Goal: Task Accomplishment & Management: Manage account settings

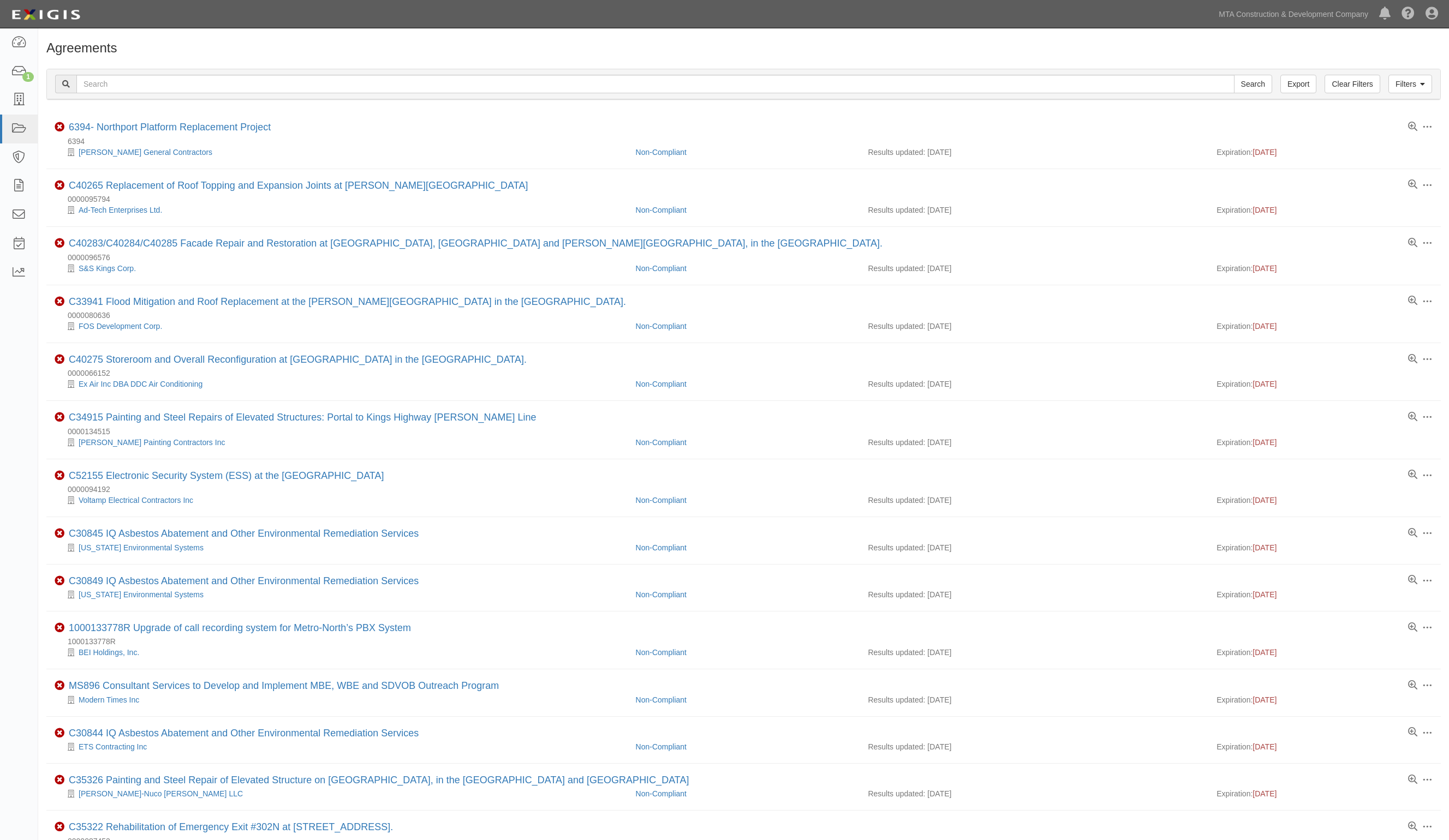
scroll to position [412, 0]
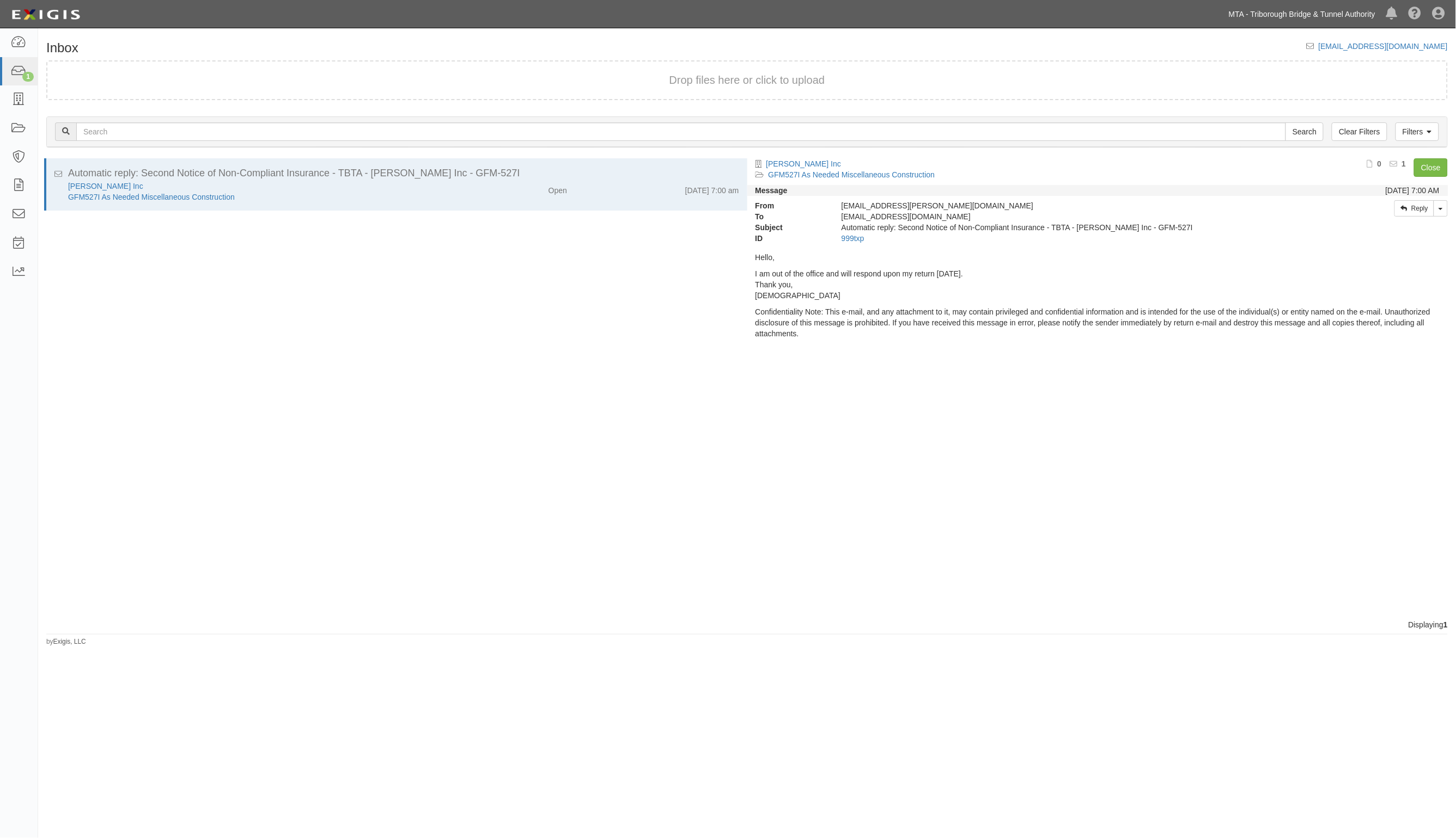
click at [1359, 15] on link "MTA - Triborough Bridge & Tunnel Authority" at bounding box center [1301, 14] width 157 height 22
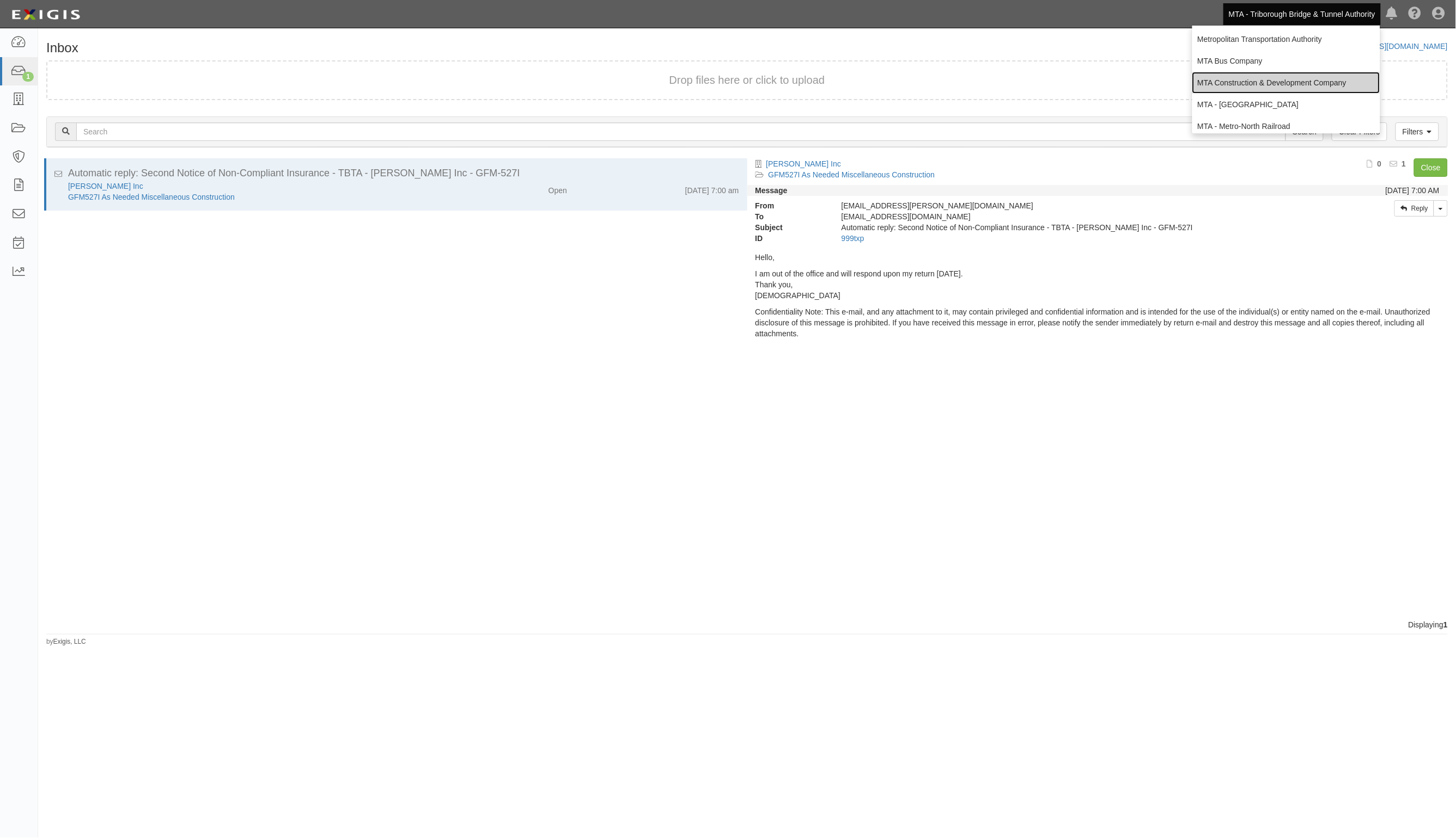
click at [1254, 80] on link "MTA Construction & Development Company" at bounding box center [1286, 82] width 188 height 22
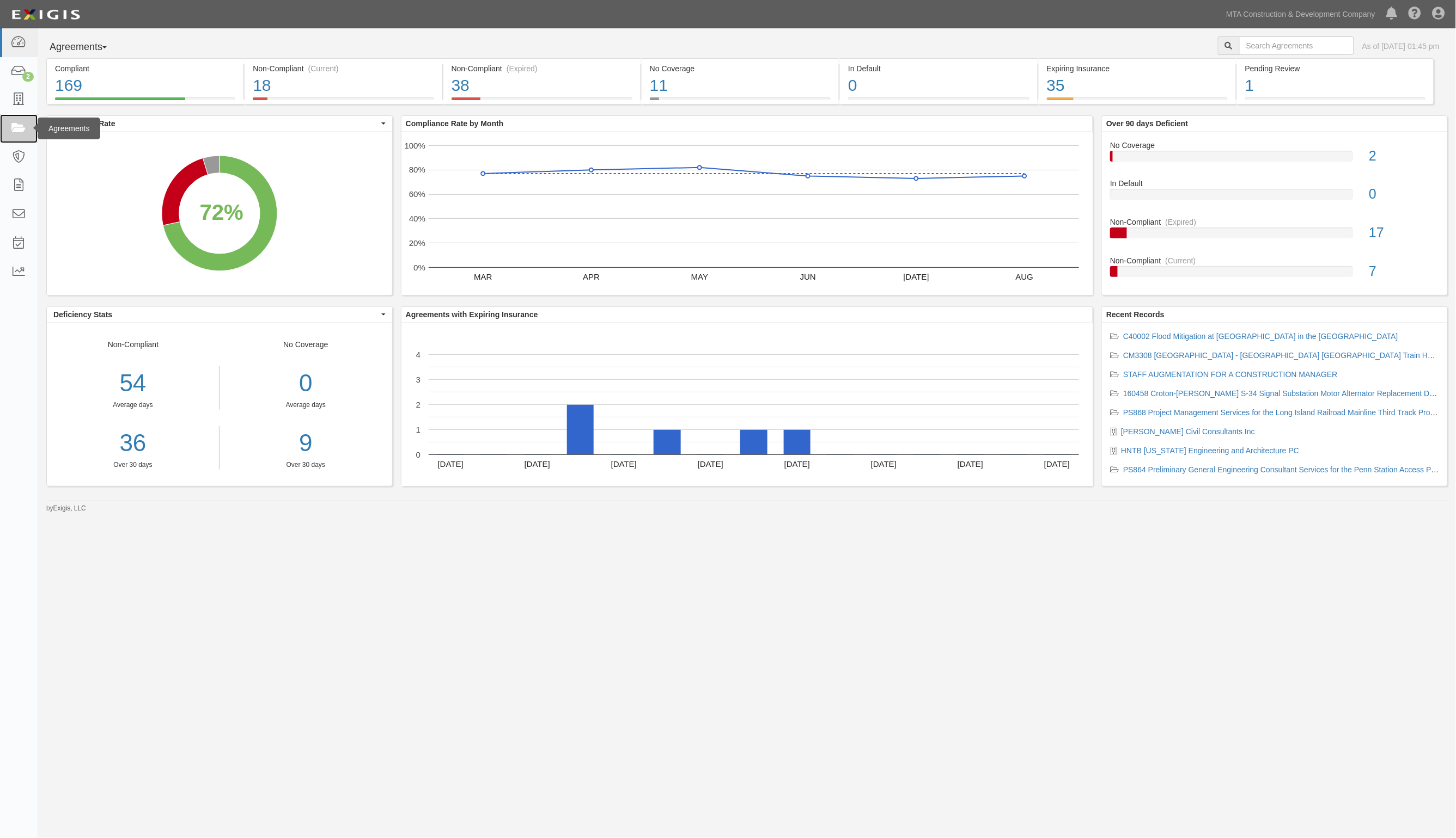
click at [14, 131] on icon at bounding box center [19, 129] width 15 height 13
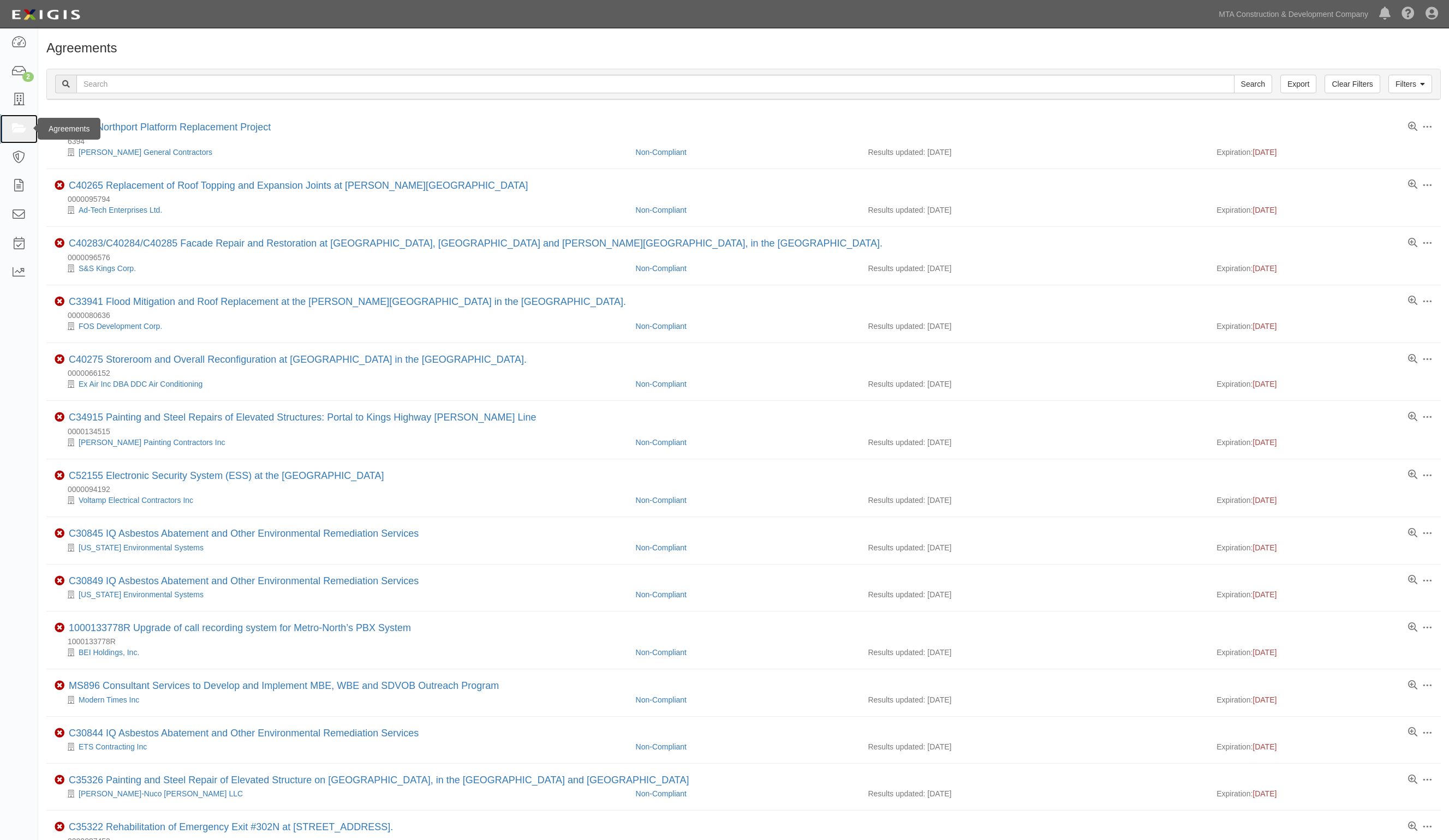
click at [15, 132] on icon at bounding box center [19, 129] width 15 height 13
click at [1346, 15] on link "MTA Construction & Development Company" at bounding box center [1293, 14] width 161 height 22
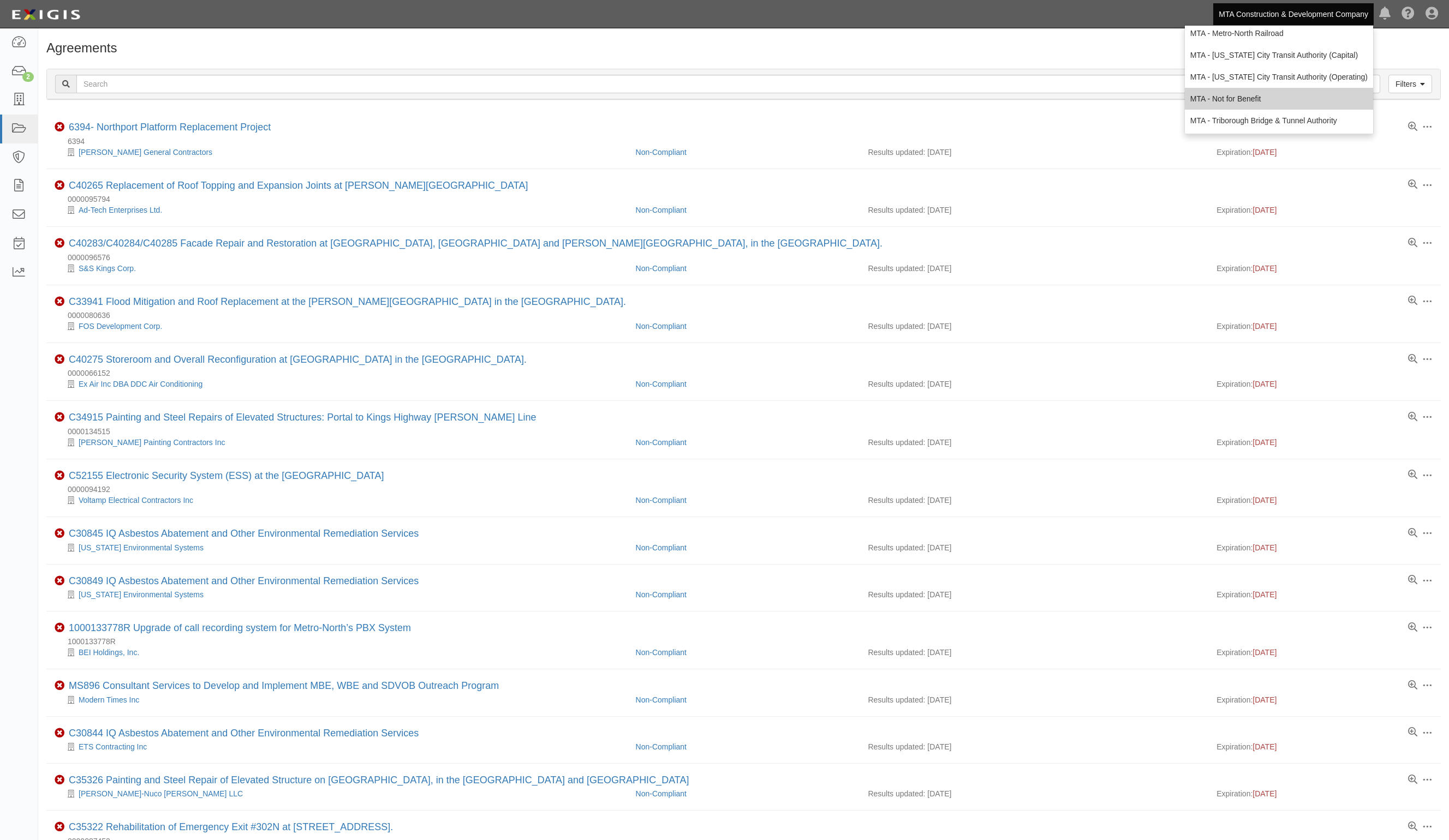
scroll to position [72, 0]
click at [1295, 75] on link "MTA - [US_STATE] City Transit Authority (Operating)" at bounding box center [1279, 76] width 188 height 22
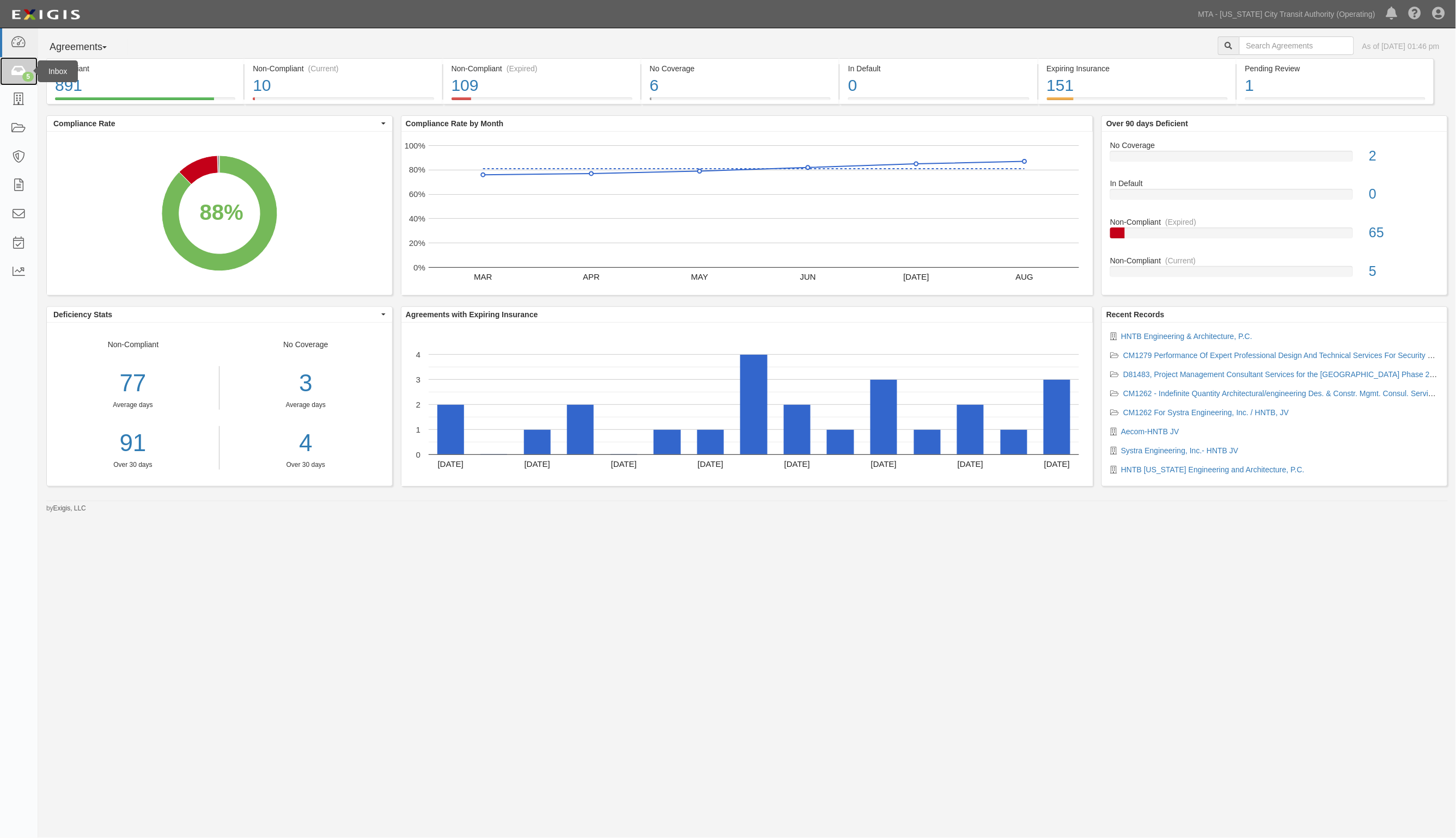
click at [23, 64] on link "5" at bounding box center [19, 72] width 38 height 29
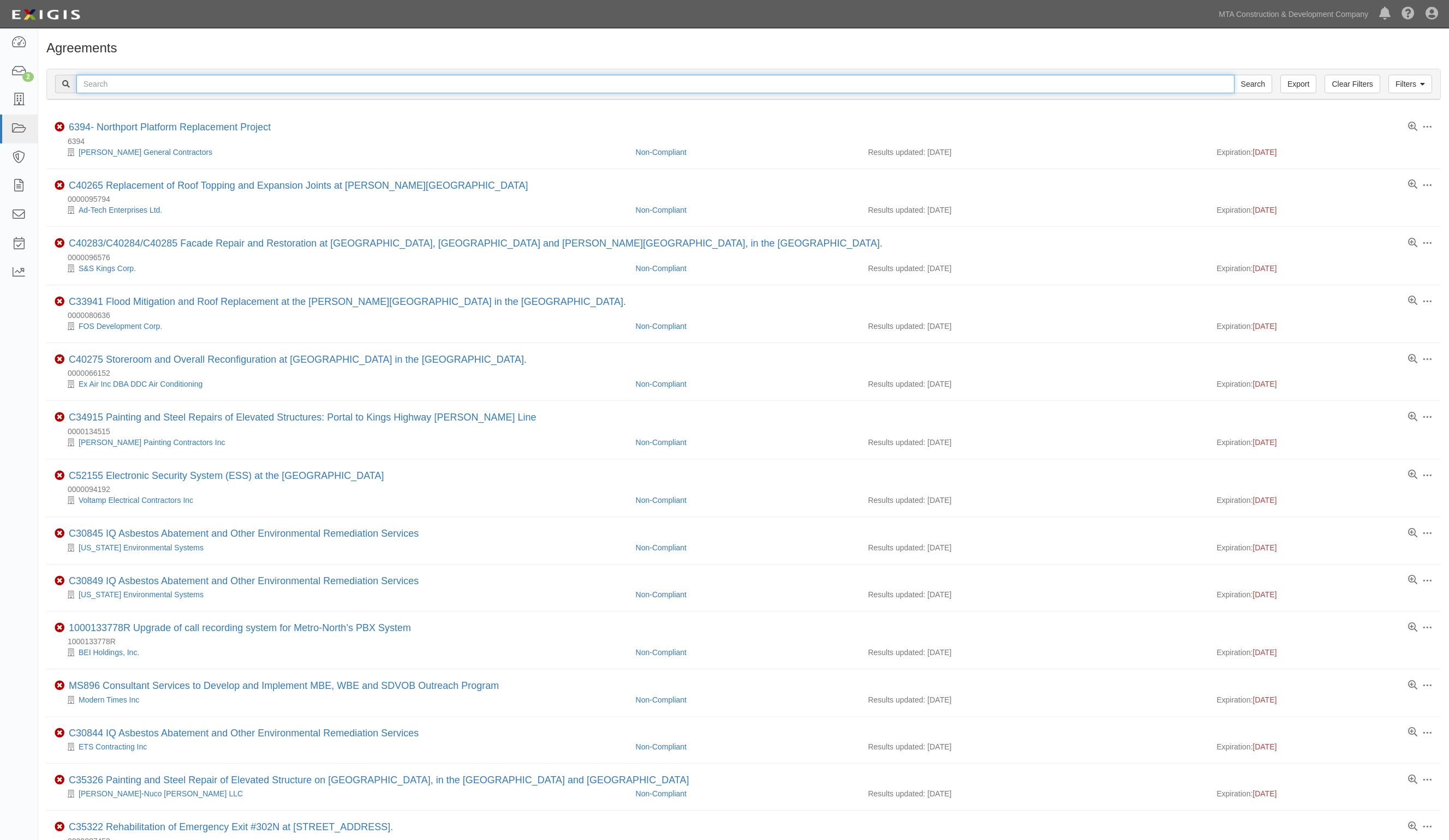
drag, startPoint x: 0, startPoint y: 0, endPoint x: 124, endPoint y: 82, distance: 148.7
click at [124, 82] on input "text" at bounding box center [656, 84] width 1158 height 19
type input "cm1693"
click at [1233, 75] on input "Search" at bounding box center [1252, 84] width 38 height 19
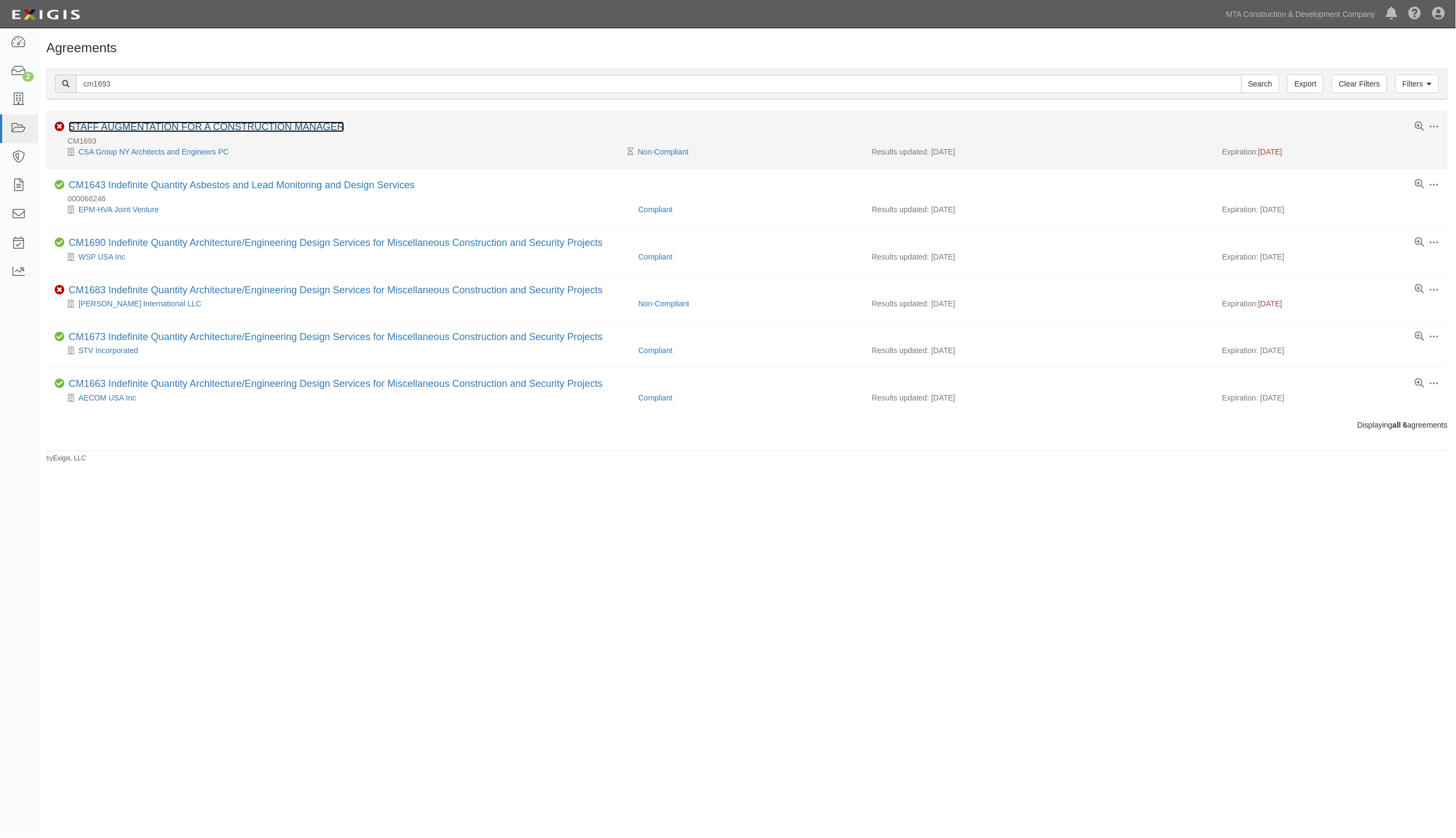
click at [146, 127] on link "STAFF AUGMENTATION FOR A CONSTRUCTION MANAGER" at bounding box center [206, 127] width 276 height 11
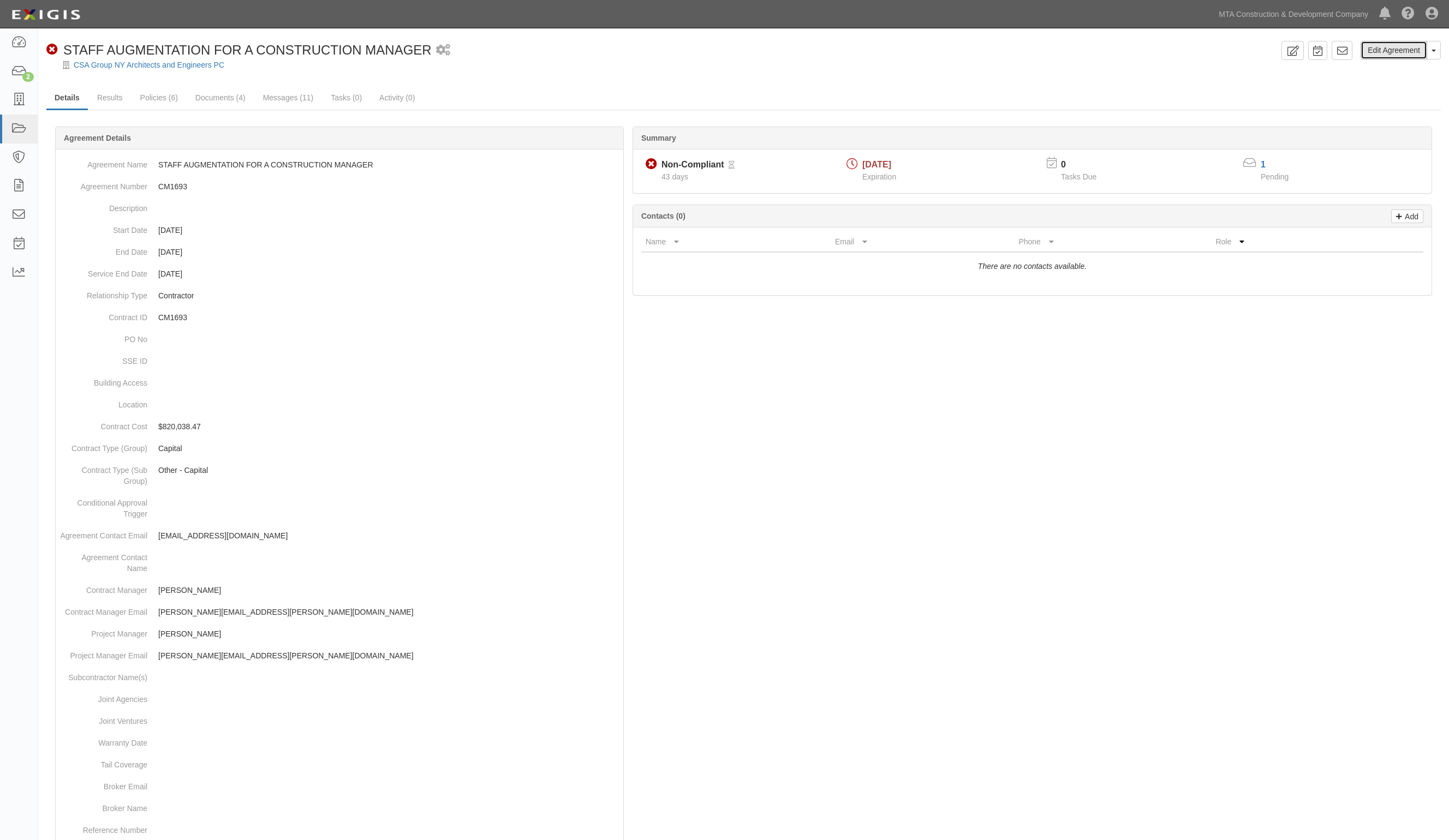
click at [1395, 55] on link "Edit Agreement" at bounding box center [1393, 50] width 66 height 19
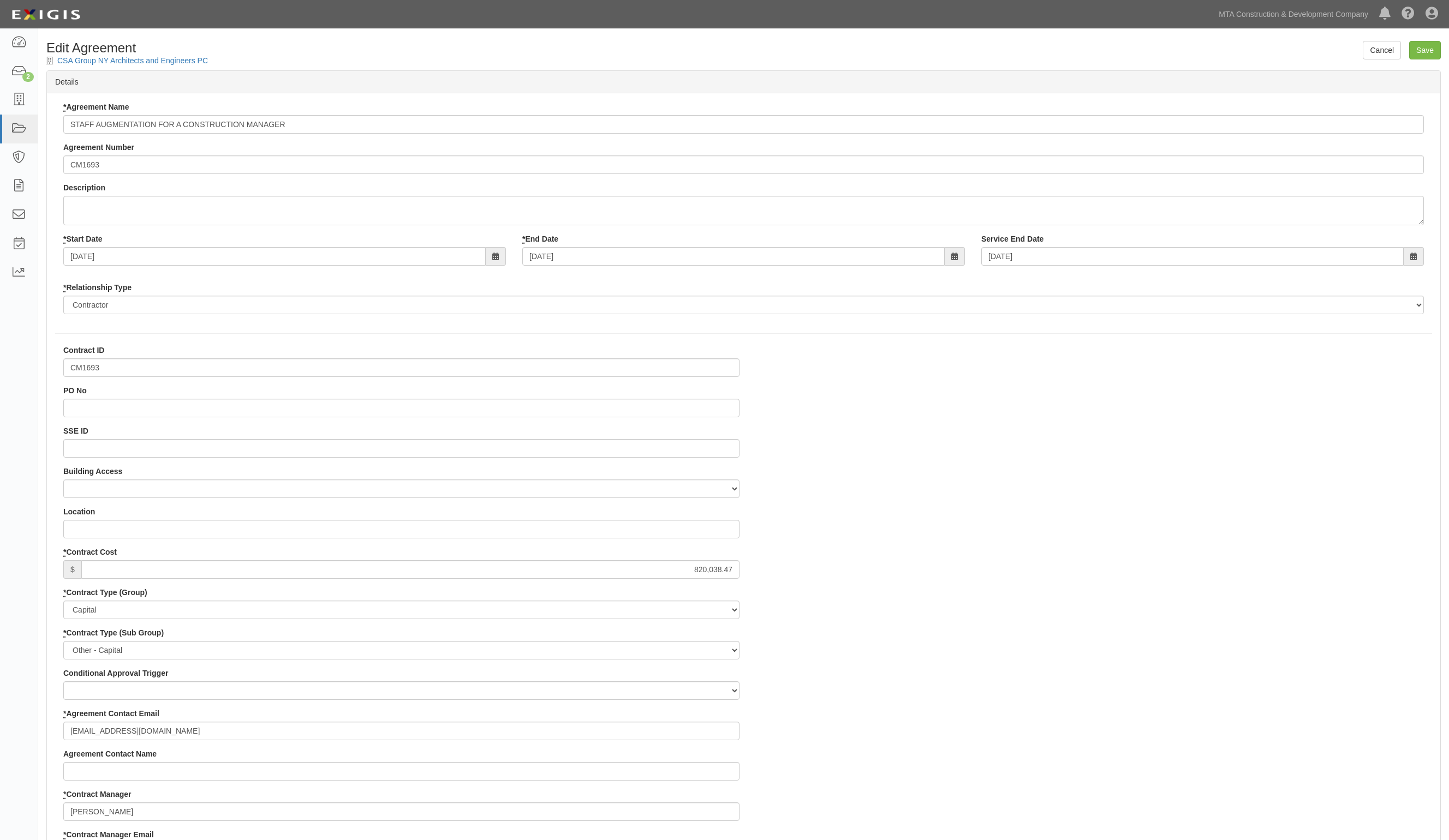
select select
drag, startPoint x: 107, startPoint y: 172, endPoint x: 66, endPoint y: 167, distance: 41.3
click at [66, 167] on input "CM1693" at bounding box center [743, 165] width 1360 height 19
drag, startPoint x: 103, startPoint y: 164, endPoint x: 86, endPoint y: 166, distance: 17.1
click at [69, 124] on input "STAFF AUGMENTATION FOR A CONSTRUCTION MANAGER" at bounding box center [743, 124] width 1360 height 19
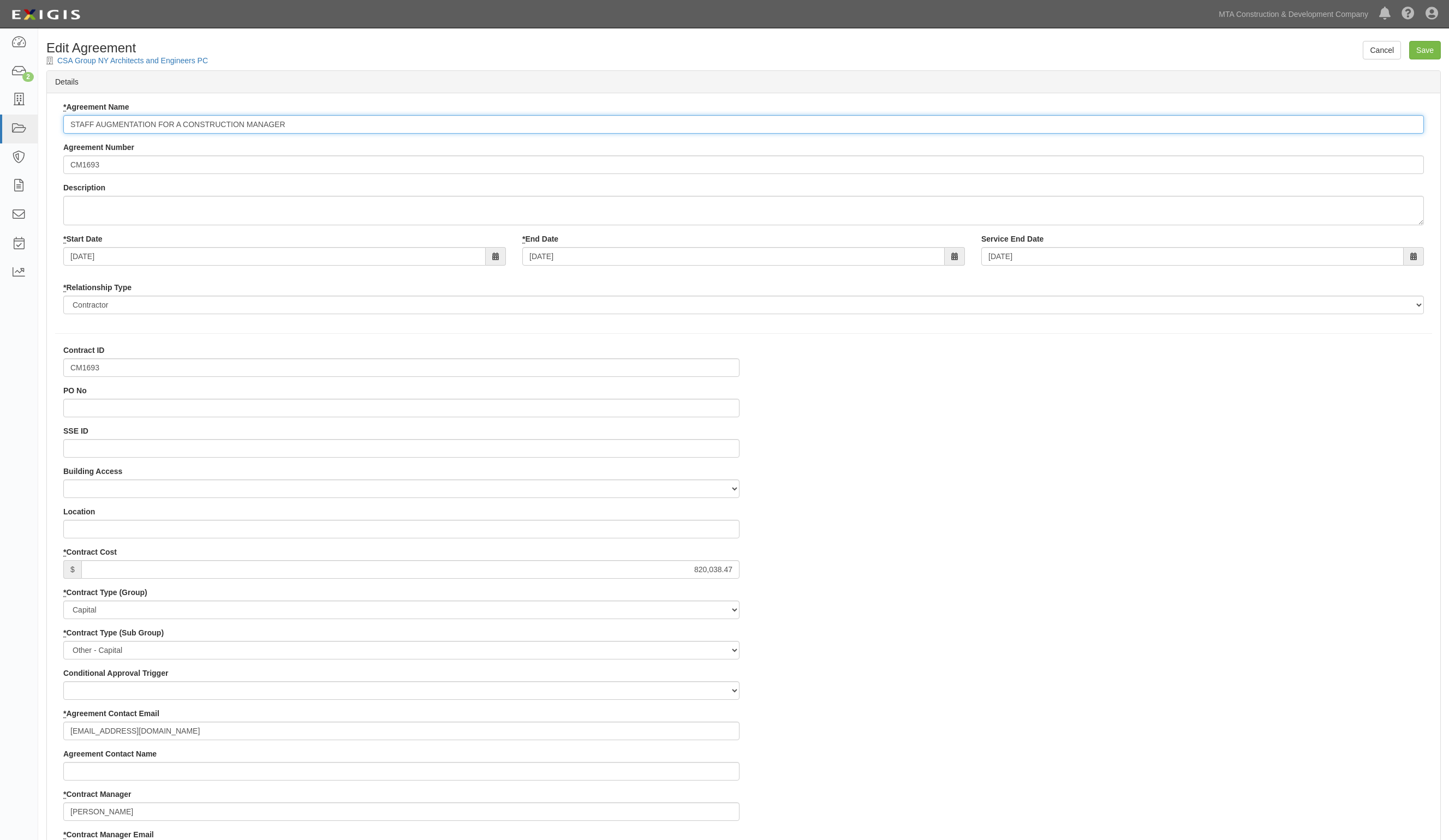
paste input "CM1693"
type input "CM1693 STAFF AUGMENTATION FOR A CONSTRUCTION MANAGER"
click at [1422, 48] on input "Save" at bounding box center [1424, 50] width 32 height 19
type input "820038.47"
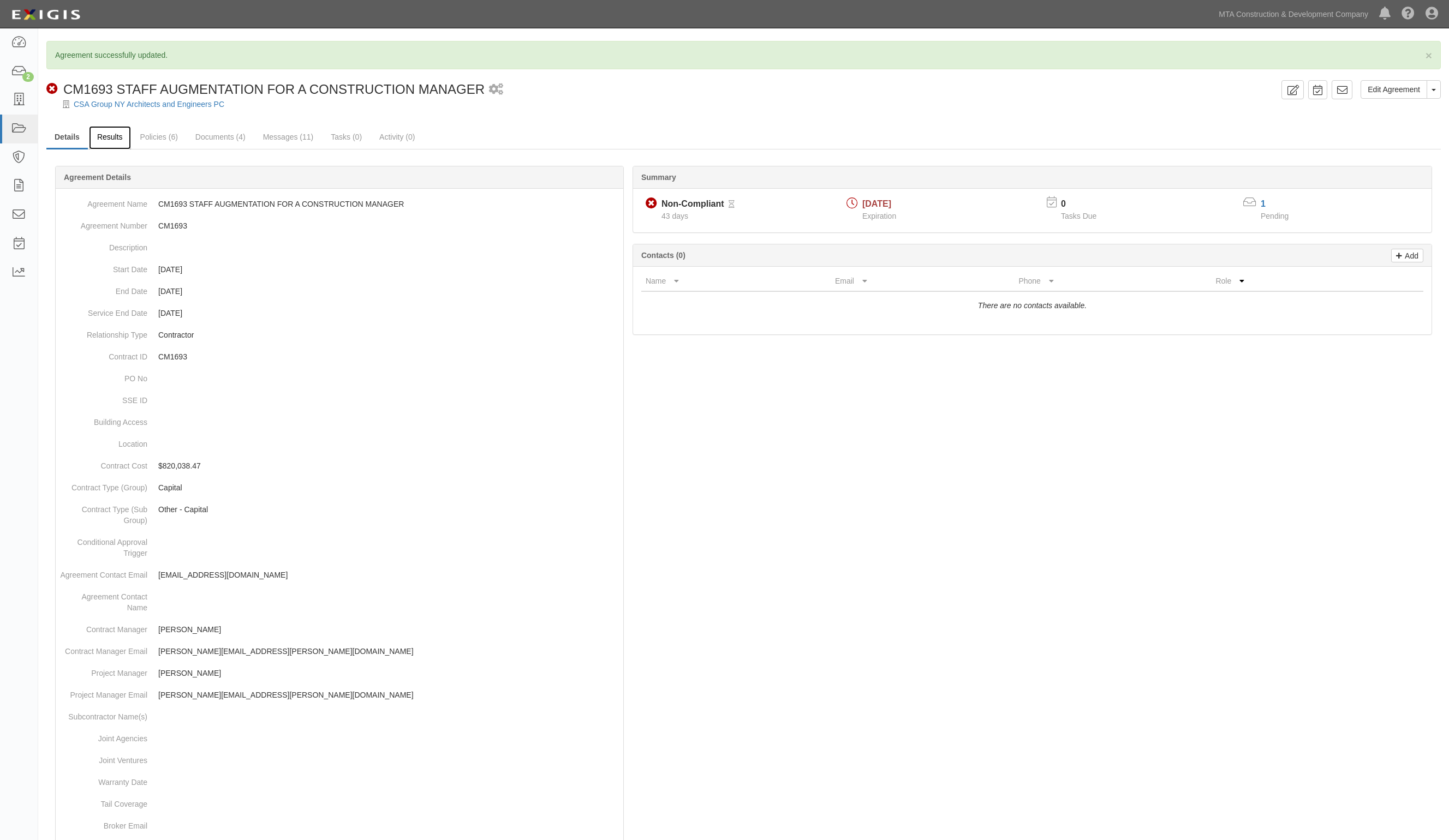
click at [99, 141] on link "Results" at bounding box center [110, 137] width 42 height 23
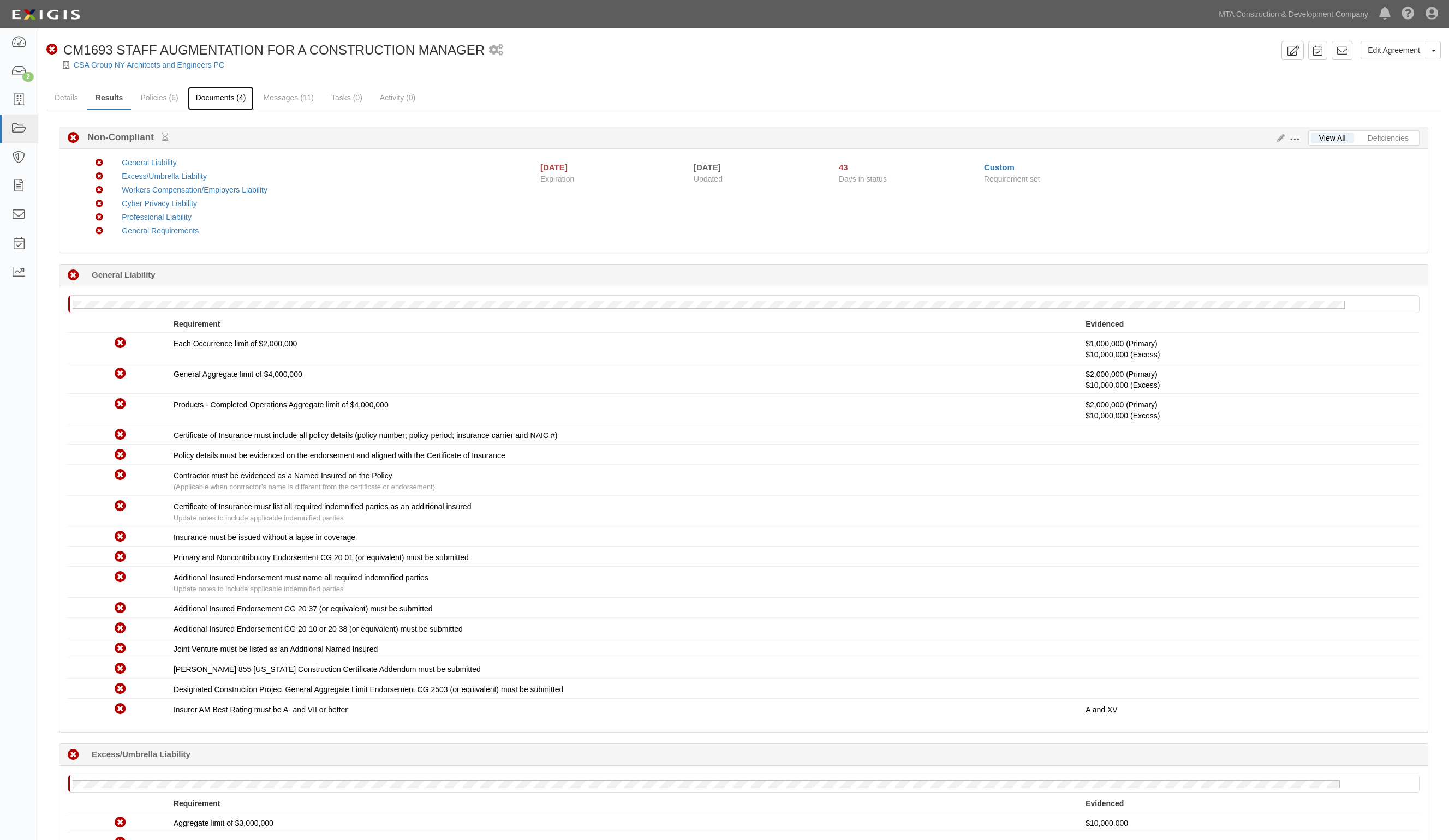
click at [208, 91] on link "Documents (4)" at bounding box center [220, 98] width 66 height 23
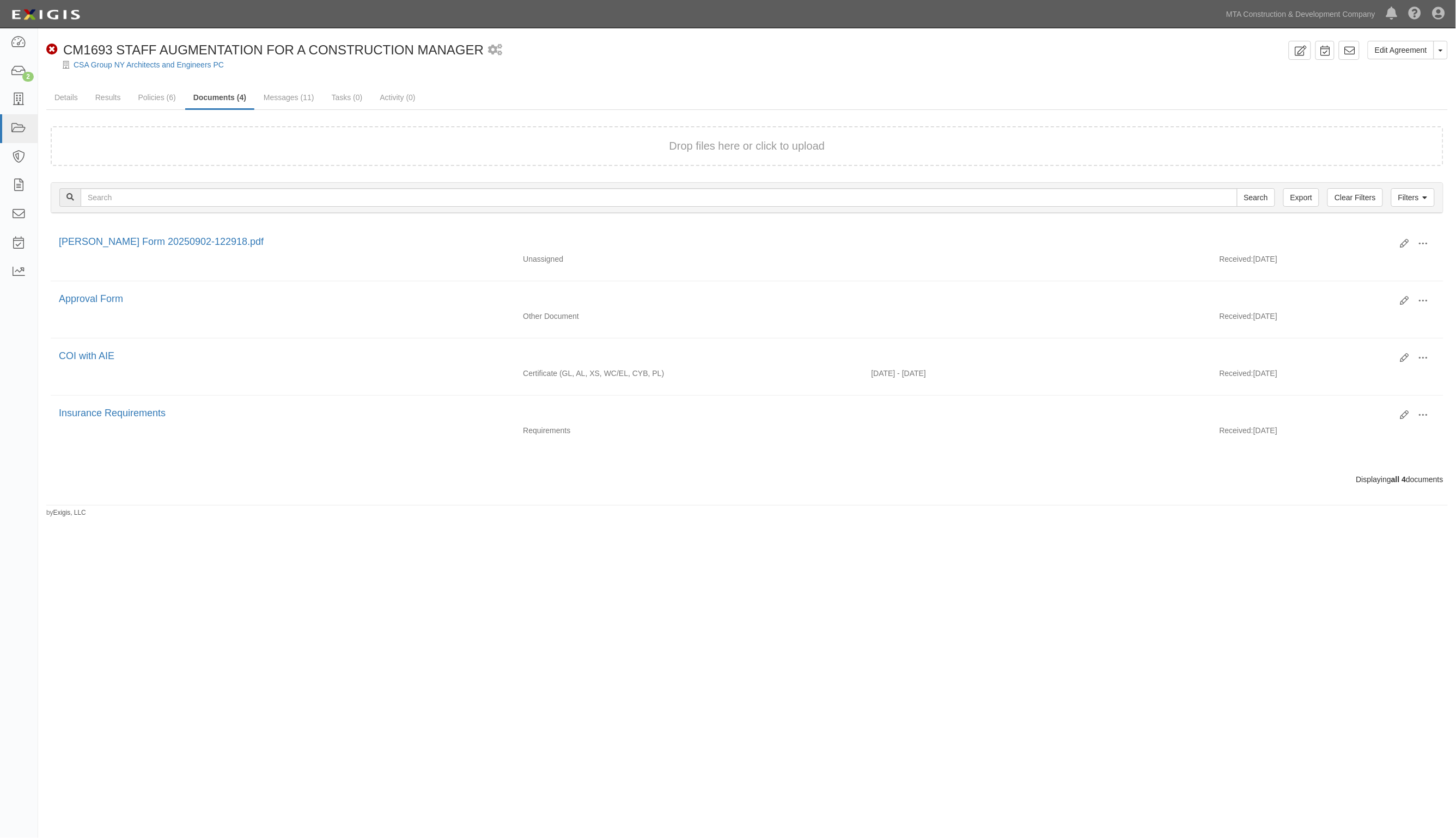
drag, startPoint x: 691, startPoint y: 565, endPoint x: 676, endPoint y: 535, distance: 33.5
click at [684, 558] on div "Edit Agreement Toggle Agreement Dropdown View Audit Trail Archive Agreement Sen…" at bounding box center [728, 410] width 1456 height 754
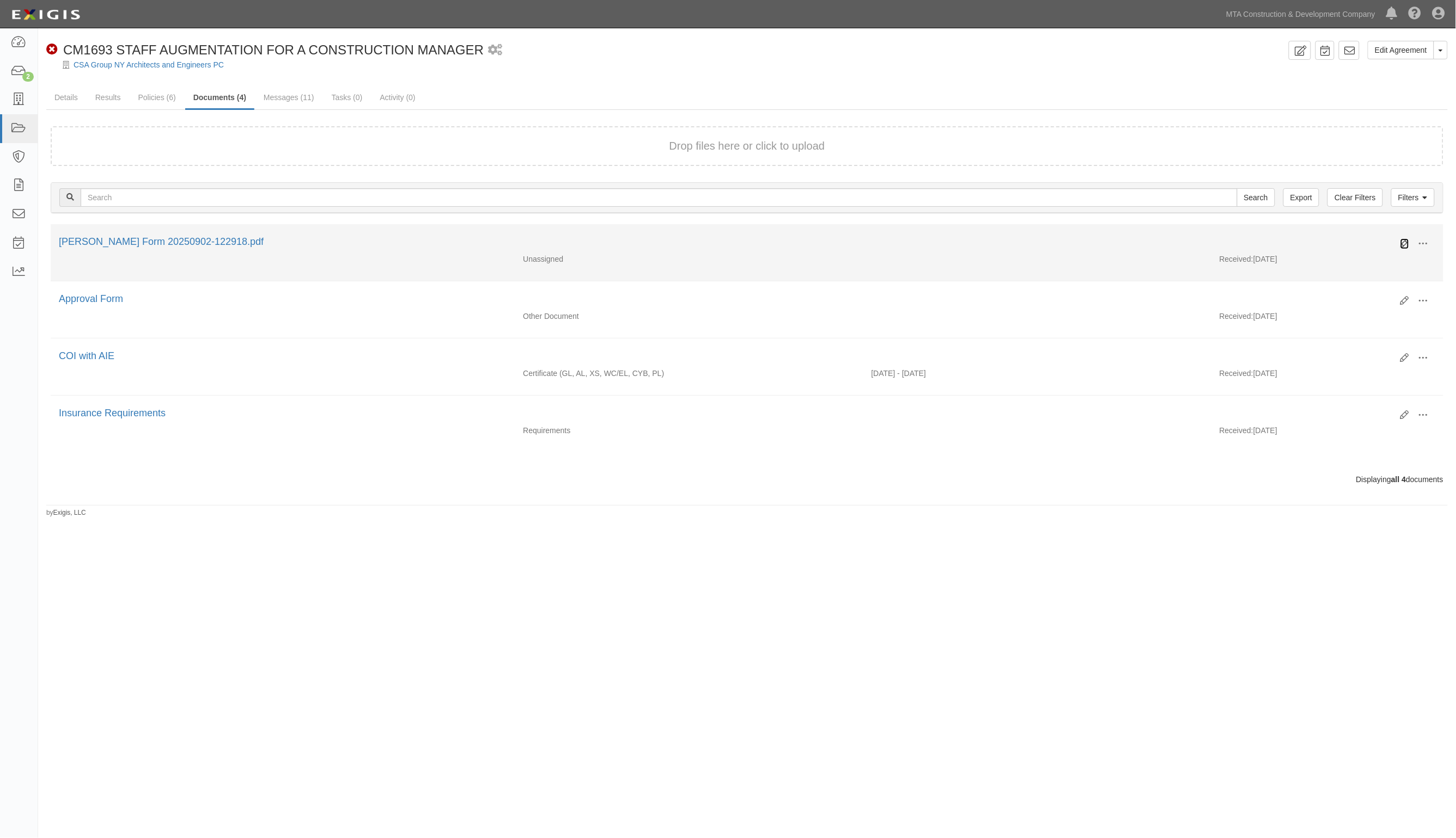
click at [1401, 240] on icon at bounding box center [1404, 243] width 9 height 9
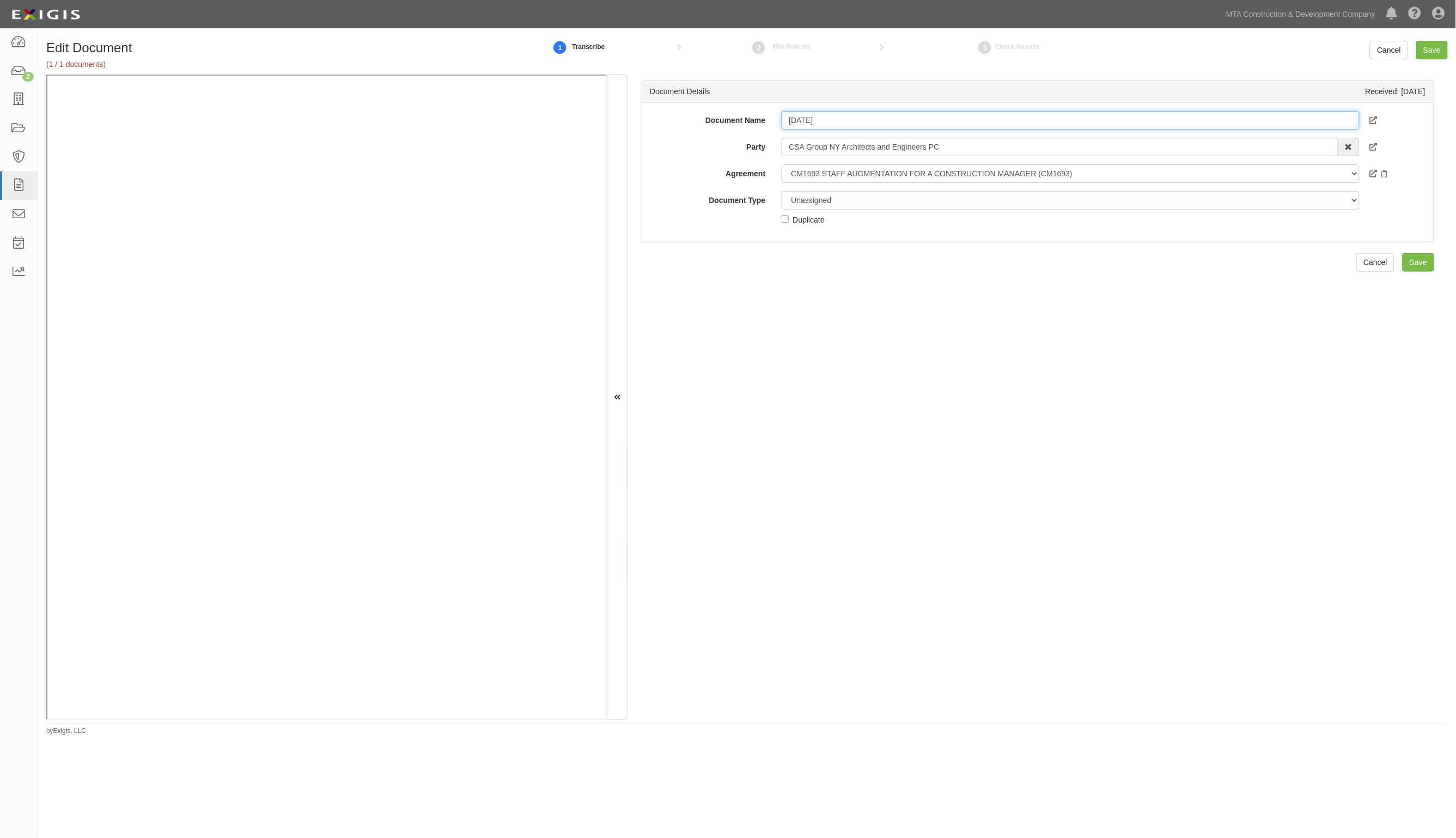
type input "[DATE]"
drag, startPoint x: 835, startPoint y: 203, endPoint x: 820, endPoint y: 208, distance: 15.8
click at [834, 203] on select "Unassigned Binder Cancellation Notice Certificate Contract Endorsement Insuranc…" at bounding box center [1070, 200] width 577 height 19
click at [781, 191] on select "Unassigned Binder Cancellation Notice Certificate Contract Endorsement Insuranc…" at bounding box center [1070, 200] width 577 height 19
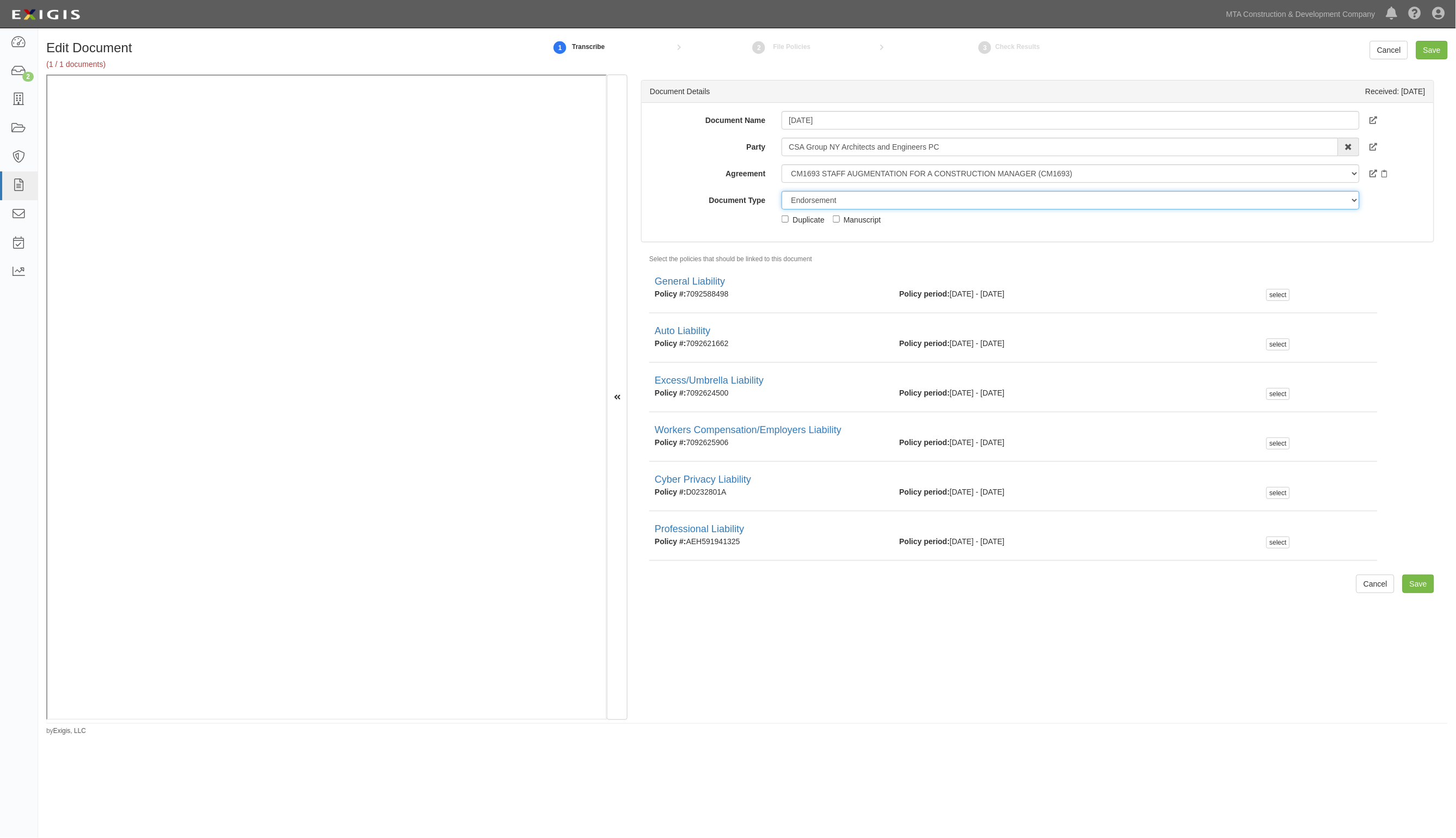
click at [806, 200] on select "Unassigned Binder Cancellation Notice Certificate Contract Endorsement Insuranc…" at bounding box center [1070, 200] width 577 height 19
select select "CertificateDetail"
click at [781, 191] on select "Unassigned Binder Cancellation Notice Certificate Contract Endorsement Insuranc…" at bounding box center [1070, 200] width 577 height 19
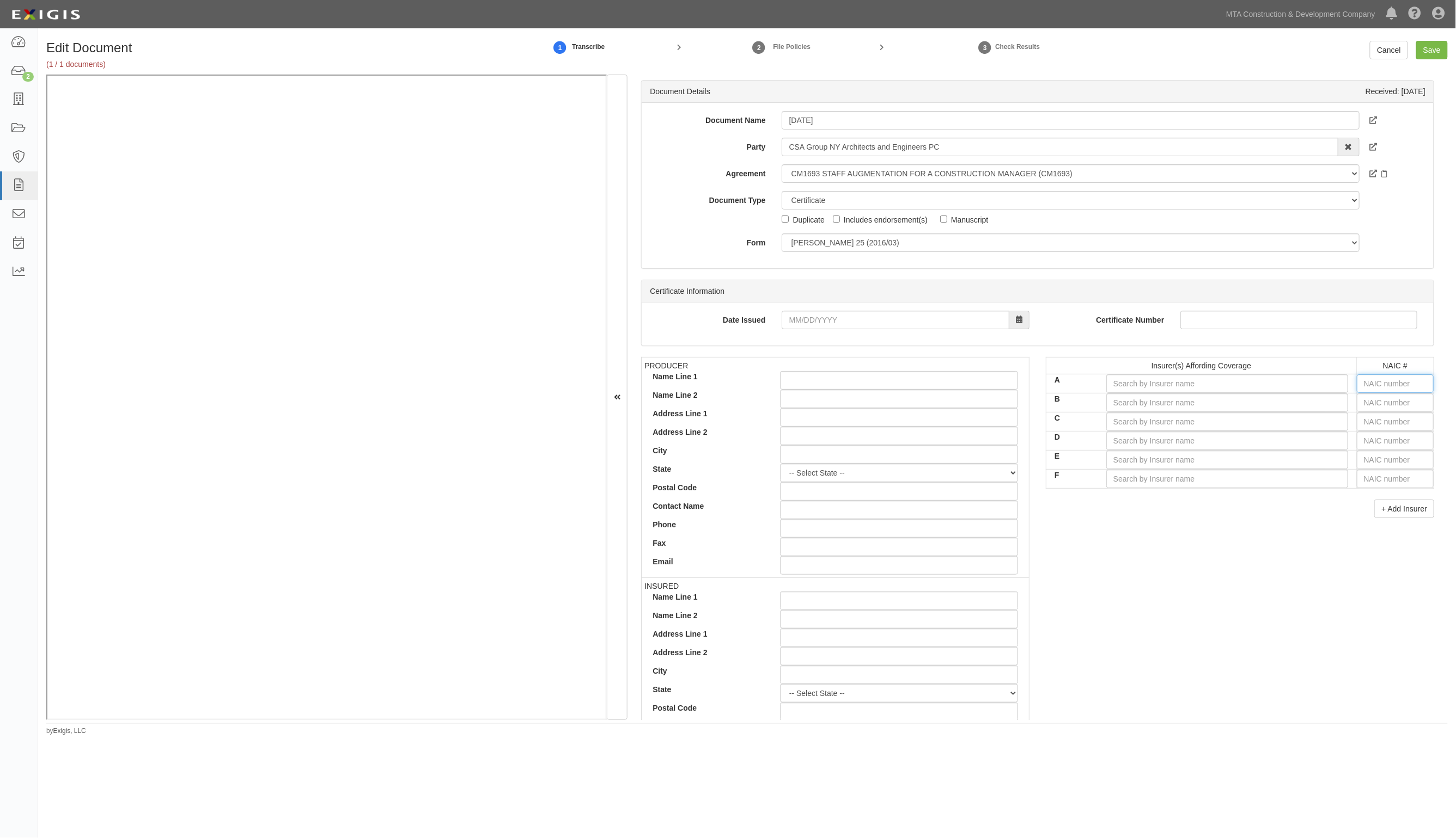
click at [1371, 384] on input "text" at bounding box center [1395, 384] width 77 height 19
type input "25232"
type input "2"
type input "20796"
type input "20"
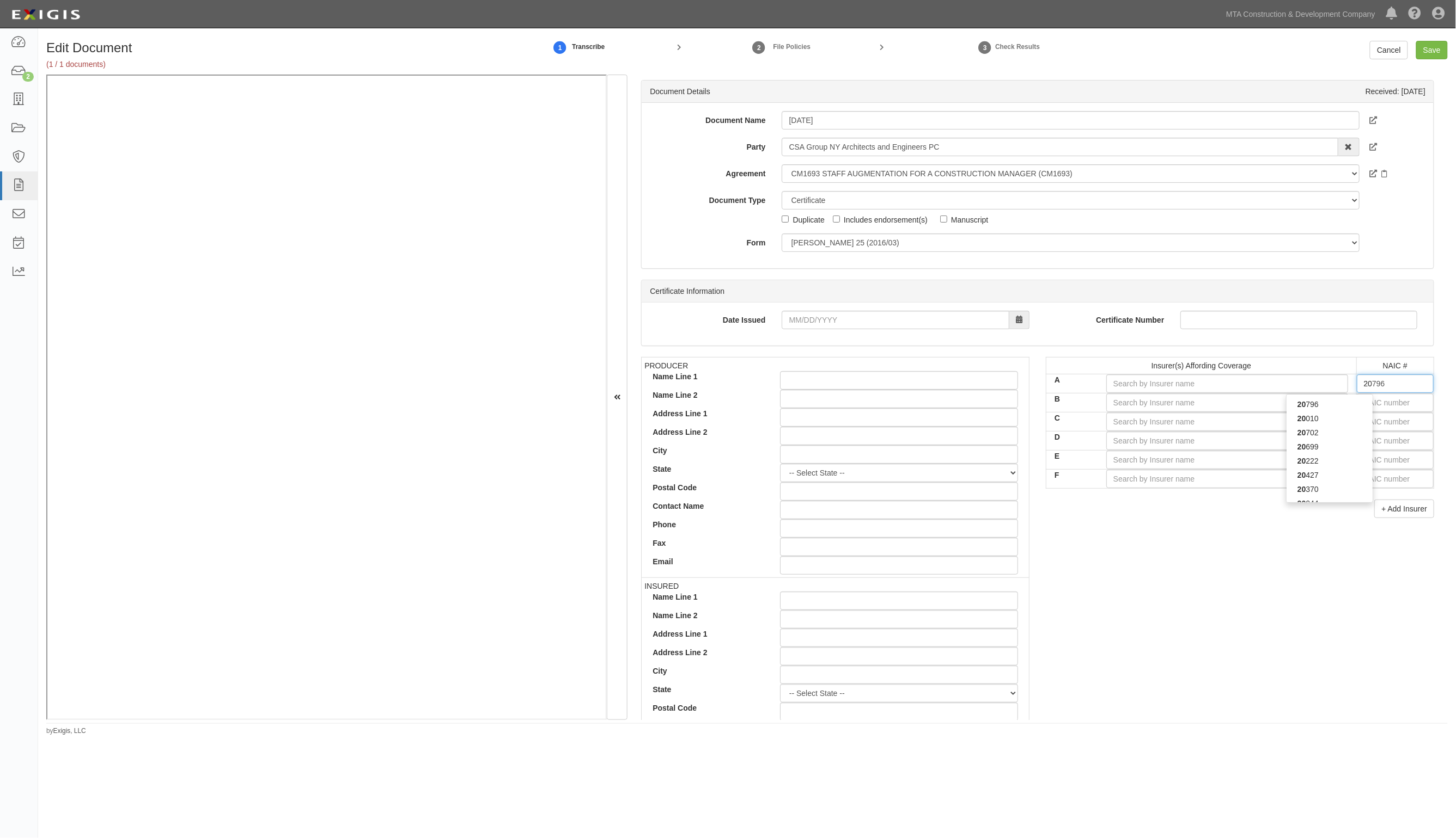
type input "20427"
type input "204"
type input "20443"
type input "2044"
type input "20443"
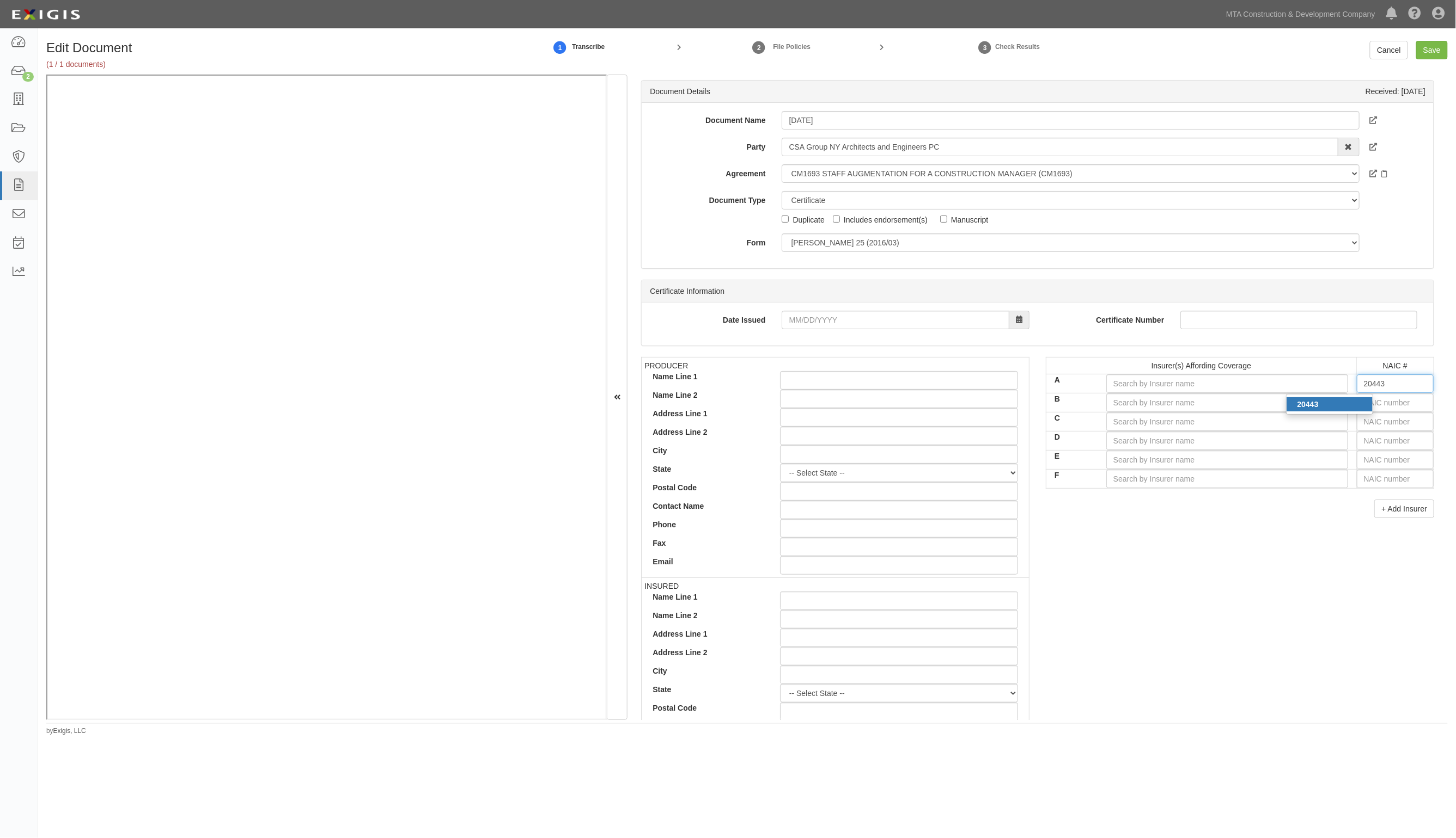
click at [1351, 409] on div "20443" at bounding box center [1329, 404] width 87 height 21
click at [1352, 404] on div "20443" at bounding box center [1329, 404] width 86 height 15
type input "Continental Casualty Company (A XV Rating)"
type input "20443"
click at [1375, 403] on input "text" at bounding box center [1395, 402] width 77 height 19
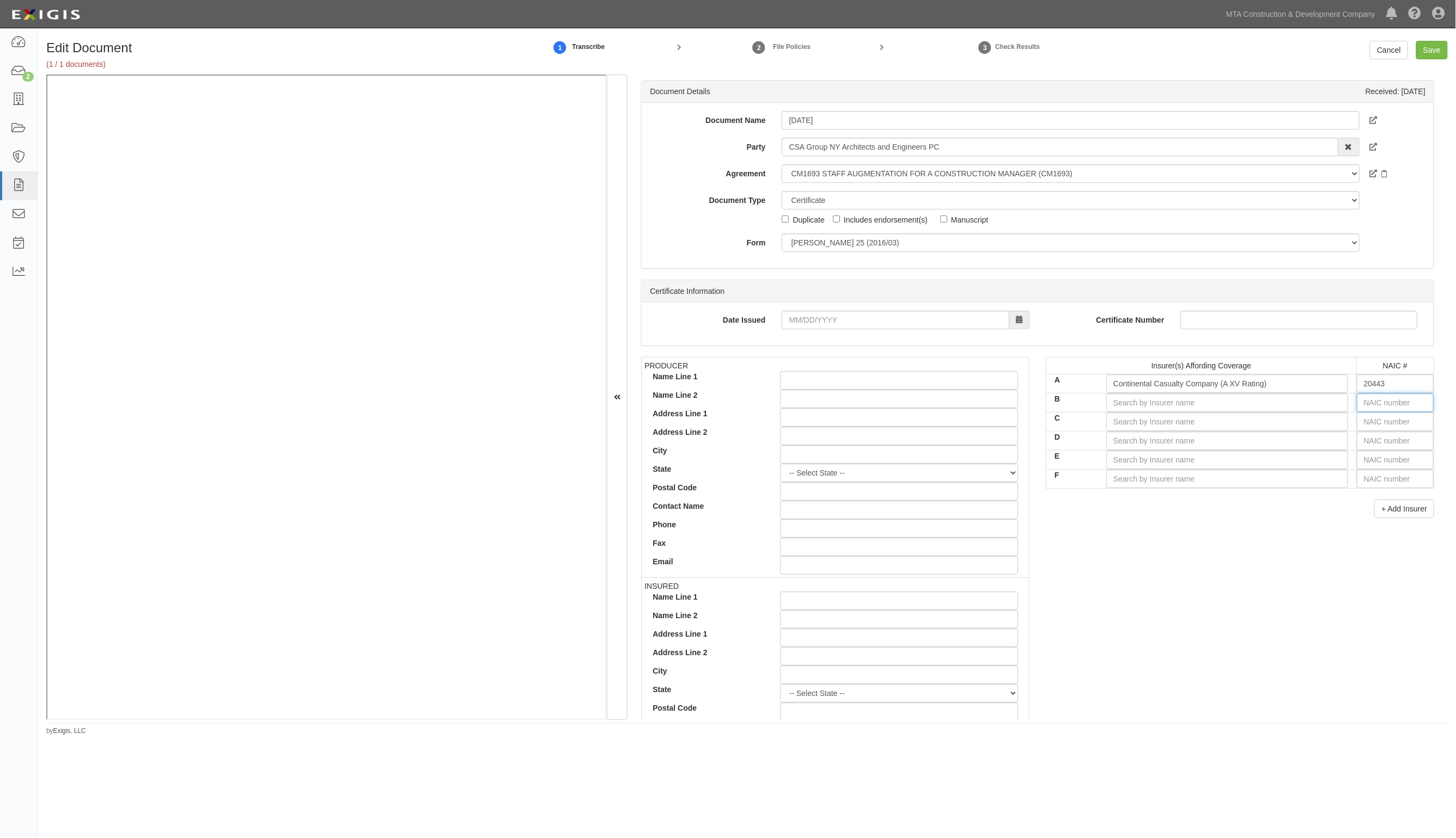
type input "25232"
type input "2"
type input "20796"
type input "20"
type input "20427"
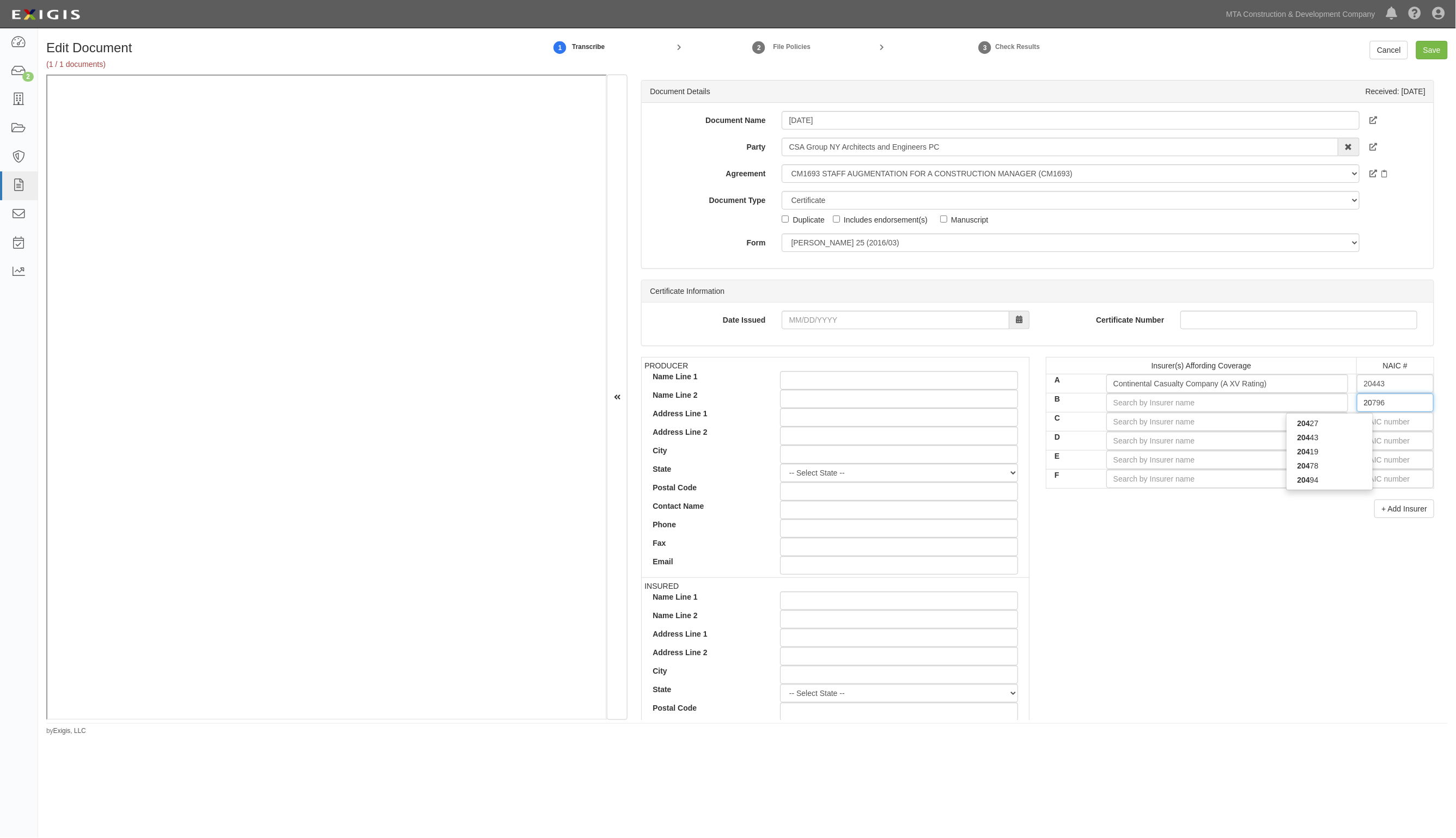
type input "204"
type input "20478"
type input "2047"
type input "20478"
click at [1329, 425] on div "20478" at bounding box center [1329, 424] width 86 height 15
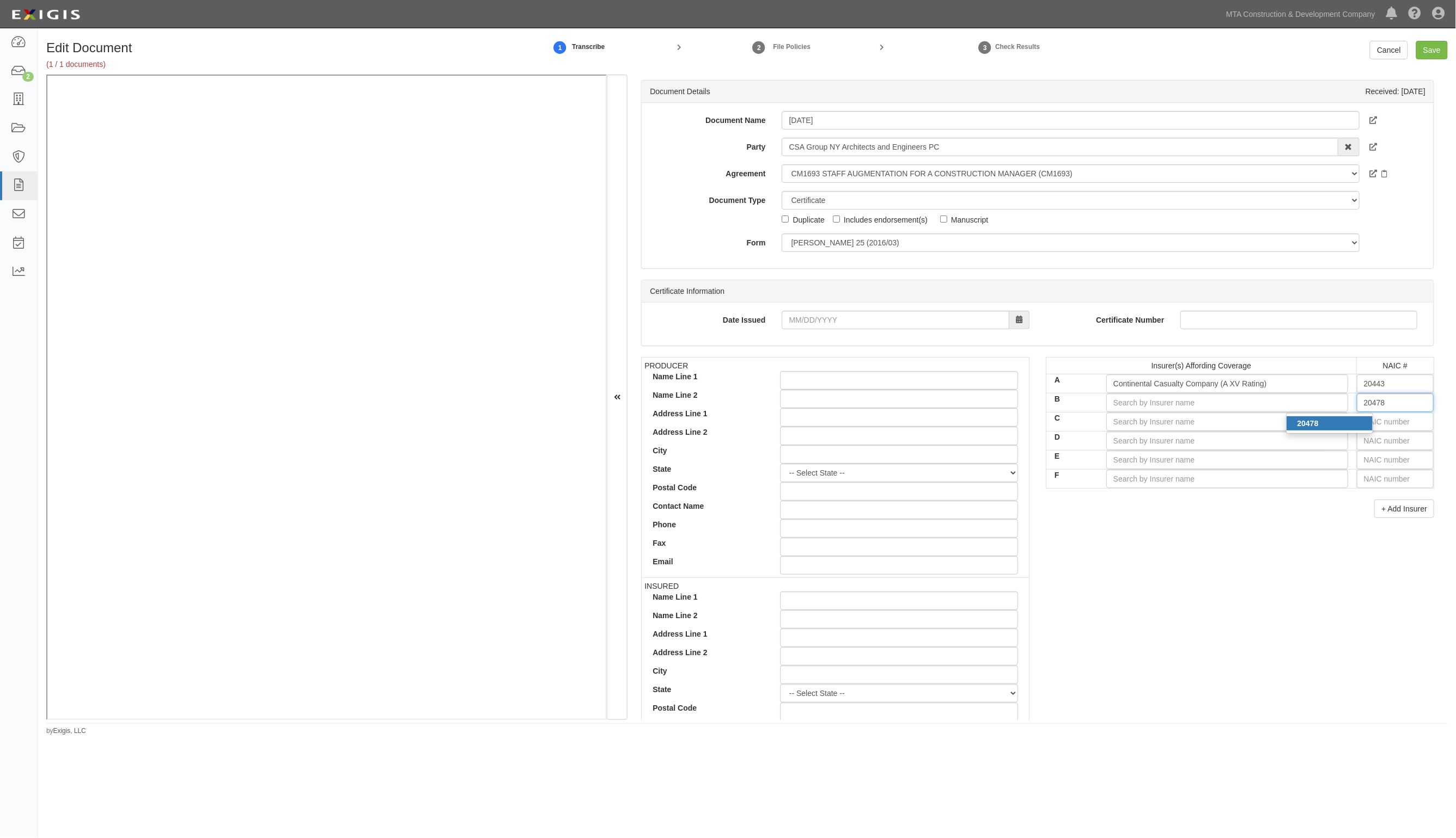
type input "National Fire Insurance Co of Hartford (A XV Rating)"
type input "20478"
click at [1374, 424] on input "text" at bounding box center [1395, 421] width 77 height 19
type input "25232"
type input "2"
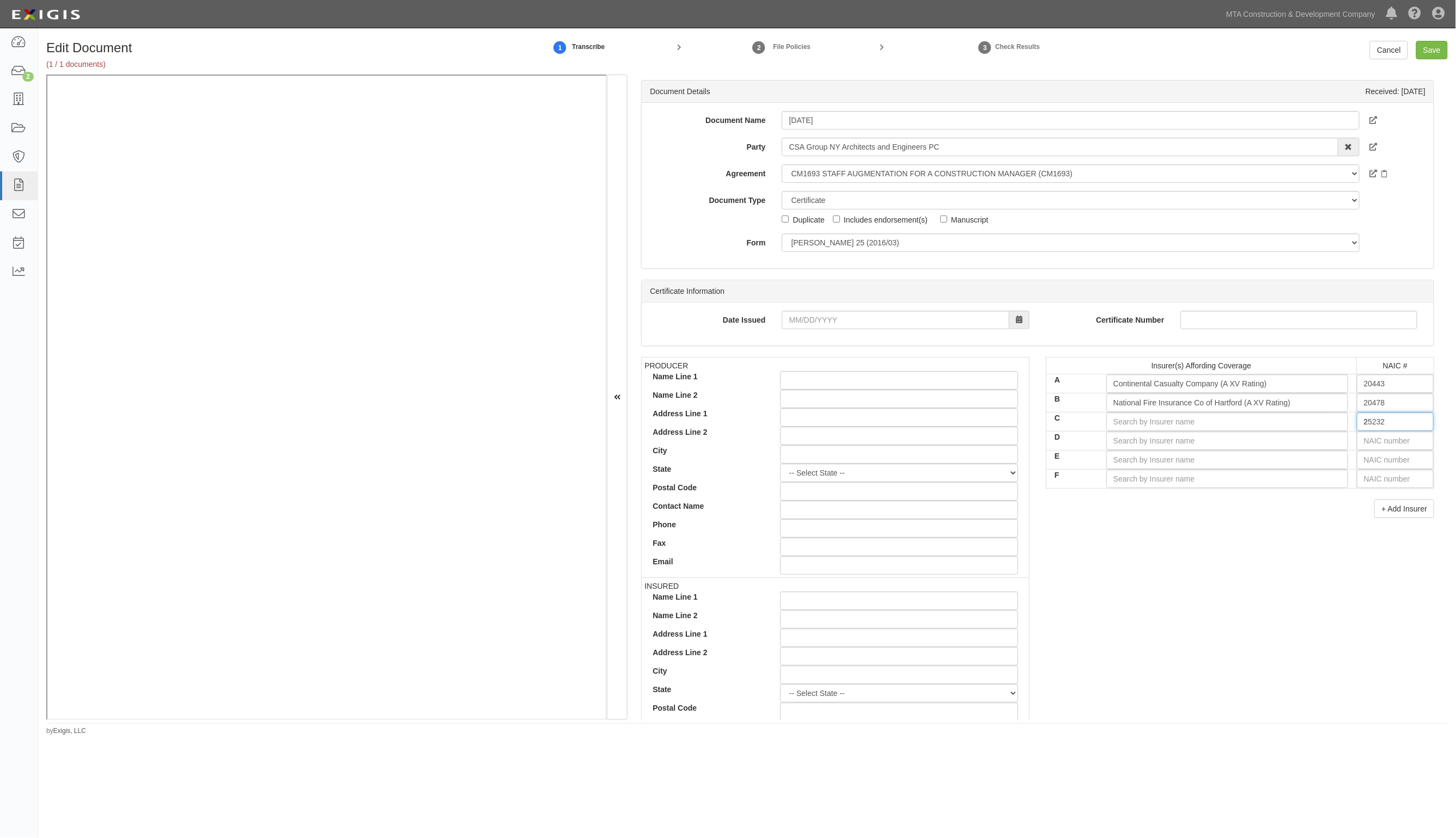
type input "20796"
type input "20"
type input "20427"
type input "2042"
type input "20427"
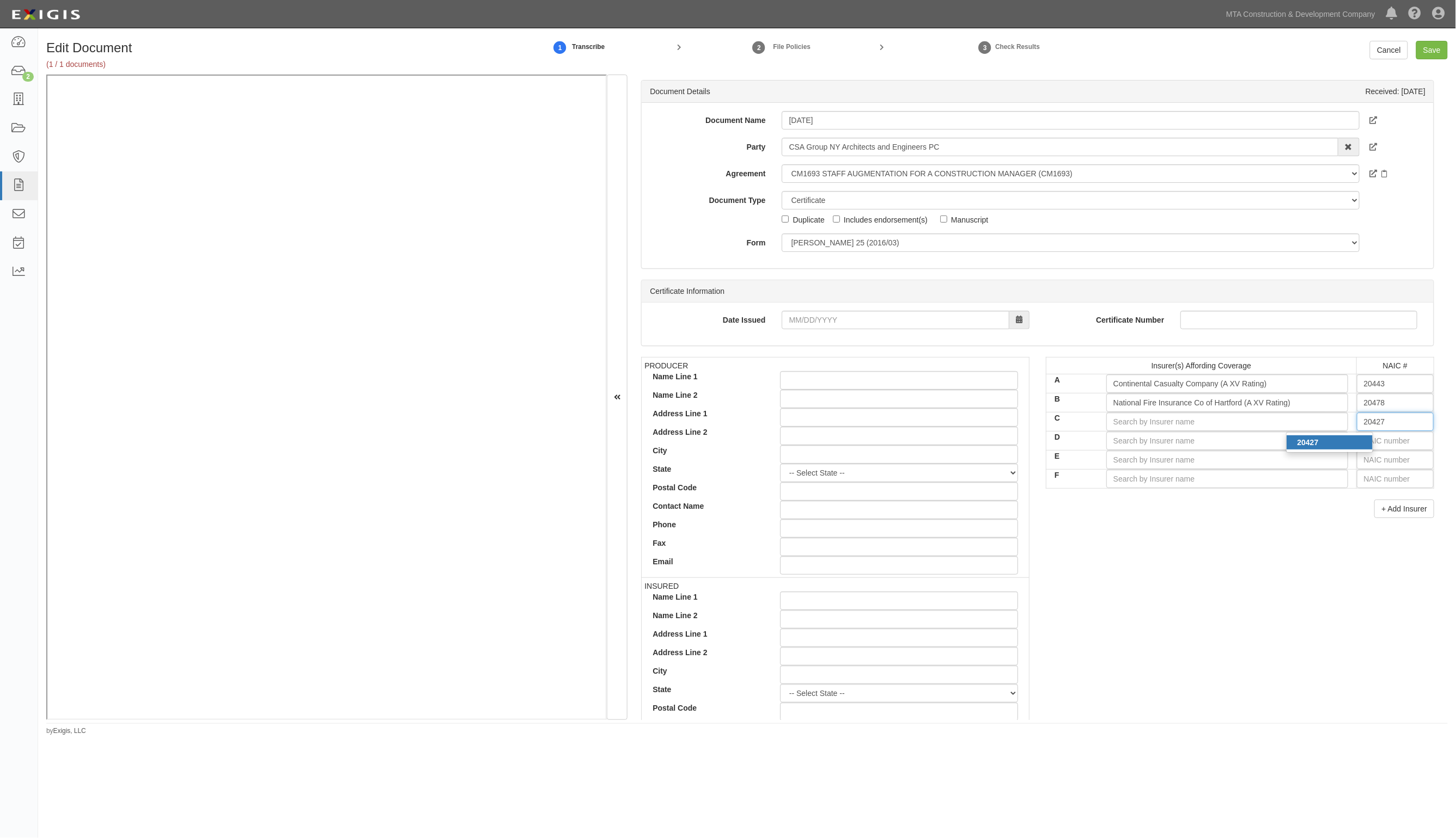
click at [1344, 448] on div "20427" at bounding box center [1329, 442] width 86 height 15
type input "American Casualty Company of Reading, PA (A XV Rating)"
type input "20427"
click at [1361, 442] on input "text" at bounding box center [1395, 441] width 77 height 19
type input "25232"
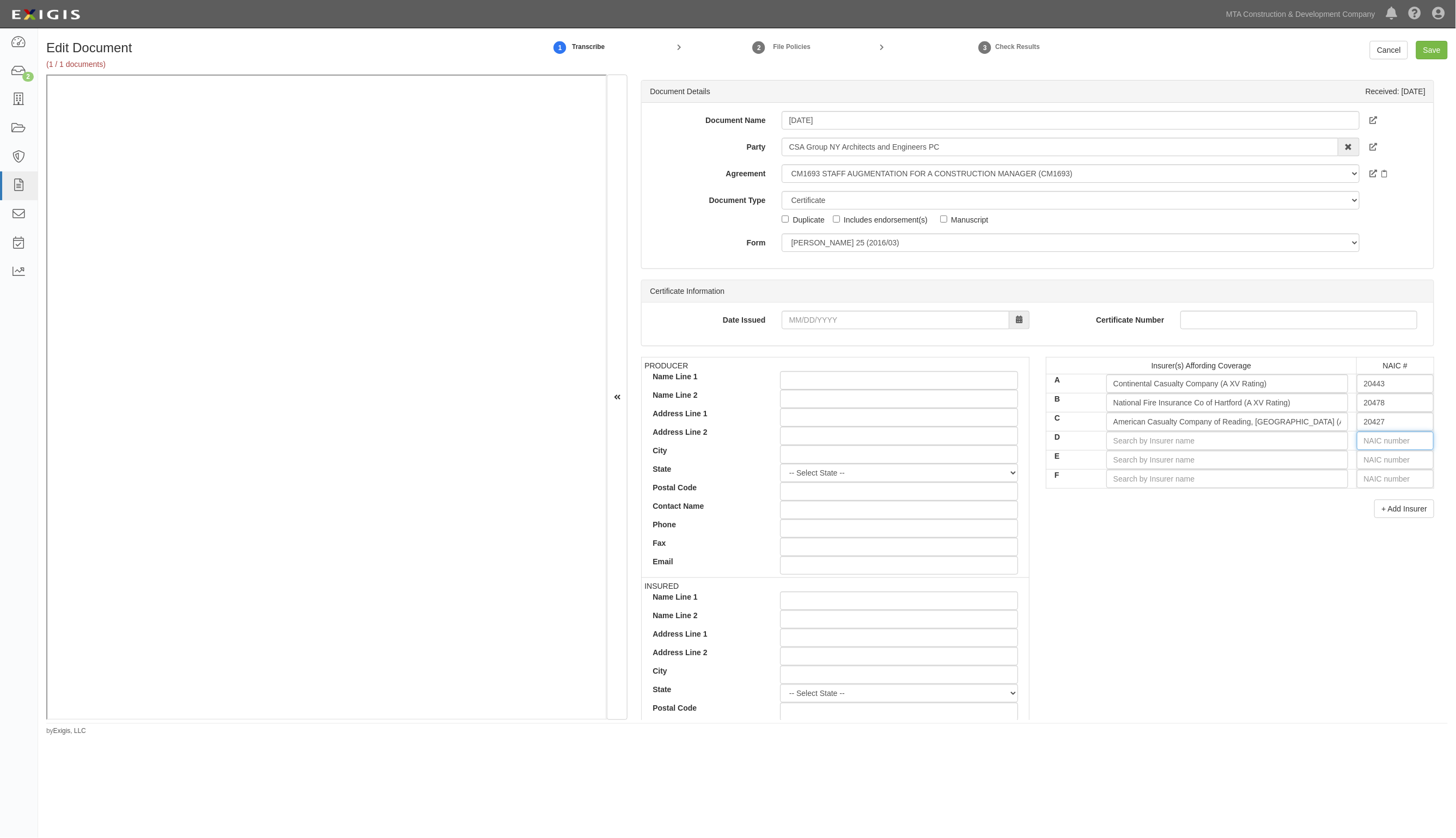
type input "2"
type input "22667"
type input "2266"
type input "22667"
click at [1346, 466] on div "22667" at bounding box center [1329, 462] width 86 height 15
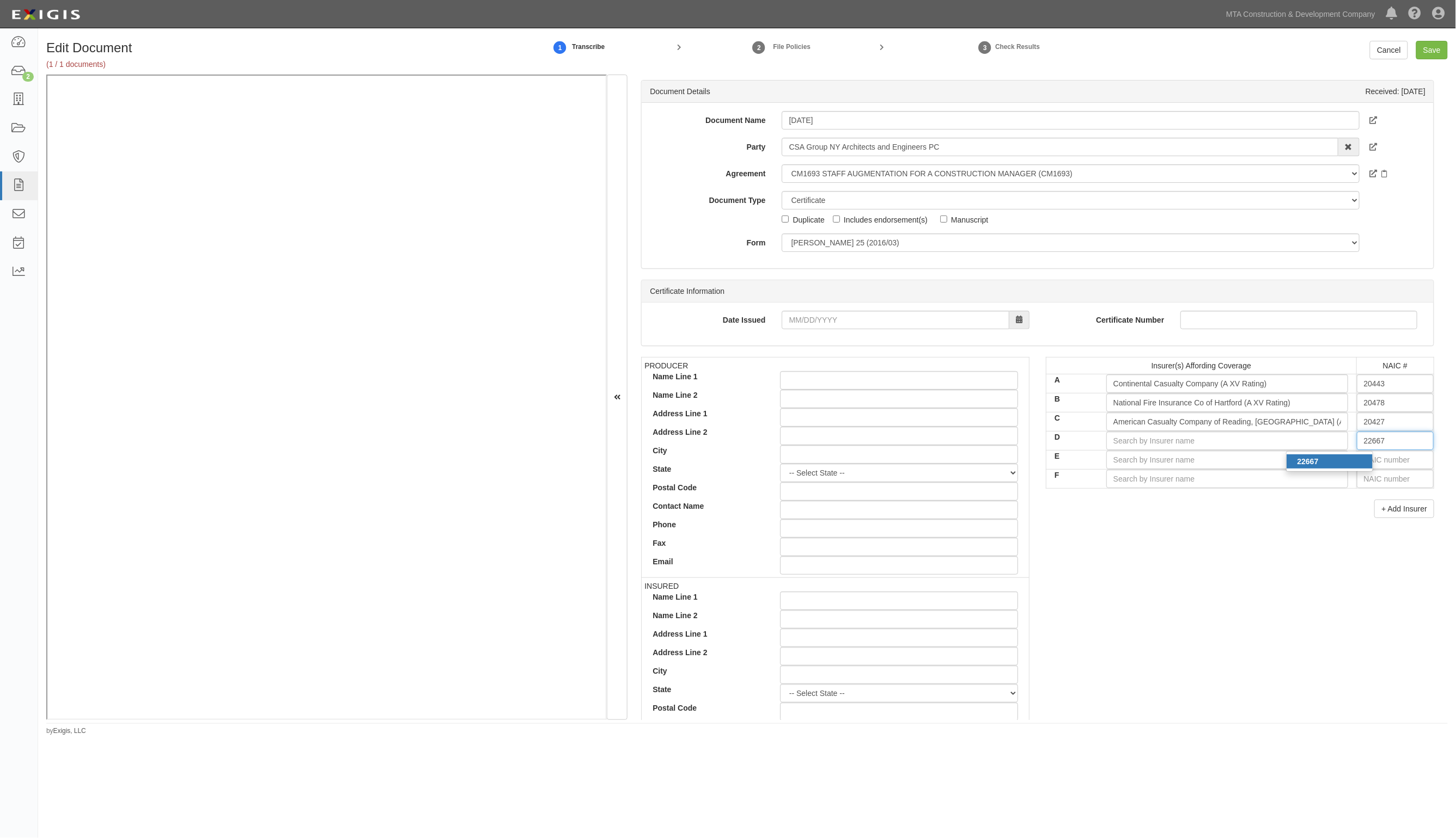
type input "ACE American Insurance Company (A++ XV Rating)"
type input "22667"
click at [1359, 463] on input "text" at bounding box center [1395, 459] width 77 height 19
type input "36404"
type input "3"
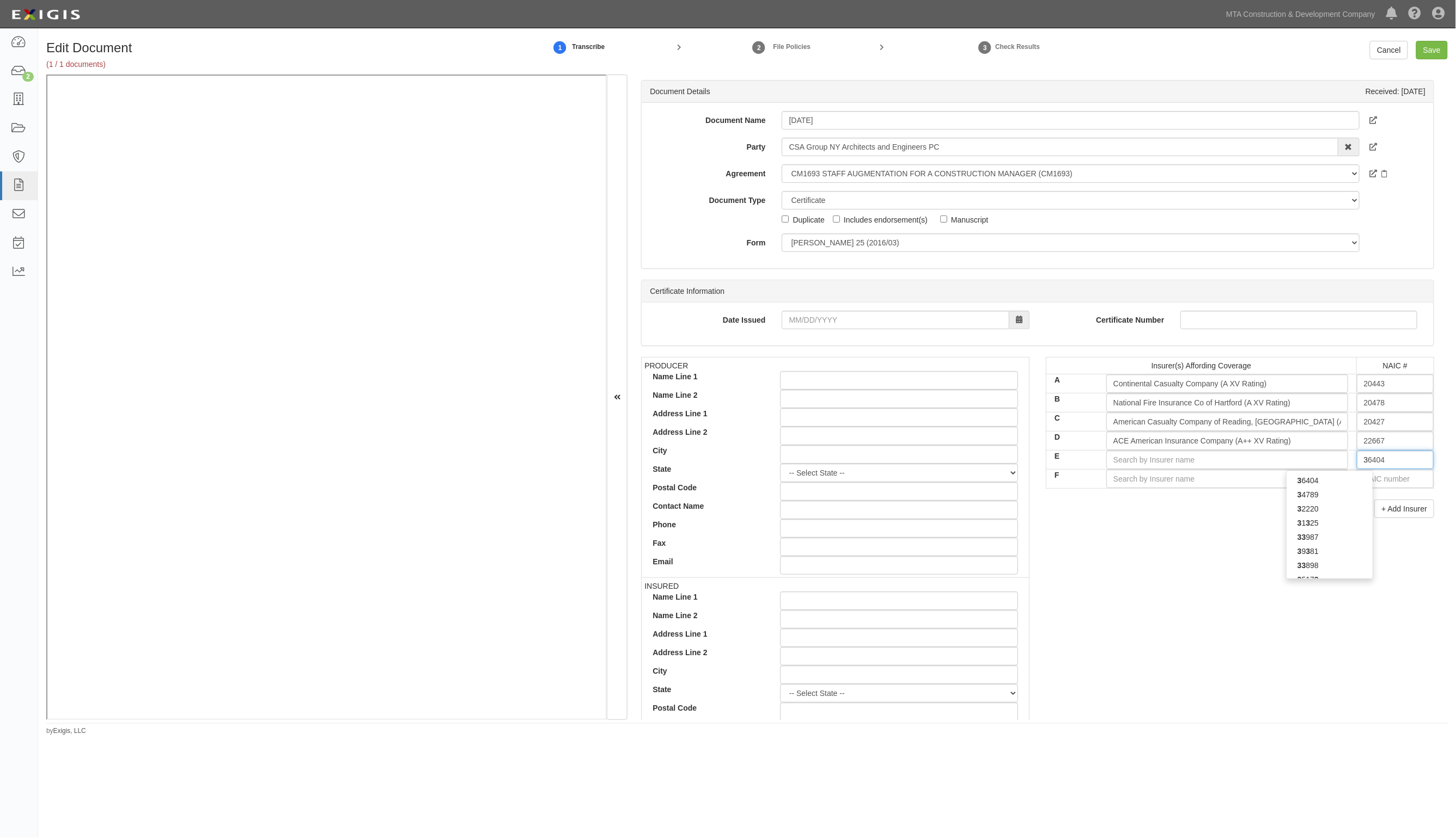
type input "39381"
type input "39"
type input "39942"
type input "399"
type input "3993"
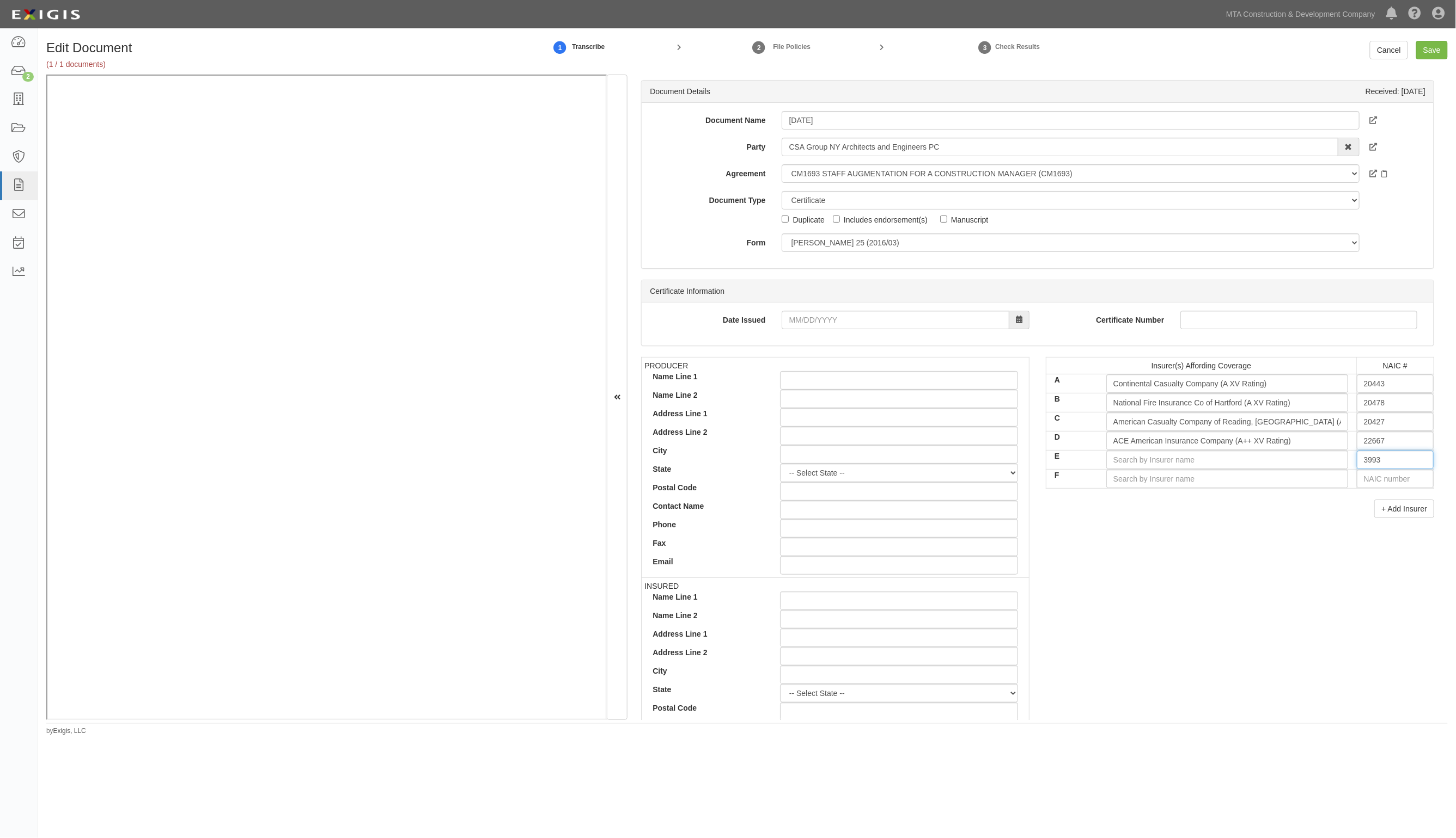
drag, startPoint x: 1358, startPoint y: 458, endPoint x: 1275, endPoint y: 463, distance: 83.2
click at [1275, 463] on tr "E 3993 399" at bounding box center [1240, 460] width 388 height 19
type input "36404"
type input "3"
type input "39381"
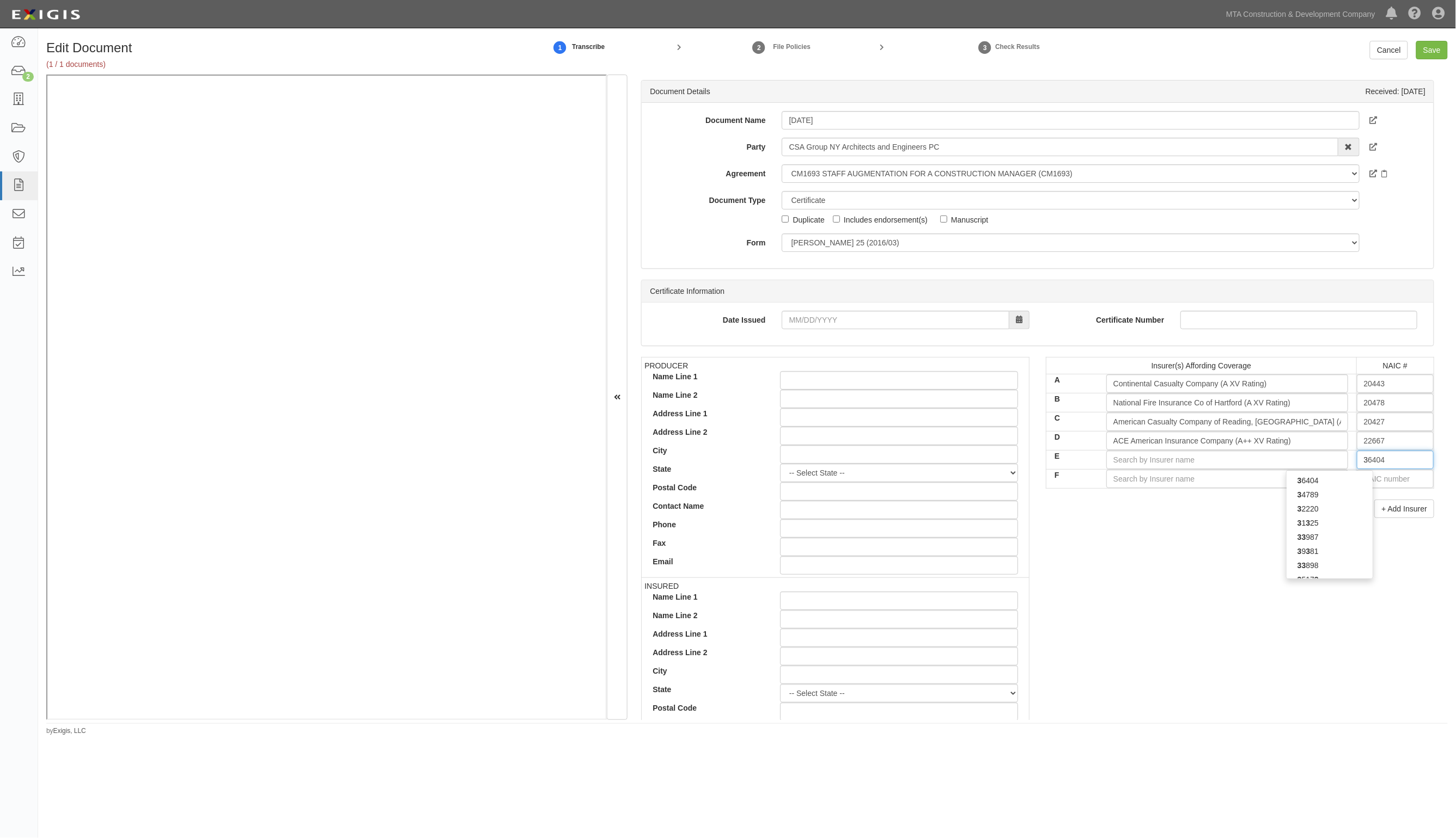
type input "39"
type input "39942"
type input "399"
click at [1330, 497] on div "399 93" at bounding box center [1329, 495] width 86 height 15
type input "Colony Insurance Company (A- XIV Rating)"
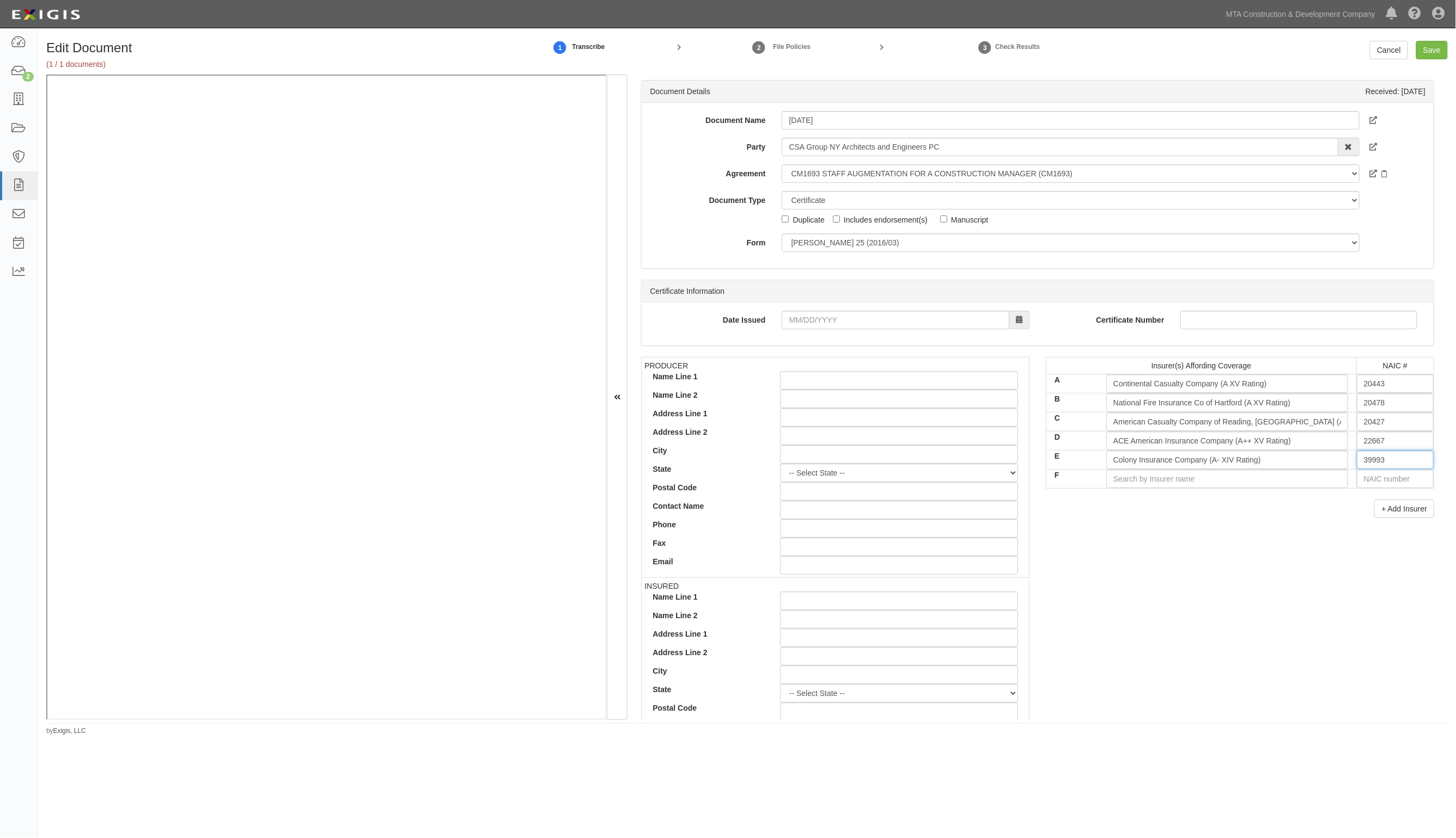
type input "39993"
click at [1164, 569] on div "PRODUCER Name Line 1 Name Line 2 Address Line 1 Address Line 2 City State -- Se…" at bounding box center [1038, 546] width 809 height 379
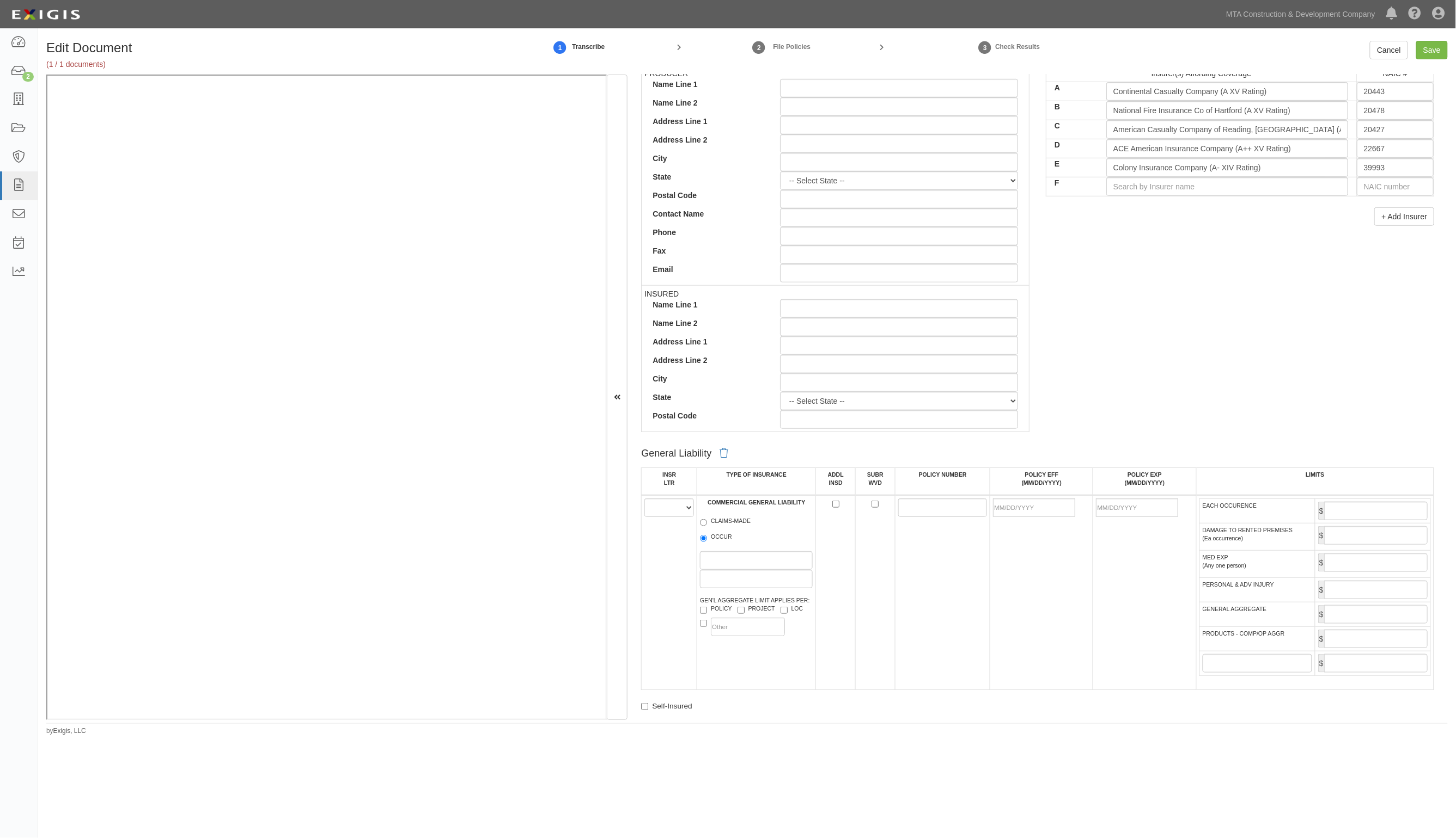
scroll to position [545, 0]
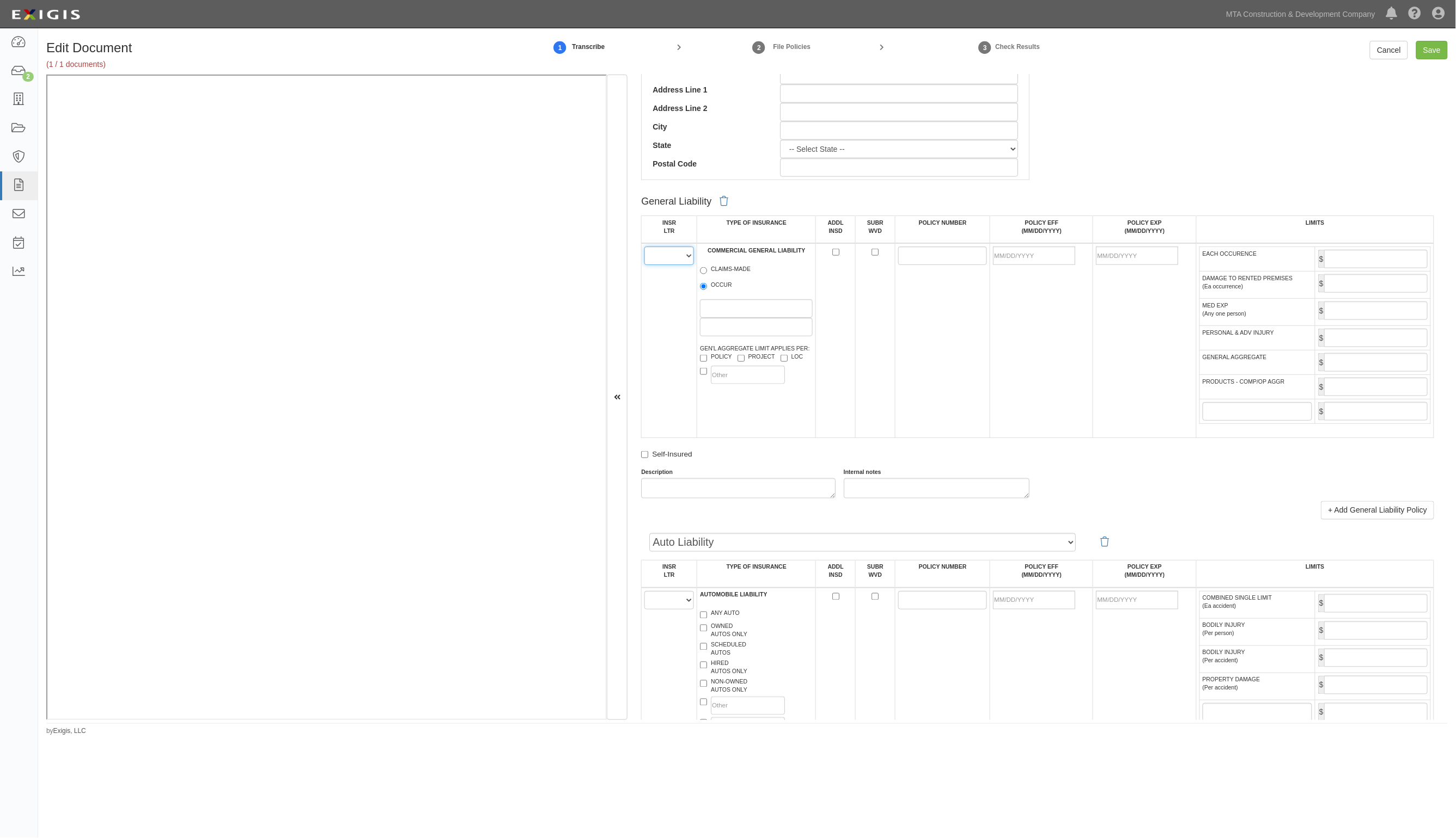
click at [662, 263] on select "A B C D E F" at bounding box center [668, 255] width 49 height 19
select select "A"
click at [645, 247] on select "A B C D E F" at bounding box center [668, 255] width 49 height 19
drag, startPoint x: 730, startPoint y: 289, endPoint x: 726, endPoint y: 284, distance: 6.4
click at [728, 288] on label "OCCUR" at bounding box center [716, 287] width 32 height 11
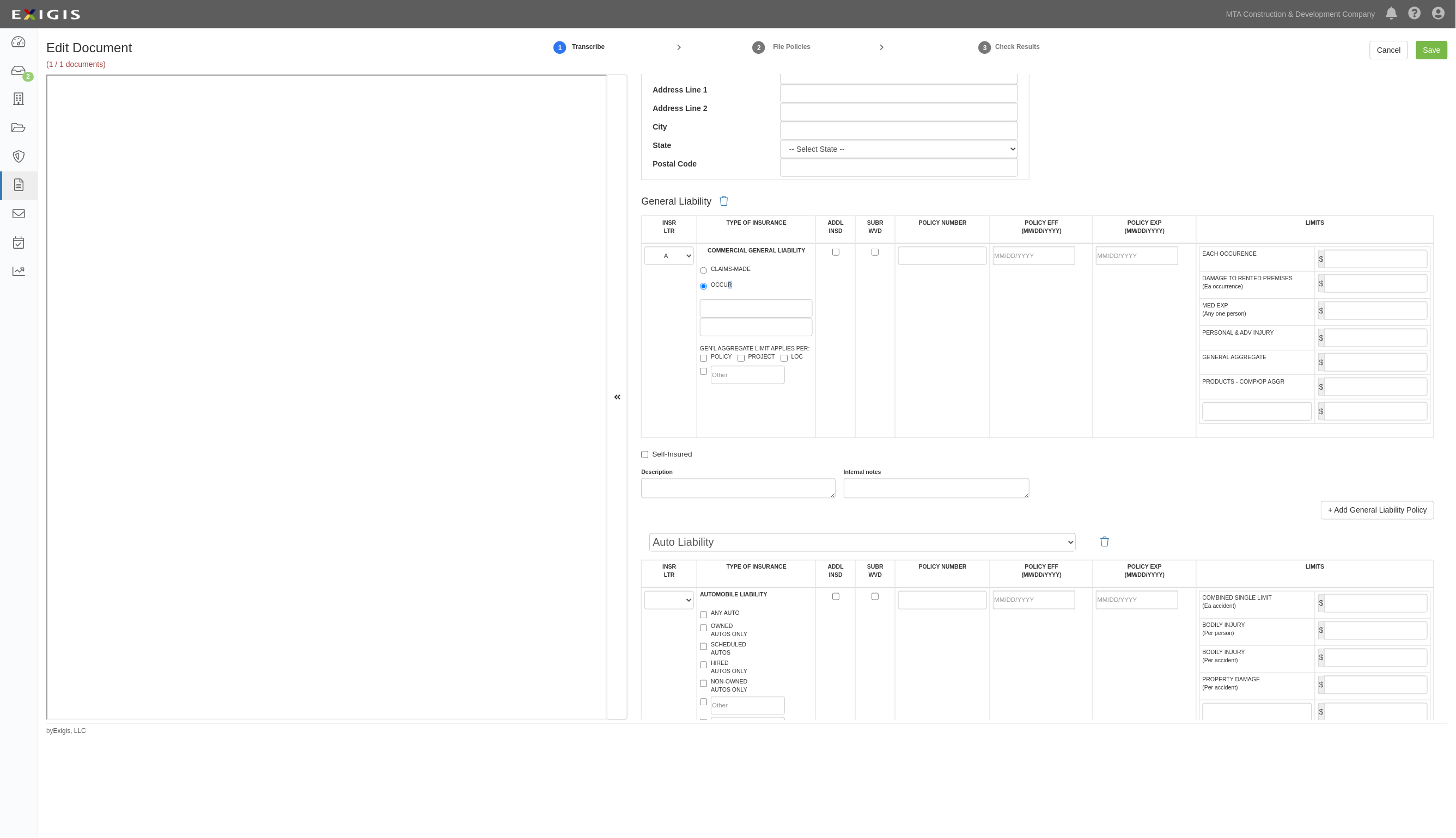
click at [726, 284] on label "OCCUR" at bounding box center [716, 287] width 32 height 11
click at [707, 284] on input "OCCUR" at bounding box center [703, 286] width 7 height 7
radio input "true"
click at [940, 259] on input "POLICY NUMBER" at bounding box center [942, 255] width 89 height 19
paste input "7092588498"
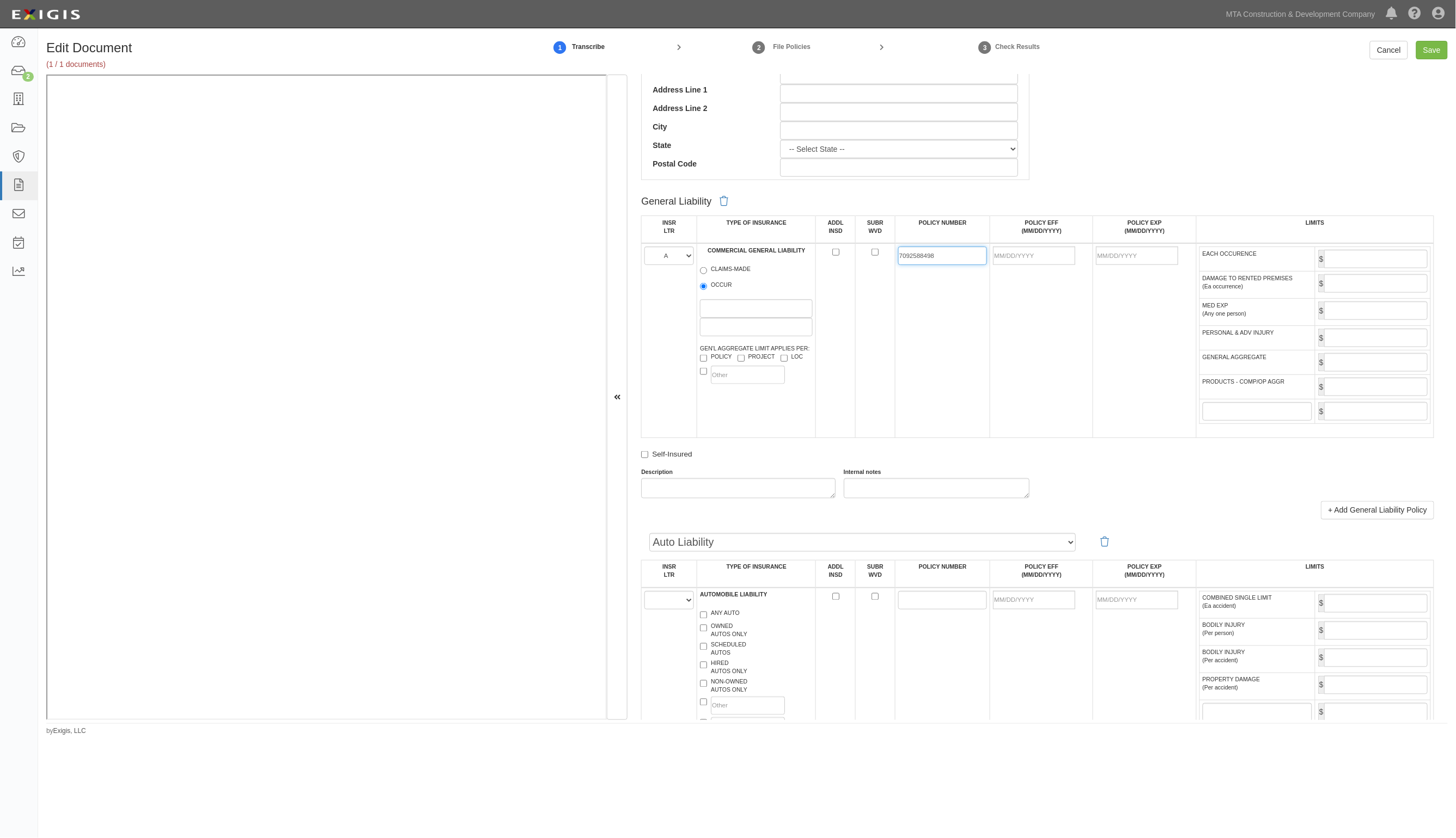
type input "7092588498"
click at [1023, 256] on input "POLICY EFF (MM/DD/YYYY)" at bounding box center [1034, 255] width 82 height 19
type input "07/21/2025"
type input "07/21/2026"
drag, startPoint x: 1349, startPoint y: 259, endPoint x: 1343, endPoint y: 256, distance: 6.7
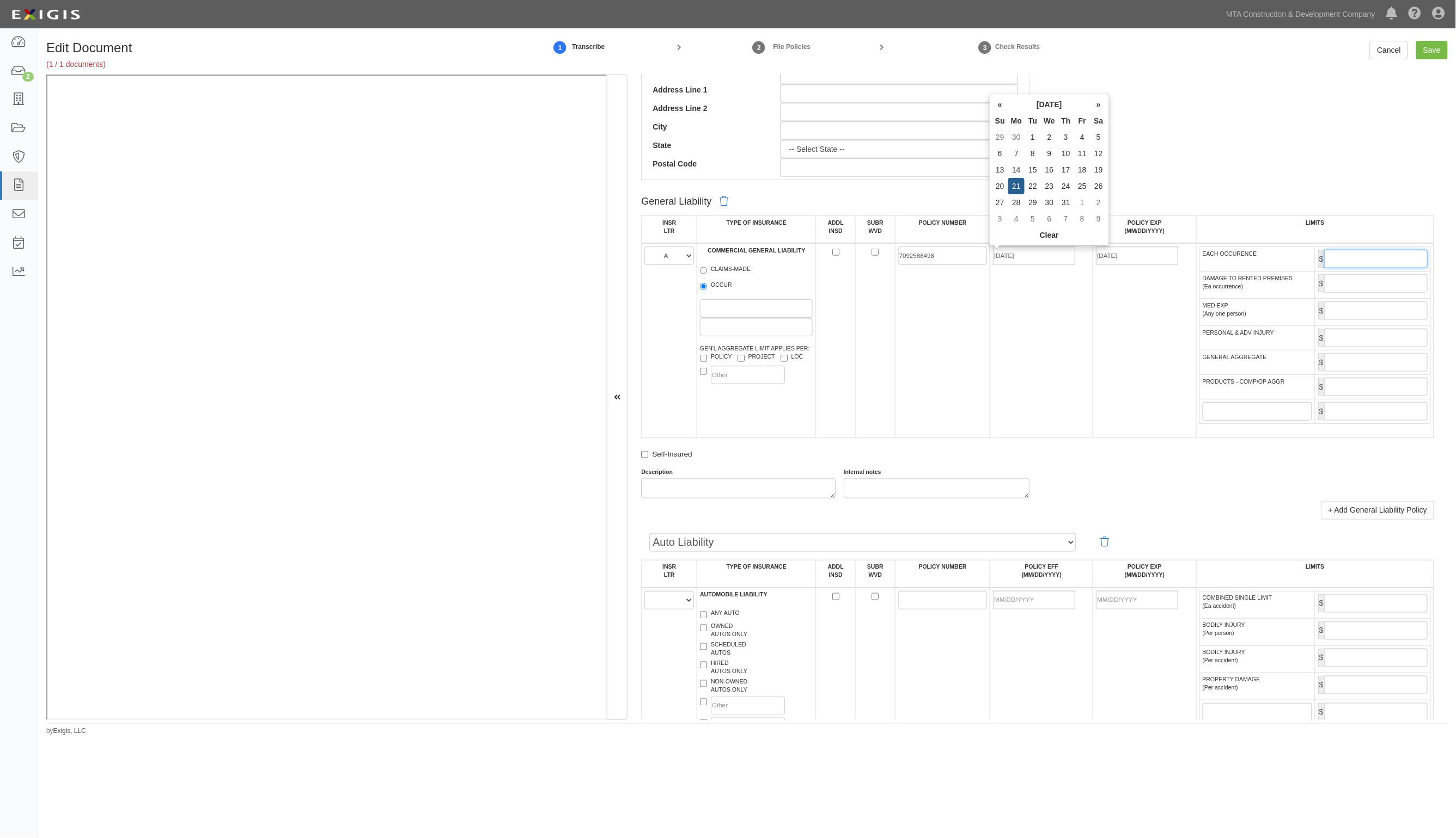
click at [1349, 259] on input "EACH OCCURENCE" at bounding box center [1375, 259] width 103 height 19
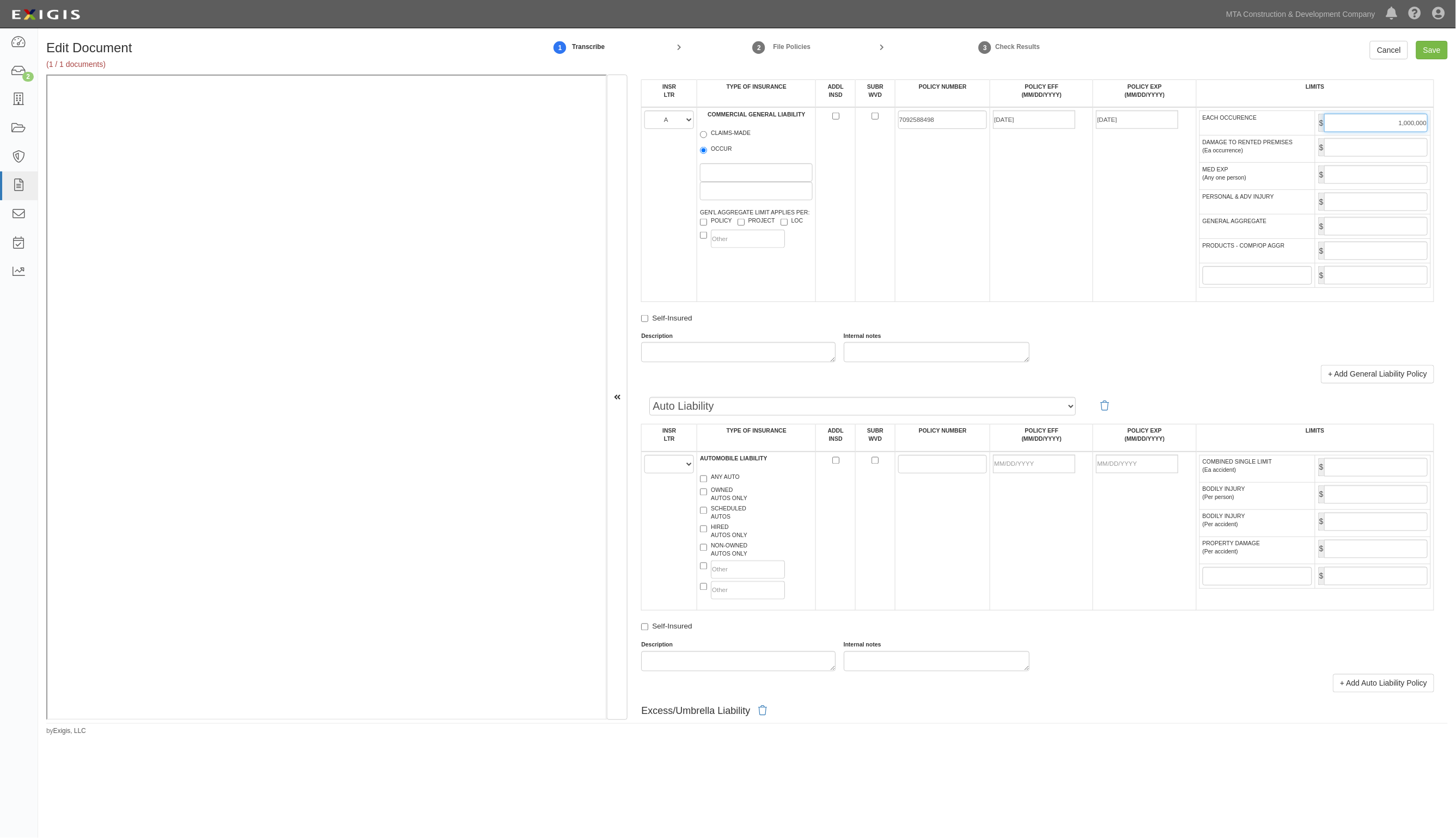
type input "1,000,000"
click at [1338, 227] on input "GENERAL AGGREGATE" at bounding box center [1375, 226] width 103 height 19
type input "2,000,000"
click at [662, 467] on select "A B C D E F" at bounding box center [668, 464] width 49 height 19
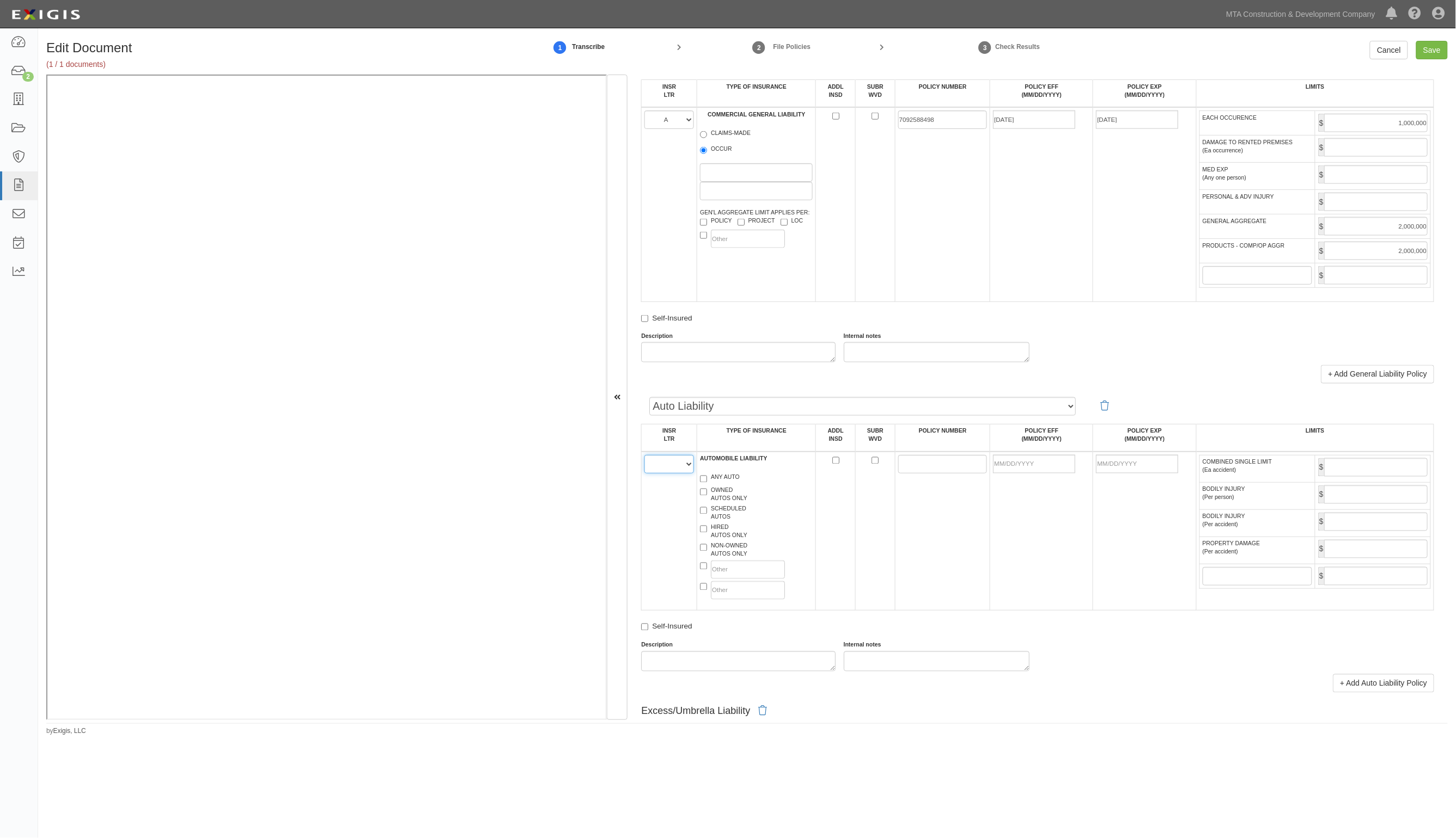
select select "C"
click at [645, 457] on select "A B C D E F" at bounding box center [668, 464] width 49 height 19
click at [722, 531] on label "HIRED AUTOS ONLY" at bounding box center [723, 532] width 48 height 16
click at [707, 531] on input "HIRED AUTOS ONLY" at bounding box center [703, 529] width 7 height 7
checkbox input "true"
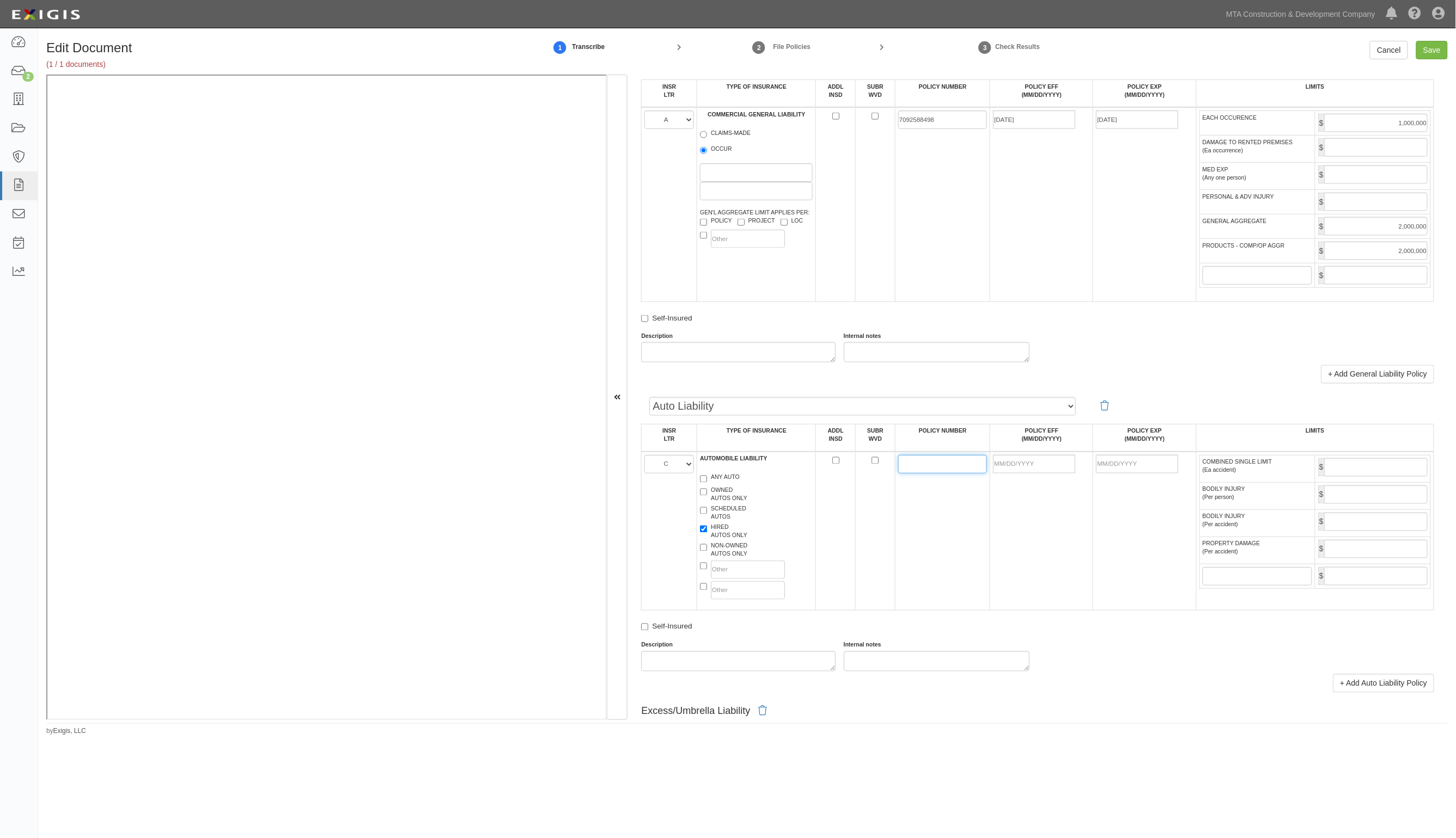
click at [956, 474] on input "POLICY NUMBER" at bounding box center [942, 464] width 89 height 19
paste input "7092621662"
type input "7092621662"
click at [1010, 466] on input "POLICY EFF (MM/DD/YYYY)" at bounding box center [1034, 464] width 82 height 19
type input "07/21/2025"
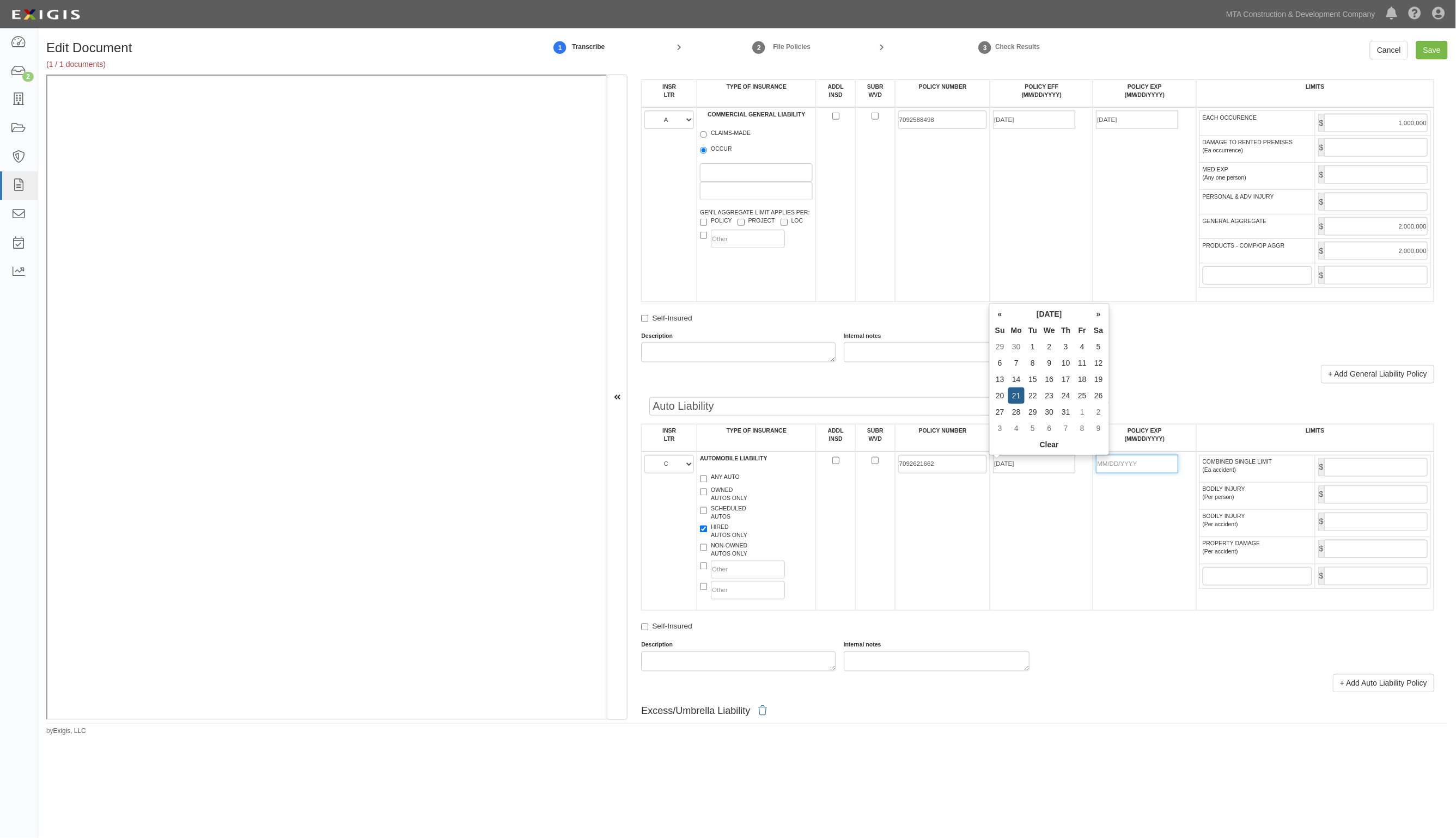
type input "07/21/2026"
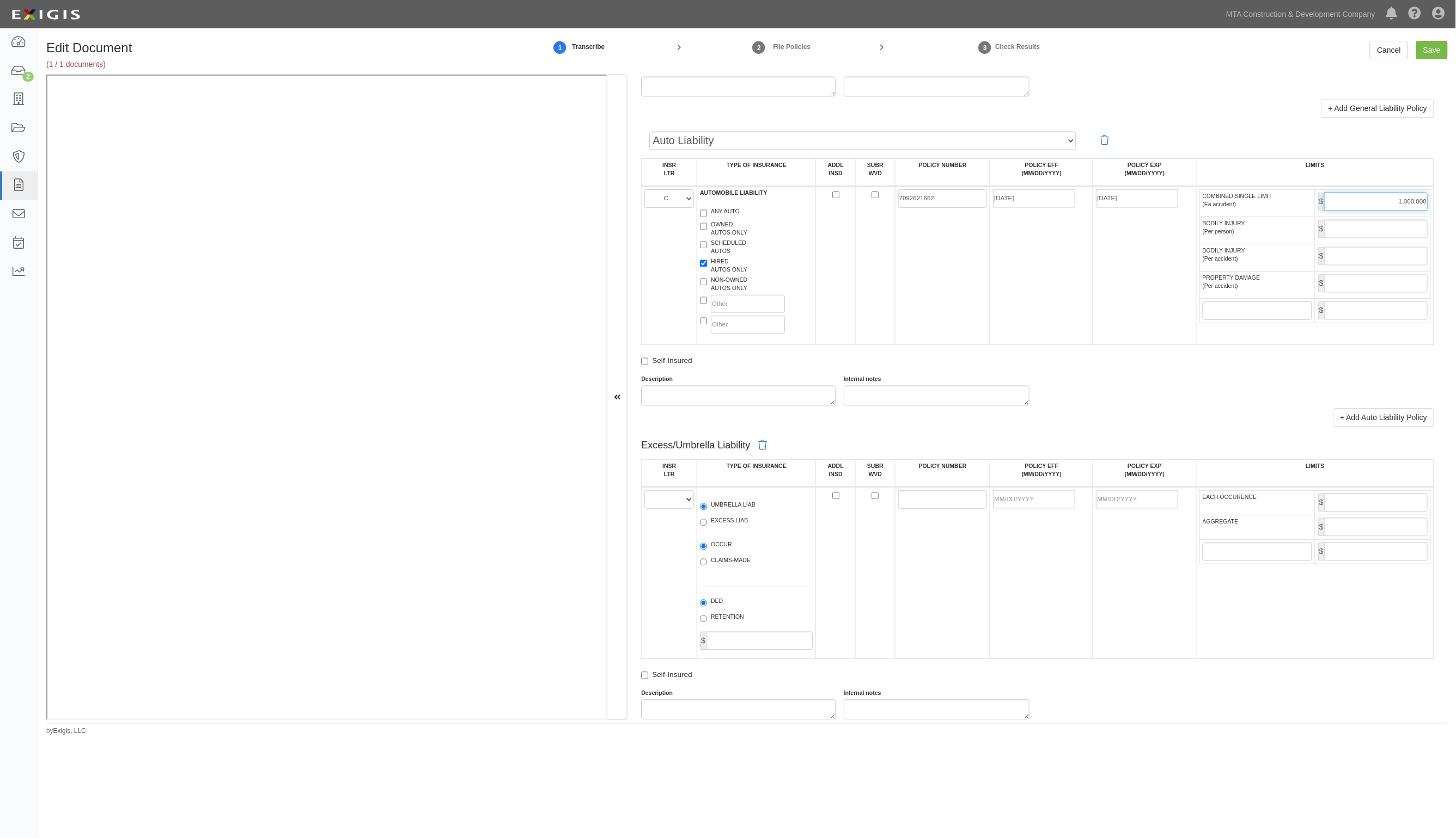
scroll to position [952, 0]
type input "1,000,000"
click at [679, 496] on select "A B C D E F" at bounding box center [668, 493] width 49 height 19
select select "A"
click at [645, 484] on select "A B C D E F" at bounding box center [668, 493] width 49 height 19
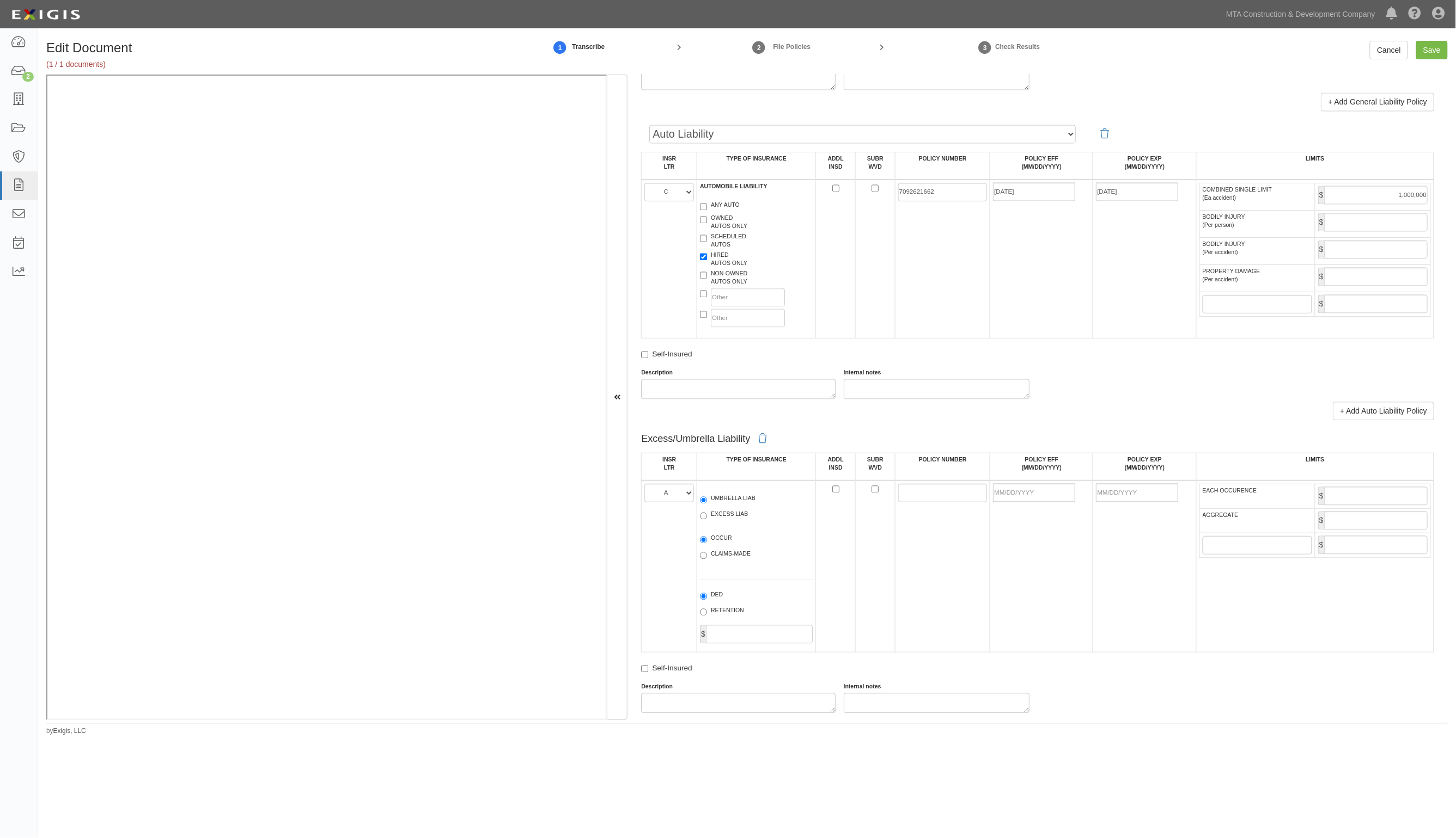
click at [737, 516] on label "EXCESS LIAB" at bounding box center [723, 516] width 48 height 11
click at [707, 516] on input "EXCESS LIAB" at bounding box center [703, 516] width 7 height 7
radio input "true"
click at [733, 501] on label "UMBRELLA LIAB" at bounding box center [727, 500] width 56 height 11
click at [707, 501] on input "UMBRELLA LIAB" at bounding box center [703, 500] width 7 height 7
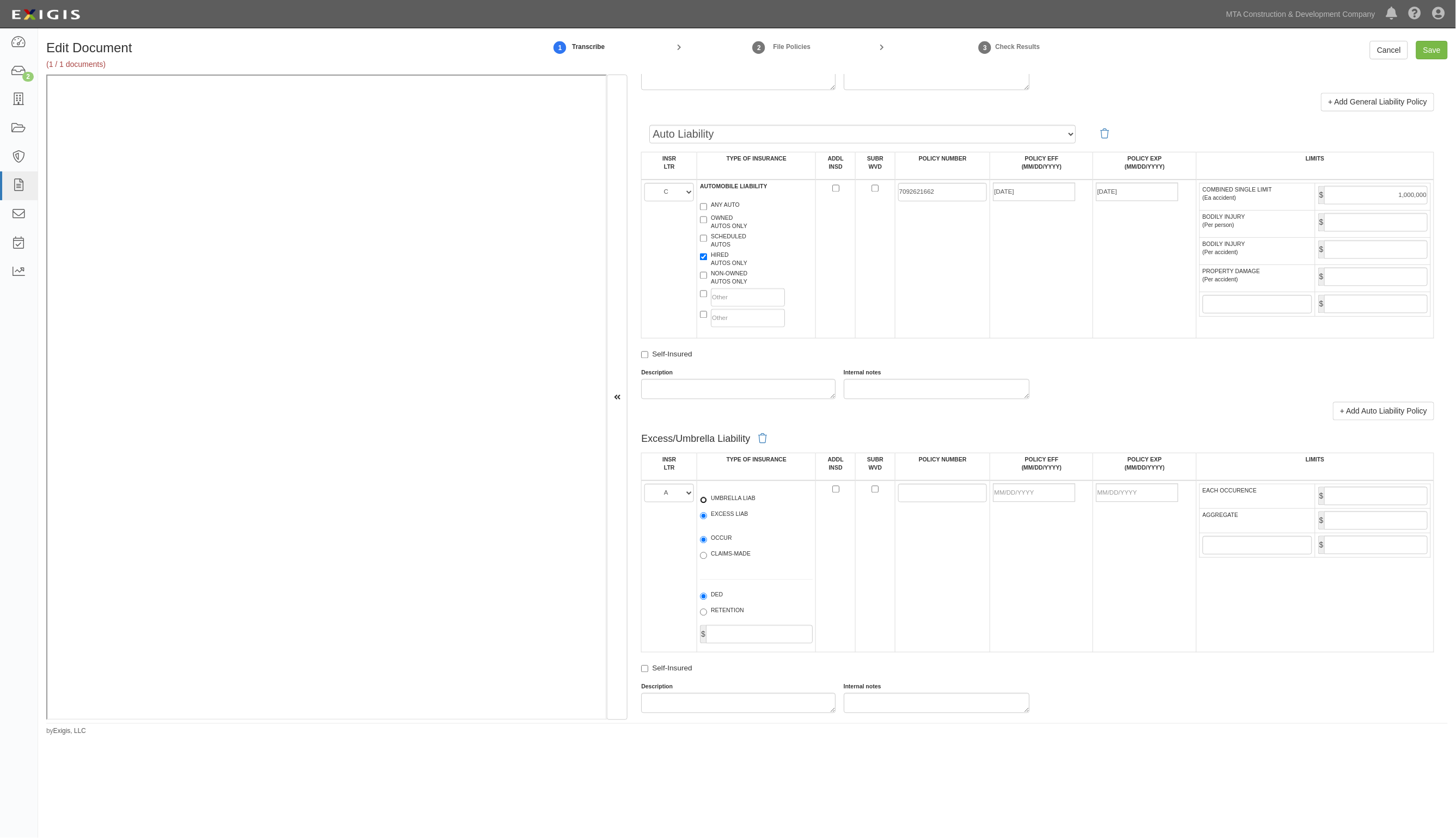
radio input "true"
drag, startPoint x: 930, startPoint y: 499, endPoint x: 923, endPoint y: 496, distance: 7.6
click at [930, 499] on input "POLICY NUMBER" at bounding box center [942, 493] width 89 height 19
paste input "7092624500"
type input "7092624500"
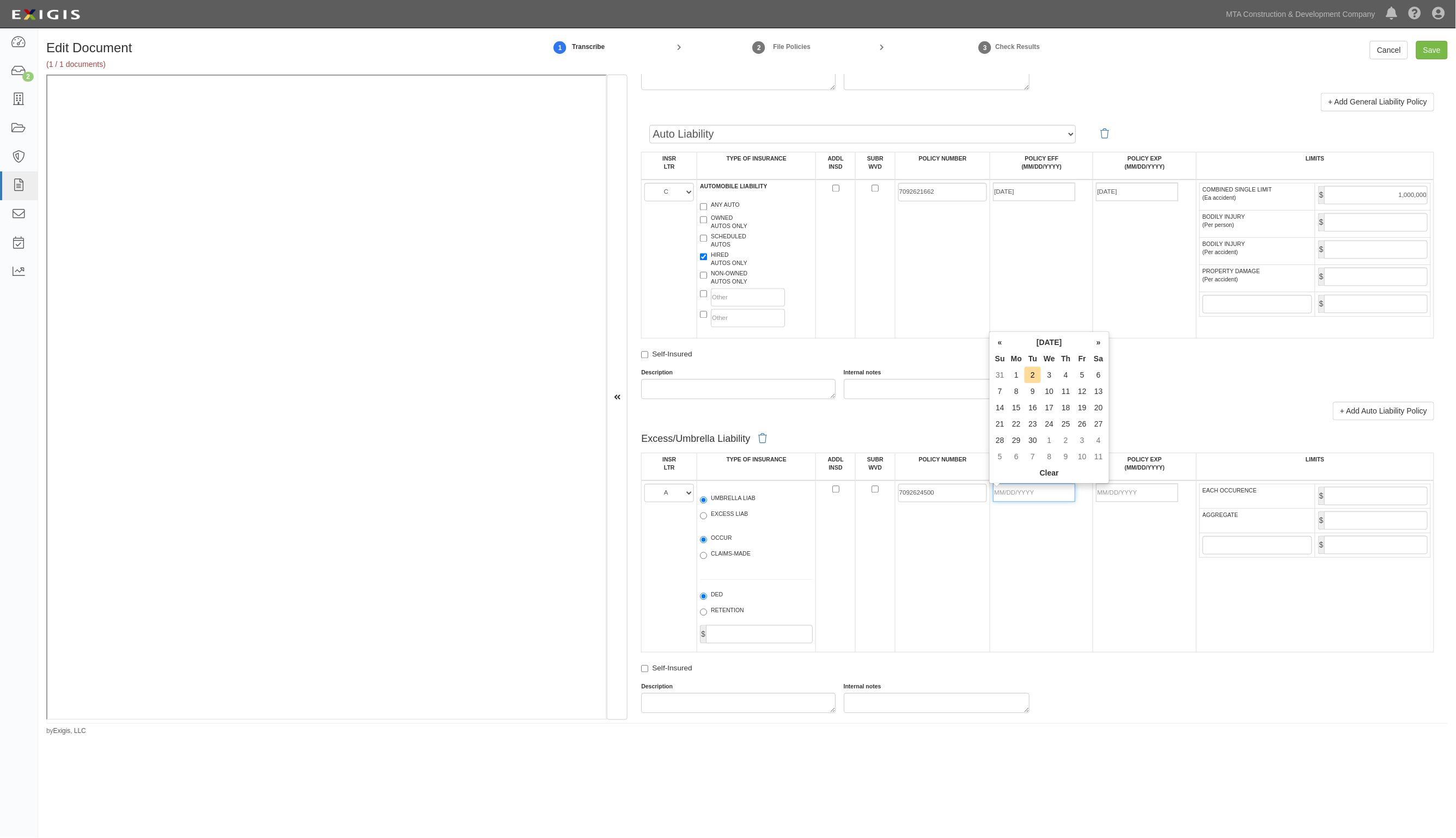
click at [996, 496] on input "POLICY EFF (MM/DD/YYYY)" at bounding box center [1034, 493] width 82 height 19
type input "07/21/2025"
type input "07/21/2026"
type input "10,000,000"
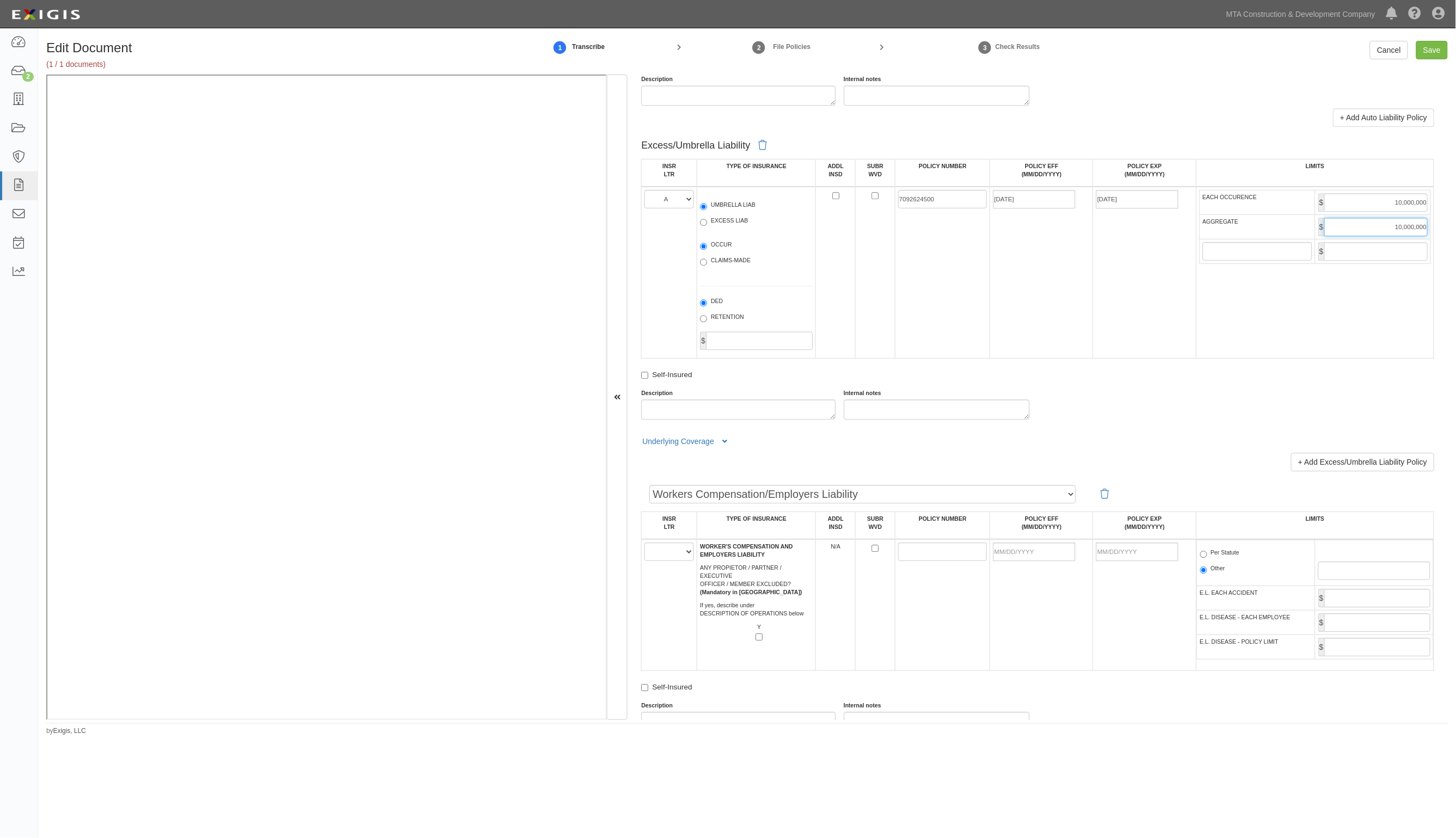
scroll to position [1292, 0]
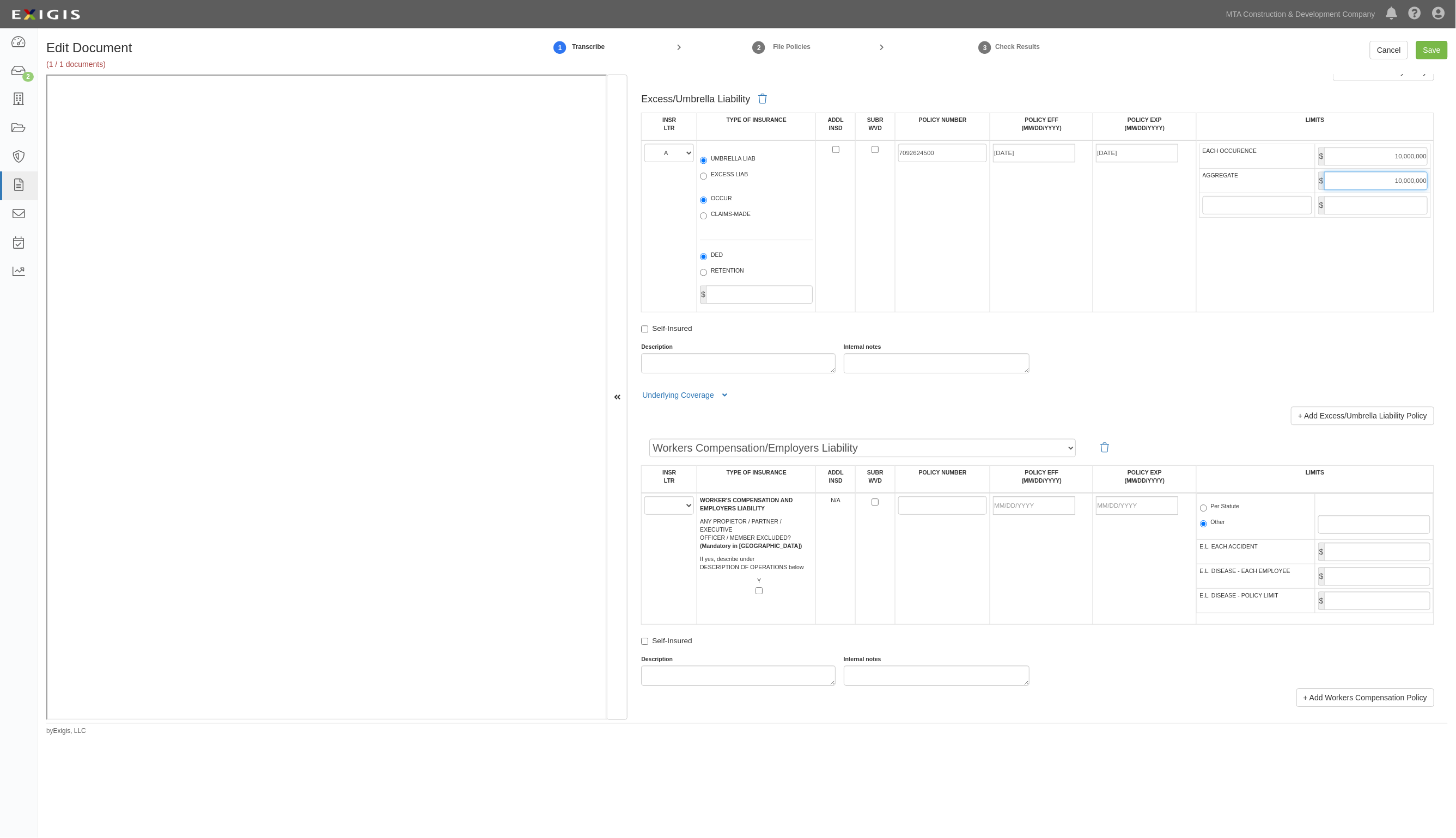
type input "10,000,000"
click at [672, 509] on select "A B C D E F" at bounding box center [668, 505] width 49 height 19
select select "B"
click at [645, 496] on select "A B C D E F" at bounding box center [668, 505] width 49 height 19
click at [930, 512] on input "POLICY NUMBER" at bounding box center [942, 505] width 89 height 19
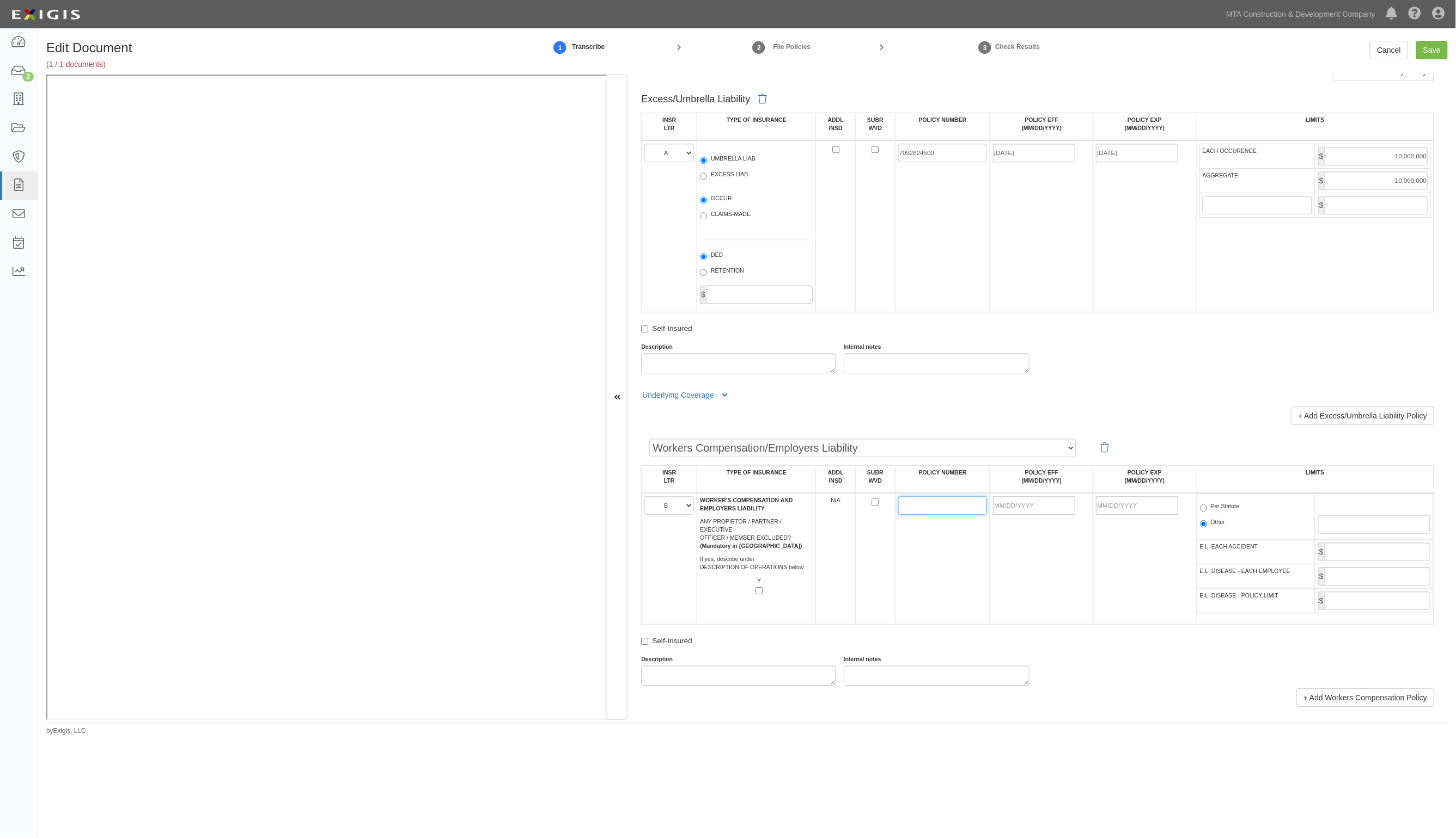
paste input "7092625906"
type input "7092625906"
click at [1030, 505] on input "POLICY EFF (MM/DD/YYYY)" at bounding box center [1034, 505] width 82 height 19
type input "07/21/2025"
type input "[DATE]"
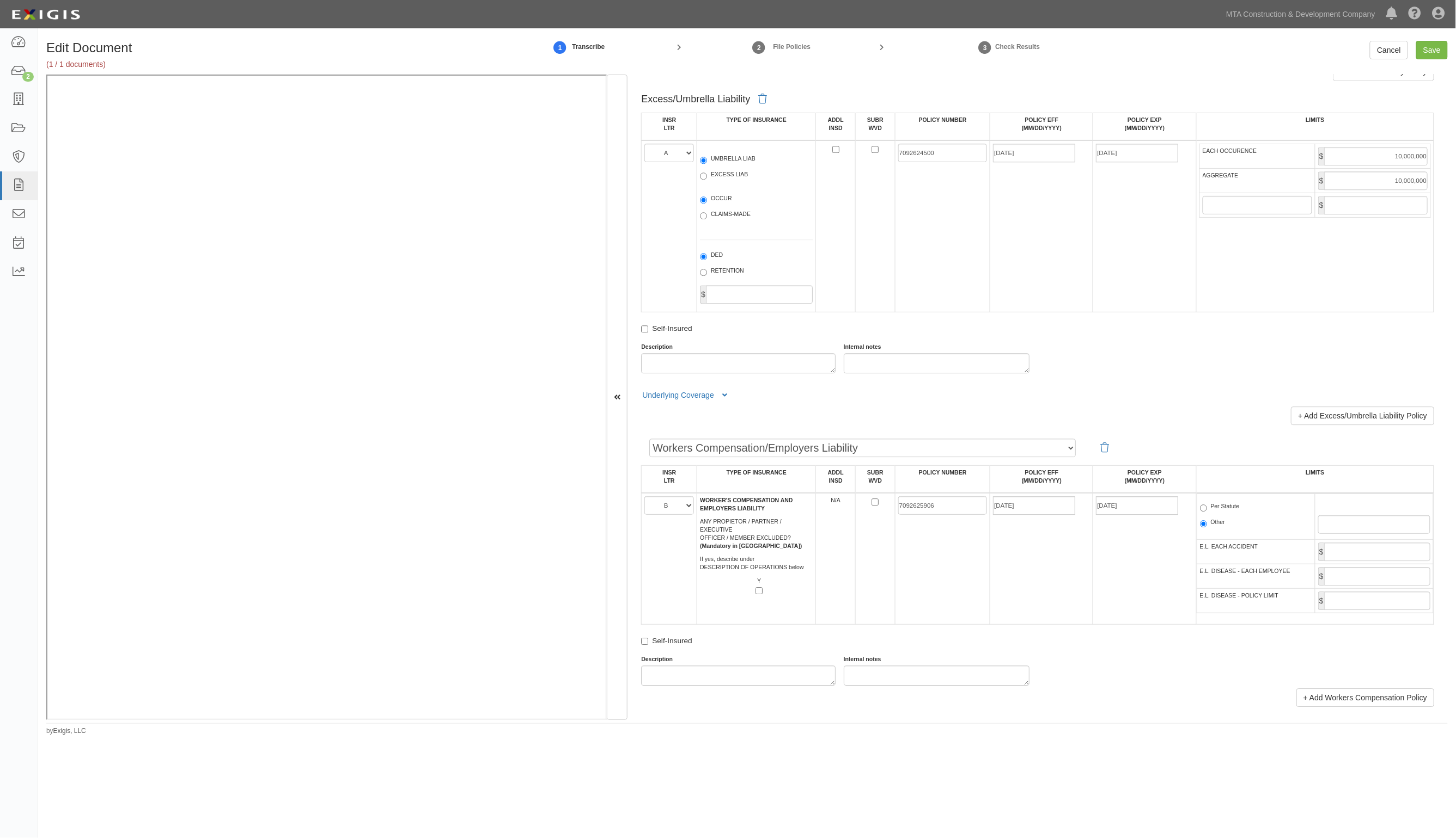
click at [1220, 508] on label "Per Statute" at bounding box center [1219, 508] width 40 height 11
click at [1207, 508] on input "Per Statute" at bounding box center [1203, 508] width 7 height 7
radio input "true"
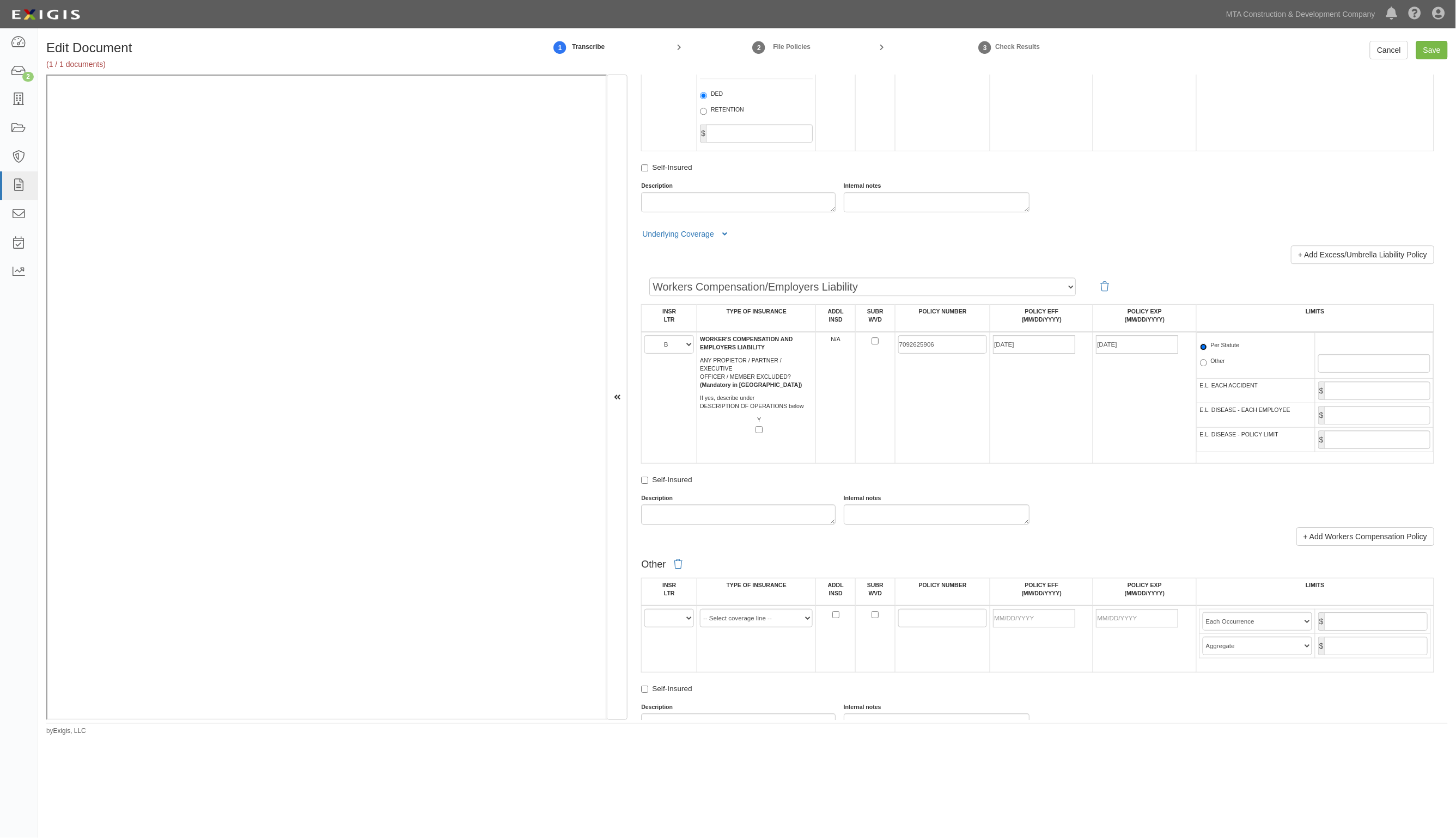
scroll to position [1497, 0]
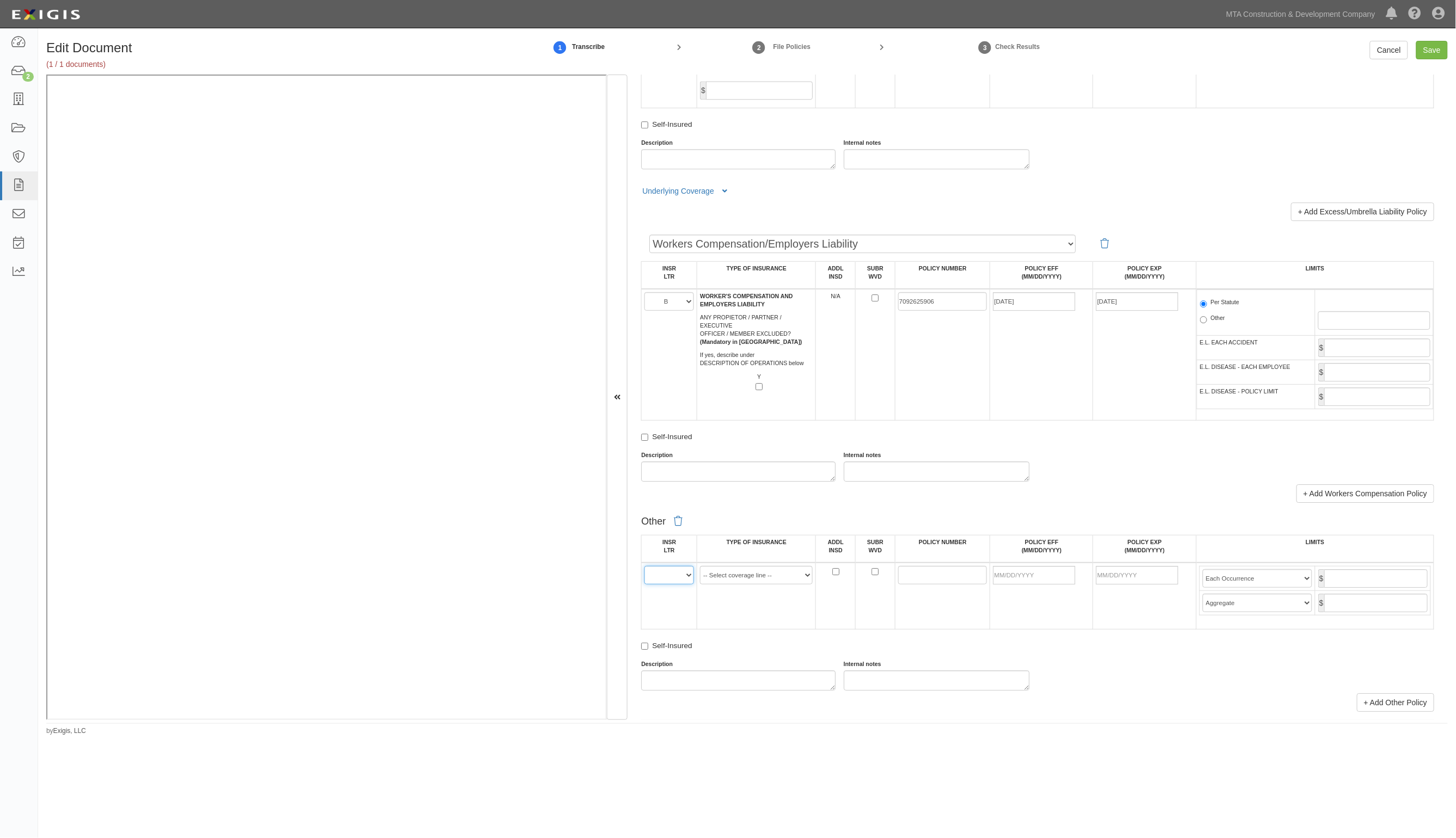
click at [666, 575] on select "A B C D E F" at bounding box center [668, 575] width 49 height 19
select select "A"
click at [645, 566] on select "A B C D E F" at bounding box center [668, 575] width 49 height 19
click at [731, 578] on select "-- Select coverage line -- Asbestos Abatement Auto Physical Damage Aviation Lia…" at bounding box center [756, 575] width 113 height 19
select select "44"
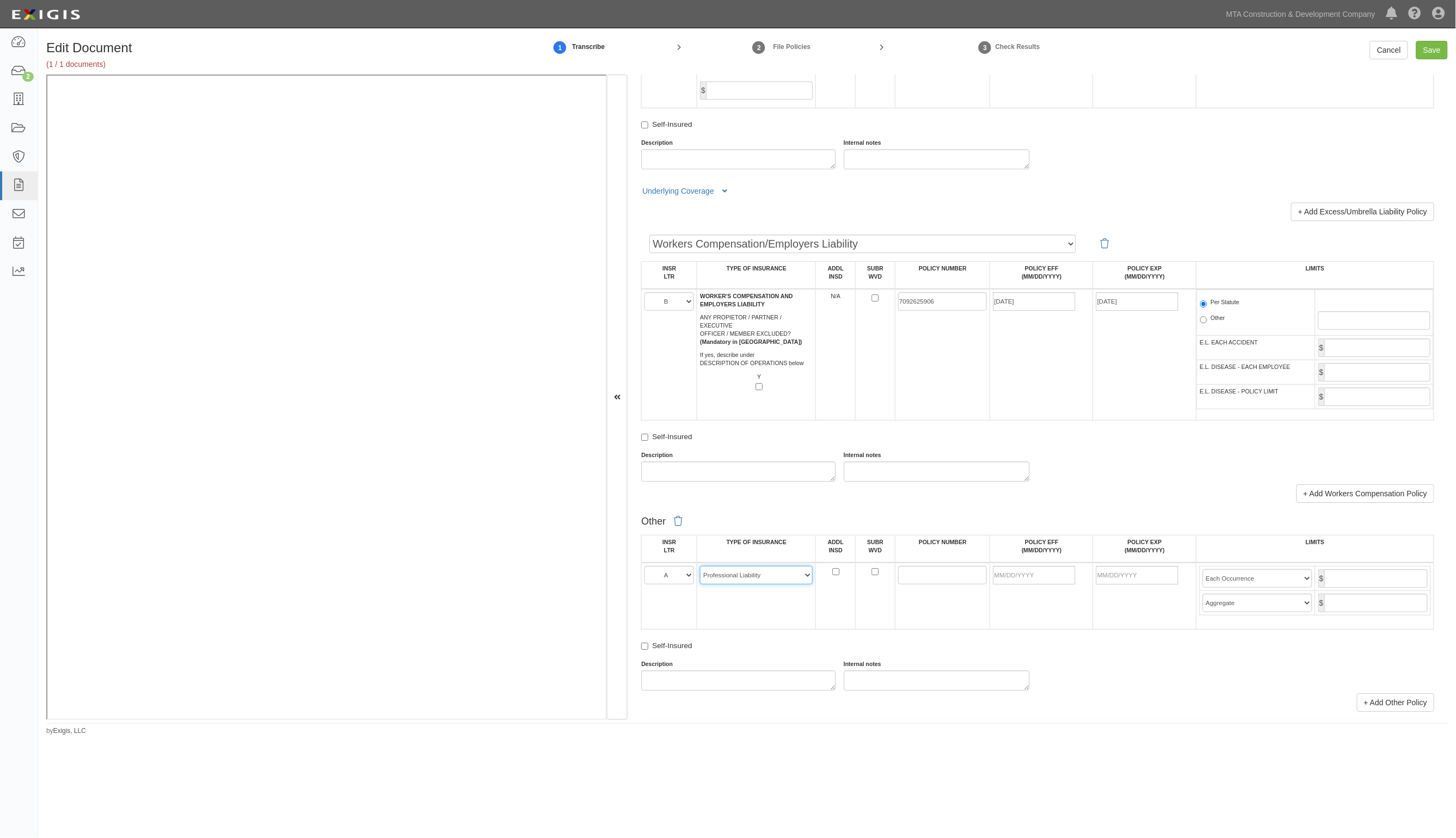
click at [700, 566] on select "-- Select coverage line -- Asbestos Abatement Auto Physical Damage Aviation Lia…" at bounding box center [756, 575] width 113 height 19
paste input "AEH591941325"
type input "AEH591941325"
click at [1005, 576] on input "POLICY EFF (MM/DD/YYYY)" at bounding box center [1034, 575] width 82 height 19
type input "07/21/2025"
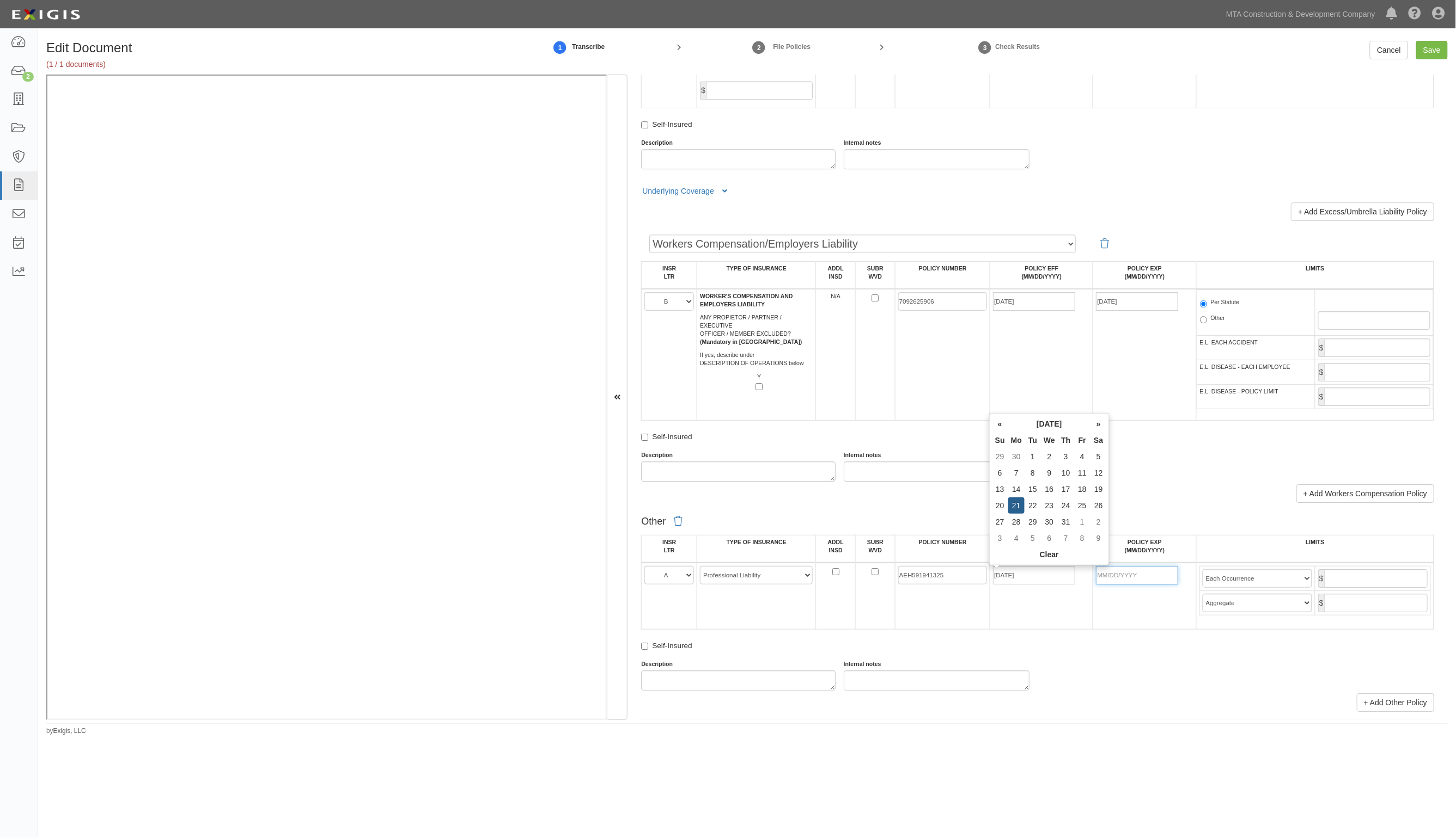
type input "07/21/2026"
type input "5,000,000"
click at [1207, 586] on select "Limit Each Occurrence Each Claim Aggregate Deductible Self-Insured Retention Pe…" at bounding box center [1258, 579] width 110 height 19
select select "Each Claim"
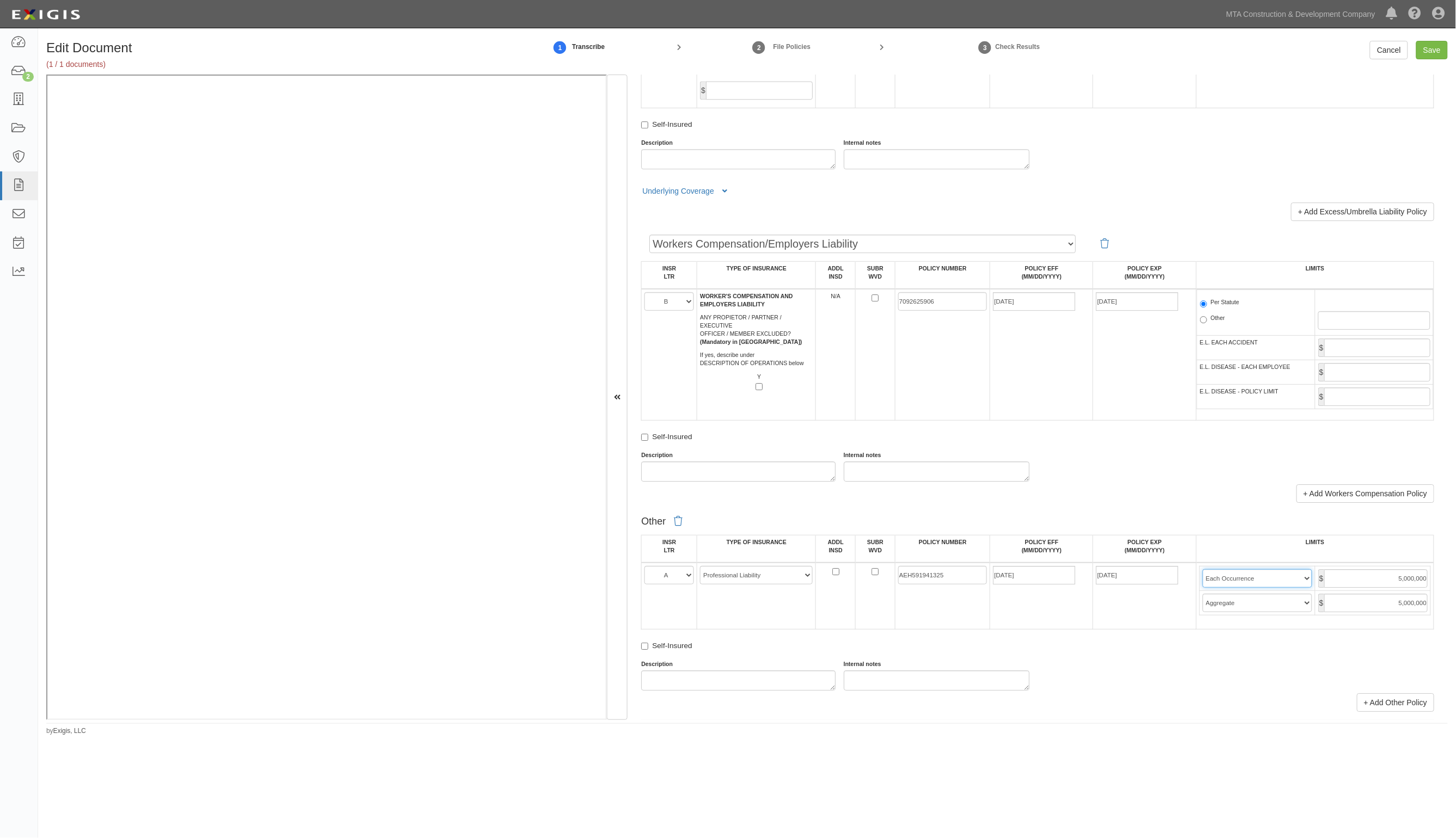
click at [1203, 570] on select "Limit Each Occurrence Each Claim Aggregate Deductible Self-Insured Retention Pe…" at bounding box center [1258, 579] width 110 height 19
drag, startPoint x: 1436, startPoint y: 48, endPoint x: 1427, endPoint y: 48, distance: 9.0
click at [1436, 48] on input "Save" at bounding box center [1431, 50] width 31 height 19
type input "1000000"
type input "2000000"
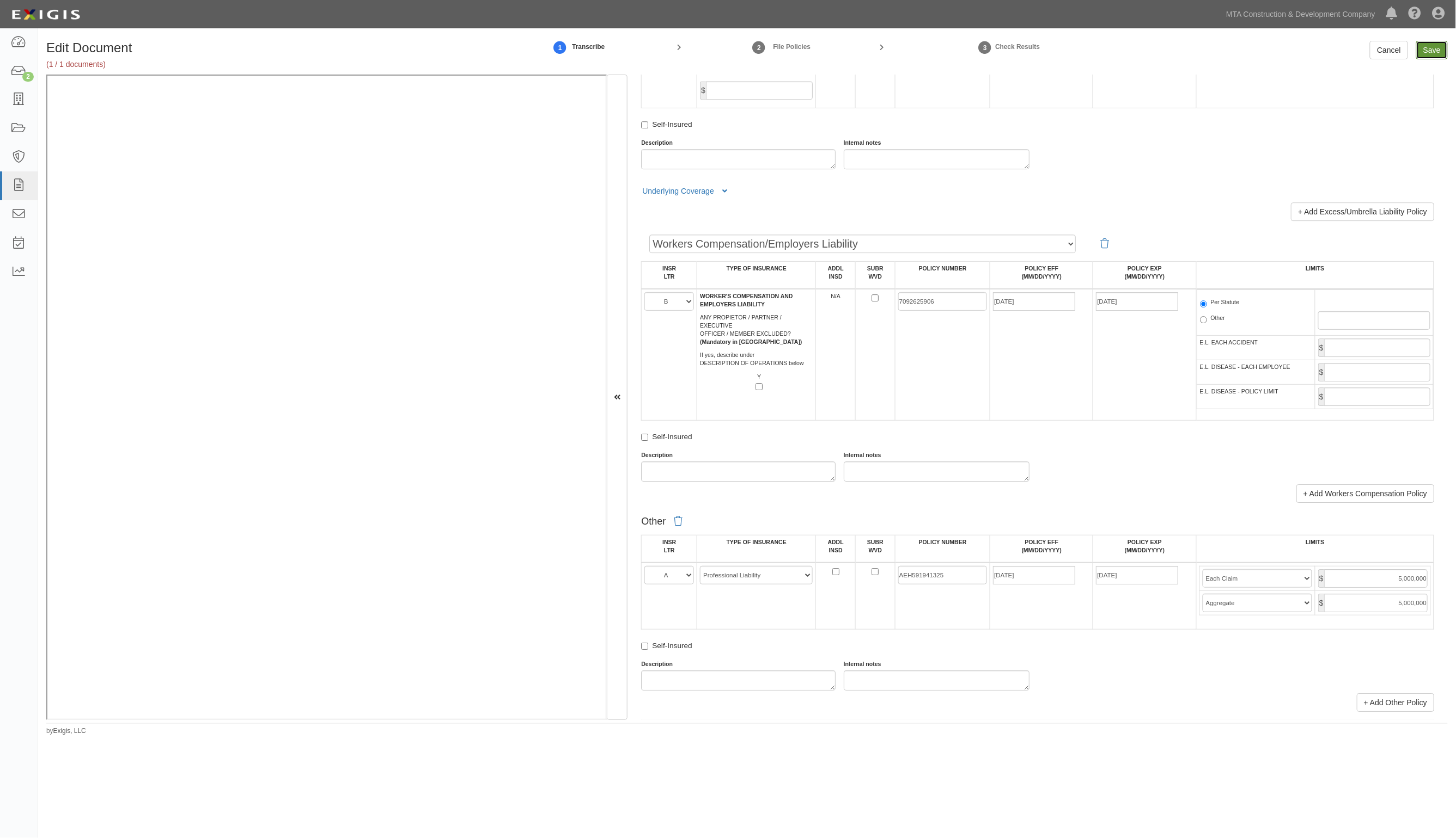
type input "2000000"
type input "1000000"
type input "10000000"
type input "5000000"
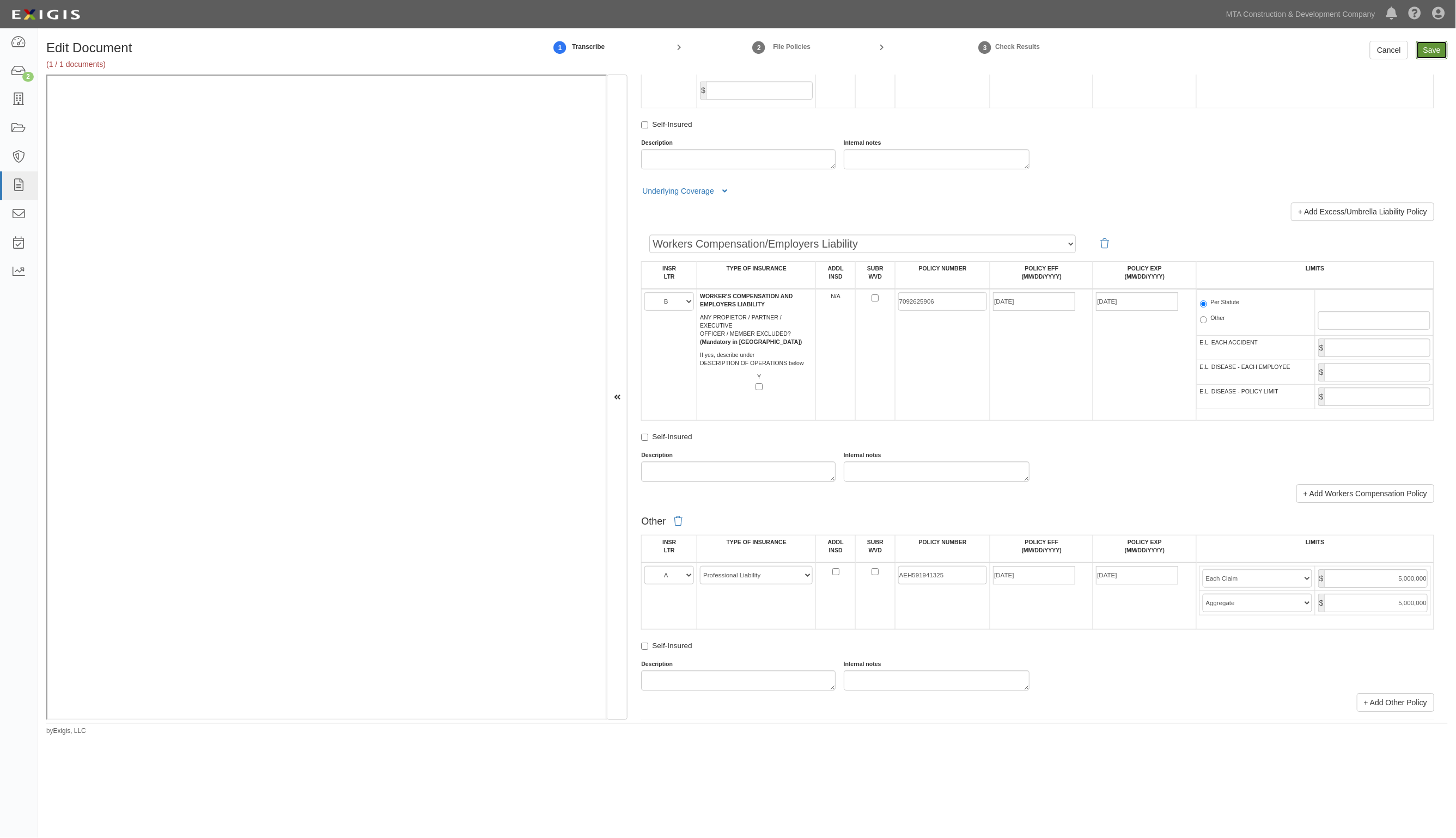
type input "5000000"
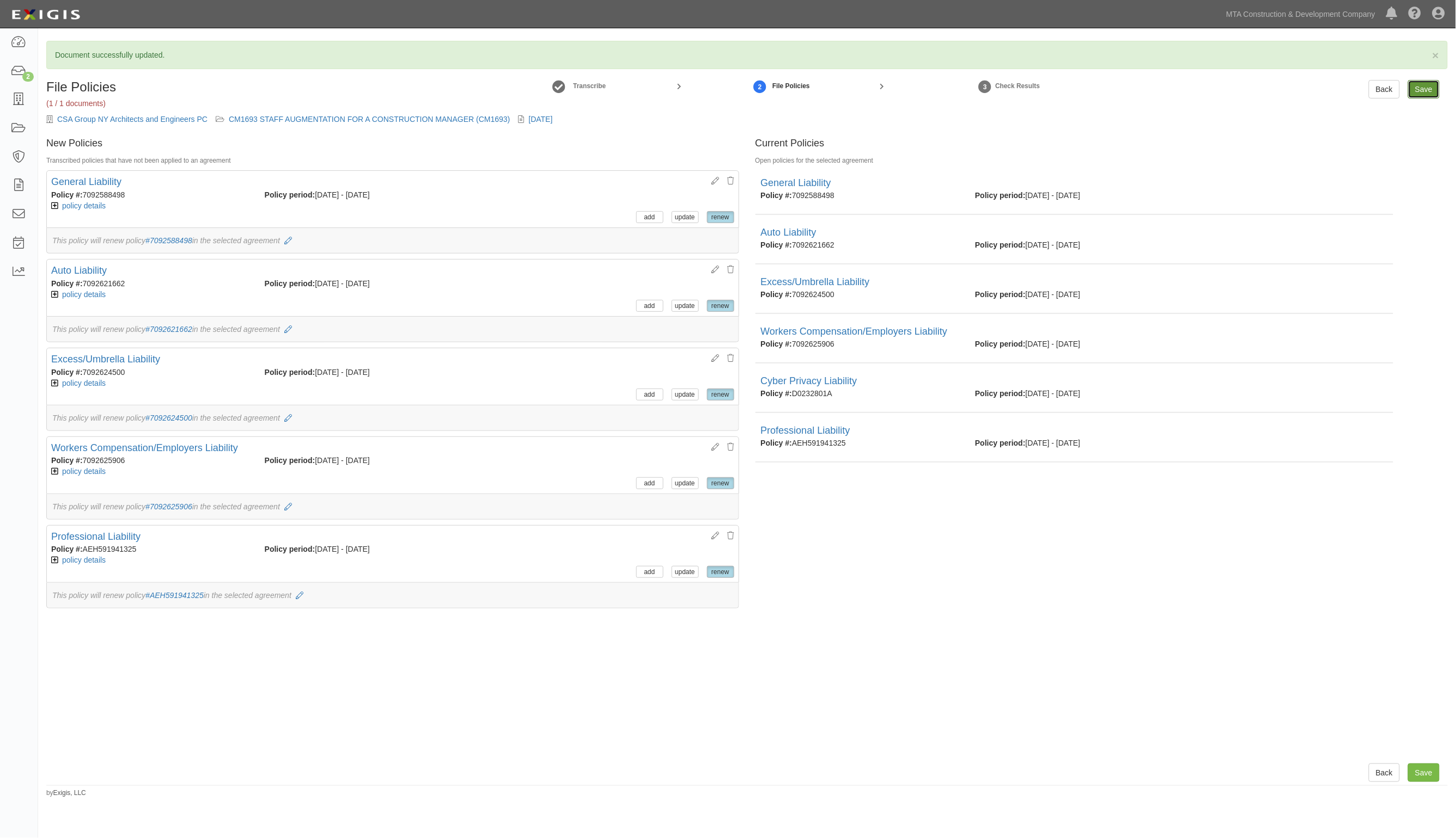
click at [1431, 90] on input "Save" at bounding box center [1423, 89] width 31 height 19
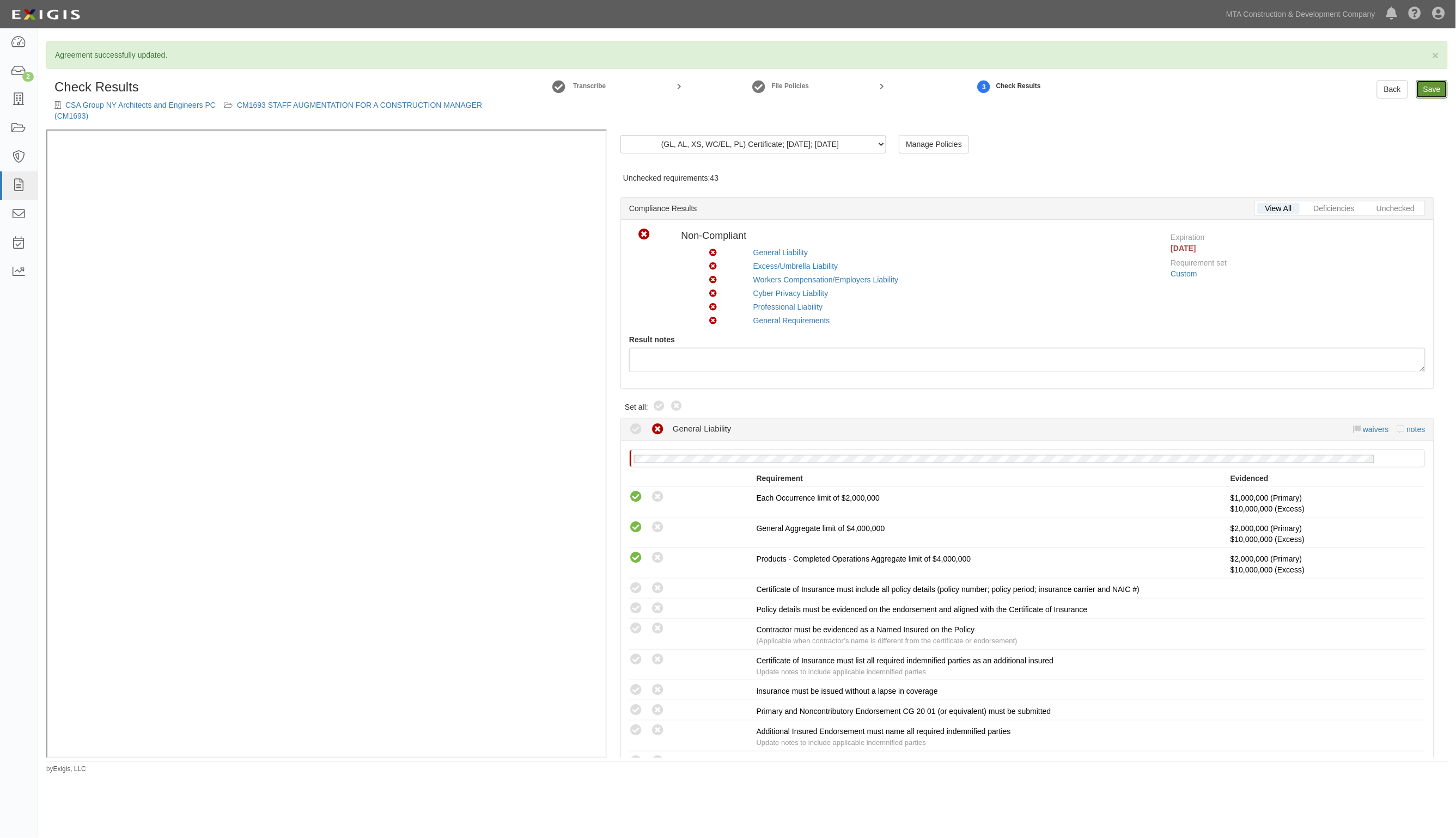
click at [1429, 98] on link "Save" at bounding box center [1431, 89] width 31 height 19
radio input "true"
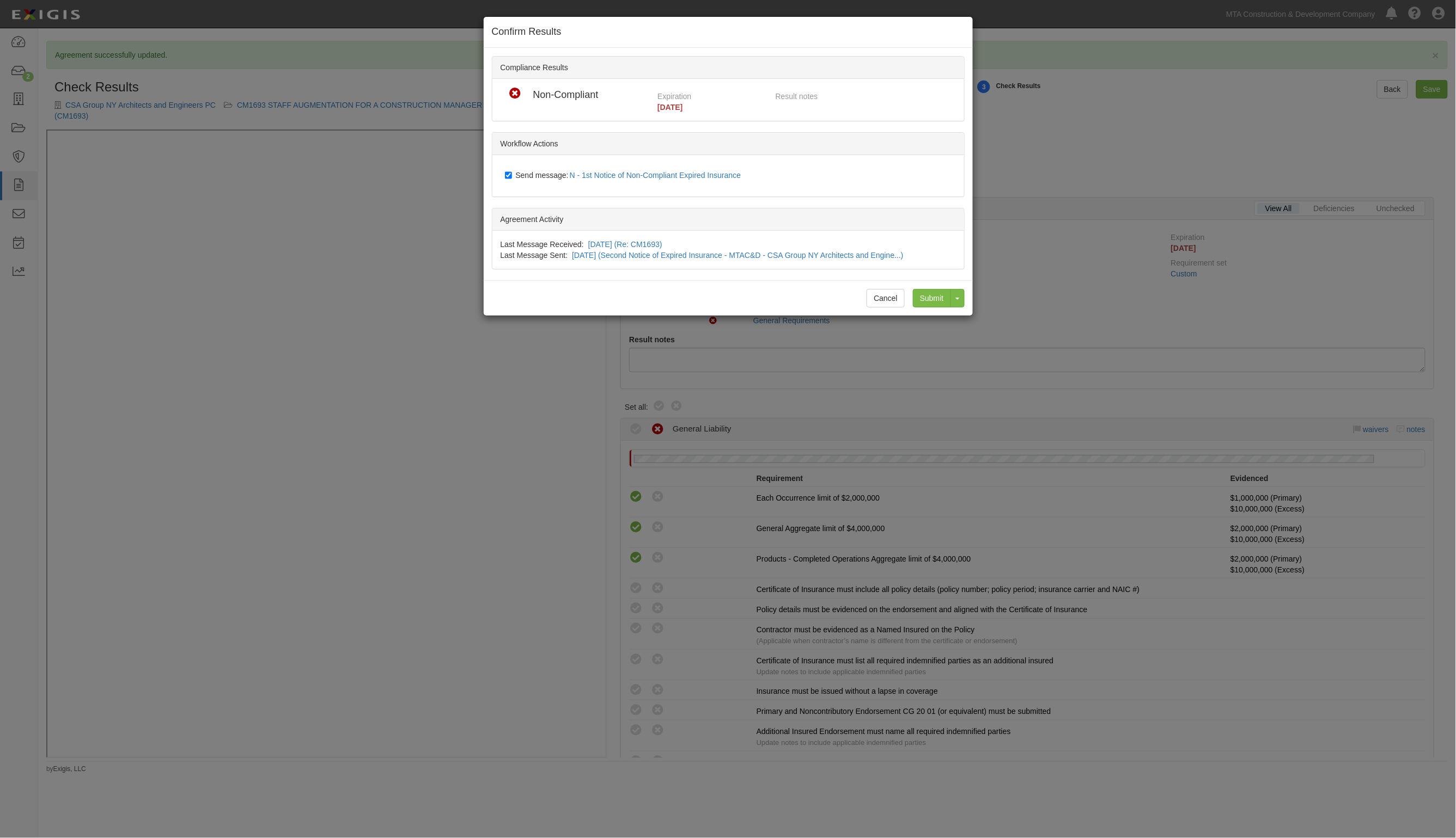
click at [538, 176] on span "Send message: N - 1st Notice of Non-Compliant Expired Insurance" at bounding box center [630, 175] width 230 height 9
click at [512, 176] on input "Send message: N - 1st Notice of Non-Compliant Expired Insurance" at bounding box center [508, 175] width 7 height 9
checkbox input "false"
click at [927, 301] on input "Submit" at bounding box center [931, 298] width 38 height 19
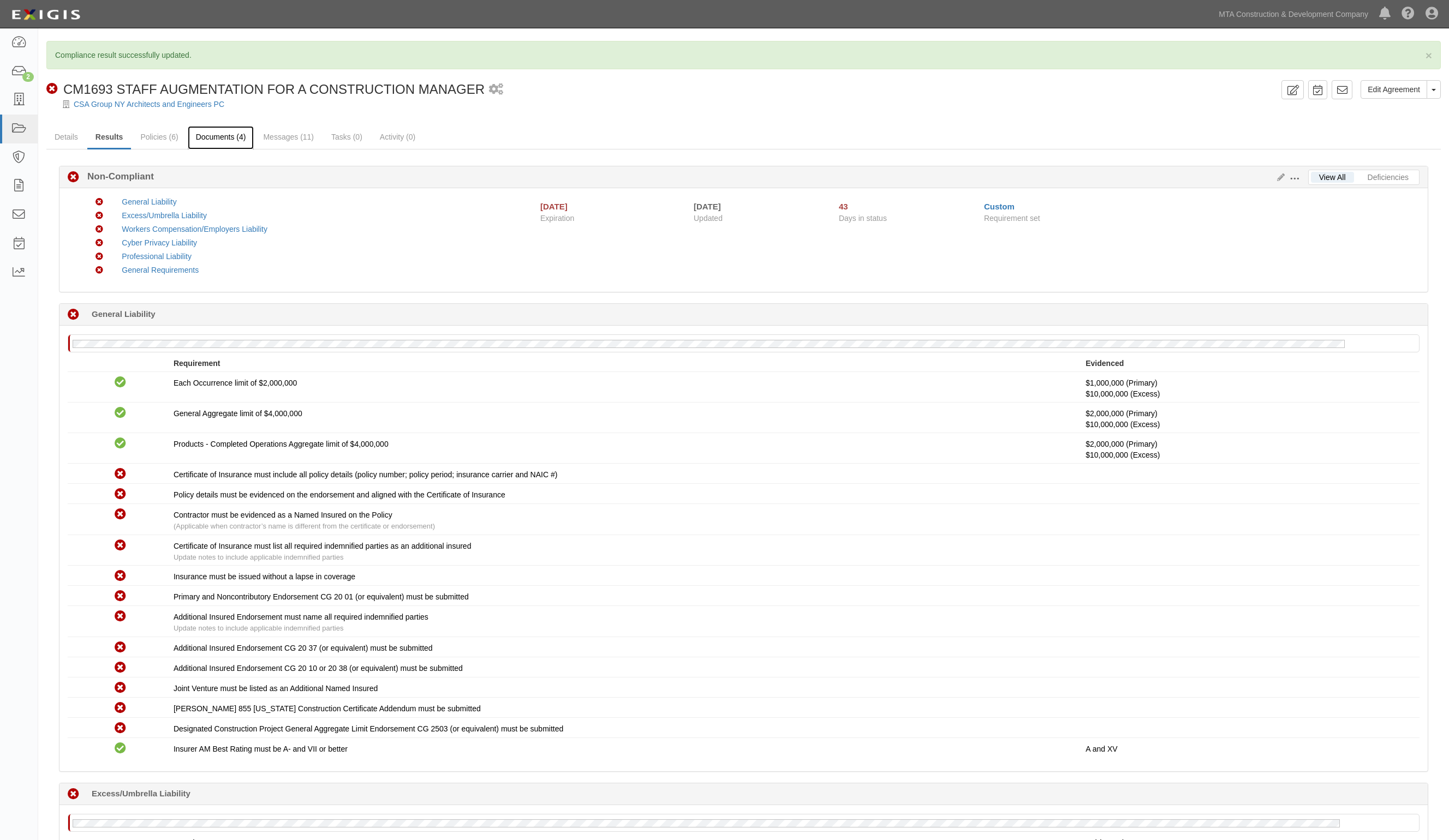
click at [211, 146] on link "Documents (4)" at bounding box center [220, 137] width 66 height 23
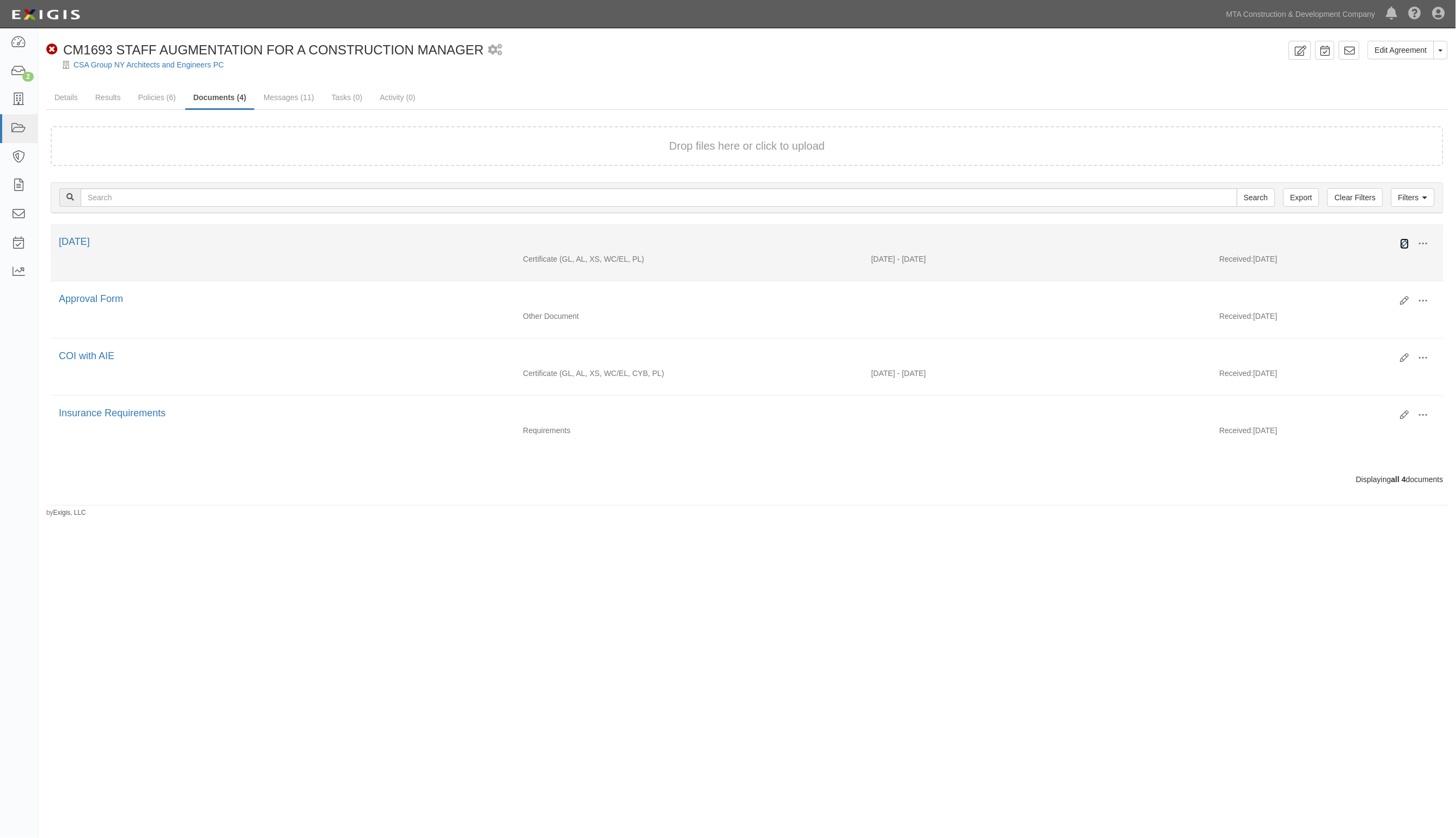
drag, startPoint x: 1407, startPoint y: 238, endPoint x: 1191, endPoint y: 229, distance: 216.2
click at [1406, 239] on link at bounding box center [1404, 244] width 9 height 11
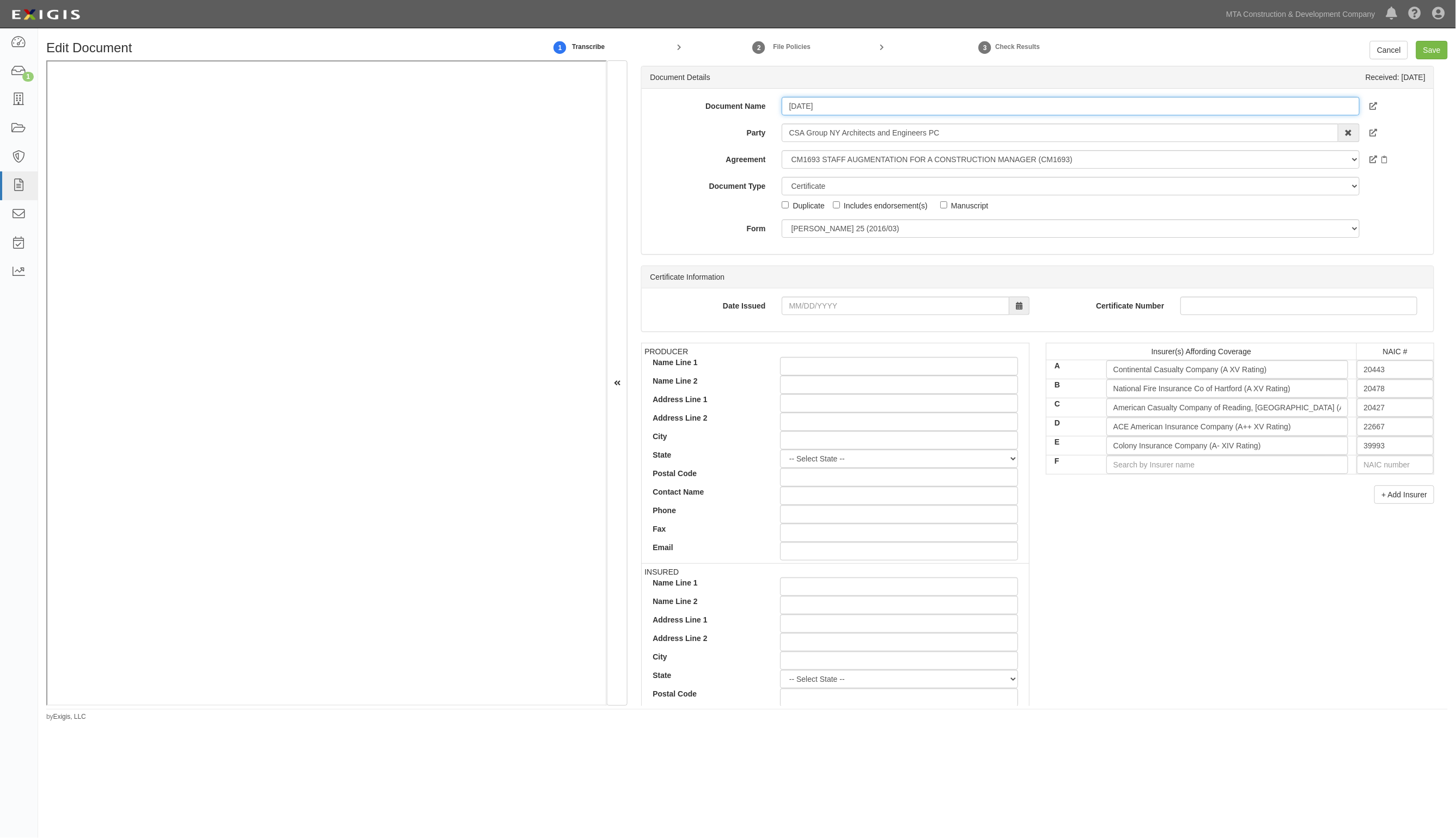
click at [869, 110] on input "7.21.26" at bounding box center [1070, 106] width 577 height 19
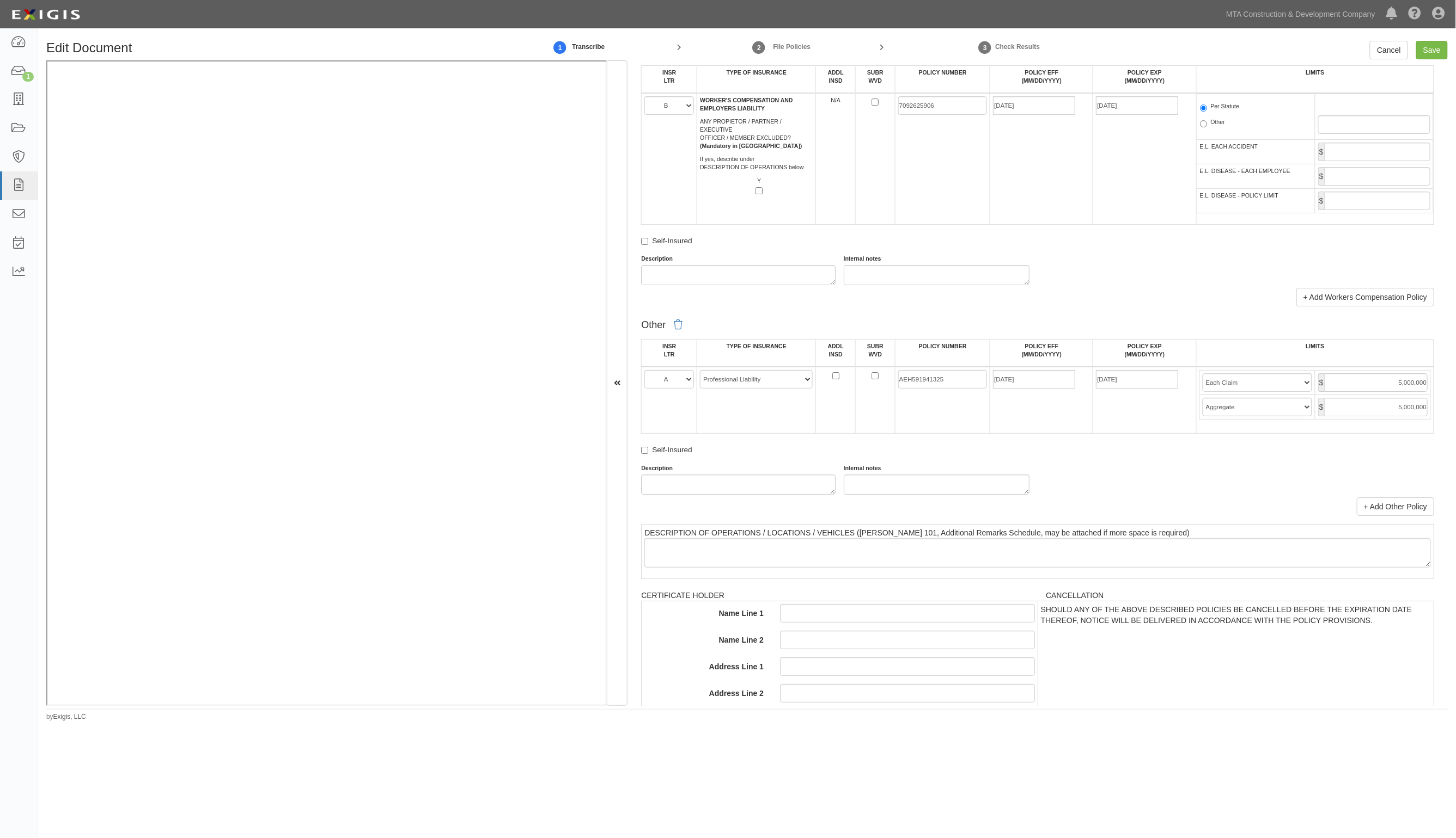
scroll to position [1701, 0]
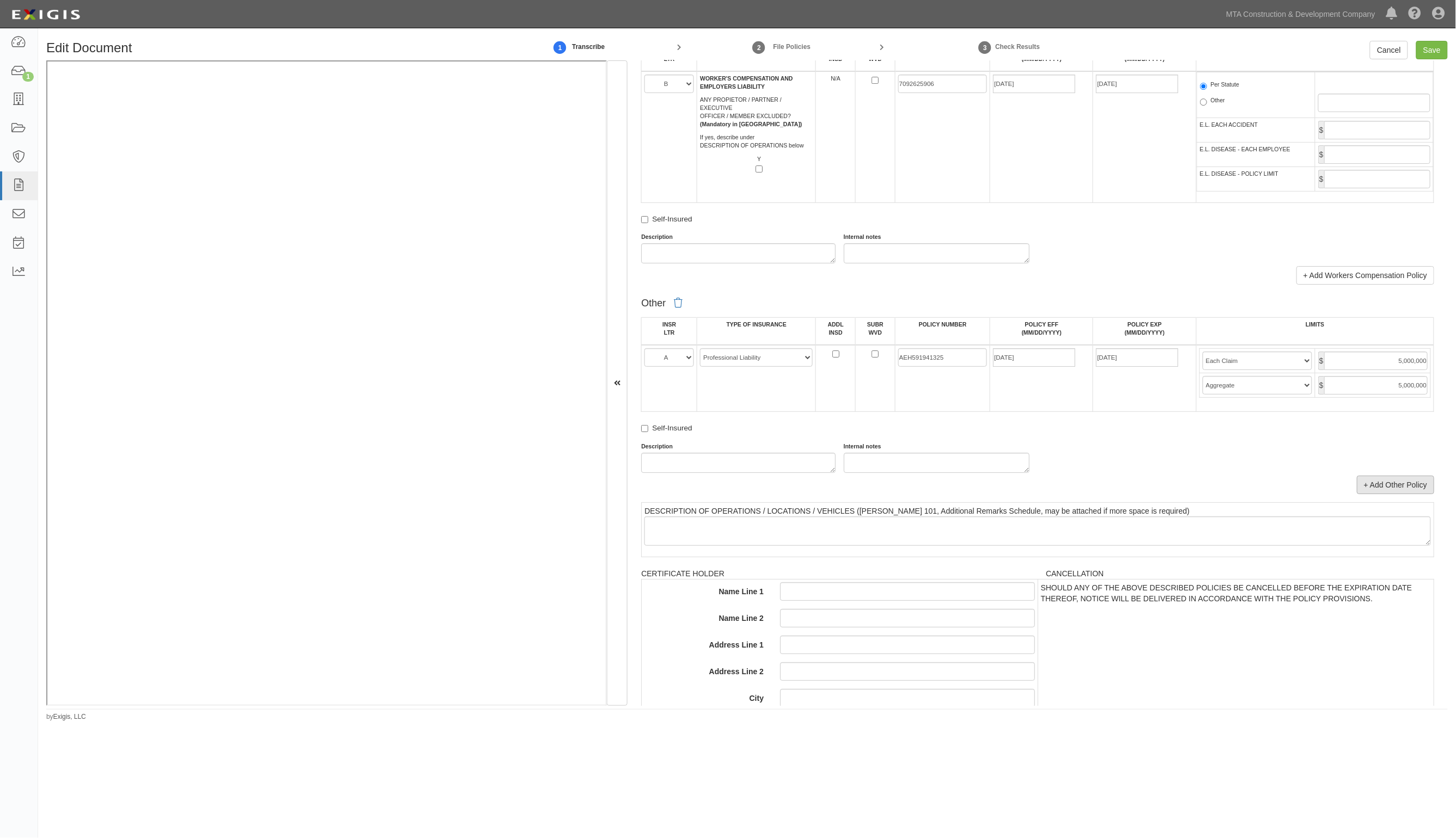
type input "[DATE] GL, AL, UL, WC, PL, Cyber"
click at [1400, 489] on link "+ Add Other Policy" at bounding box center [1396, 484] width 77 height 19
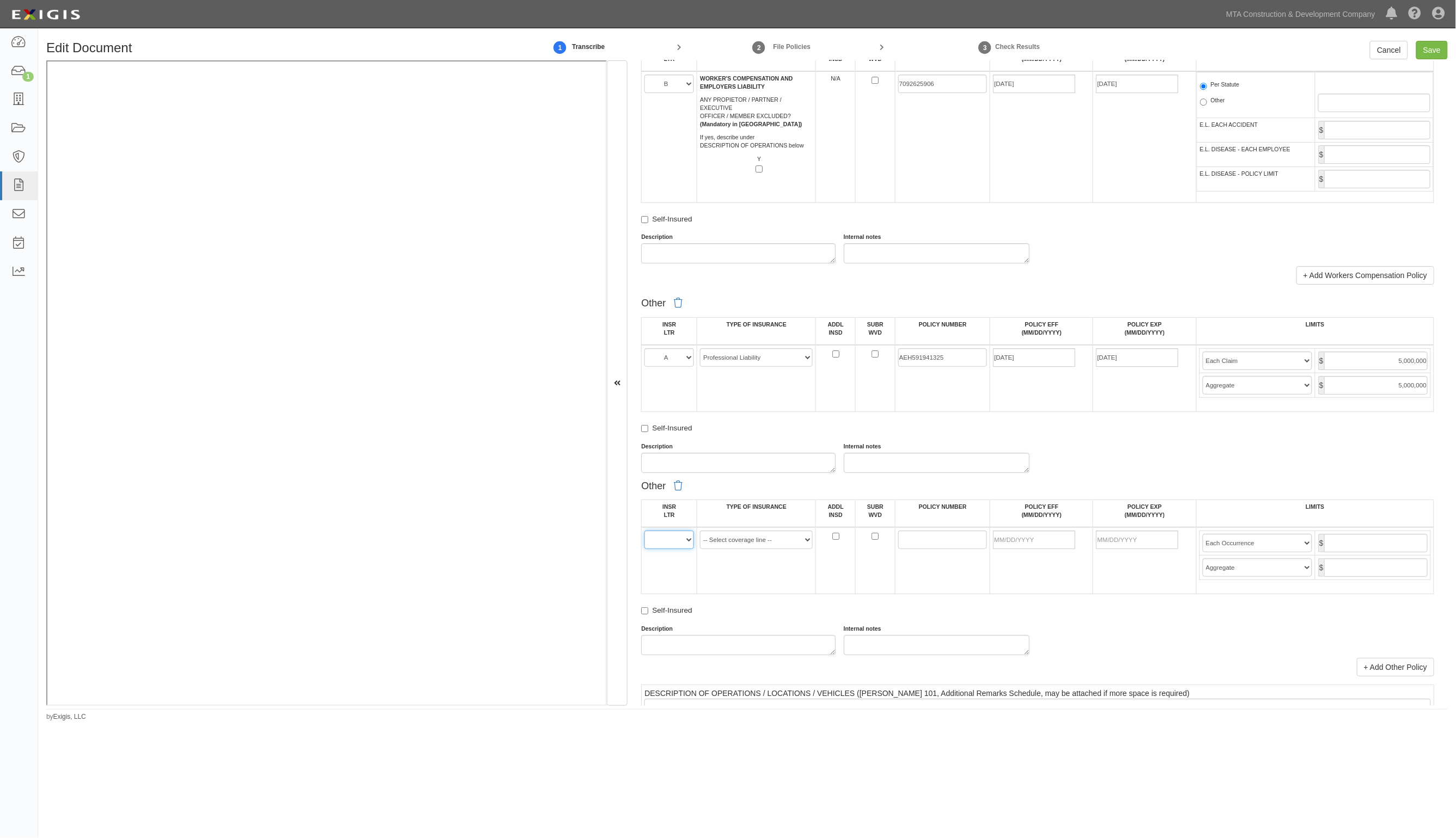
click at [689, 539] on select "A B C D E F" at bounding box center [668, 540] width 49 height 19
select select "D"
click at [645, 531] on select "A B C D E F" at bounding box center [668, 540] width 49 height 19
click at [744, 541] on select "-- Select coverage line -- Asbestos Abatement Auto Physical Damage Aviation Lia…" at bounding box center [756, 540] width 113 height 19
select select "152"
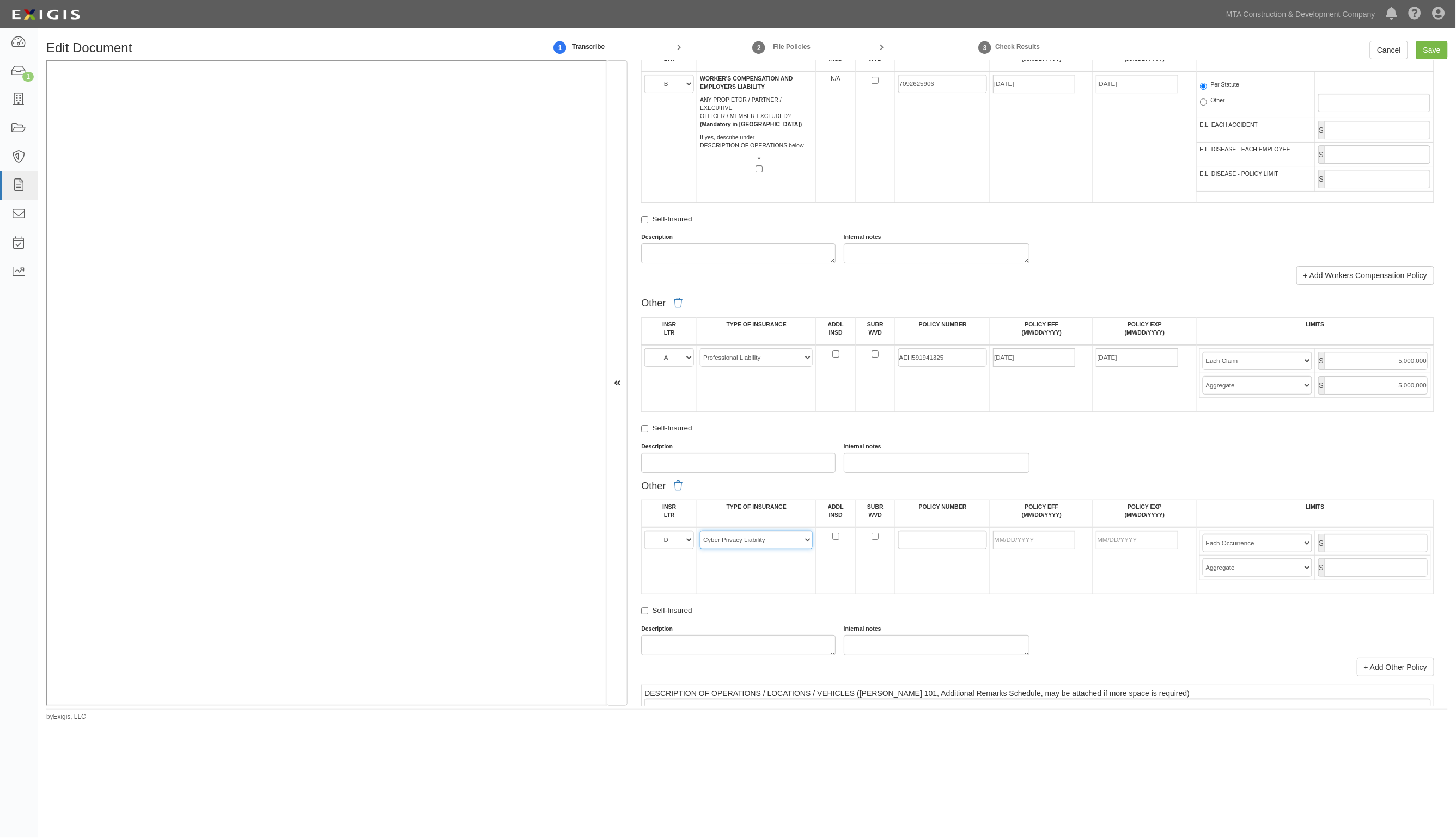
click at [700, 531] on select "-- Select coverage line -- Asbestos Abatement Auto Physical Damage Aviation Lia…" at bounding box center [756, 540] width 113 height 19
paste input "D0232801A"
type input "D0232801A"
click at [1013, 540] on input "POLICY EFF (MM/DD/YYYY)" at bounding box center [1034, 540] width 82 height 19
type input "07/21/2025"
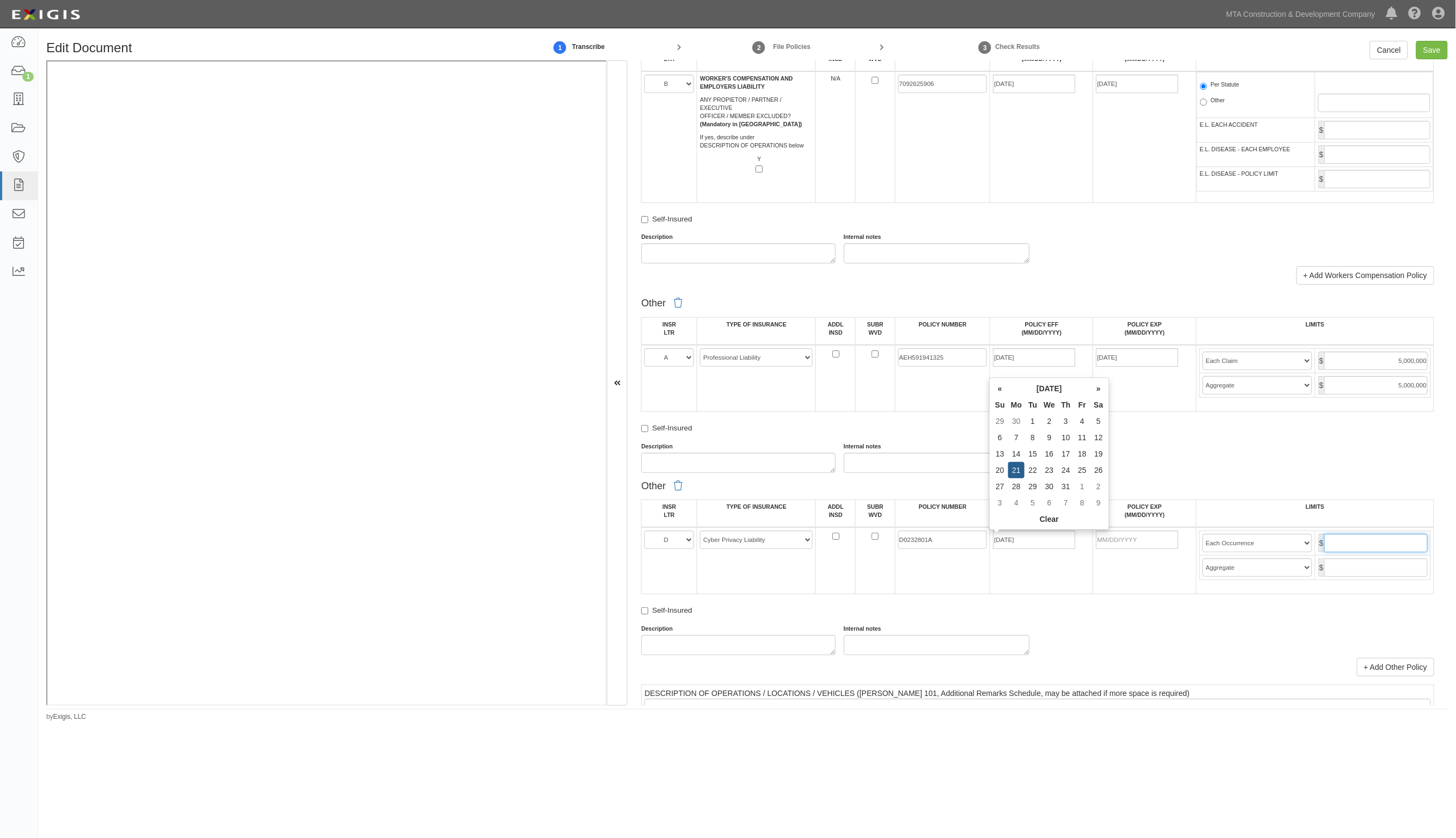
type input "[DATE]"
click at [1344, 543] on input "text" at bounding box center [1375, 543] width 103 height 19
type input "3,000,000"
click at [1429, 53] on input "Save" at bounding box center [1431, 50] width 31 height 19
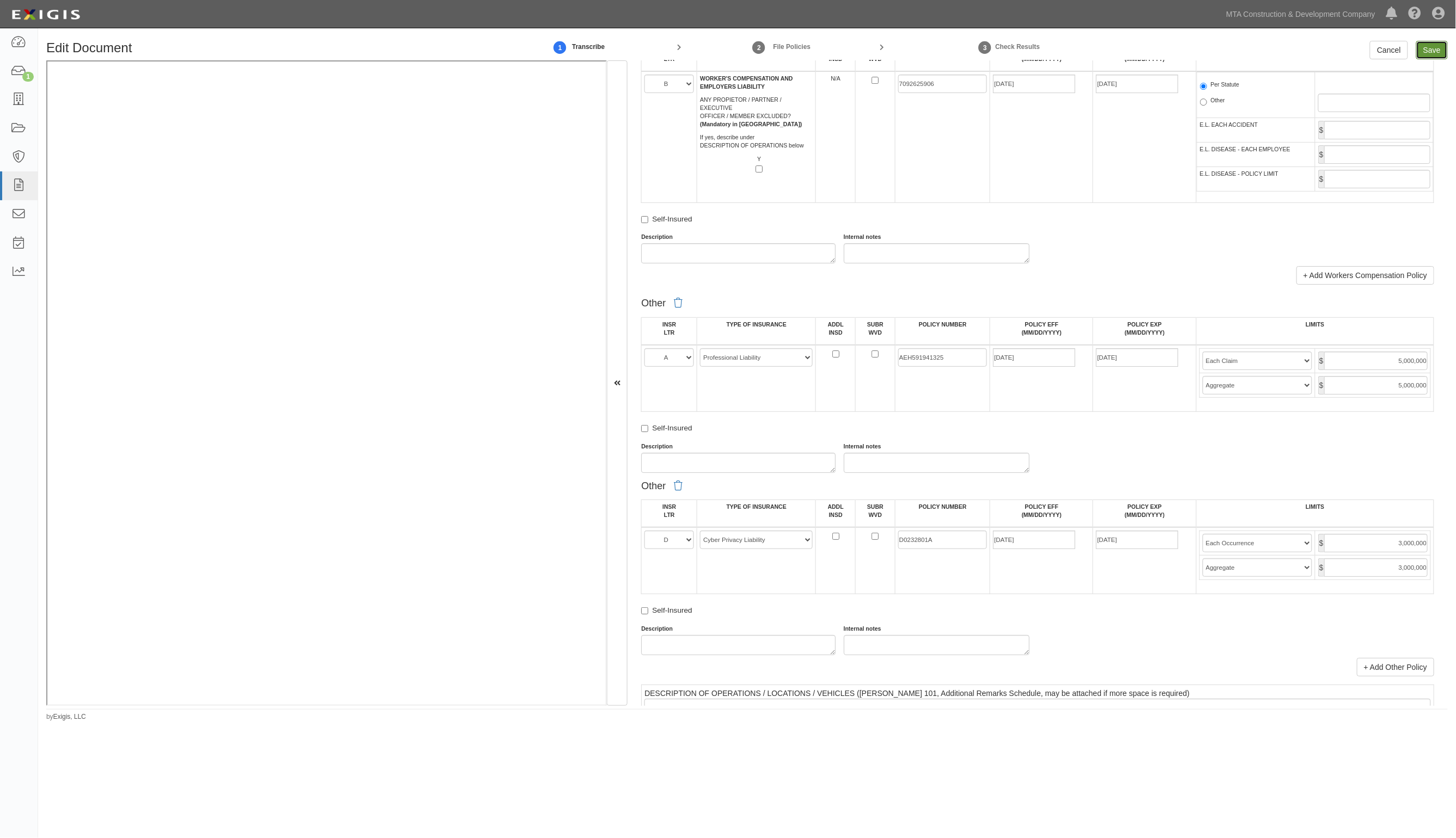
type input "1000000"
type input "2000000"
type input "1000000"
type input "10000000"
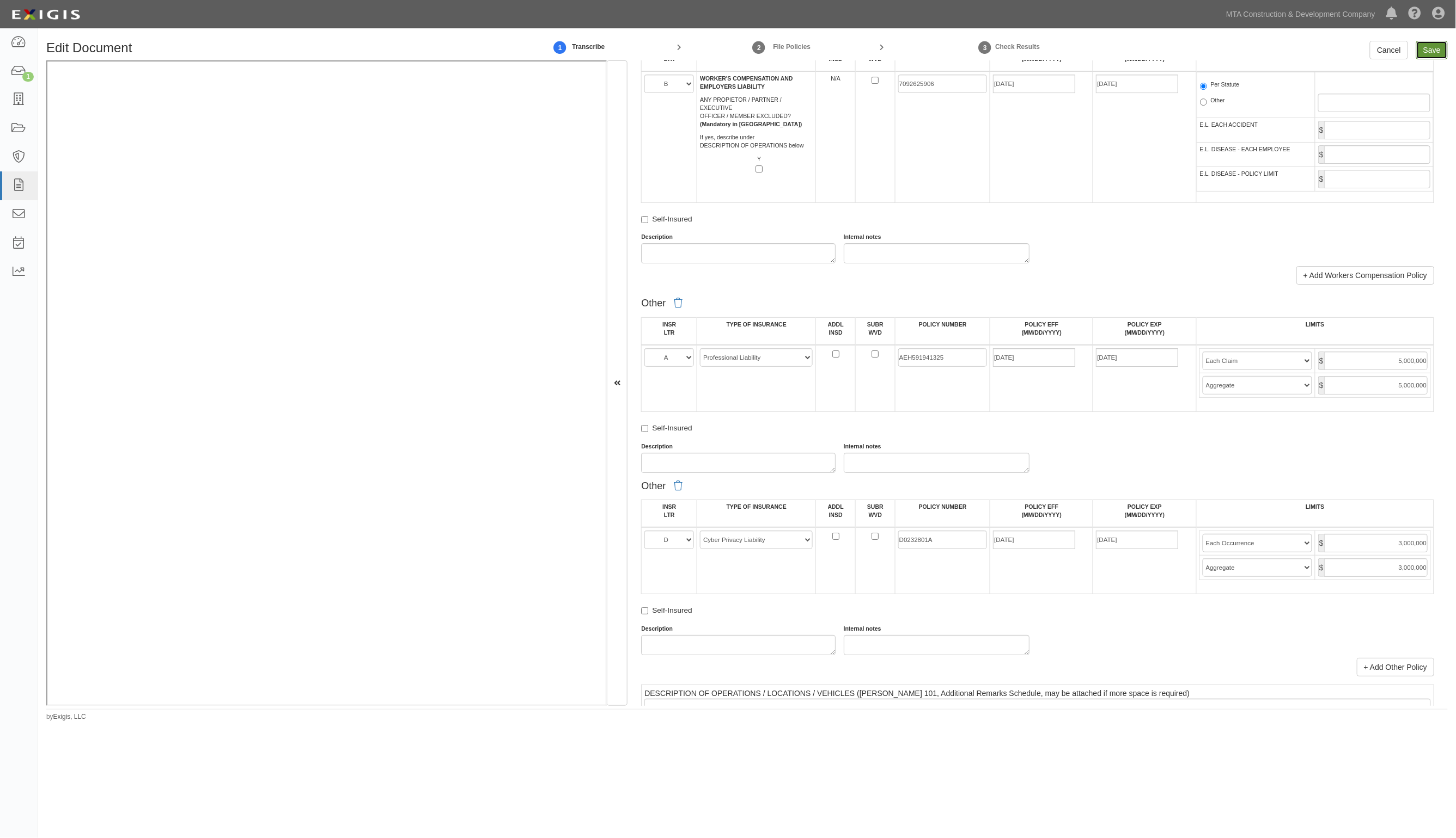
type input "10000000"
type input "5000000"
type input "3000000"
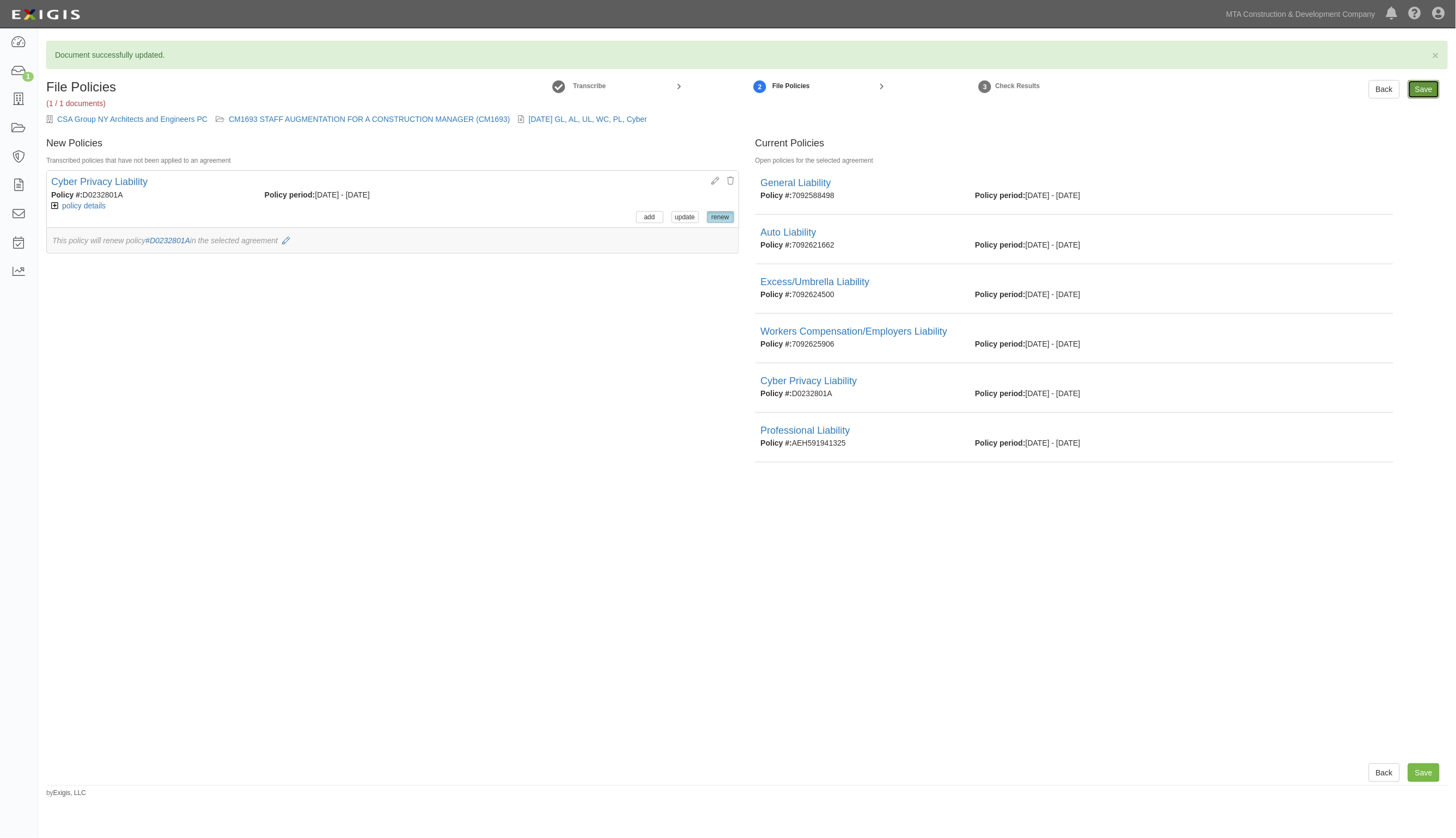
click at [1428, 87] on input "Save" at bounding box center [1423, 89] width 31 height 19
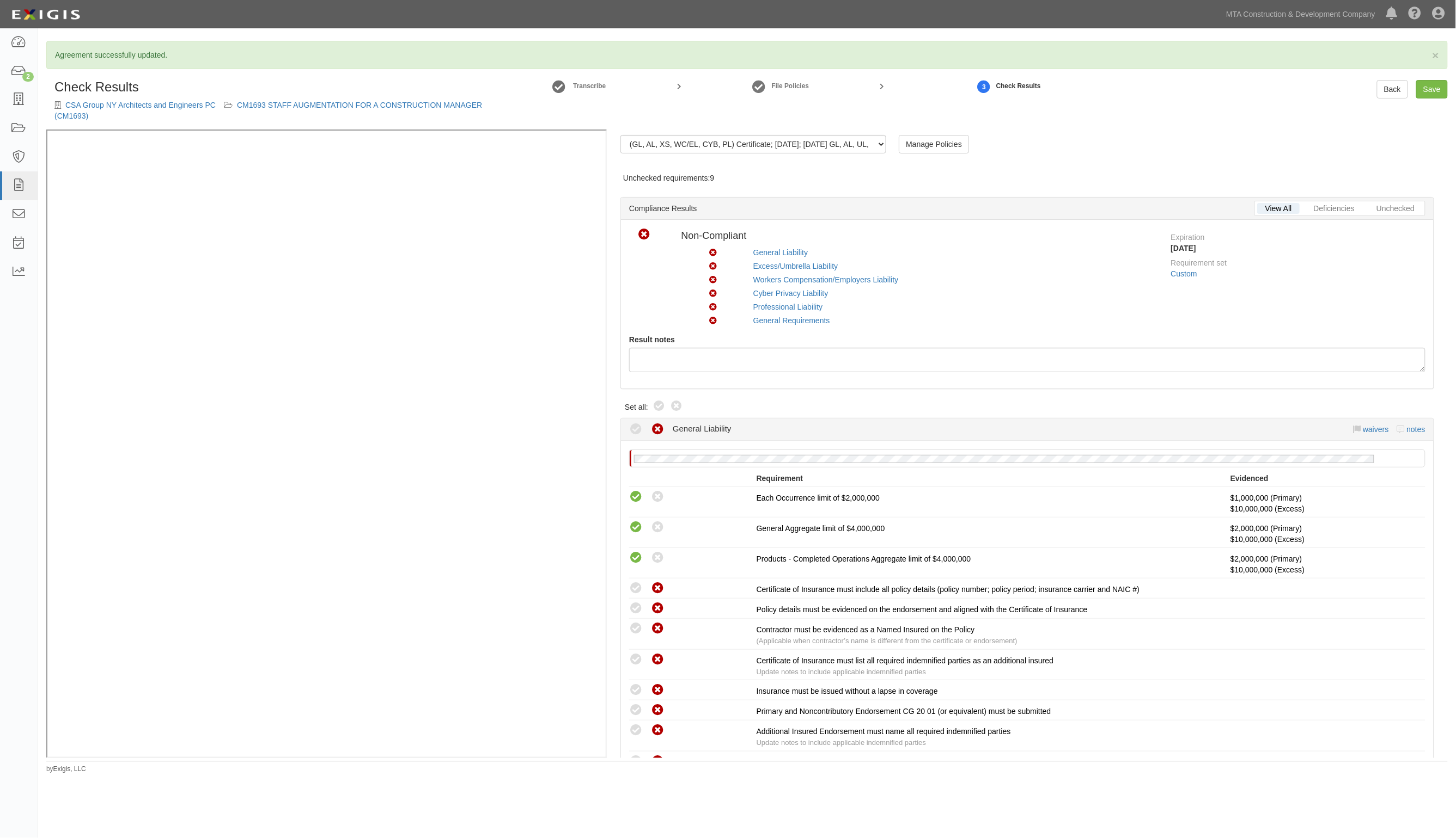
click at [657, 407] on icon at bounding box center [659, 407] width 13 height 13
radio input "true"
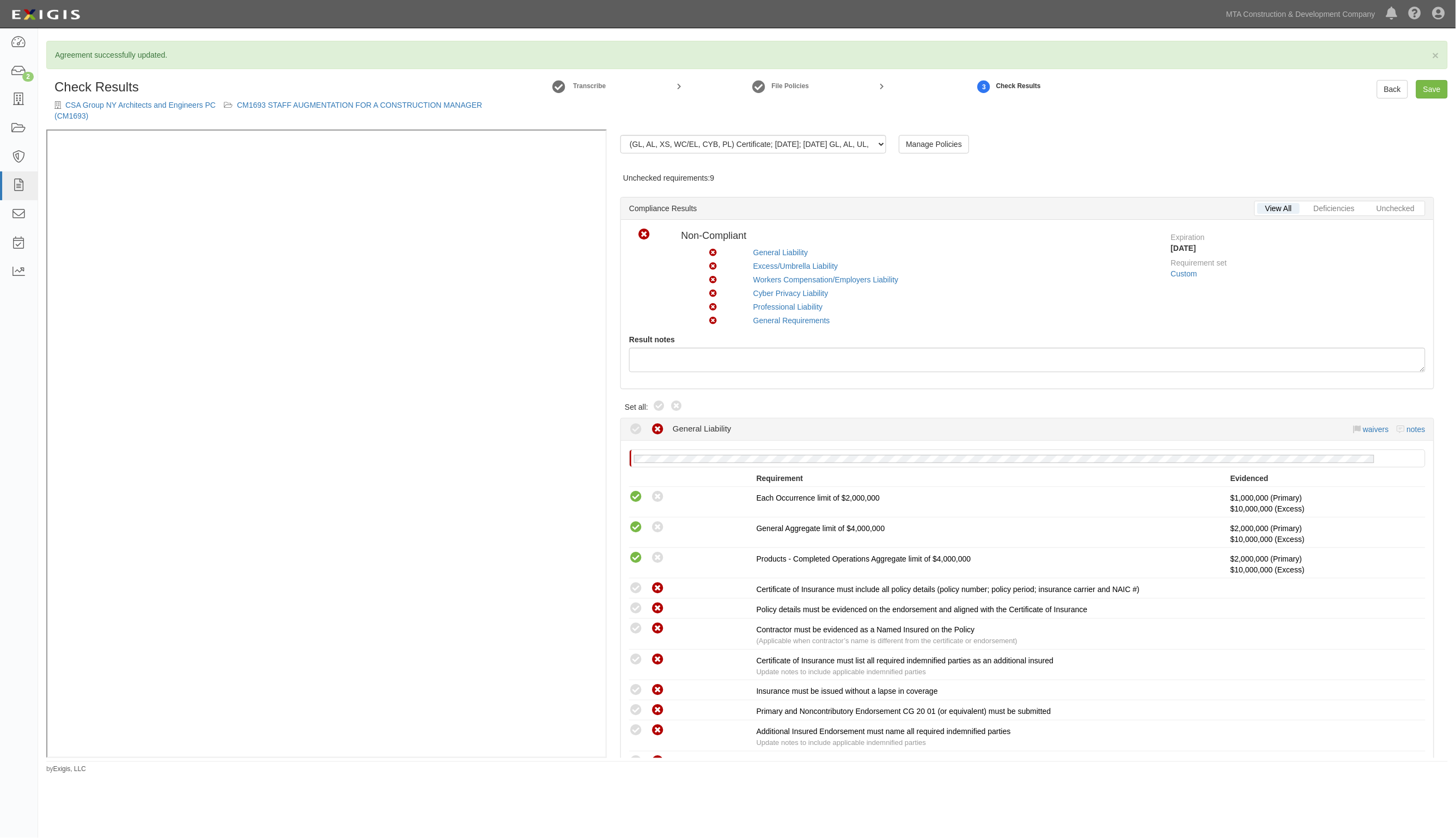
radio input "true"
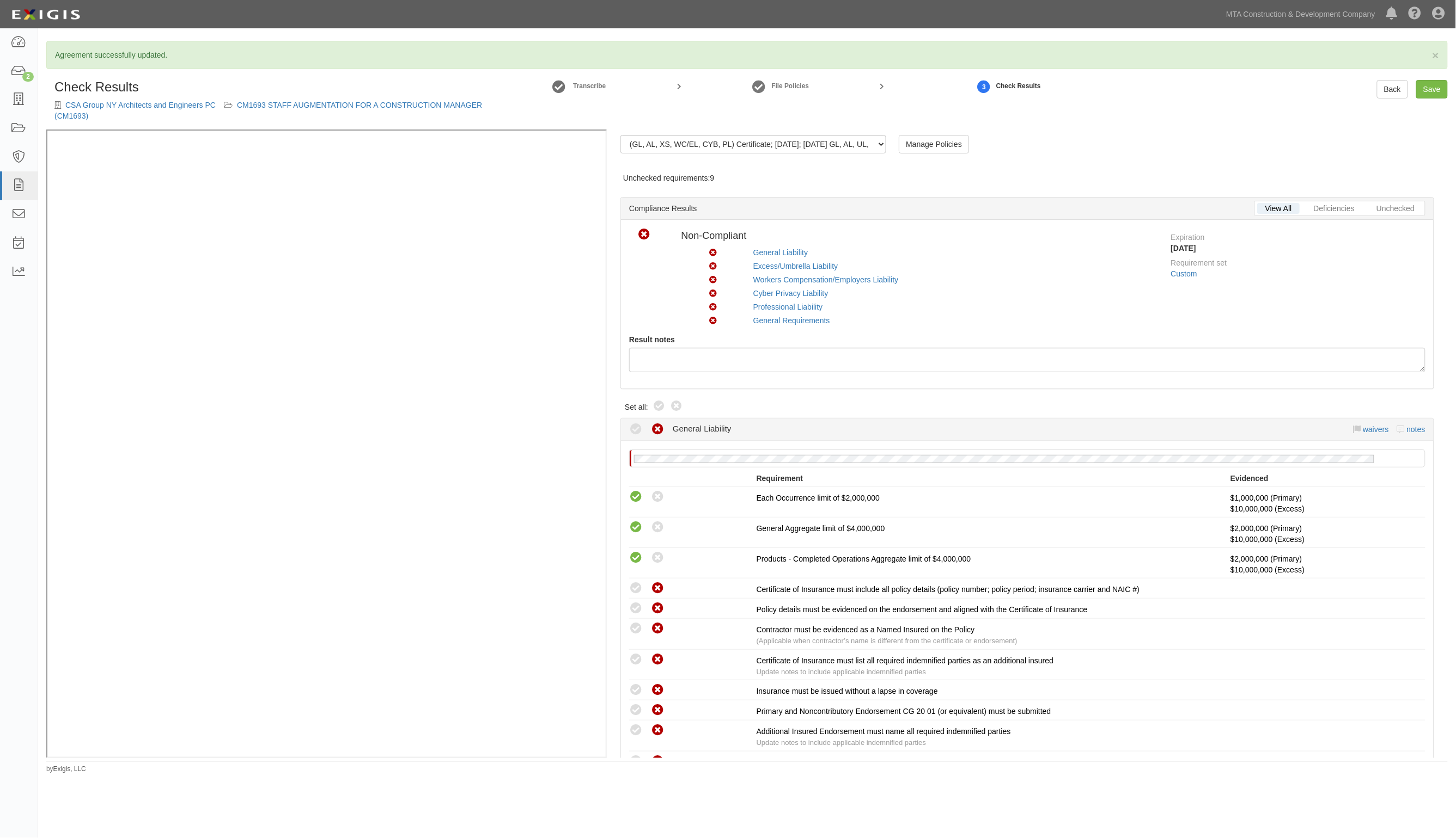
radio input "true"
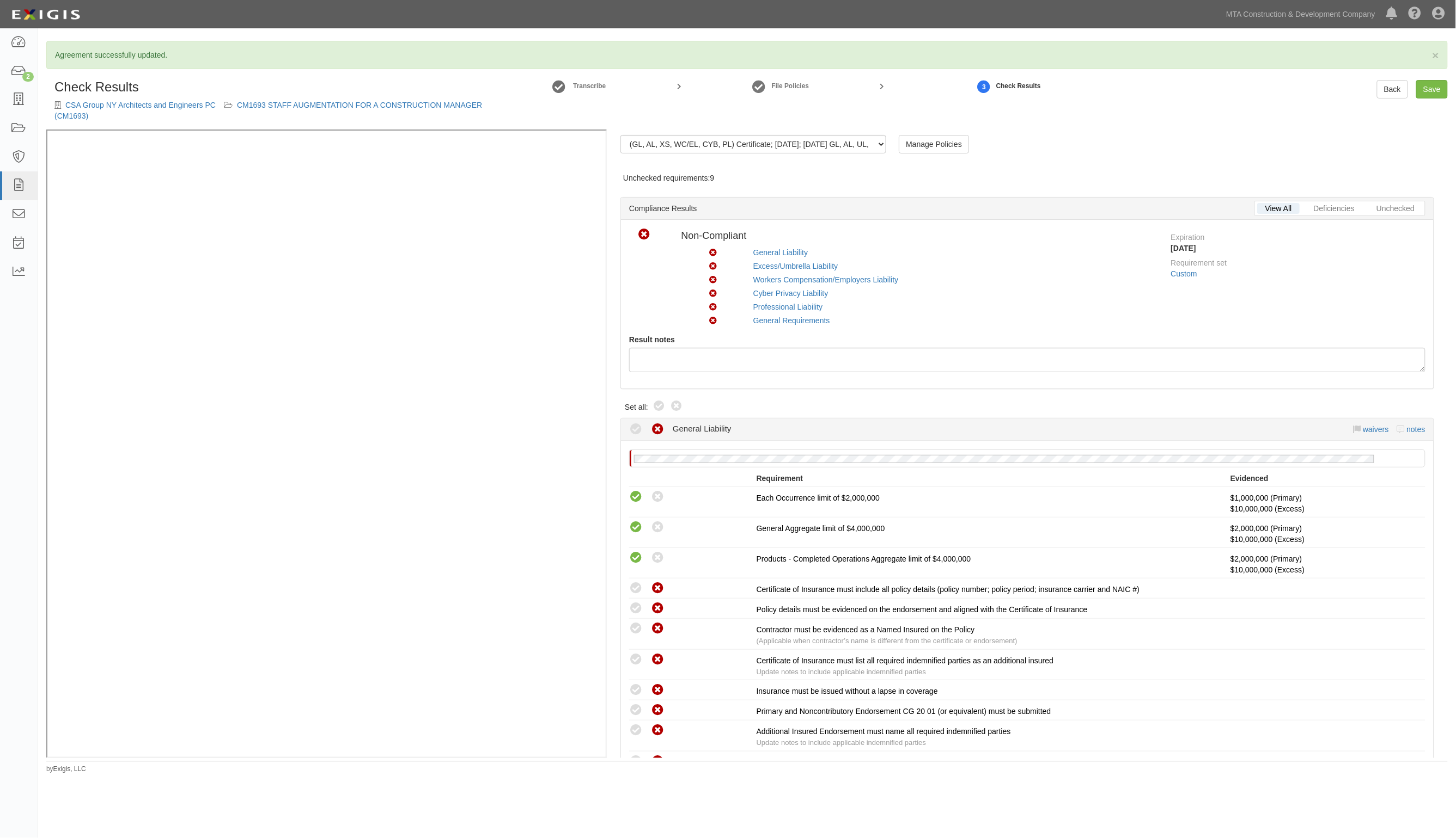
radio input "true"
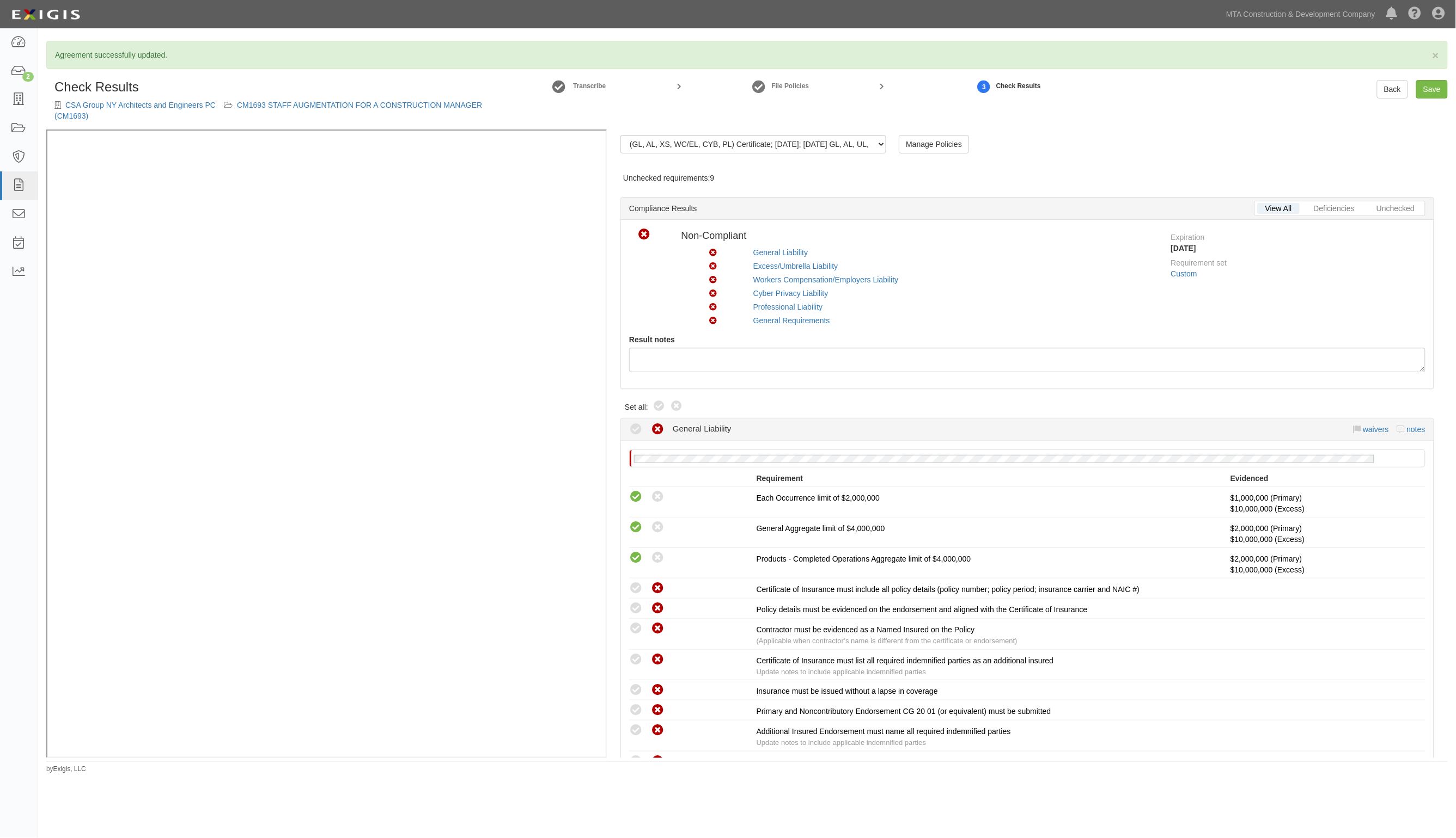
radio input "true"
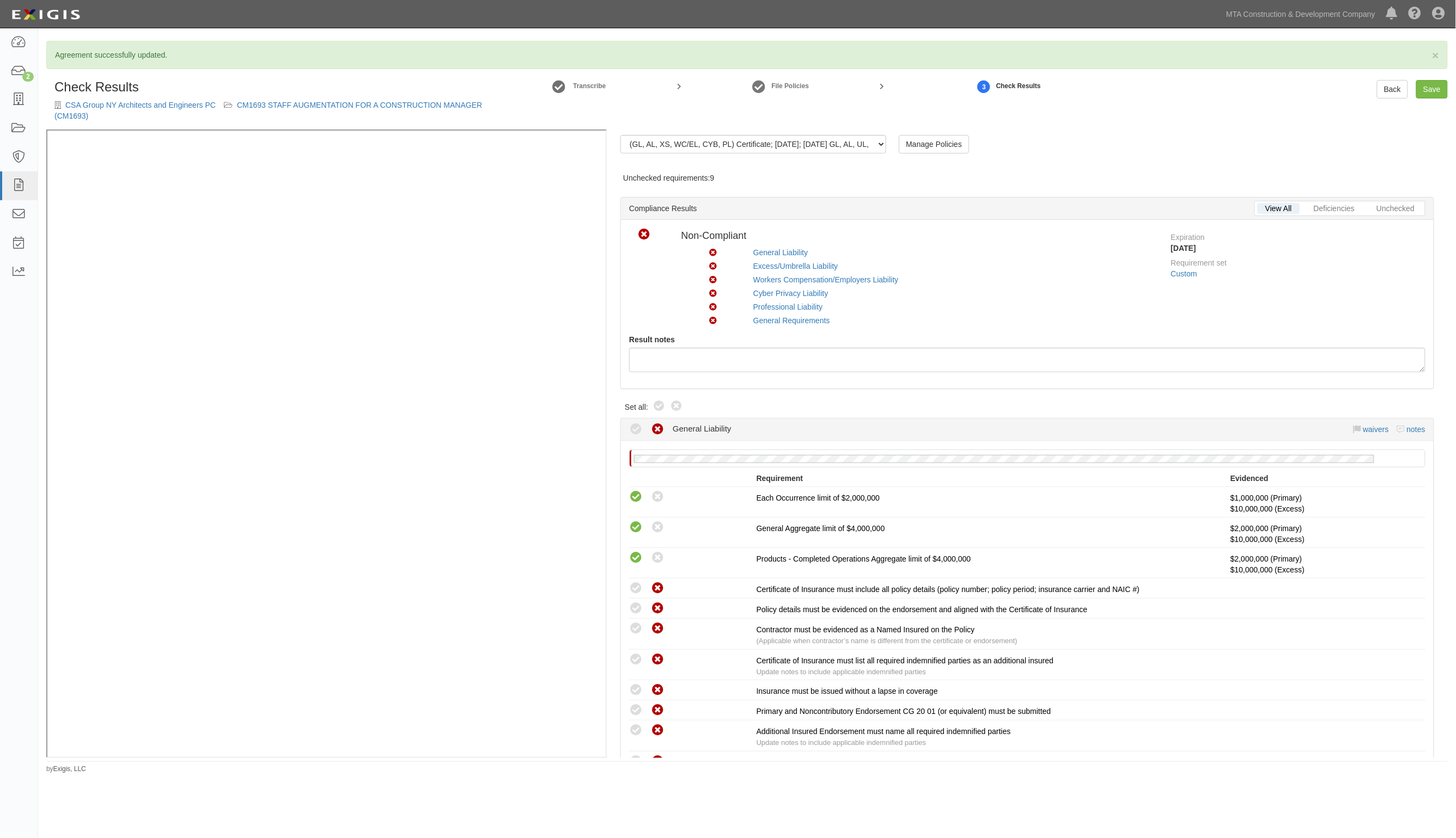
radio input "true"
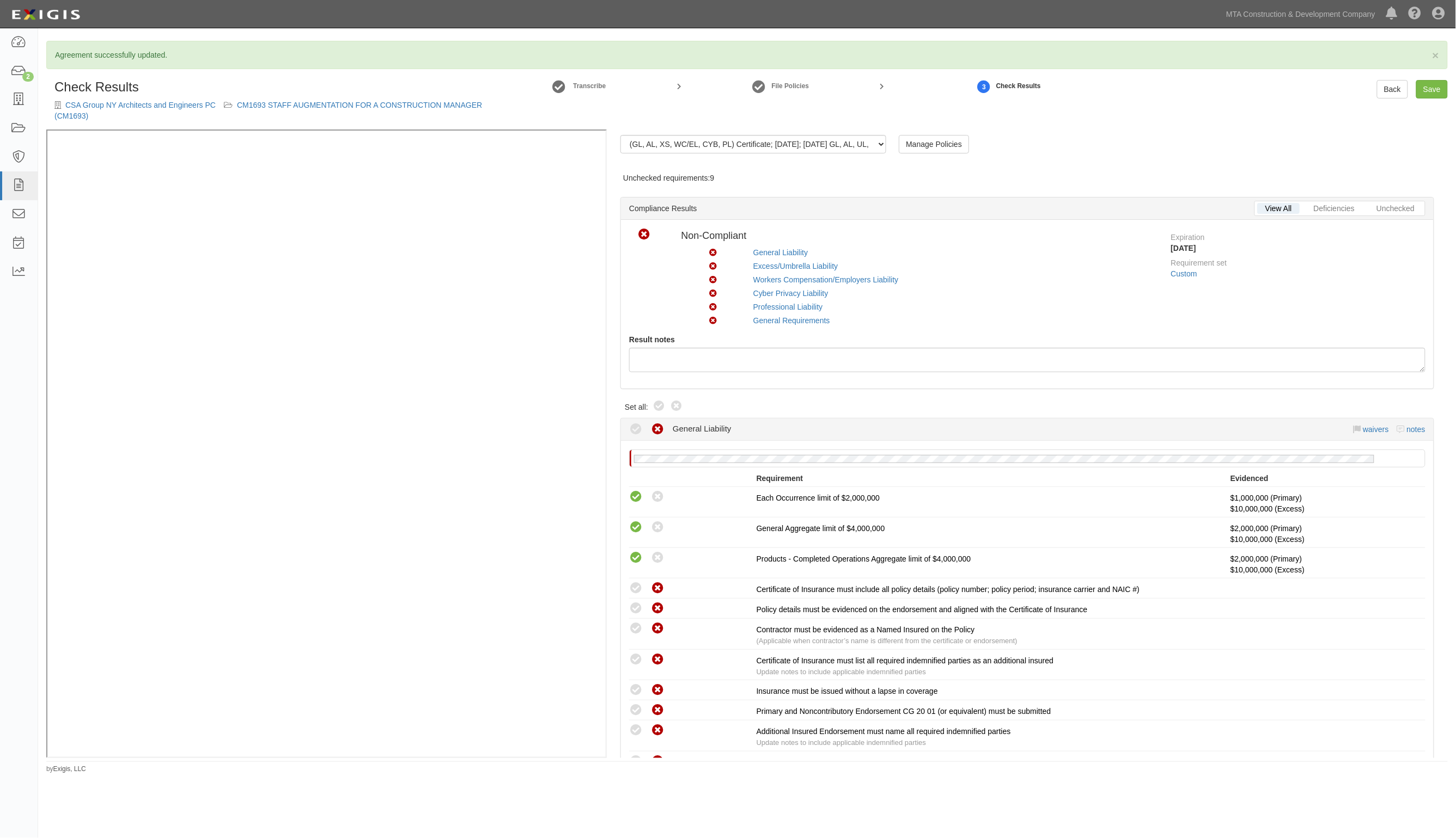
radio input "true"
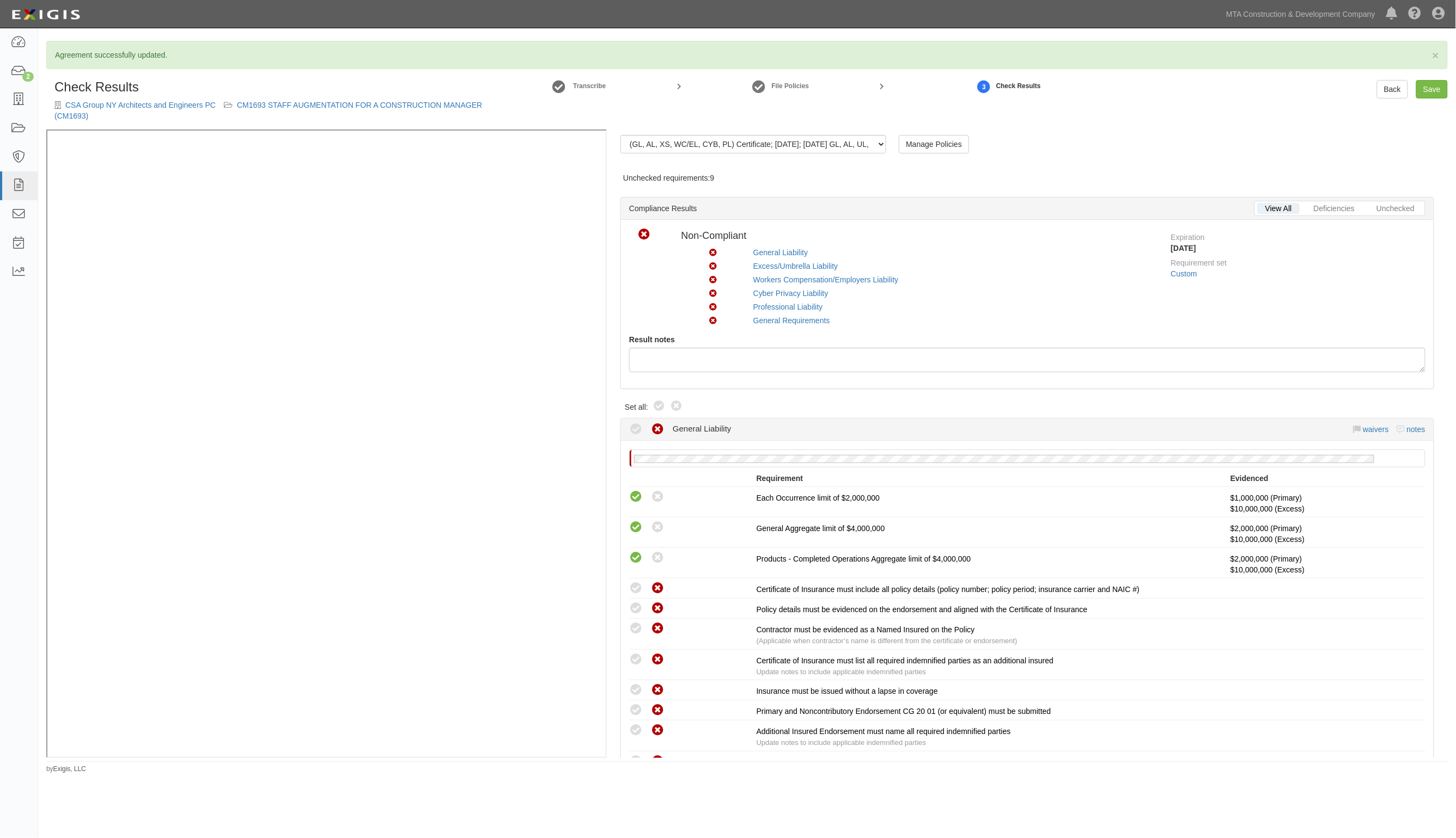
radio input "true"
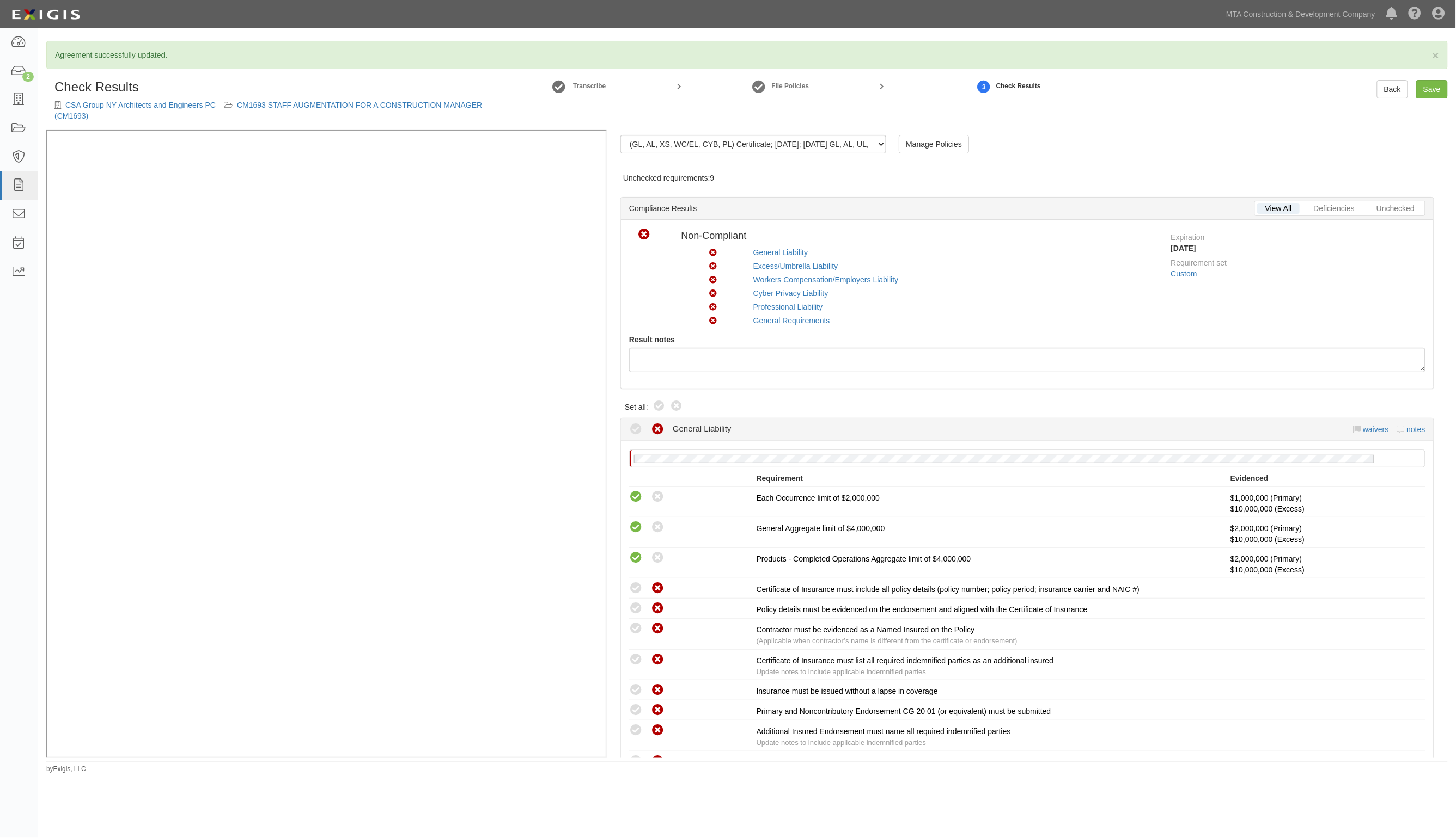
radio input "true"
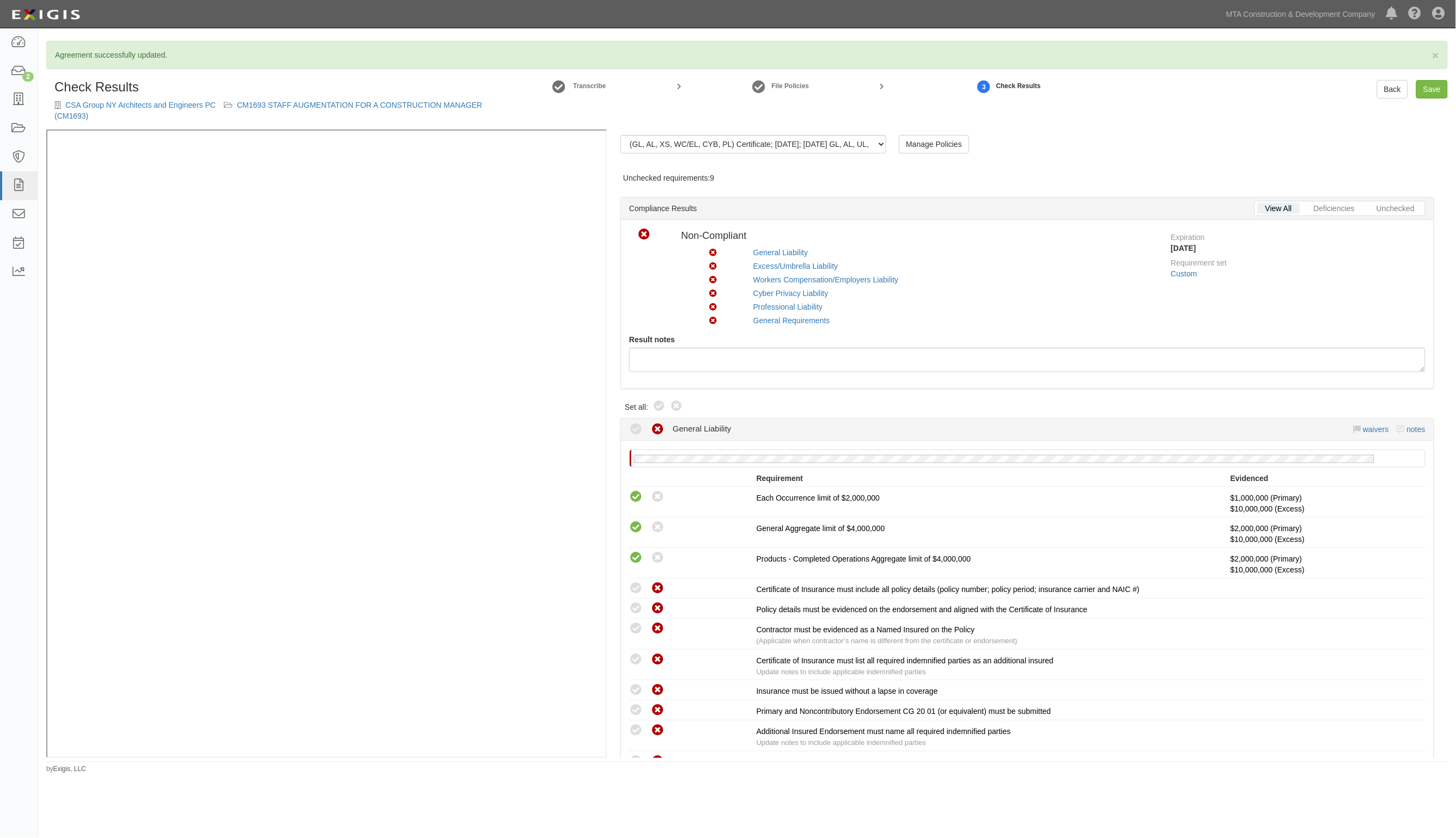
radio input "true"
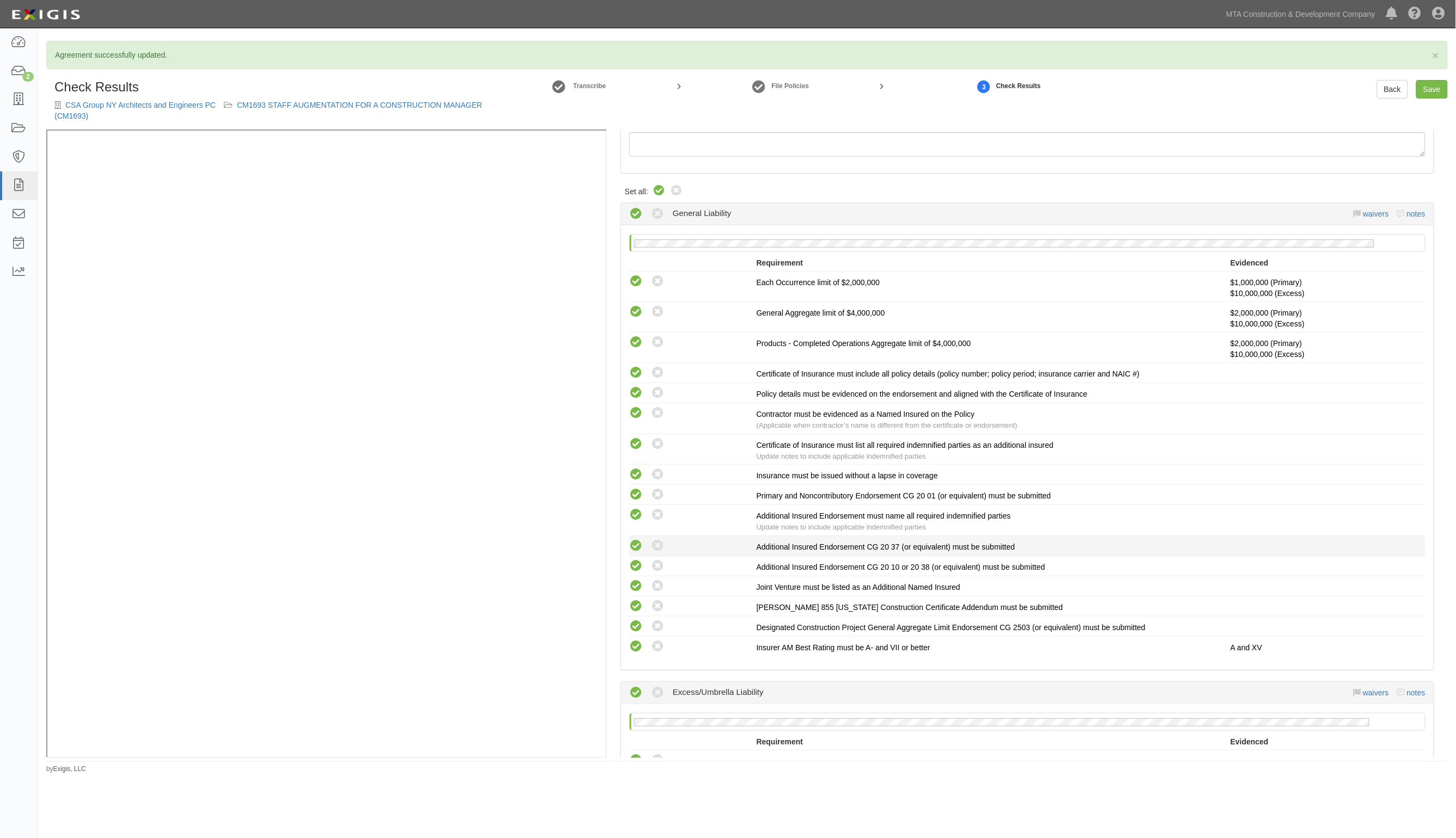
scroll to position [204, 0]
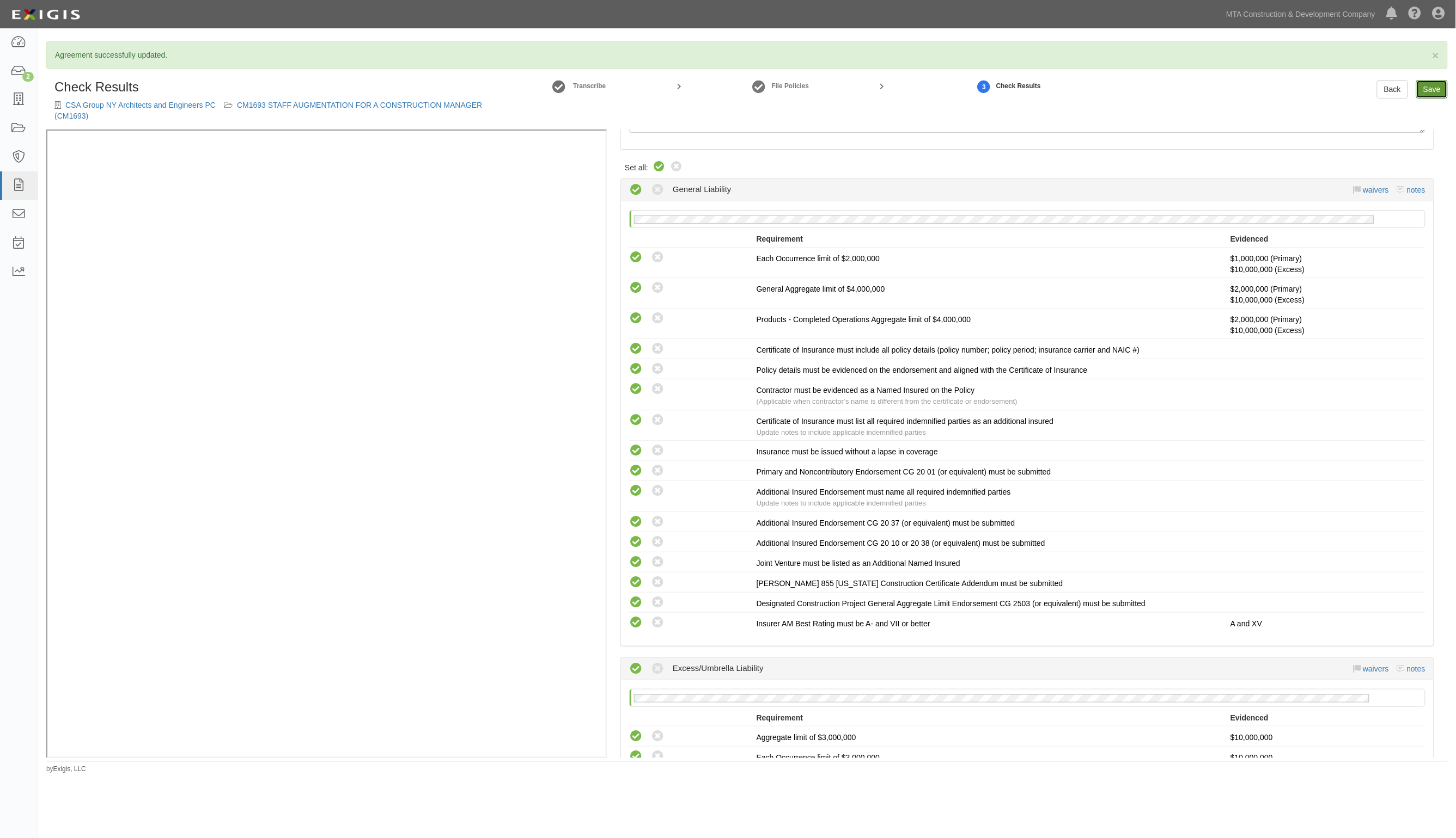
click at [1425, 86] on link "Save" at bounding box center [1431, 89] width 31 height 19
radio input "true"
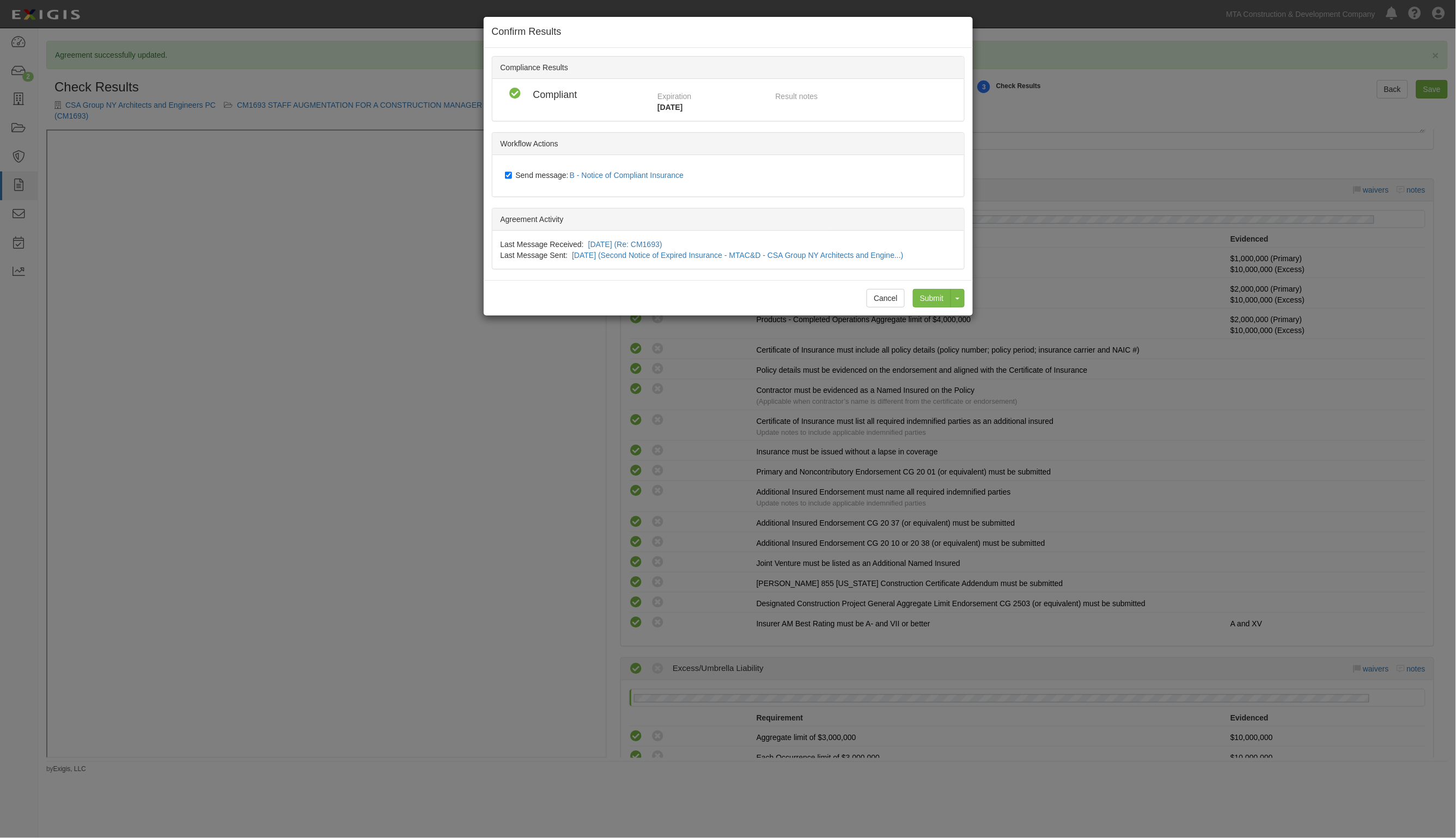
drag, startPoint x: 530, startPoint y: 175, endPoint x: 600, endPoint y: 227, distance: 87.2
click at [530, 175] on span "Send message: B - Notice of Compliant Insurance" at bounding box center [602, 175] width 173 height 9
click at [512, 175] on input "Send message: B - Notice of Compliant Insurance" at bounding box center [508, 175] width 7 height 9
checkbox input "false"
click at [918, 292] on input "Submit" at bounding box center [931, 298] width 38 height 19
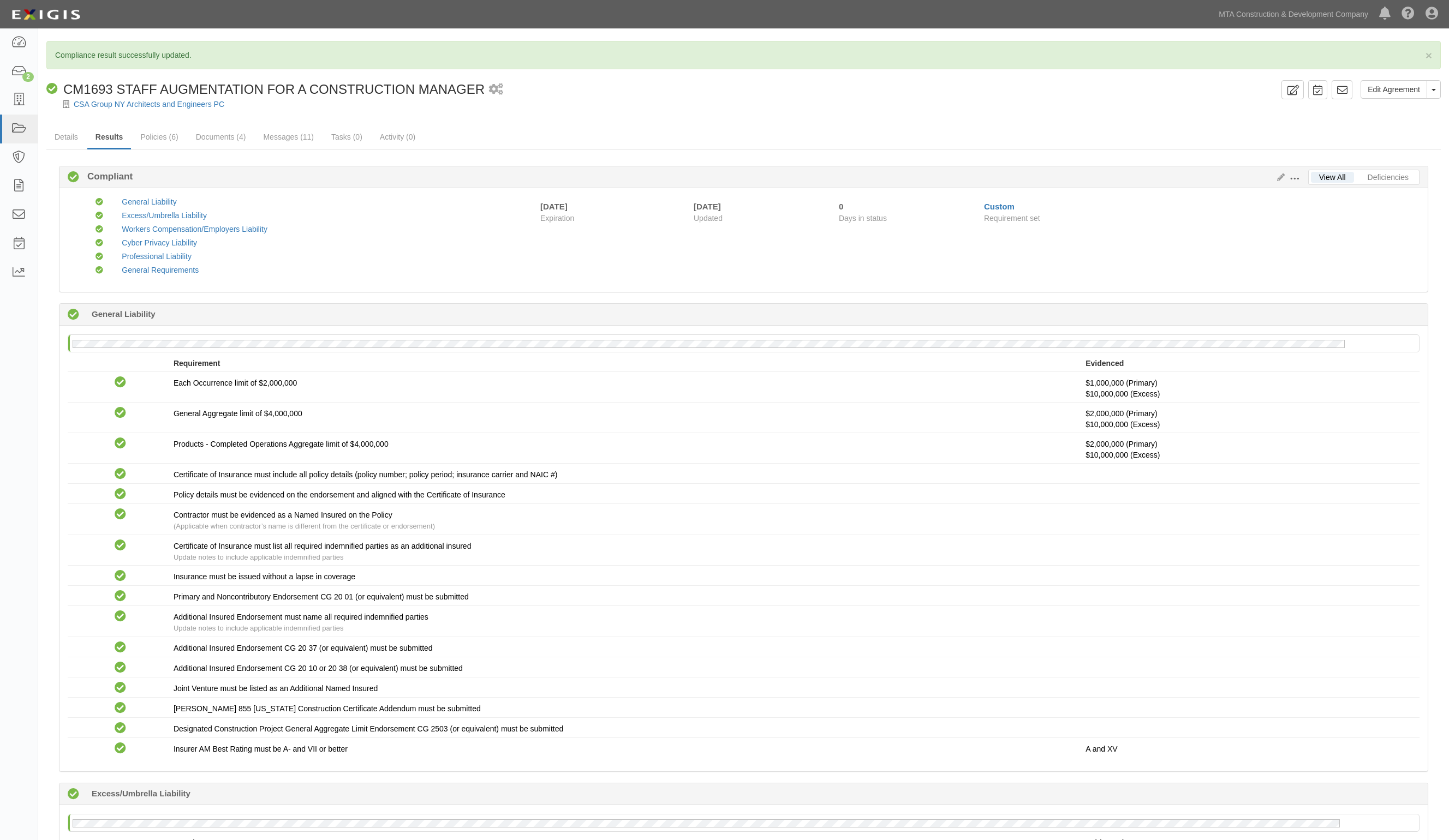
click at [1296, 178] on span at bounding box center [1294, 179] width 10 height 10
click at [1325, 181] on link "Edit Requirements" at bounding box center [1344, 176] width 86 height 19
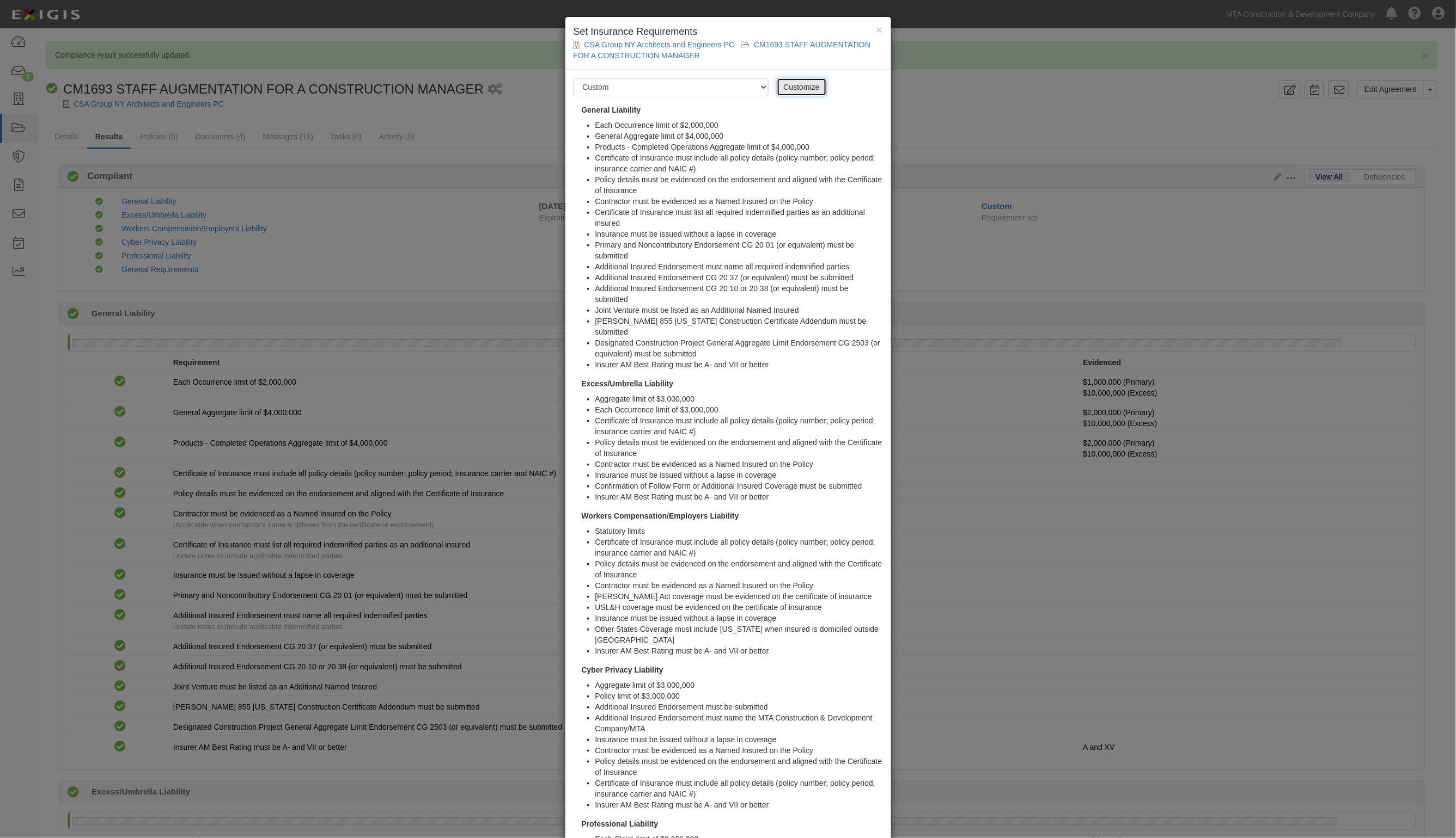
click at [812, 85] on link "Customize" at bounding box center [801, 87] width 50 height 19
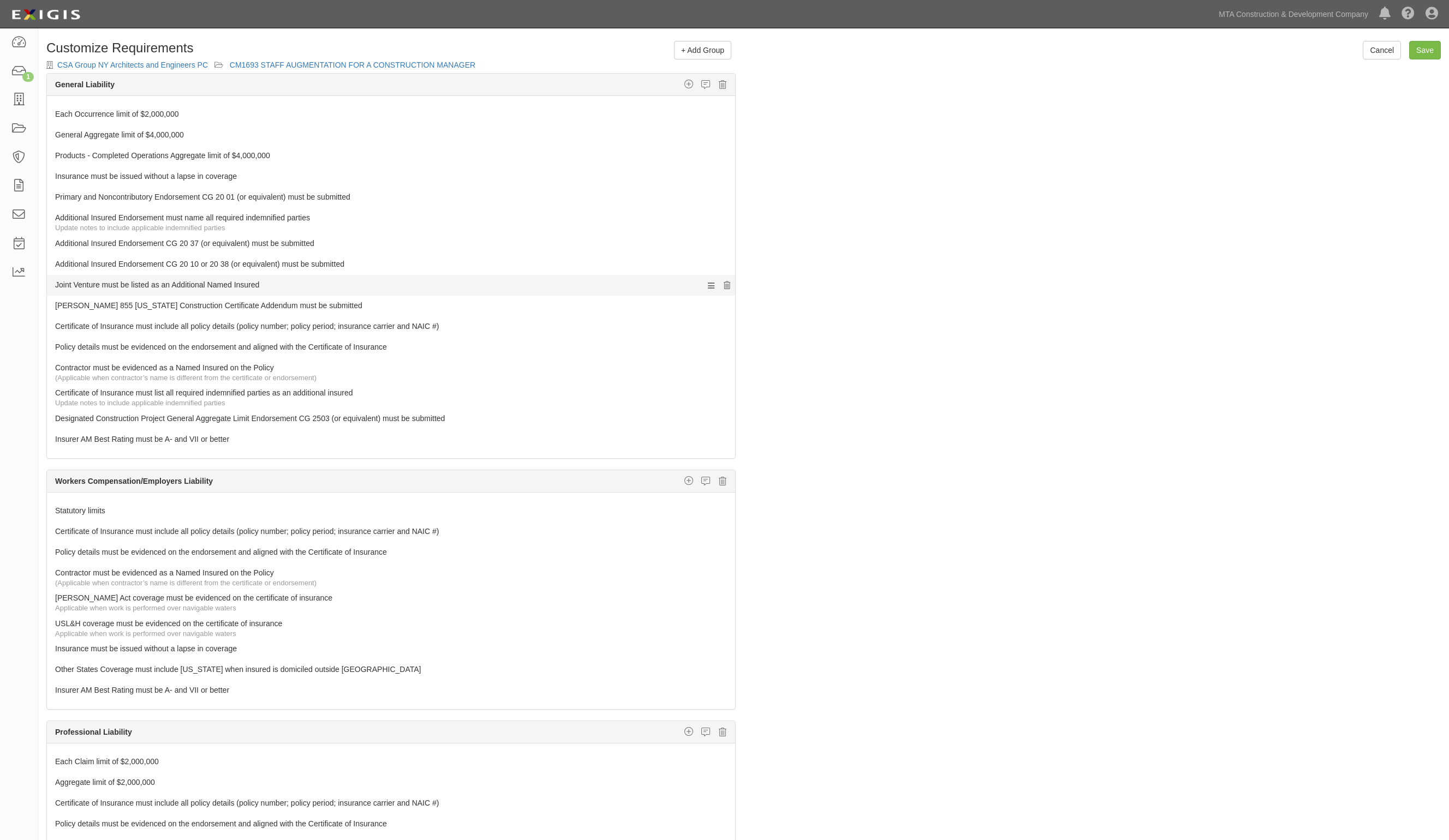
click at [724, 288] on icon at bounding box center [727, 285] width 6 height 7
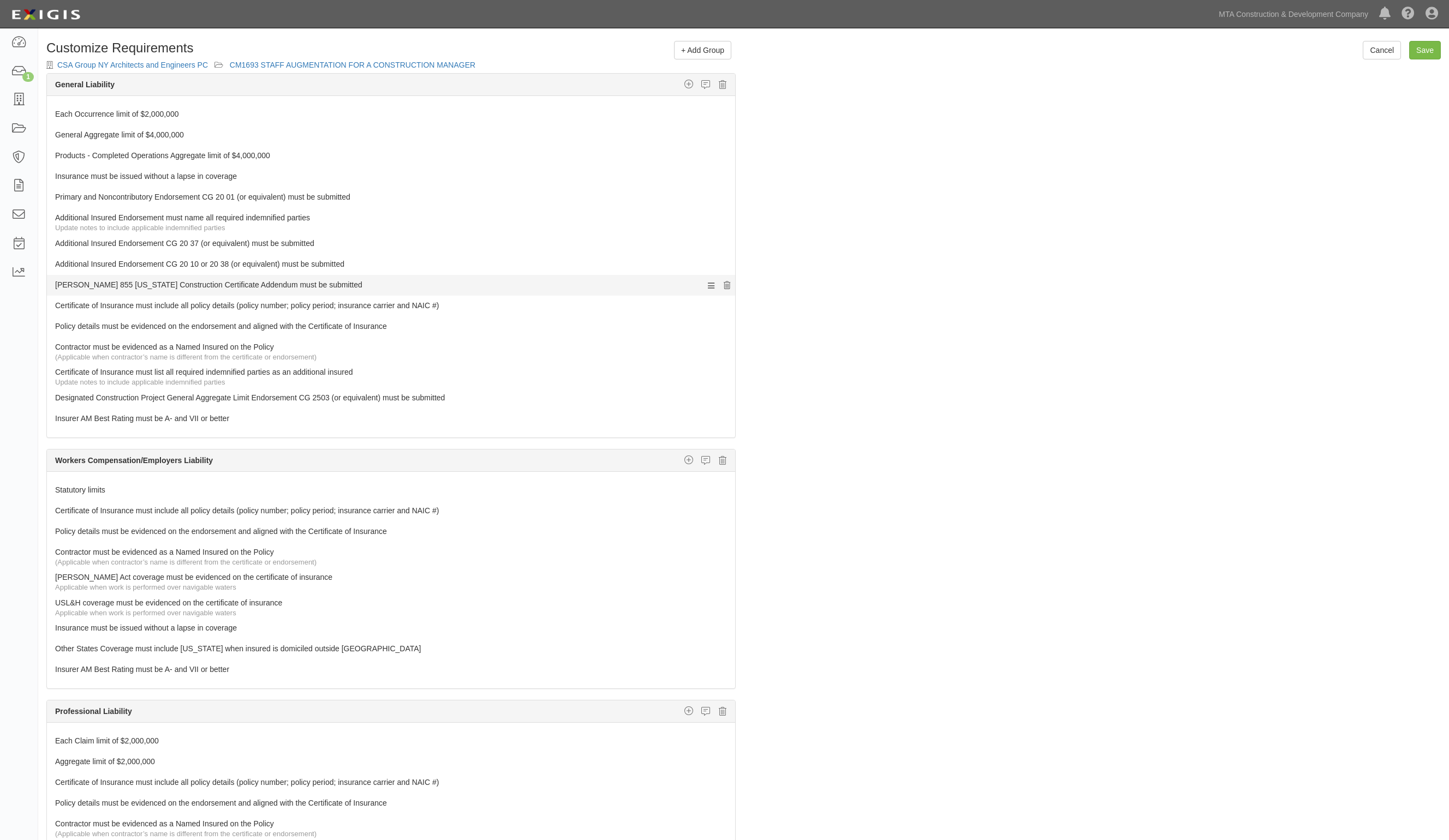
click at [724, 287] on icon at bounding box center [727, 285] width 6 height 7
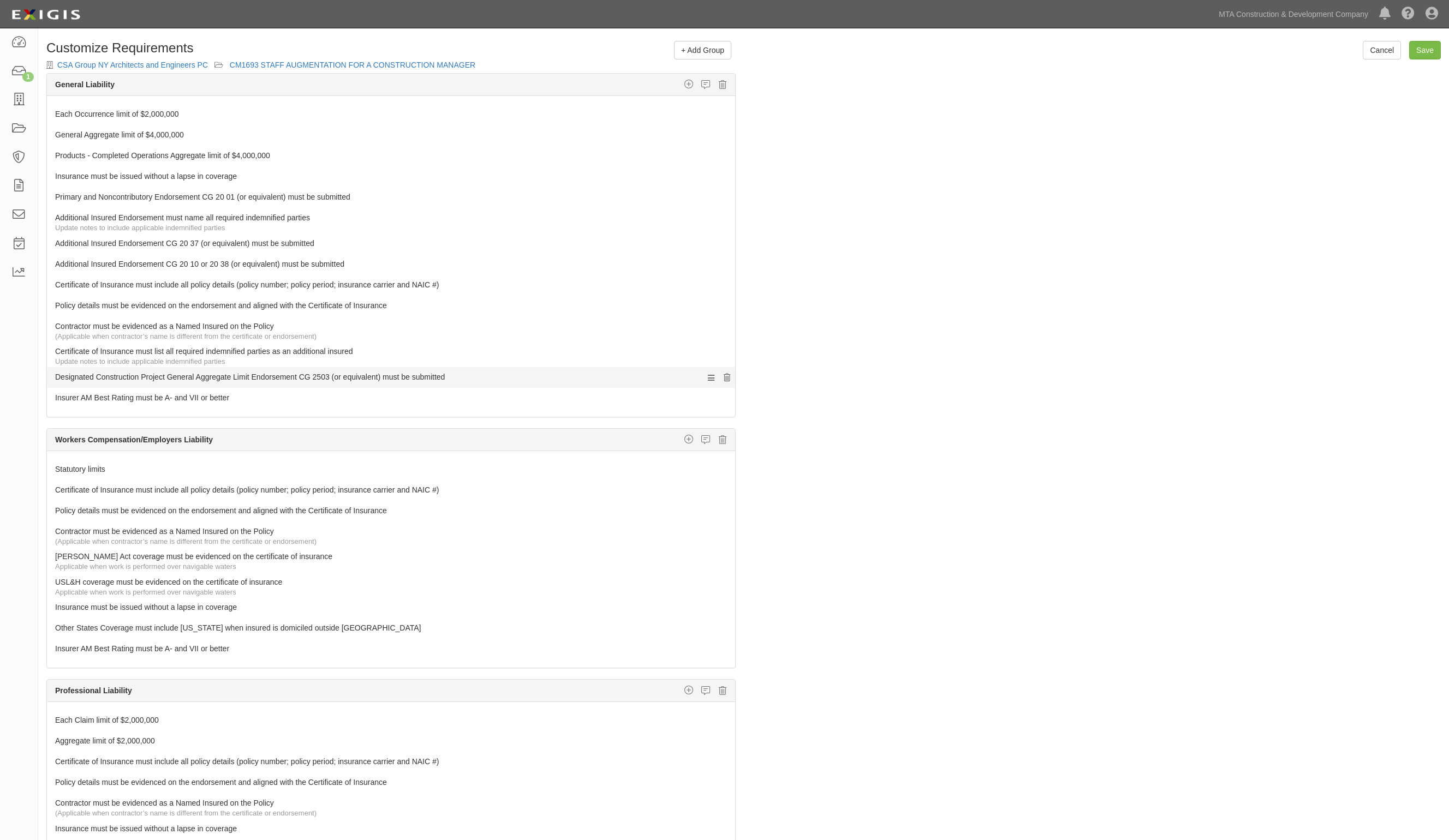
click at [724, 378] on icon at bounding box center [727, 377] width 6 height 7
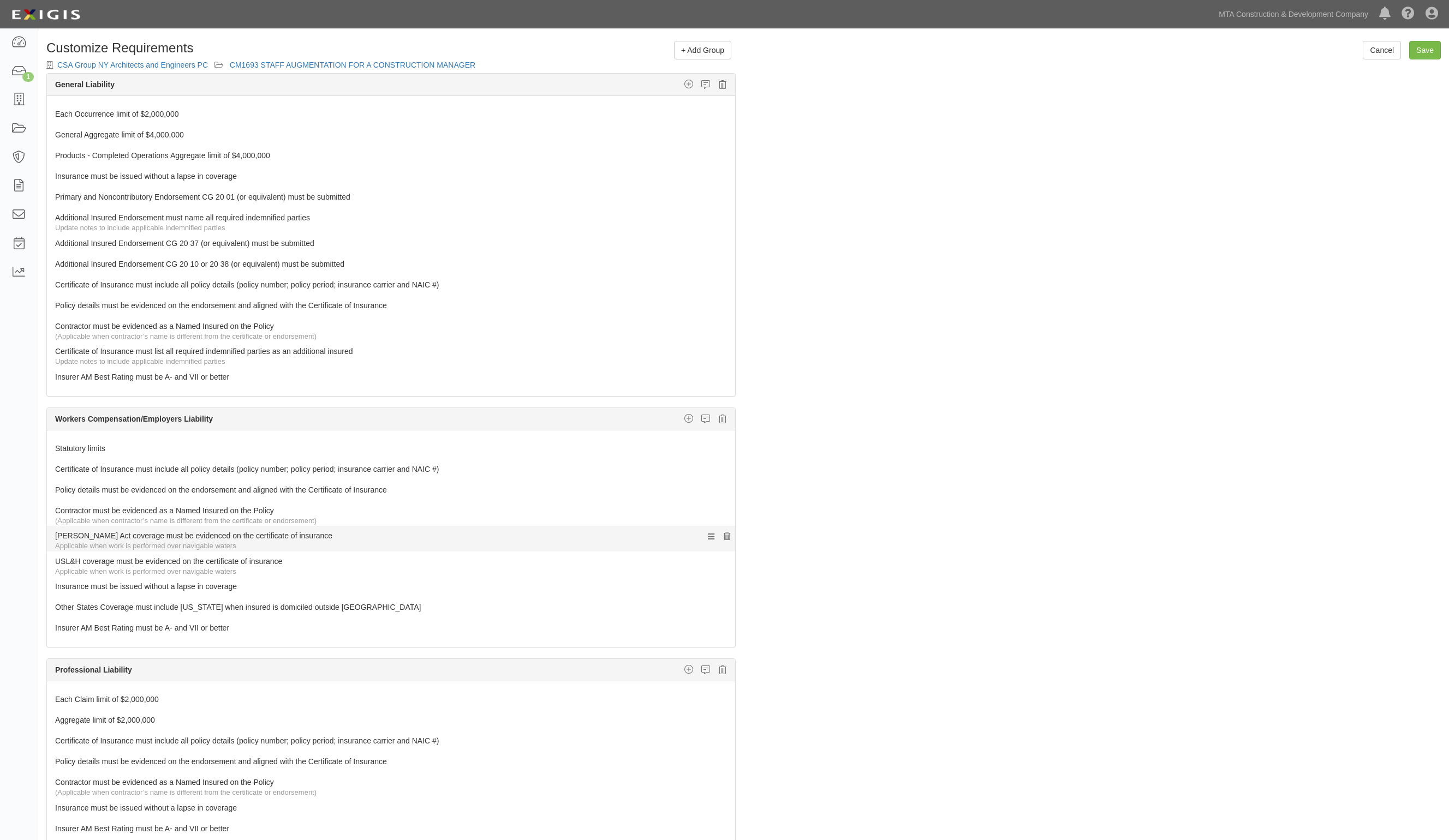
click at [724, 540] on icon at bounding box center [727, 536] width 6 height 7
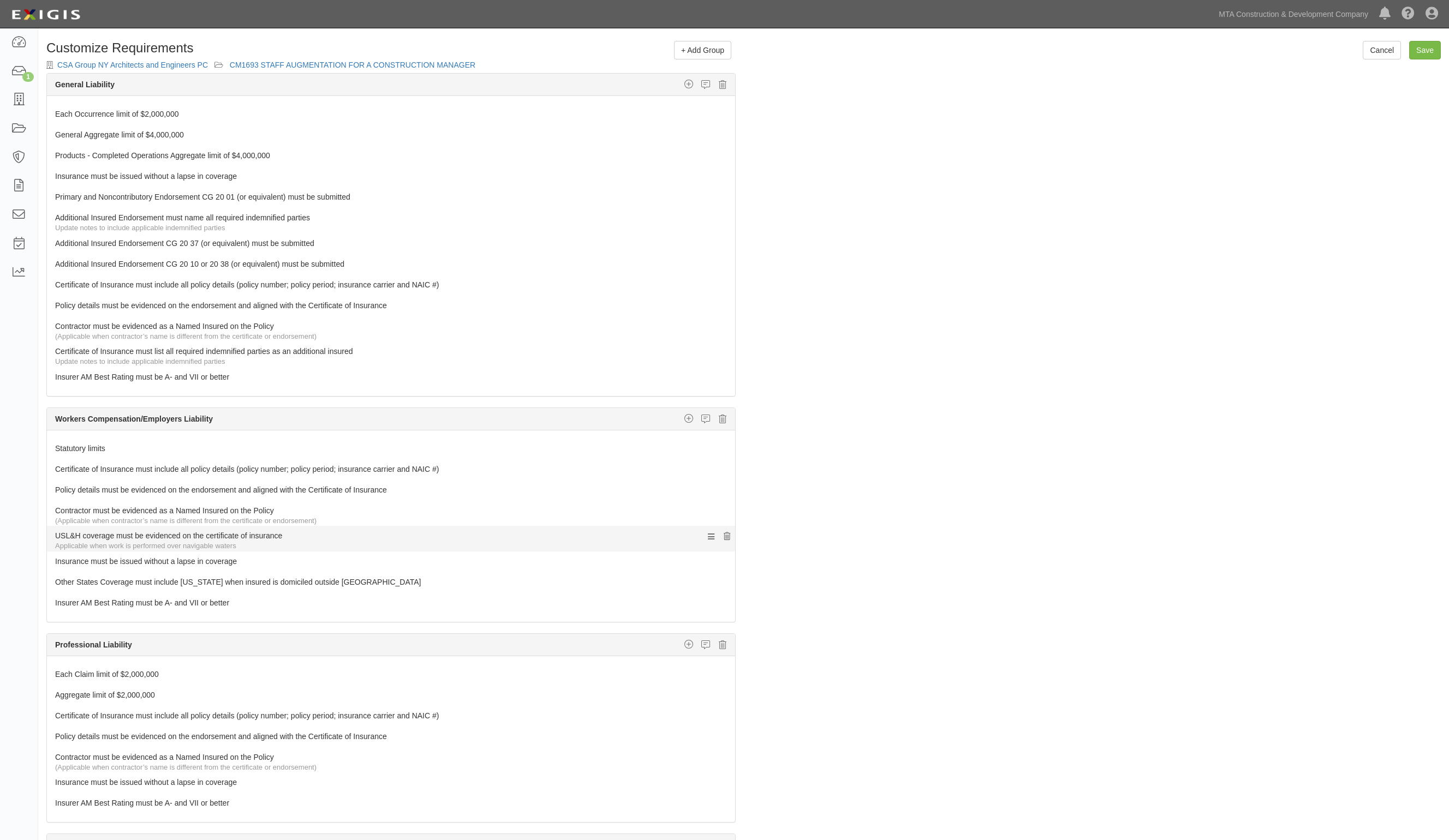
click at [724, 540] on icon at bounding box center [727, 536] width 6 height 7
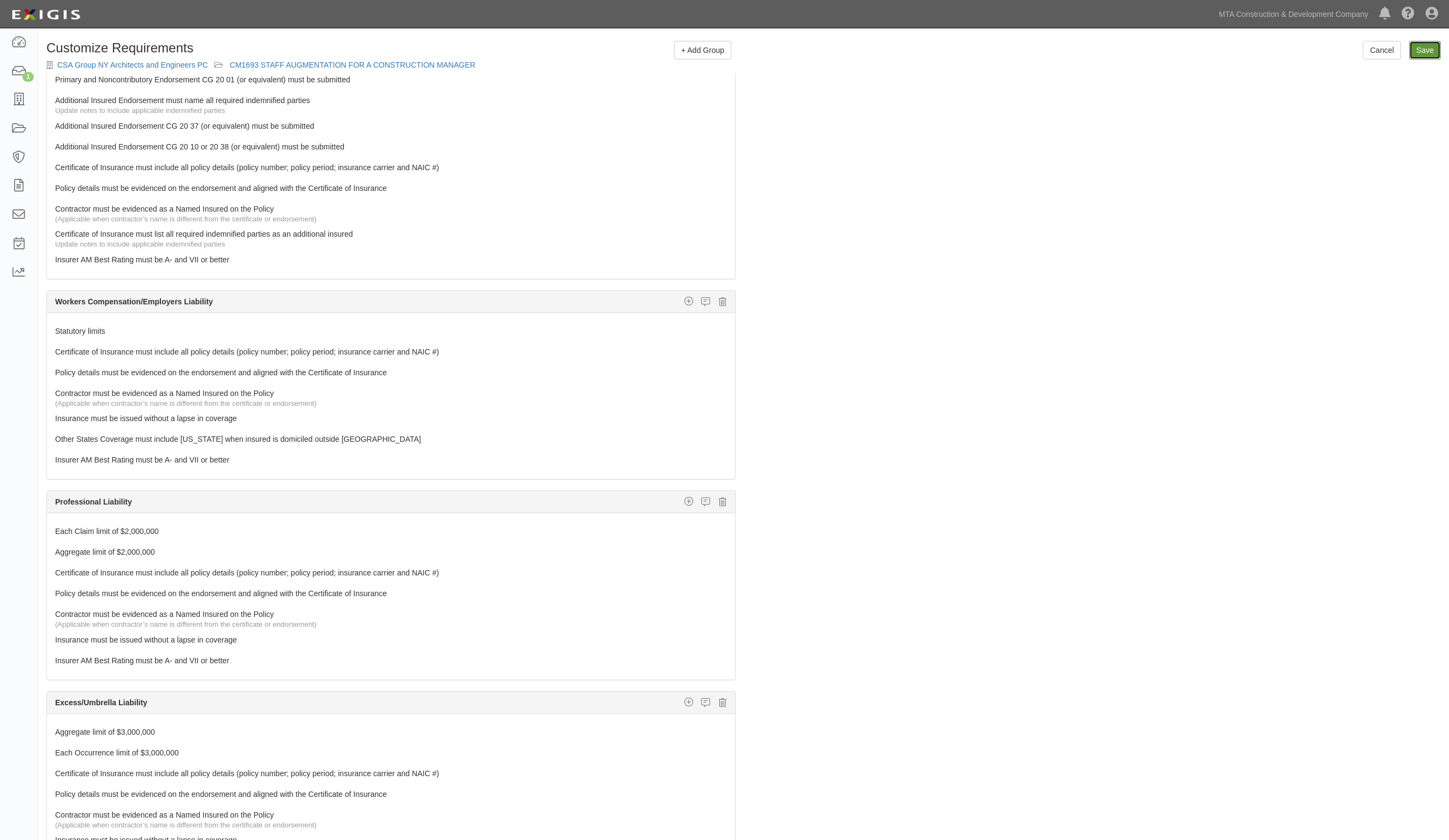
click at [1426, 55] on input "Save" at bounding box center [1424, 50] width 32 height 19
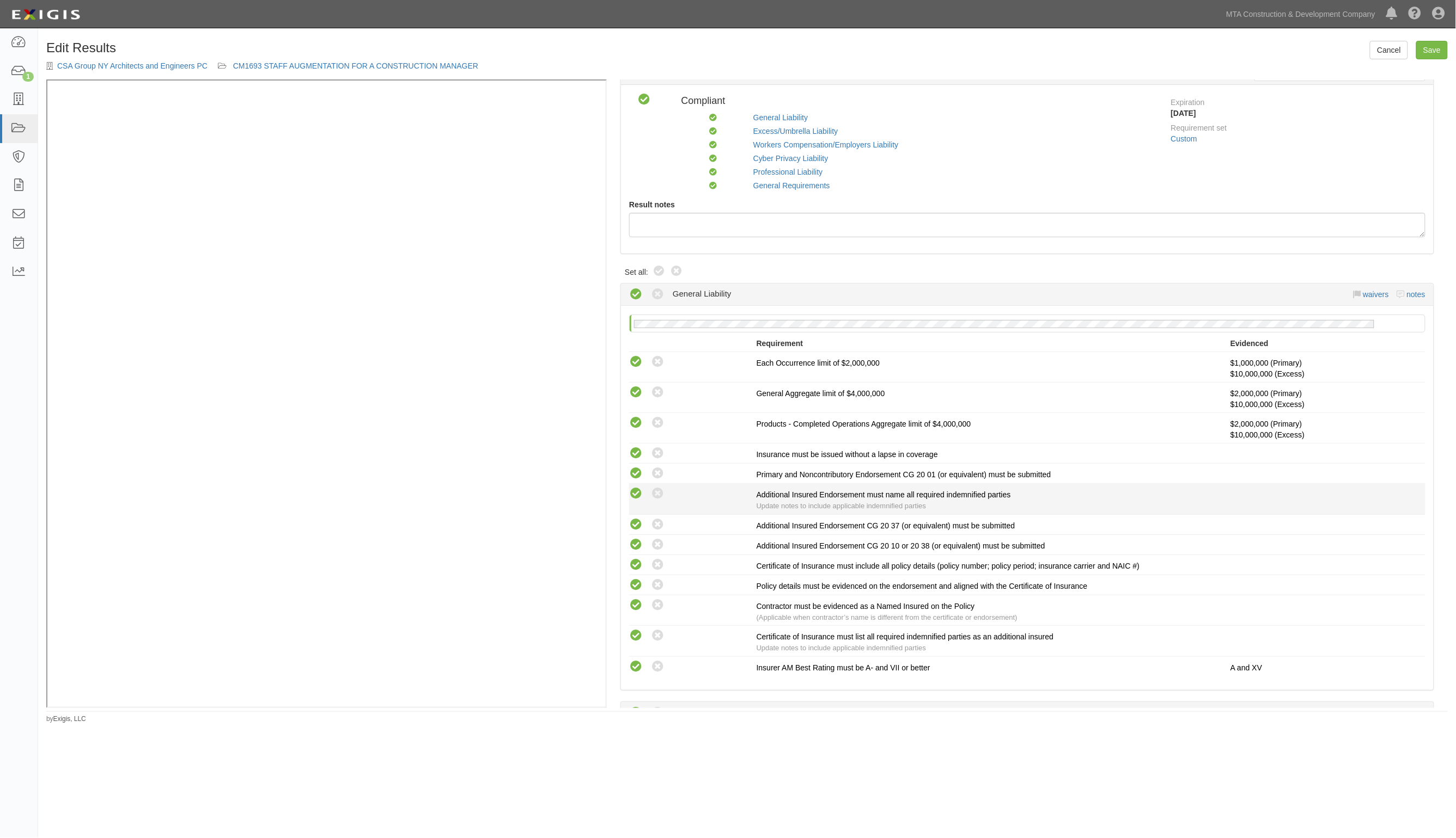
scroll to position [136, 0]
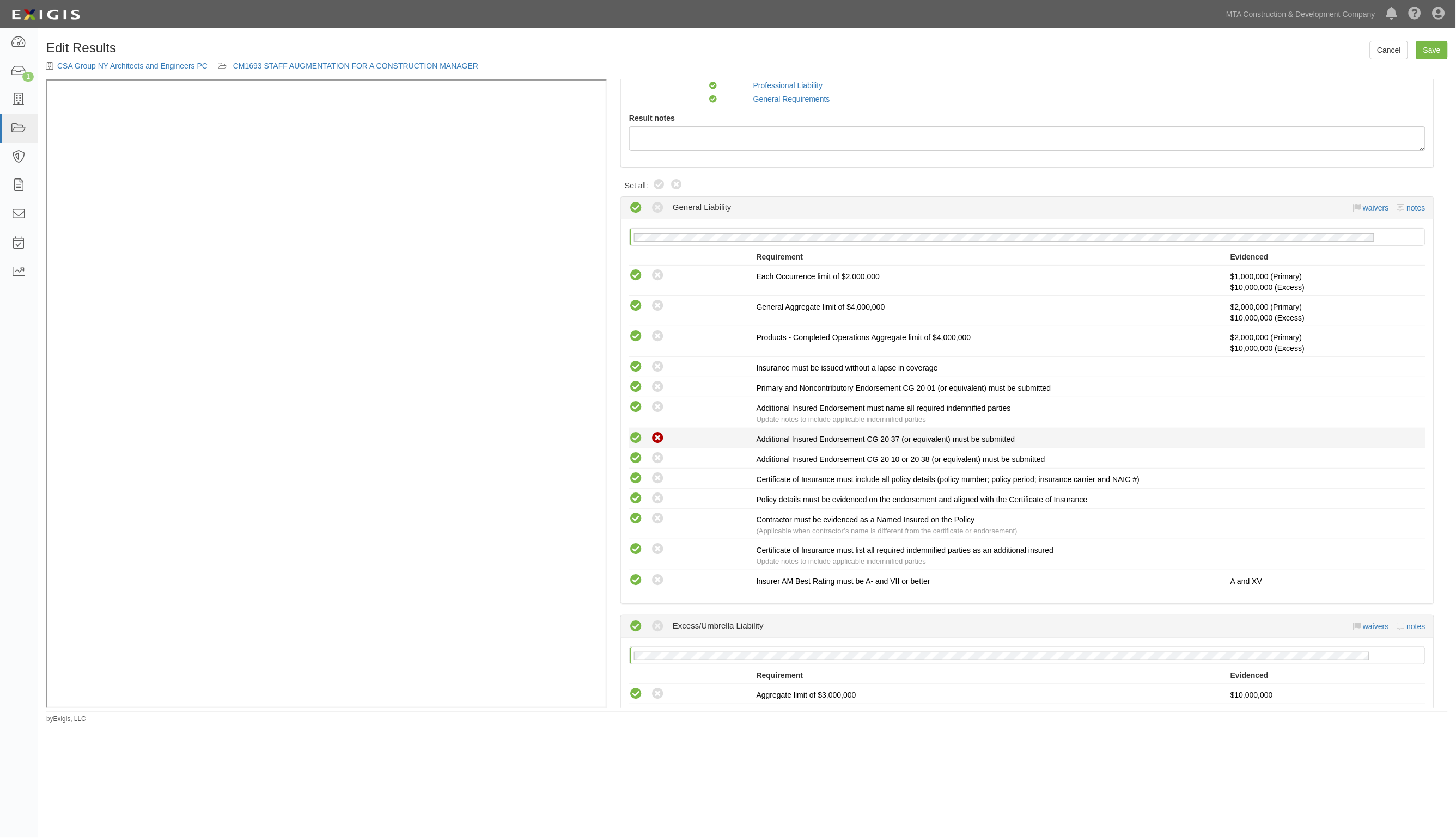
click at [659, 439] on icon at bounding box center [657, 438] width 14 height 14
radio input "true"
click at [664, 454] on div "Compliant Waived: Non-Compliant" at bounding box center [693, 458] width 127 height 15
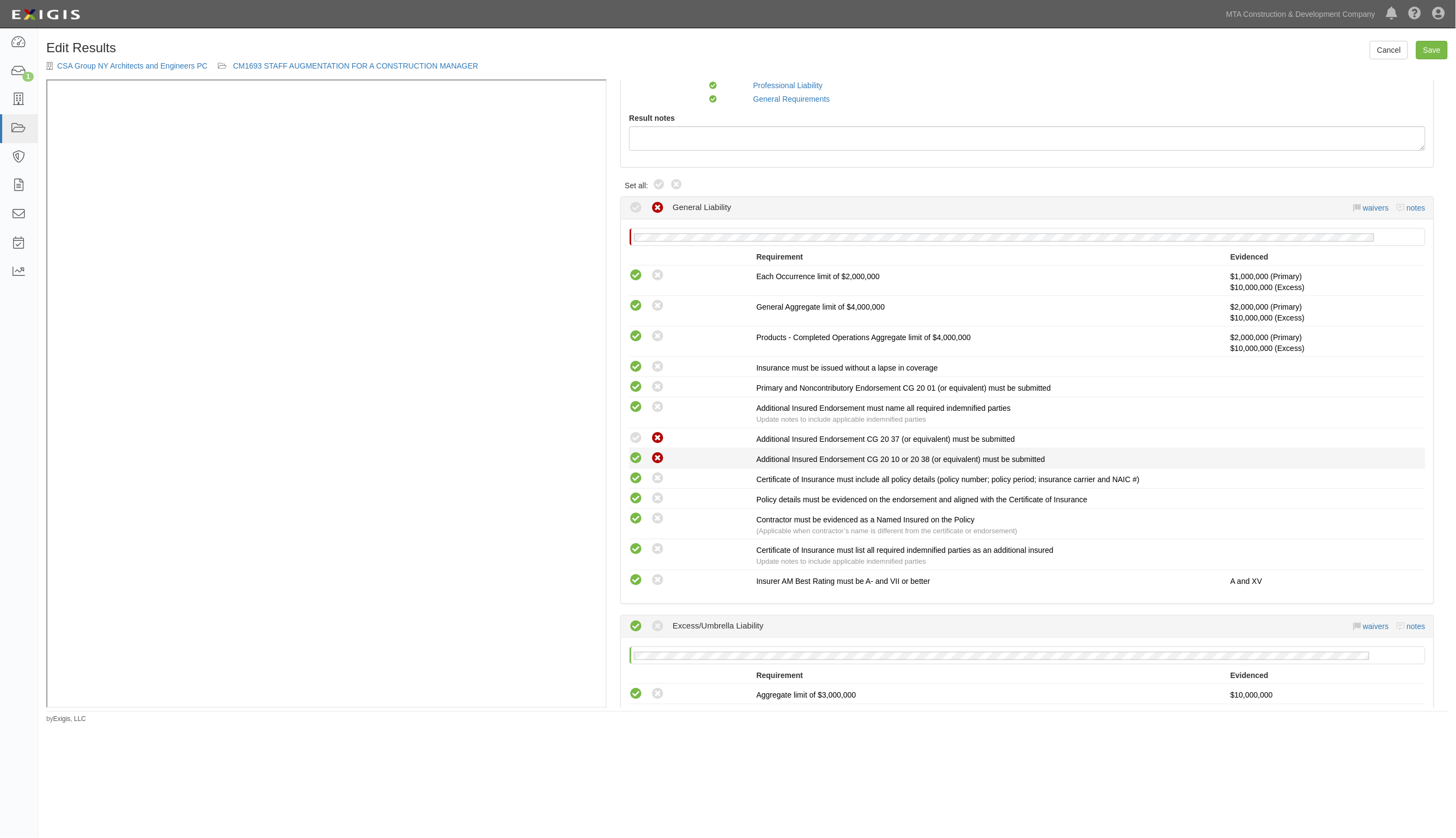
click at [660, 460] on icon at bounding box center [657, 458] width 14 height 14
radio input "true"
click at [655, 393] on icon at bounding box center [657, 387] width 14 height 14
radio input "true"
click at [654, 409] on icon at bounding box center [657, 407] width 14 height 14
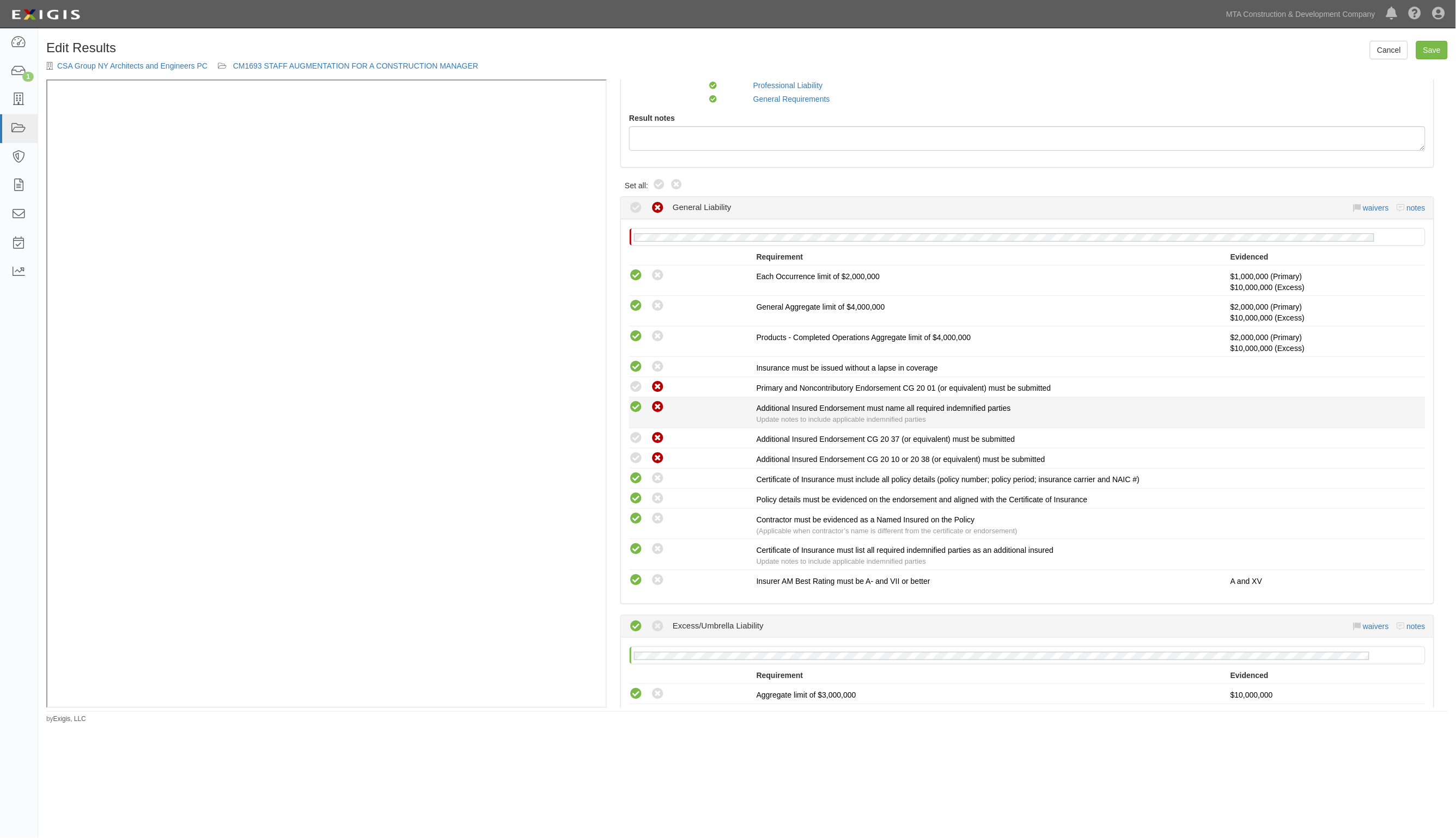
radio input "true"
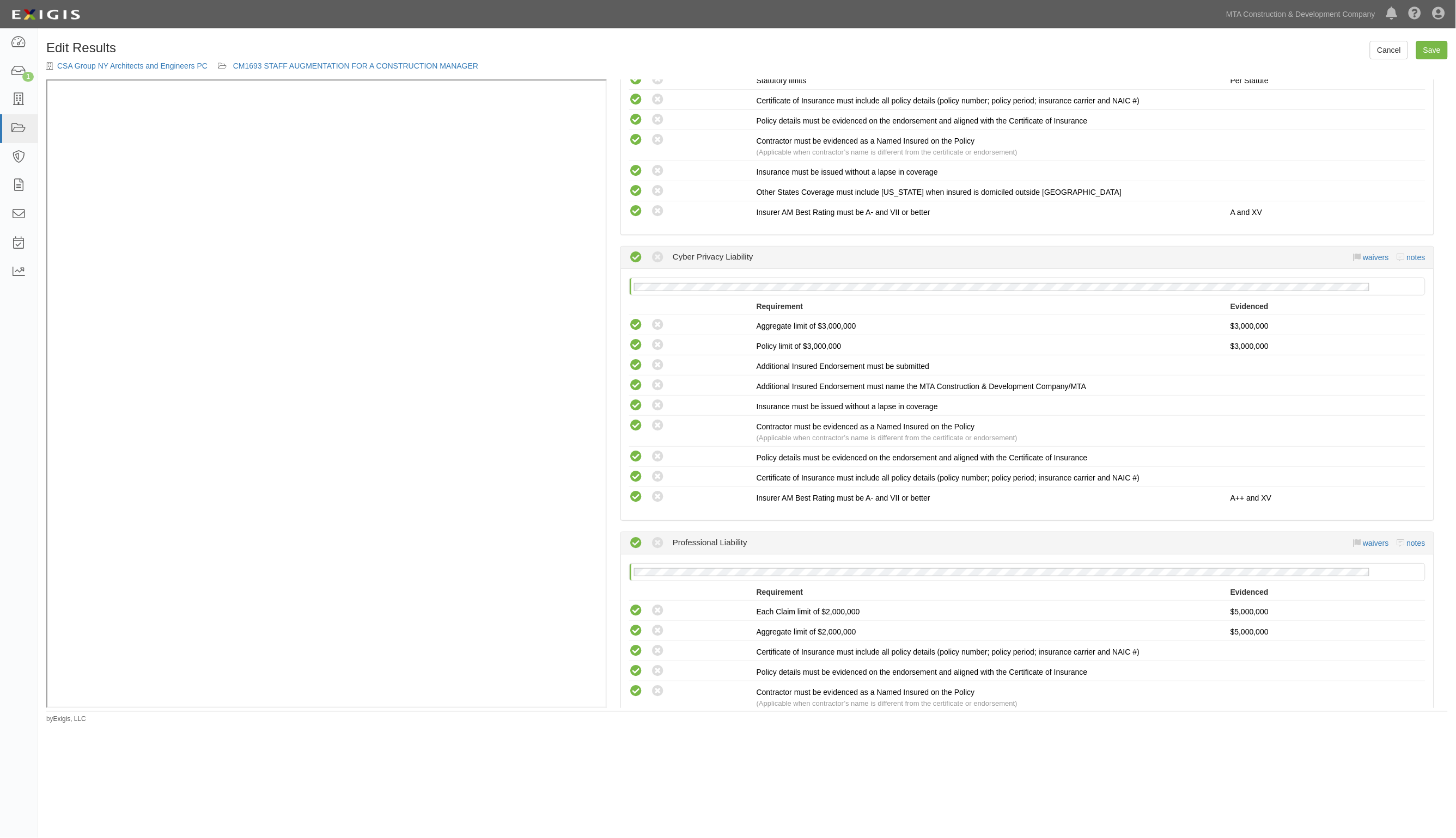
scroll to position [1089, 0]
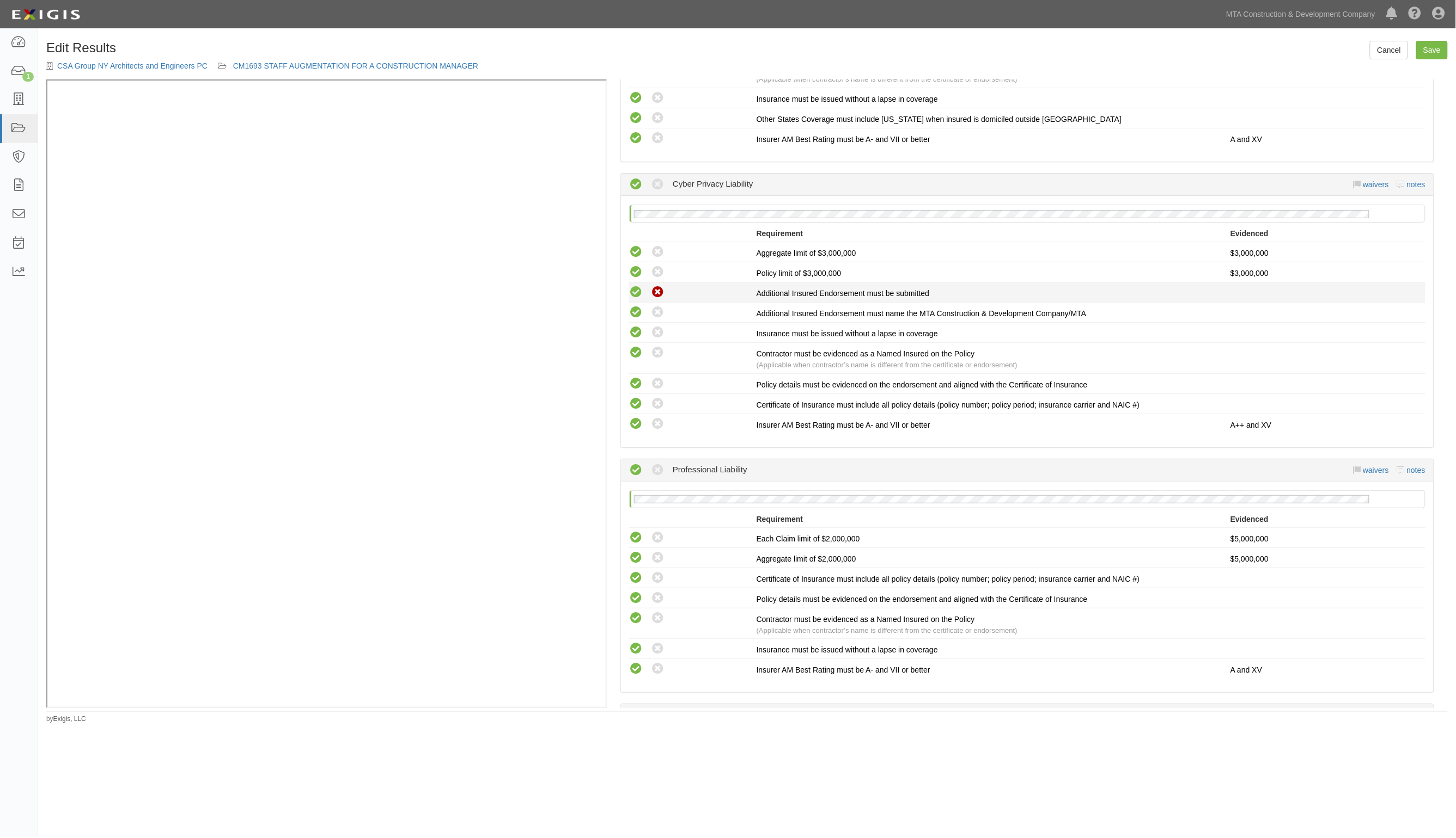
click at [657, 286] on icon at bounding box center [657, 292] width 14 height 14
radio input "true"
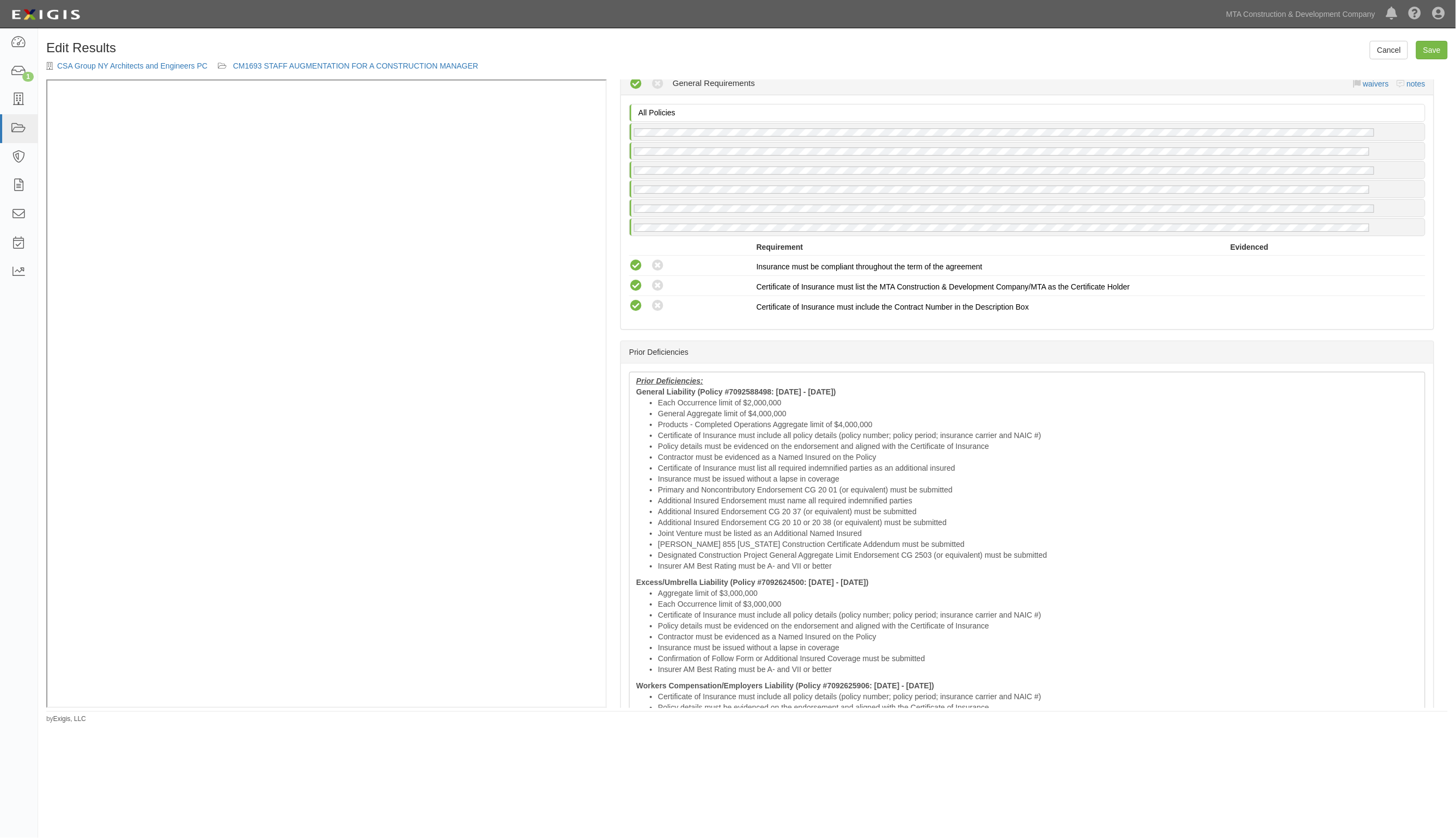
scroll to position [1837, 0]
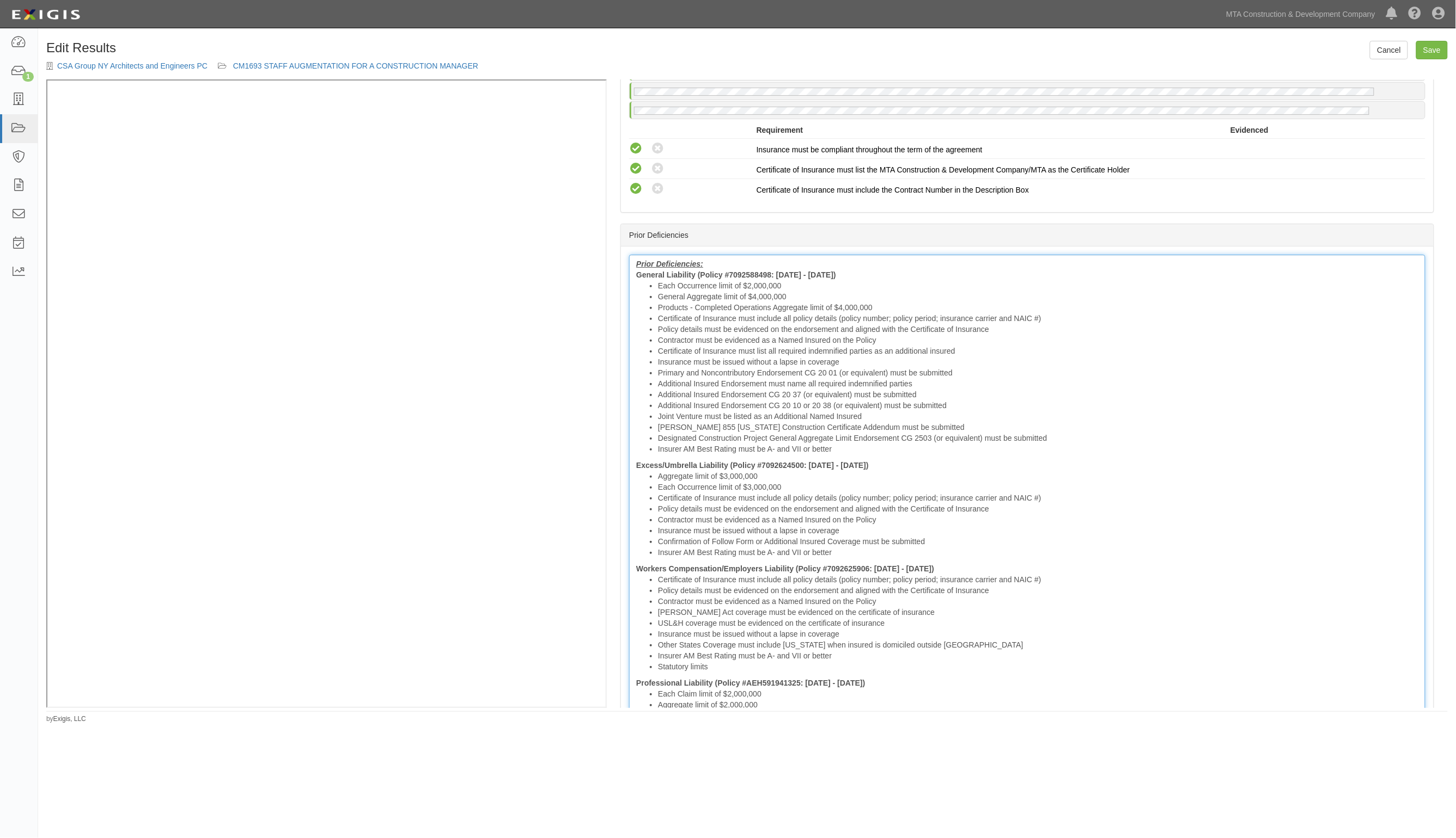
click at [676, 400] on li "Additional Insured Endorsement CG 20 10 or 20 38 (or equivalent) must be submit…" at bounding box center [1038, 406] width 760 height 11
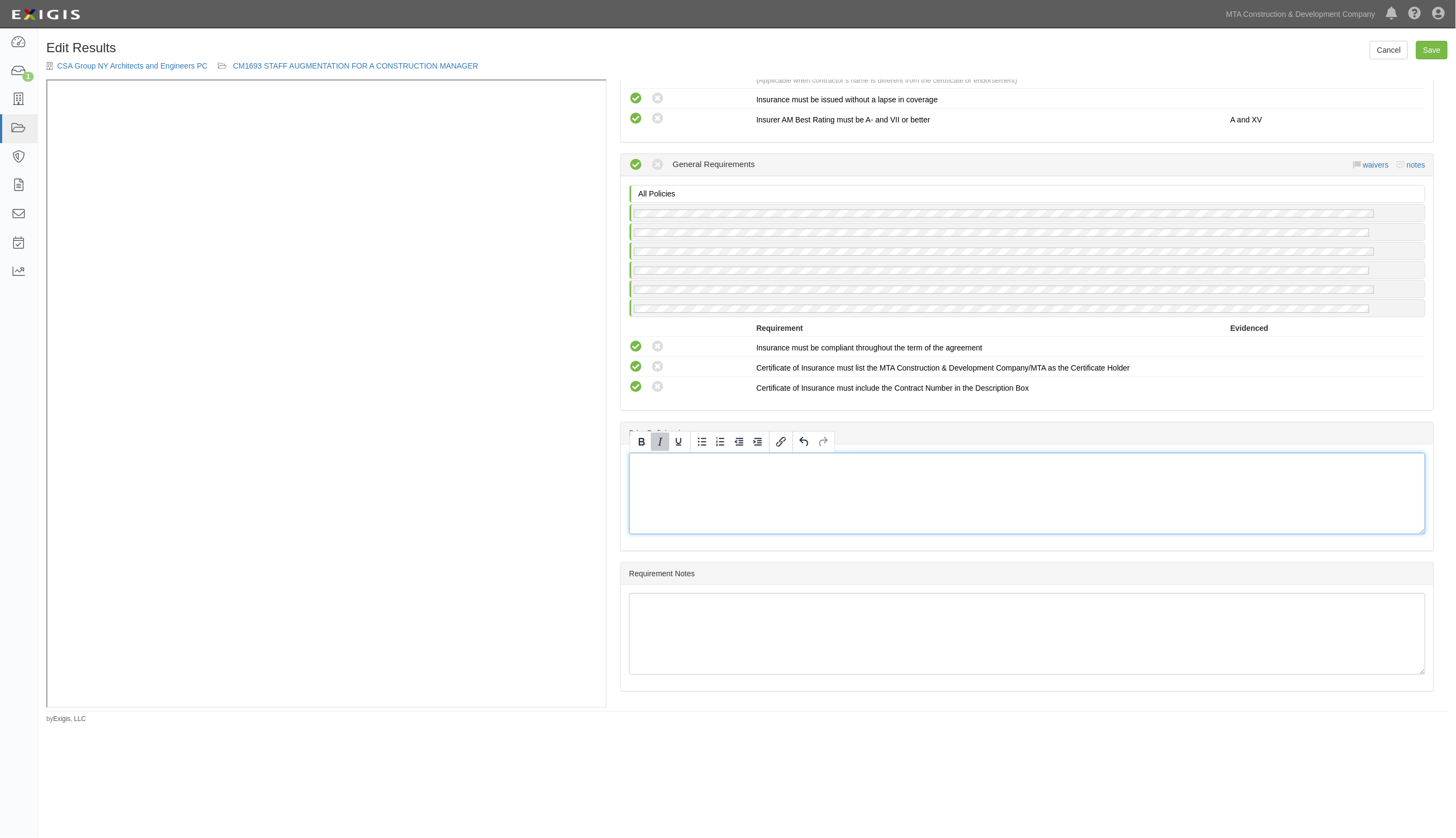
scroll to position [1630, 0]
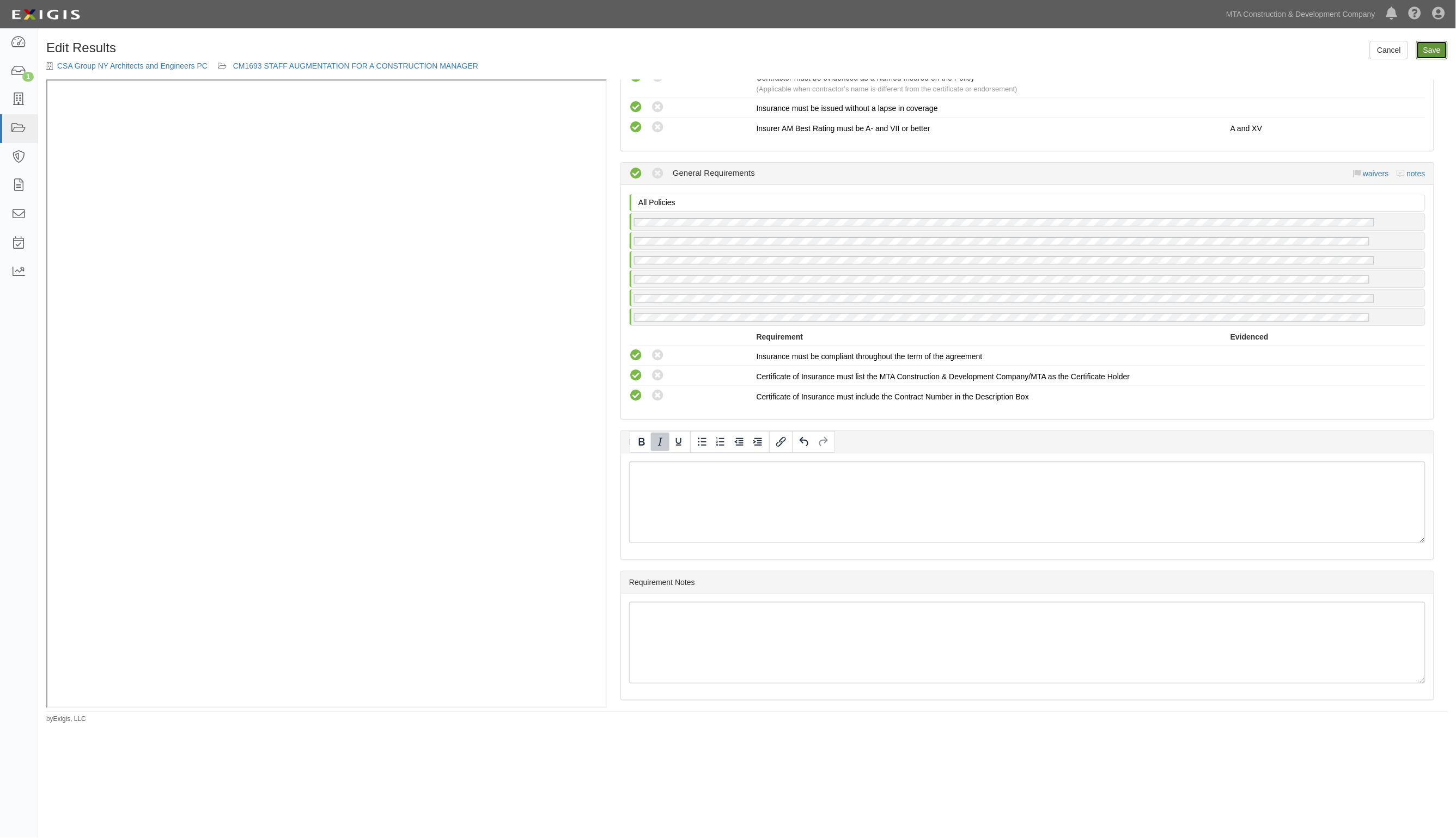
click at [1423, 49] on link "Save" at bounding box center [1431, 50] width 31 height 19
radio input "true"
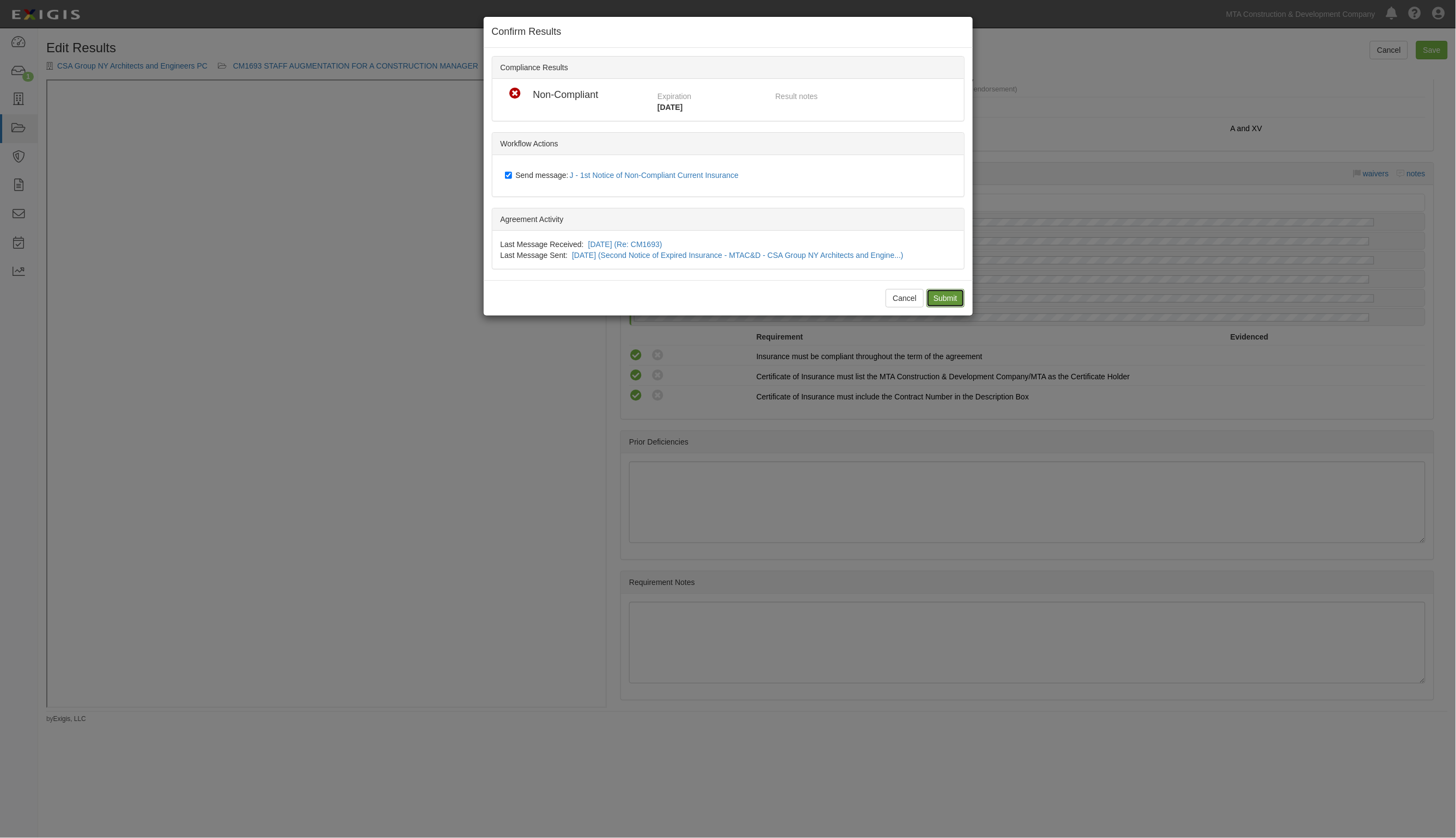
click at [934, 294] on input "Submit" at bounding box center [945, 298] width 38 height 19
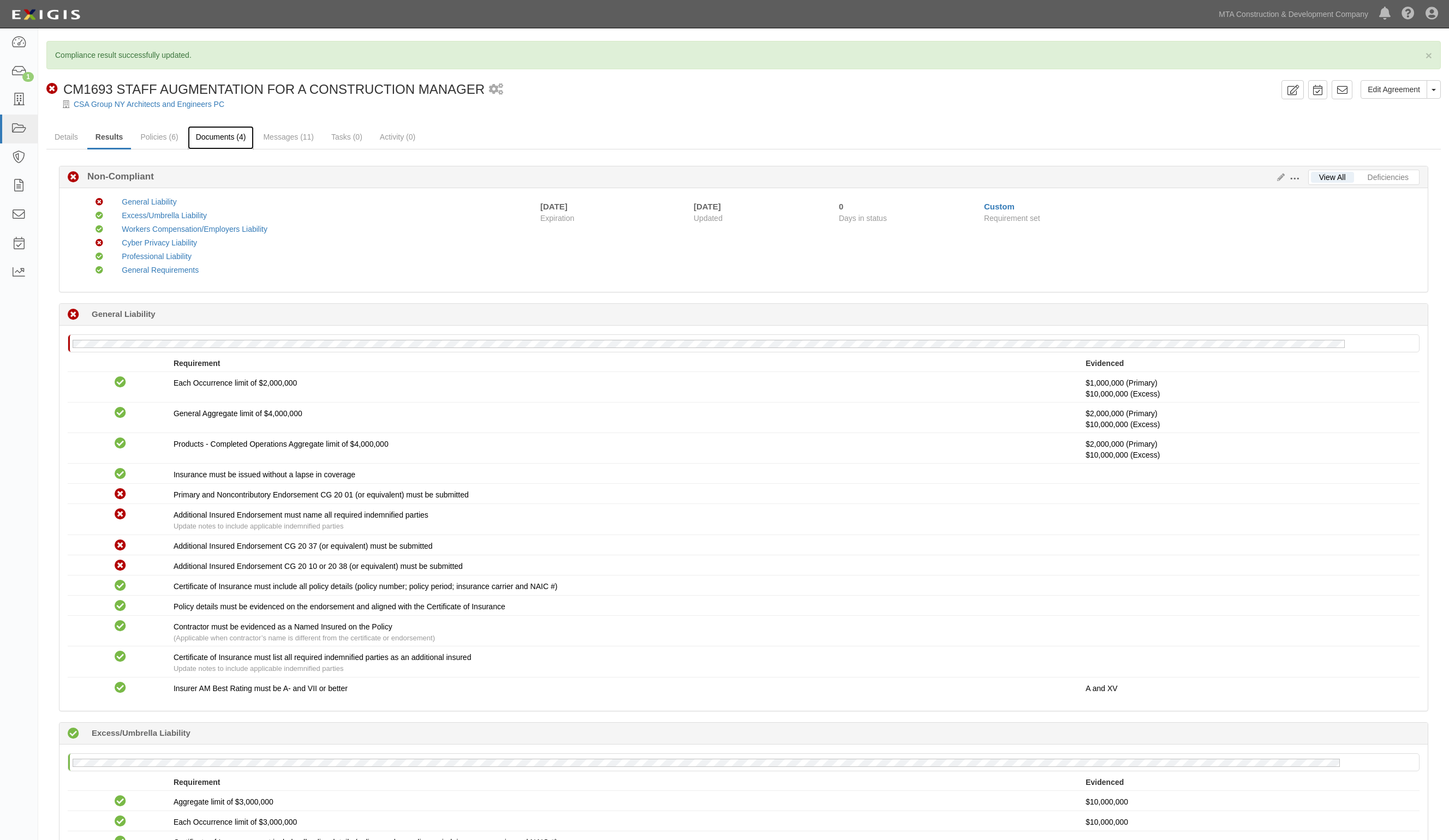
click at [237, 136] on link "Documents (4)" at bounding box center [220, 137] width 66 height 23
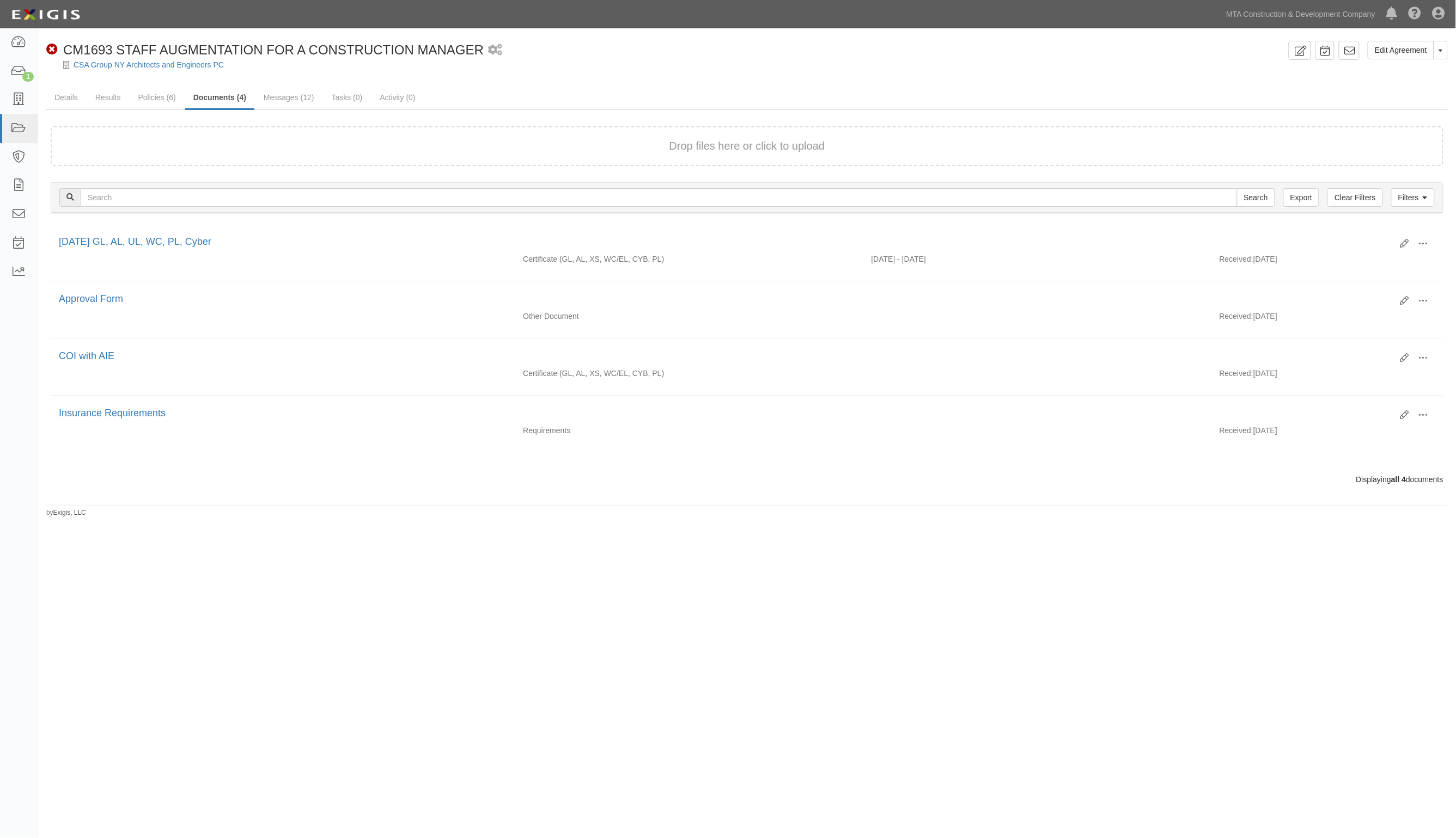
click at [293, 110] on div "Drop files here or click to upload Filters Clear Filters Export Search Filters …" at bounding box center [747, 305] width 1401 height 392
click at [278, 98] on link "Messages (12)" at bounding box center [289, 97] width 67 height 23
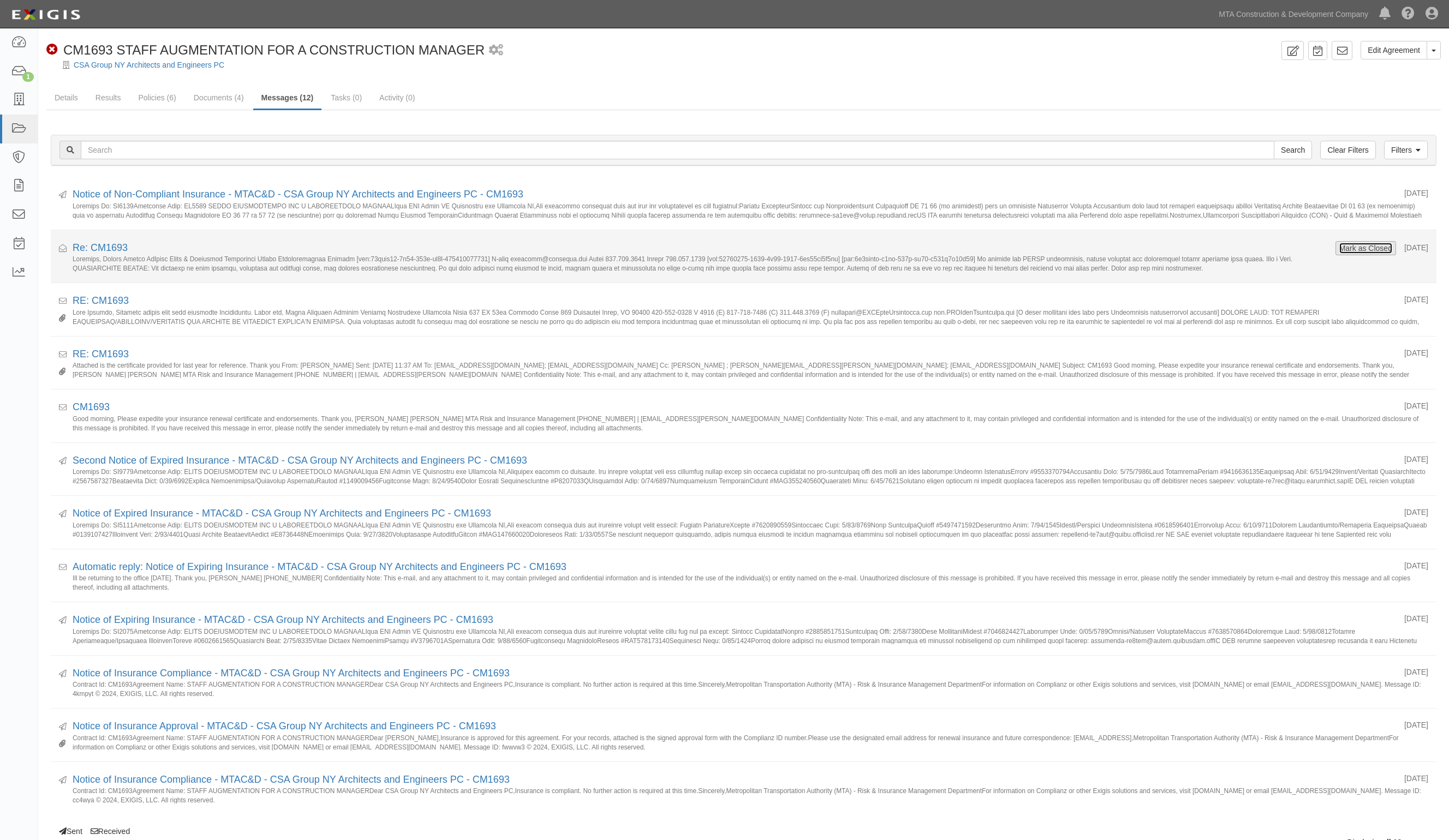
click at [1356, 243] on button "Mark as Closed" at bounding box center [1365, 248] width 54 height 12
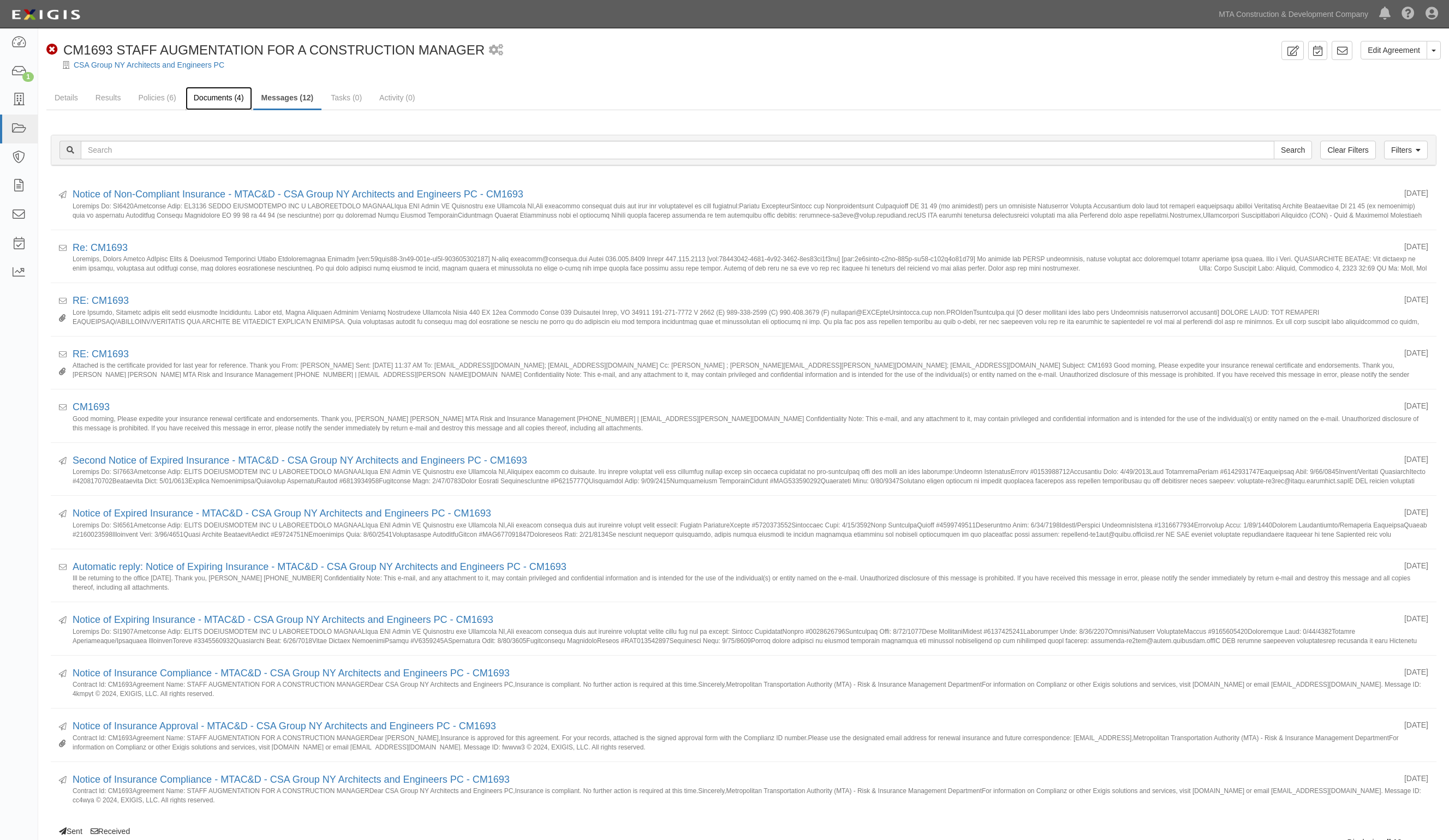
click at [225, 97] on link "Documents (4)" at bounding box center [219, 98] width 66 height 23
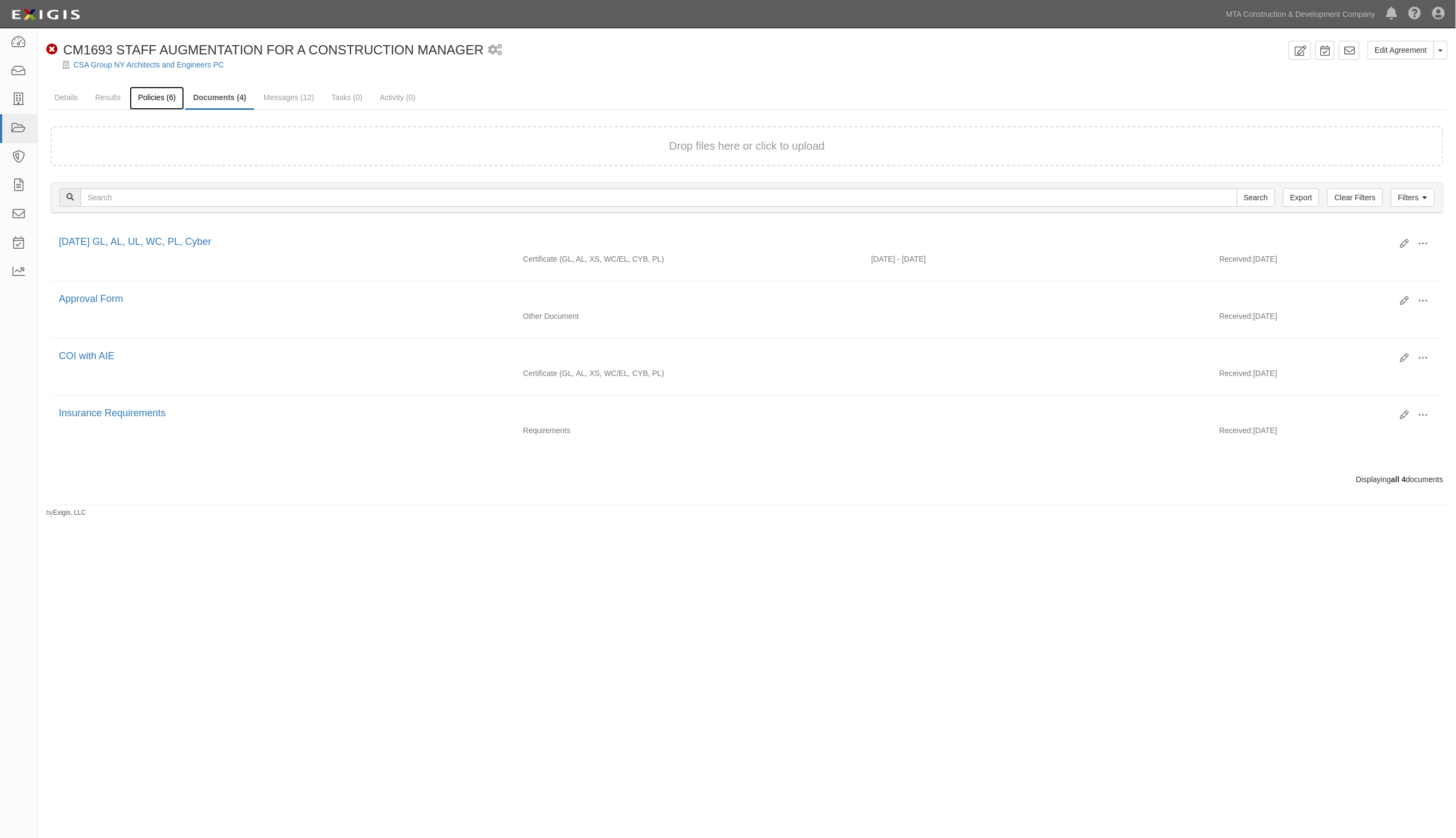
click at [166, 97] on link "Policies (6)" at bounding box center [156, 97] width 54 height 23
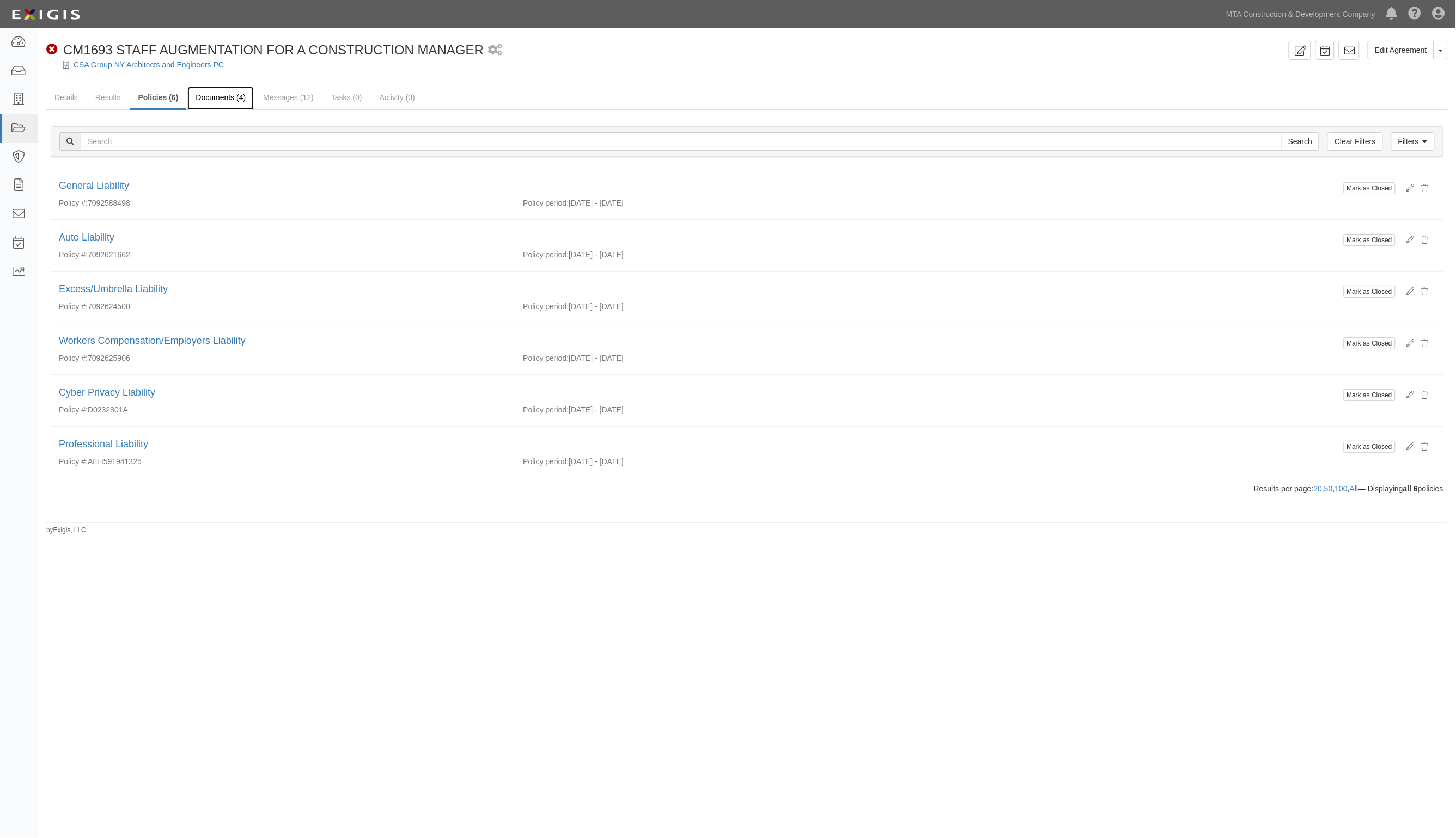
click at [239, 102] on link "Documents (4)" at bounding box center [220, 97] width 66 height 23
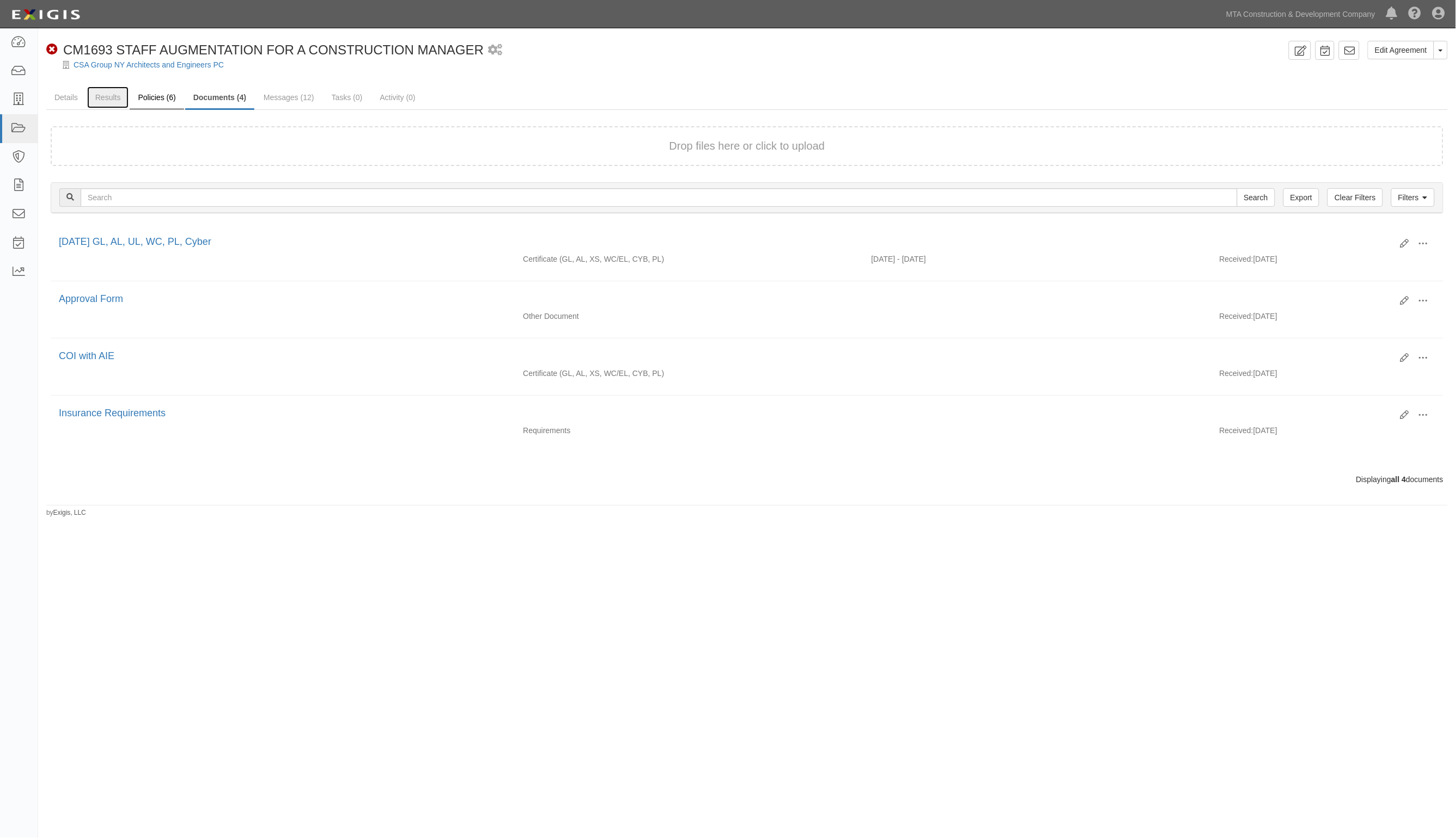
drag, startPoint x: 102, startPoint y: 95, endPoint x: 129, endPoint y: 97, distance: 27.1
click at [103, 97] on link "Results" at bounding box center [108, 97] width 42 height 22
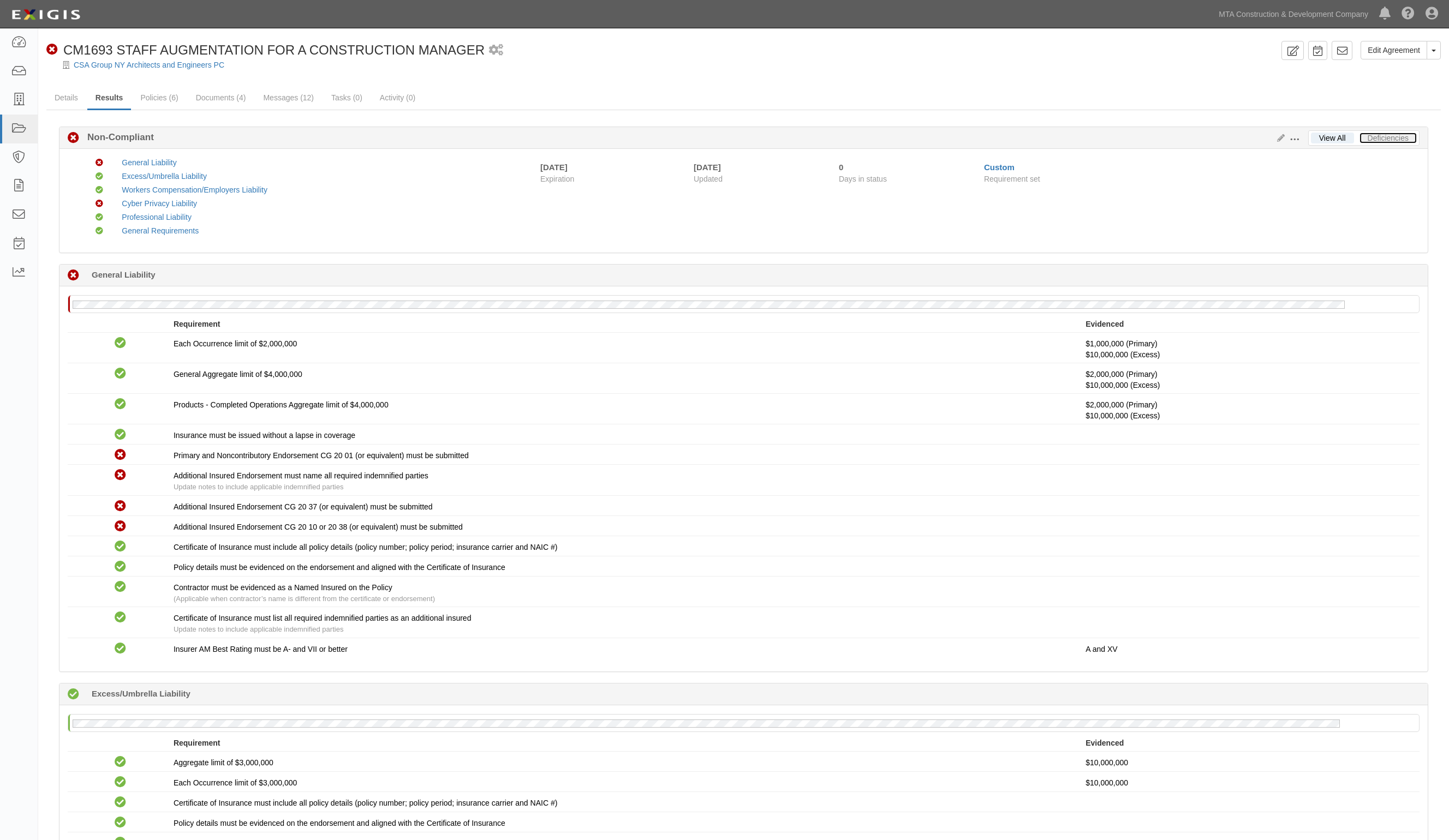
drag, startPoint x: 1373, startPoint y: 140, endPoint x: 1132, endPoint y: 130, distance: 241.2
click at [1373, 140] on link "Deficiencies" at bounding box center [1388, 138] width 57 height 11
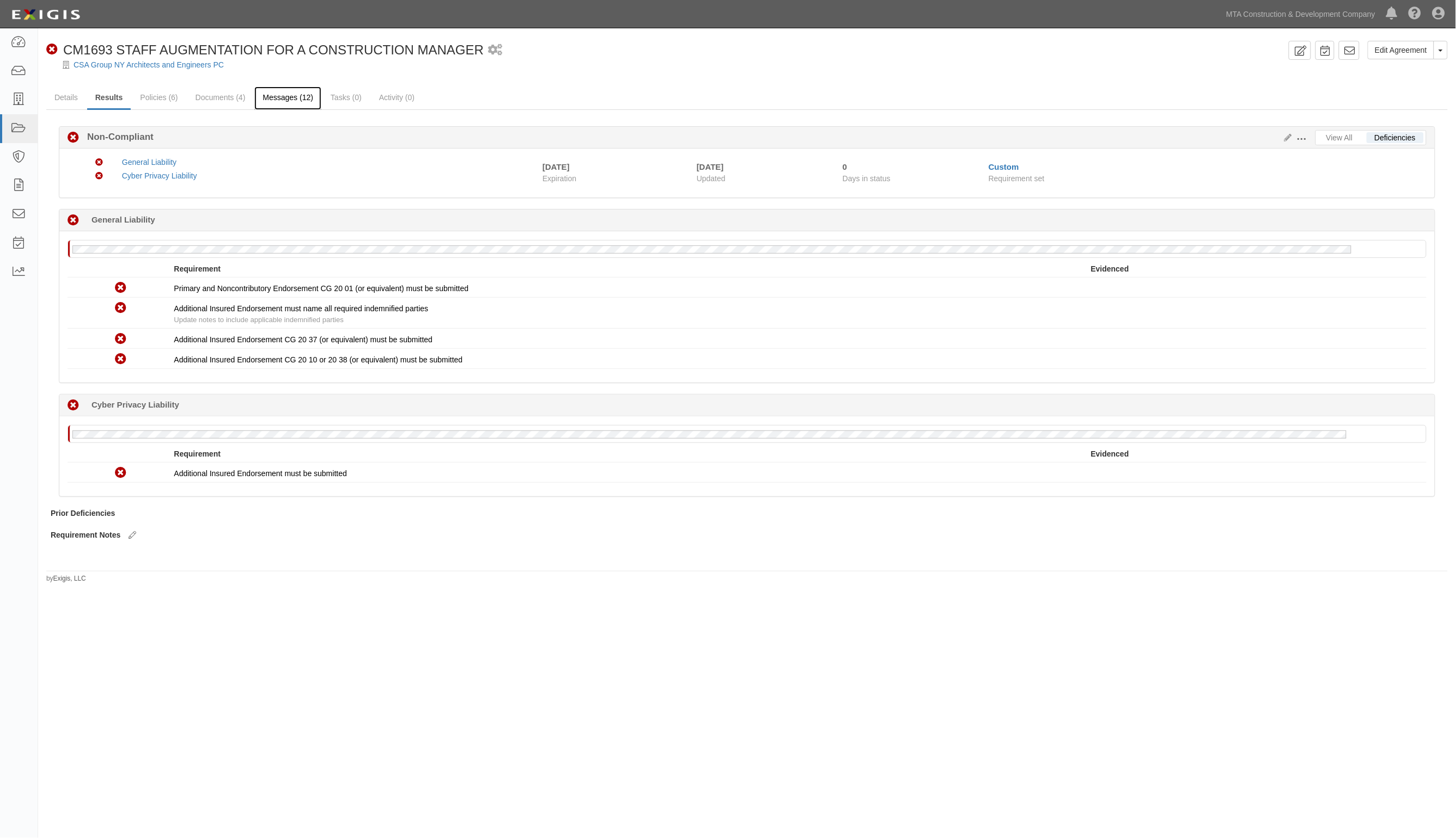
click at [297, 102] on link "Messages (12)" at bounding box center [287, 97] width 67 height 23
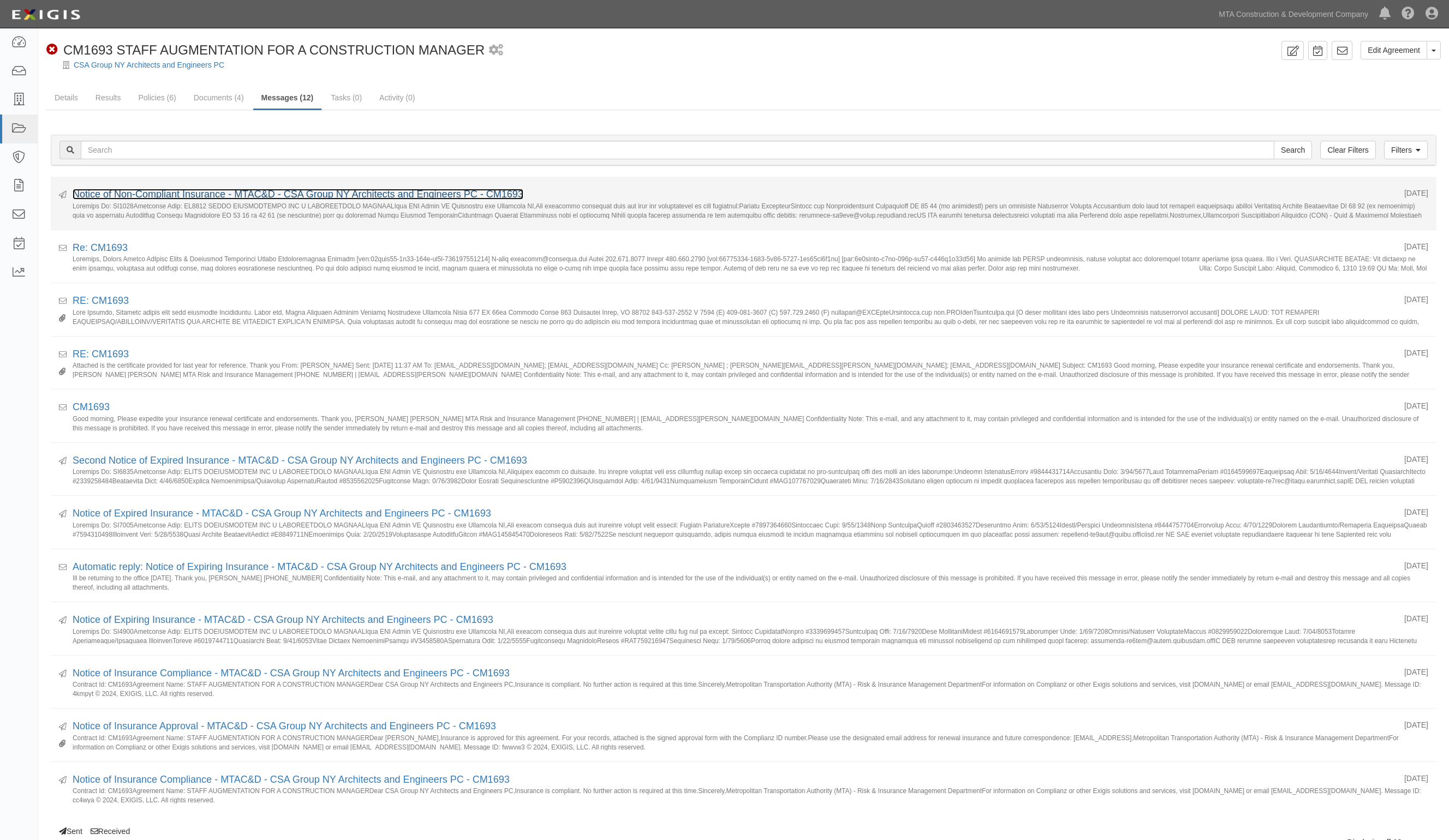
click at [148, 198] on link "Notice of Non-Compliant Insurance - MTAC&D - CSA Group NY Architects and Engine…" at bounding box center [298, 195] width 451 height 11
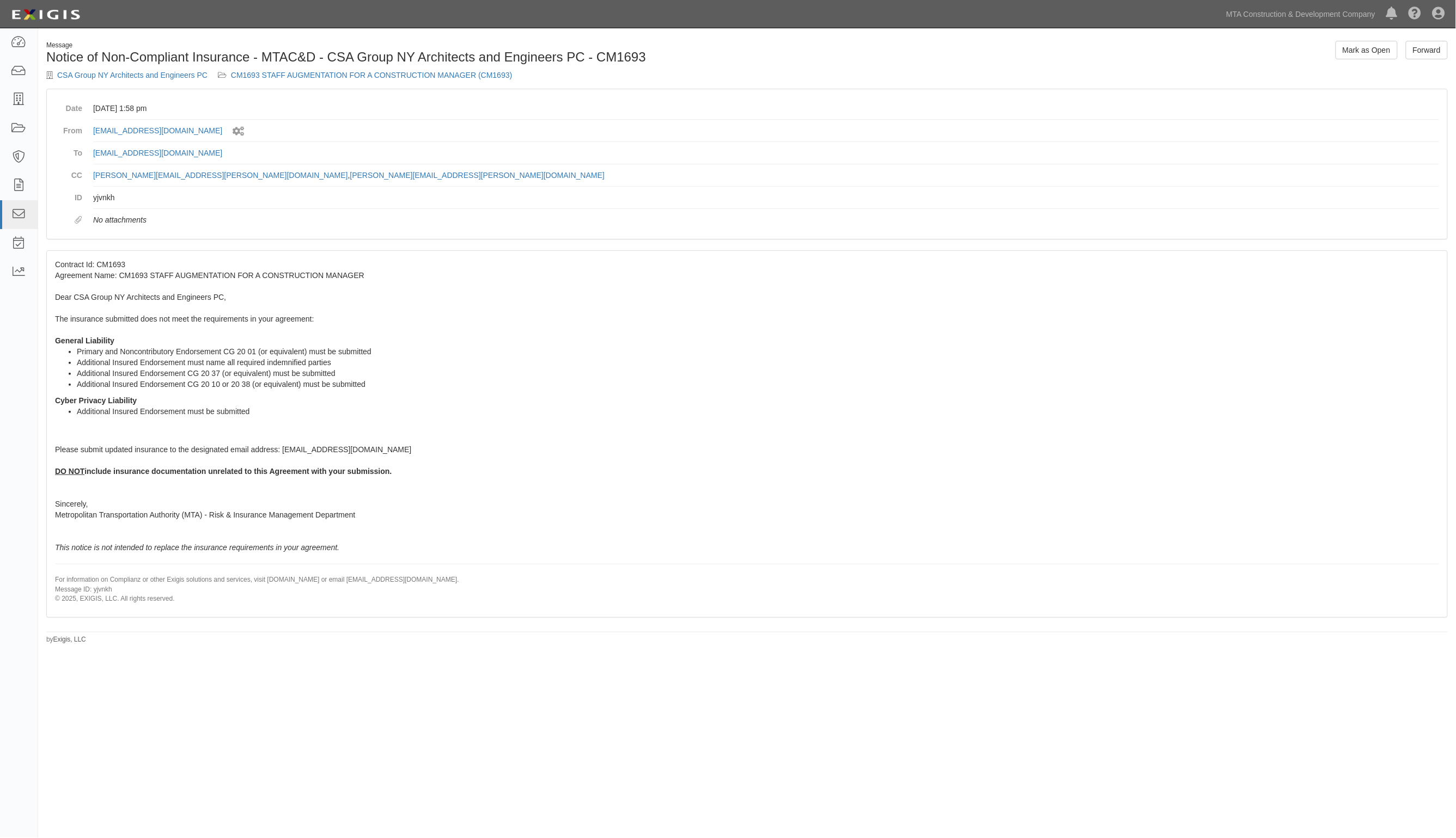
drag, startPoint x: 697, startPoint y: 63, endPoint x: 293, endPoint y: 118, distance: 407.7
click at [697, 63] on h1 "Notice of Non-Compliant Insurance - MTAC&D - CSA Group NY Architects and Engine…" at bounding box center [392, 57] width 693 height 15
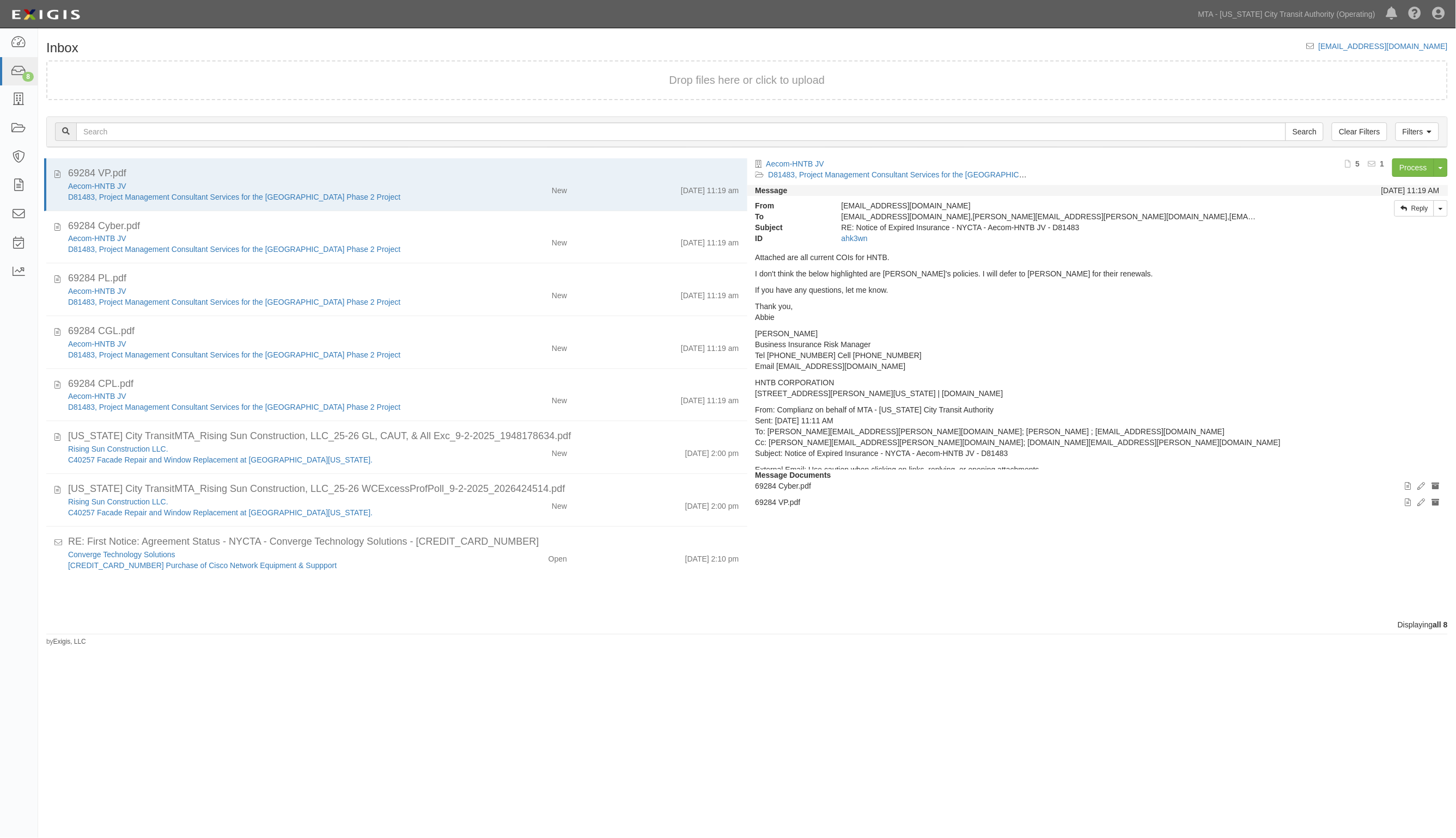
click at [147, 720] on div "Inbox [EMAIL_ADDRESS][DOMAIN_NAME] Drop files here or click to upload Filters C…" at bounding box center [728, 410] width 1456 height 754
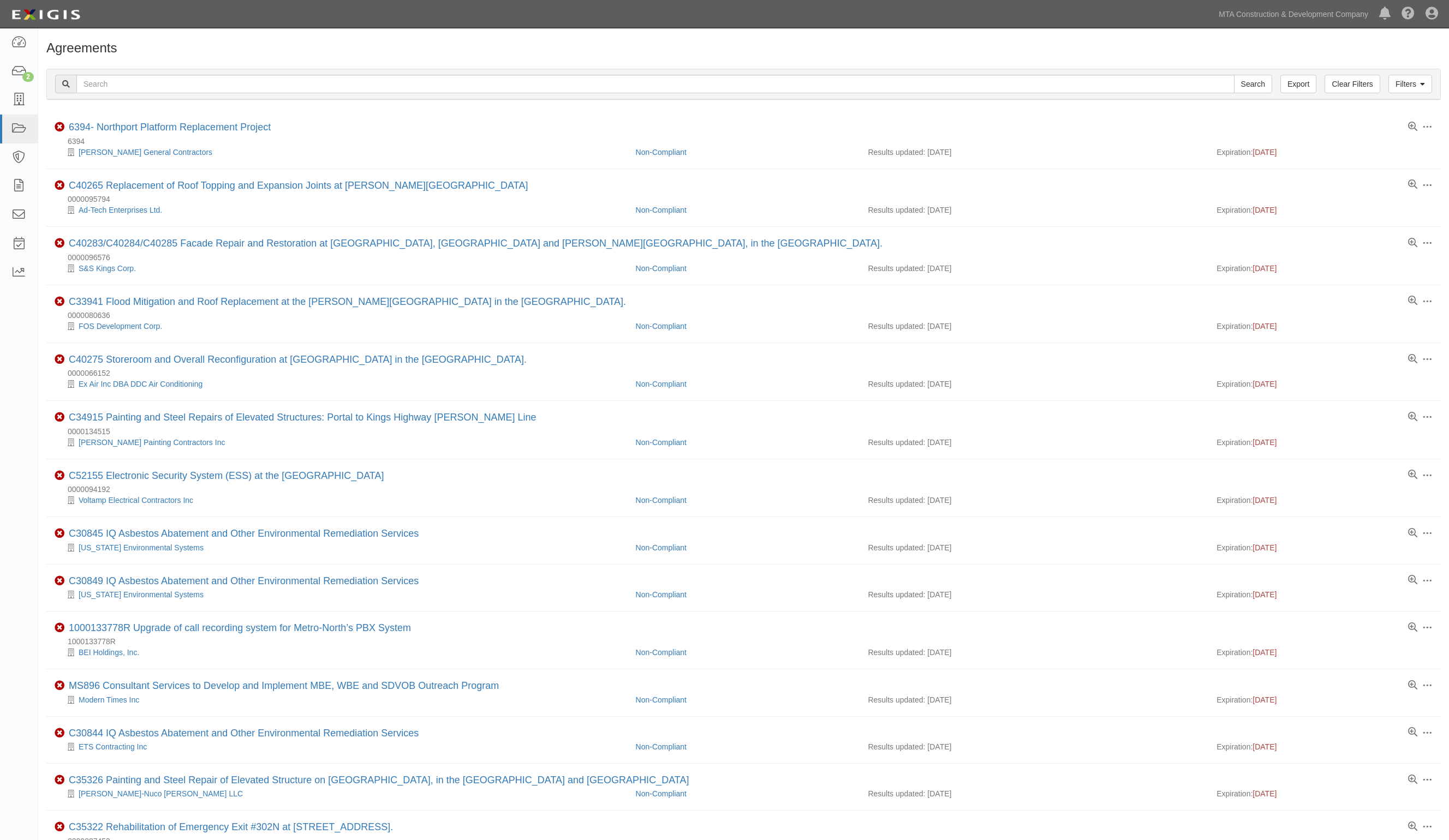
scroll to position [412, 0]
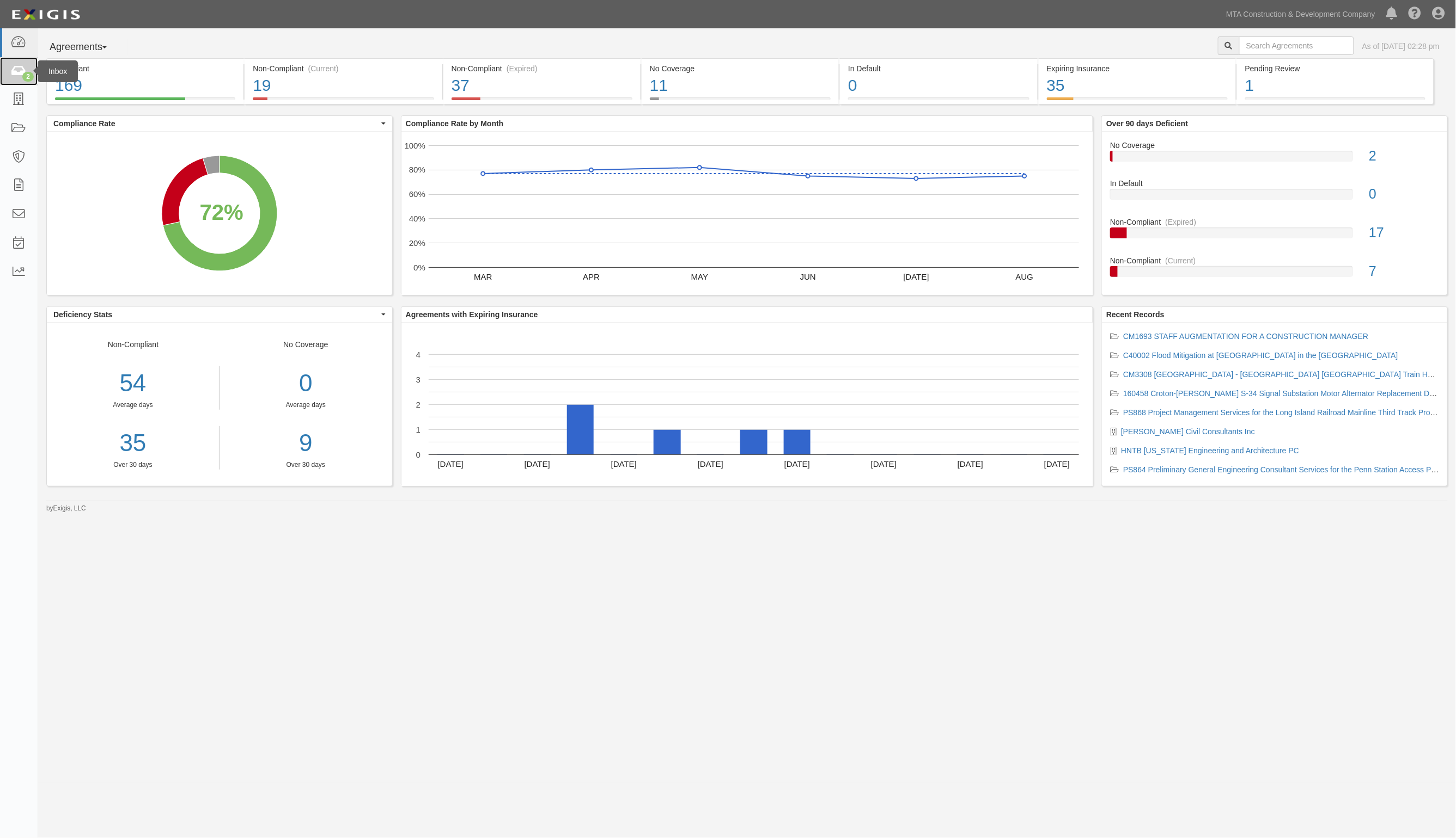
click at [20, 69] on icon at bounding box center [19, 72] width 15 height 13
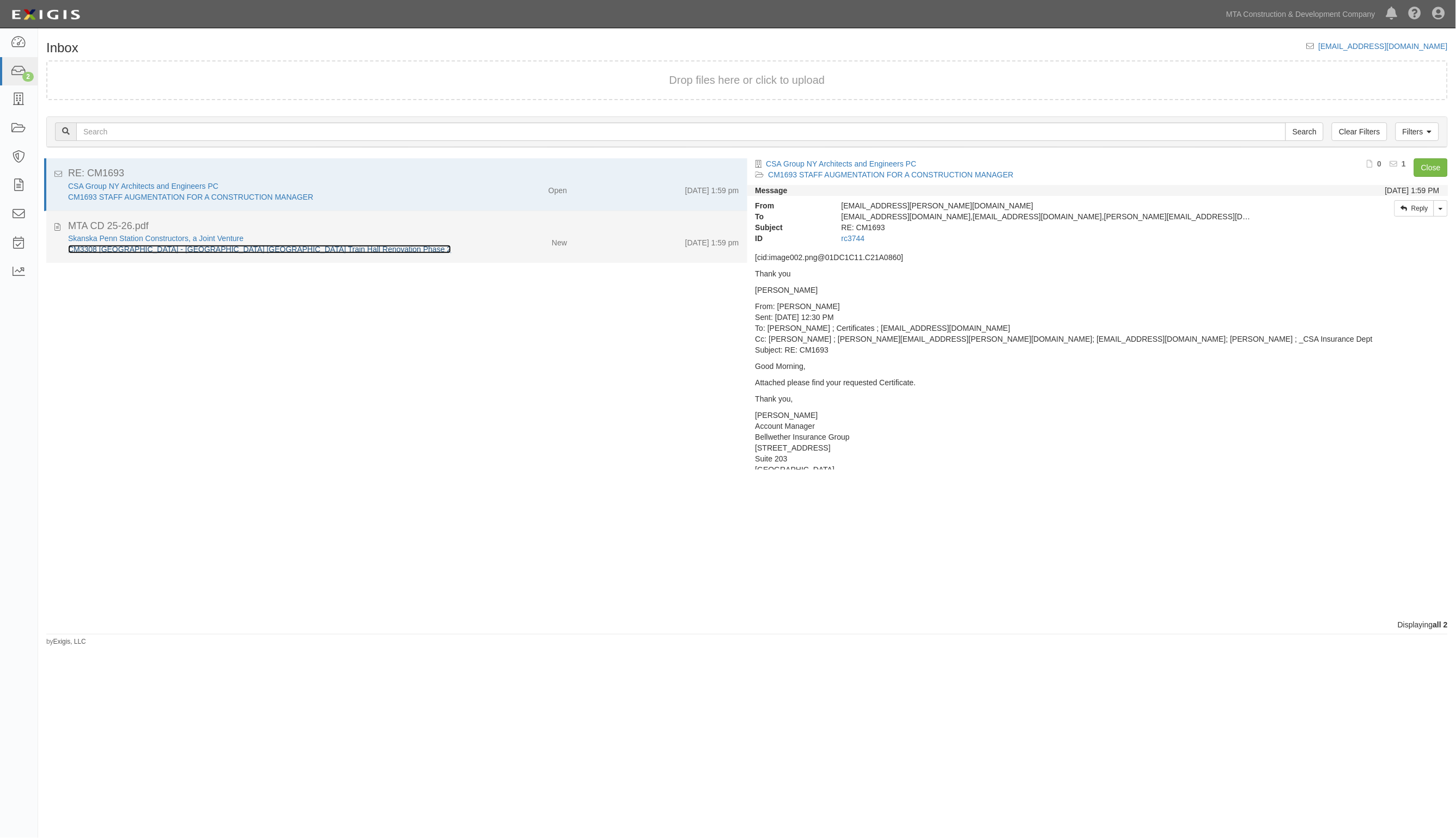
drag, startPoint x: 122, startPoint y: 196, endPoint x: 330, endPoint y: 251, distance: 215.1
click at [330, 251] on link "CM3308 [GEOGRAPHIC_DATA] - [GEOGRAPHIC_DATA] [GEOGRAPHIC_DATA] Train Hall Renov…" at bounding box center [259, 249] width 383 height 9
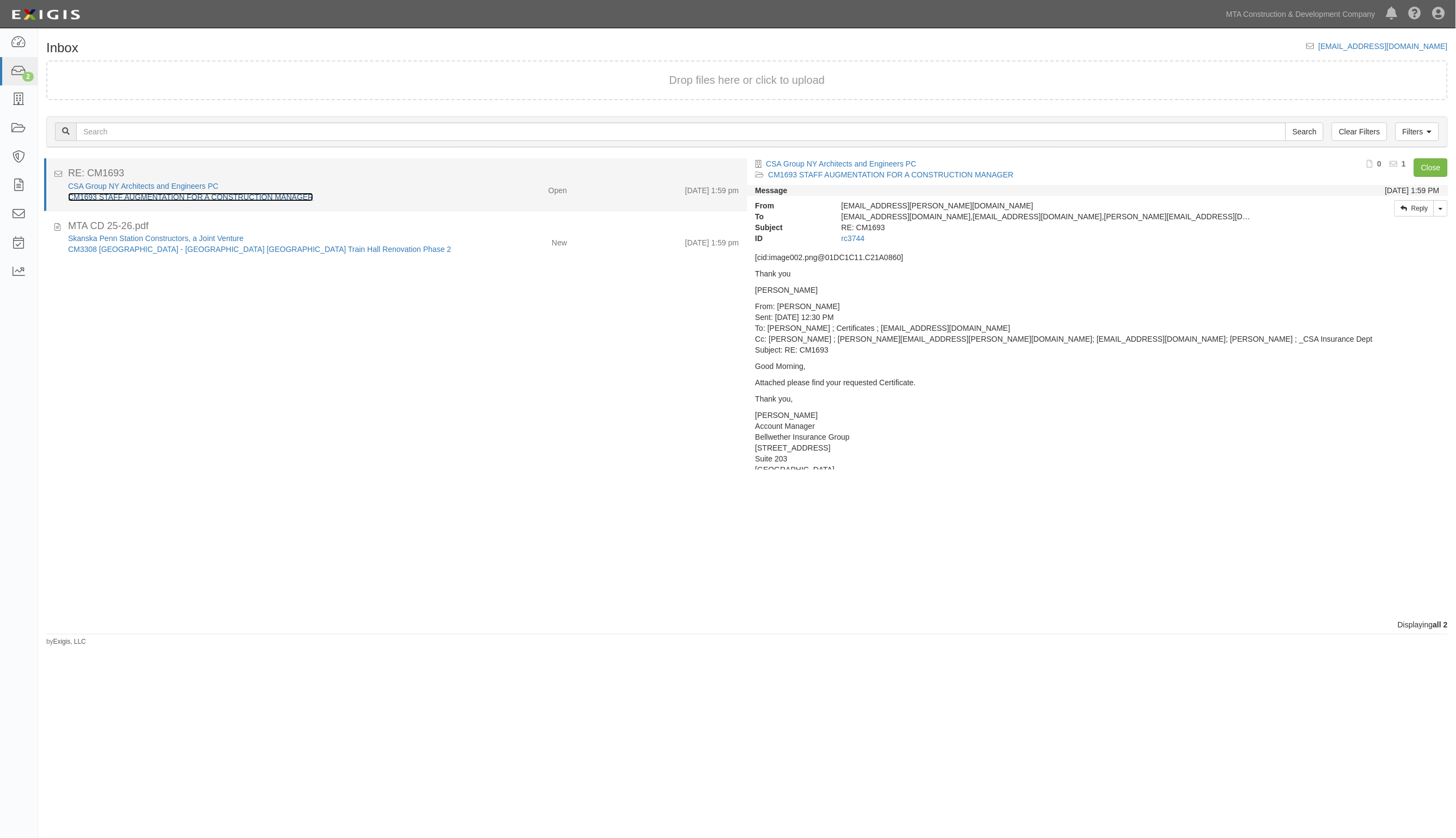
click at [130, 197] on link "CM1693 STAFF AUGMENTATION FOR A CONSTRUCTION MANAGER" at bounding box center [190, 197] width 245 height 9
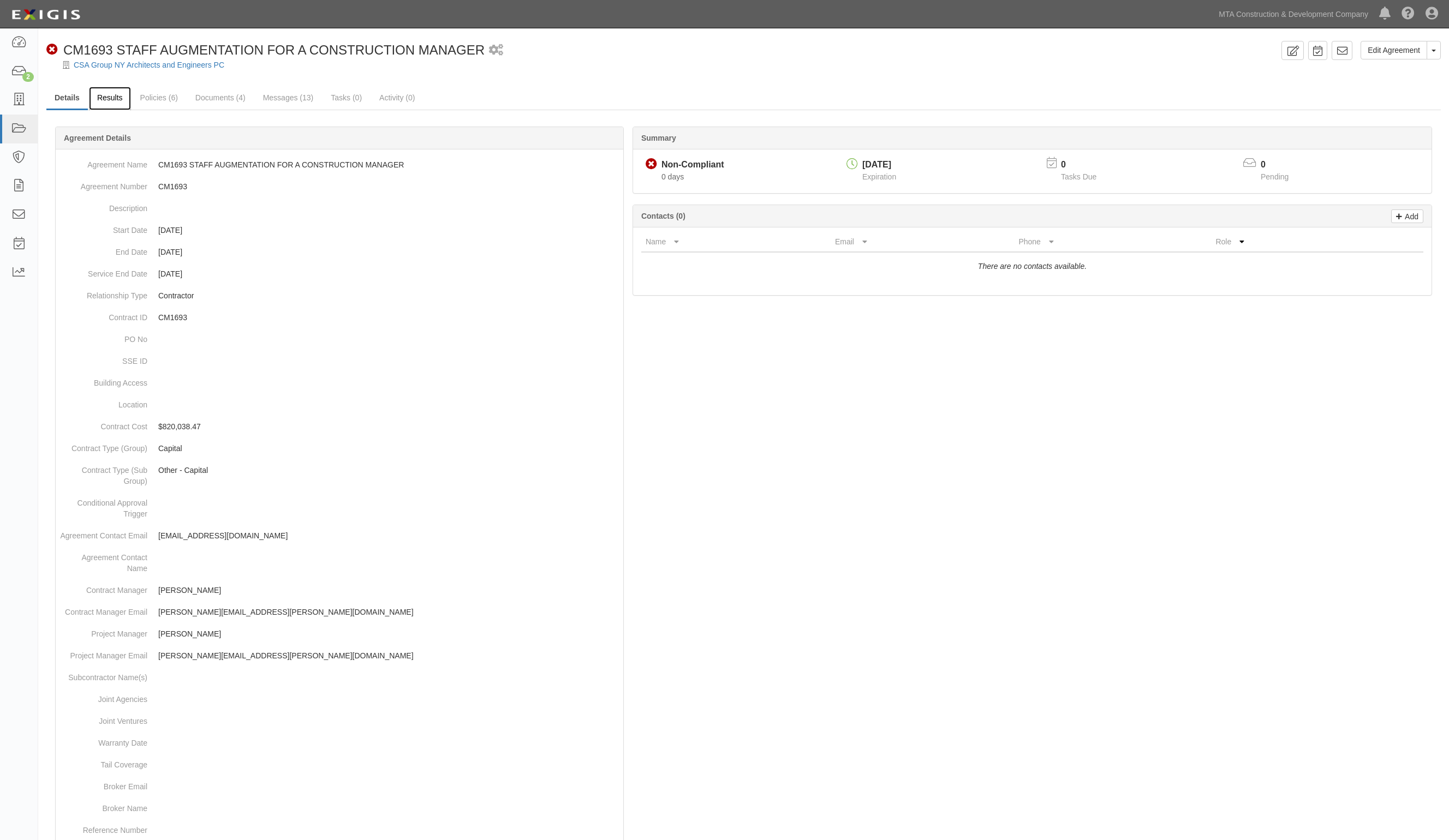
click at [120, 102] on link "Results" at bounding box center [110, 98] width 42 height 23
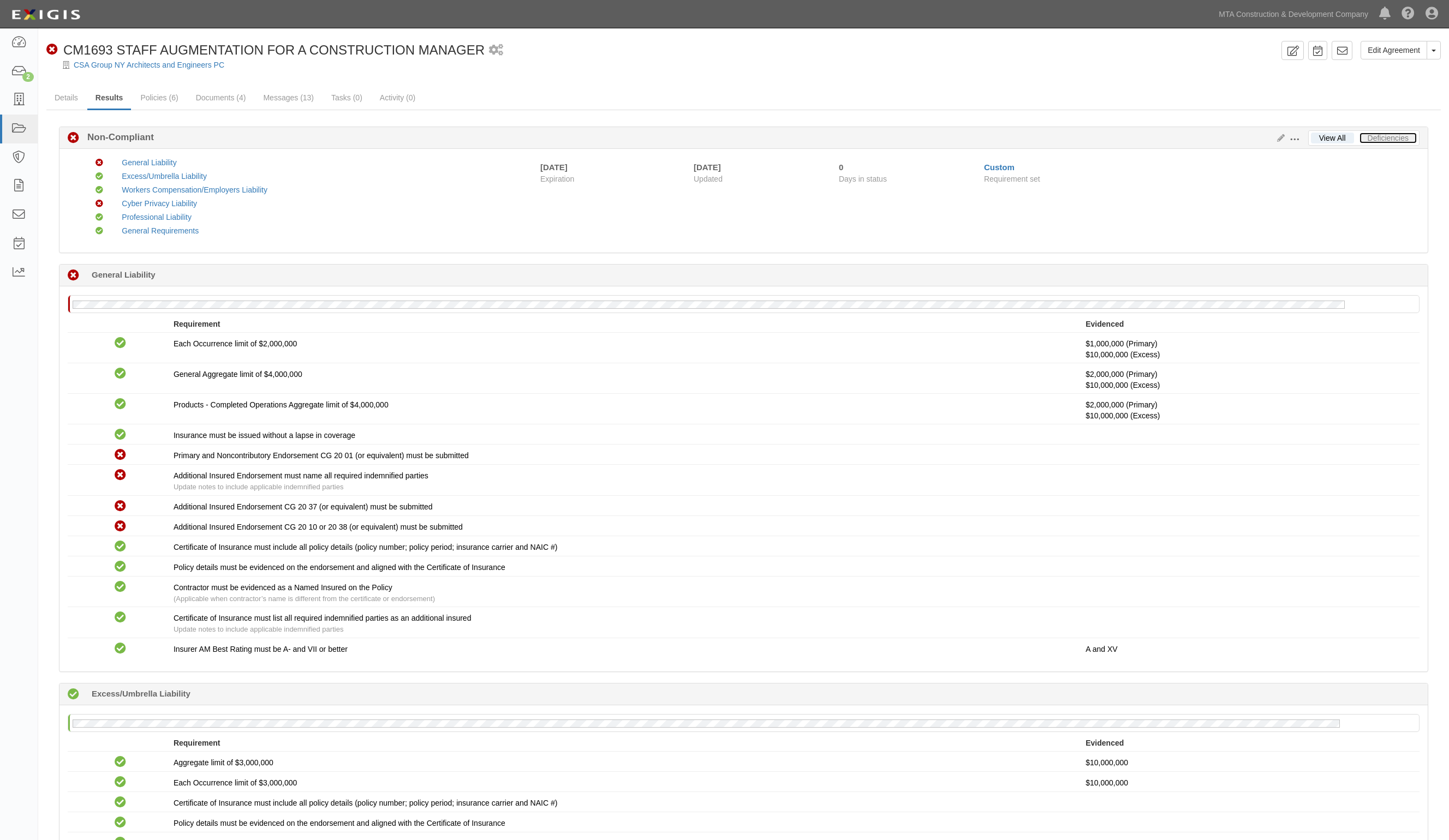
click at [1404, 136] on link "Deficiencies" at bounding box center [1388, 138] width 57 height 11
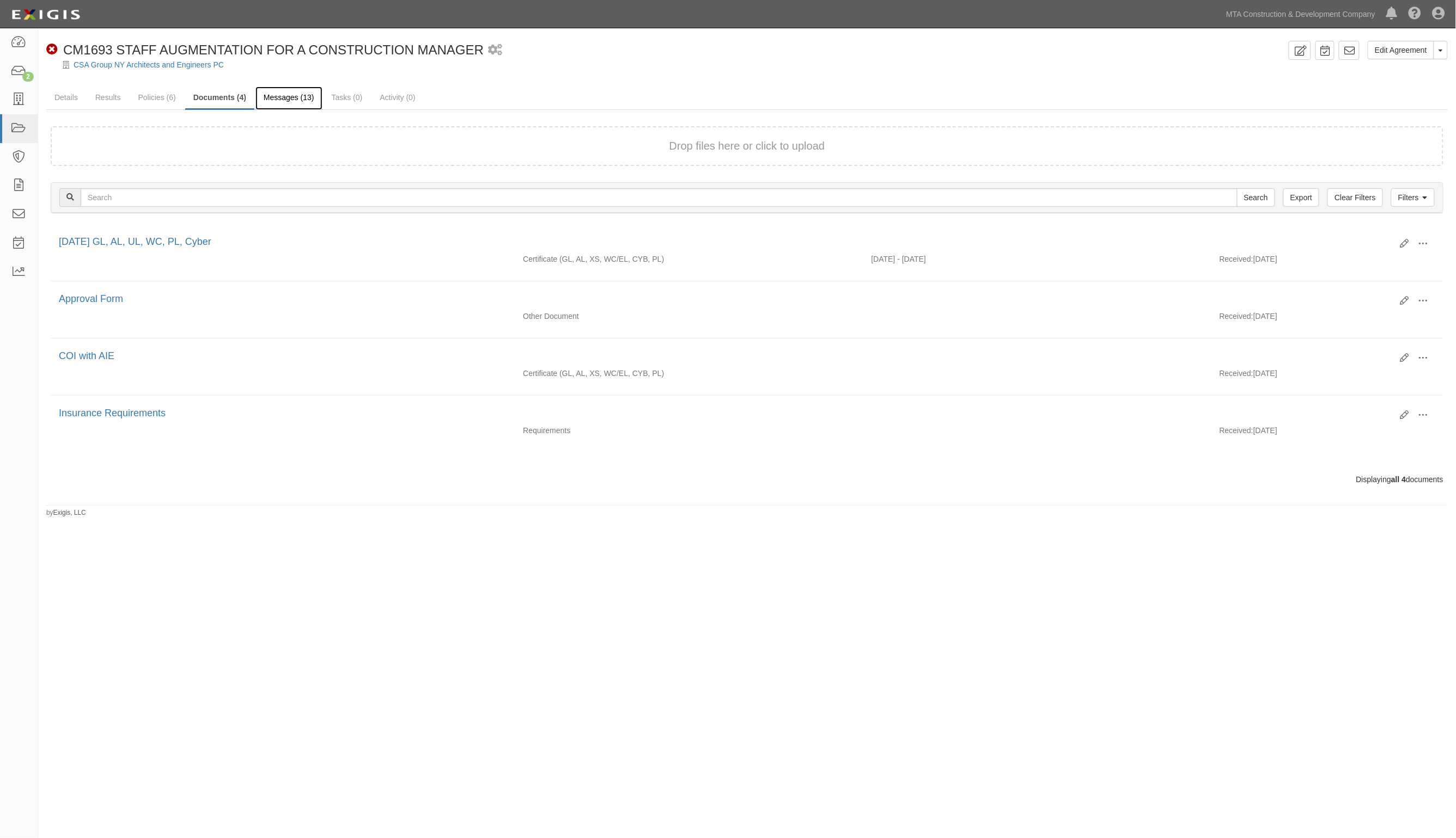
click at [303, 99] on link "Messages (13)" at bounding box center [289, 97] width 67 height 23
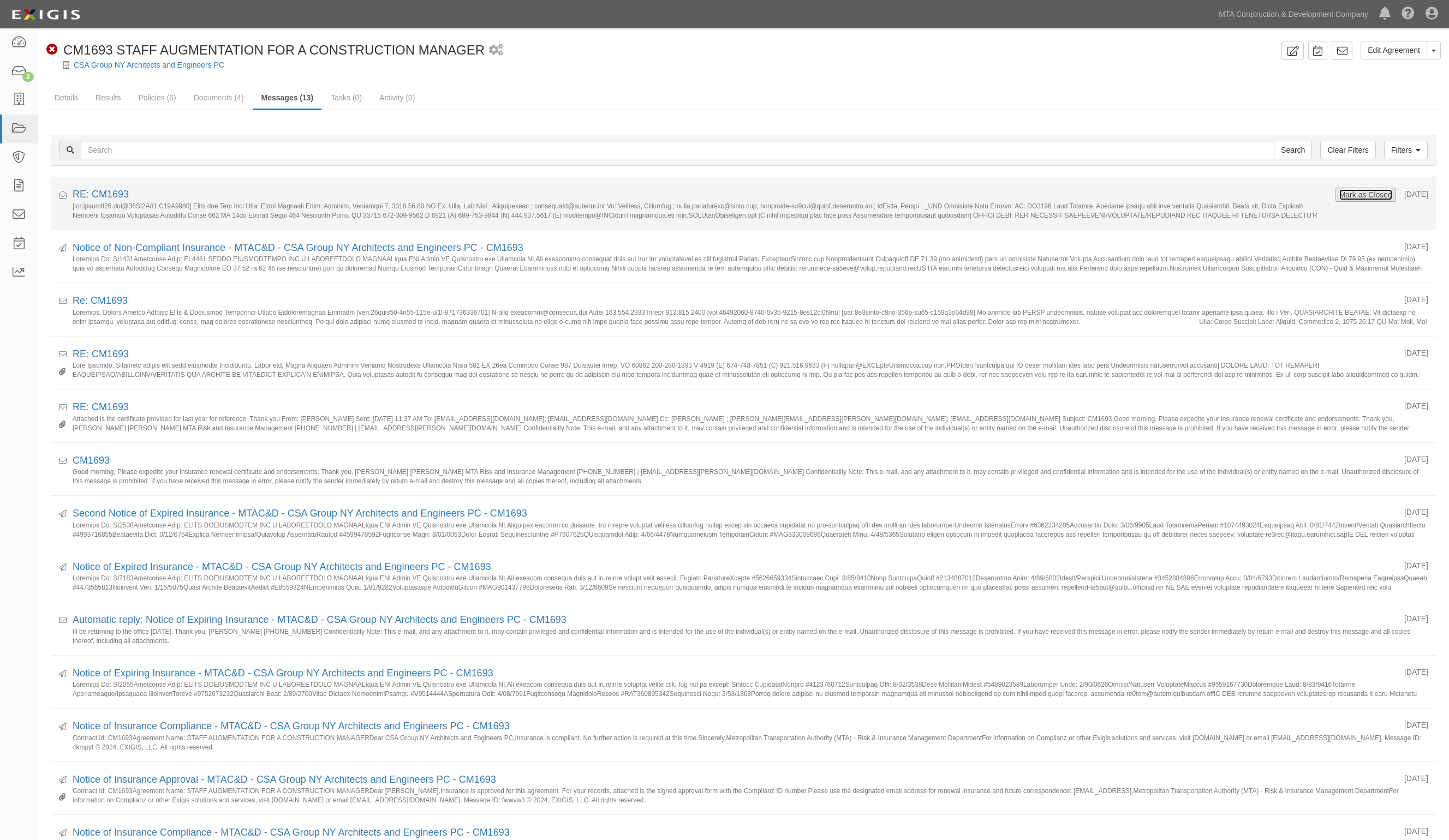
click at [1342, 195] on button "Mark as Closed" at bounding box center [1365, 195] width 54 height 12
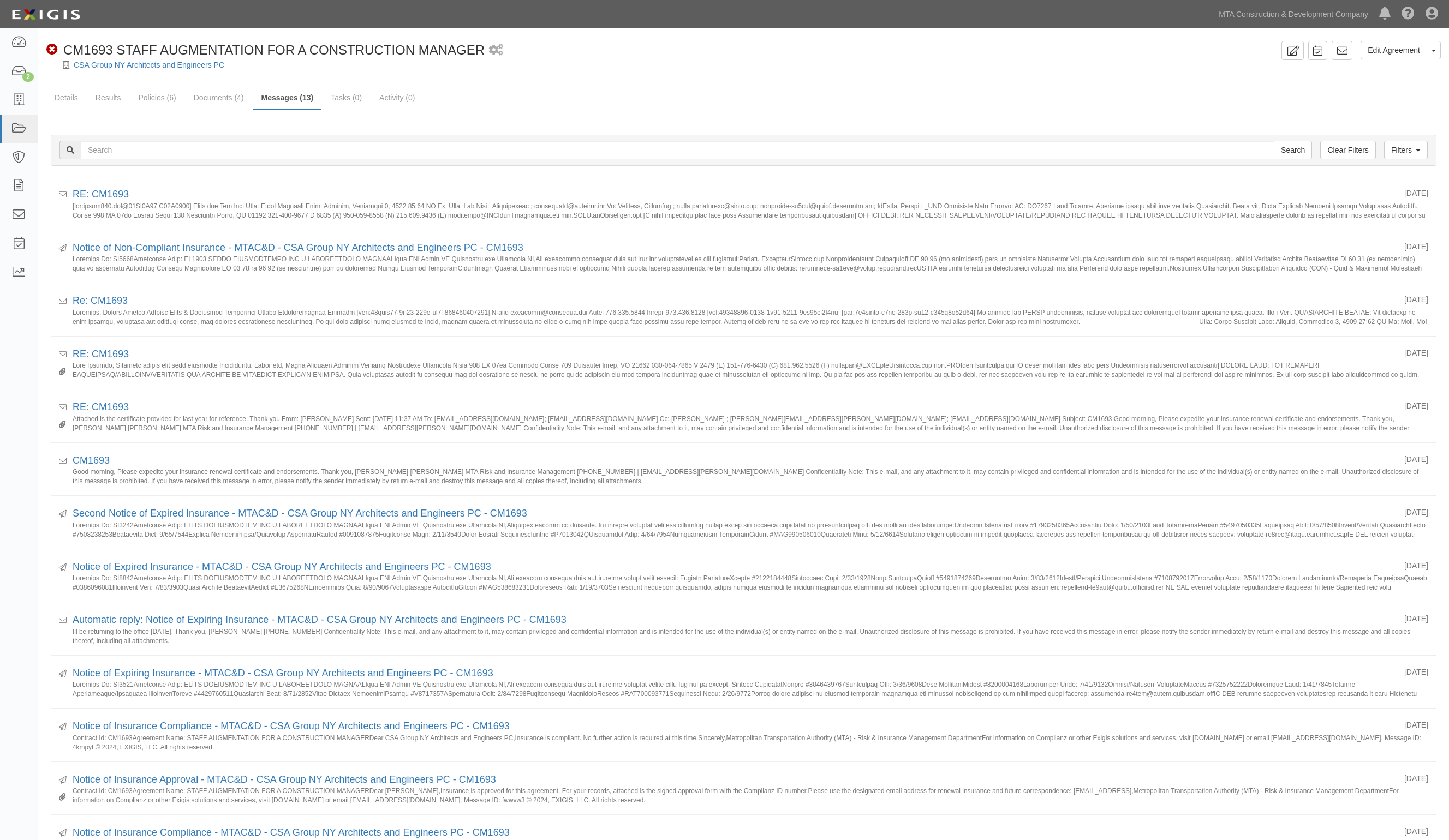
click at [107, 192] on link "RE: CM1693" at bounding box center [101, 195] width 57 height 11
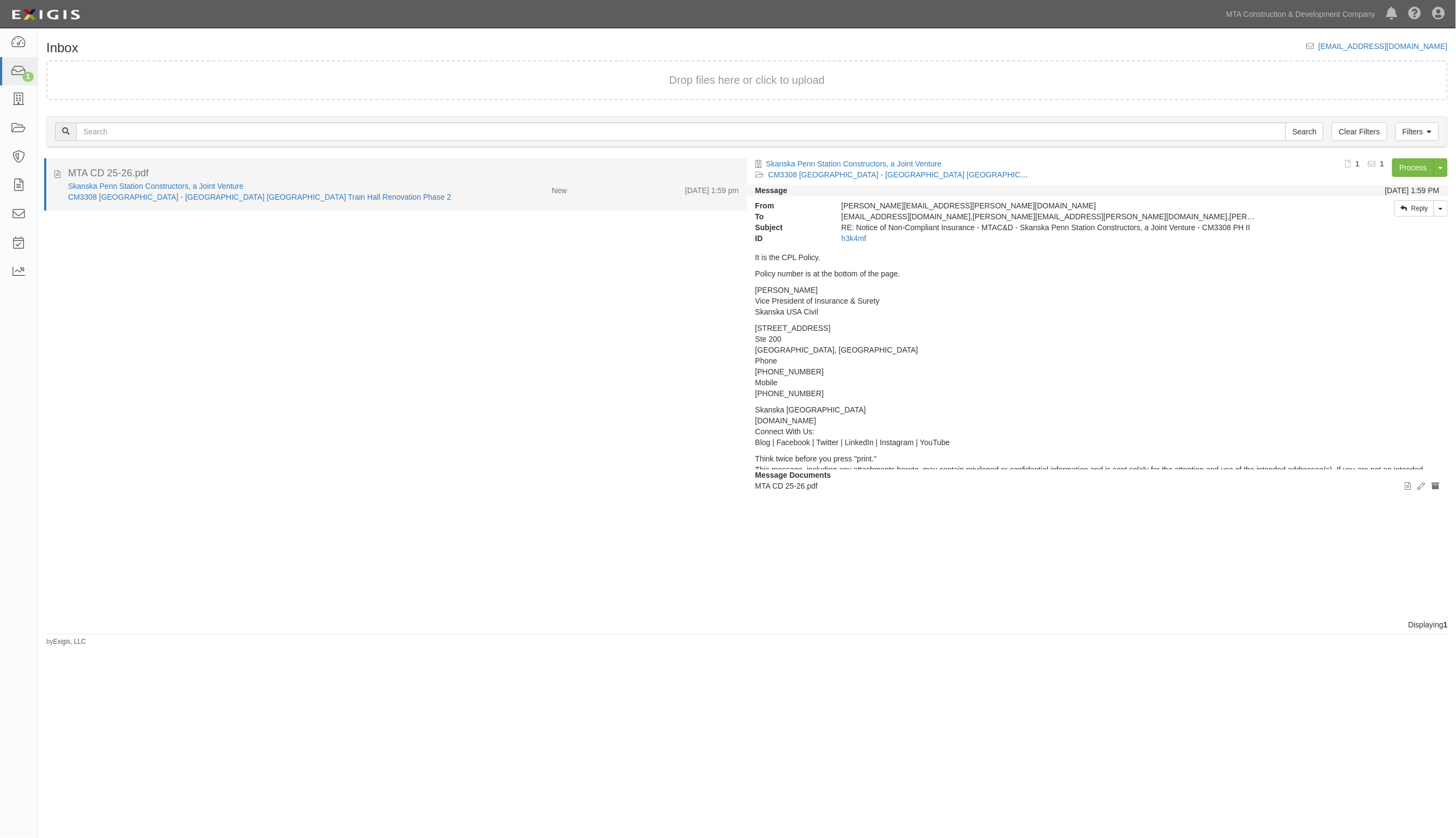
click at [310, 172] on div "MTA CD 25-26.pdf" at bounding box center [403, 174] width 671 height 15
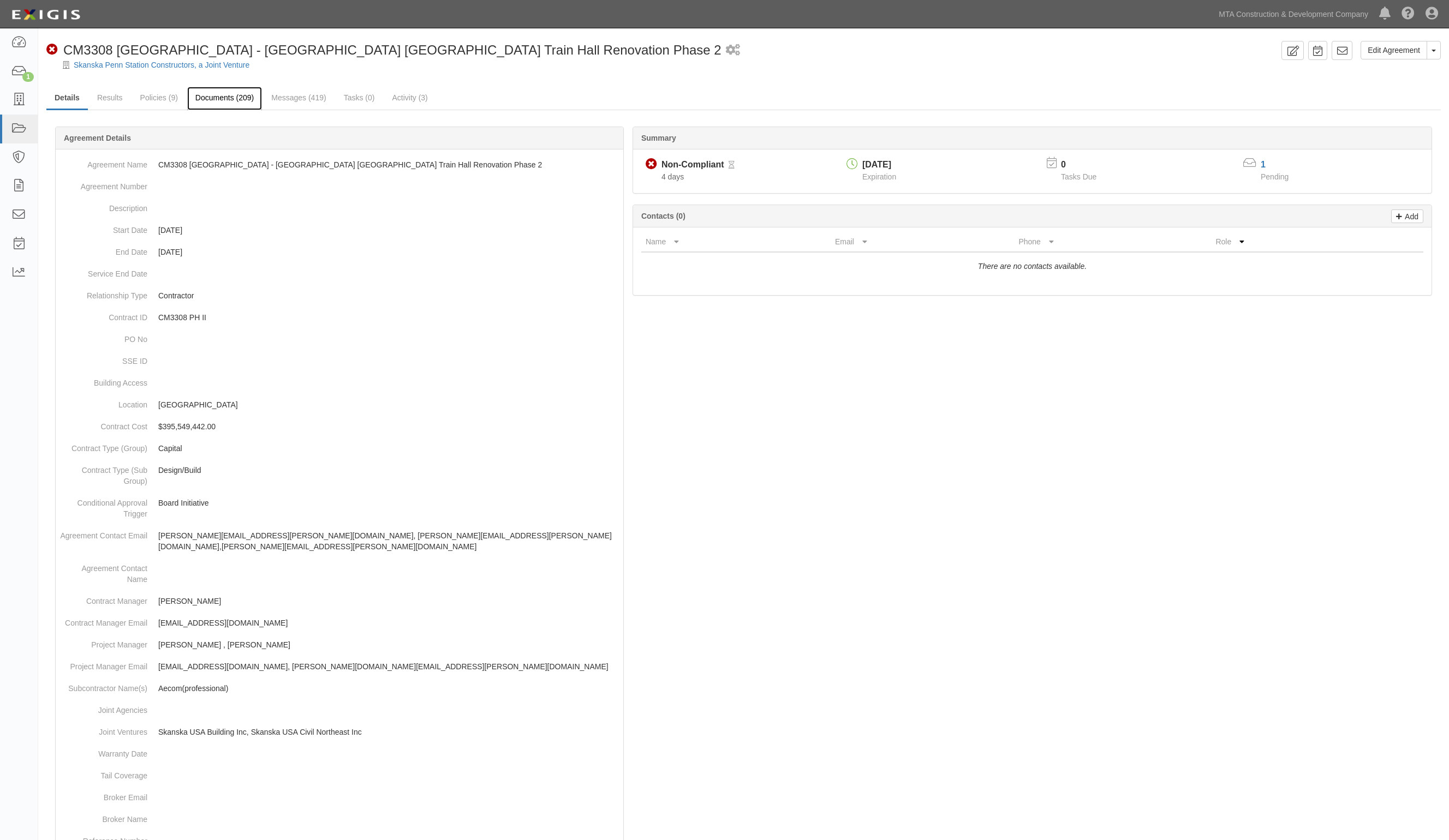
click at [220, 93] on link "Documents (209)" at bounding box center [225, 98] width 75 height 23
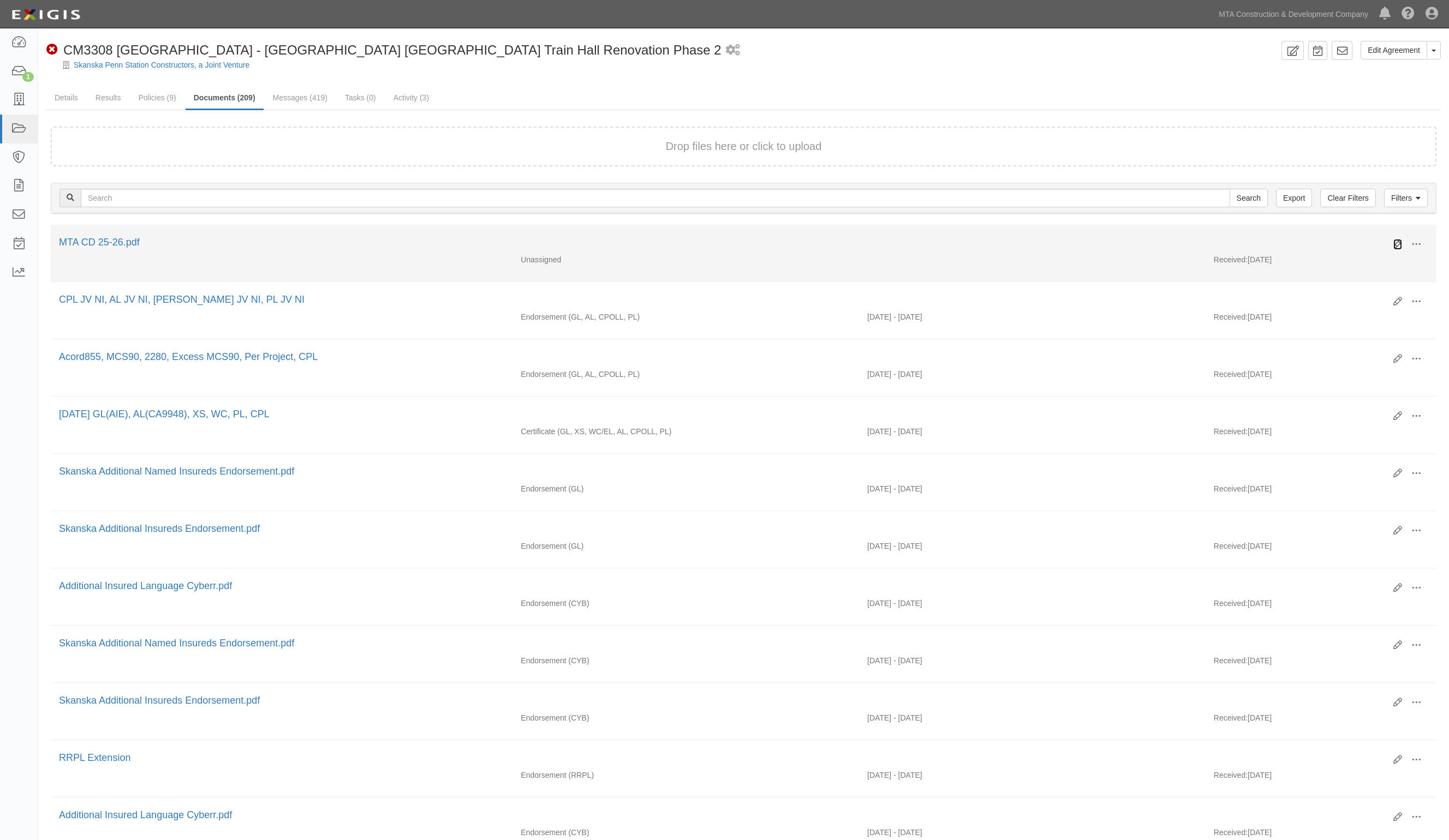
click at [1393, 244] on icon at bounding box center [1397, 244] width 9 height 9
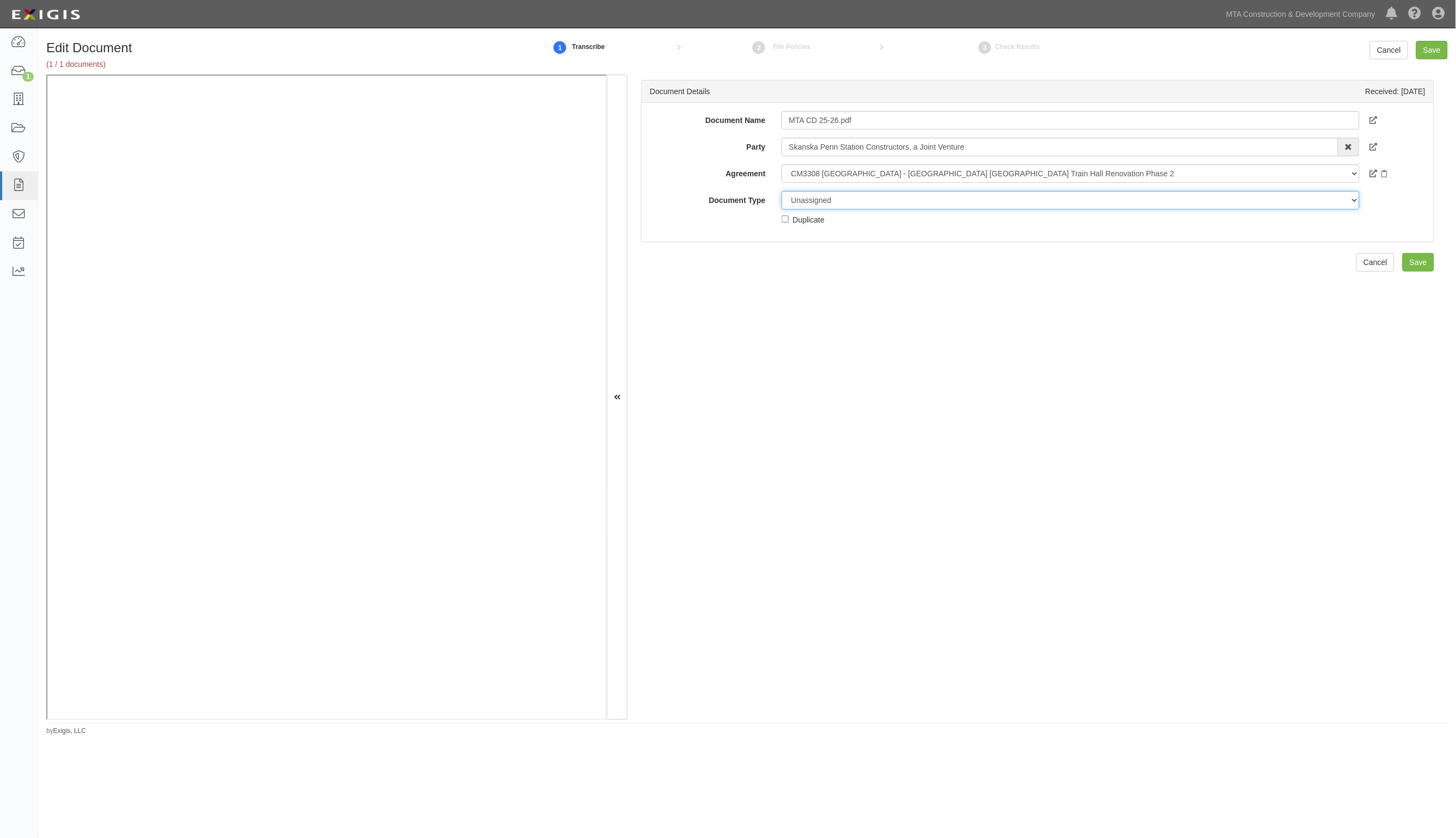
click at [837, 200] on select "Unassigned Binder Cancellation Notice Certificate Contract Endorsement Insuranc…" at bounding box center [1070, 200] width 577 height 19
select select "EndorsementDetail"
click at [781, 191] on select "Unassigned Binder Cancellation Notice Certificate Contract Endorsement Insuranc…" at bounding box center [1070, 200] width 577 height 19
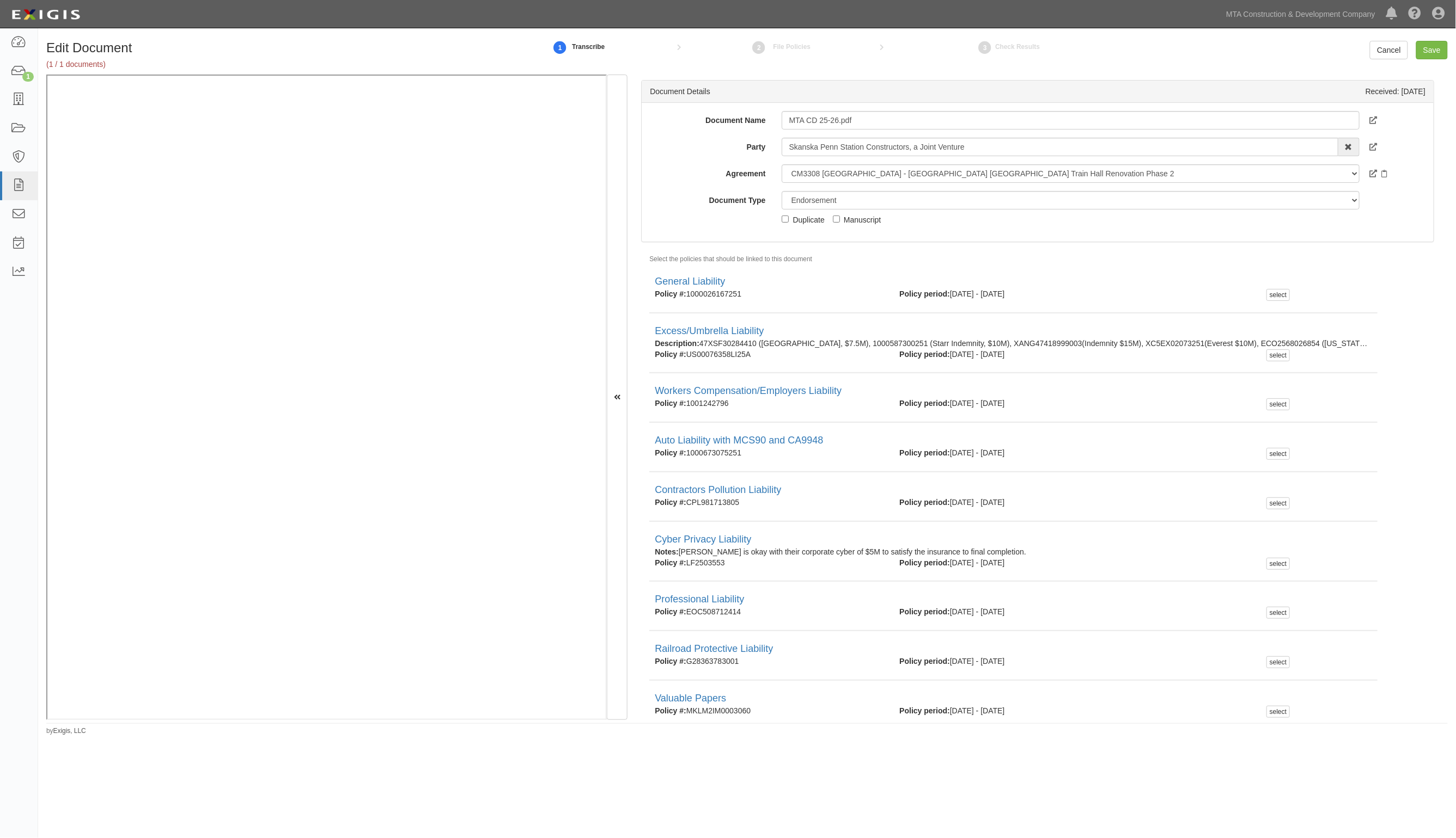
click at [634, 787] on html "Toggle navigation Dashboard 1 Inbox Parties Agreements Coverages Documents Mess…" at bounding box center [728, 393] width 1456 height 787
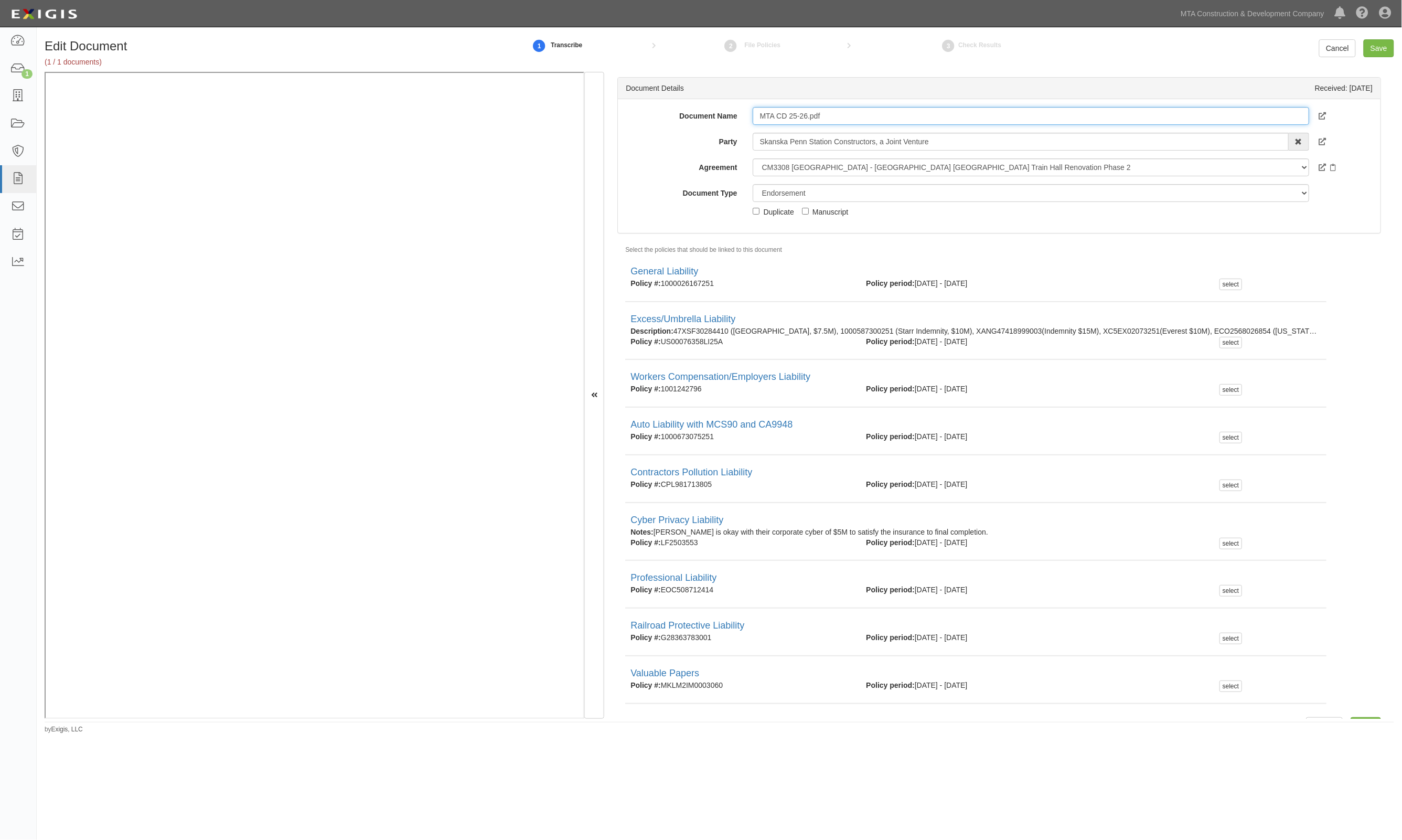
drag, startPoint x: 807, startPoint y: 109, endPoint x: 662, endPoint y: 106, distance: 145.0
click at [662, 106] on div "Document Name MTA CD 25-26.pdf Party [GEOGRAPHIC_DATA] Constructors, a Joint Ve…" at bounding box center [999, 166] width 762 height 134
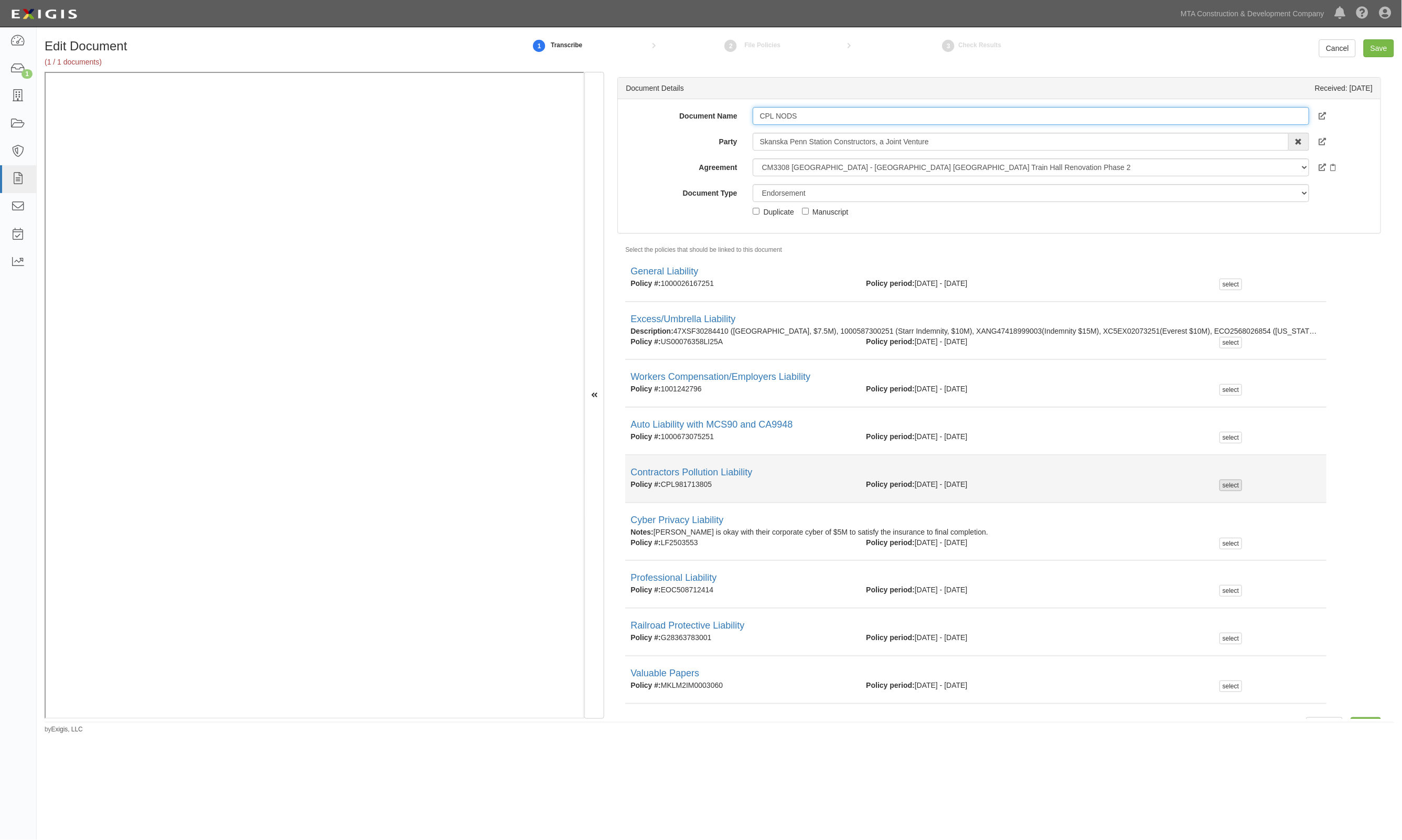
type input "CPL NODS"
click at [1223, 481] on div "select" at bounding box center [1230, 484] width 23 height 12
checkbox input "true"
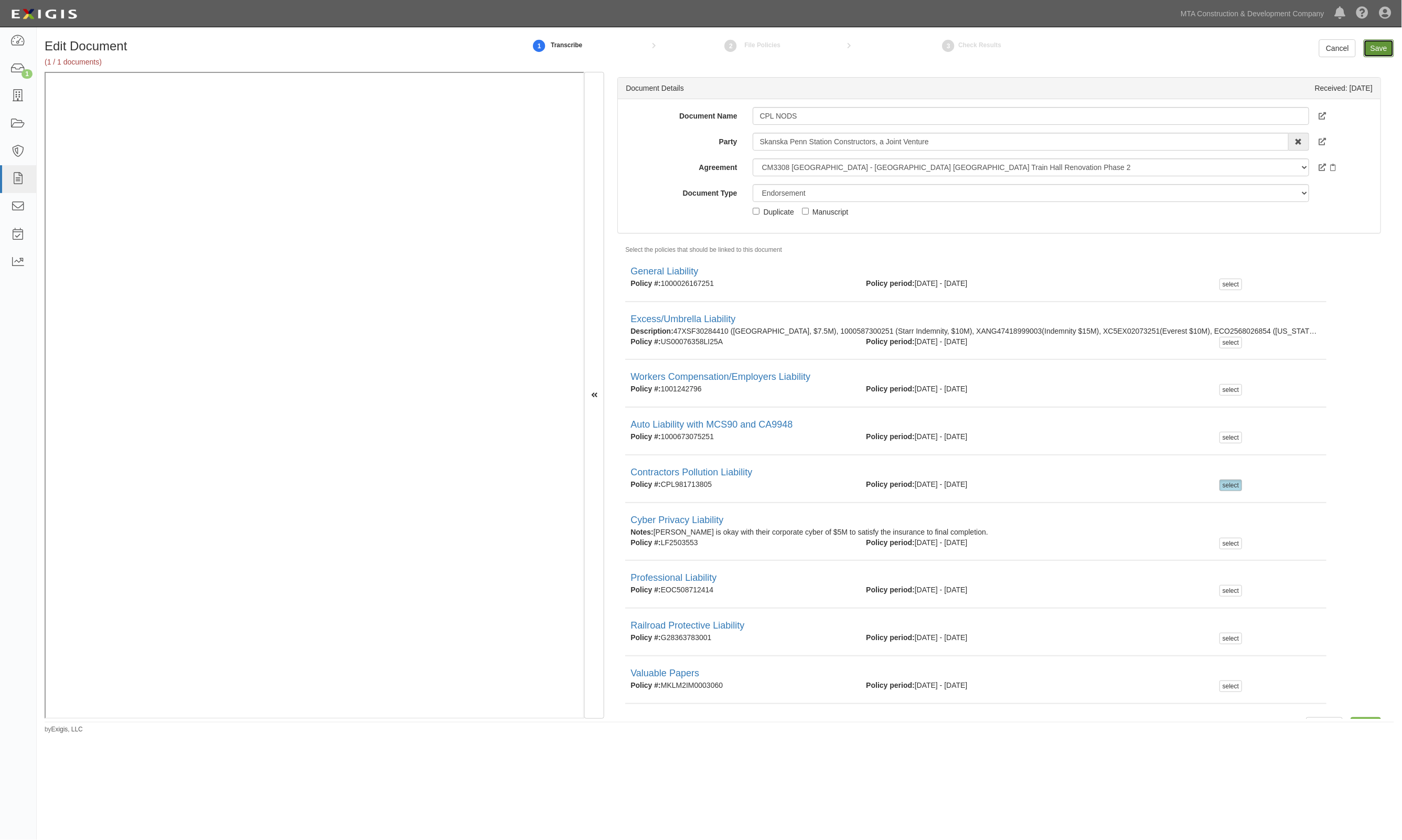
click at [1373, 47] on input "Save" at bounding box center [1378, 48] width 30 height 18
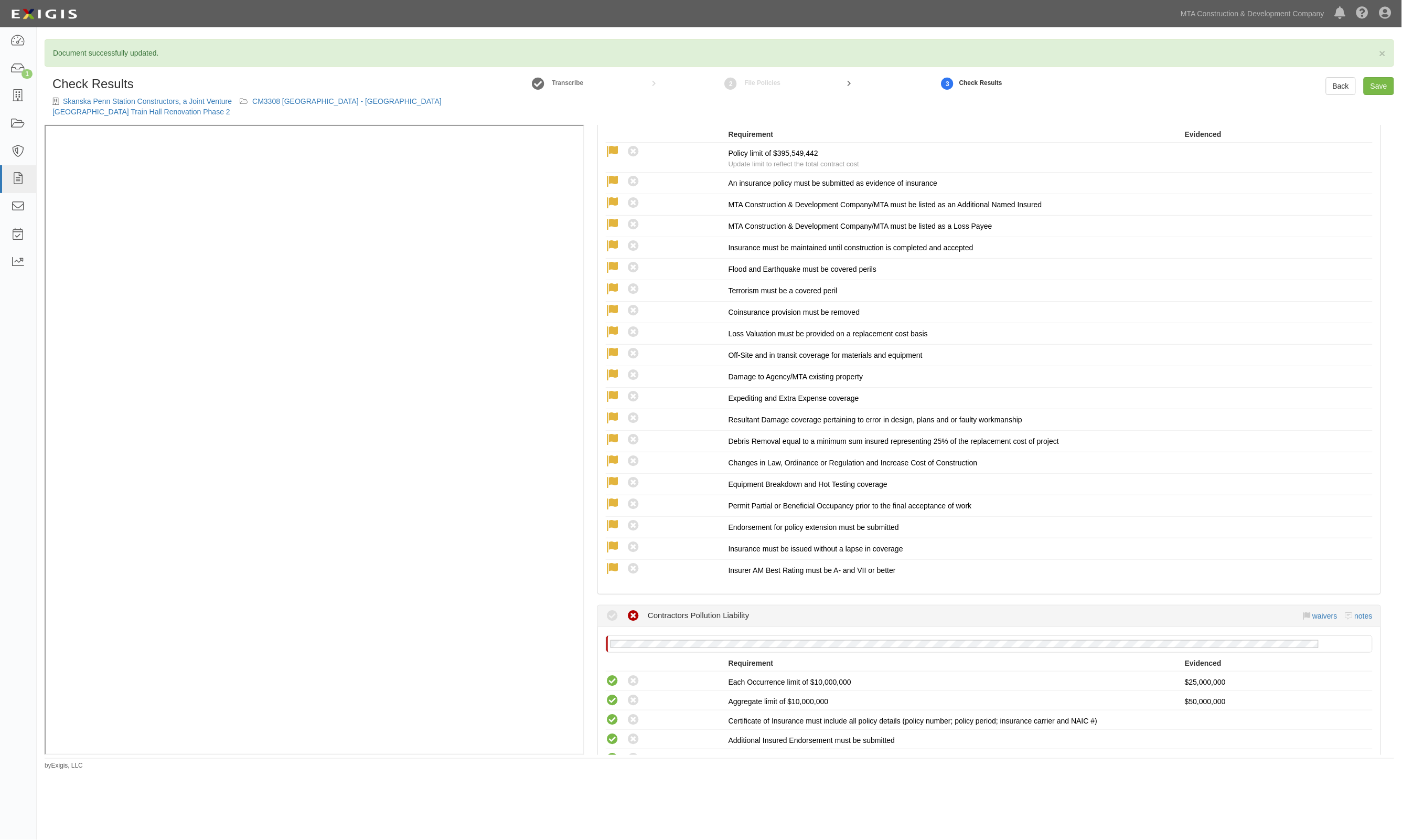
scroll to position [1966, 0]
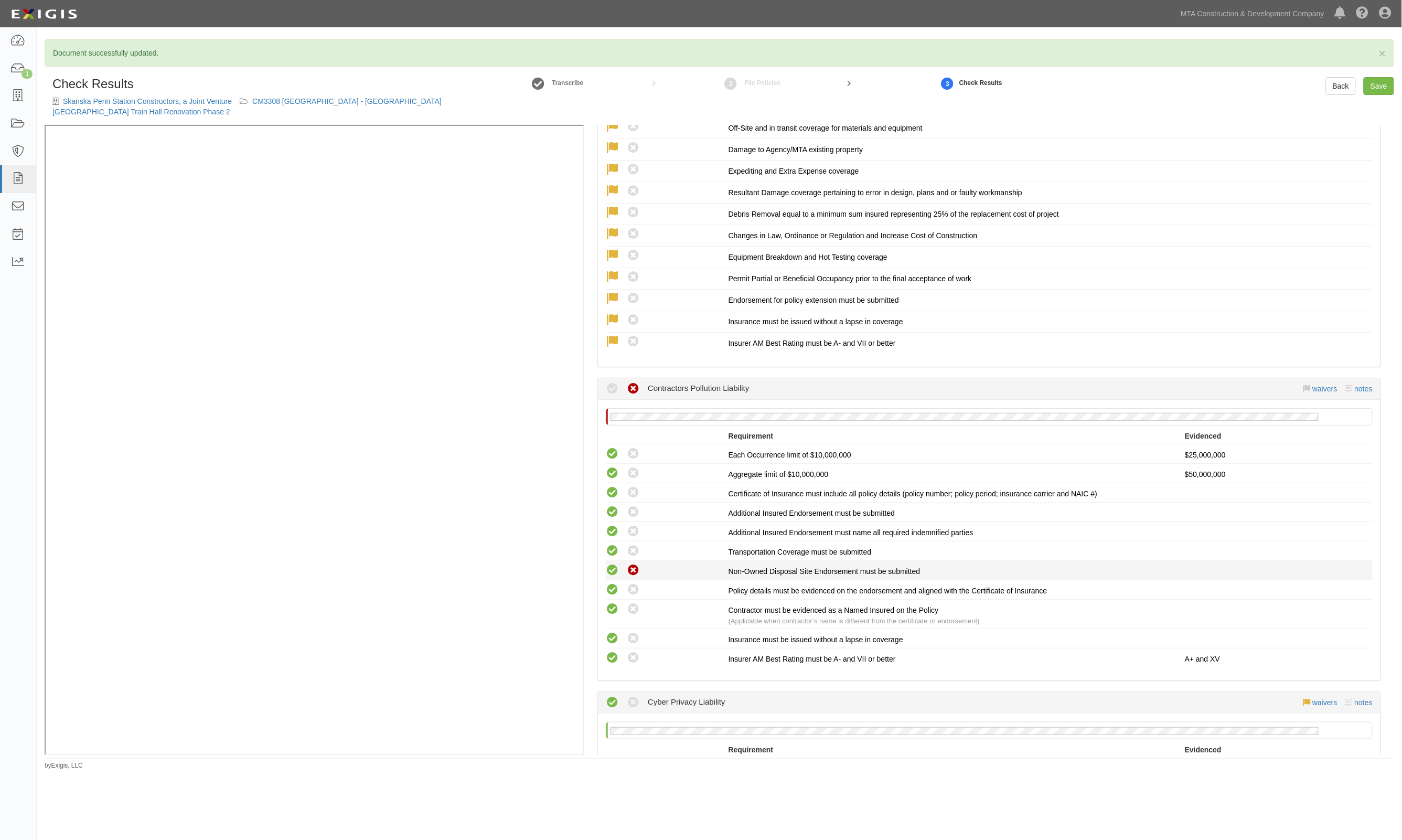
click at [609, 564] on icon at bounding box center [612, 570] width 13 height 13
radio input "true"
drag, startPoint x: 1373, startPoint y: 86, endPoint x: 1341, endPoint y: 86, distance: 32.0
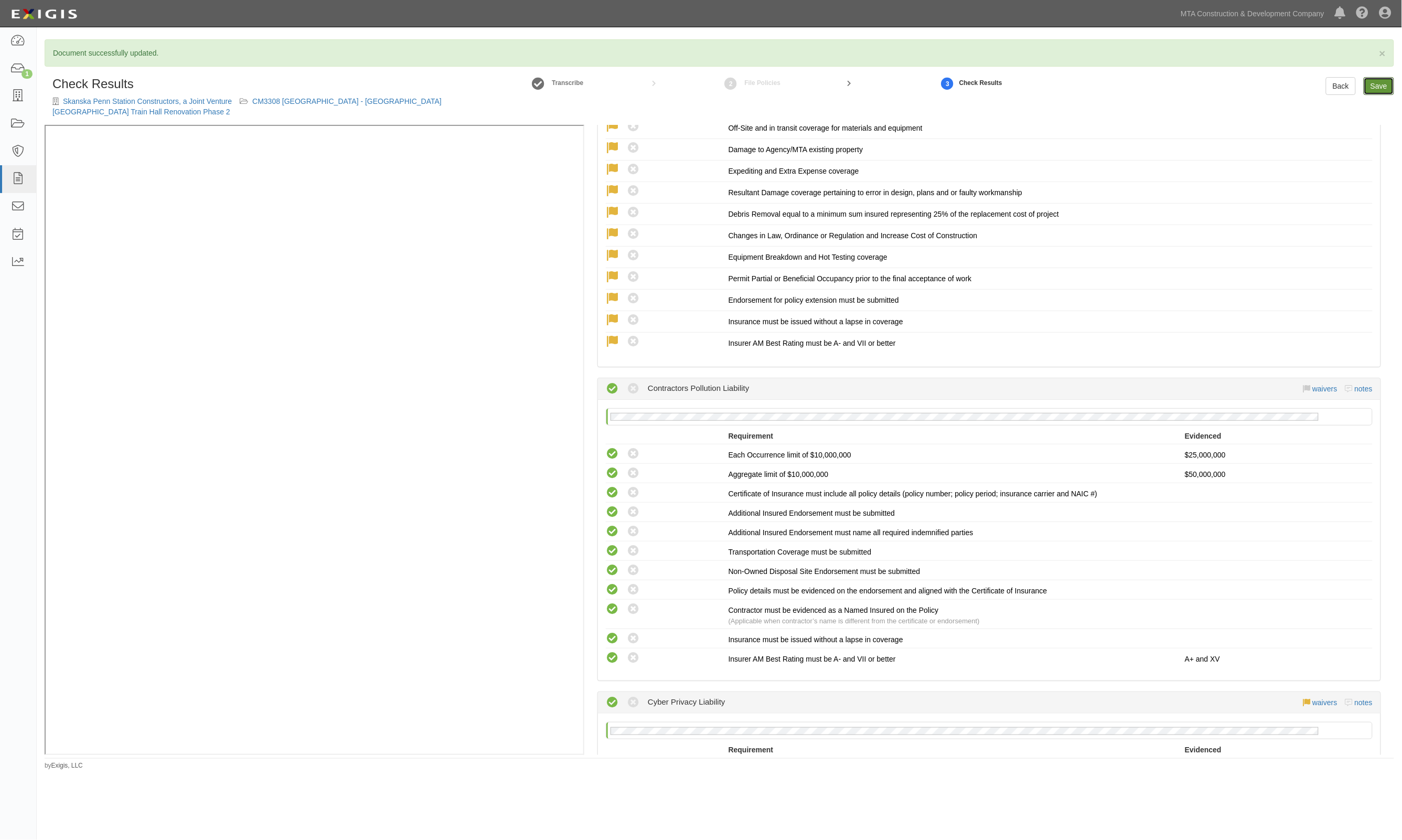
click at [1373, 86] on link "Save" at bounding box center [1378, 85] width 30 height 18
radio input "true"
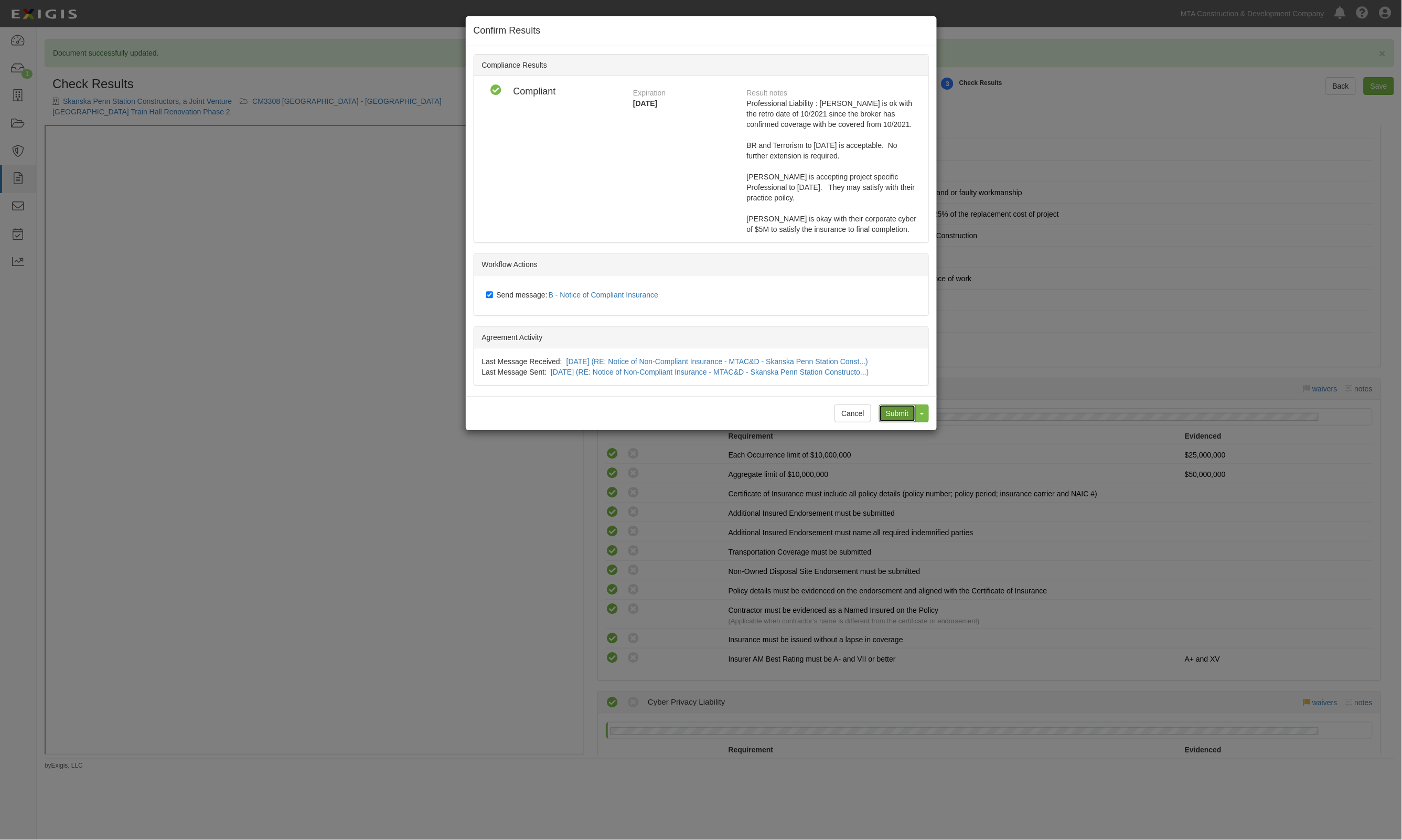
click at [901, 413] on input "Submit" at bounding box center [897, 413] width 36 height 18
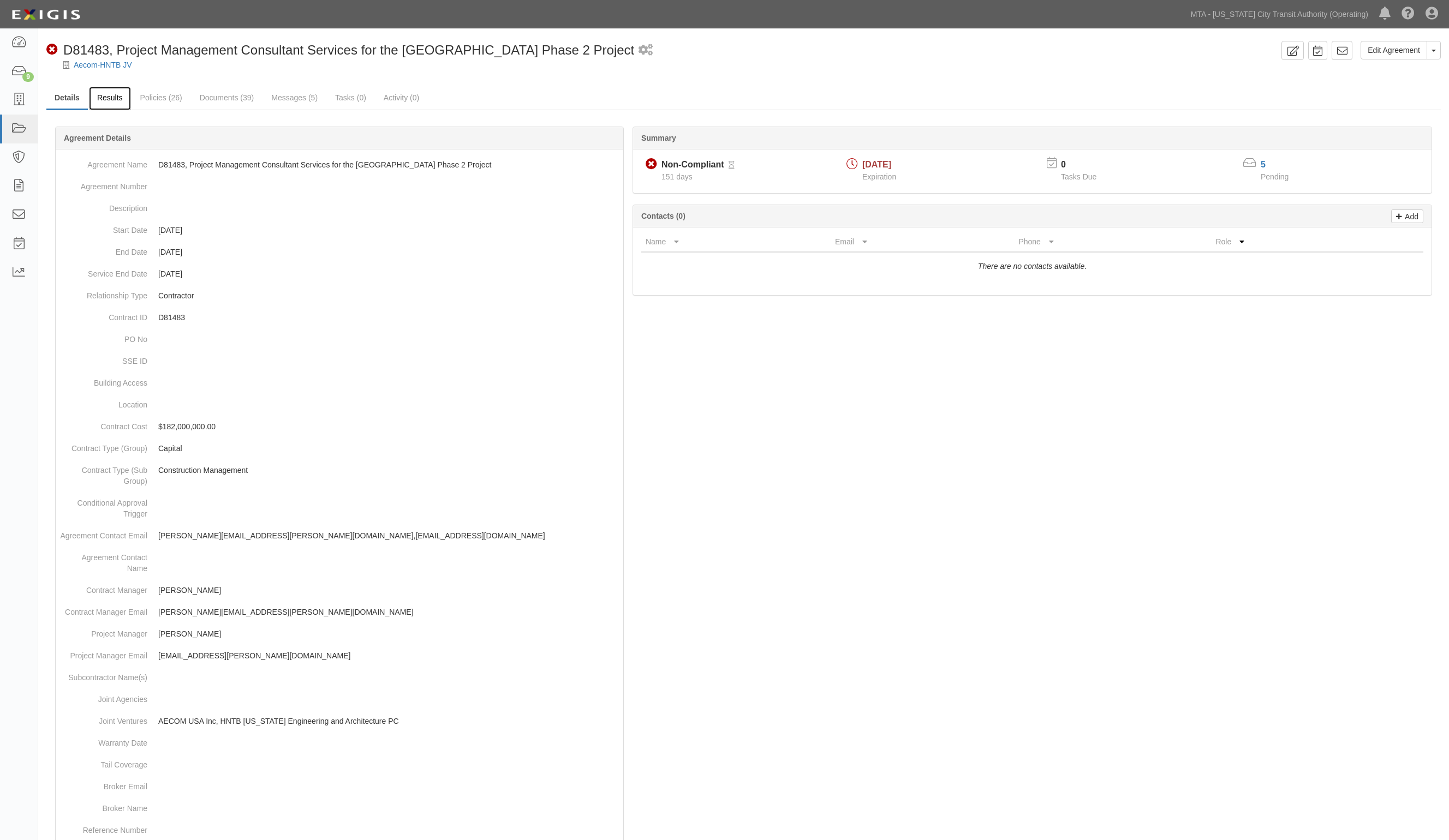
click at [96, 97] on link "Results" at bounding box center [110, 98] width 42 height 23
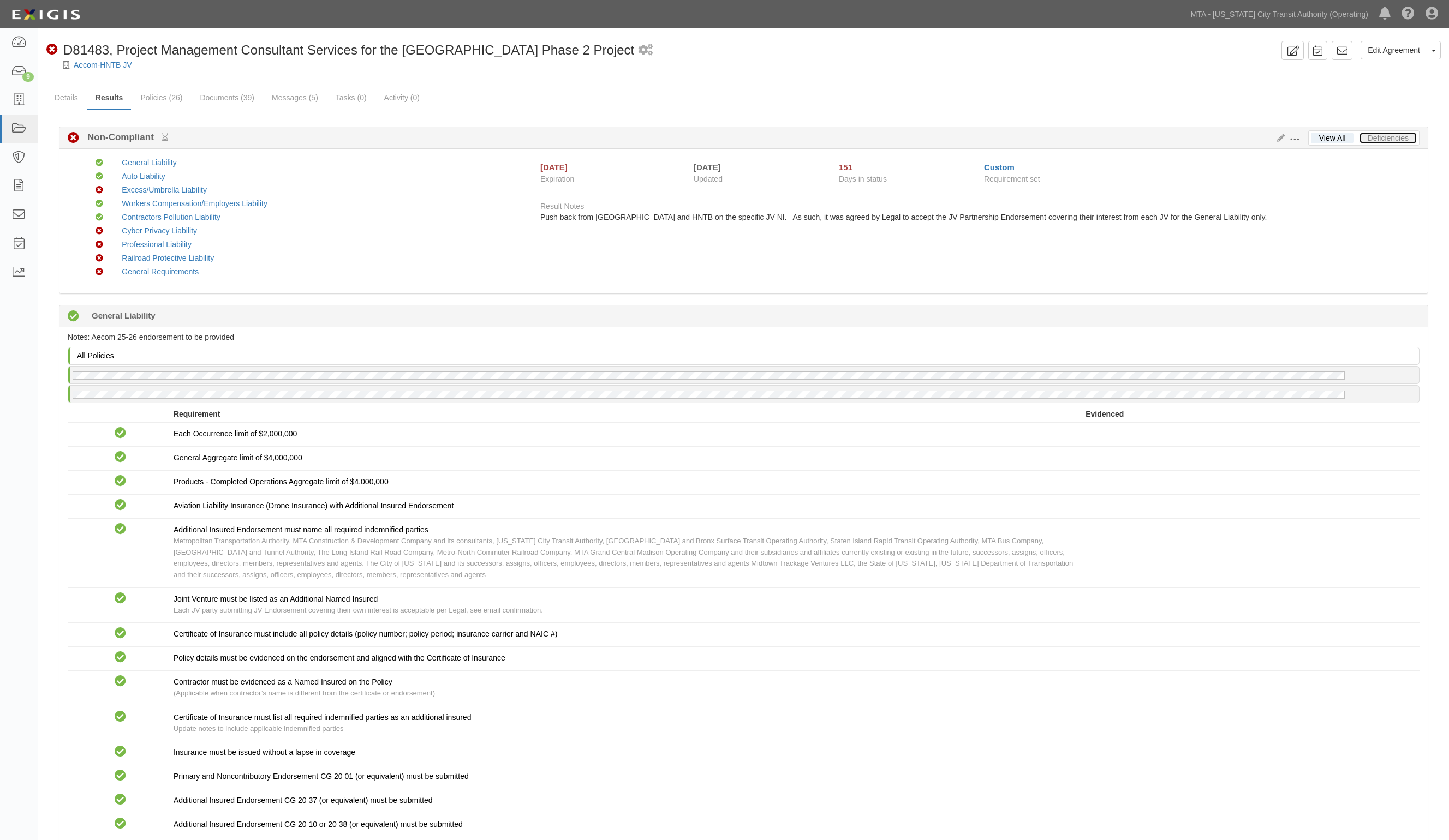
click at [1393, 142] on link "Deficiencies" at bounding box center [1388, 138] width 57 height 11
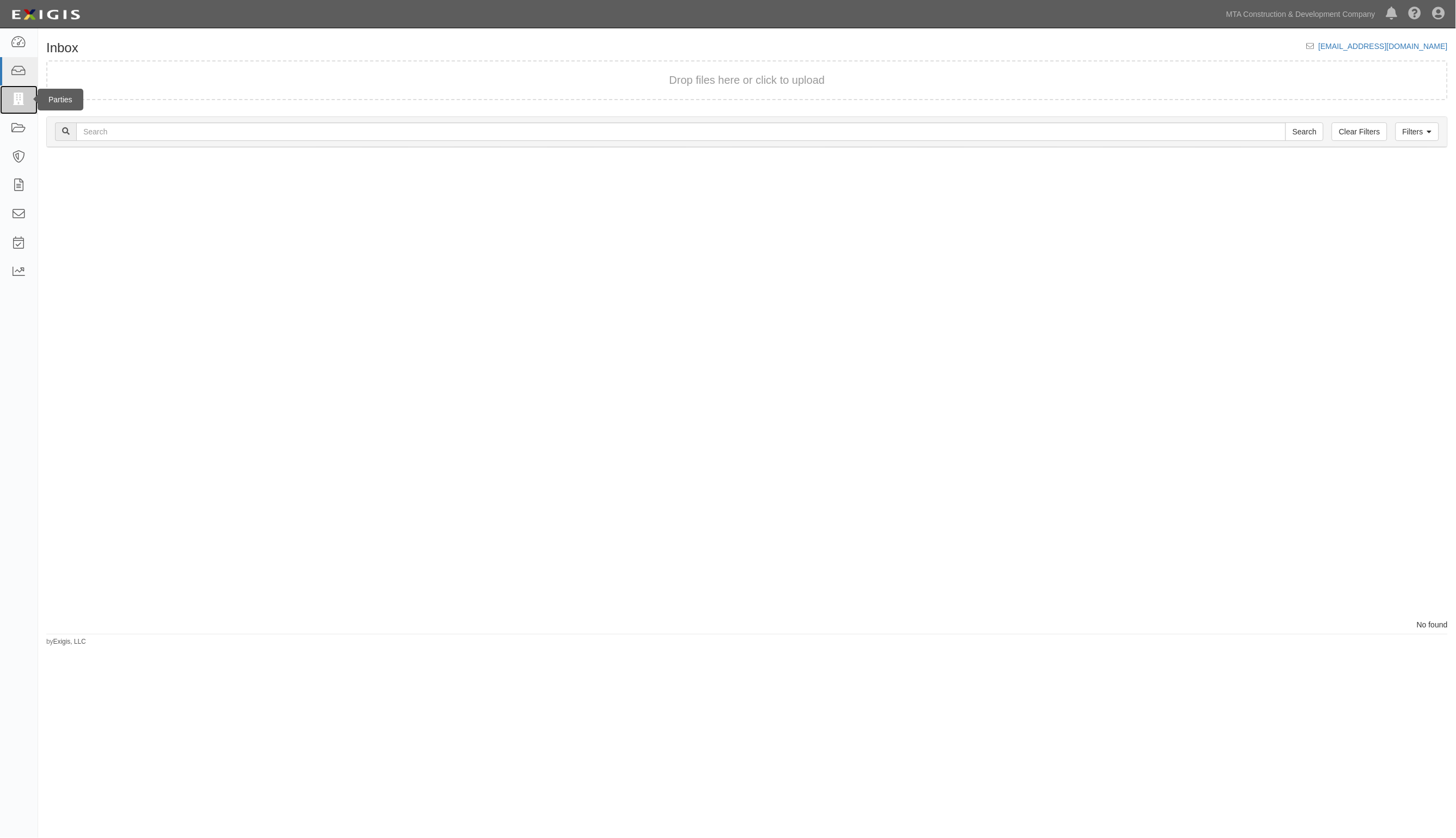
click at [15, 103] on icon at bounding box center [19, 100] width 15 height 13
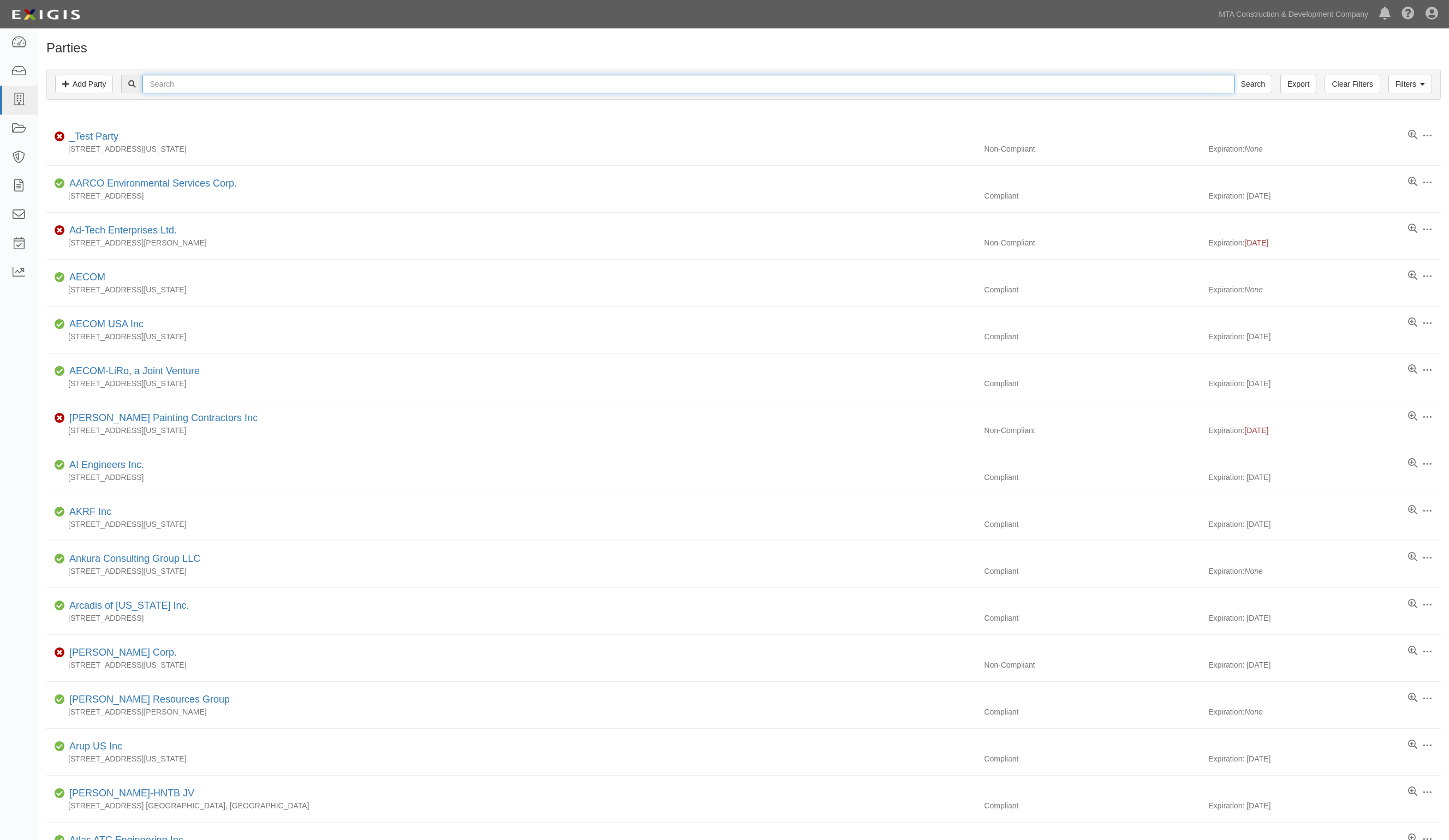
click at [251, 78] on input "text" at bounding box center [687, 84] width 1091 height 19
type input "mcss"
click at [1233, 75] on input "Search" at bounding box center [1252, 84] width 38 height 19
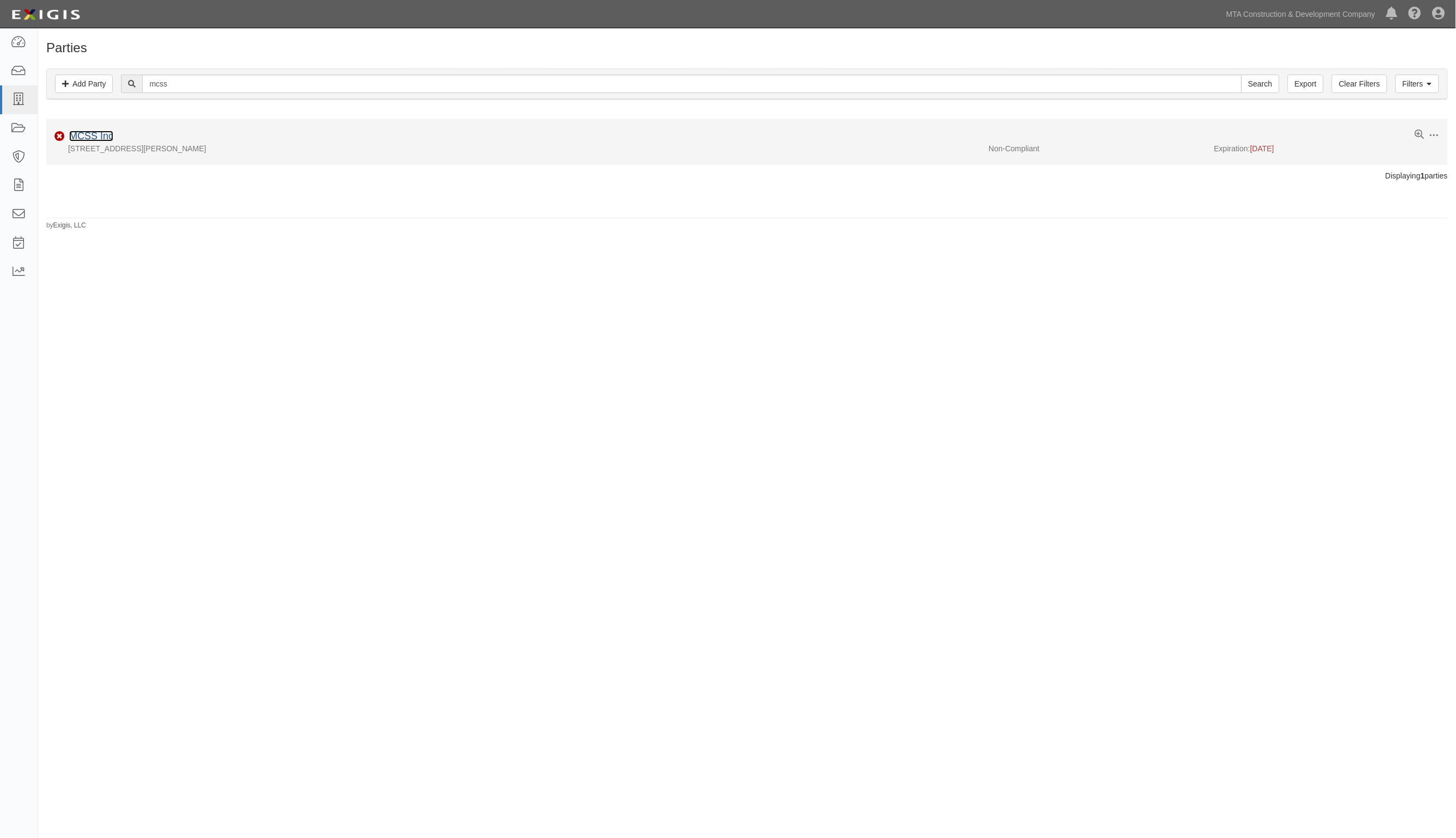
click at [91, 137] on link "MCSS Inc" at bounding box center [91, 136] width 44 height 11
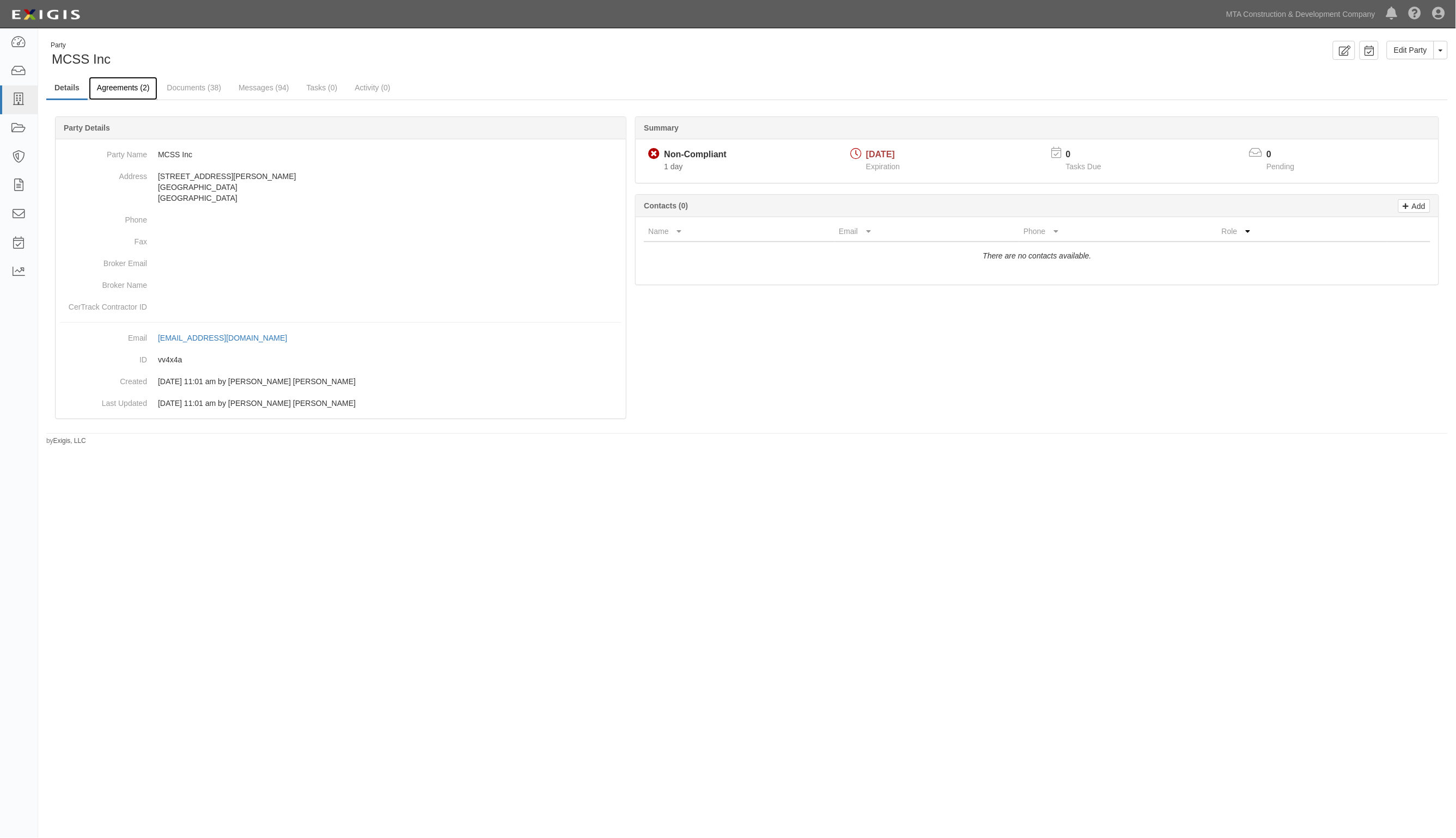
click at [134, 90] on link "Agreements (2)" at bounding box center [123, 88] width 69 height 23
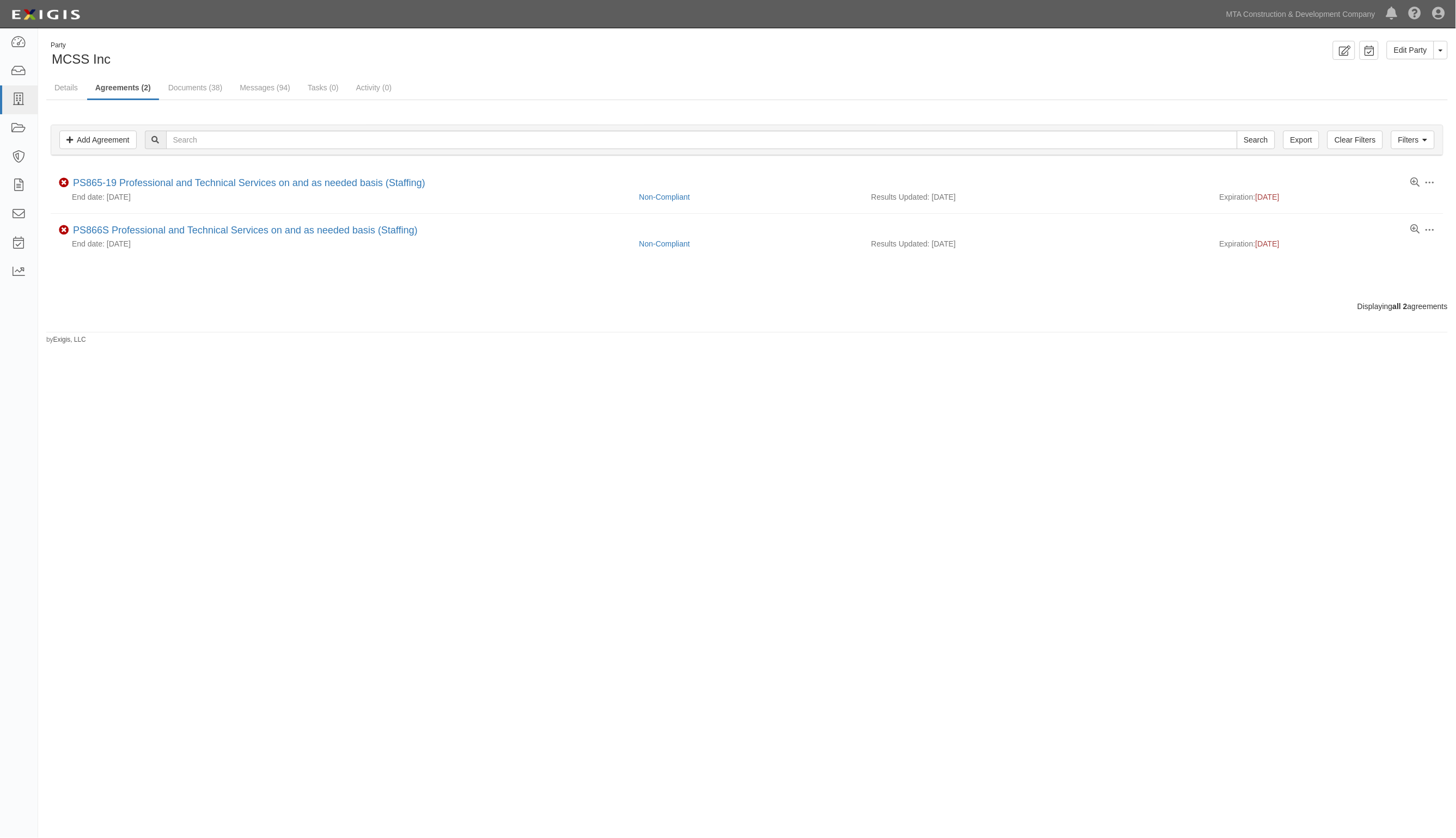
drag, startPoint x: 787, startPoint y: 531, endPoint x: 787, endPoint y: 516, distance: 15.0
click at [785, 526] on div "Party MCSS Inc Edit Party Toggle Party Dropdown View Audit Trail Archive Party …" at bounding box center [728, 410] width 1456 height 754
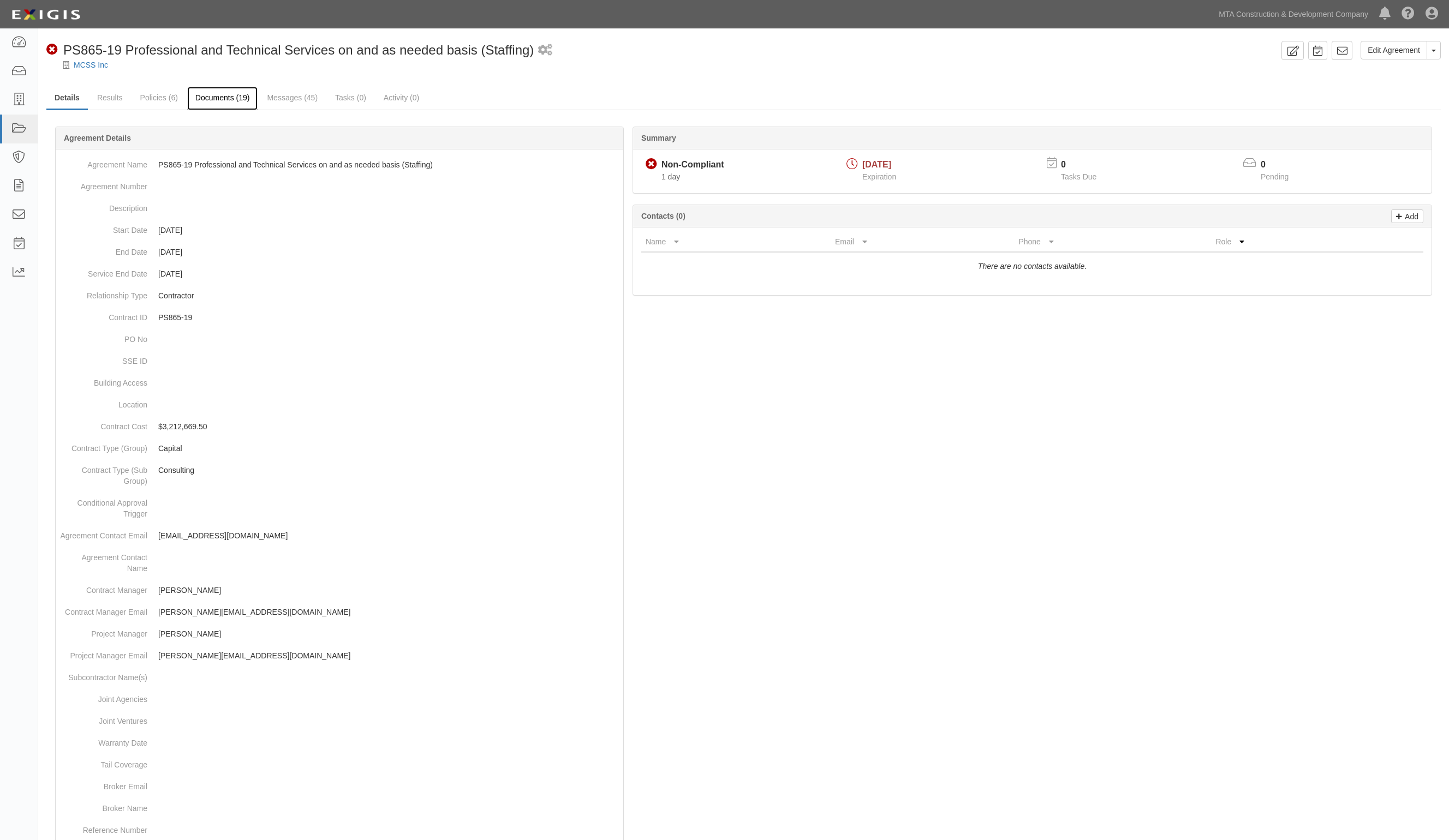
drag, startPoint x: 228, startPoint y: 102, endPoint x: 242, endPoint y: 91, distance: 17.8
click at [228, 102] on link "Documents (19)" at bounding box center [223, 98] width 71 height 23
click at [231, 88] on link "Documents (19)" at bounding box center [223, 98] width 71 height 23
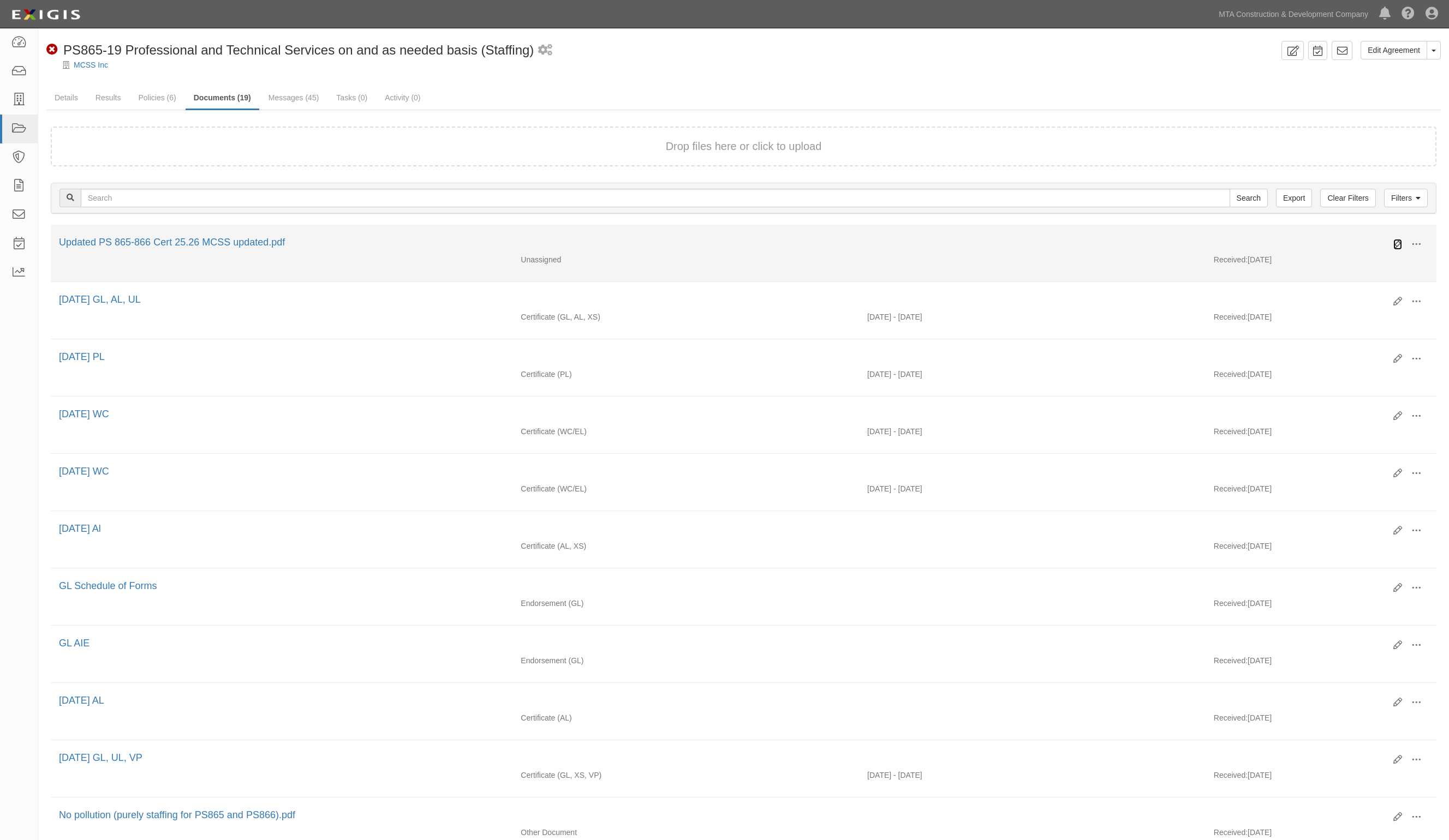
click at [1395, 244] on icon at bounding box center [1397, 244] width 9 height 9
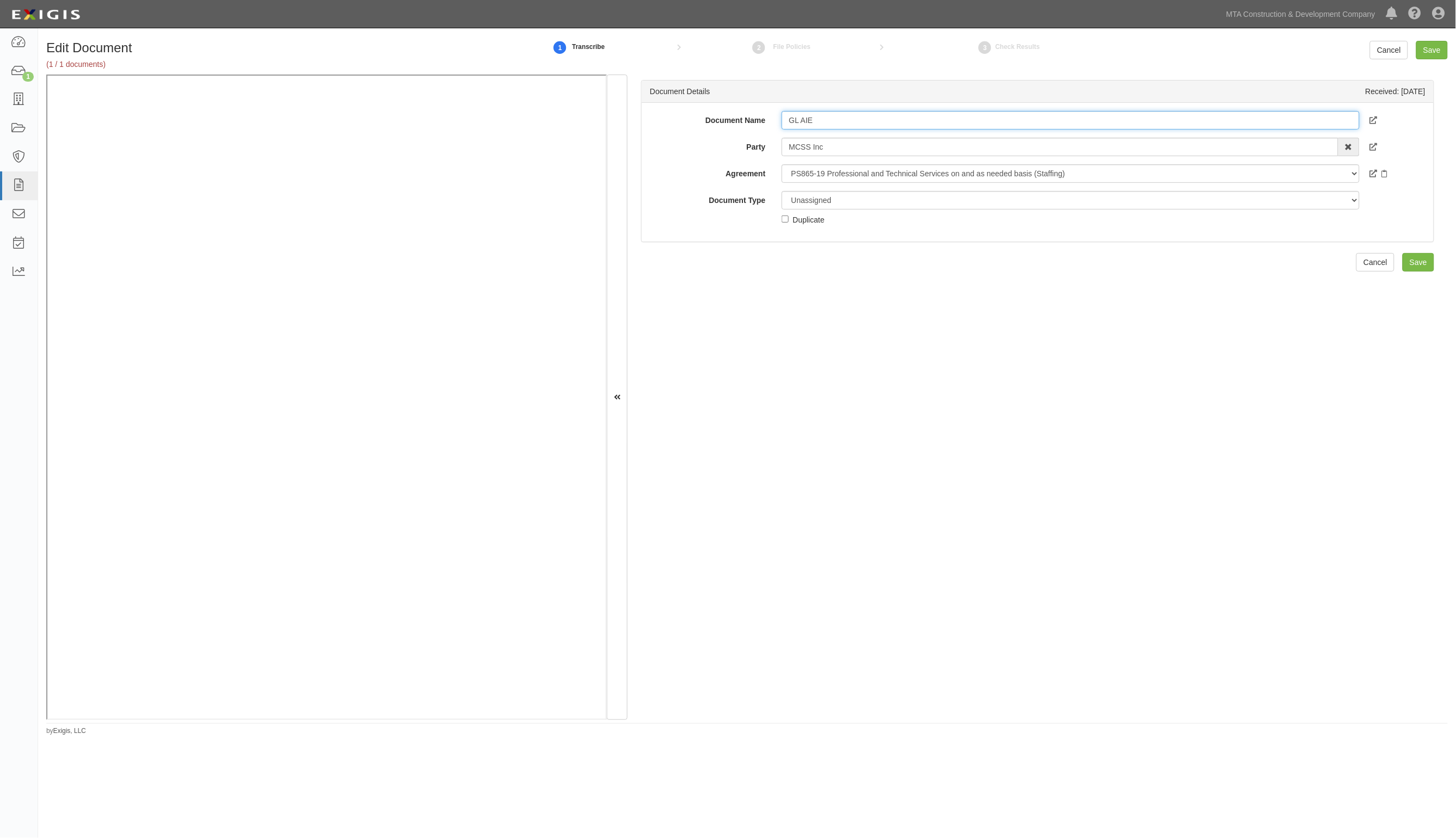
type input "GL AIE"
click at [806, 197] on select "Unassigned Binder Cancellation Notice Certificate Contract Endorsement Insuranc…" at bounding box center [1070, 200] width 577 height 19
select select "EndorsementDetail"
click at [781, 191] on select "Unassigned Binder Cancellation Notice Certificate Contract Endorsement Insuranc…" at bounding box center [1070, 200] width 577 height 19
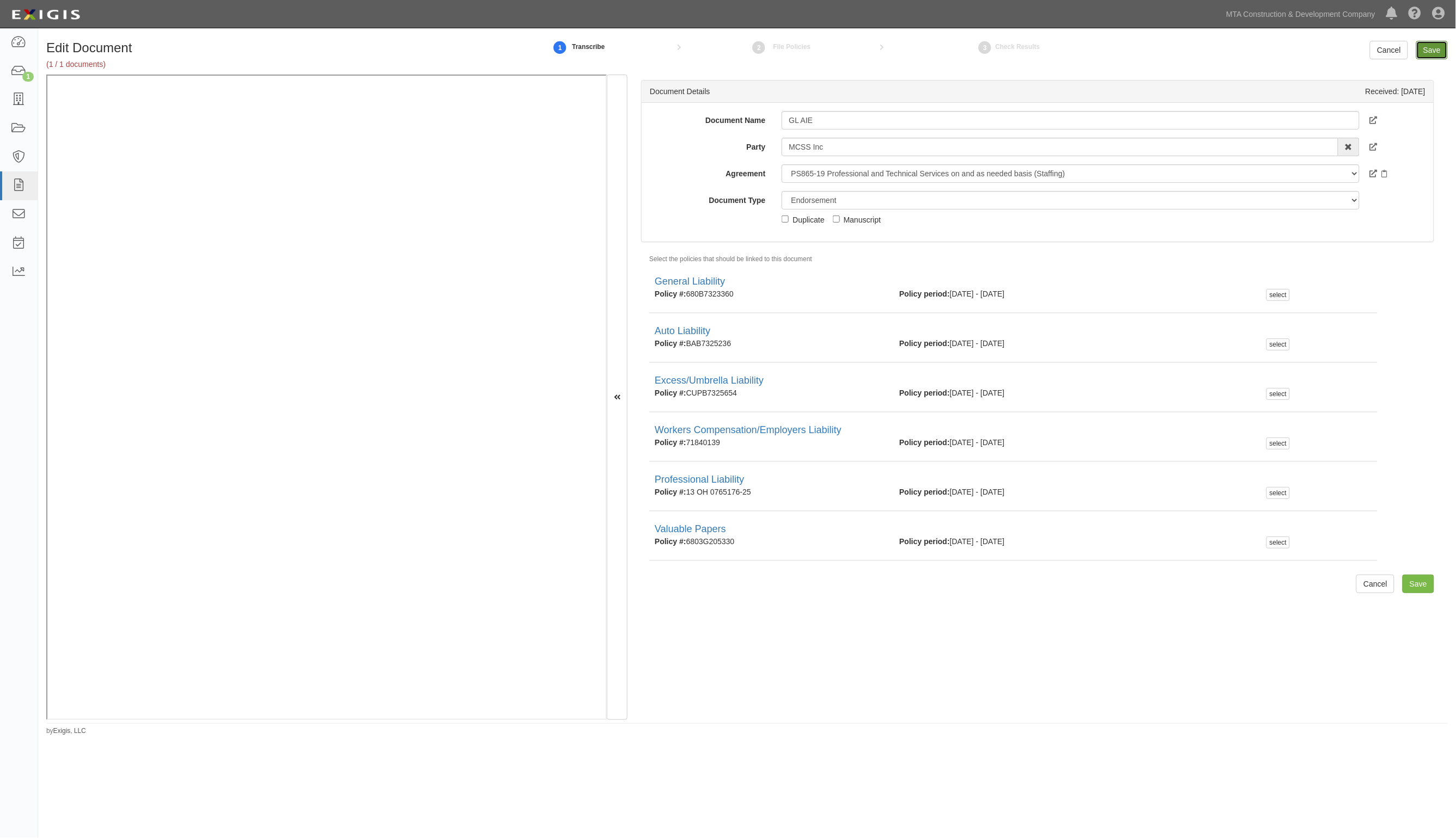
click at [1433, 48] on input "Save" at bounding box center [1431, 50] width 31 height 19
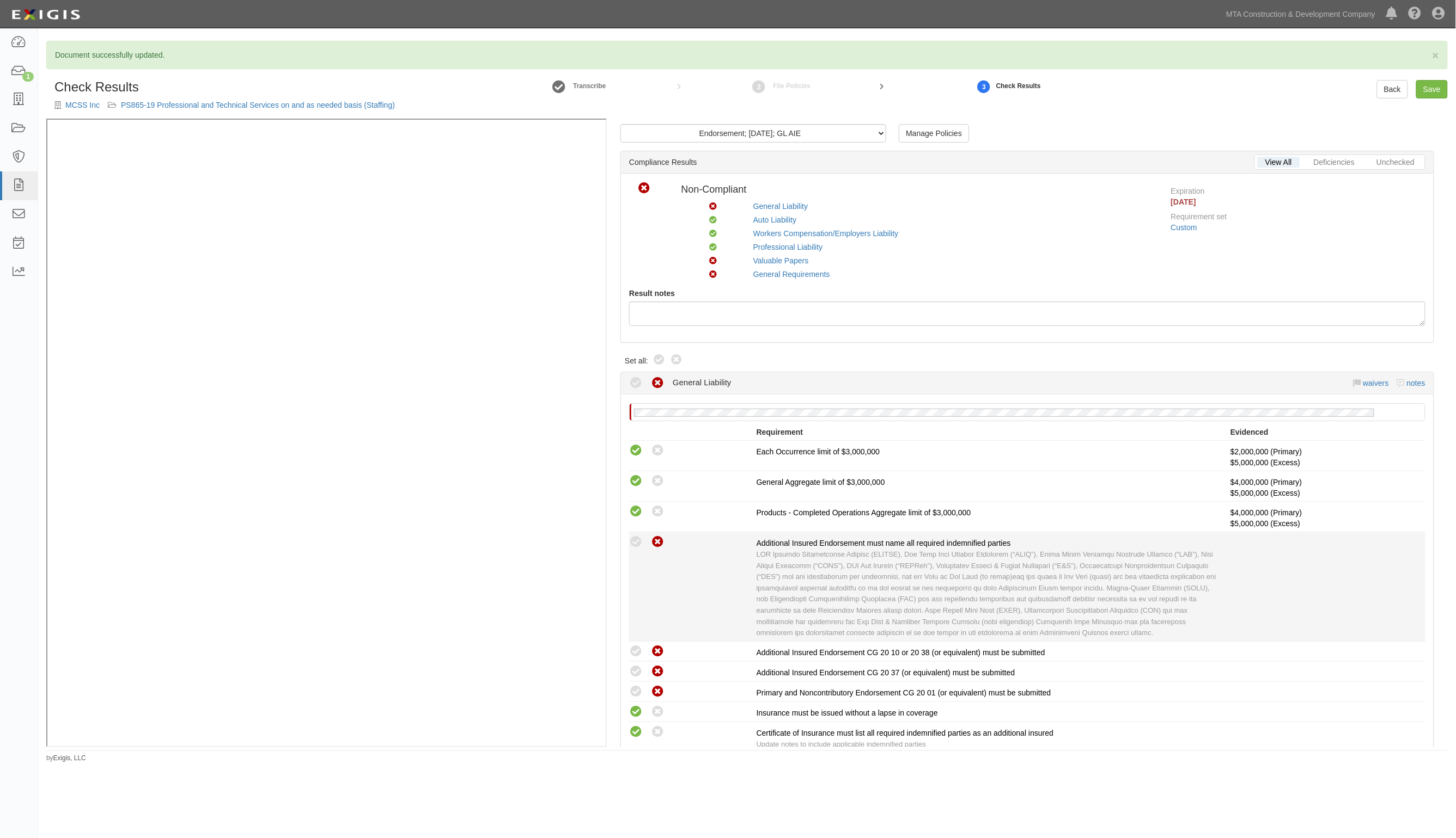
scroll to position [136, 0]
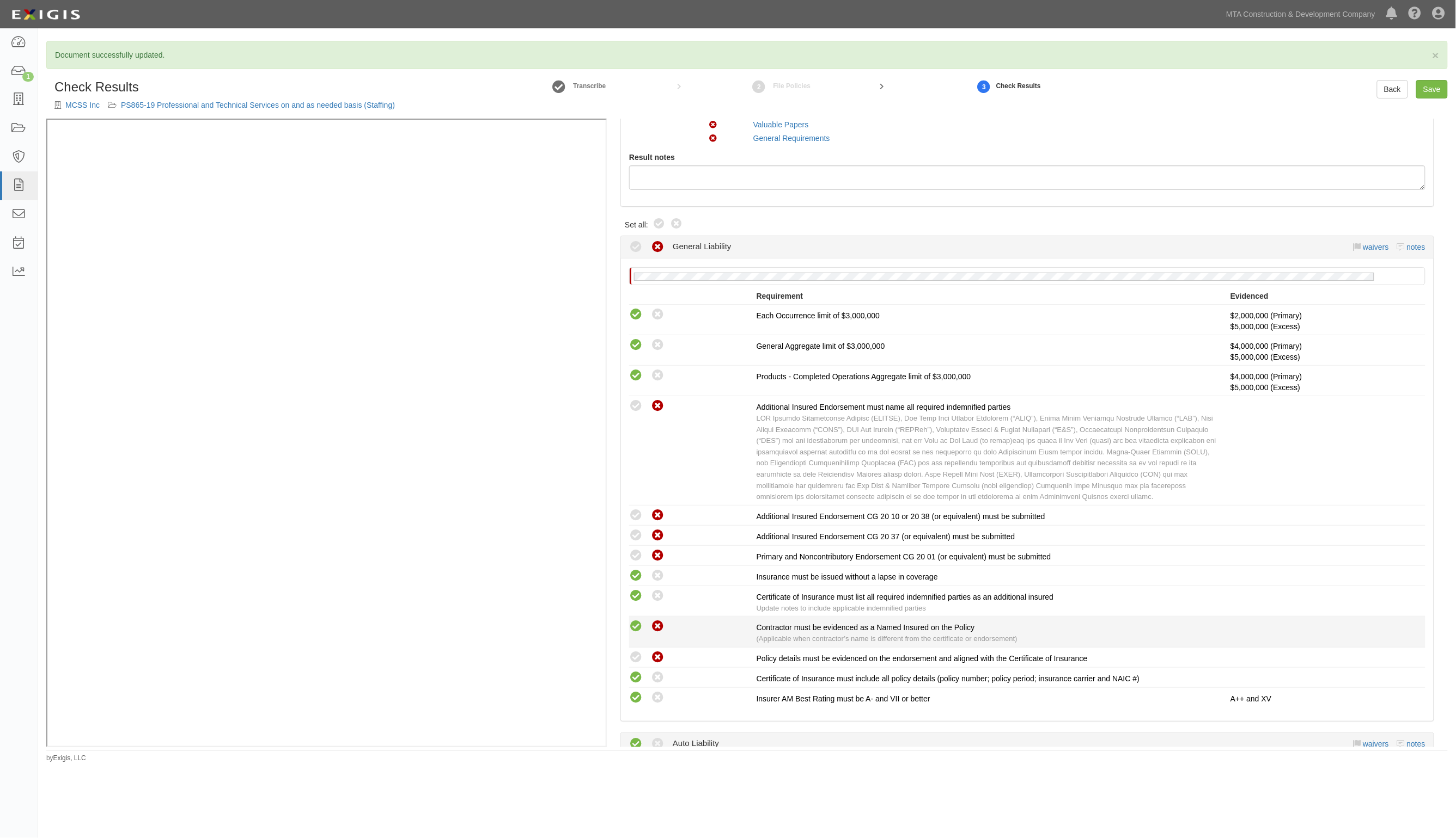
click at [634, 624] on icon at bounding box center [635, 626] width 14 height 14
radio input "true"
click at [634, 556] on icon at bounding box center [635, 556] width 14 height 14
radio input "true"
click at [634, 542] on icon at bounding box center [635, 536] width 14 height 14
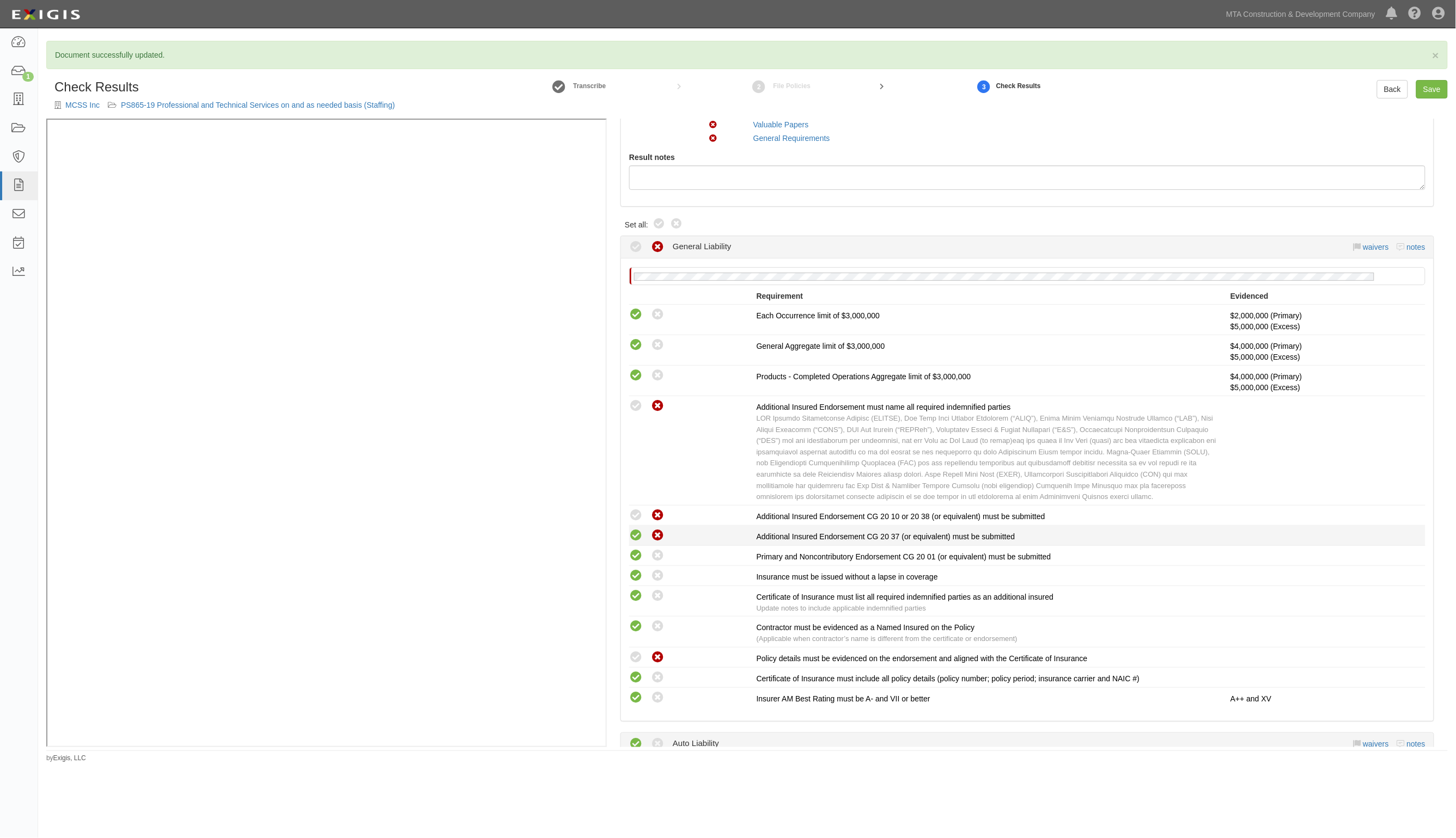
radio input "true"
drag, startPoint x: 634, startPoint y: 519, endPoint x: 652, endPoint y: 431, distance: 89.8
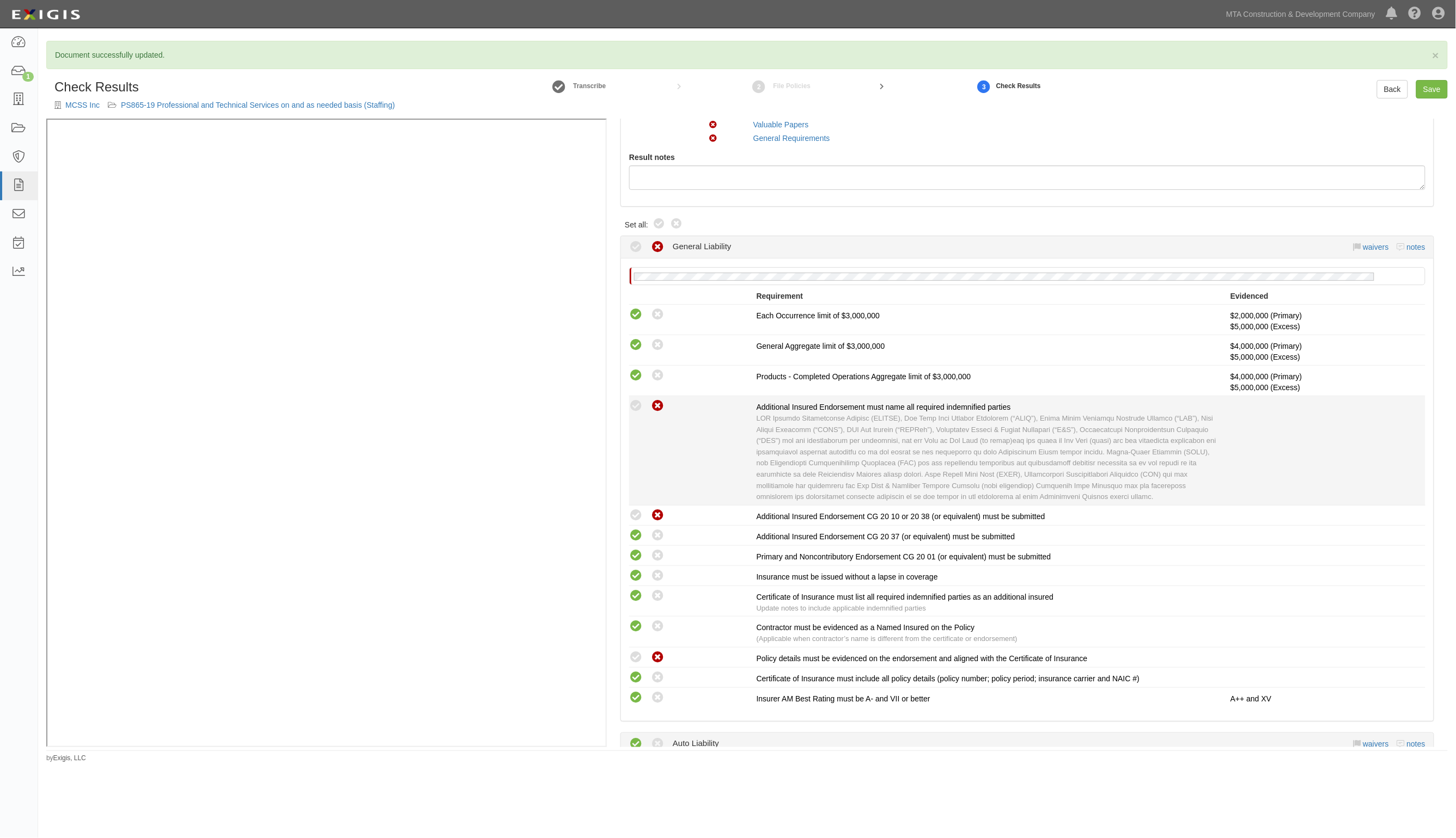
click at [634, 517] on icon at bounding box center [635, 516] width 14 height 14
radio input "true"
click at [636, 404] on icon at bounding box center [635, 406] width 14 height 14
radio input "true"
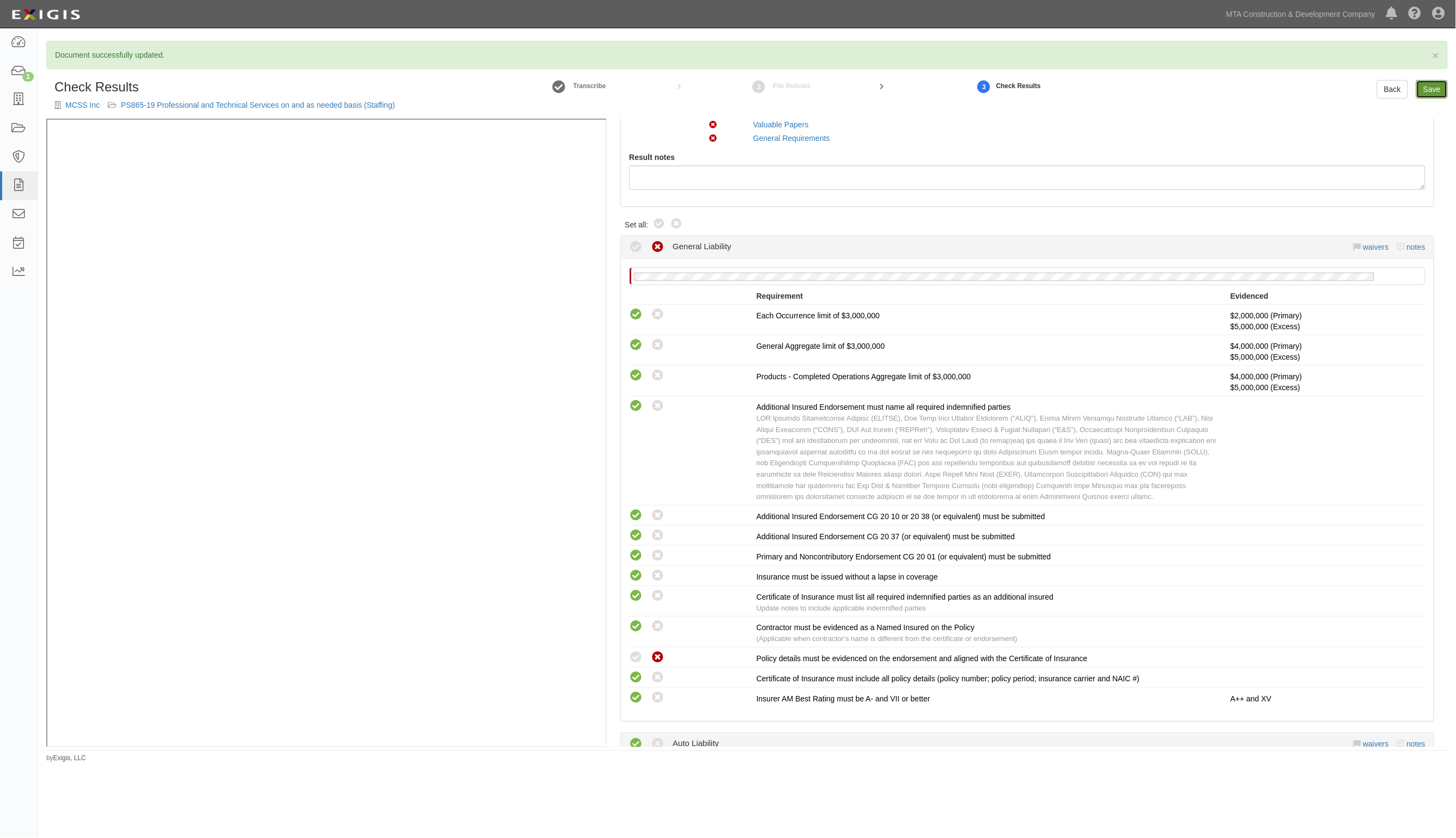
click at [1421, 89] on link "Save" at bounding box center [1431, 89] width 31 height 19
radio input "true"
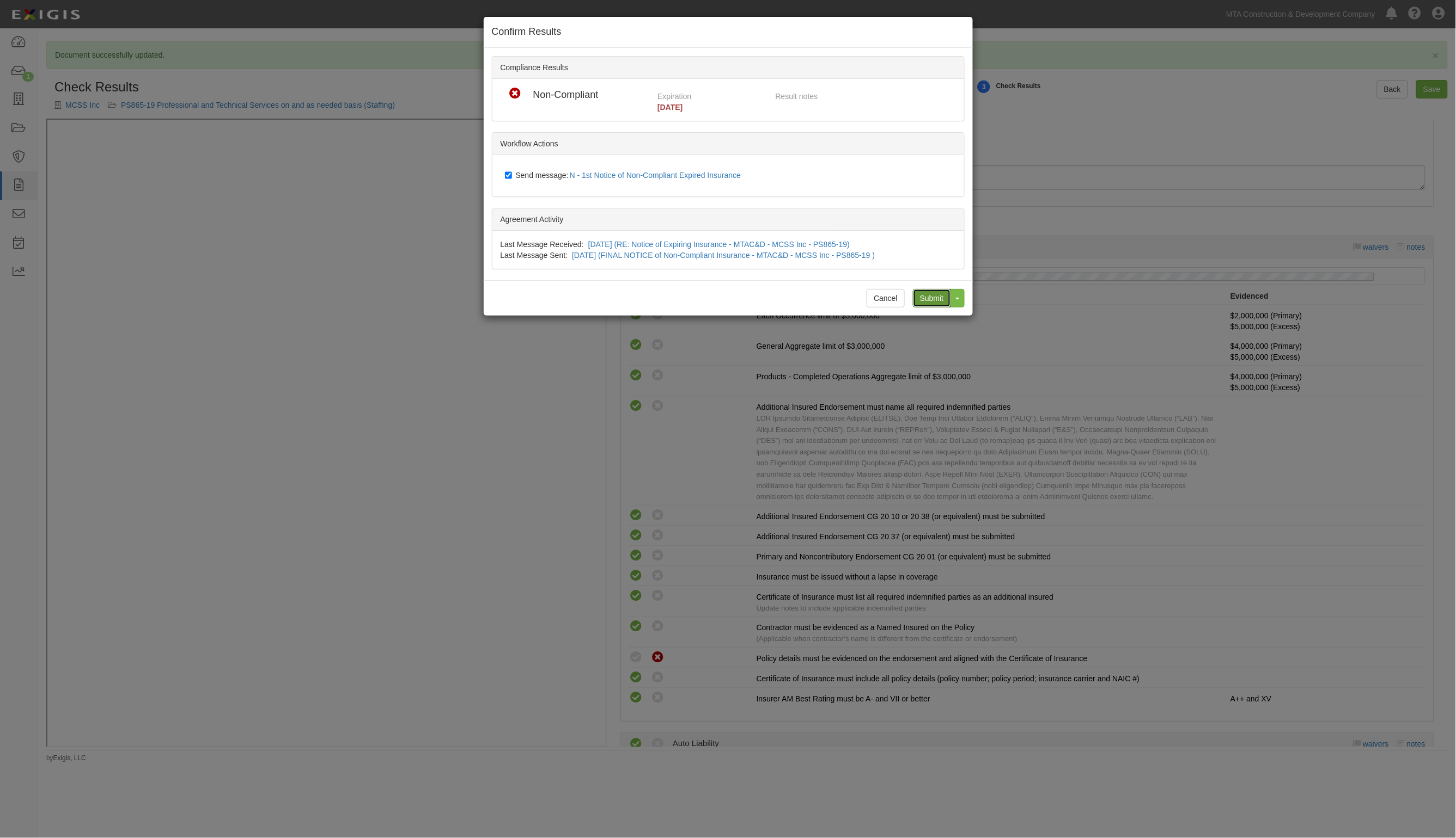
click at [924, 300] on input "Submit" at bounding box center [931, 298] width 38 height 19
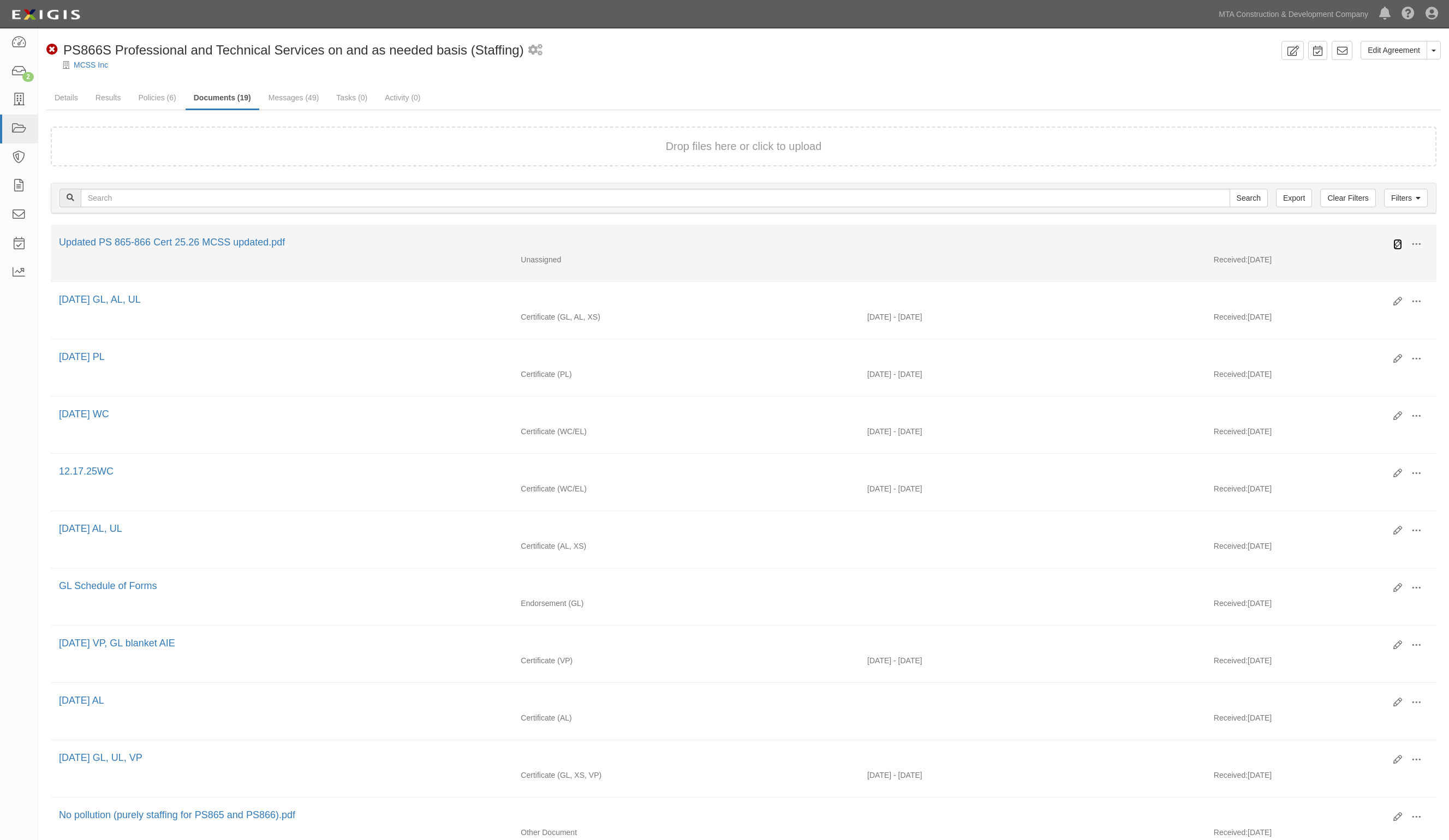
click at [1396, 246] on icon at bounding box center [1397, 244] width 9 height 9
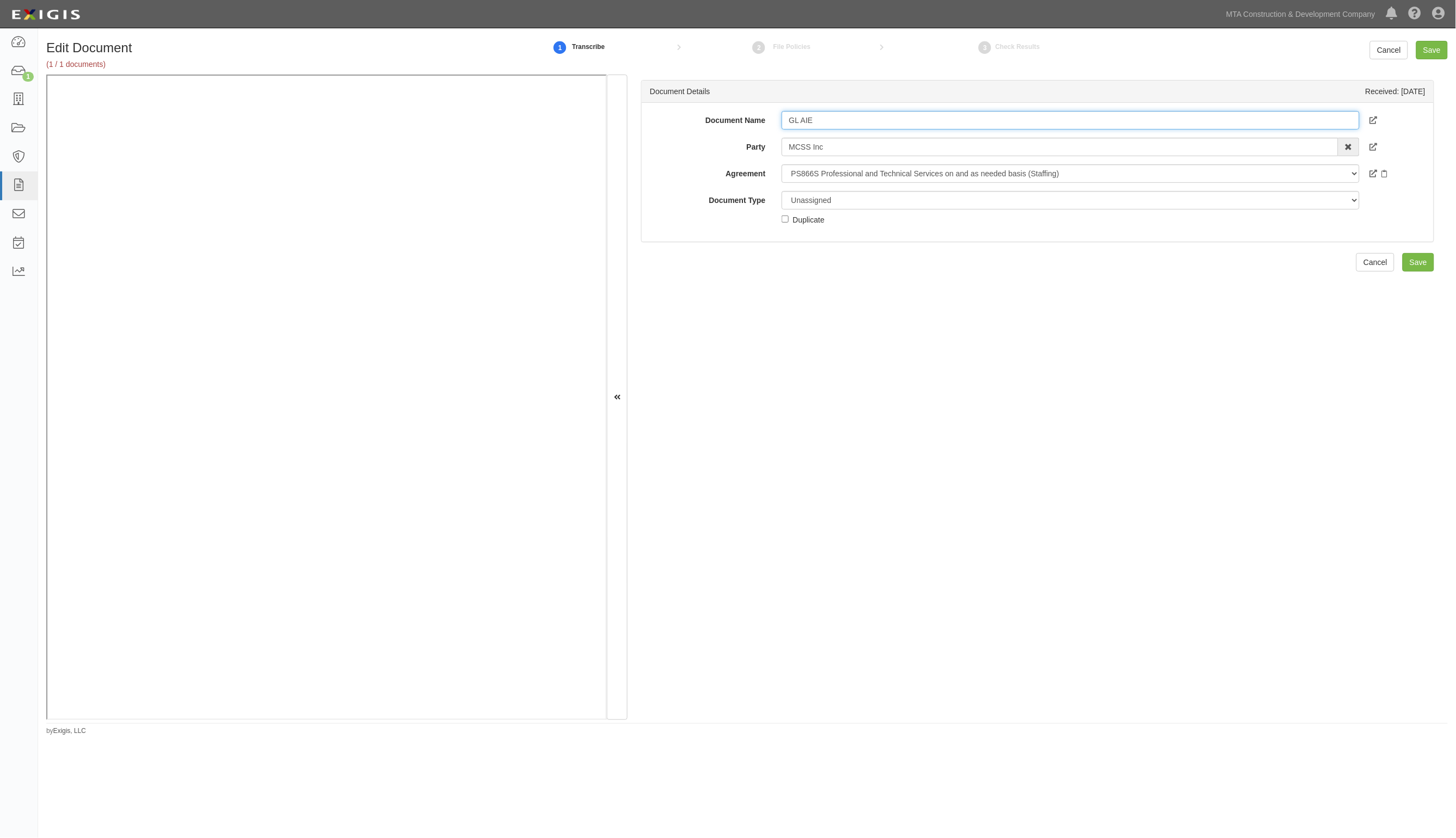
type input "GL AIE"
click at [905, 202] on select "Unassigned Binder Cancellation Notice Certificate Contract Endorsement Insuranc…" at bounding box center [1070, 200] width 577 height 19
select select "EndorsementDetail"
click at [781, 191] on select "Unassigned Binder Cancellation Notice Certificate Contract Endorsement Insuranc…" at bounding box center [1070, 200] width 577 height 19
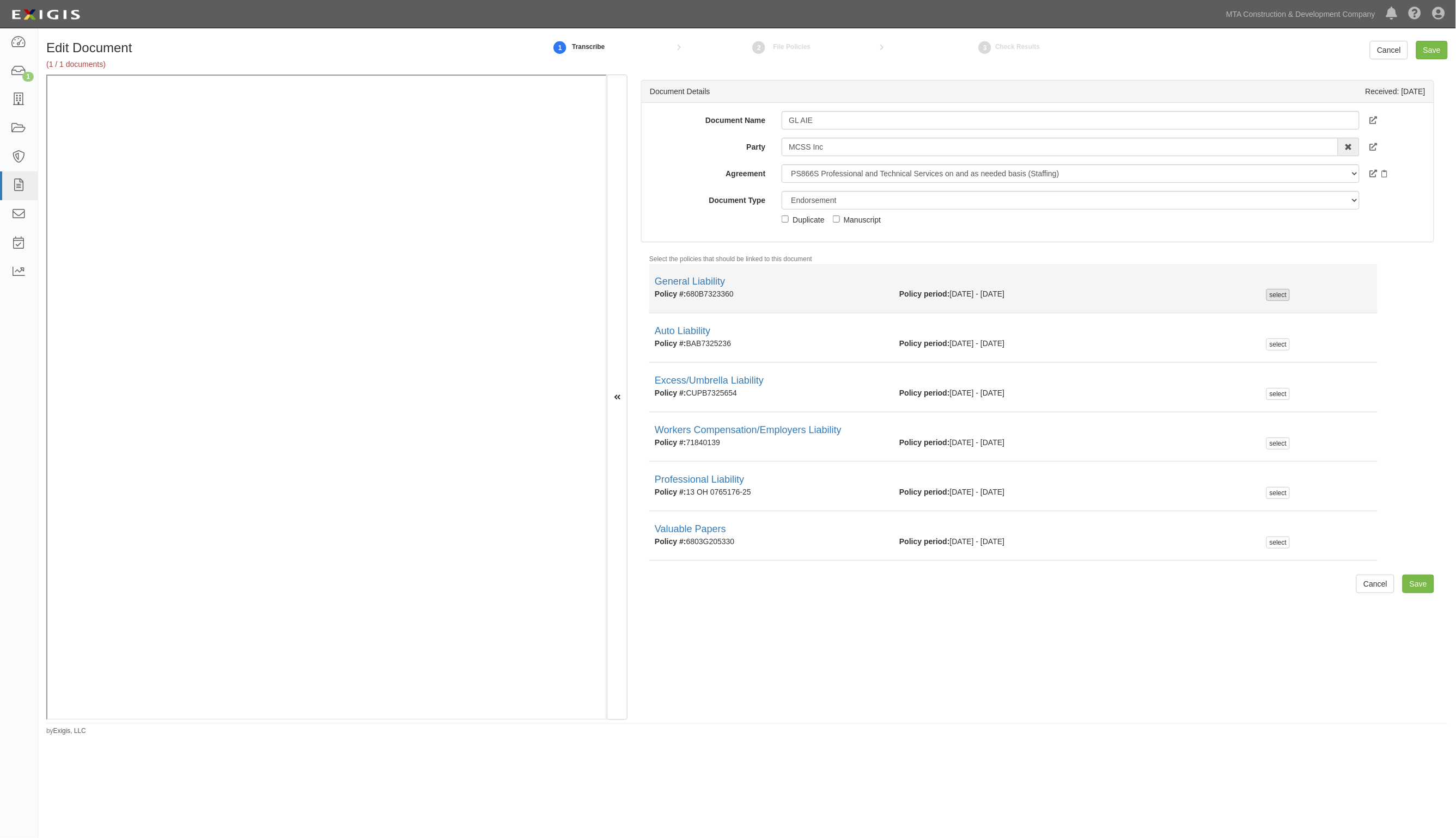
click at [1279, 292] on div "select" at bounding box center [1278, 295] width 23 height 12
checkbox input "true"
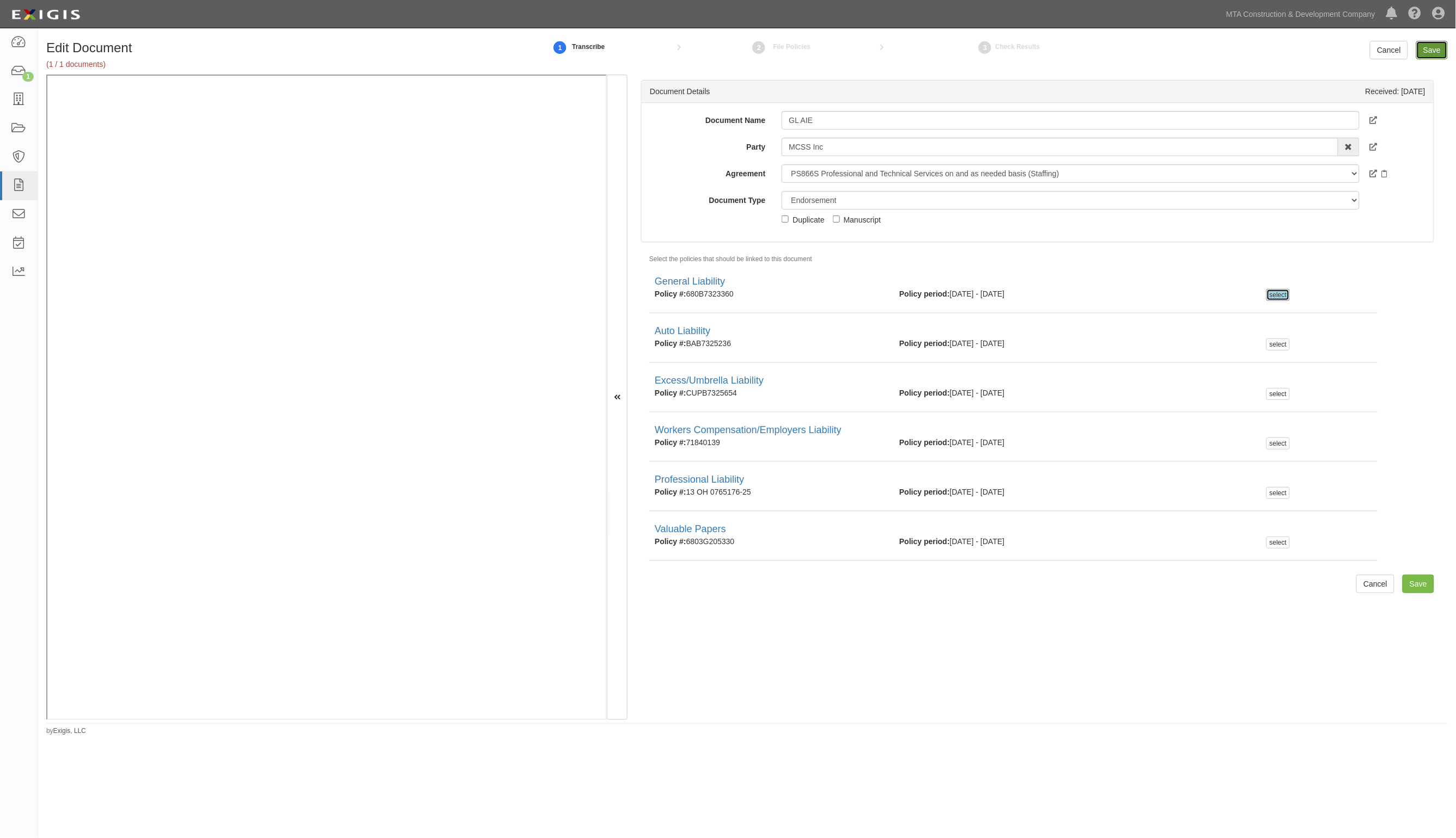
click at [1434, 45] on input "Save" at bounding box center [1431, 50] width 31 height 19
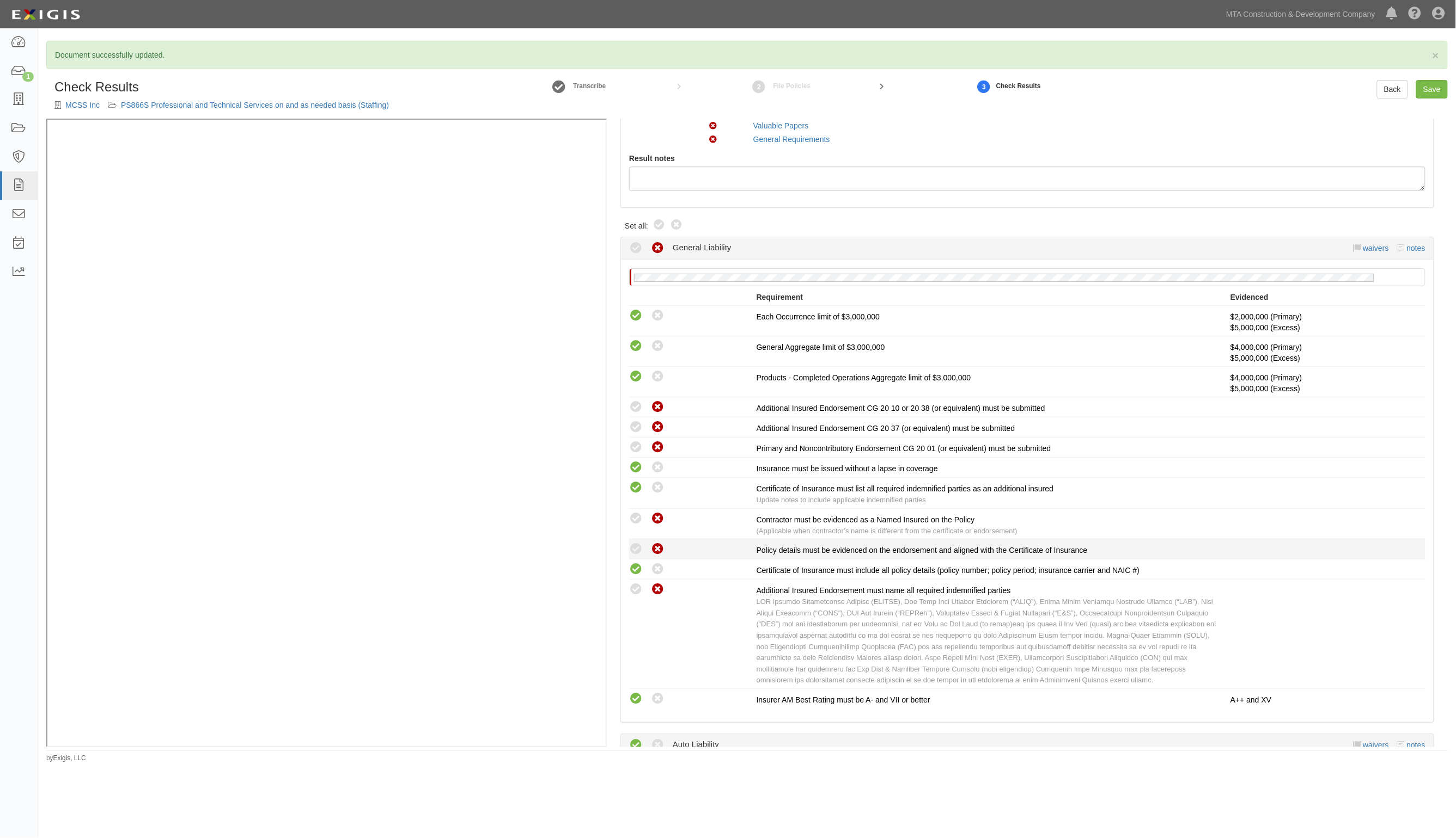
scroll to position [136, 0]
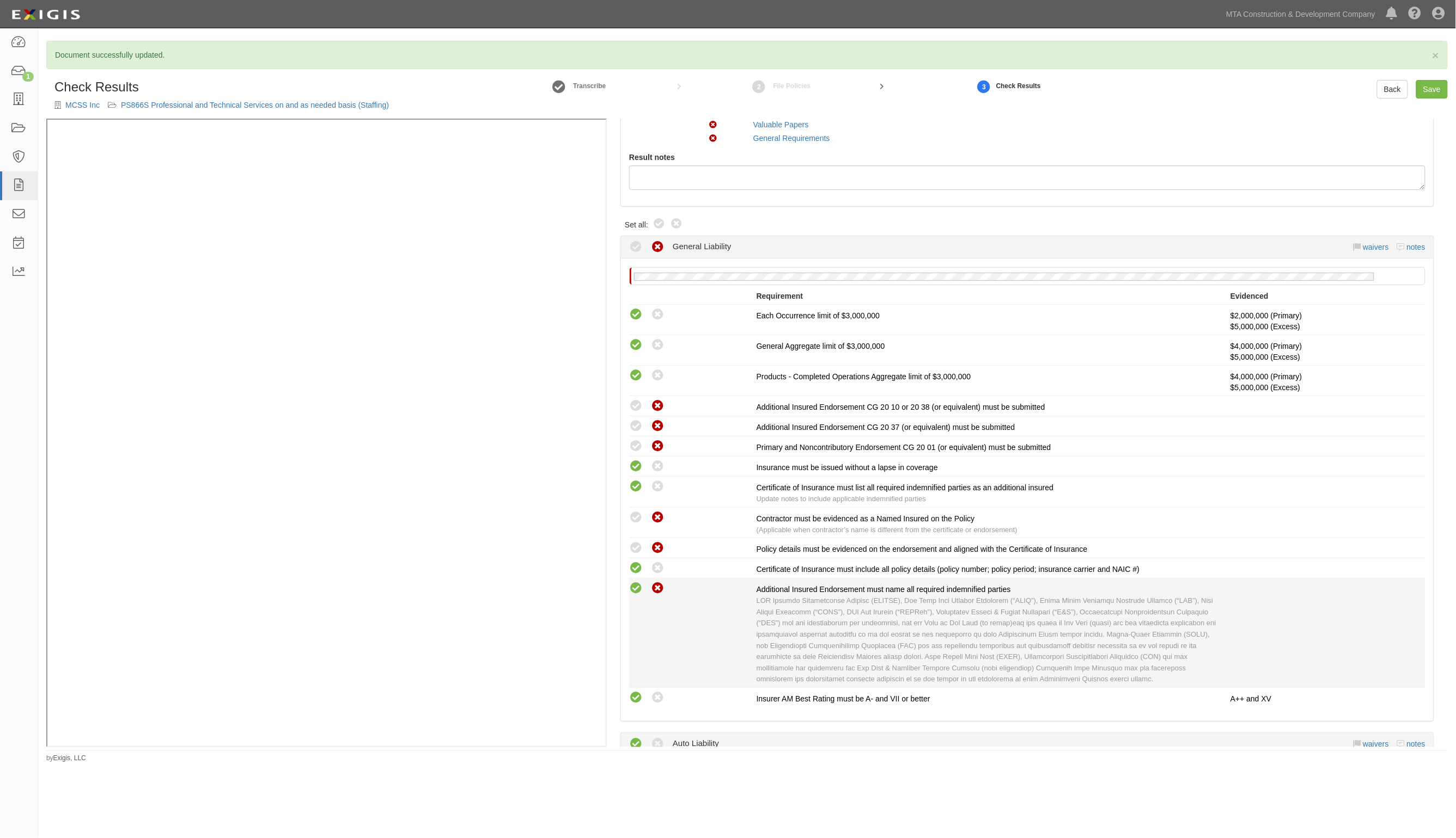
click at [636, 585] on icon at bounding box center [635, 588] width 14 height 14
radio input "true"
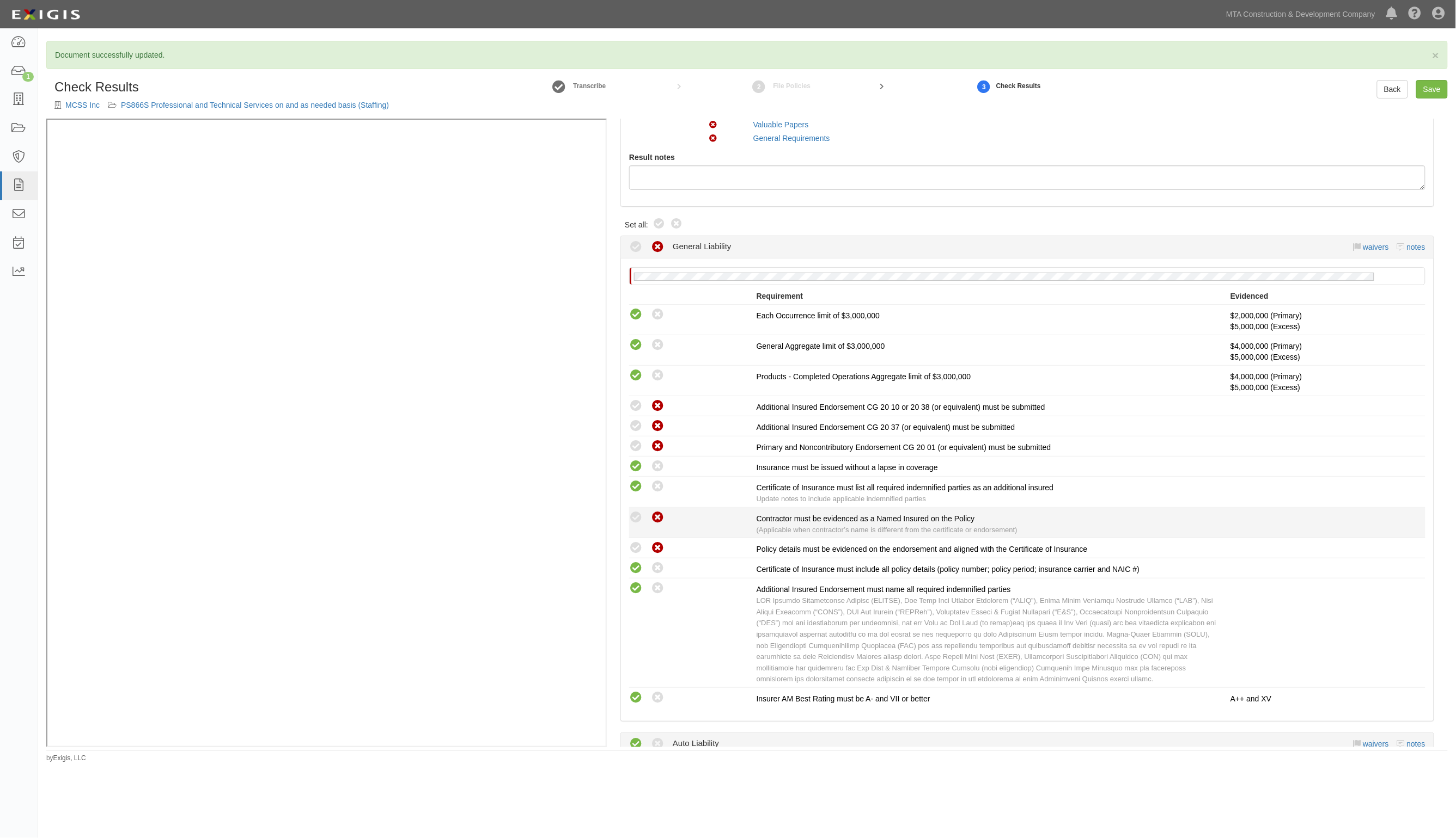
click at [632, 507] on li "Compliant Waived: Non-Compliant Certificate of Insurance must list all required…" at bounding box center [1027, 492] width 797 height 31
click at [634, 511] on icon at bounding box center [635, 517] width 14 height 14
radio input "true"
click at [640, 446] on icon at bounding box center [635, 446] width 14 height 14
radio input "true"
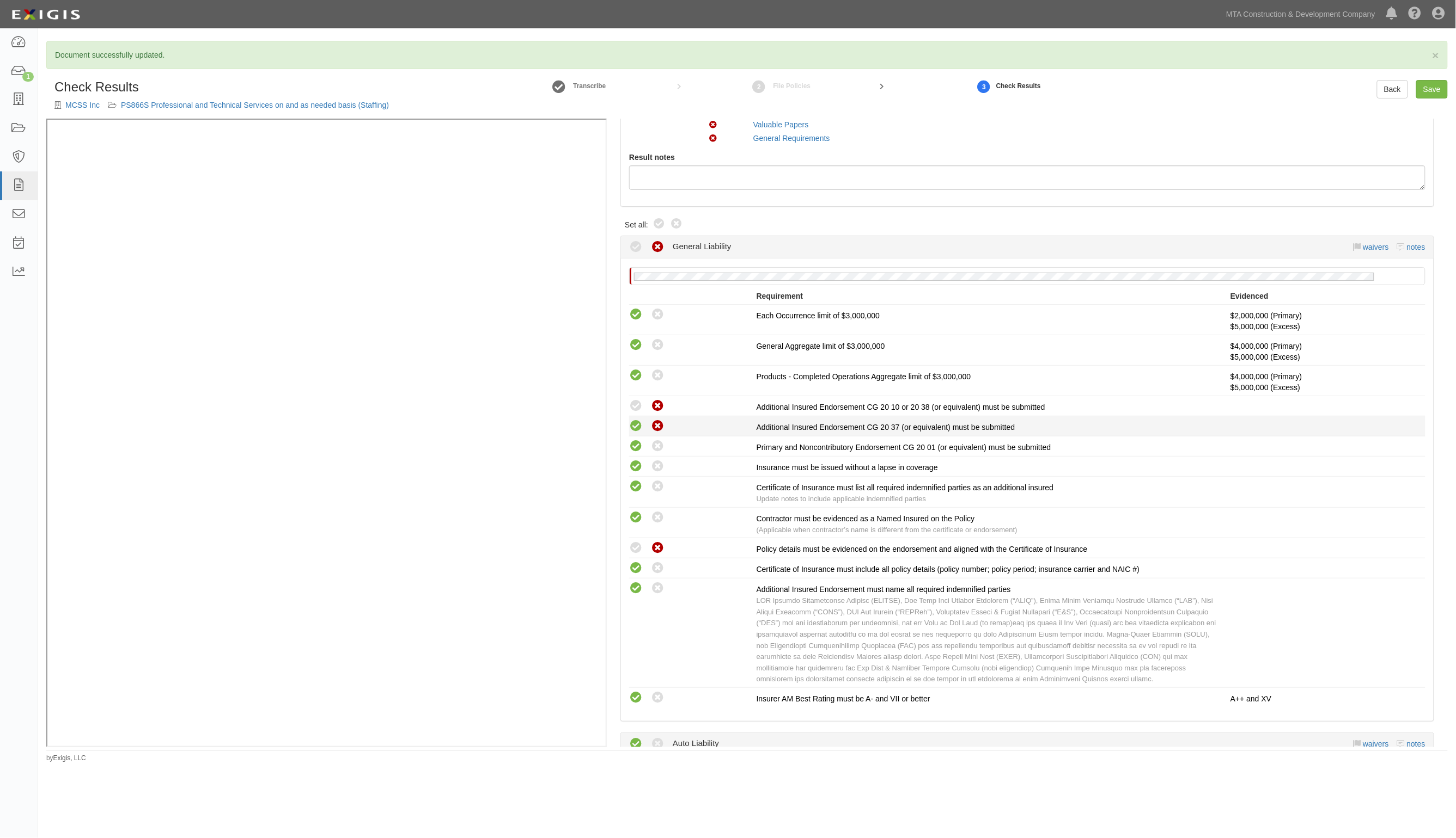
click at [639, 425] on icon at bounding box center [635, 426] width 14 height 14
radio input "true"
drag, startPoint x: 639, startPoint y: 409, endPoint x: 699, endPoint y: 390, distance: 62.9
click at [644, 407] on div "Compliant Waived: Non-Compliant" at bounding box center [693, 406] width 127 height 15
drag, startPoint x: 1436, startPoint y: 85, endPoint x: 1427, endPoint y: 83, distance: 9.2
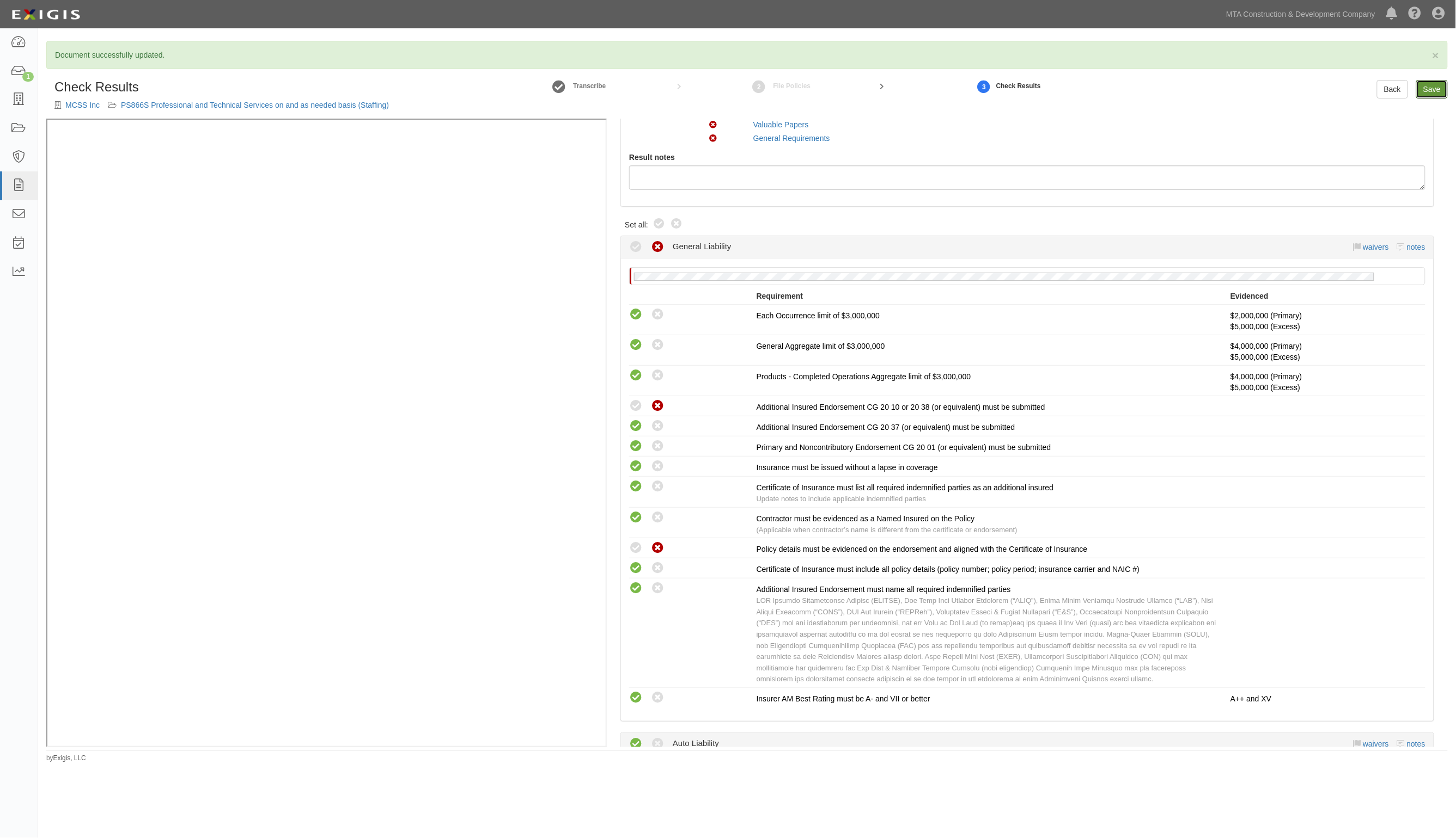
click at [1436, 85] on link "Save" at bounding box center [1431, 89] width 31 height 19
radio input "true"
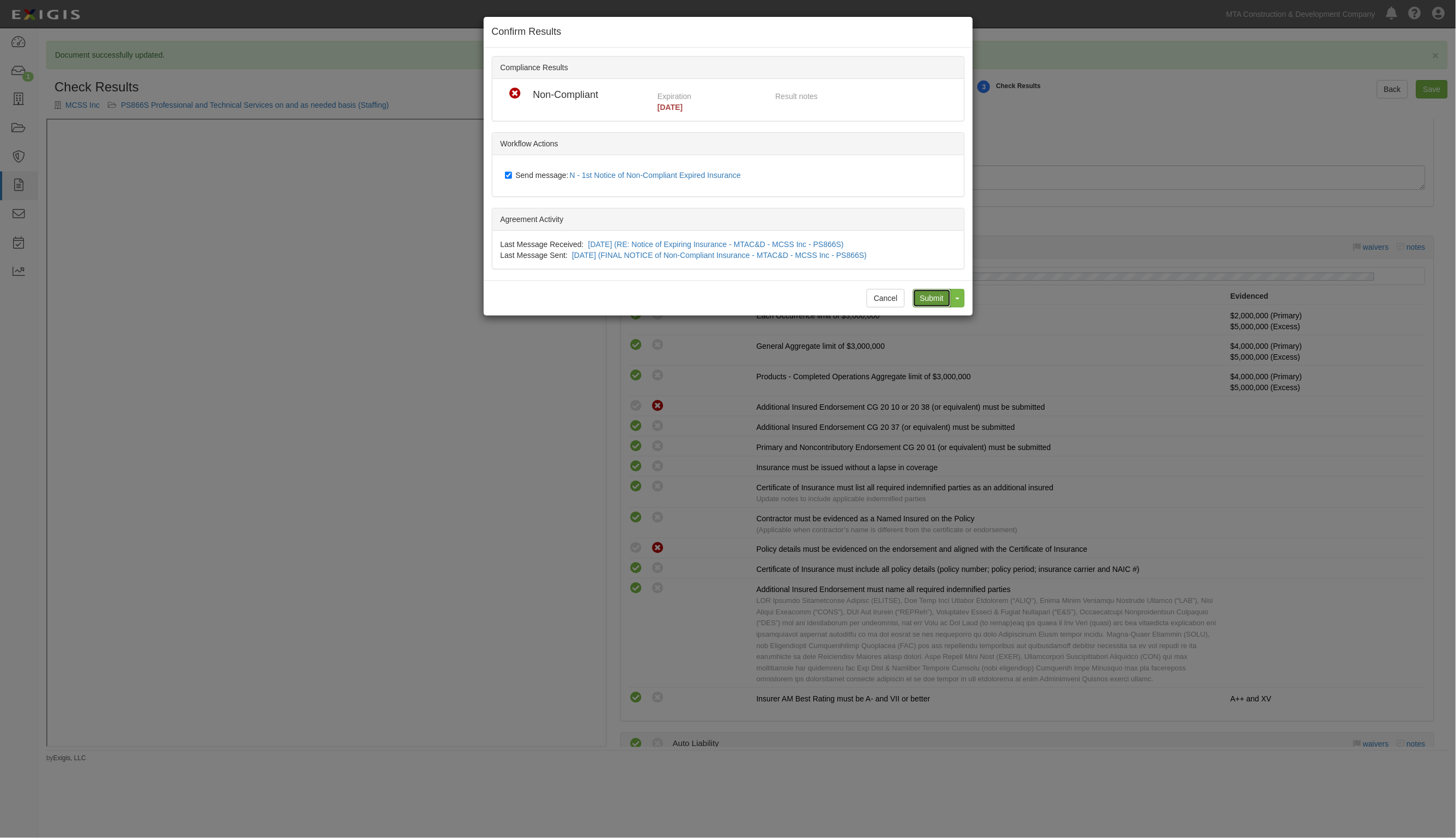
click at [926, 292] on input "Submit" at bounding box center [931, 298] width 38 height 19
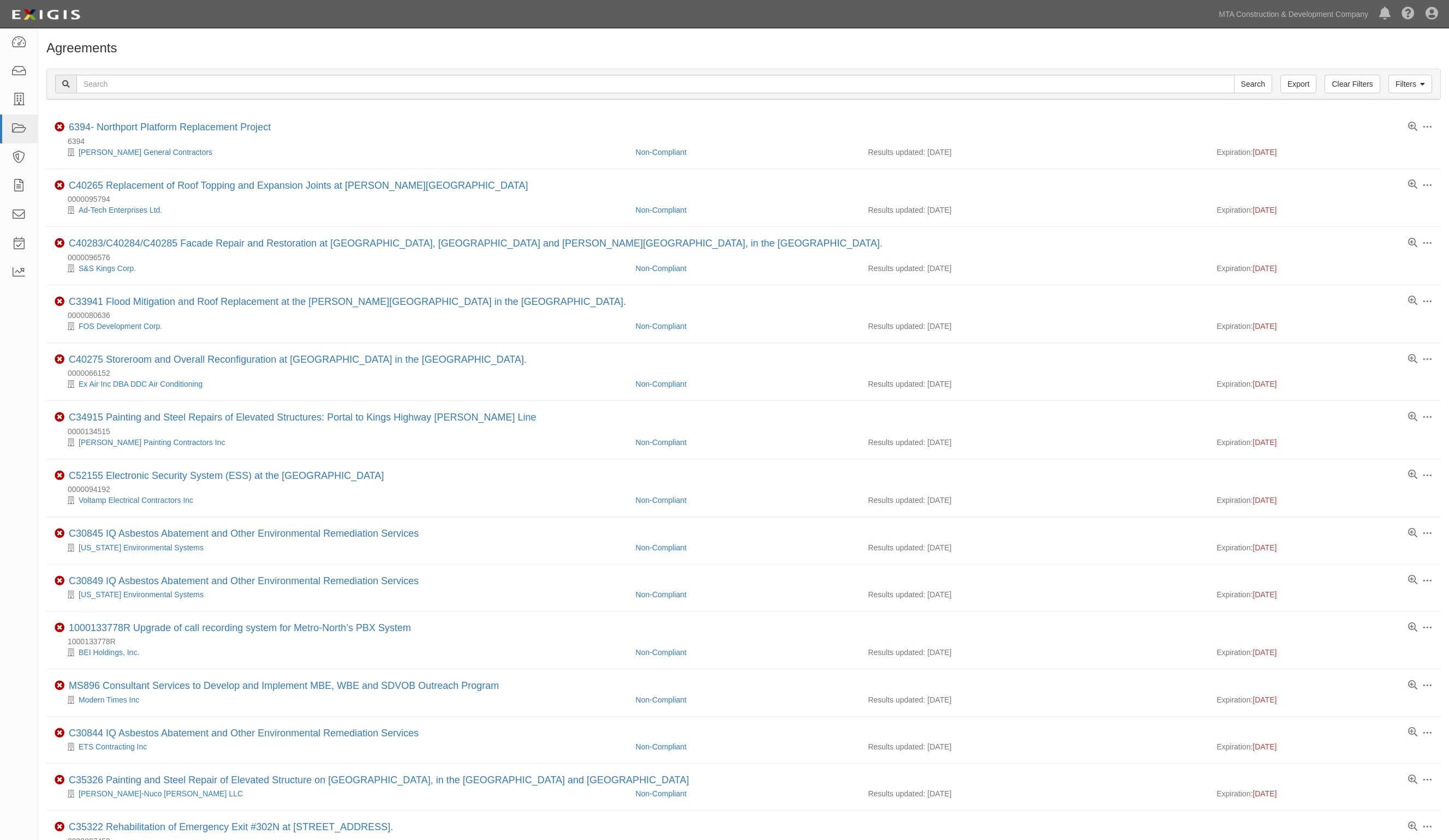
scroll to position [412, 0]
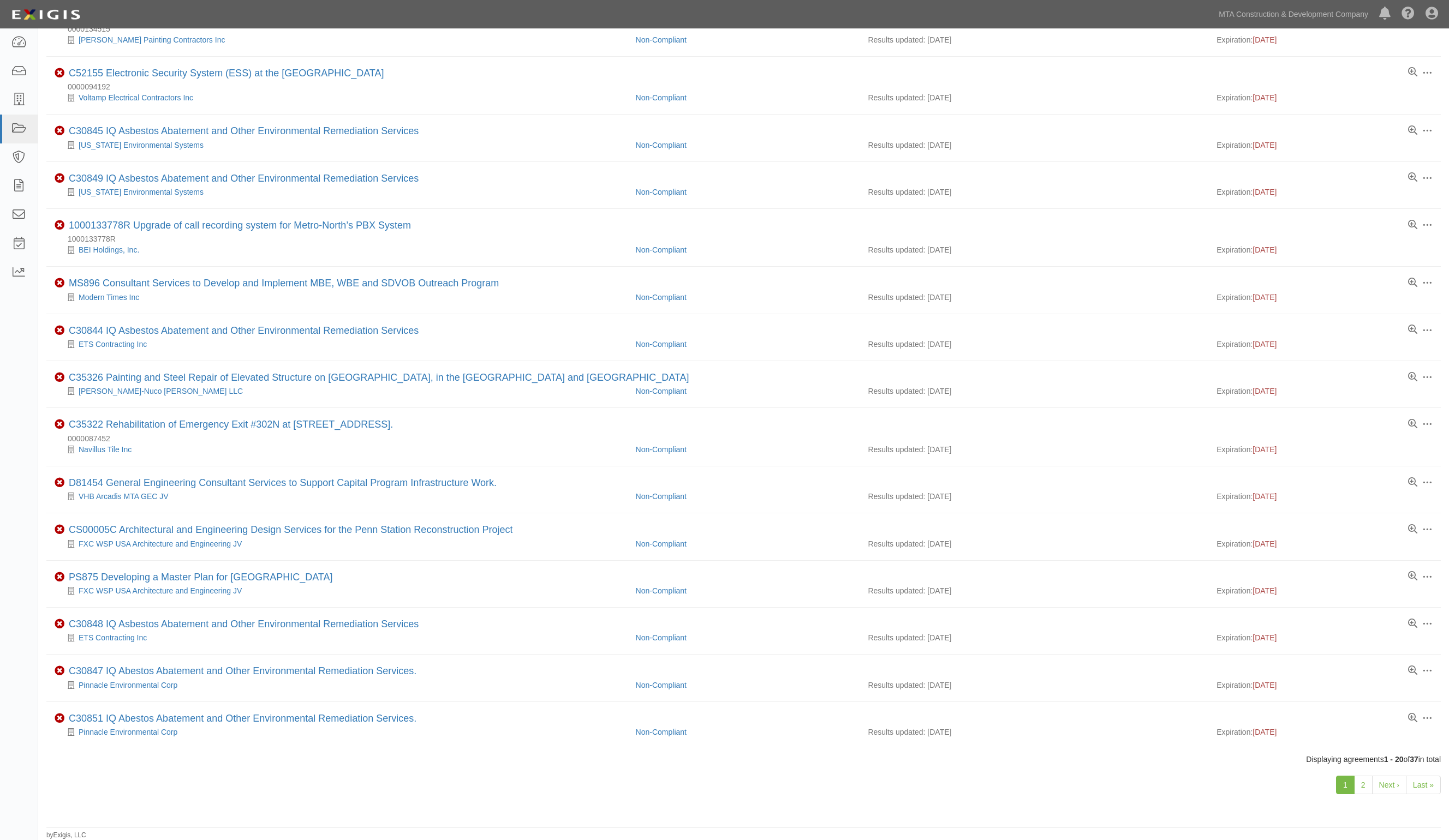
scroll to position [412, 0]
click at [15, 41] on icon at bounding box center [19, 43] width 15 height 13
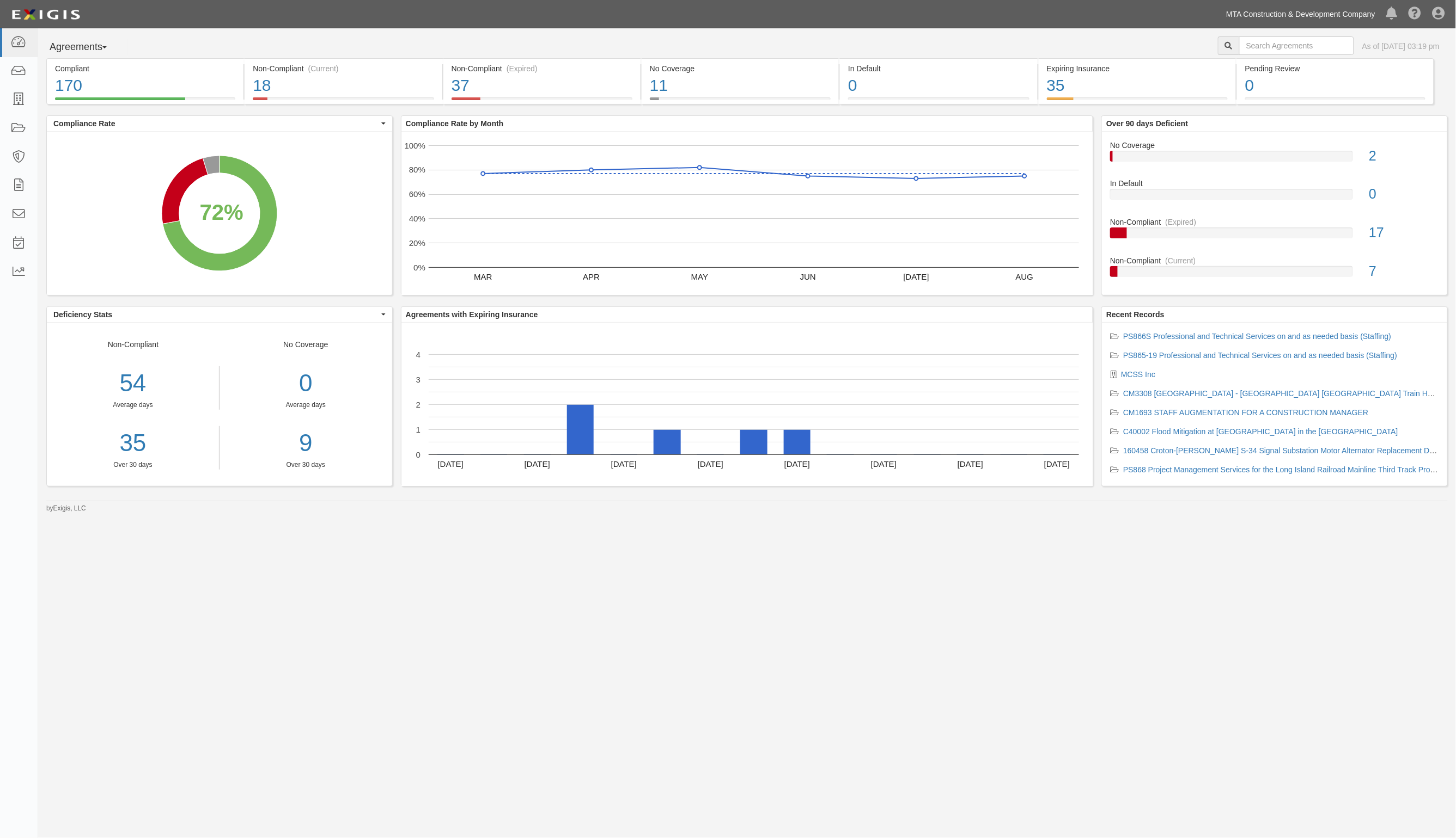
click at [1303, 11] on link "MTA Construction & Development Company" at bounding box center [1300, 14] width 160 height 22
click at [1270, 81] on link "MTA - [US_STATE] City Transit Authority (Operating)" at bounding box center [1286, 80] width 188 height 22
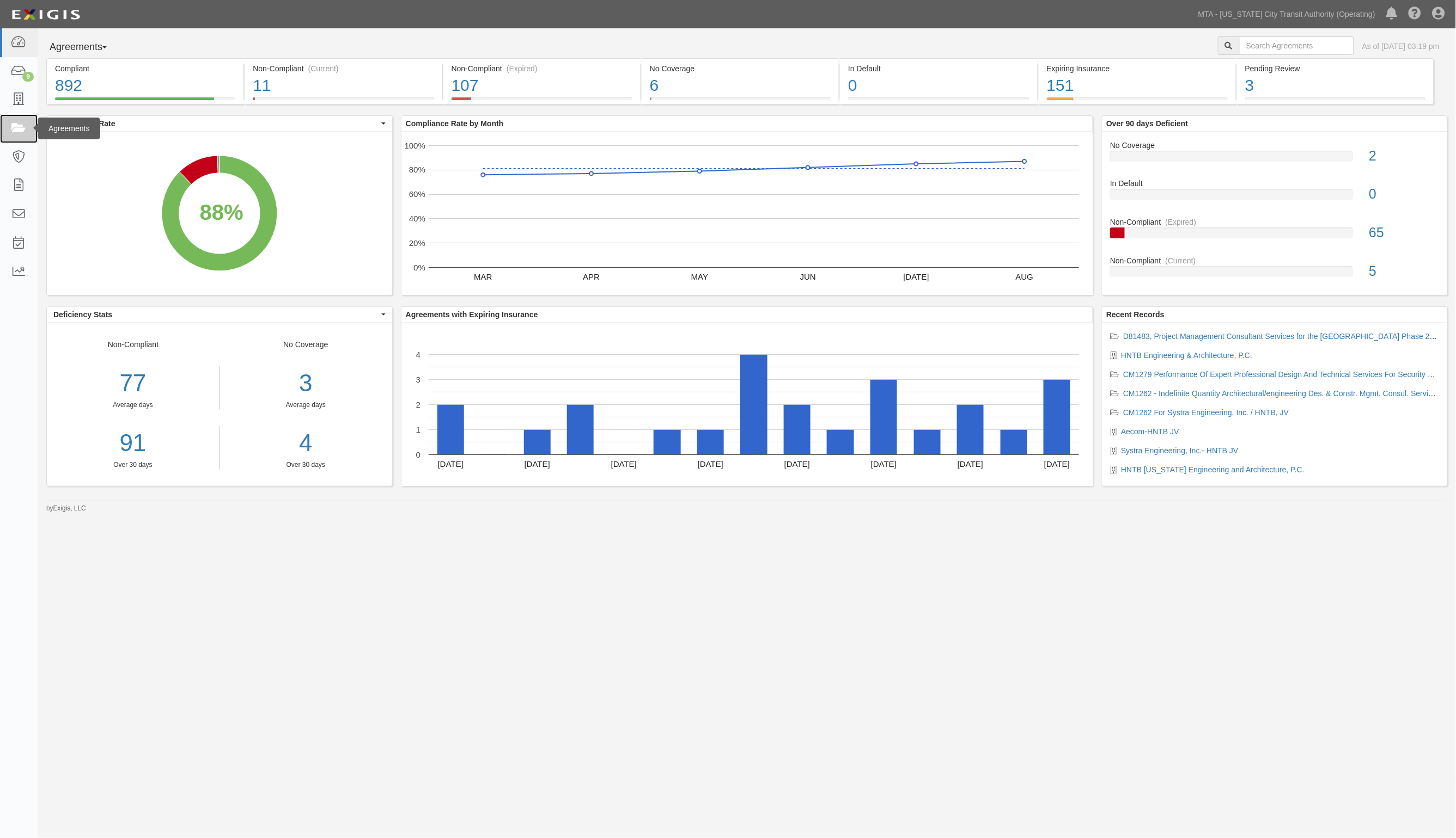
click at [8, 131] on link at bounding box center [19, 129] width 38 height 29
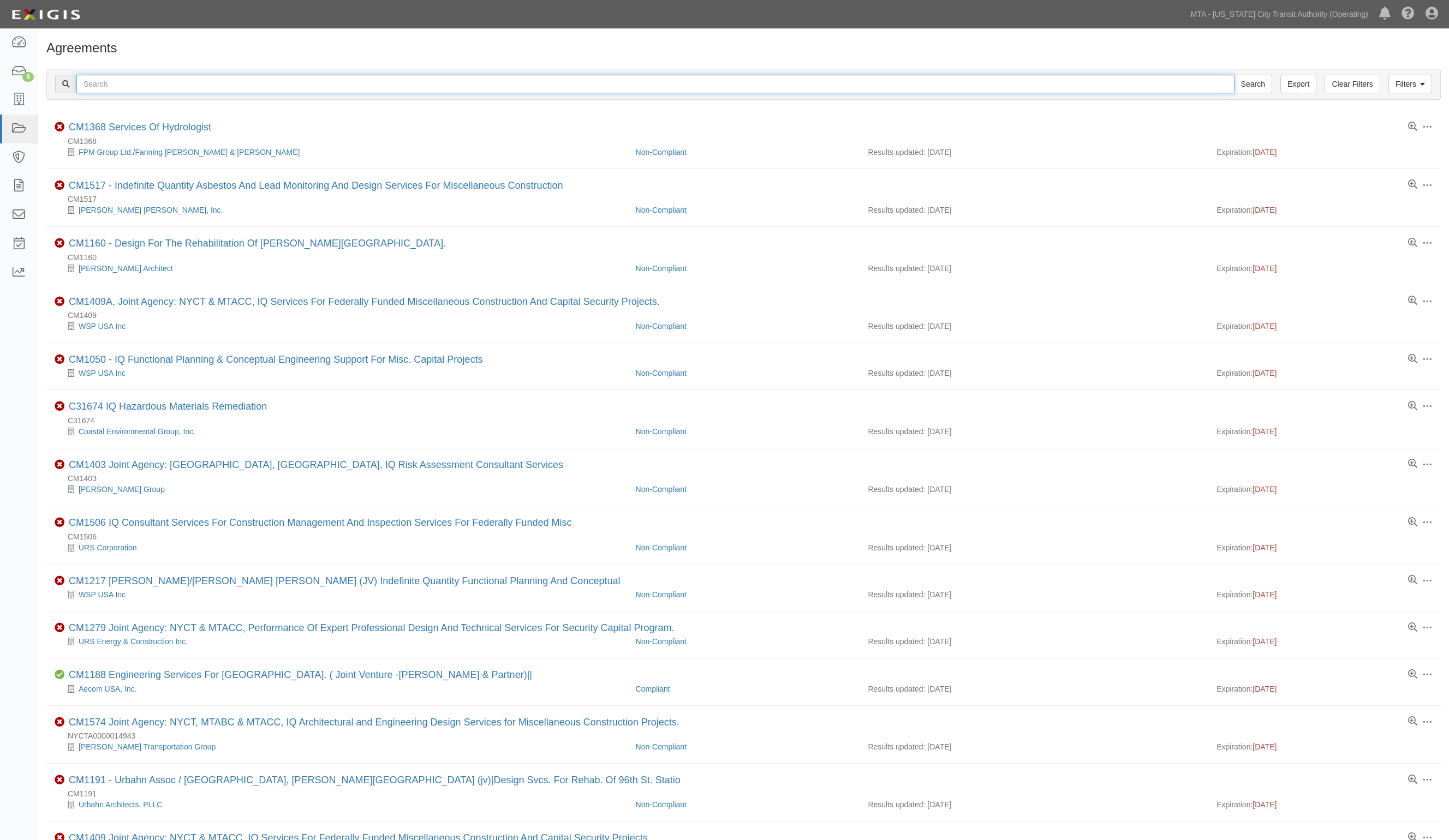
click at [120, 86] on input "text" at bounding box center [656, 84] width 1158 height 19
type input "c40257"
click at [1233, 75] on input "Search" at bounding box center [1252, 84] width 38 height 19
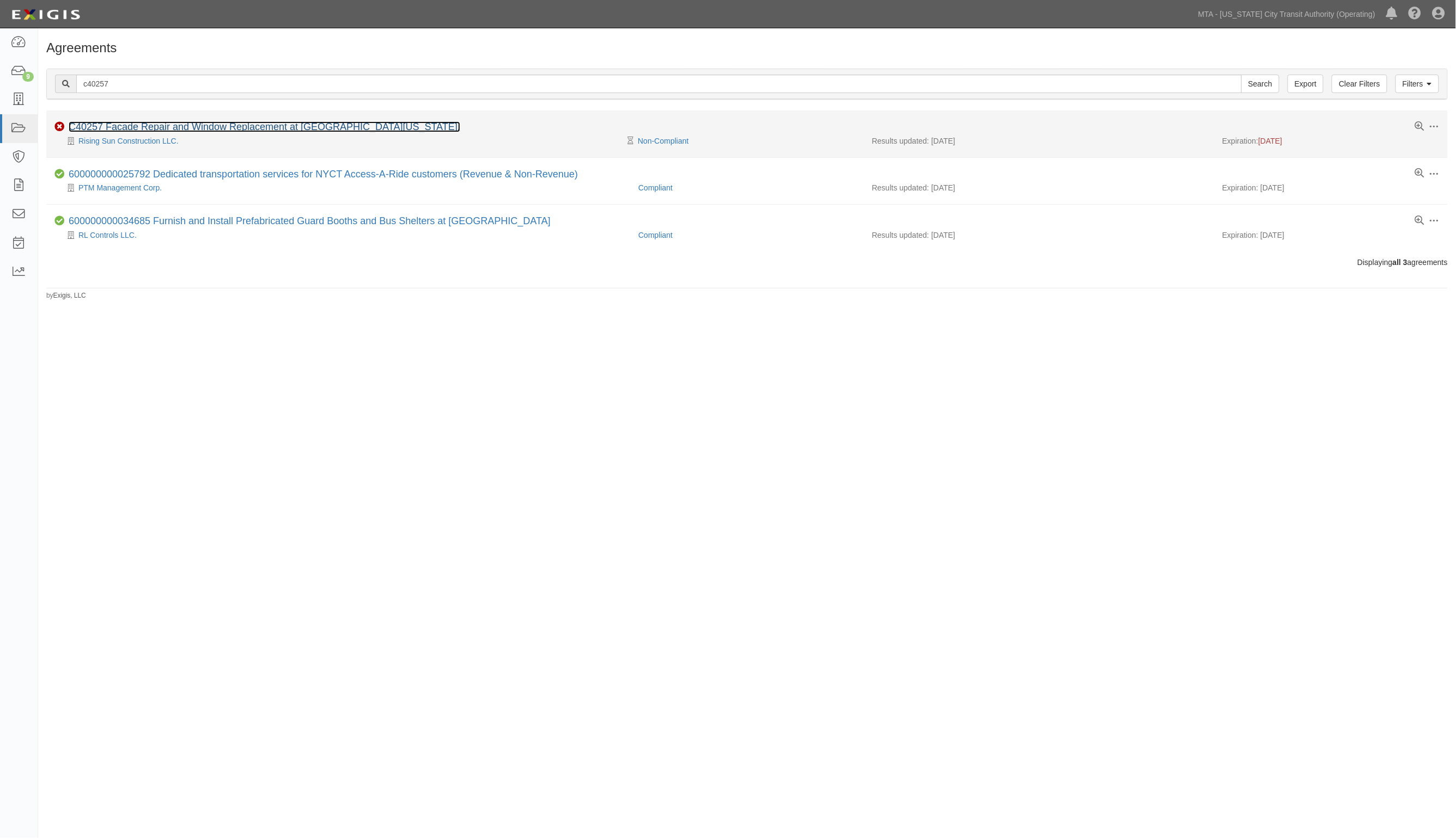
click at [122, 127] on link "C40257 Facade Repair and Window Replacement at [GEOGRAPHIC_DATA][US_STATE]." at bounding box center [264, 127] width 392 height 11
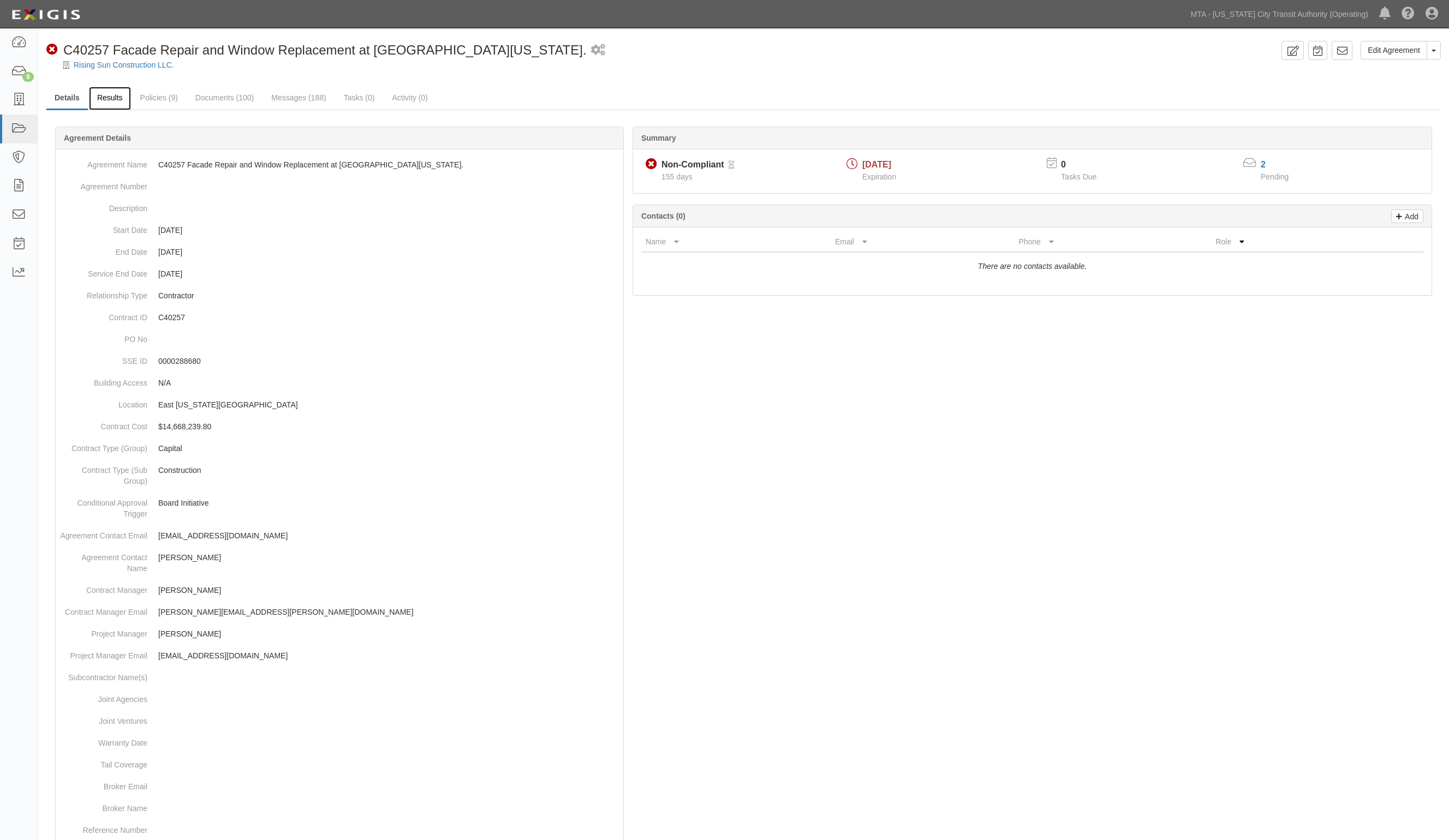
click at [103, 101] on link "Results" at bounding box center [110, 98] width 42 height 23
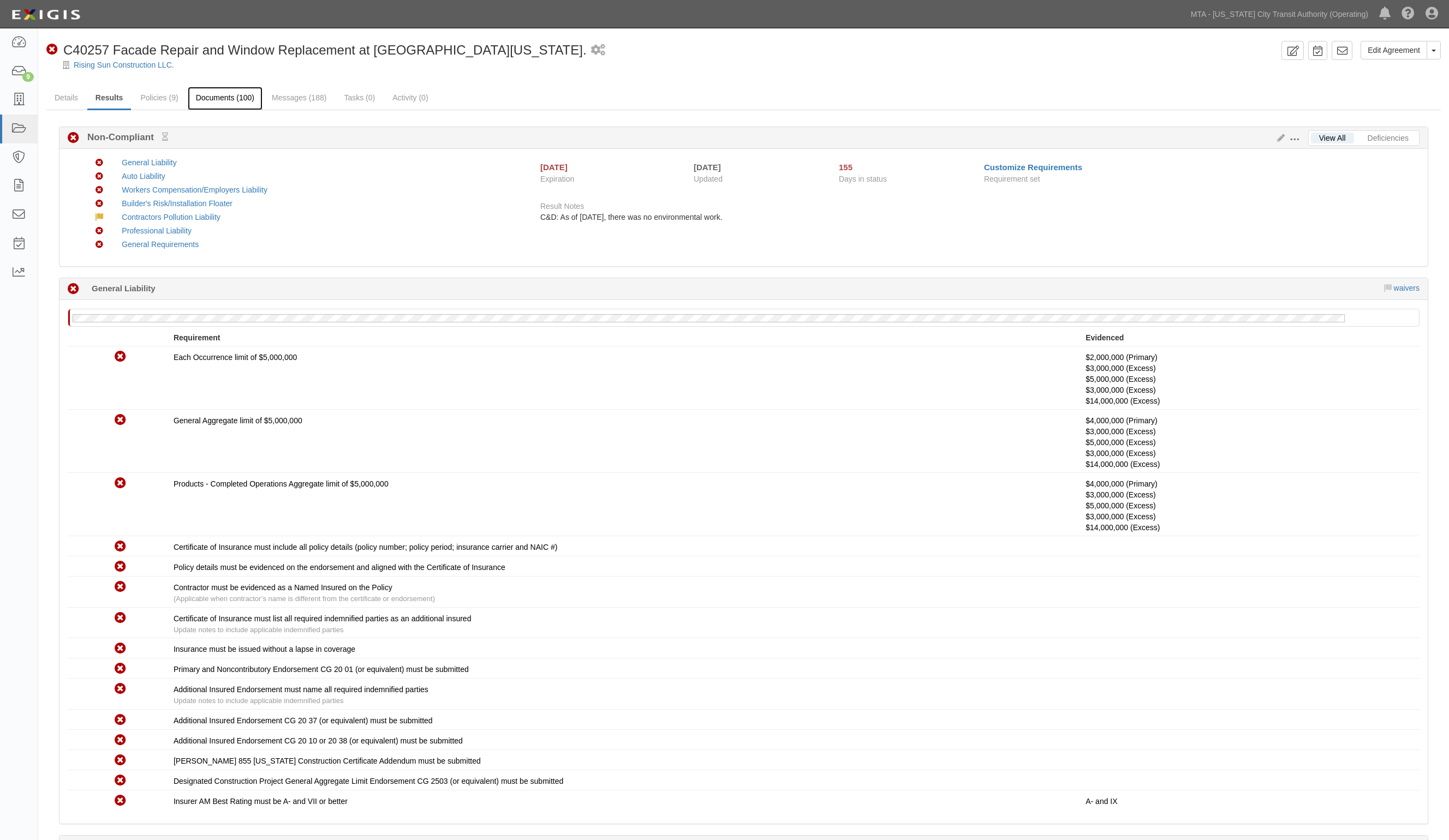
click at [226, 99] on link "Documents (100)" at bounding box center [225, 98] width 75 height 23
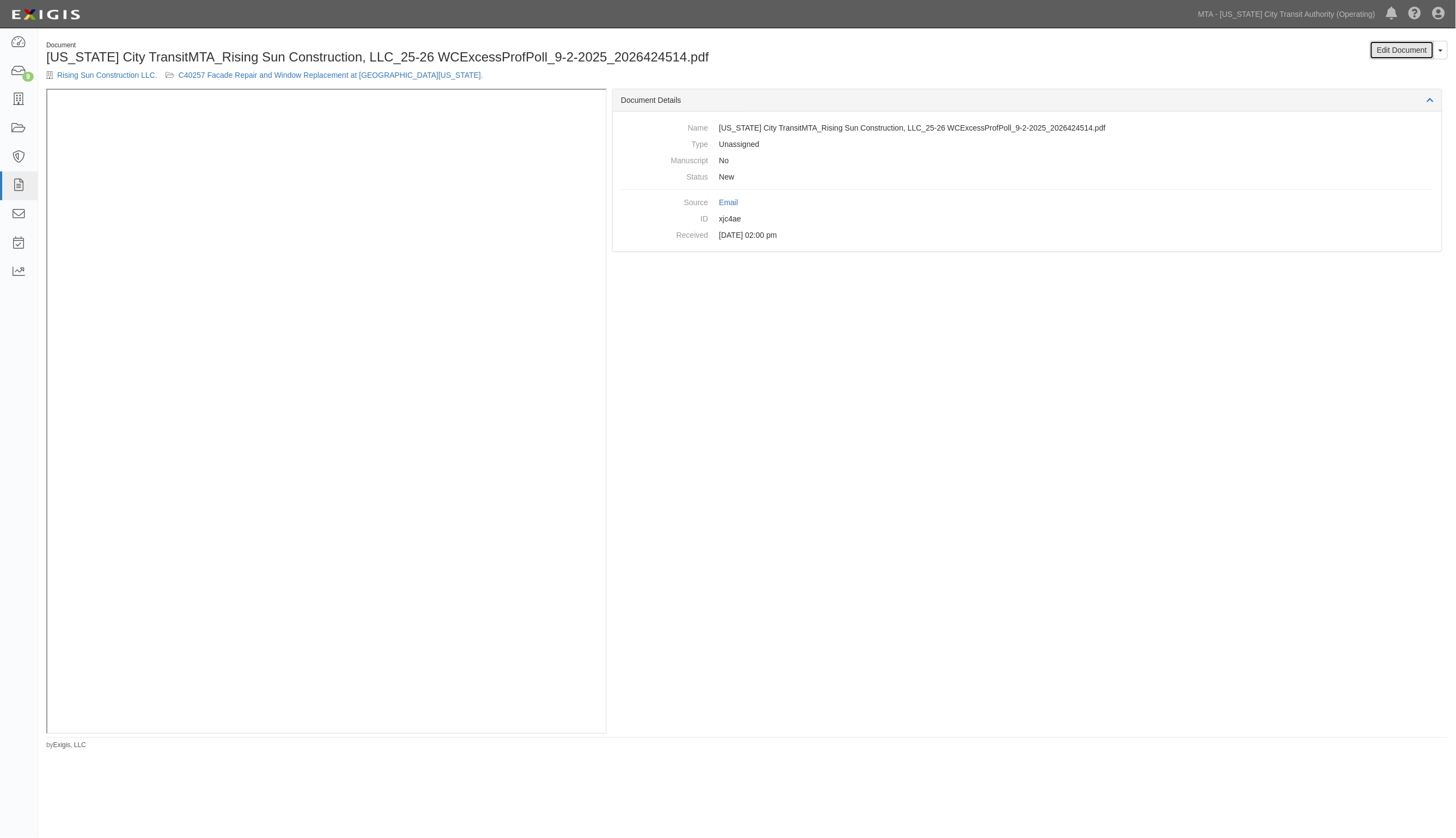
click at [1407, 55] on link "Edit Document" at bounding box center [1402, 50] width 64 height 19
click at [1395, 52] on link "Edit Document" at bounding box center [1402, 50] width 64 height 19
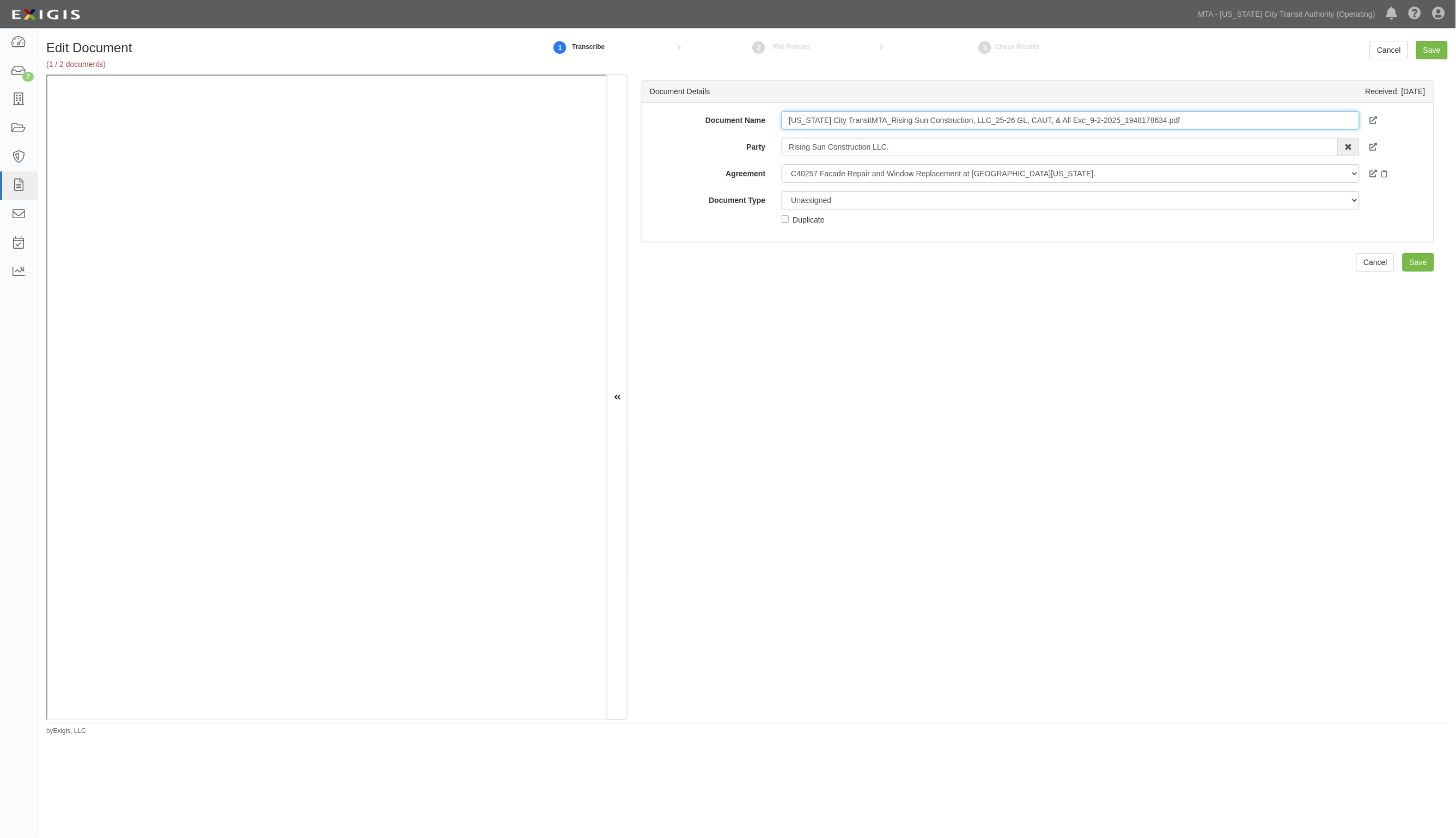
drag, startPoint x: 1188, startPoint y: 115, endPoint x: 848, endPoint y: 103, distance: 340.2
click at [857, 106] on div "Document Name New York City TransitMTA_Rising Sun Construction, LLC_25-26 GL, C…" at bounding box center [1038, 172] width 792 height 139
drag, startPoint x: 897, startPoint y: 110, endPoint x: 676, endPoint y: 113, distance: 221.0
click at [676, 113] on div "Document Name New York City Trans4.26.26" at bounding box center [1038, 120] width 792 height 19
type input "4.26.26 GL, AL, UL"
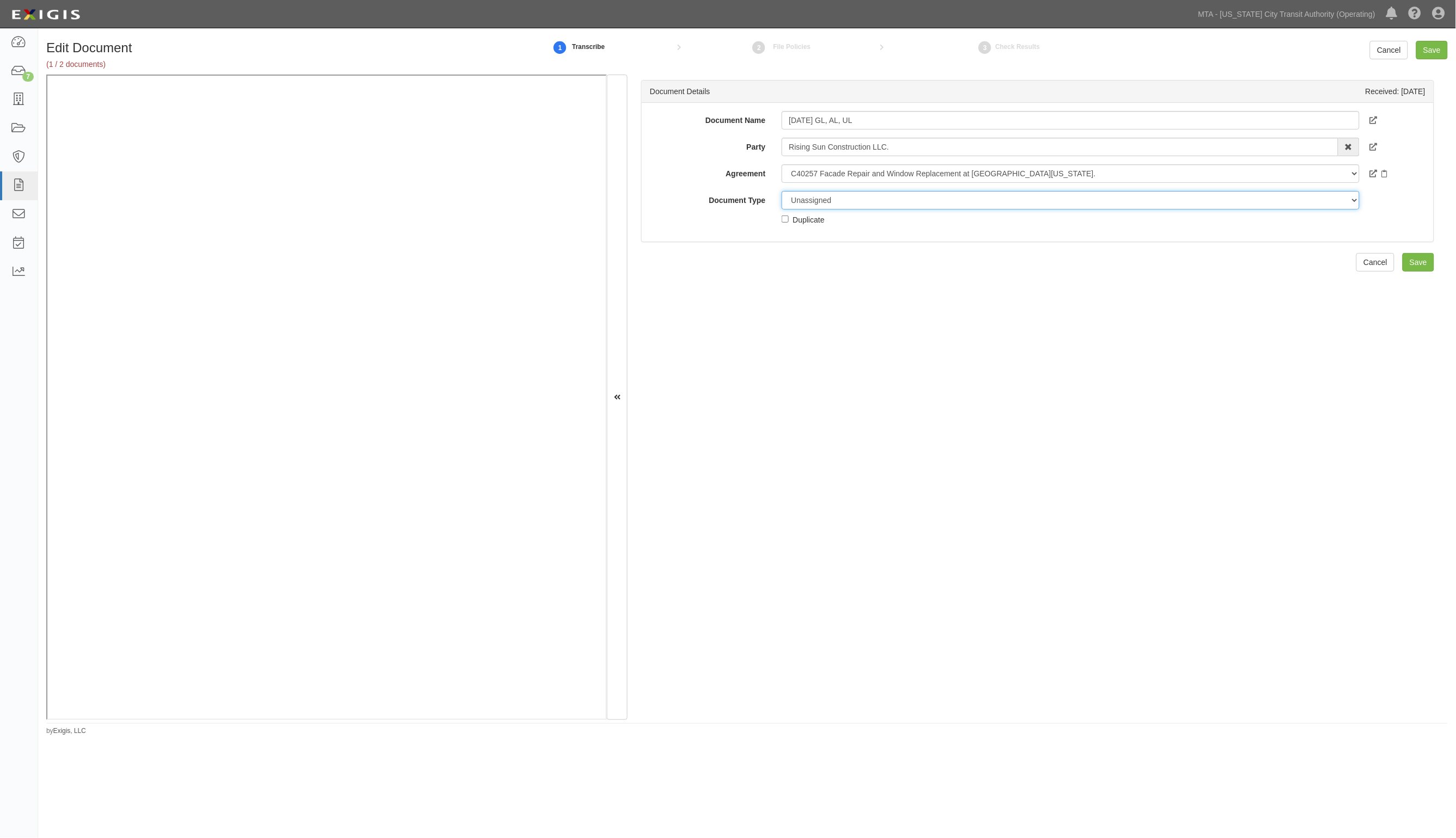
drag, startPoint x: 826, startPoint y: 200, endPoint x: 821, endPoint y: 205, distance: 7.1
click at [826, 200] on select "Unassigned Binder Cancellation Notice Certificate Contract Endorsement Insuranc…" at bounding box center [1070, 200] width 577 height 19
click at [781, 191] on select "Unassigned Binder Cancellation Notice Certificate Contract Endorsement Insuranc…" at bounding box center [1070, 200] width 577 height 19
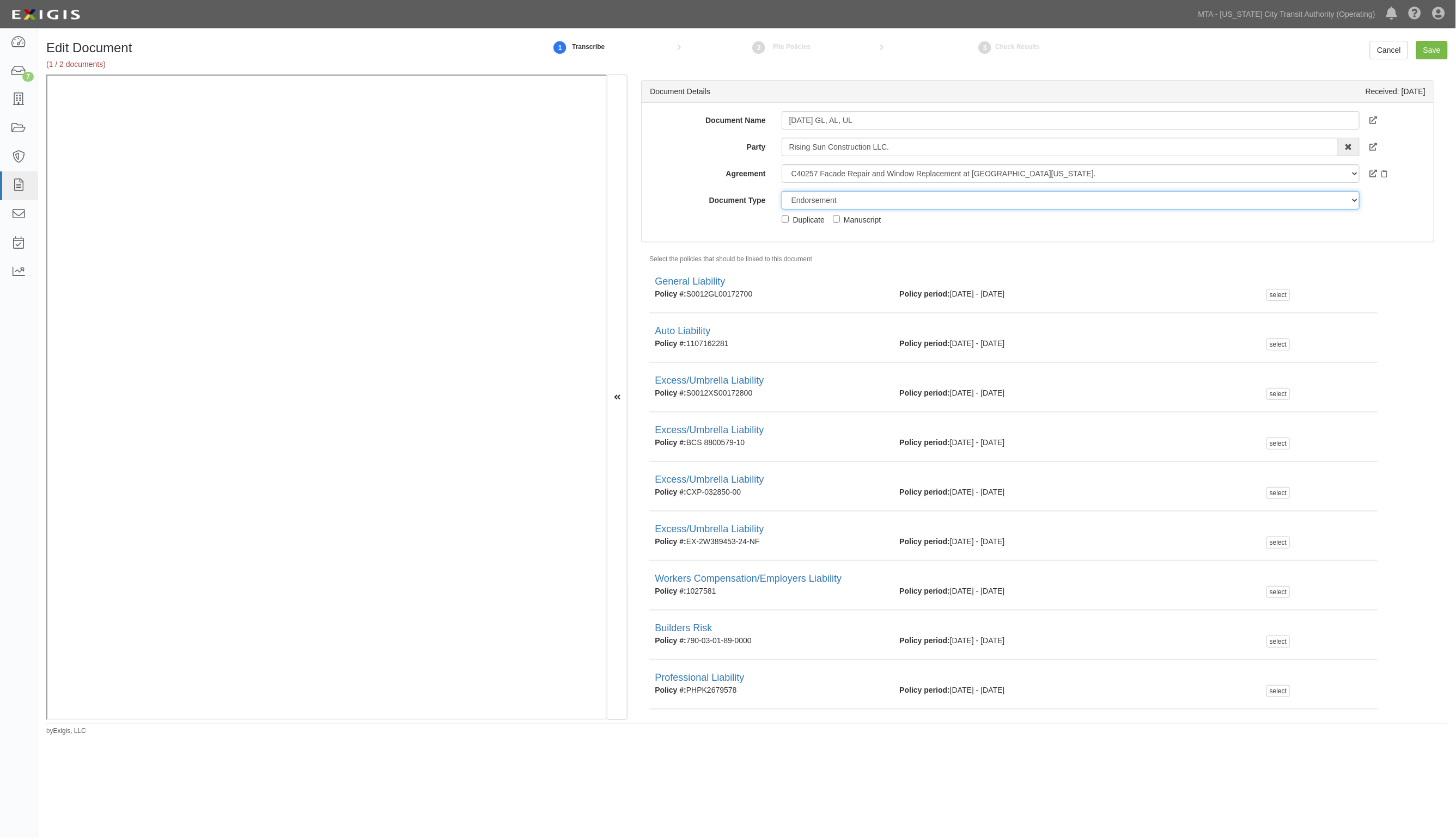
click at [872, 197] on select "Unassigned Binder Cancellation Notice Certificate Contract Endorsement Insuranc…" at bounding box center [1070, 200] width 577 height 19
select select "CertificateDetail"
click at [781, 191] on select "Unassigned Binder Cancellation Notice Certificate Contract Endorsement Insuranc…" at bounding box center [1070, 200] width 577 height 19
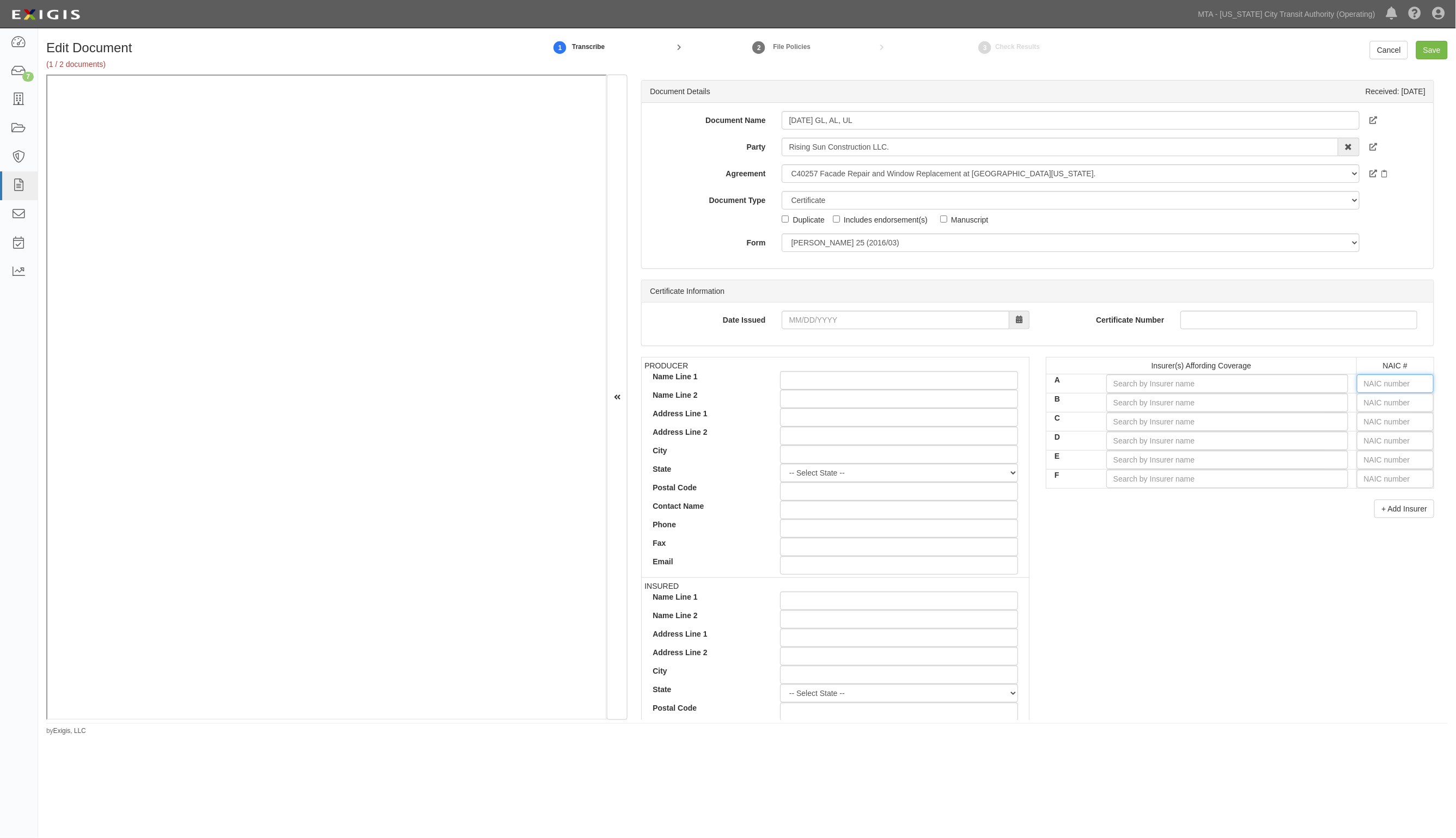
click at [1374, 382] on input "text" at bounding box center [1395, 384] width 77 height 19
click at [1400, 384] on input "text" at bounding box center [1395, 384] width 77 height 19
type input "16862"
type input "168"
type input "16890"
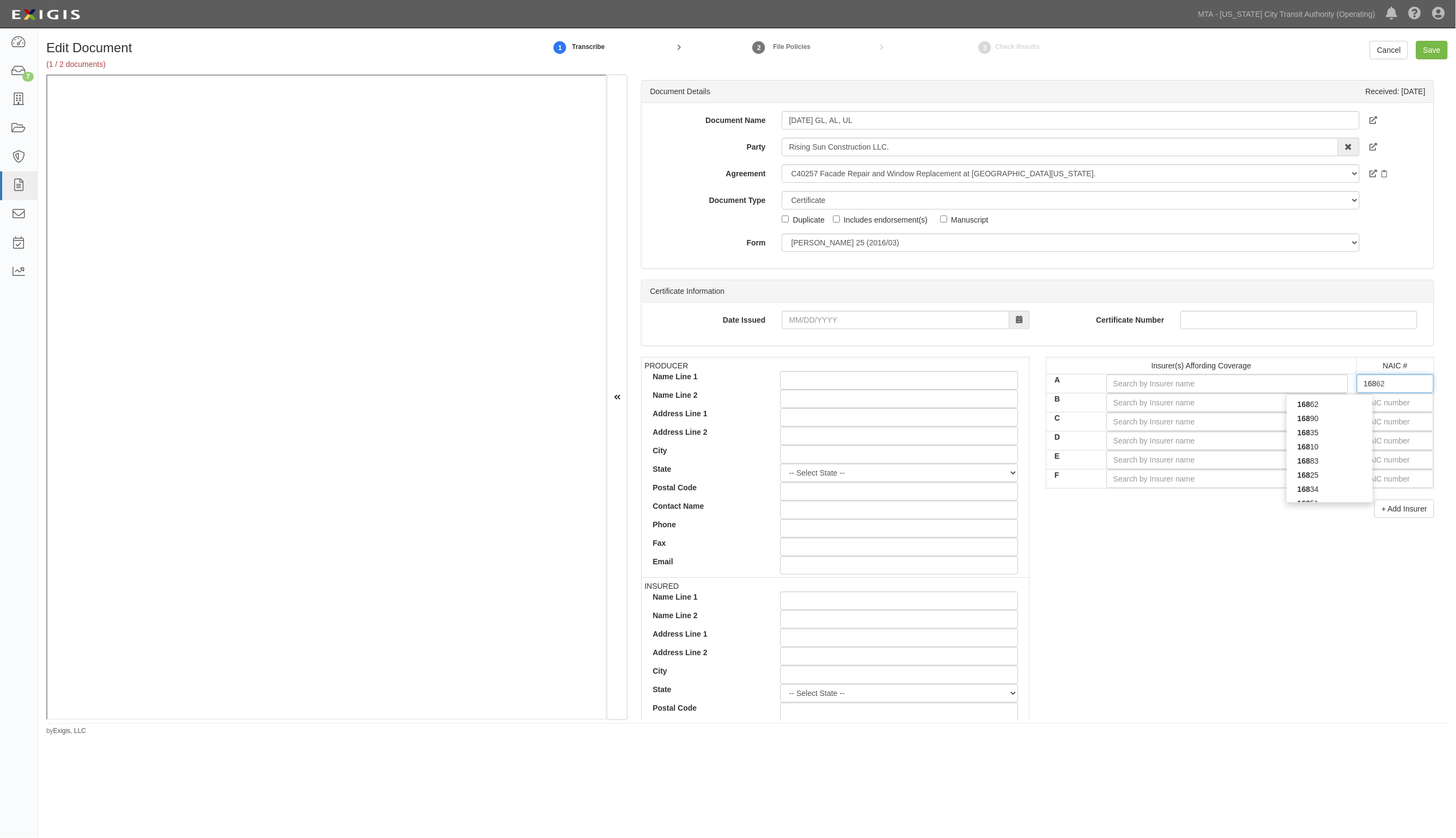
type input "1689"
type input "16890"
drag, startPoint x: 1351, startPoint y: 396, endPoint x: 1360, endPoint y: 404, distance: 12.0
click at [1352, 399] on div "16890" at bounding box center [1329, 404] width 87 height 21
click at [1354, 404] on div "16890" at bounding box center [1329, 404] width 86 height 15
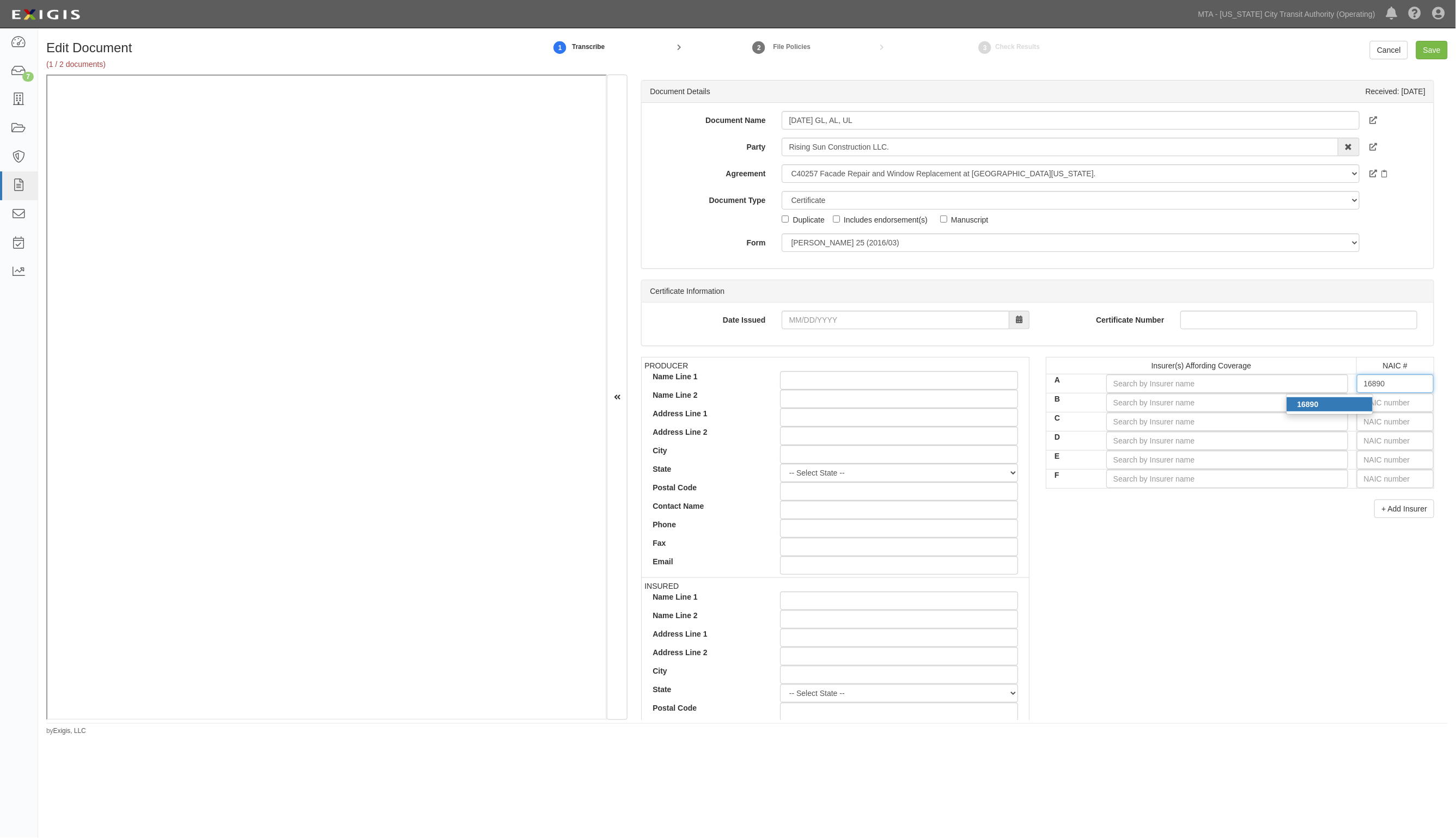
type input "Accelerant Specialty Insurance Company (A- IX Rating)"
type input "16890"
click at [1364, 404] on input "text" at bounding box center [1395, 402] width 77 height 19
type input "16862"
type input "1"
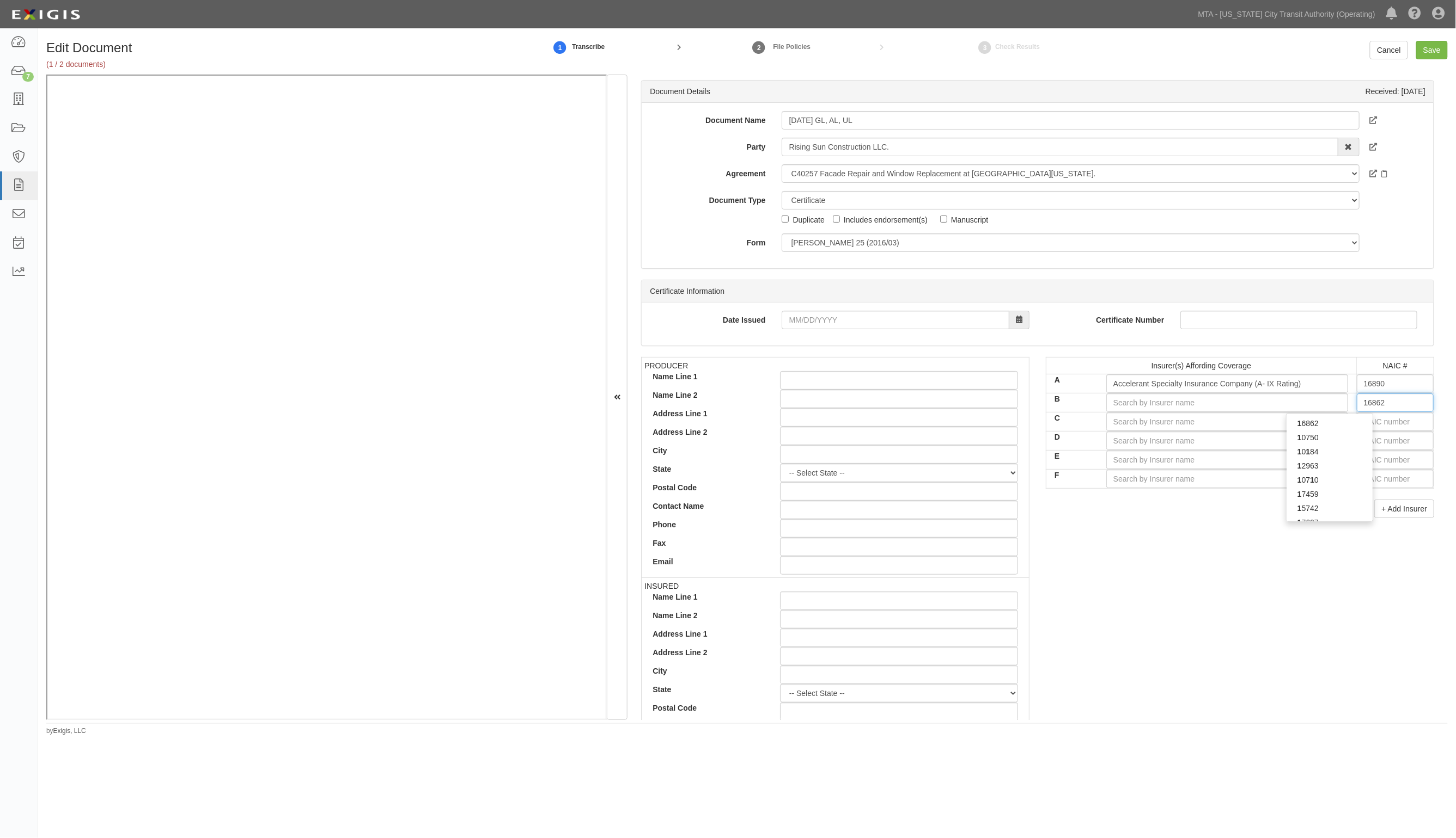
type input "12963"
type input "12"
type input "12196"
type input "121"
type input "12122"
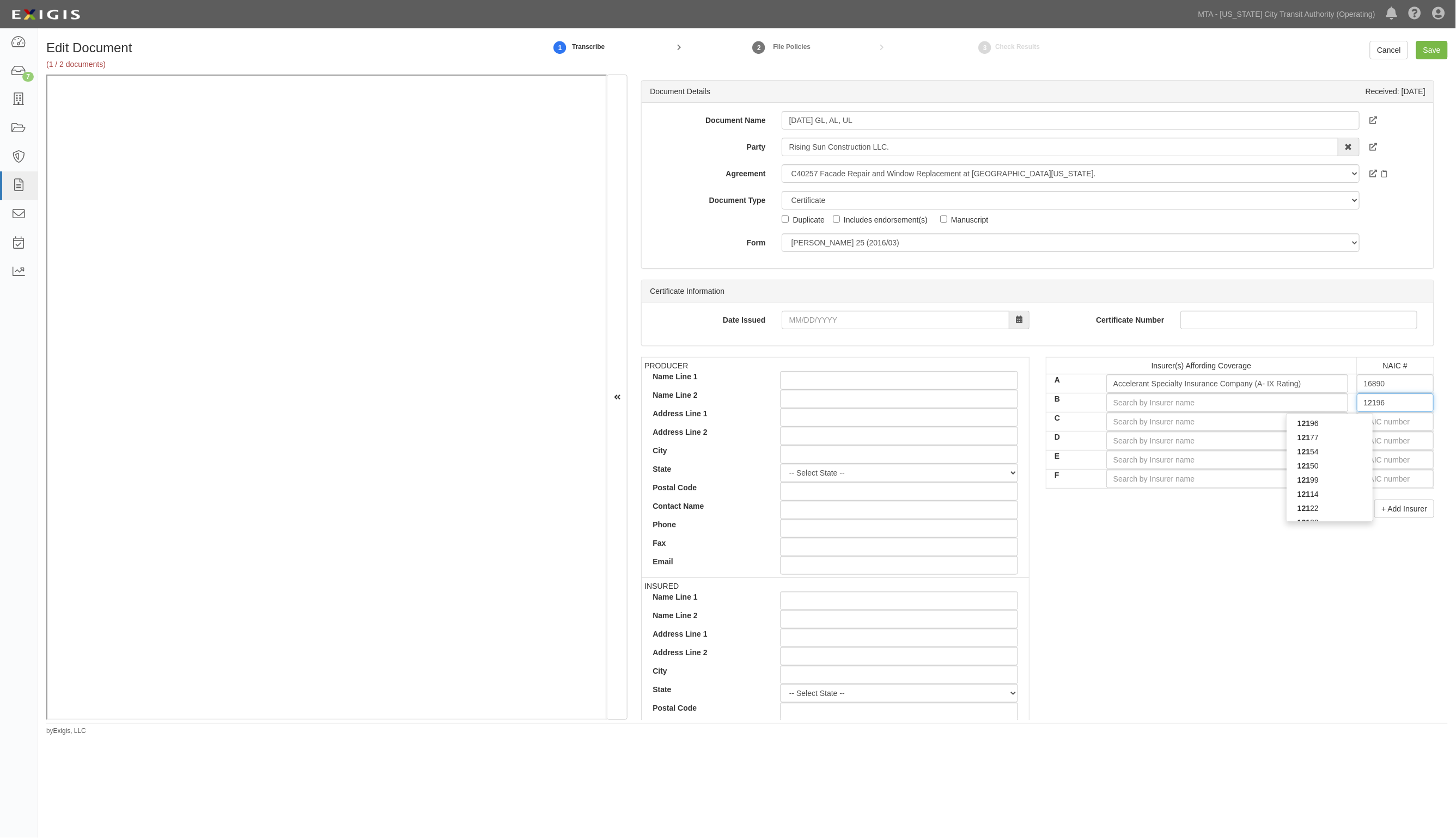
type input "1212"
type input "12122"
click at [1339, 438] on div "12122" at bounding box center [1329, 438] width 86 height 15
type input "New Jersey Manufacturers Insurance Co (A+ XV Rating)"
type input "12122"
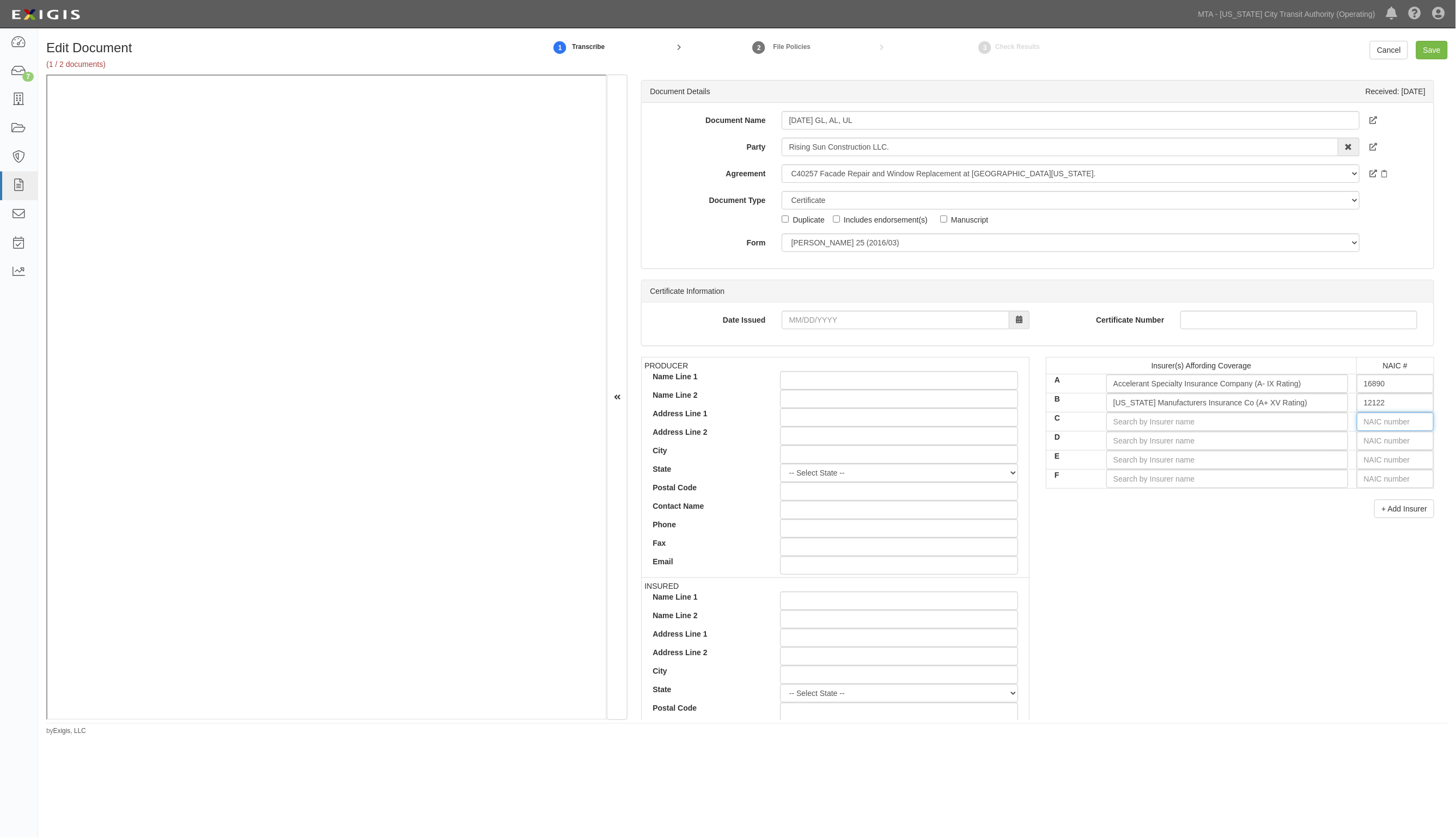
click at [1364, 425] on input "text" at bounding box center [1395, 421] width 77 height 19
type input "36404"
type input "3"
type input "31325"
type input "31"
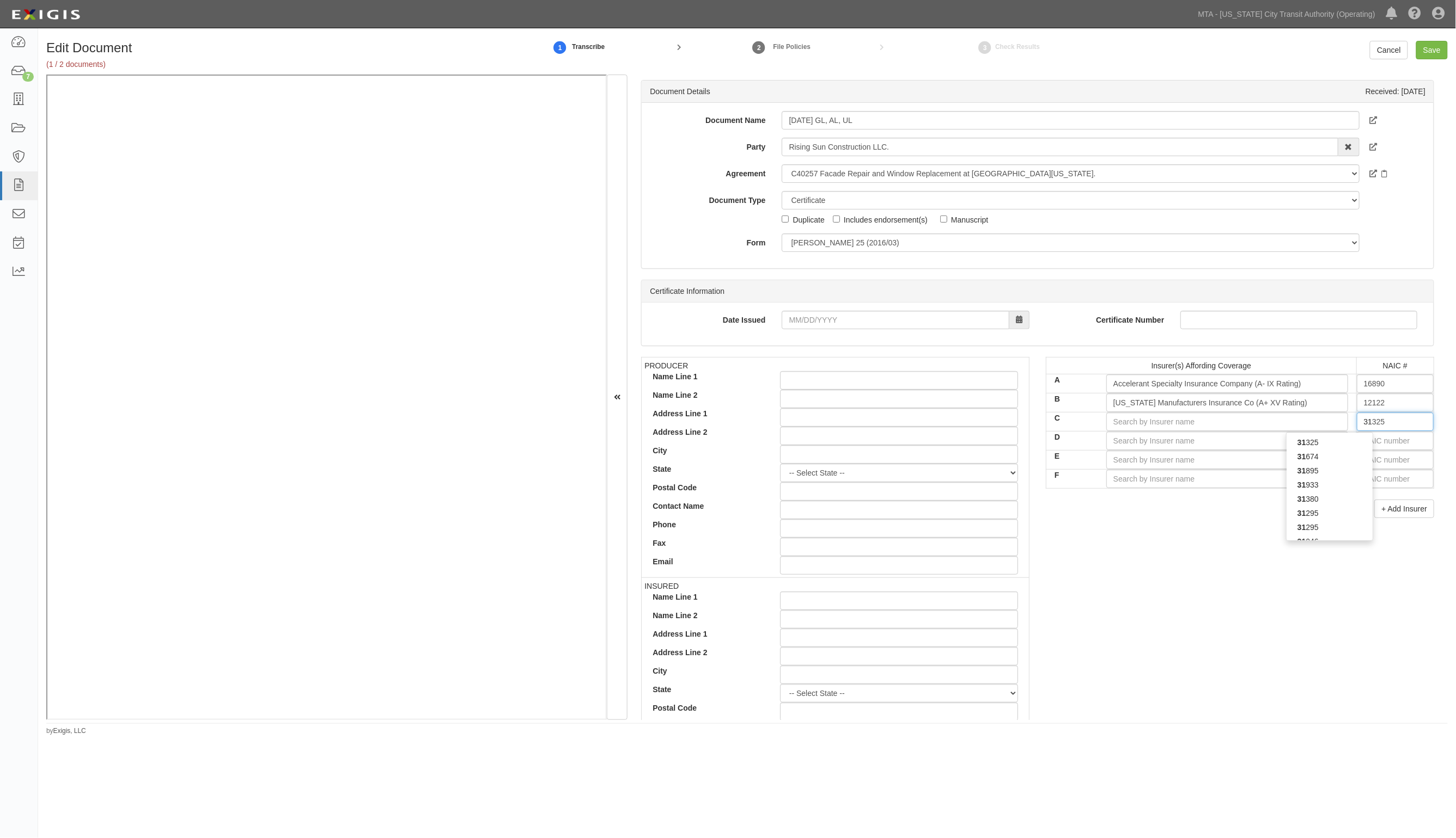
type input "31295"
type input "3129"
type input "31295"
click at [1339, 461] on div "31295" at bounding box center [1329, 457] width 86 height 15
type input "Berkley Specialty Insurance Company (A+ XV Rating)"
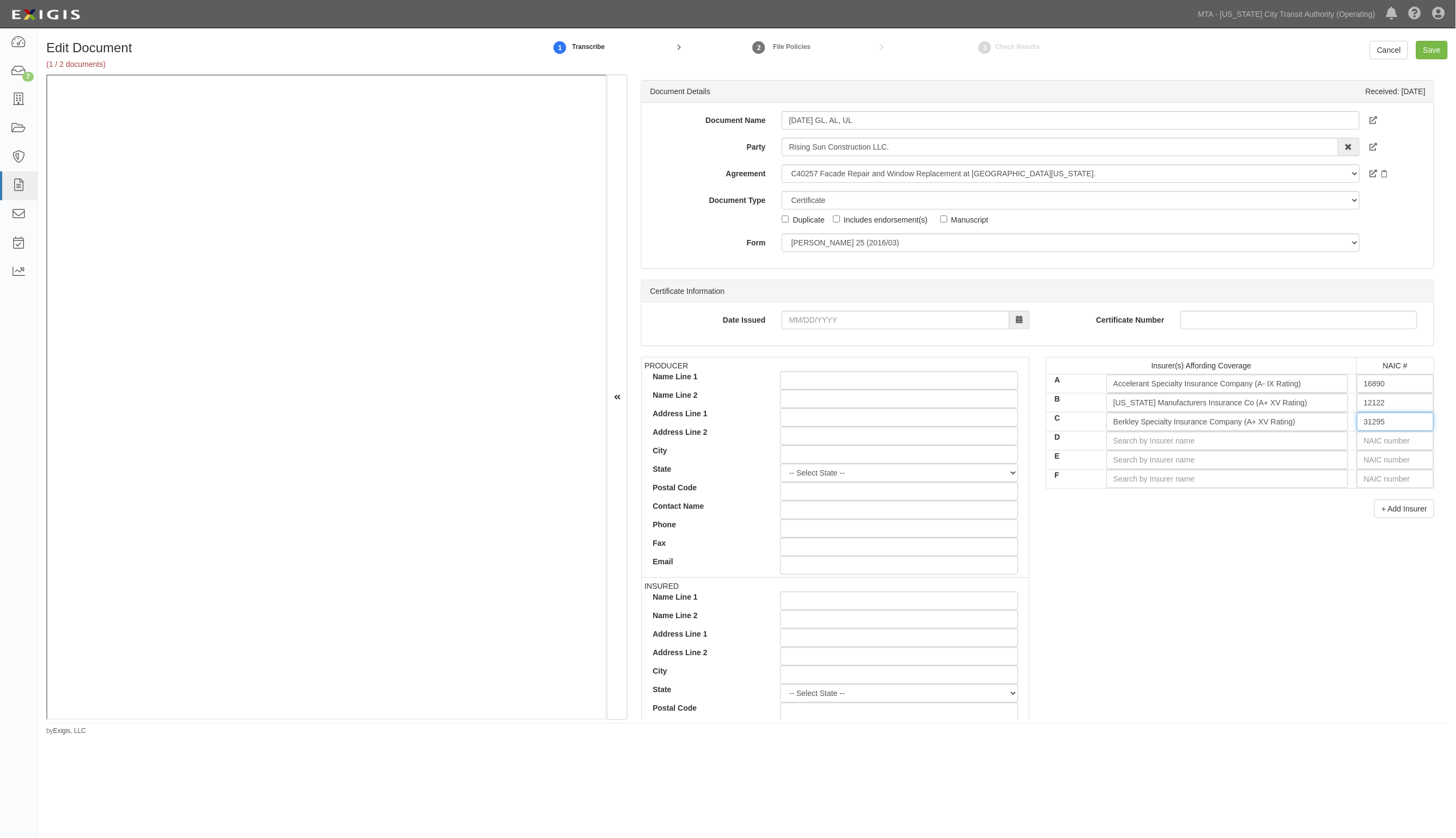
type input "31295"
click at [1357, 440] on input "text" at bounding box center [1395, 441] width 77 height 19
type input "16862"
type input "1"
type input "11105"
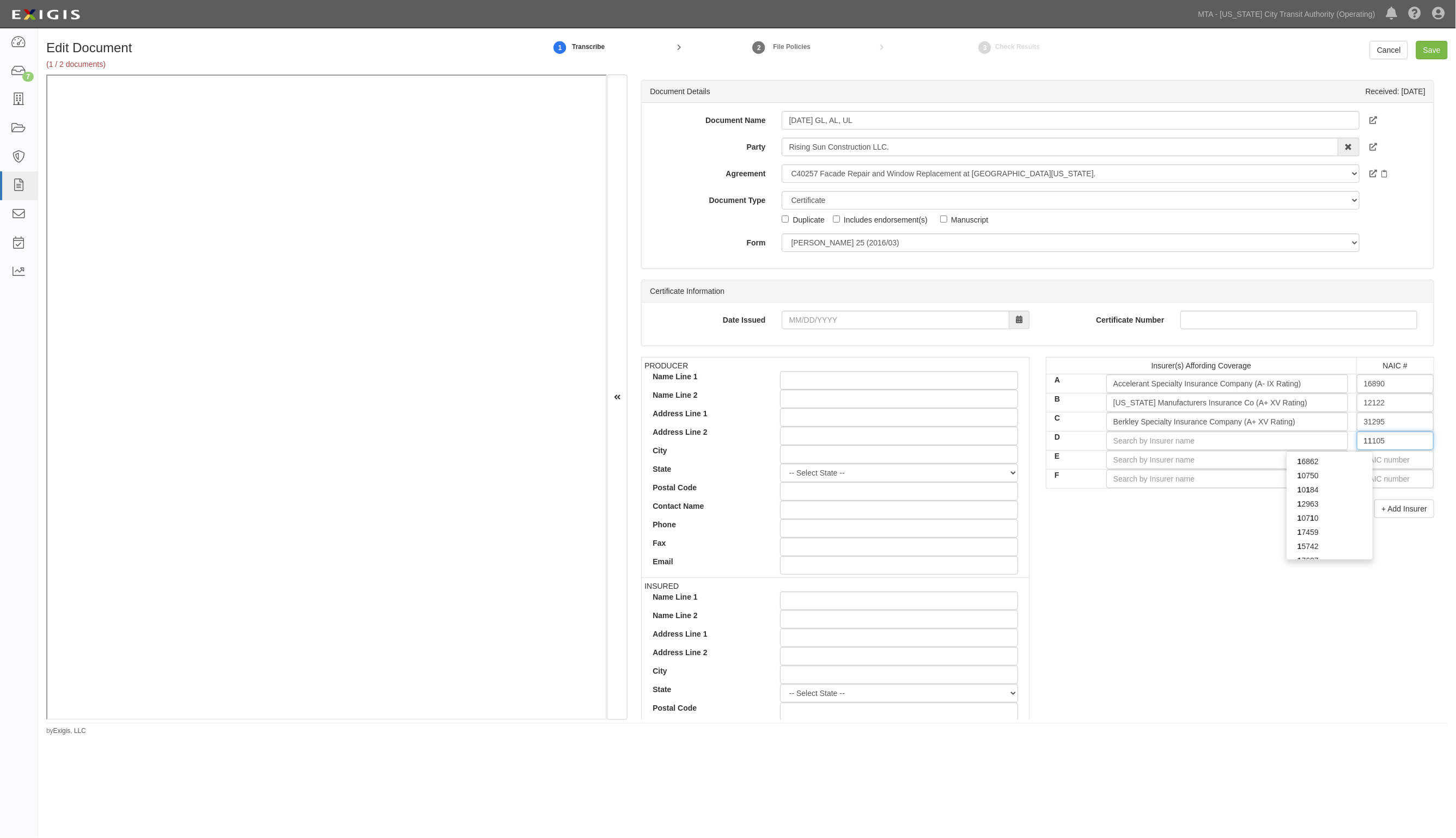
type input "111"
type input "11150"
type input "1115"
type input "11156"
drag, startPoint x: 1332, startPoint y: 461, endPoint x: 1364, endPoint y: 467, distance: 32.6
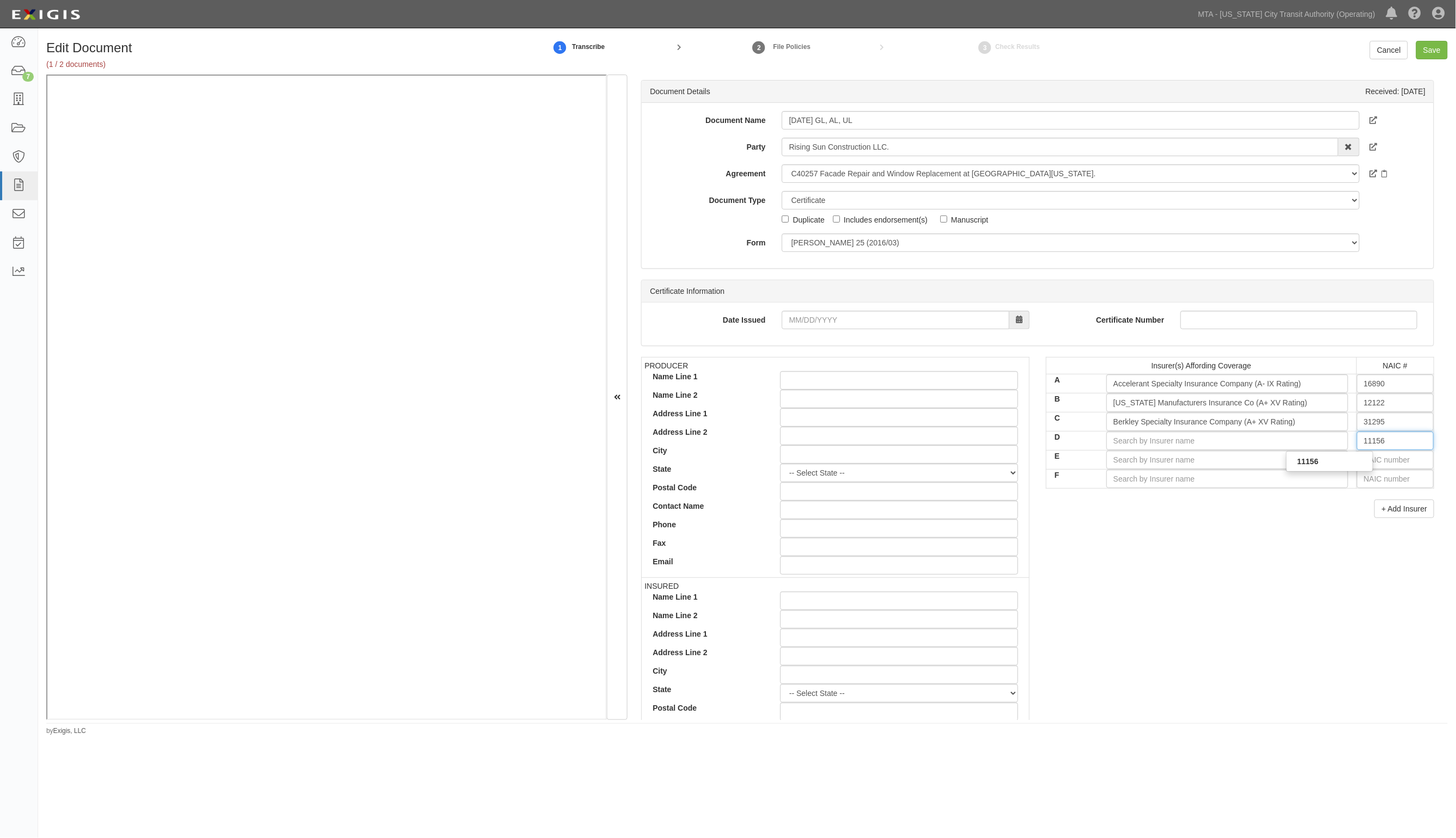
click at [1335, 463] on div "11156" at bounding box center [1329, 462] width 86 height 15
type input "Homesite Insurance Company of Florida (A XV Rating)"
type input "11156"
click at [1375, 463] on input "text" at bounding box center [1395, 459] width 77 height 19
type input "25232"
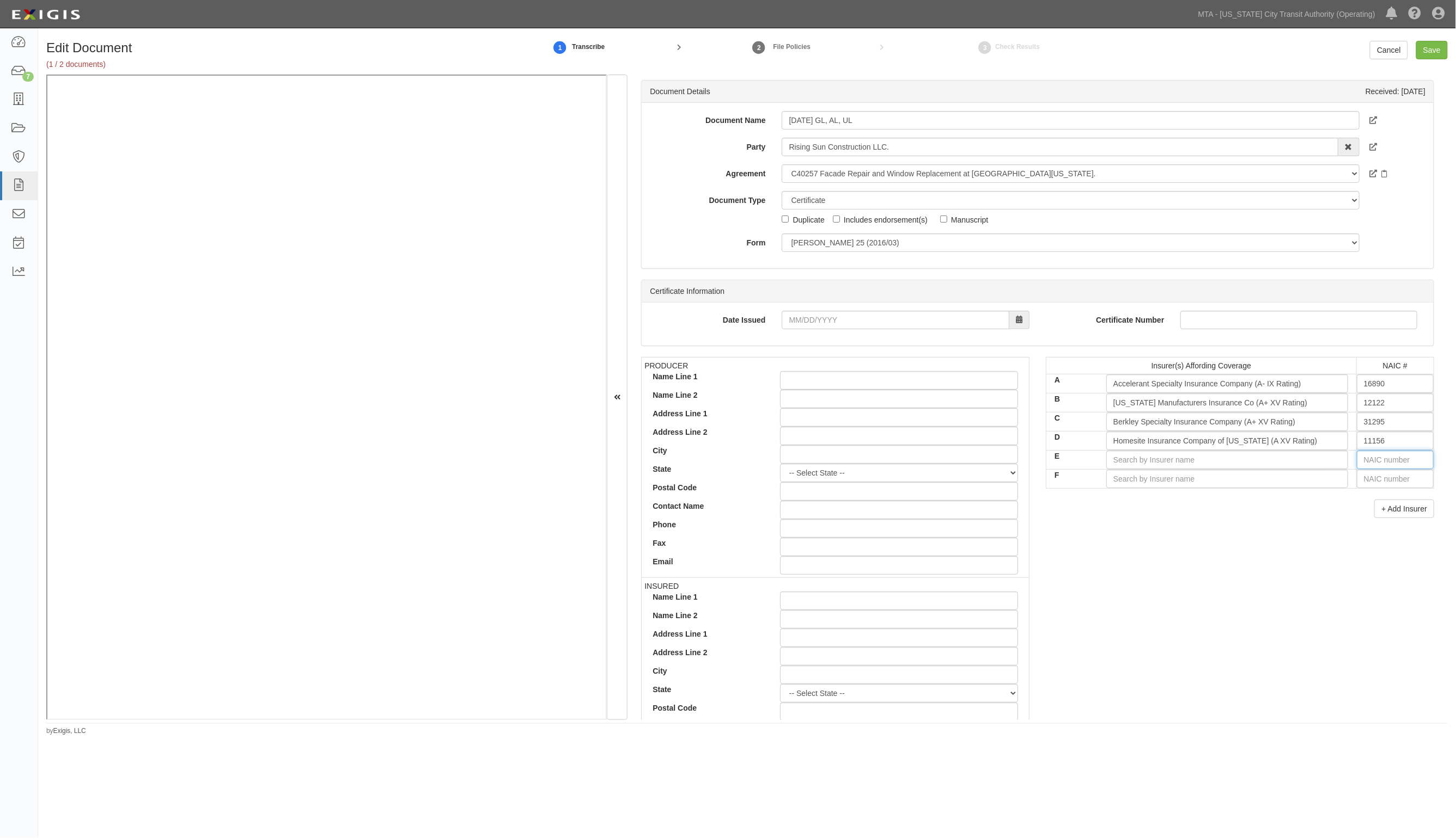
type input "2"
type input "29335"
type input "29"
type input "29688"
type input "296"
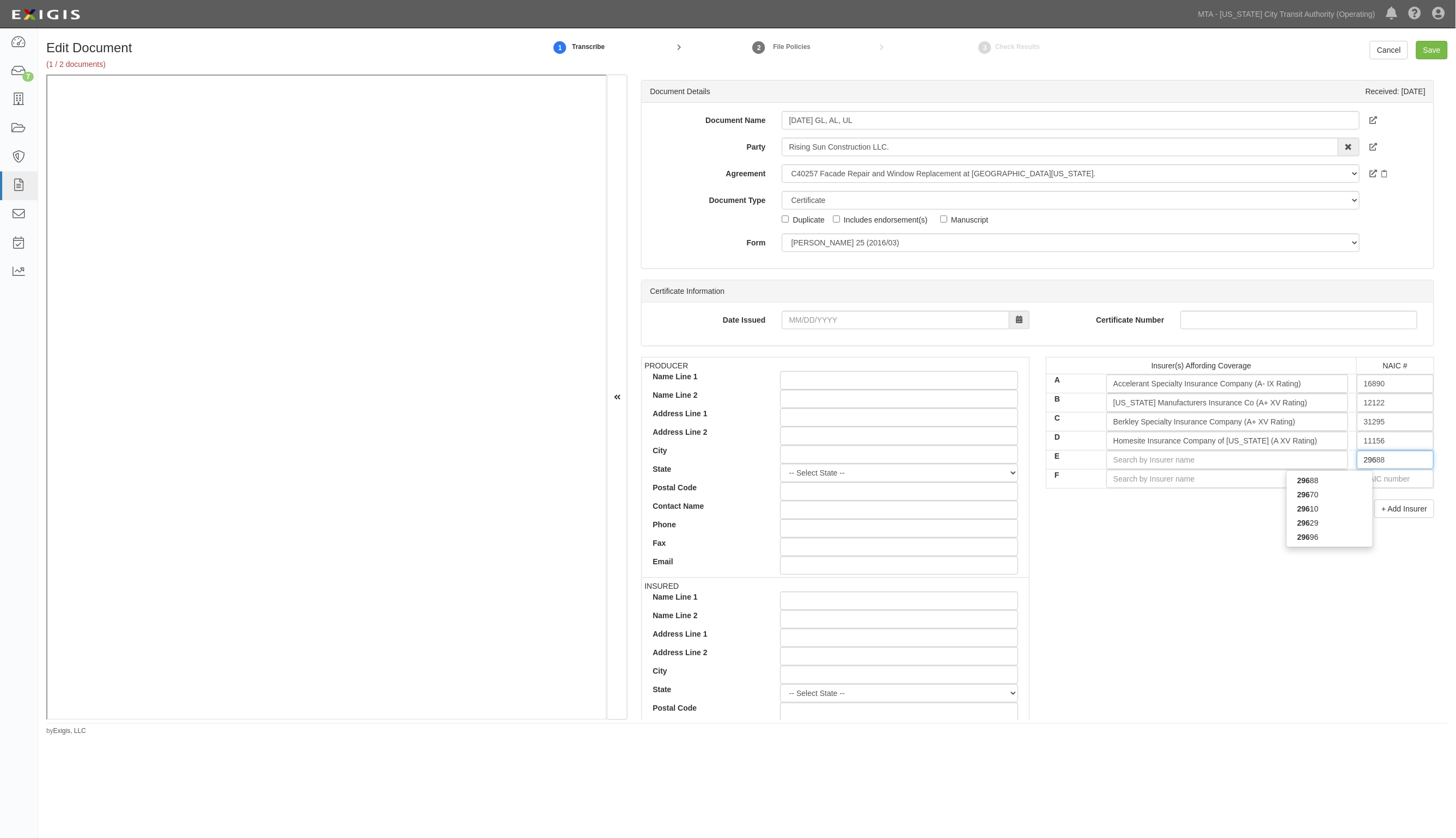
type input "29696"
type input "2969"
type input "29696"
click at [1359, 483] on div "29696" at bounding box center [1329, 481] width 86 height 15
type input "Travelers Excess and Surplus Lines Co (A++ XV Rating)"
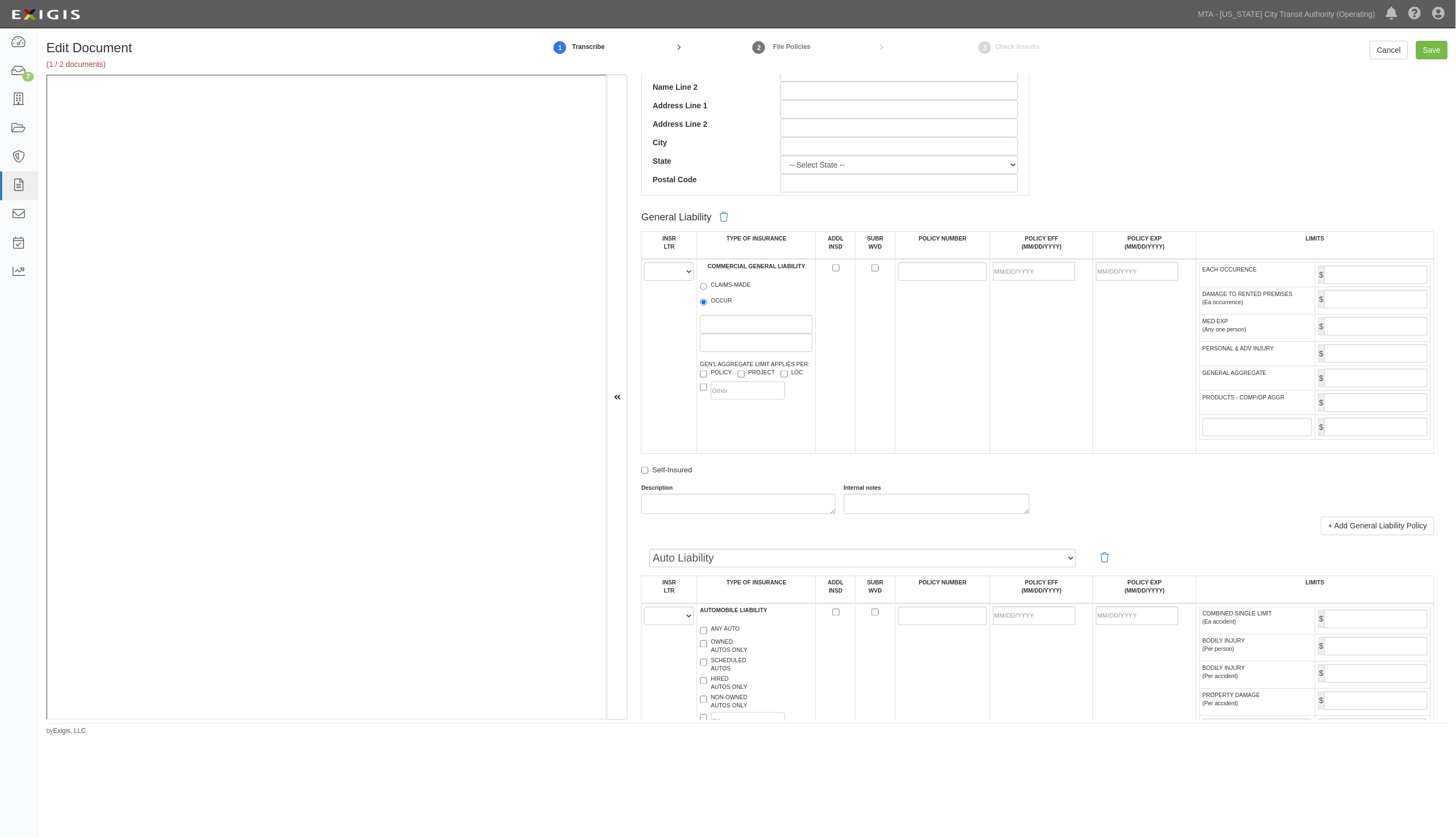
scroll to position [545, 0]
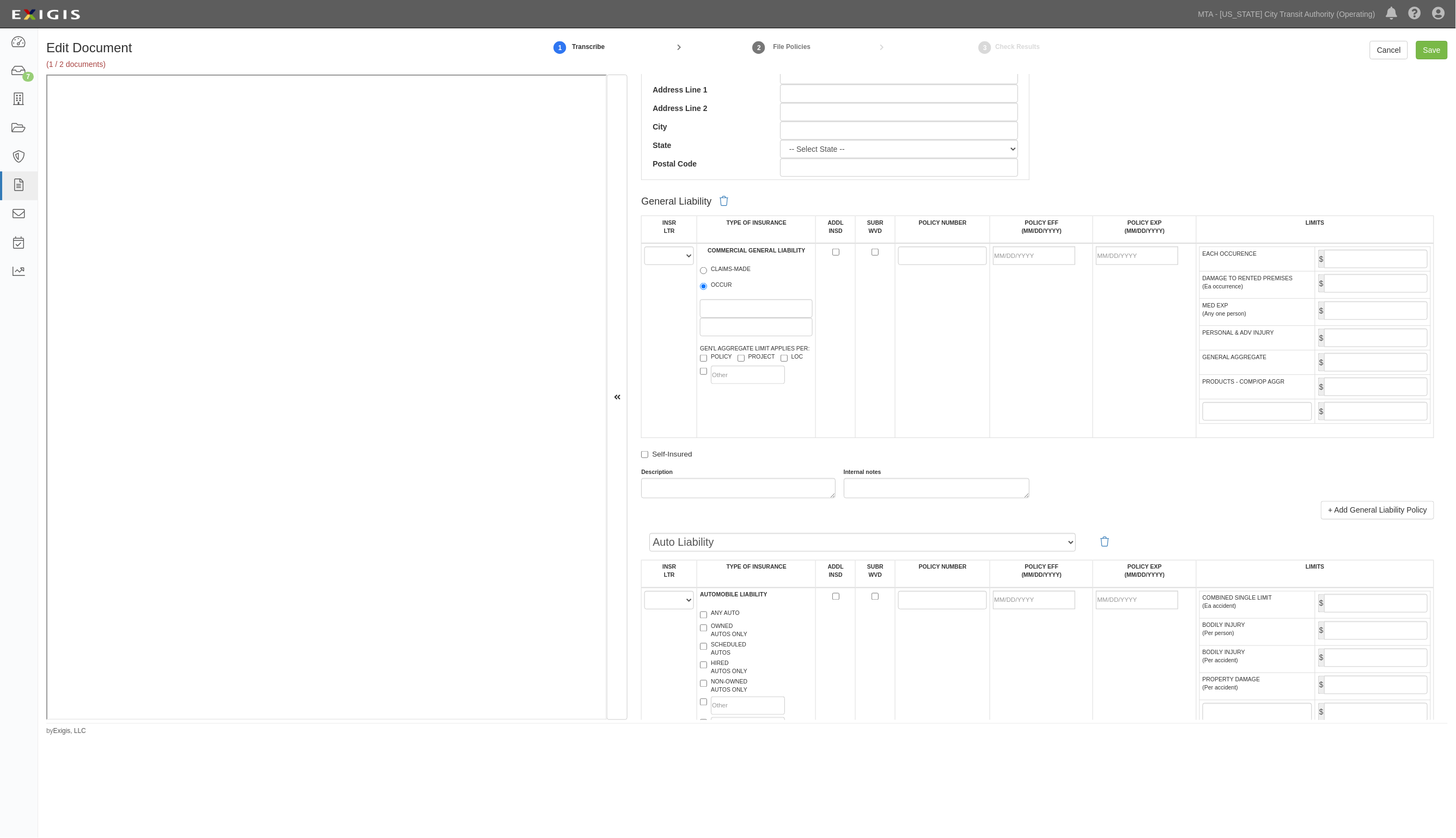
type input "29696"
click at [677, 257] on select "A B C D E F" at bounding box center [668, 255] width 49 height 19
select select "A"
click at [645, 247] on select "A B C D E F" at bounding box center [668, 255] width 49 height 19
click at [706, 284] on input "OCCUR" at bounding box center [703, 286] width 7 height 7
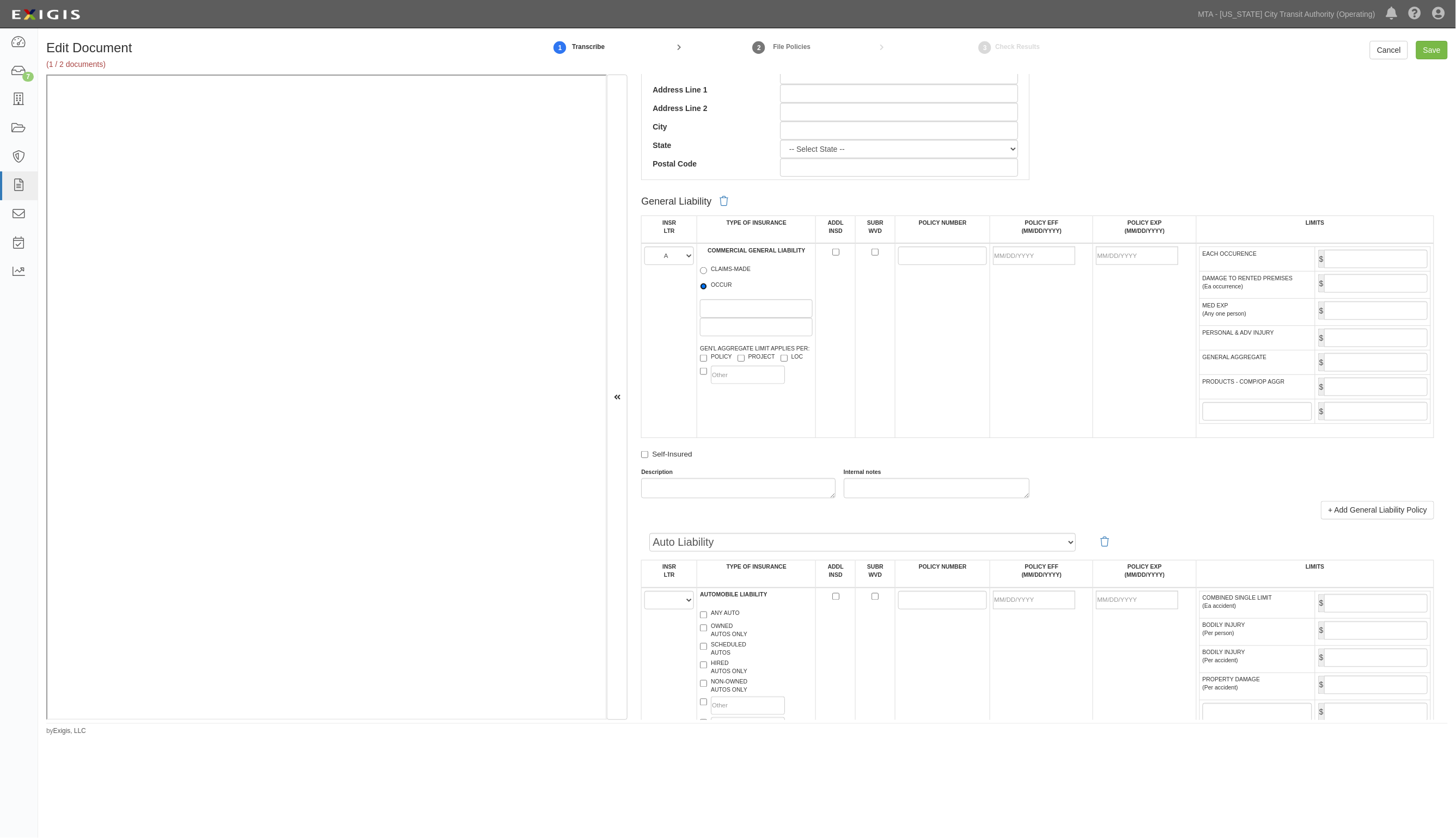
radio input "true"
drag, startPoint x: 916, startPoint y: 258, endPoint x: 884, endPoint y: 259, distance: 32.0
click at [916, 258] on input "POLICY NUMBER" at bounding box center [942, 255] width 89 height 19
paste input "S0012GL00172701"
type input "S0012GL00172701"
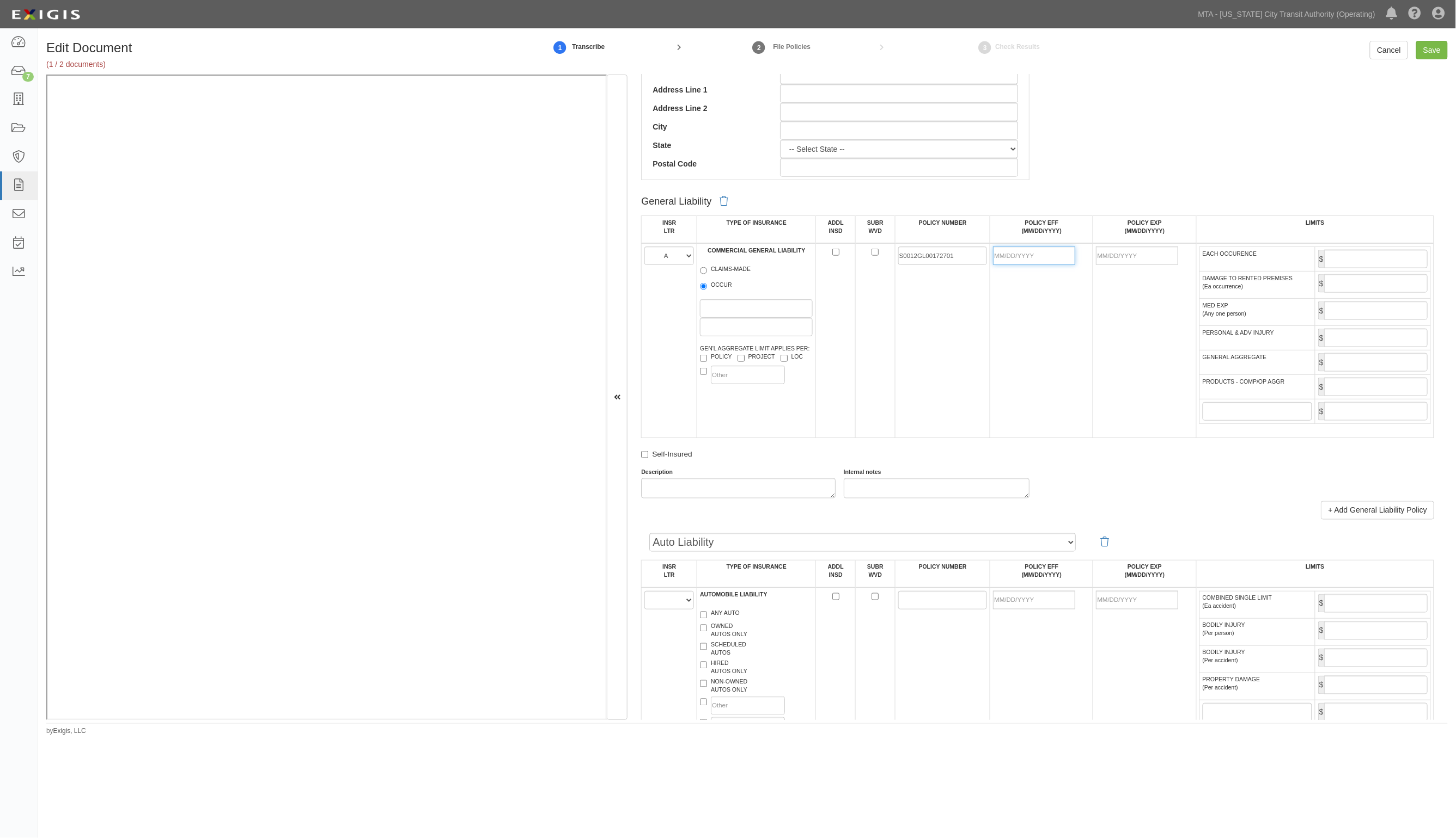
drag, startPoint x: 1042, startPoint y: 256, endPoint x: 1046, endPoint y: 259, distance: 5.0
click at [1046, 259] on input "POLICY EFF (MM/DD/YYYY)" at bounding box center [1034, 255] width 82 height 19
type input "04/26/2025"
type input "04/26/2026"
click at [1371, 259] on input "EACH OCCURENCE" at bounding box center [1375, 259] width 103 height 19
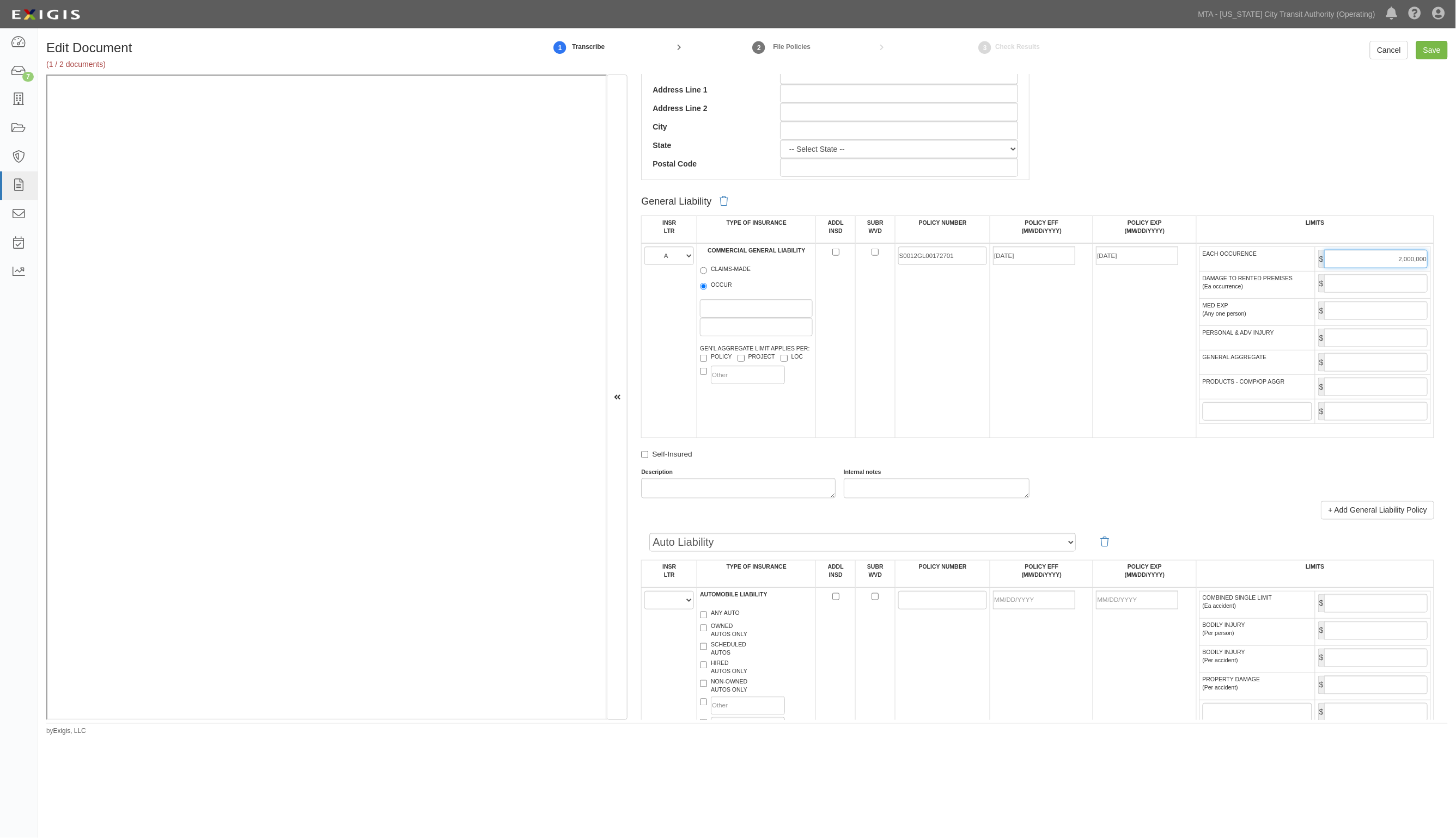
type input "2,000,000"
click at [1369, 363] on input "GENERAL AGGREGATE" at bounding box center [1375, 362] width 103 height 19
type input "4,000,000"
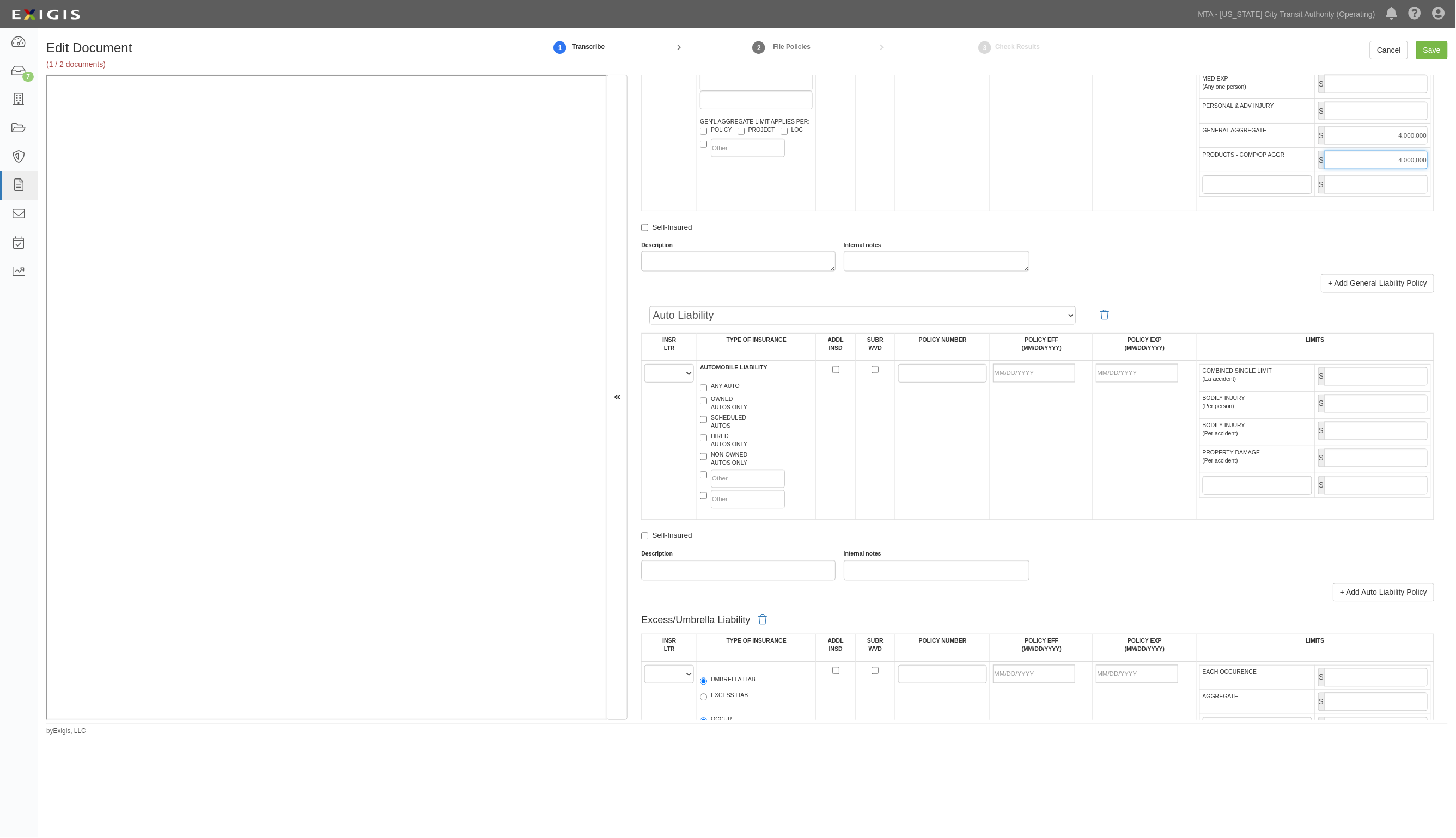
scroll to position [885, 0]
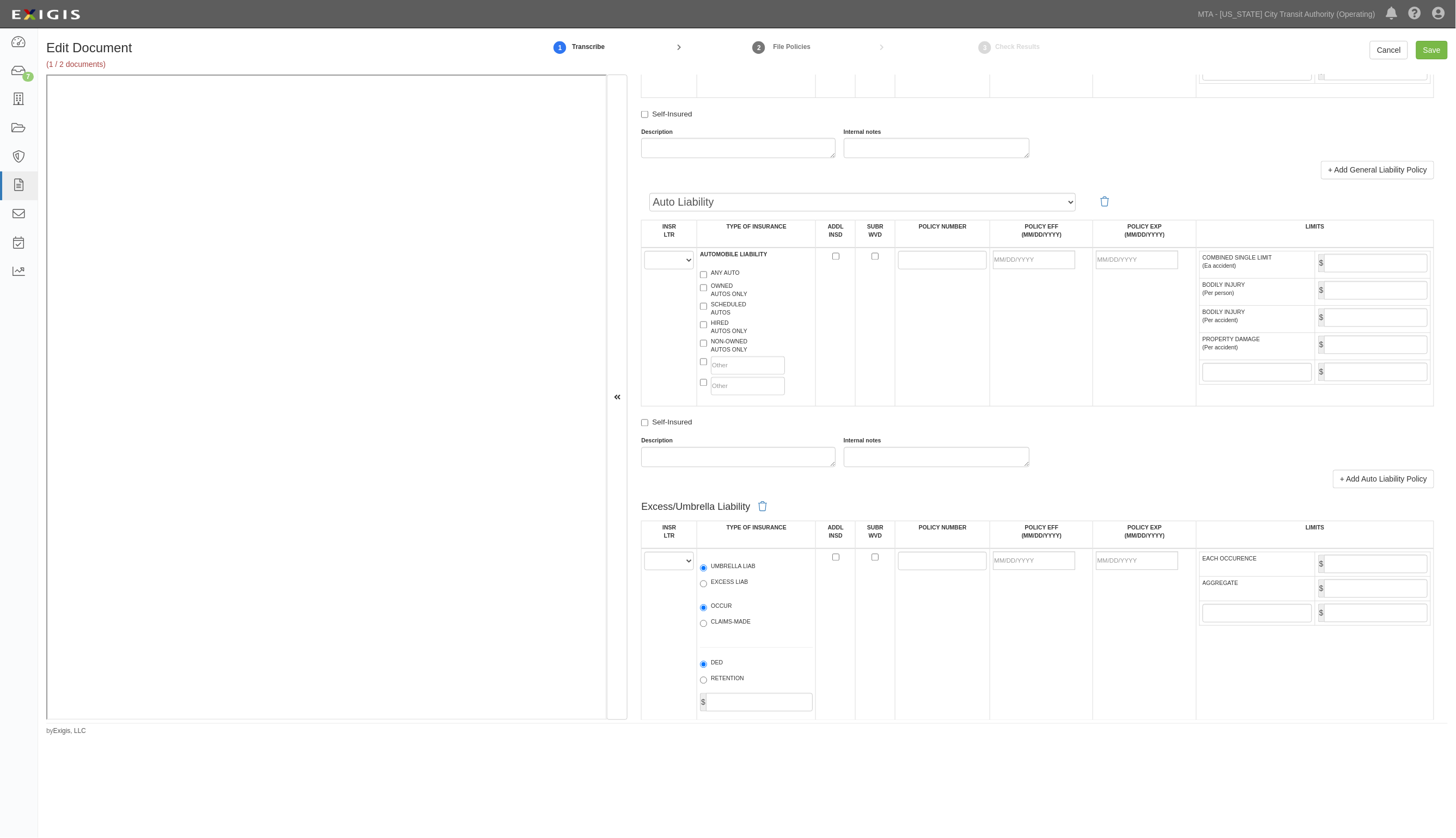
type input "4,000,000"
click at [668, 260] on select "A B C D E F" at bounding box center [668, 259] width 49 height 19
select select "B"
click at [645, 252] on select "A B C D E F" at bounding box center [668, 259] width 49 height 19
click at [743, 273] on div "ANY AUTO" at bounding box center [756, 276] width 129 height 13
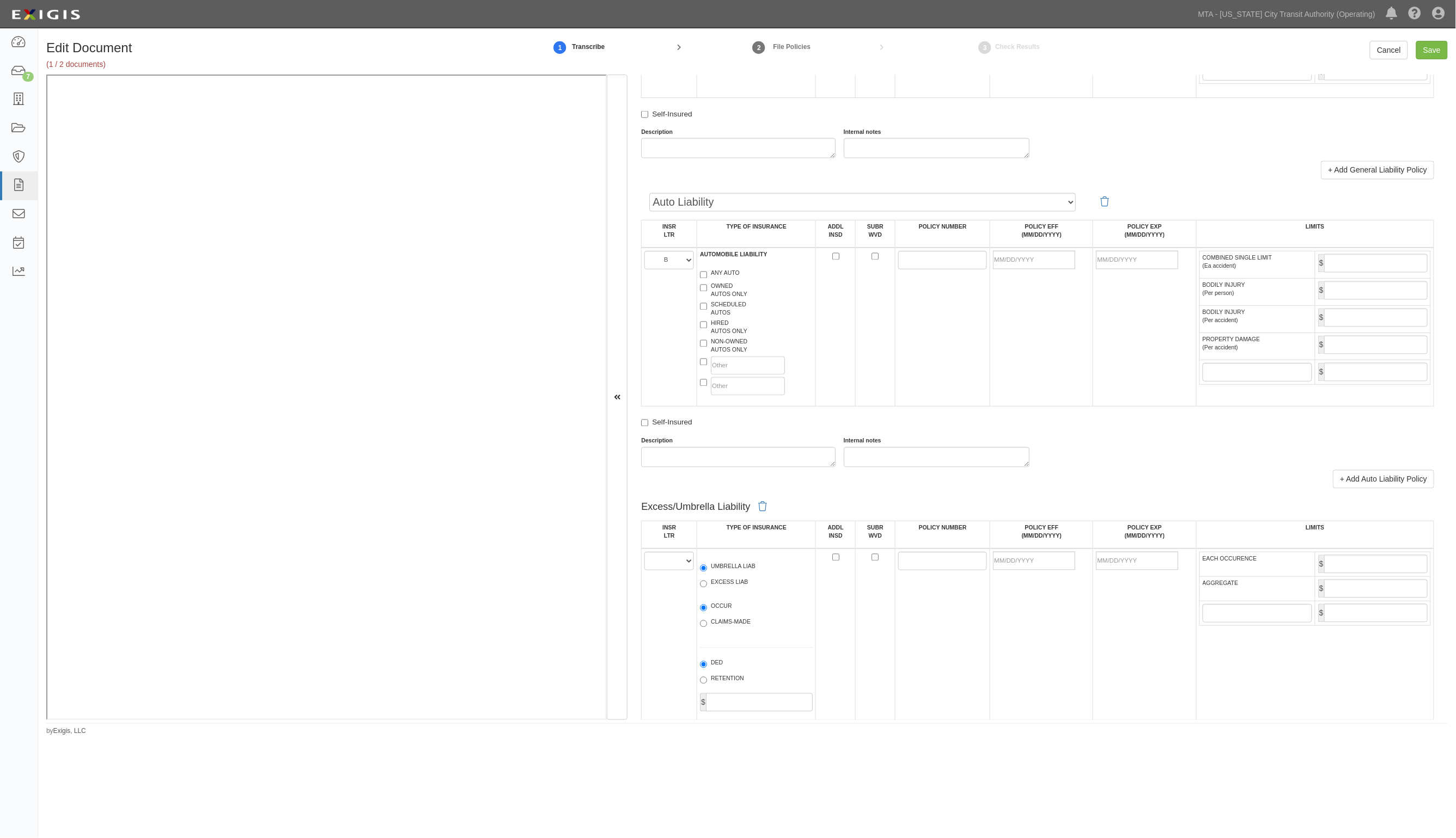
click at [736, 275] on label "ANY AUTO" at bounding box center [719, 275] width 40 height 11
click at [707, 275] on input "ANY AUTO" at bounding box center [703, 275] width 7 height 7
checkbox input "true"
click at [916, 266] on input "POLICY NUMBER" at bounding box center [942, 259] width 89 height 19
paste input "1107162281"
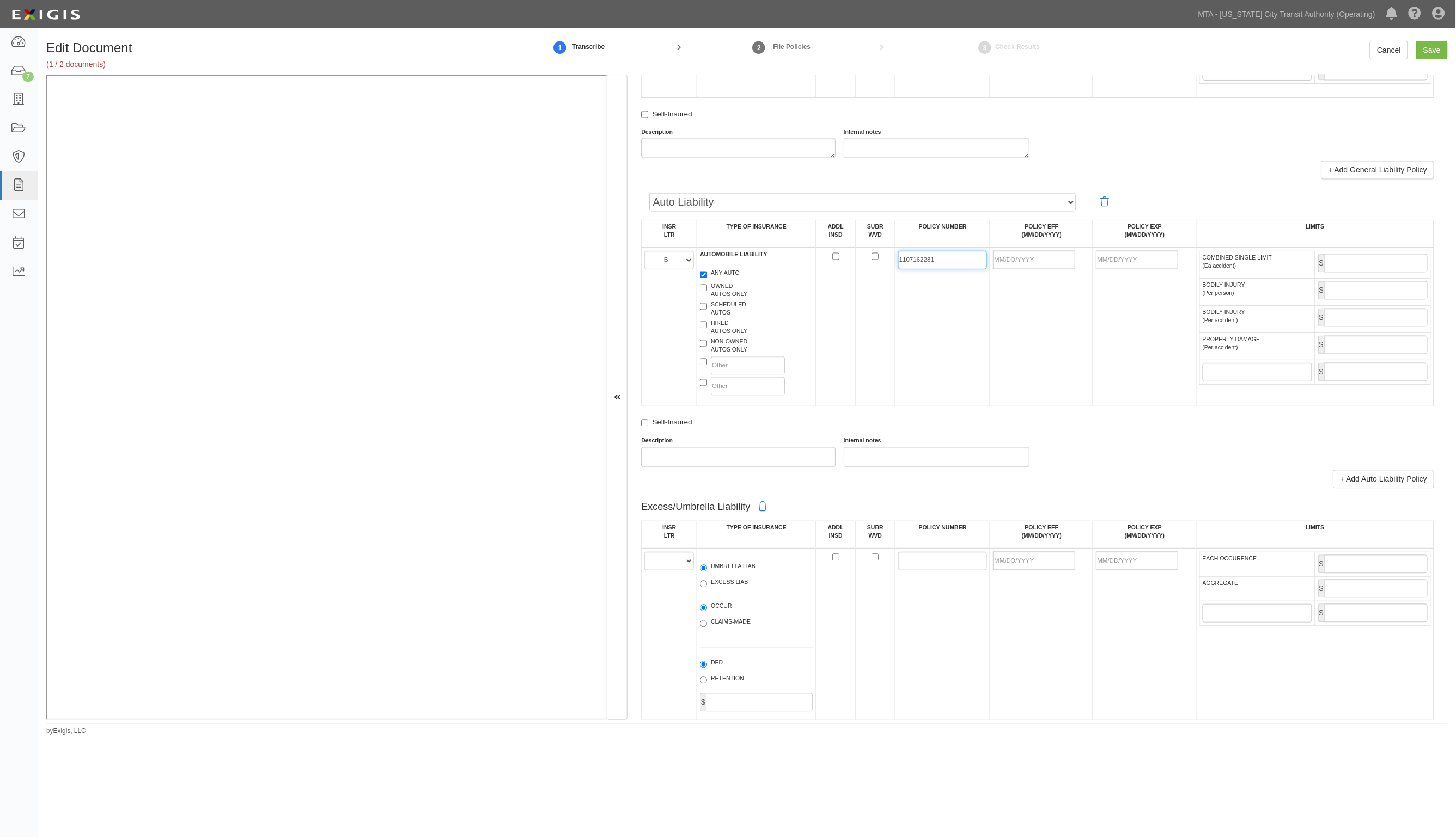
type input "1107162281"
click at [1025, 264] on input "POLICY EFF (MM/DD/YYYY)" at bounding box center [1034, 259] width 82 height 19
type input "04/26/2025"
type input "04/26/2026"
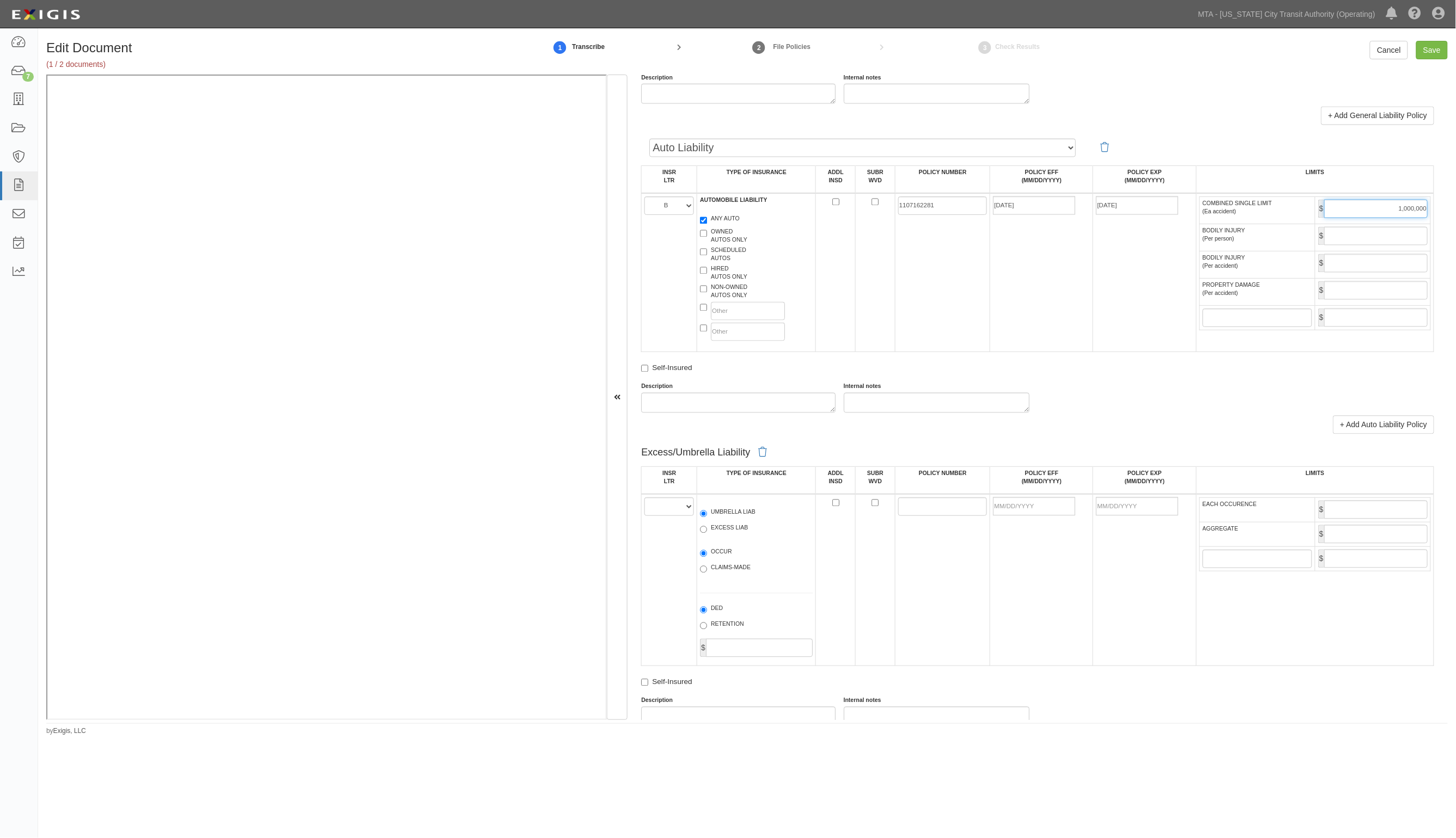
scroll to position [1157, 0]
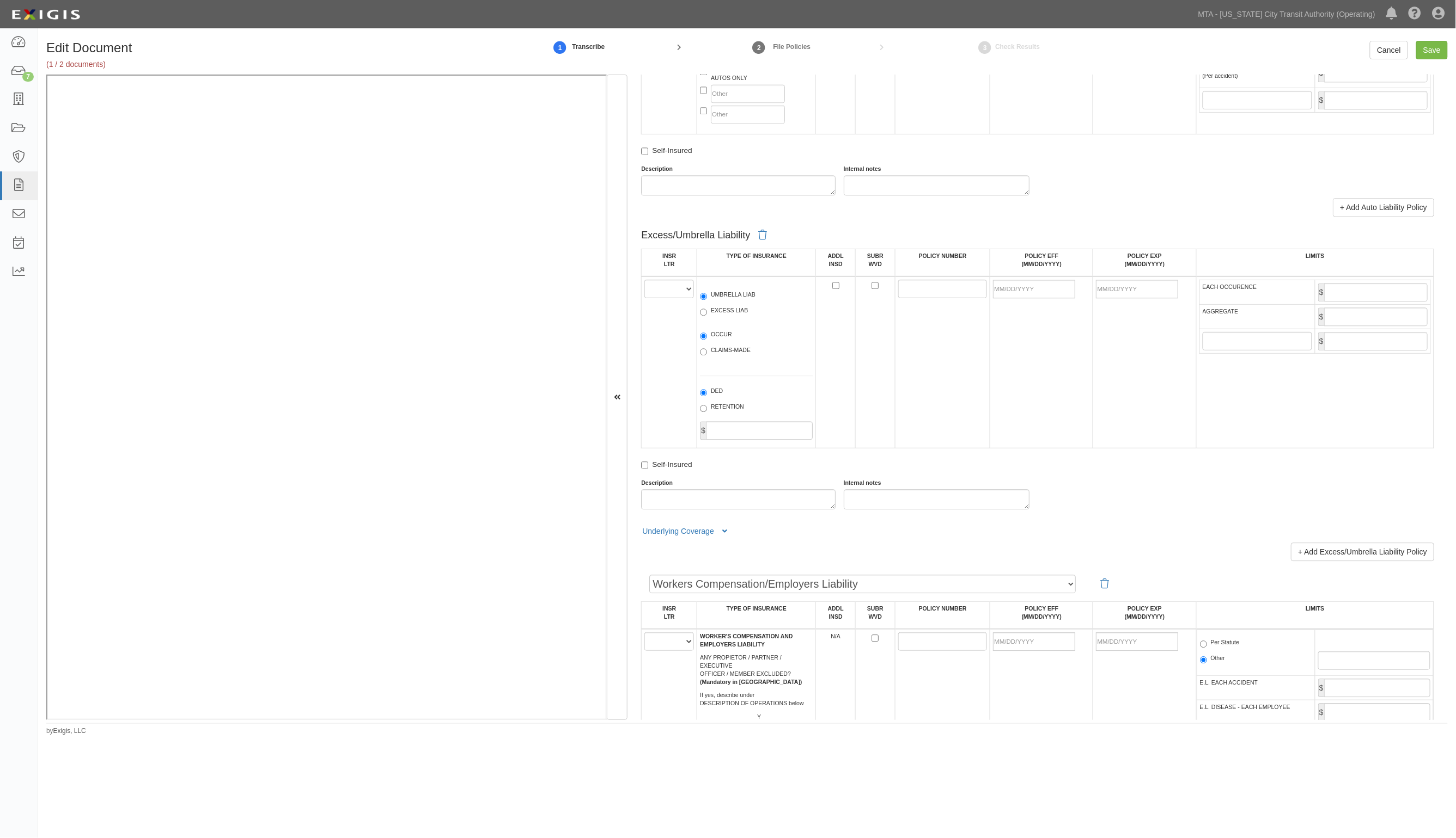
type input "1,000,000"
click at [662, 292] on select "A B C D E F" at bounding box center [668, 288] width 49 height 19
select select "C"
click at [645, 280] on select "A B C D E F" at bounding box center [668, 288] width 49 height 19
click at [730, 313] on label "EXCESS LIAB" at bounding box center [723, 312] width 48 height 11
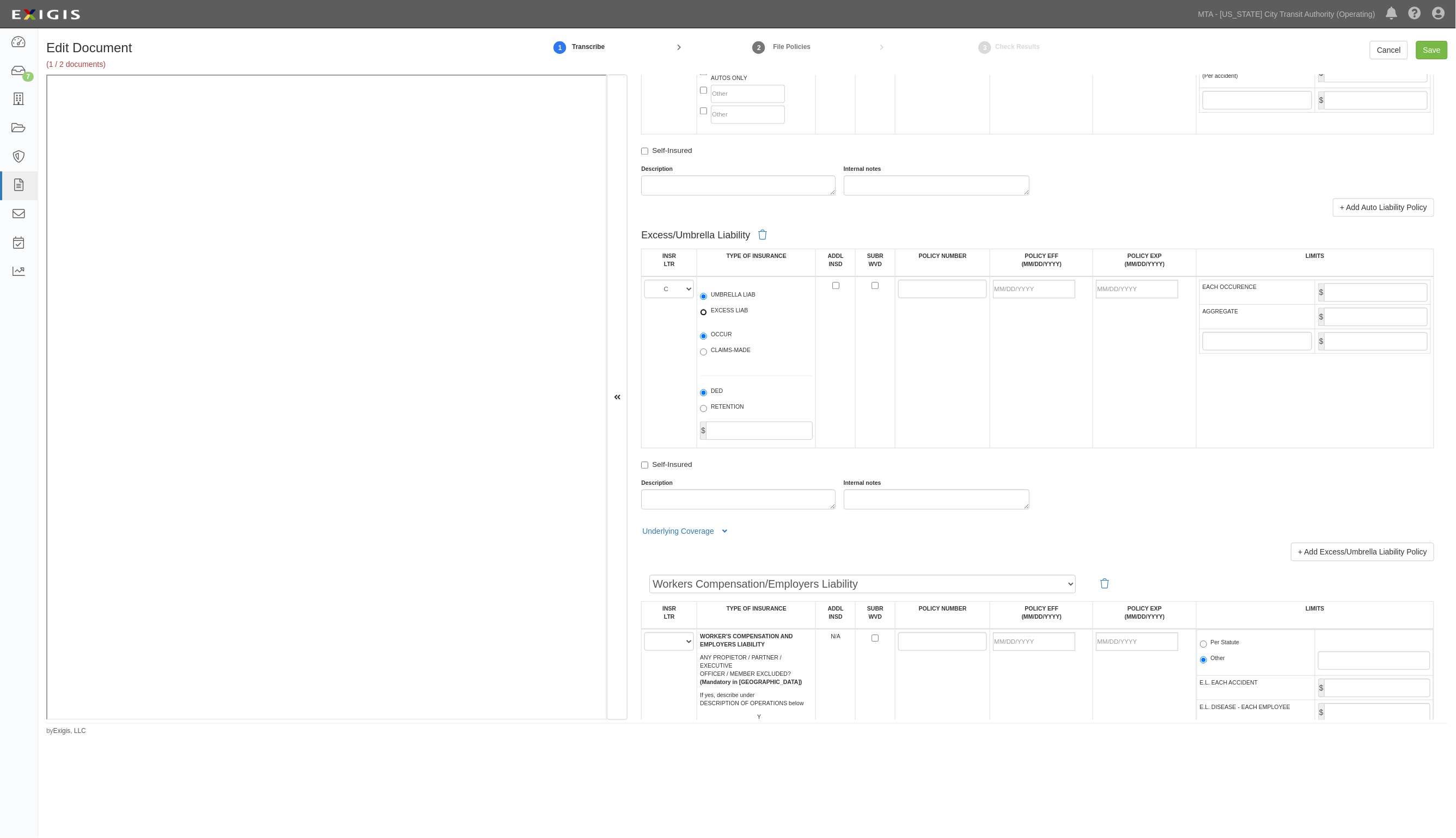
click at [707, 313] on input "EXCESS LIAB" at bounding box center [703, 312] width 7 height 7
radio input "true"
click at [919, 289] on input "POLICY NUMBER" at bounding box center [942, 288] width 89 height 19
drag, startPoint x: 930, startPoint y: 280, endPoint x: 907, endPoint y: 292, distance: 25.9
paste input "BCS 8800579-11"
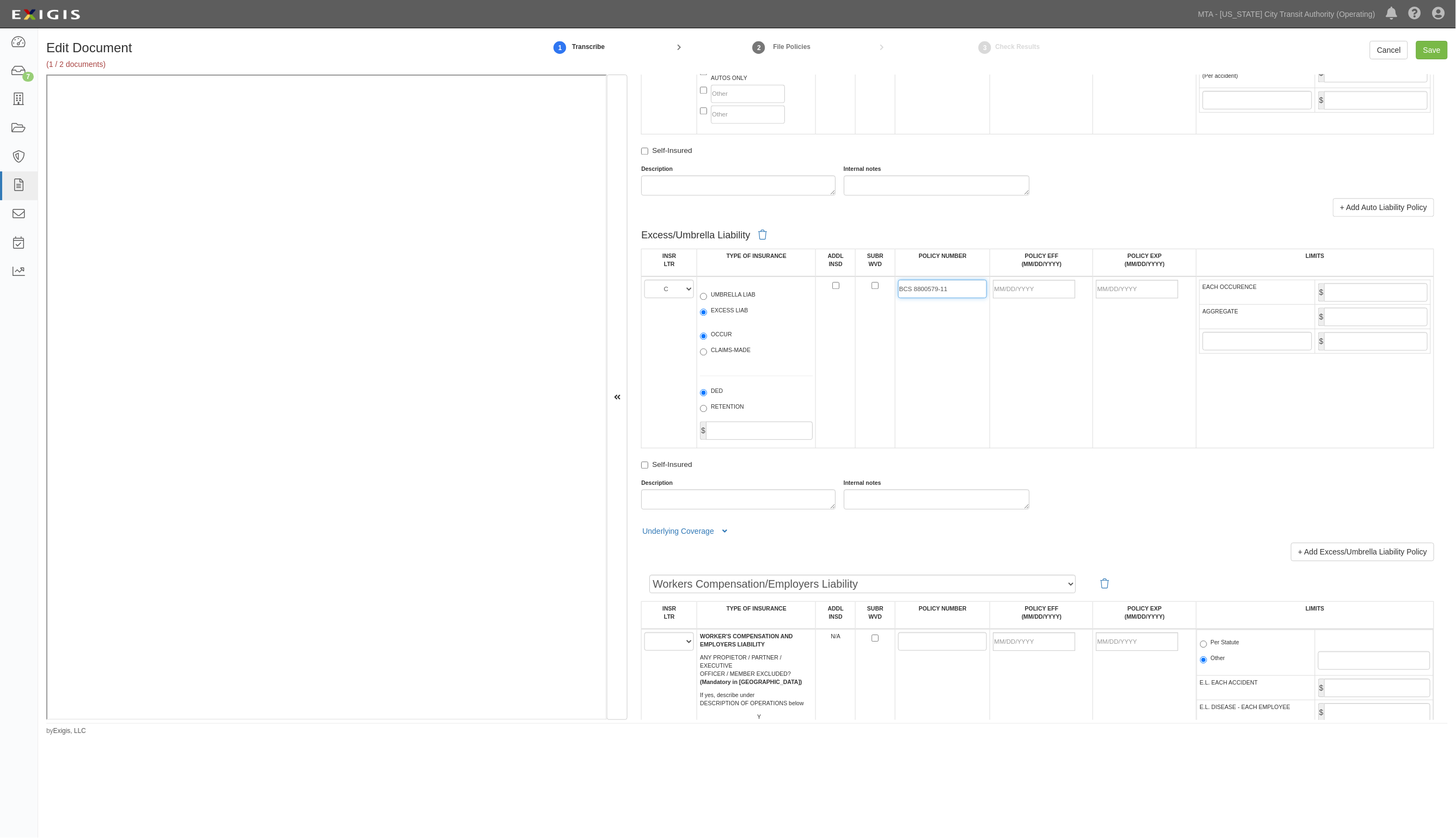
type input "BCS 8800579-11"
click at [1053, 292] on input "POLICY EFF (MM/DD/YYYY)" at bounding box center [1034, 288] width 82 height 19
type input "04/26/2025"
type input "04/26/2026"
type input "5,000,000"
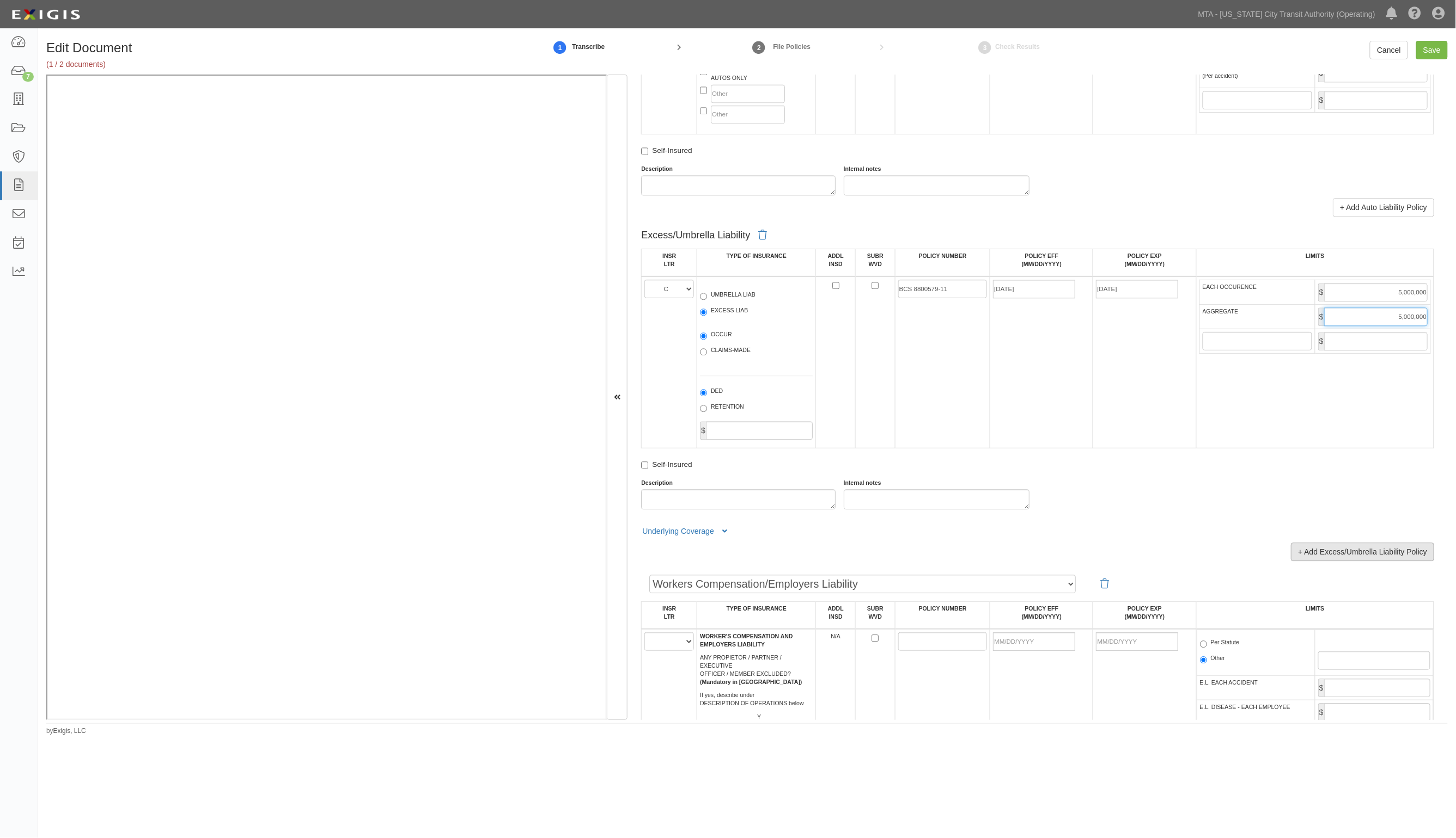
type input "5,000,000"
click at [1348, 550] on link "+ Add Excess/Umbrella Liability Policy" at bounding box center [1362, 552] width 144 height 19
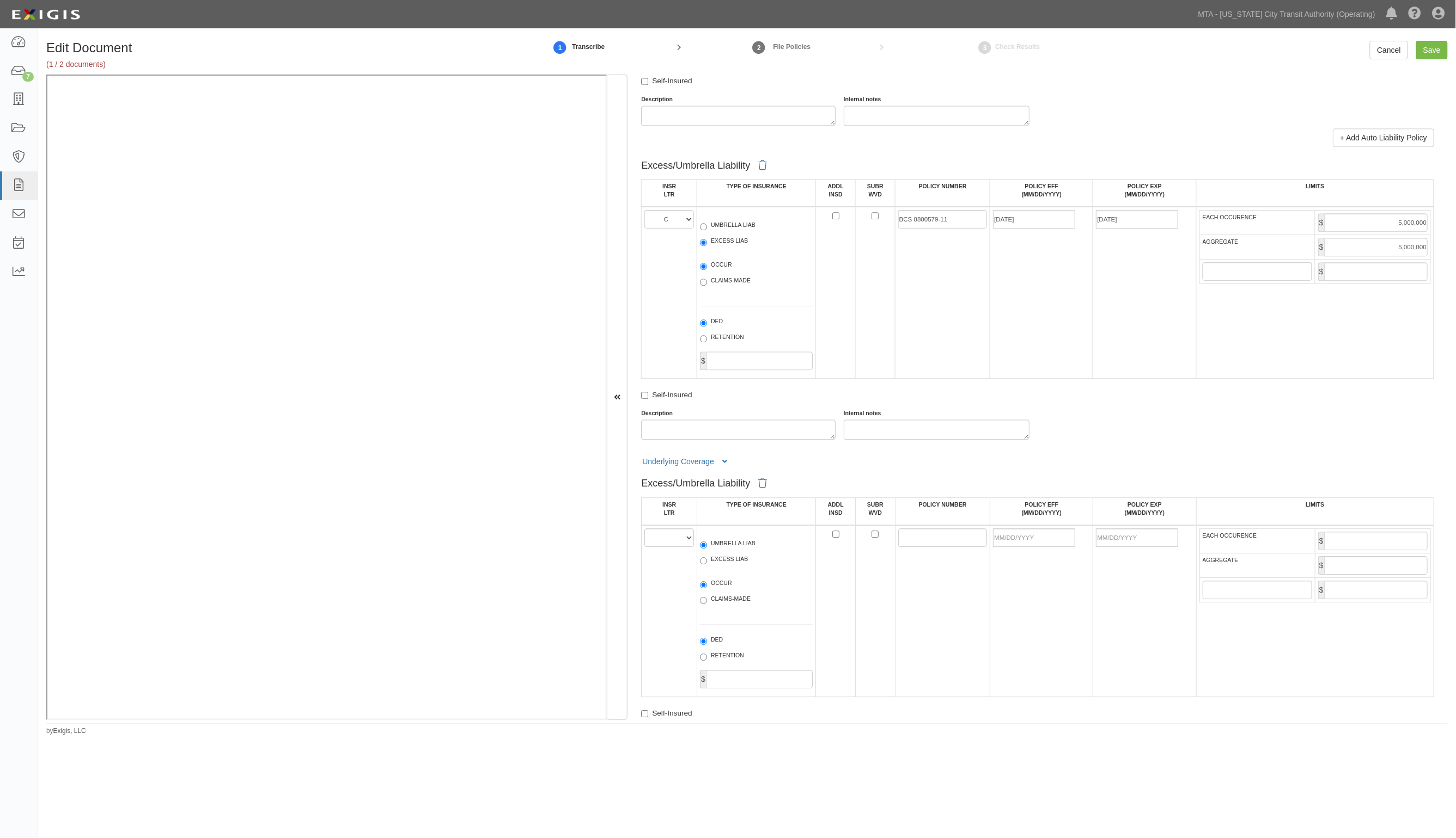
scroll to position [1361, 0]
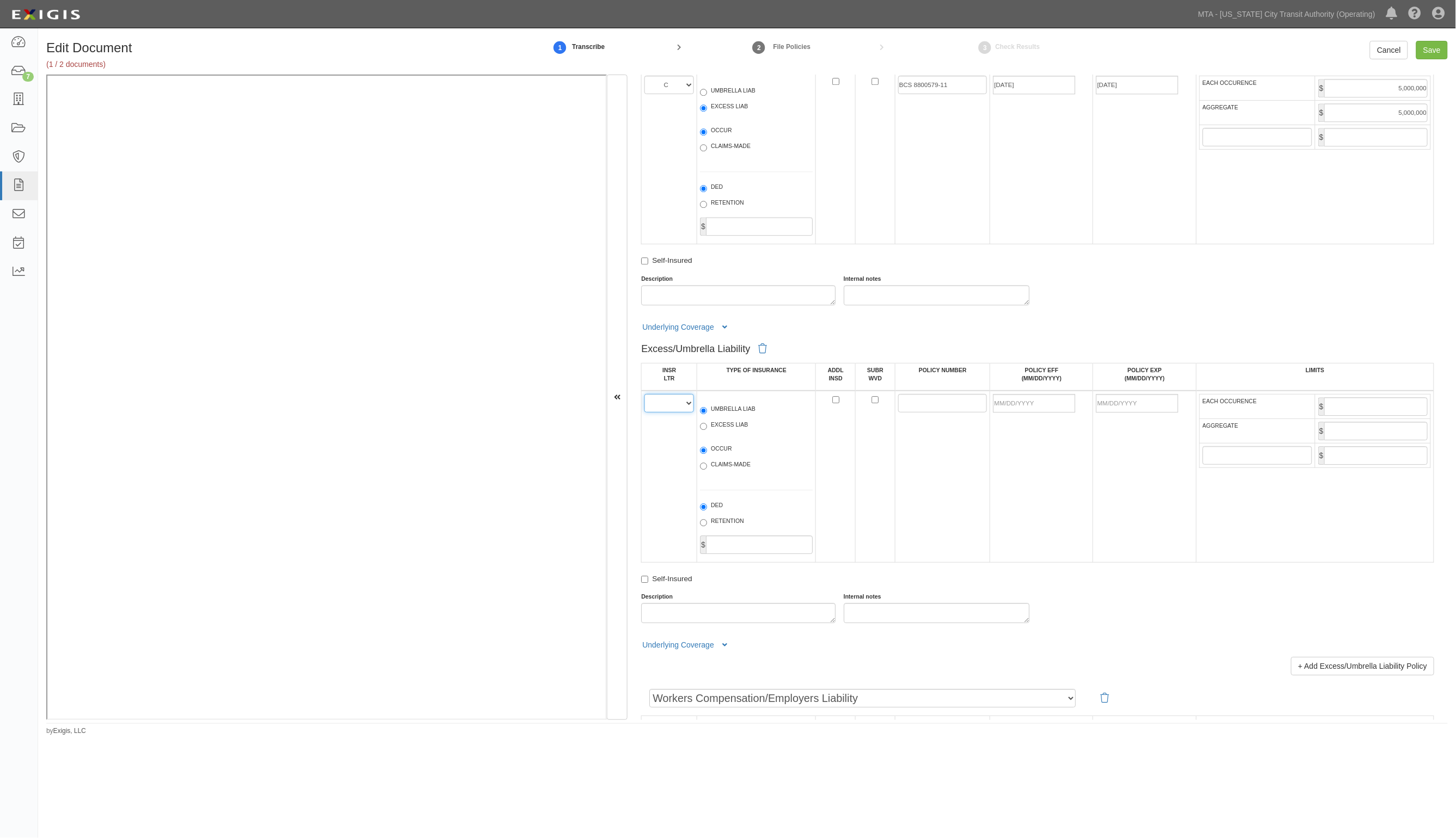
click at [674, 399] on select "A B C D E F" at bounding box center [668, 403] width 49 height 19
select select "D"
click at [645, 394] on select "A B C D E F" at bounding box center [668, 403] width 49 height 19
click at [722, 422] on label "EXCESS LIAB" at bounding box center [723, 426] width 48 height 11
click at [707, 423] on input "EXCESS LIAB" at bounding box center [703, 426] width 7 height 7
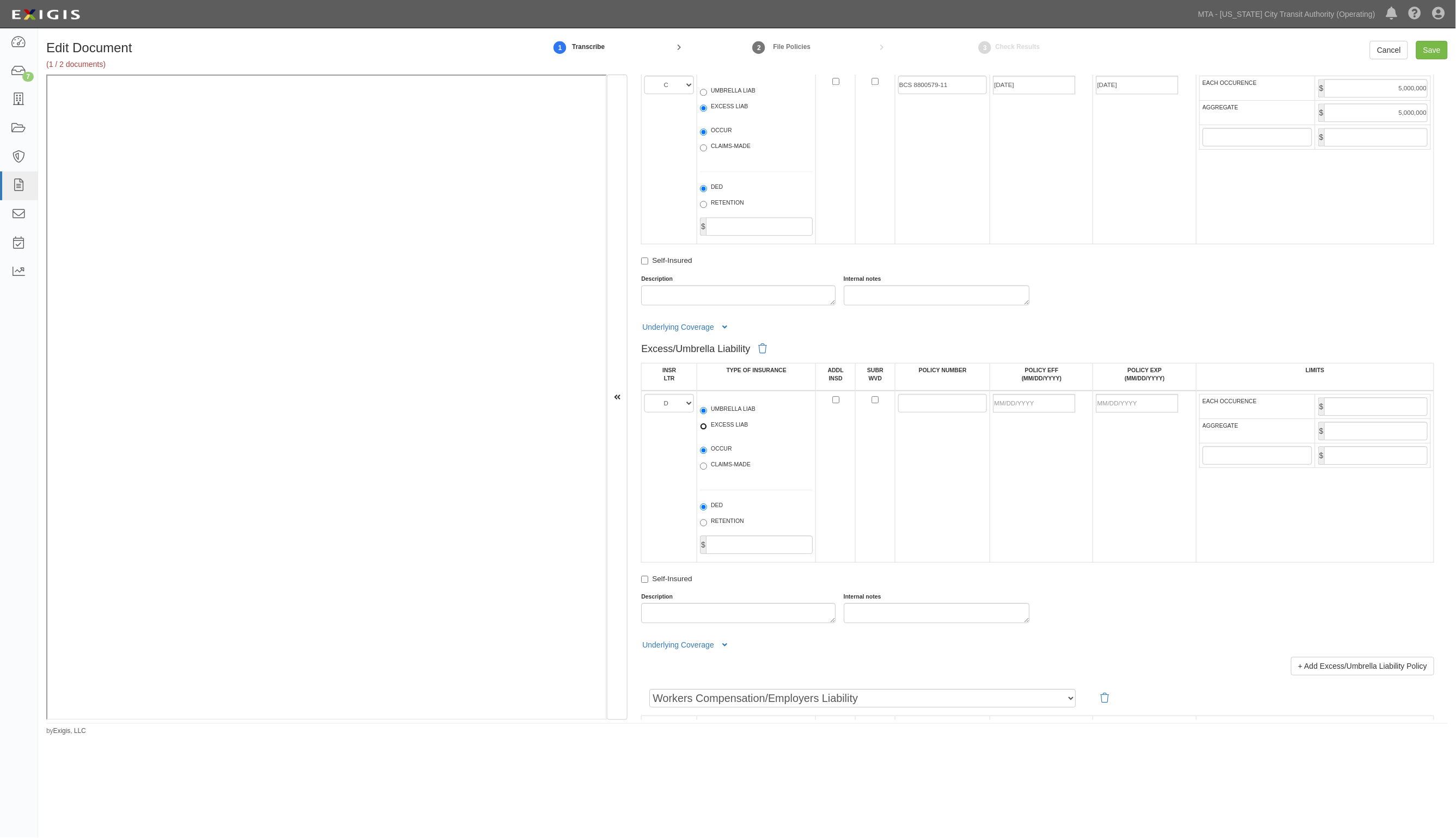
radio input "true"
click at [930, 396] on td at bounding box center [942, 476] width 95 height 172
drag, startPoint x: 930, startPoint y: 399, endPoint x: 897, endPoint y: 403, distance: 33.2
click at [930, 400] on input "POLICY NUMBER" at bounding box center [942, 403] width 89 height 19
paste input "CXP-032850-01"
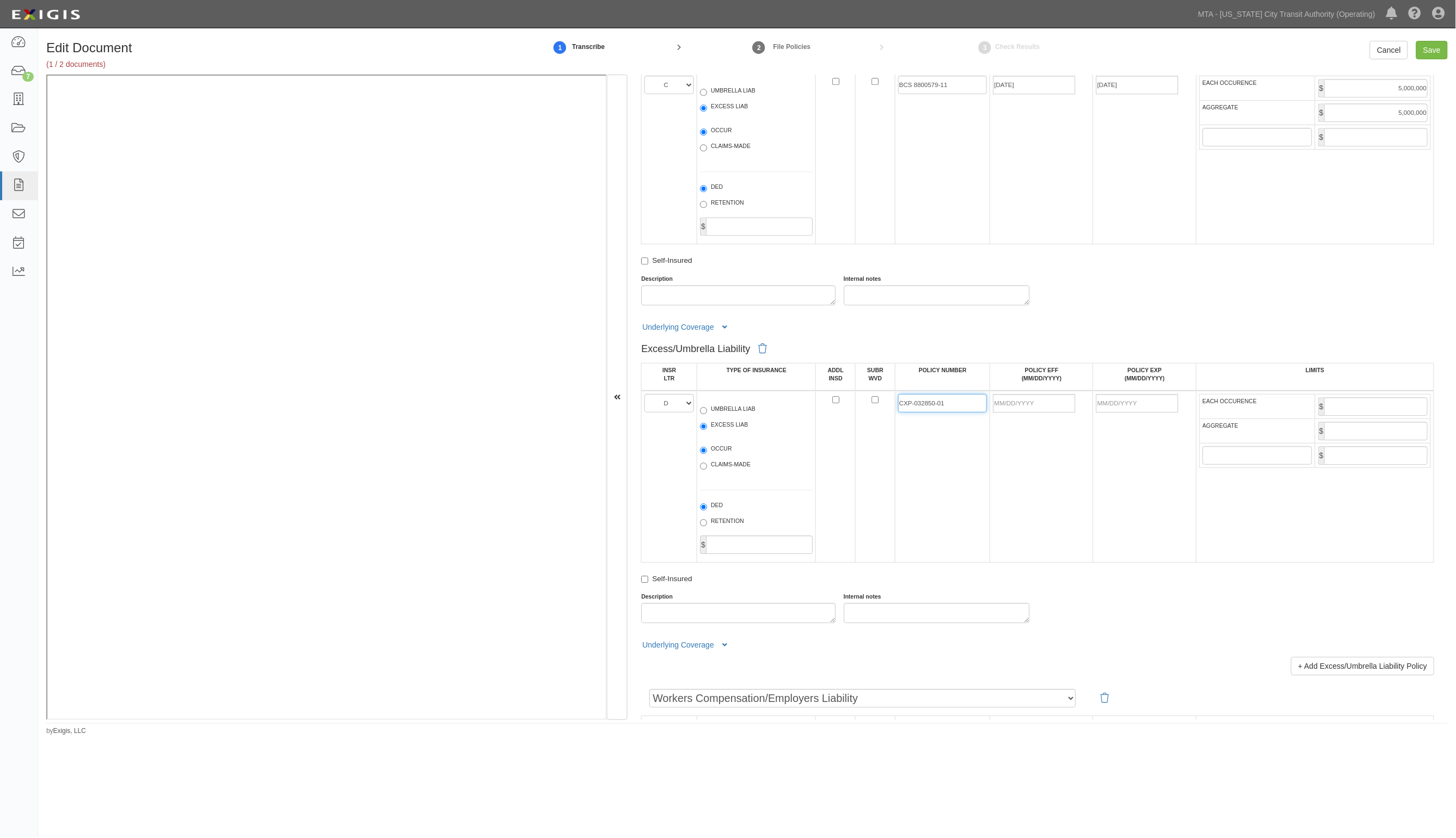
type input "CXP-032850-01"
click at [1019, 405] on input "POLICY EFF (MM/DD/YYYY)" at bounding box center [1034, 403] width 82 height 19
type input "04/26/2025"
type input "04/26/2026"
type input "3,000,000"
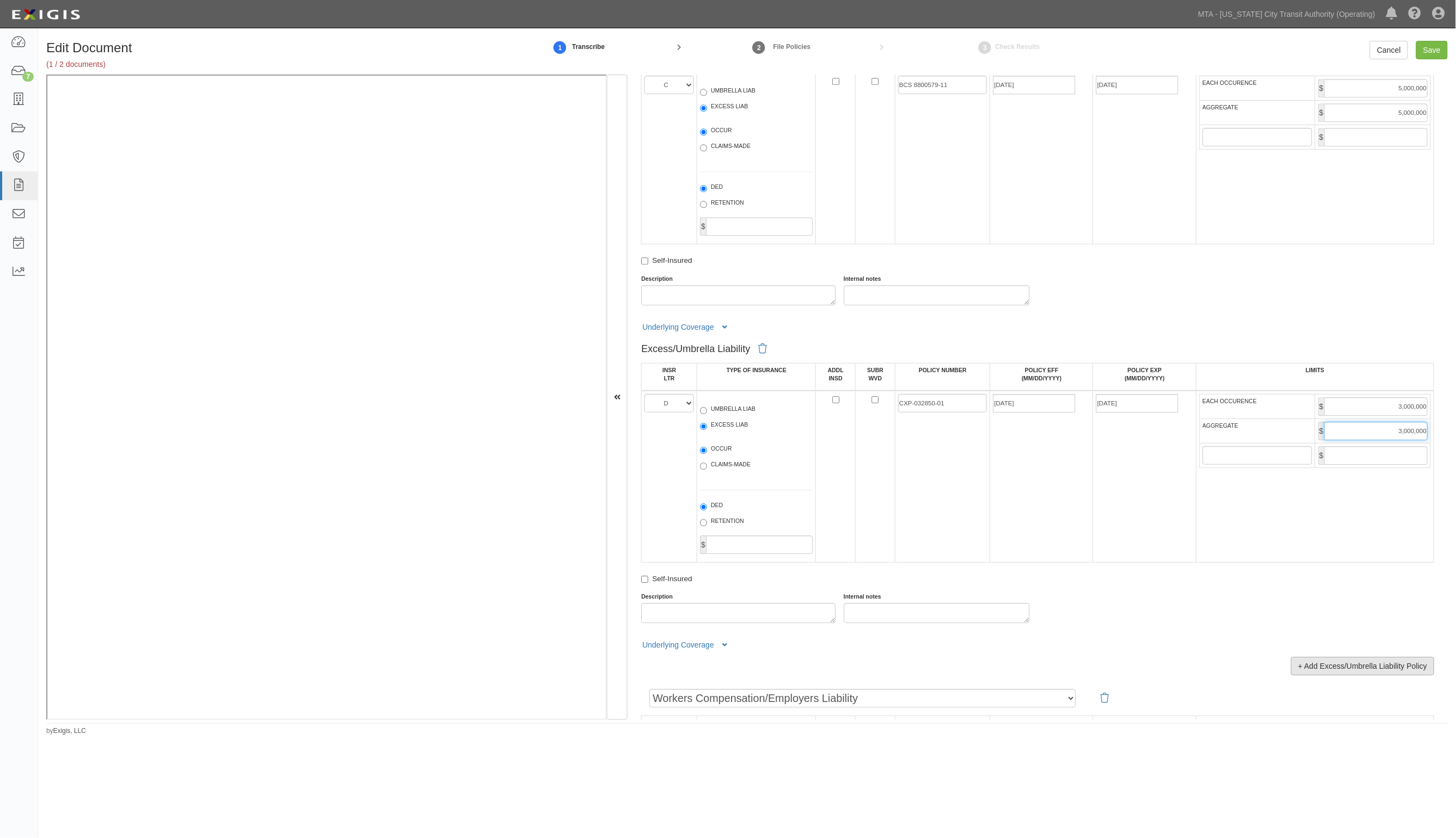
type input "3,000,000"
click at [1384, 664] on link "+ Add Excess/Umbrella Liability Policy" at bounding box center [1362, 666] width 144 height 19
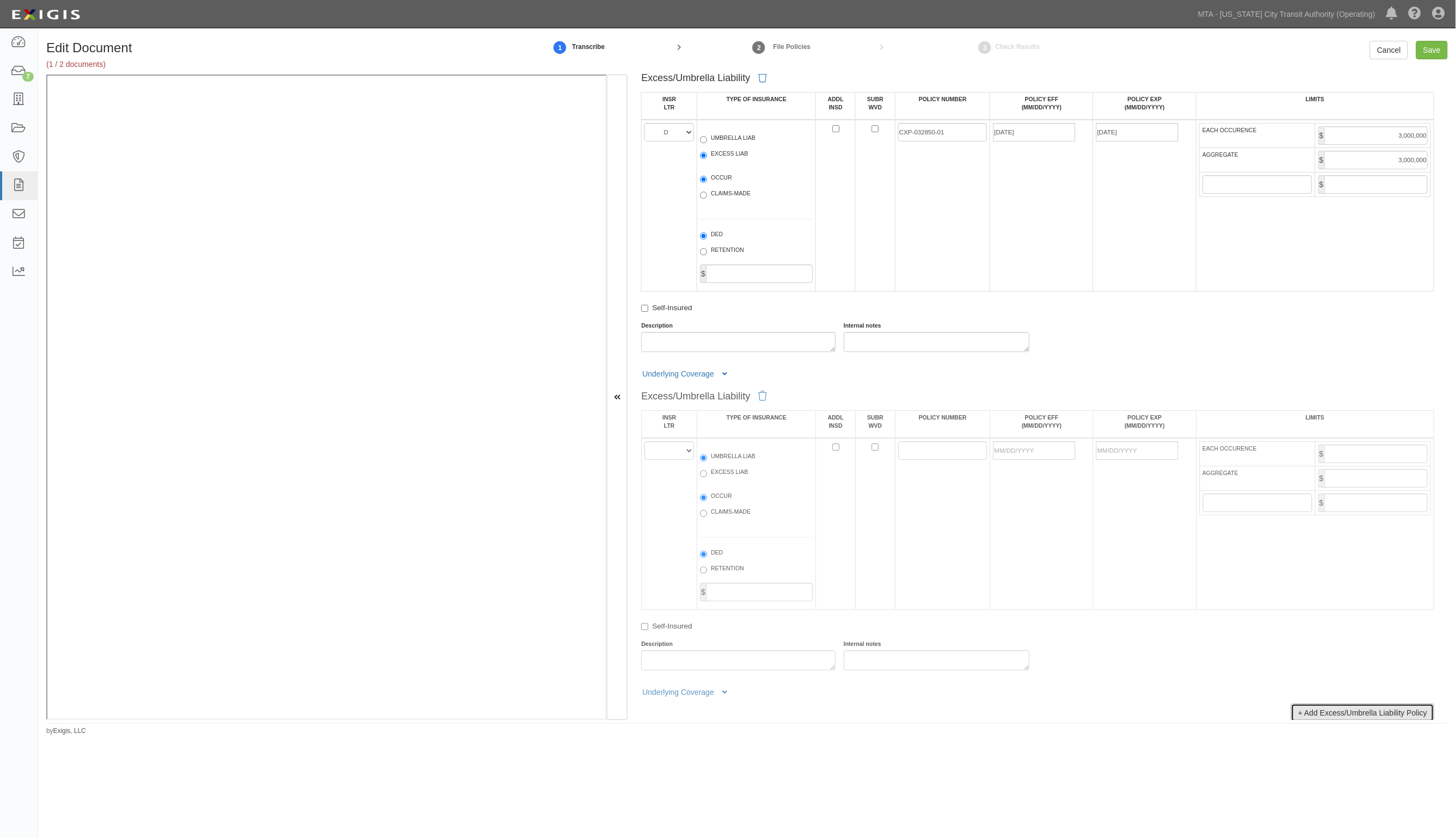
scroll to position [1633, 0]
click at [670, 447] on select "A B C D E F" at bounding box center [668, 450] width 49 height 19
select select "E"
click at [645, 441] on select "A B C D E F" at bounding box center [668, 450] width 49 height 19
click at [730, 470] on label "EXCESS LIAB" at bounding box center [723, 473] width 48 height 11
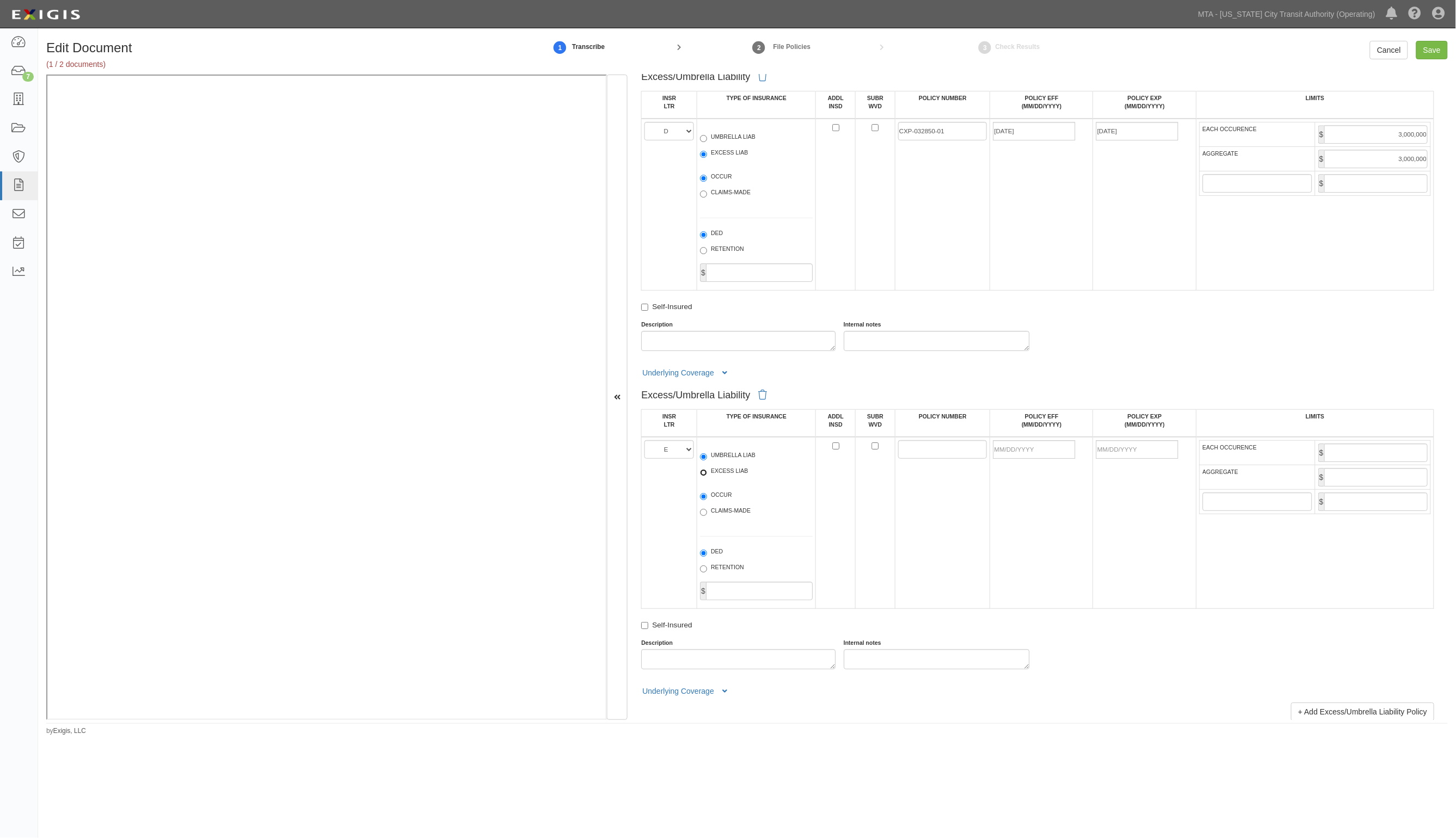
click at [707, 470] on input "EXCESS LIAB" at bounding box center [703, 472] width 7 height 7
radio input "true"
click at [956, 446] on input "POLICY NUMBER" at bounding box center [942, 450] width 89 height 19
paste input "EX-2W389453-25-NF"
type input "EX-2W389453-25-NF"
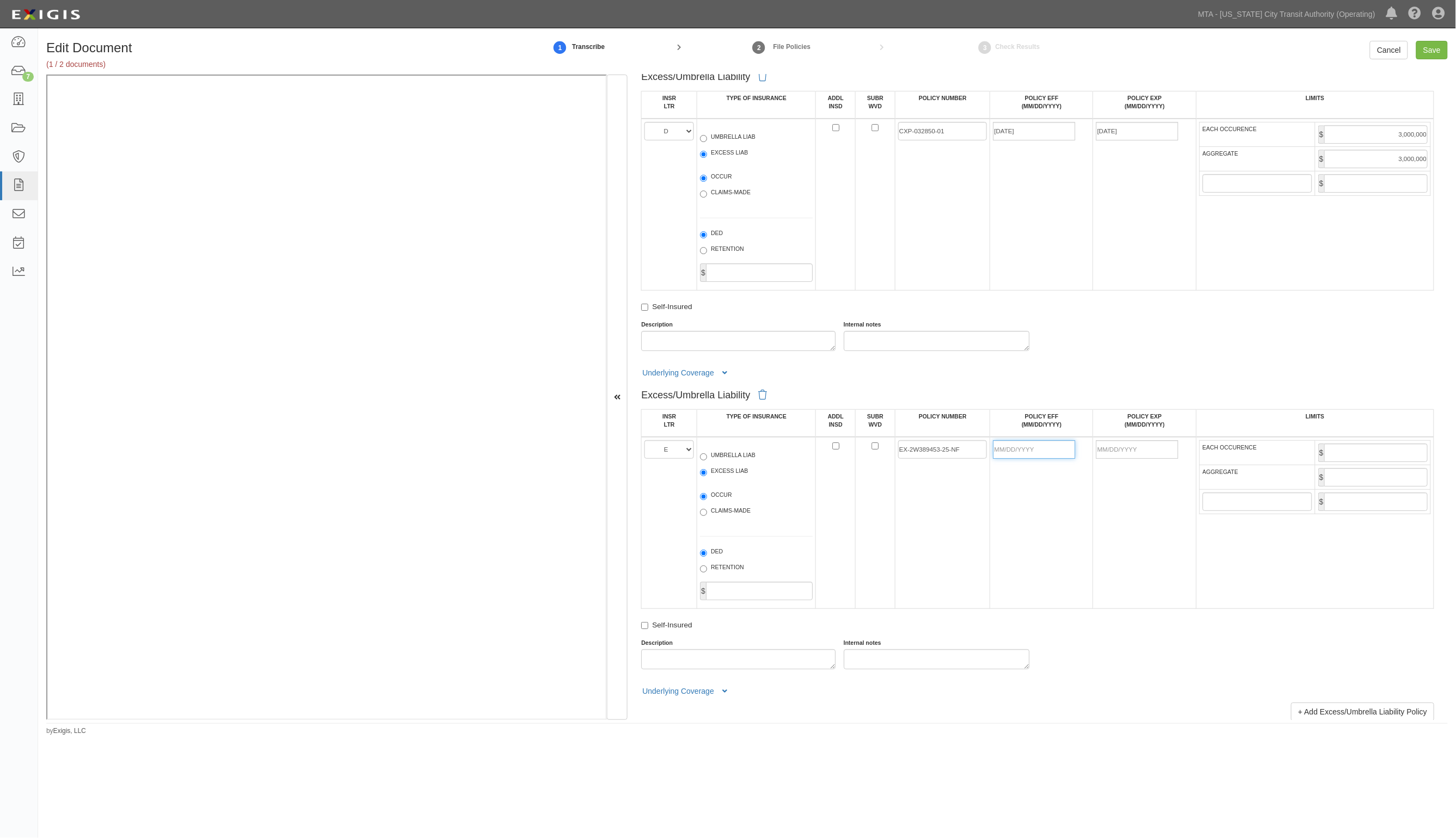
click at [1040, 448] on input "POLICY EFF (MM/DD/YYYY)" at bounding box center [1034, 450] width 82 height 19
type input "04/26/2025"
type input "04/26/2026"
type input "14,000,000"
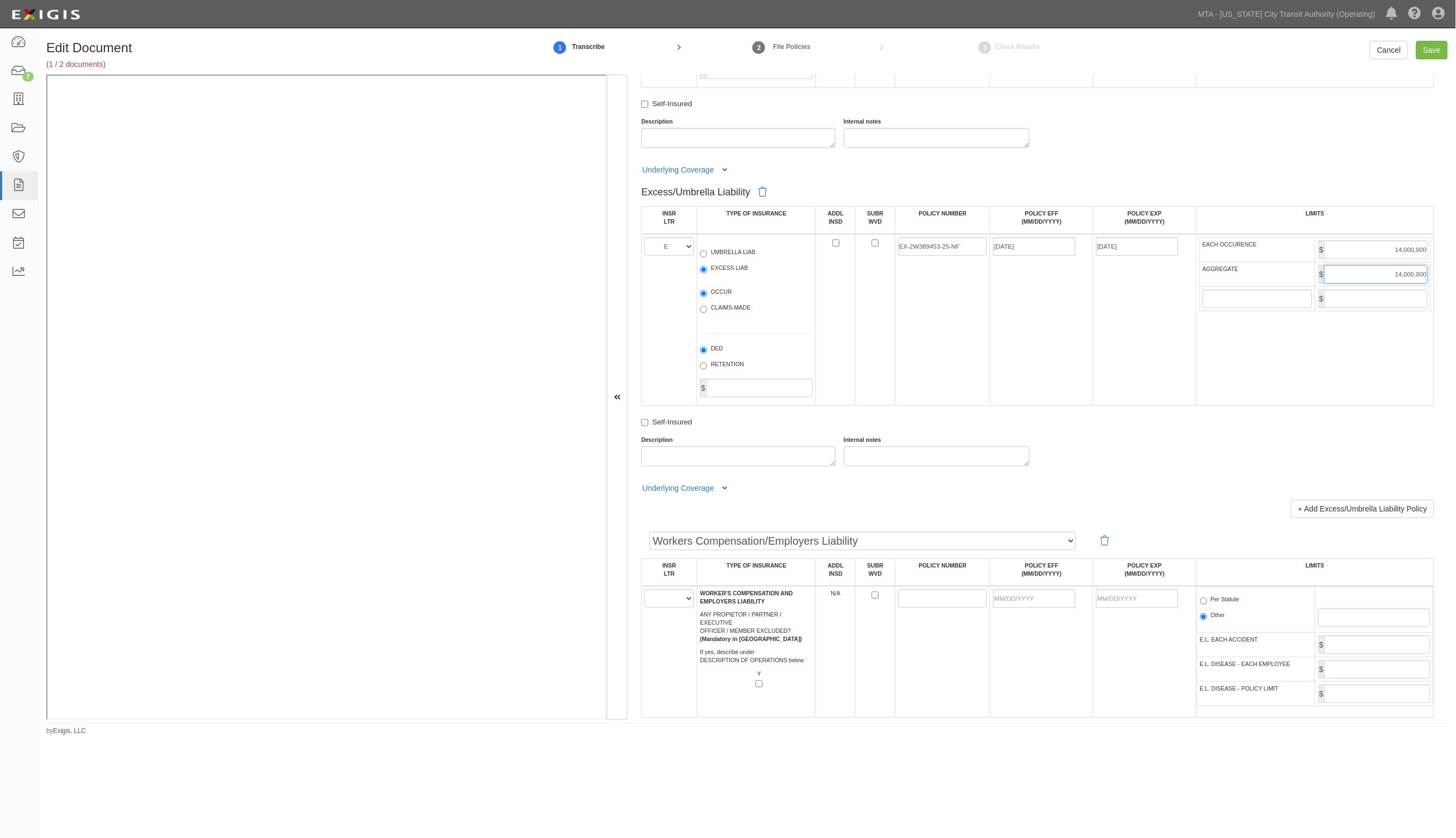
scroll to position [1837, 0]
type input "14,000,000"
click at [723, 486] on icon at bounding box center [725, 487] width 5 height 7
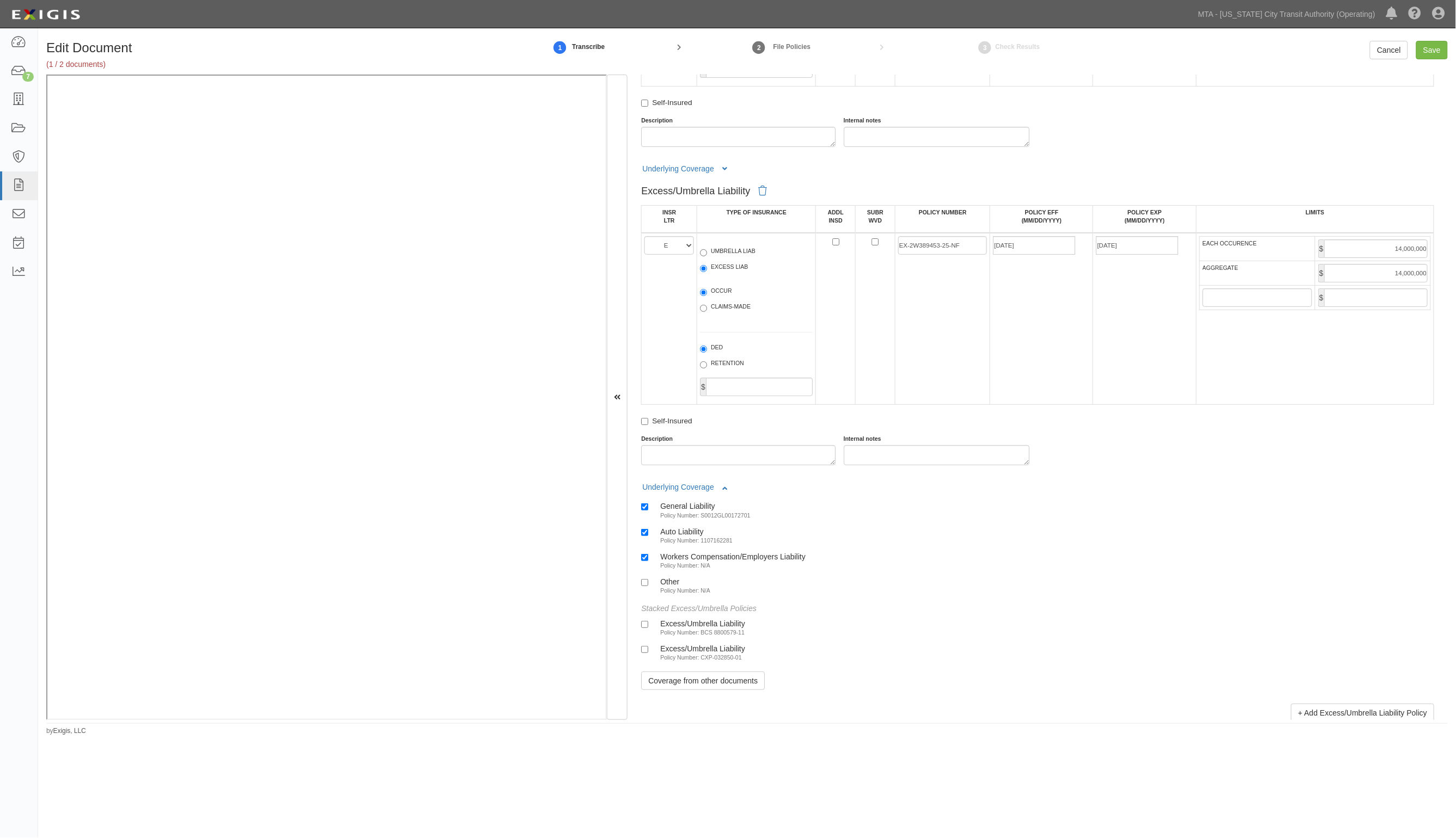
click at [696, 648] on div "Excess/Umbrella Liability" at bounding box center [702, 648] width 85 height 9
click at [648, 648] on input "Excess/Umbrella Liability Policy Number: CXP-032850-01" at bounding box center [644, 649] width 7 height 7
checkbox input "true"
click at [685, 629] on small "Policy Number: BCS 8800579-11" at bounding box center [702, 633] width 85 height 6
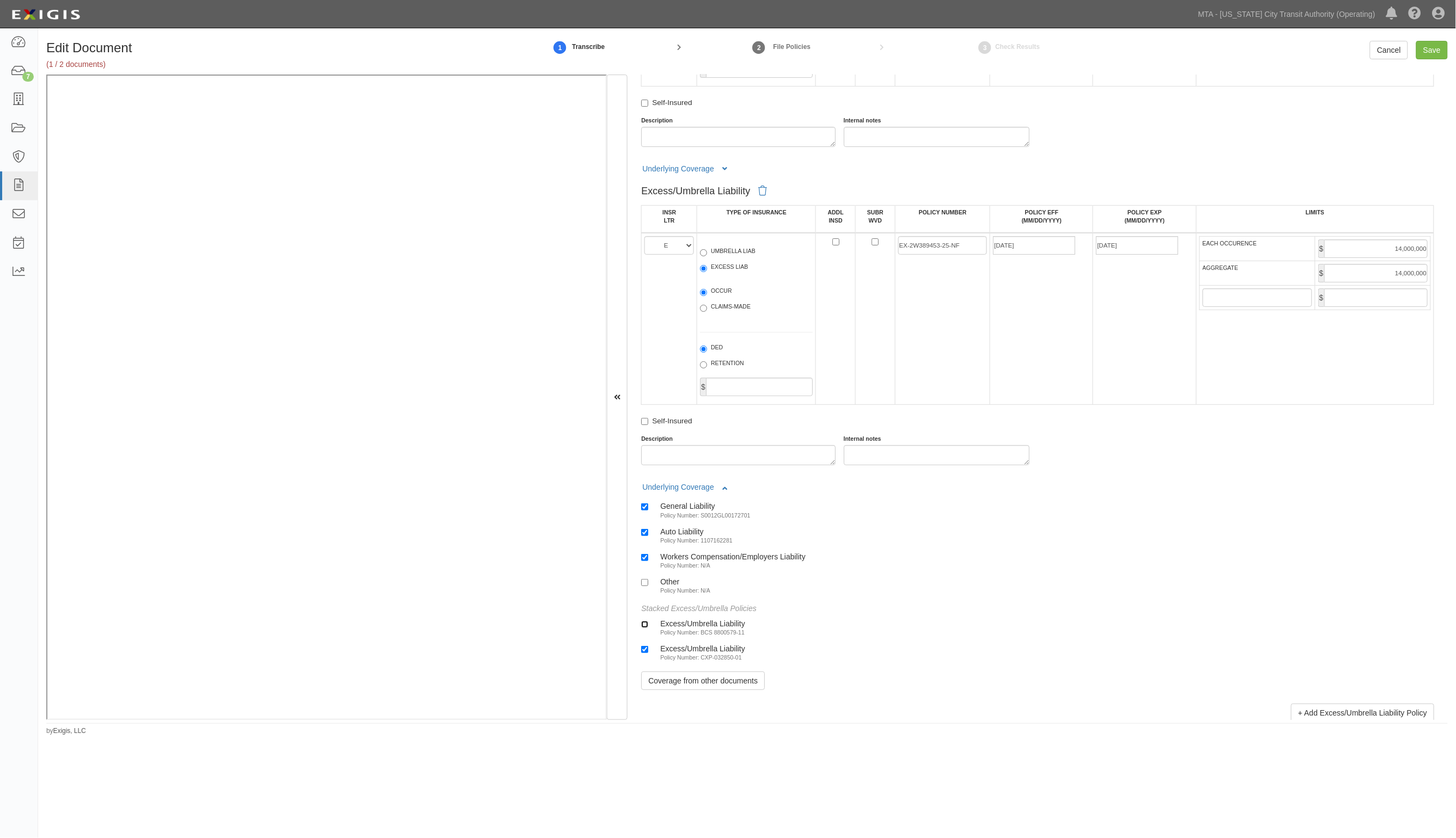
click at [648, 627] on input "Excess/Umbrella Liability Policy Number: BCS 8800579-11" at bounding box center [644, 624] width 7 height 7
checkbox input "true"
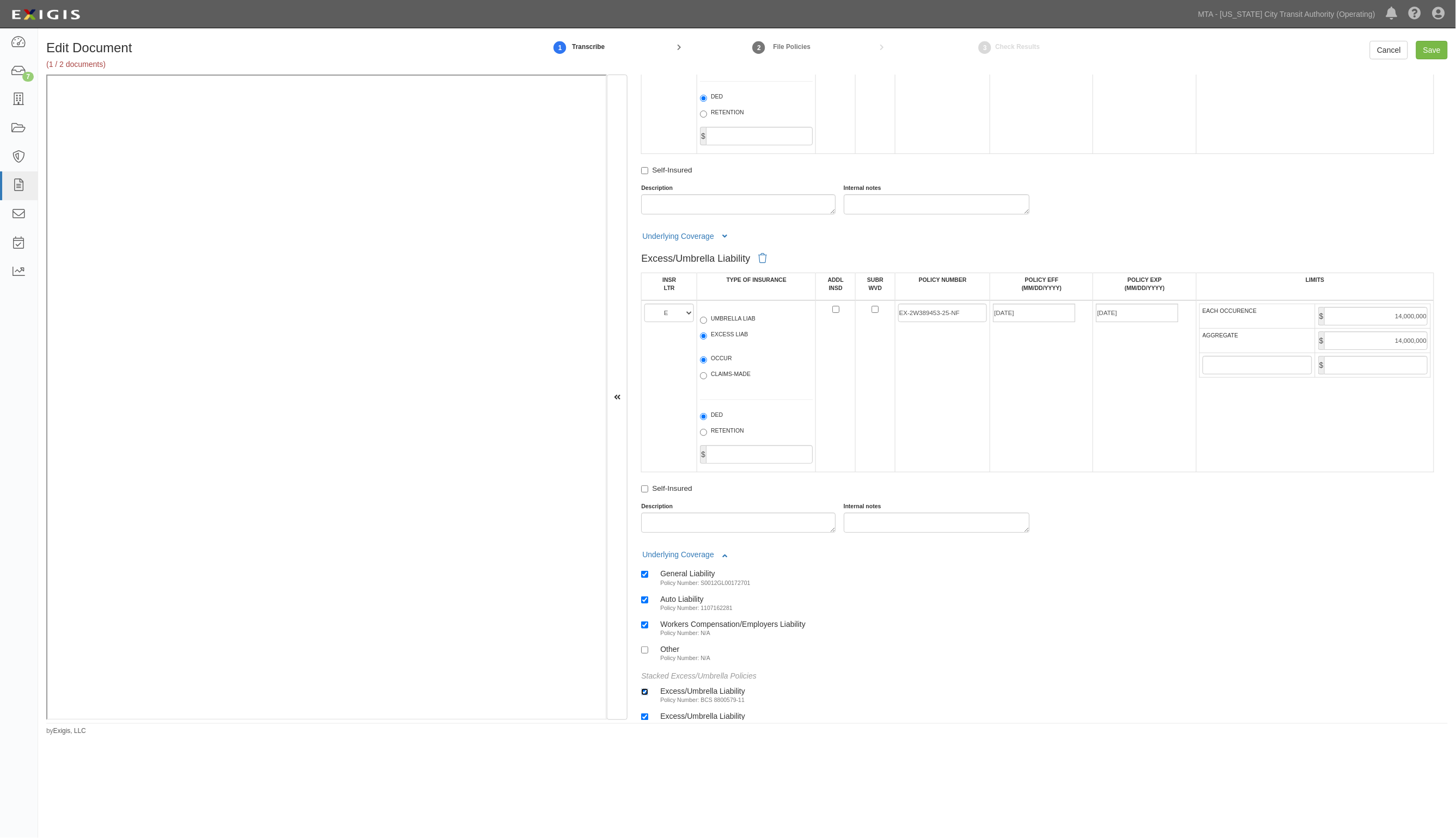
scroll to position [1769, 0]
click at [726, 241] on div "Excess/Umbrella Liability INSR LTR TYPE OF INSURANCE ADDL INSD SUBR WVD POLICY …" at bounding box center [1038, 201] width 793 height 1178
click at [725, 239] on icon at bounding box center [725, 237] width 5 height 7
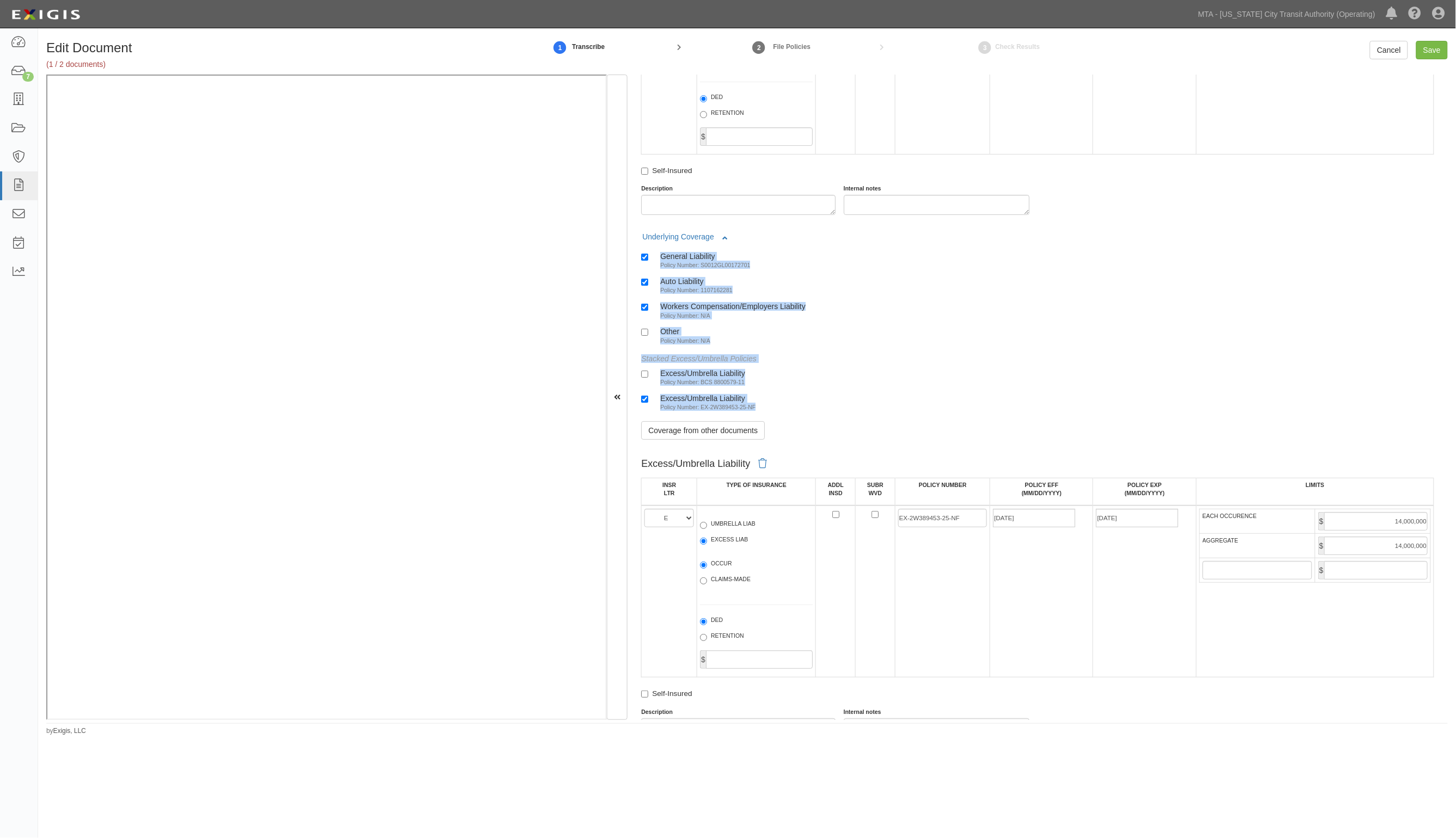
click at [674, 371] on div "Excess/Umbrella Liability" at bounding box center [702, 372] width 85 height 9
click at [648, 371] on input "Excess/Umbrella Liability Policy Number: BCS 8800579-11" at bounding box center [644, 374] width 7 height 7
checkbox input "true"
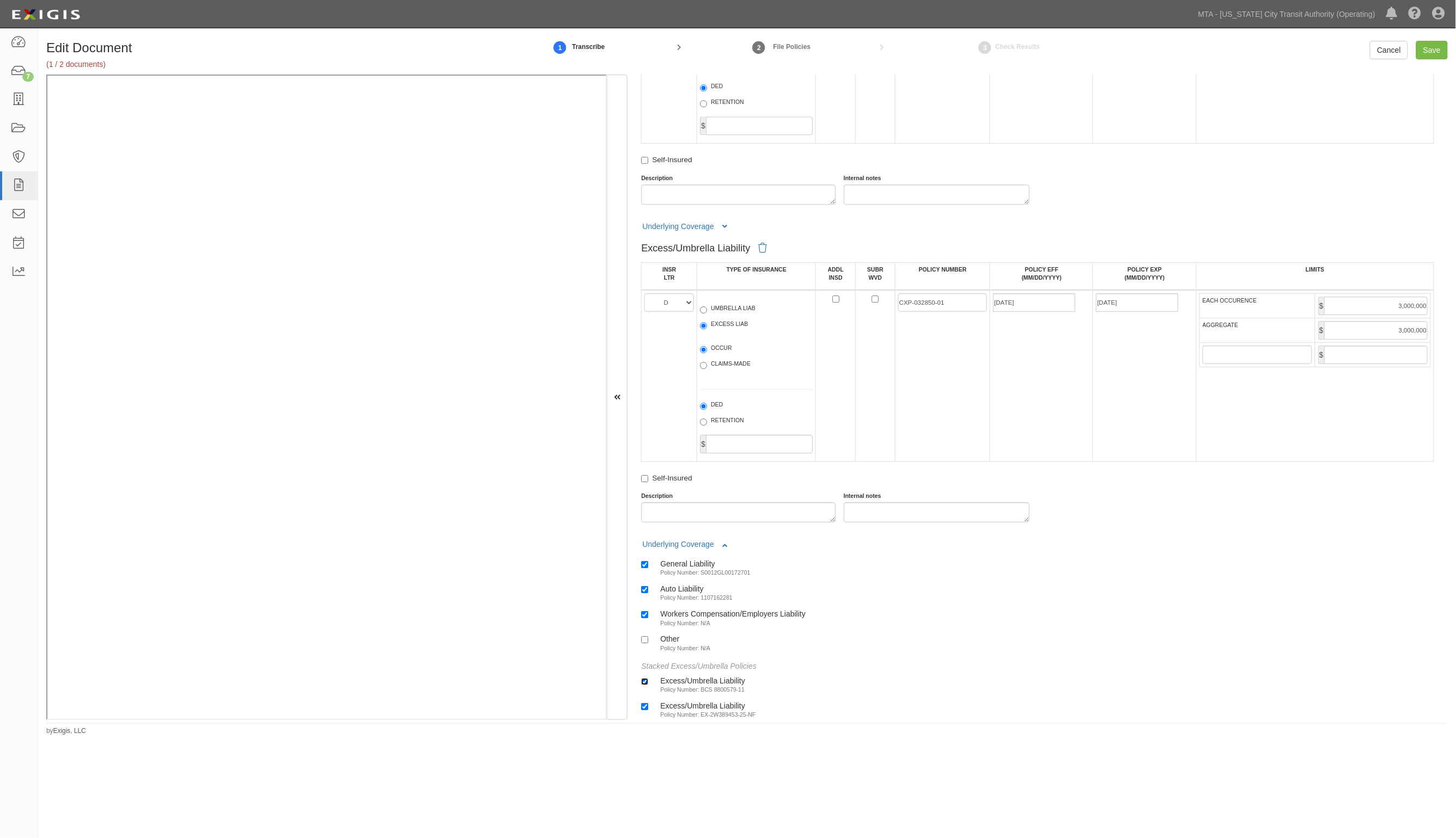
scroll to position [1429, 0]
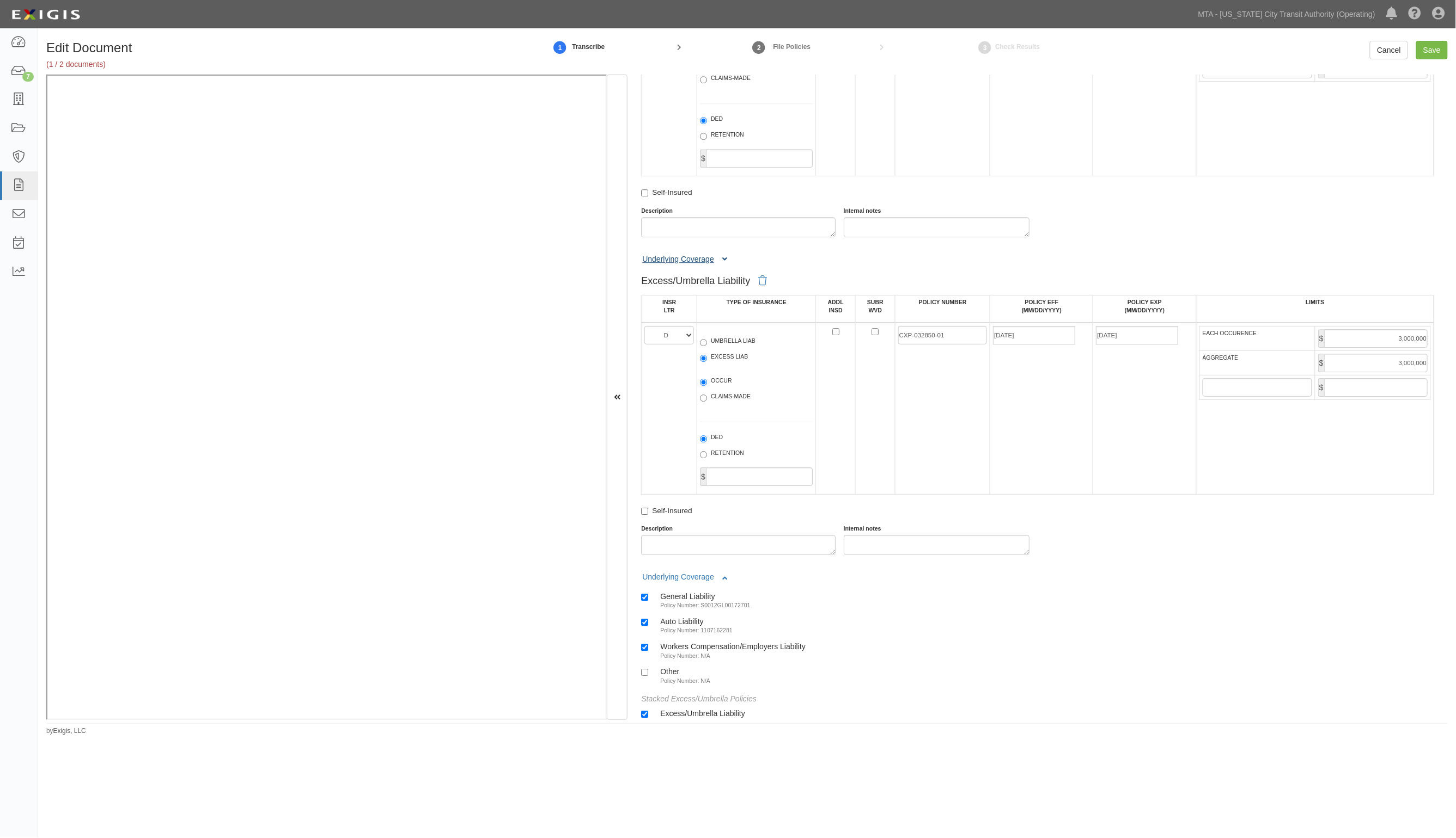
click at [725, 259] on icon at bounding box center [725, 259] width 5 height 7
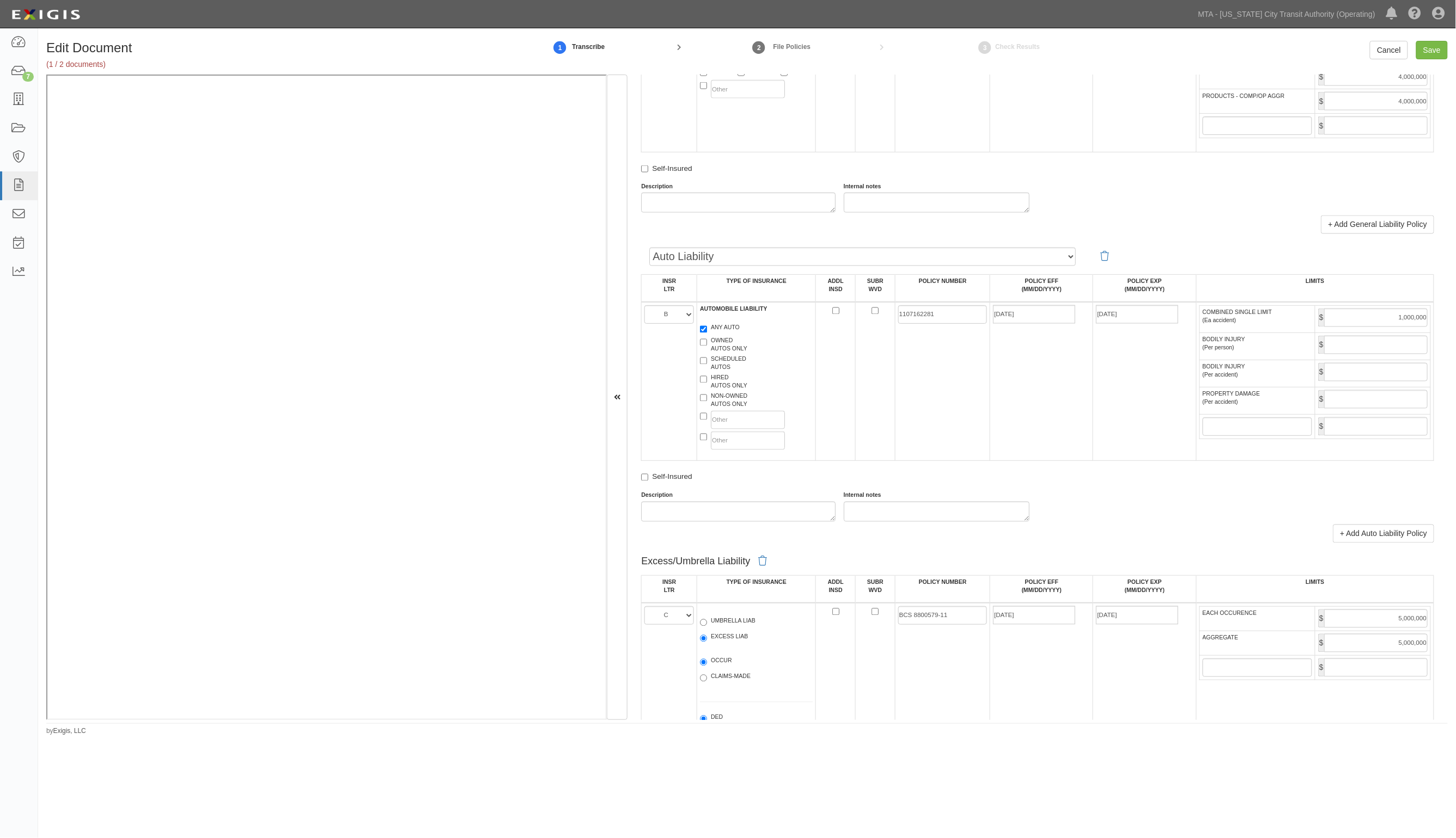
scroll to position [816, 0]
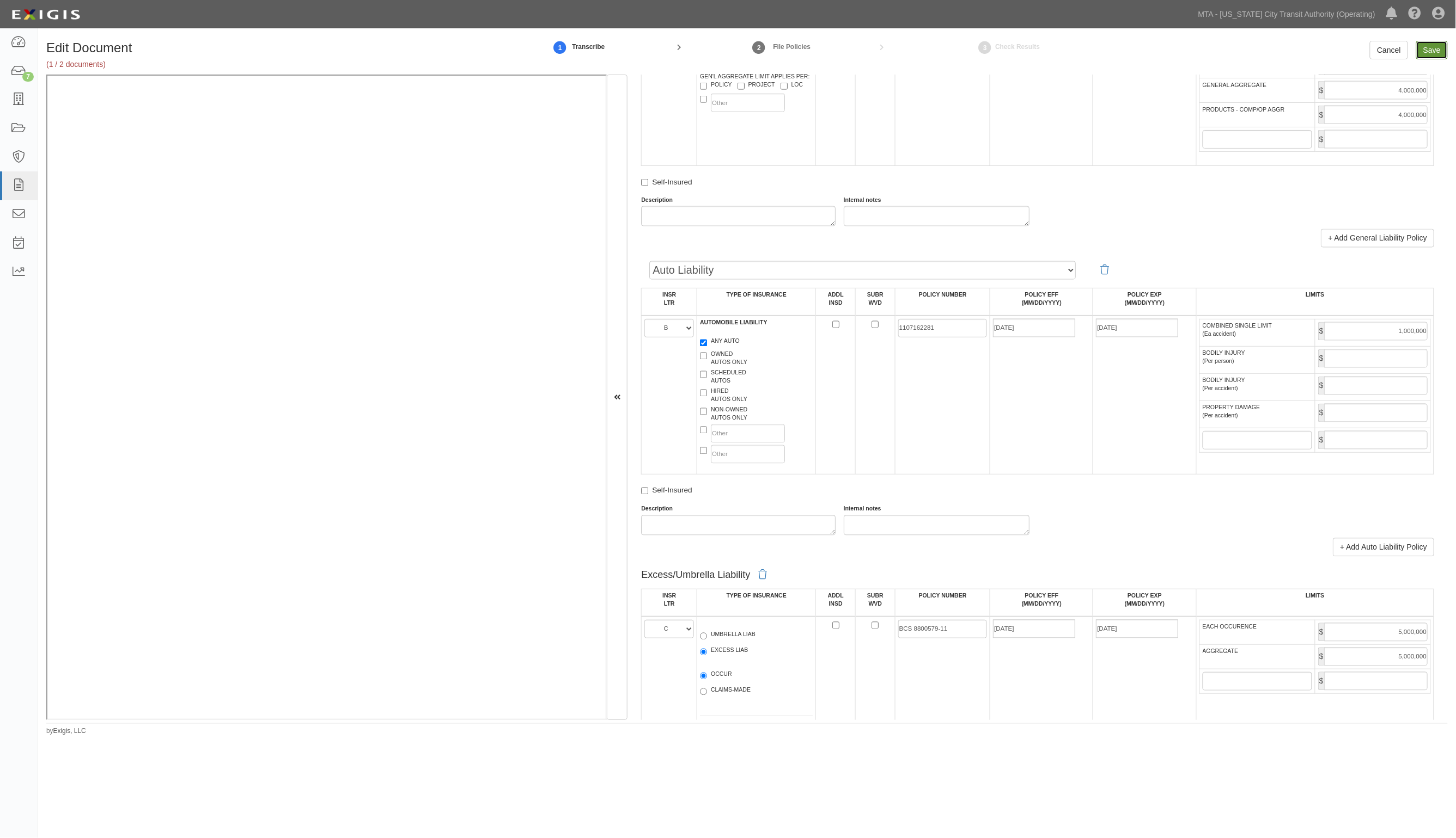
click at [1426, 49] on input "Save" at bounding box center [1431, 50] width 31 height 19
type input "2000000"
type input "4000000"
type input "1000000"
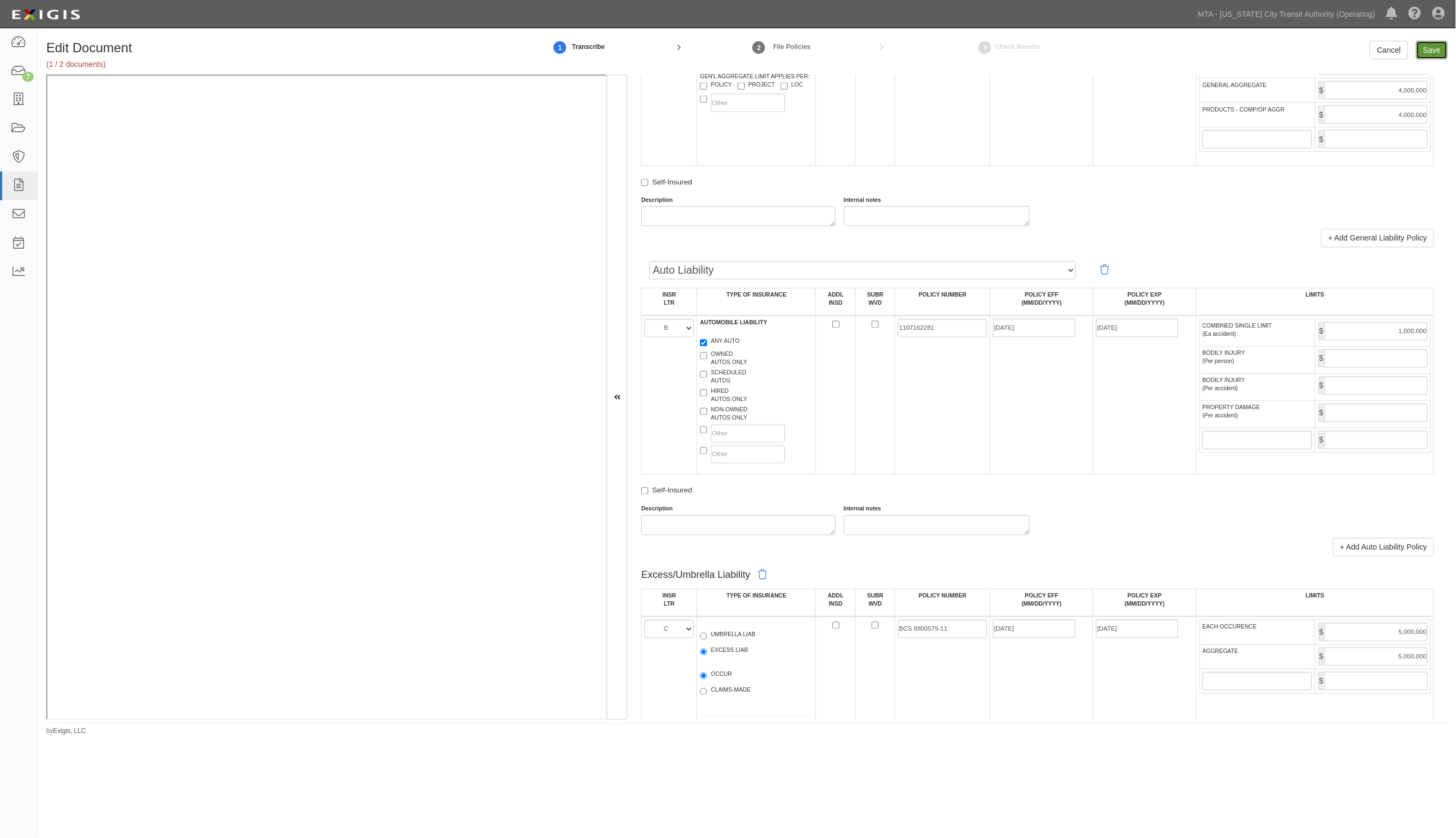
type input "5000000"
type input "3000000"
type input "14000000"
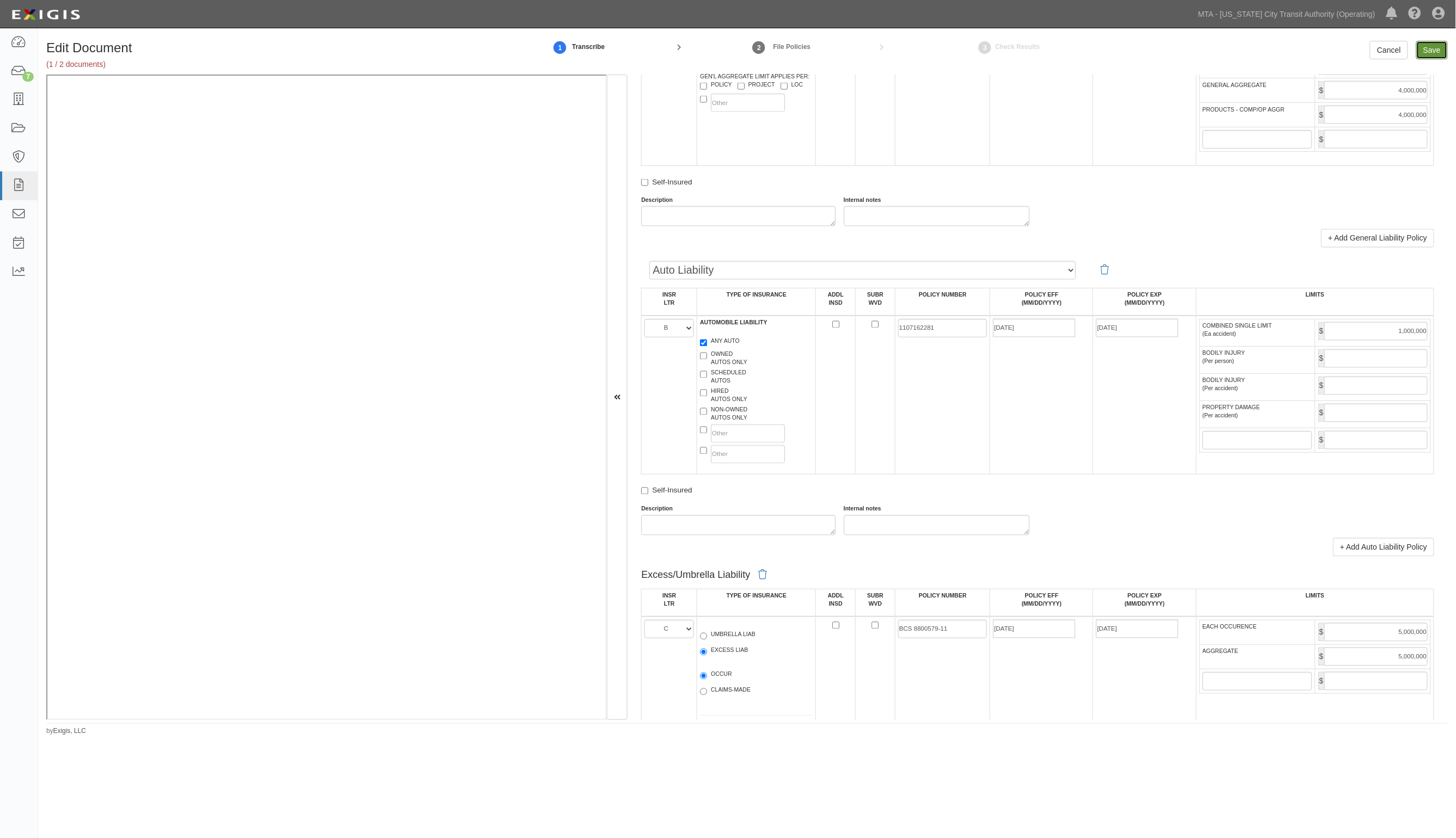
type input "14000000"
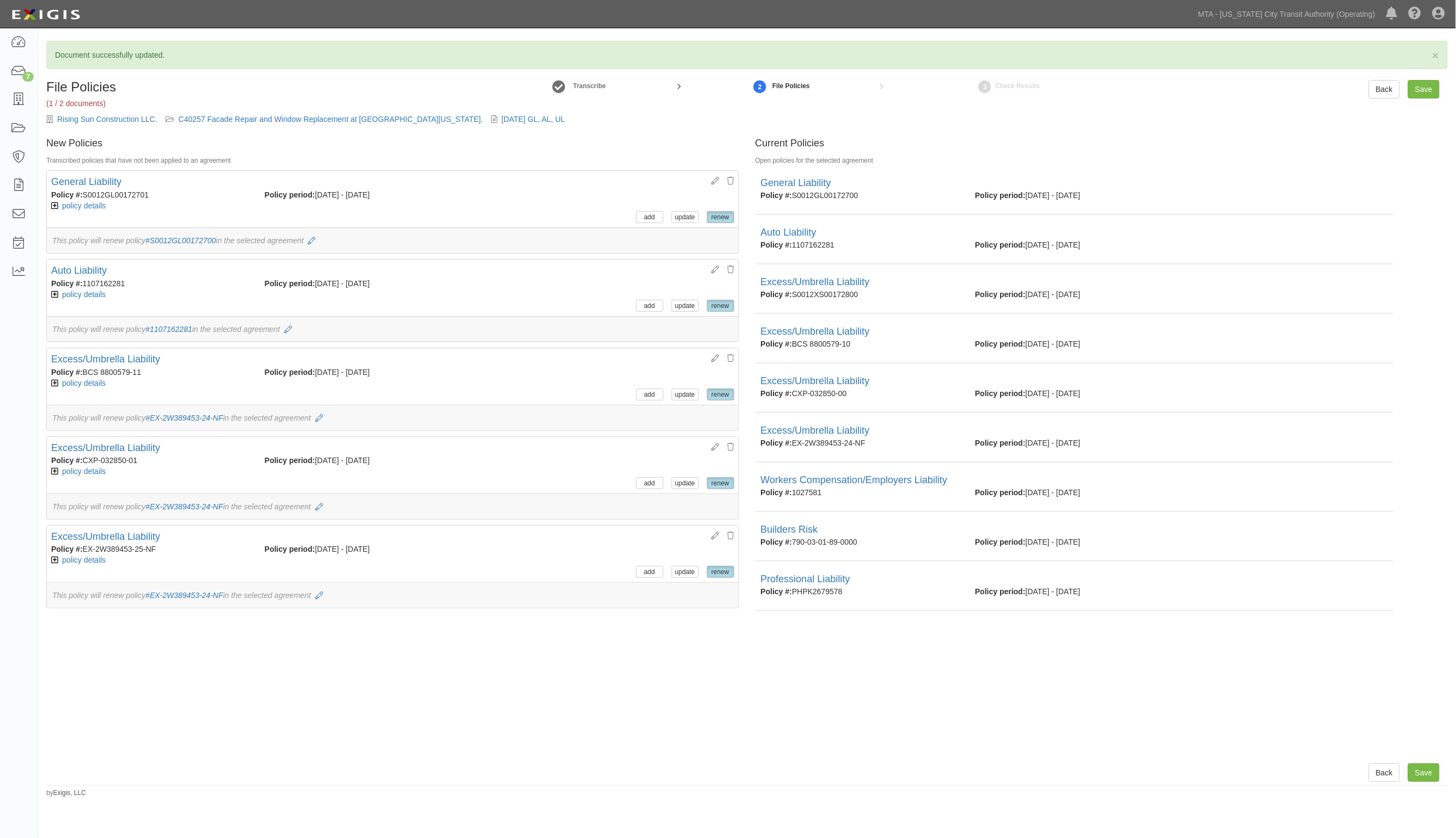
click at [1142, 778] on div at bounding box center [747, 773] width 1401 height 19
click at [1425, 93] on input "Save" at bounding box center [1423, 89] width 31 height 19
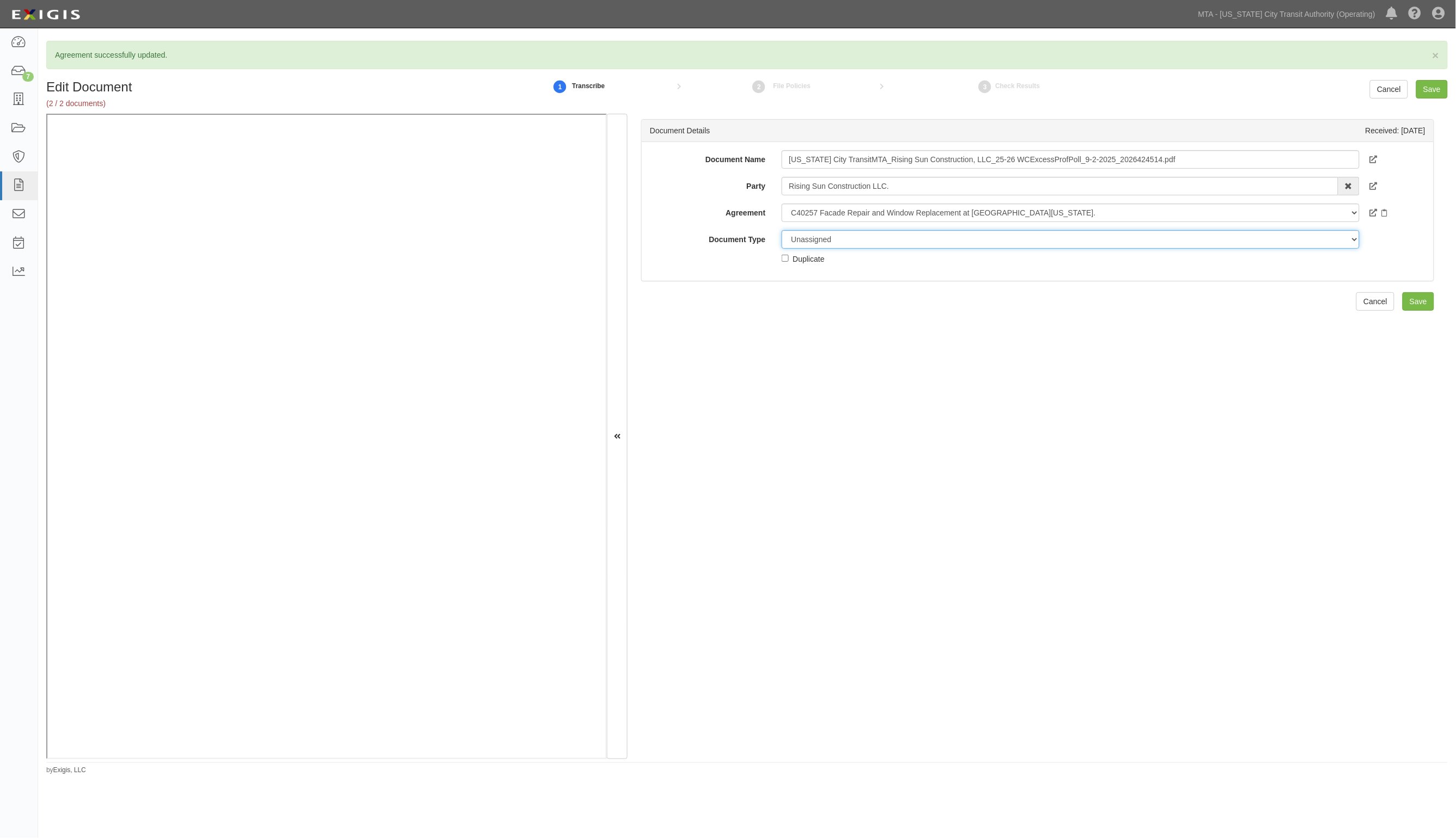
click at [822, 238] on select "Unassigned Binder Cancellation Notice Certificate Contract Endorsement Insuranc…" at bounding box center [1070, 239] width 577 height 19
select select "EndorsementDetail"
click at [781, 230] on select "Unassigned Binder Cancellation Notice Certificate Contract Endorsement Insuranc…" at bounding box center [1070, 239] width 577 height 19
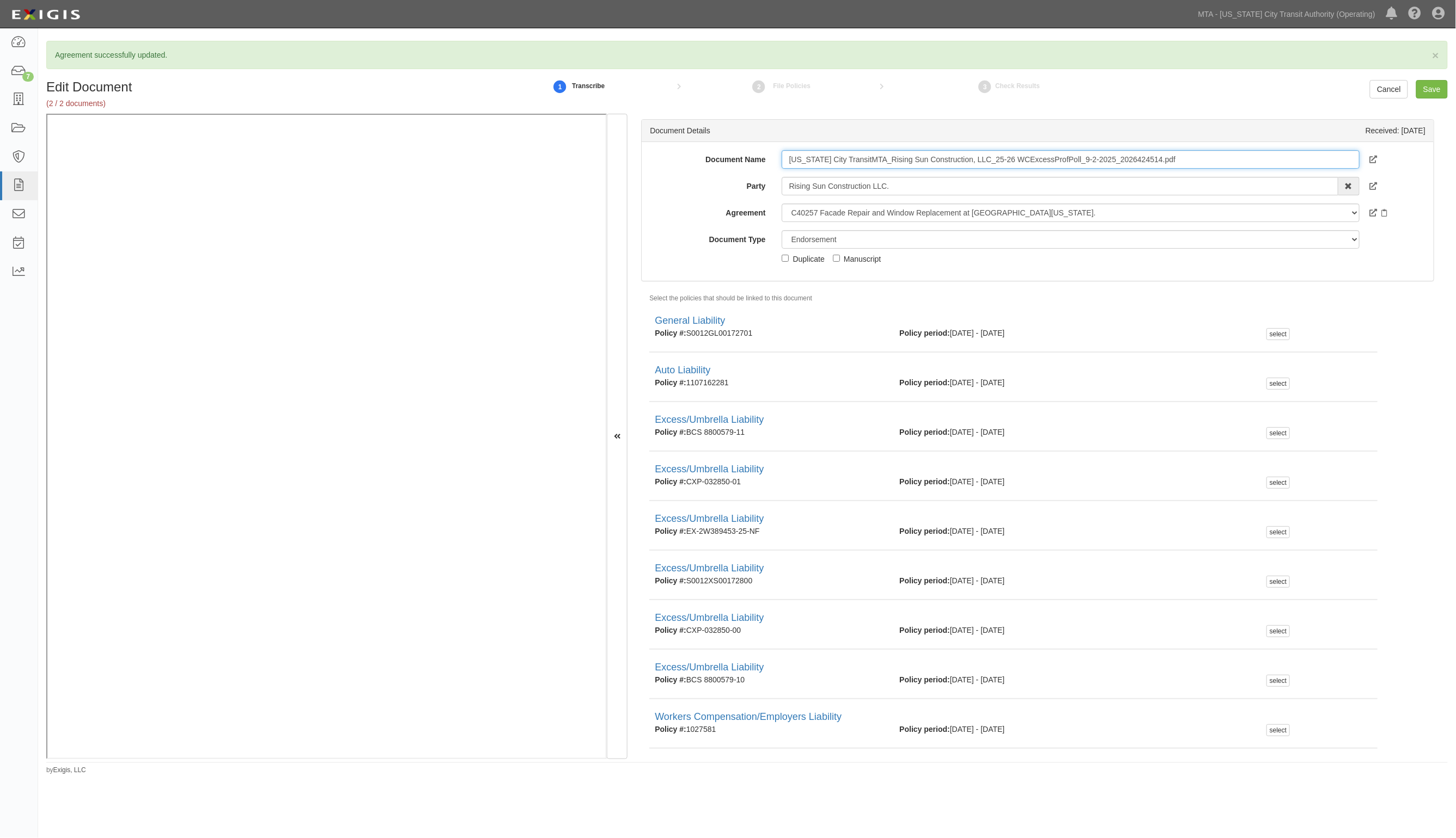
drag, startPoint x: 1184, startPoint y: 159, endPoint x: 587, endPoint y: 156, distance: 597.0
click at [477, 3] on body "Toggle navigation Dashboard 7 Inbox Parties Agreements Coverages Documents Mess…" at bounding box center [728, 393] width 1456 height 787
type input "4.26.26 WC"
click at [815, 241] on select "Unassigned Binder Cancellation Notice Certificate Contract Endorsement Insuranc…" at bounding box center [1070, 239] width 577 height 19
select select "CertificateDetail"
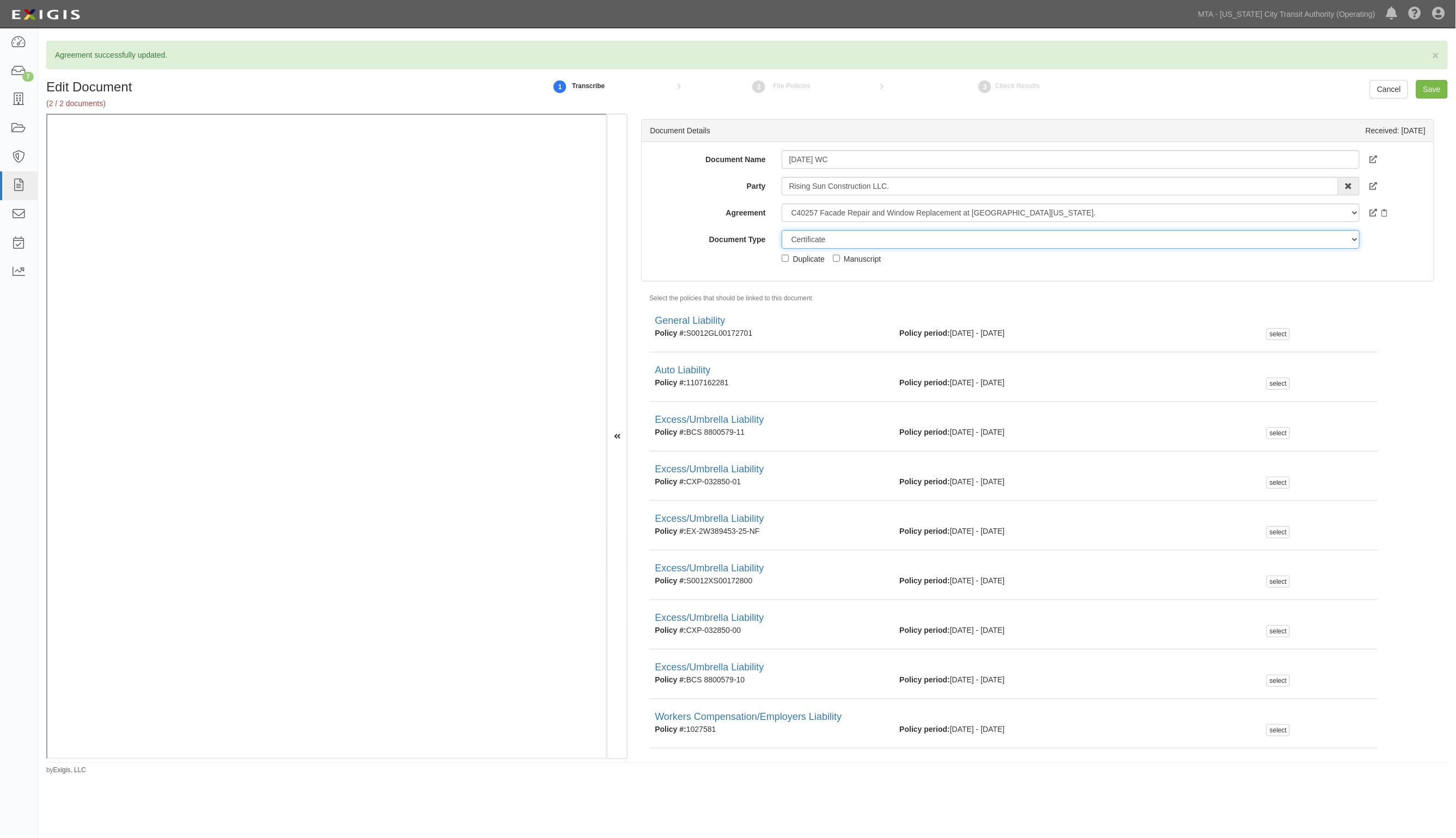
click at [781, 230] on select "Unassigned Binder Cancellation Notice Certificate Contract Endorsement Insuranc…" at bounding box center [1070, 239] width 577 height 19
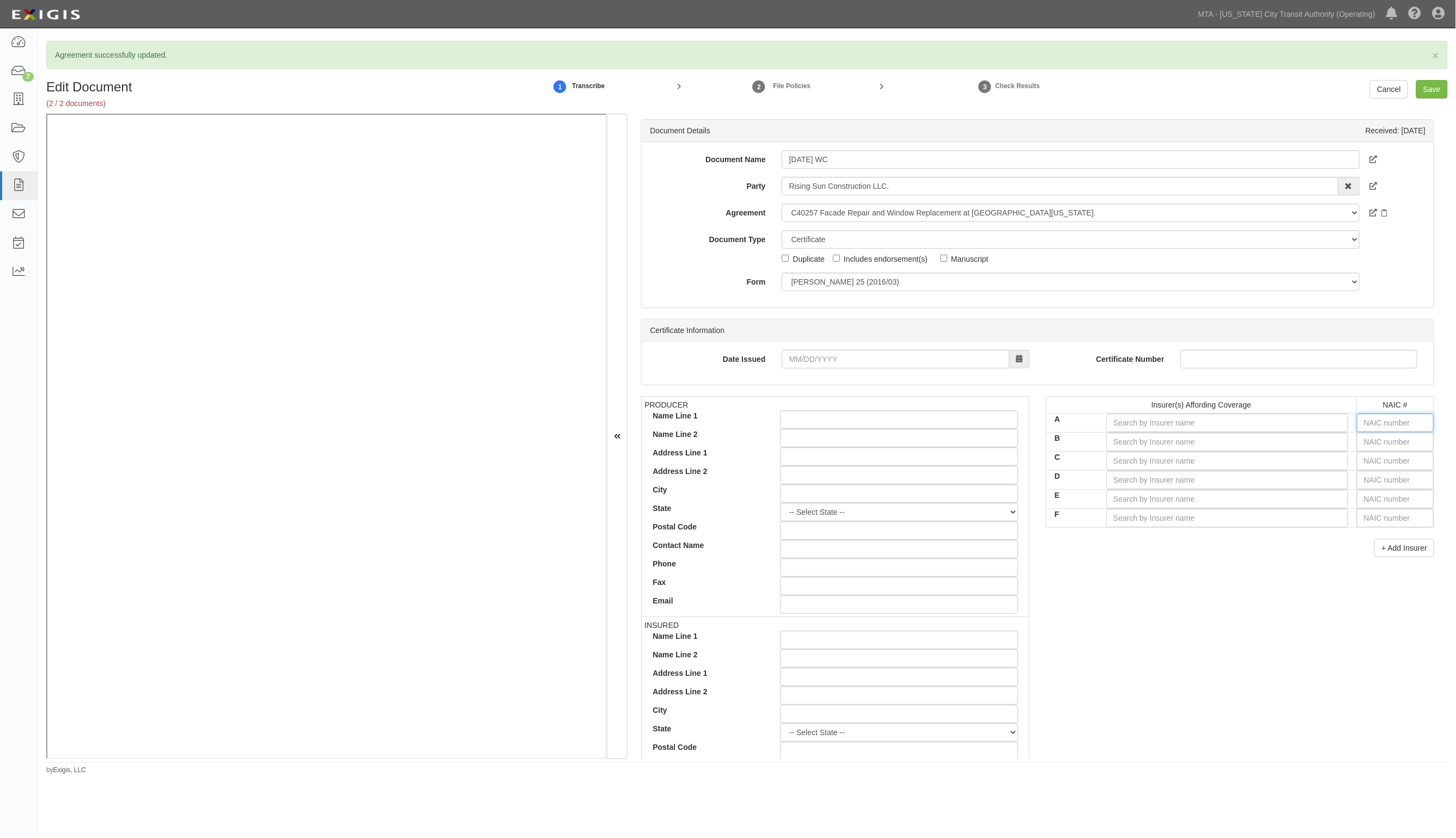
click at [1367, 422] on input "text" at bounding box center [1395, 422] width 77 height 19
type input "16862"
type input "1"
type input "12963"
type input "12"
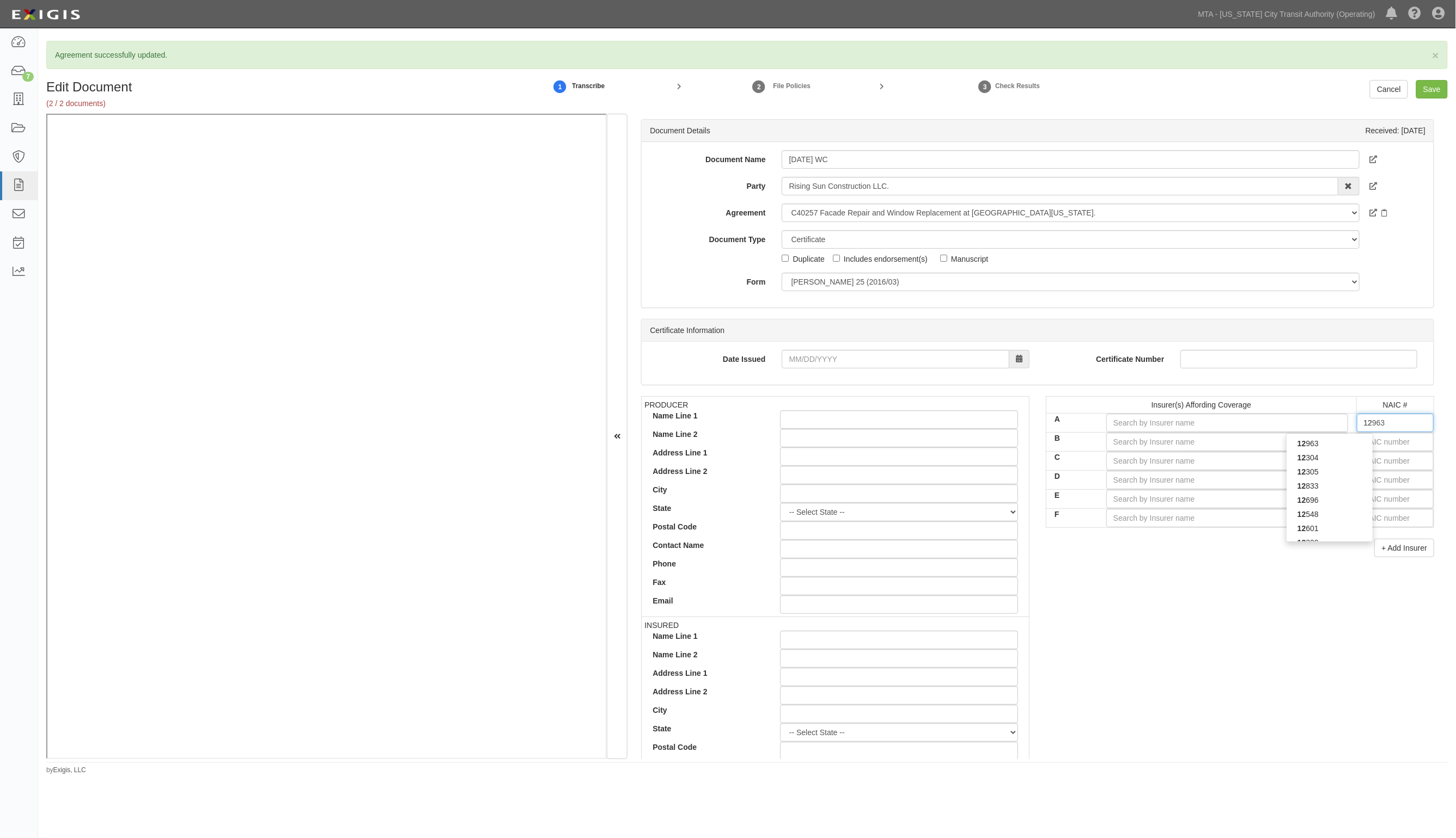
type input "12196"
type input "121"
type input "12122"
type input "1212"
type input "12122"
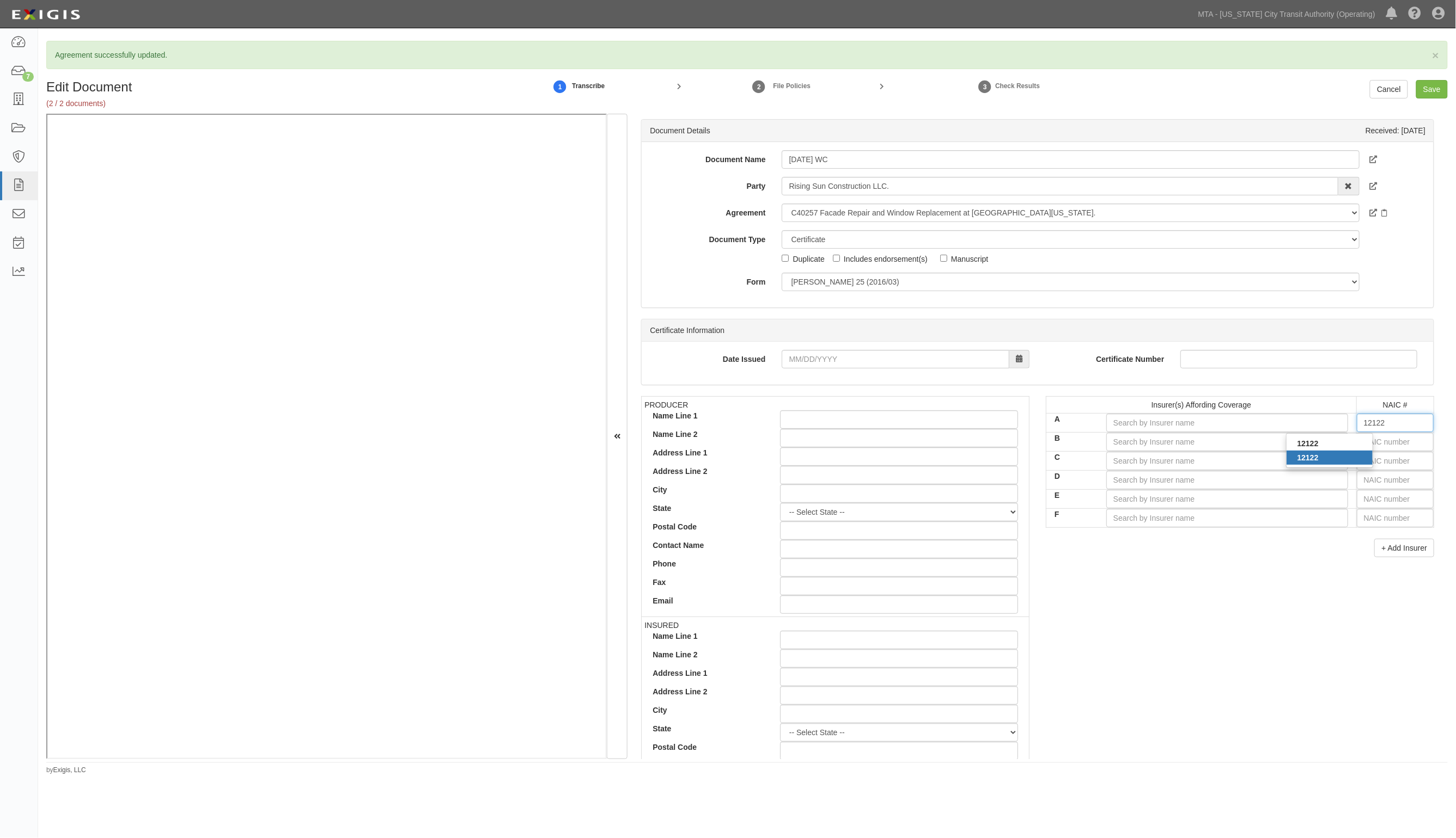
click at [1348, 464] on div "12122" at bounding box center [1329, 458] width 86 height 15
type input "New Jersey Manufacturers Insurance Co (A+ XV Rating)"
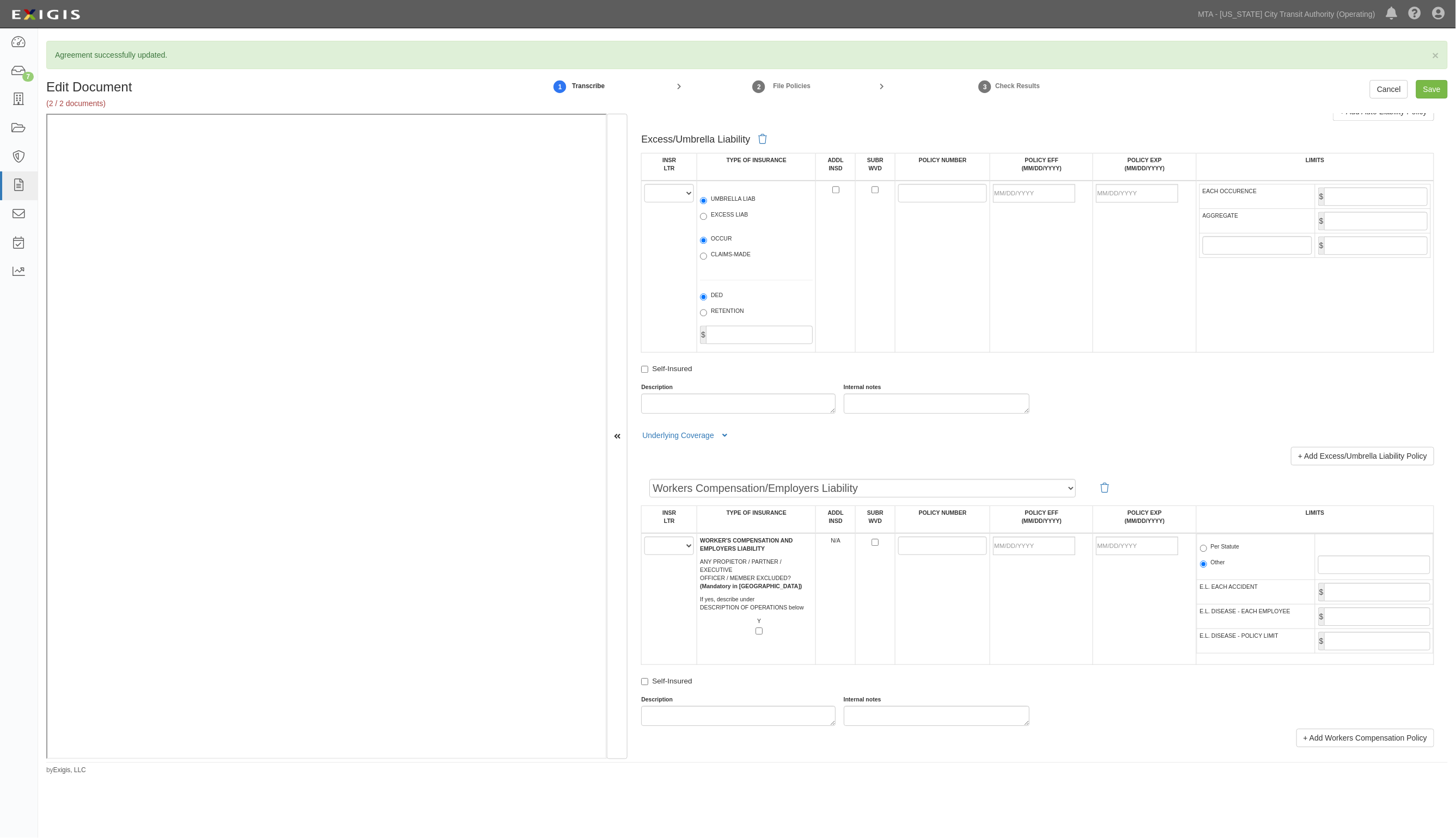
scroll to position [1292, 0]
type input "12122"
click at [669, 545] on select "A B C D E F" at bounding box center [668, 545] width 49 height 19
select select "A"
click at [645, 536] on select "A B C D E F" at bounding box center [668, 545] width 49 height 19
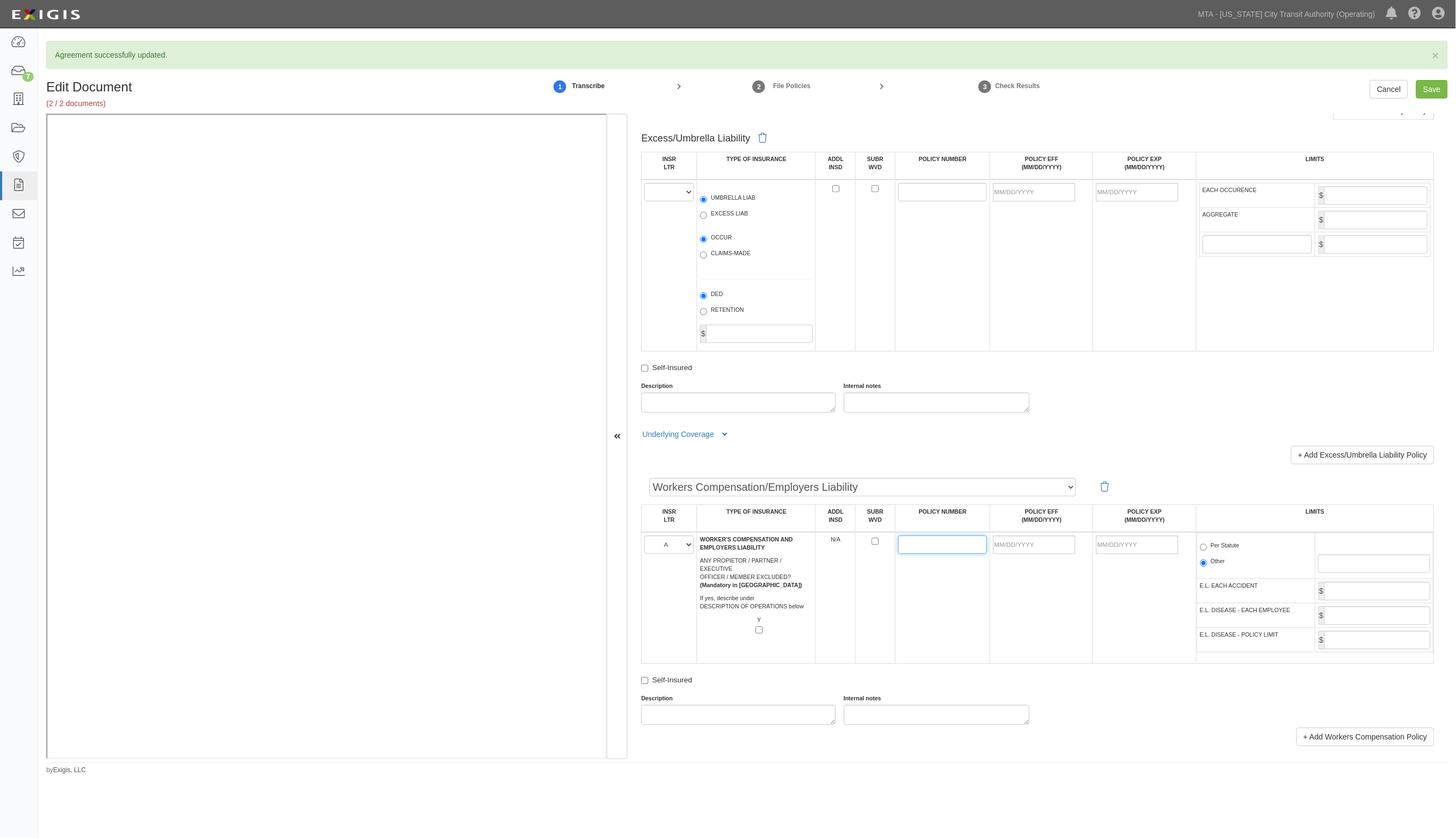
drag, startPoint x: 926, startPoint y: 543, endPoint x: 894, endPoint y: 535, distance: 33.0
click at [925, 543] on input "POLICY NUMBER" at bounding box center [942, 545] width 89 height 19
paste input "1027581"
type input "1027581"
click at [1013, 547] on input "POLICY EFF (MM/DD/YYYY)" at bounding box center [1034, 545] width 82 height 19
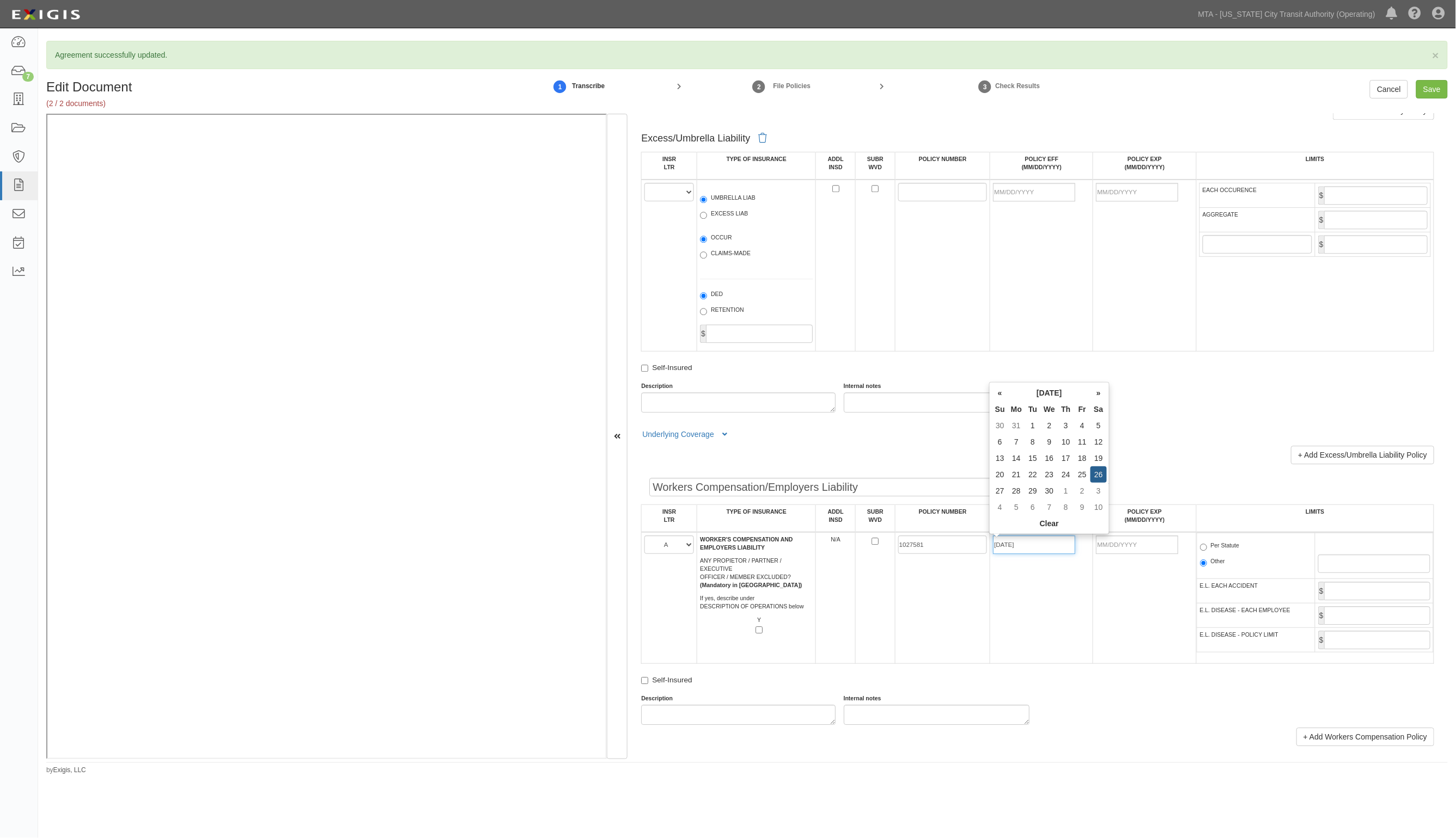
type input "04/26/2025"
type input "04/26/2026"
click at [1223, 546] on label "Per Statute" at bounding box center [1219, 547] width 40 height 11
click at [1207, 546] on input "Per Statute" at bounding box center [1203, 547] width 7 height 7
radio input "true"
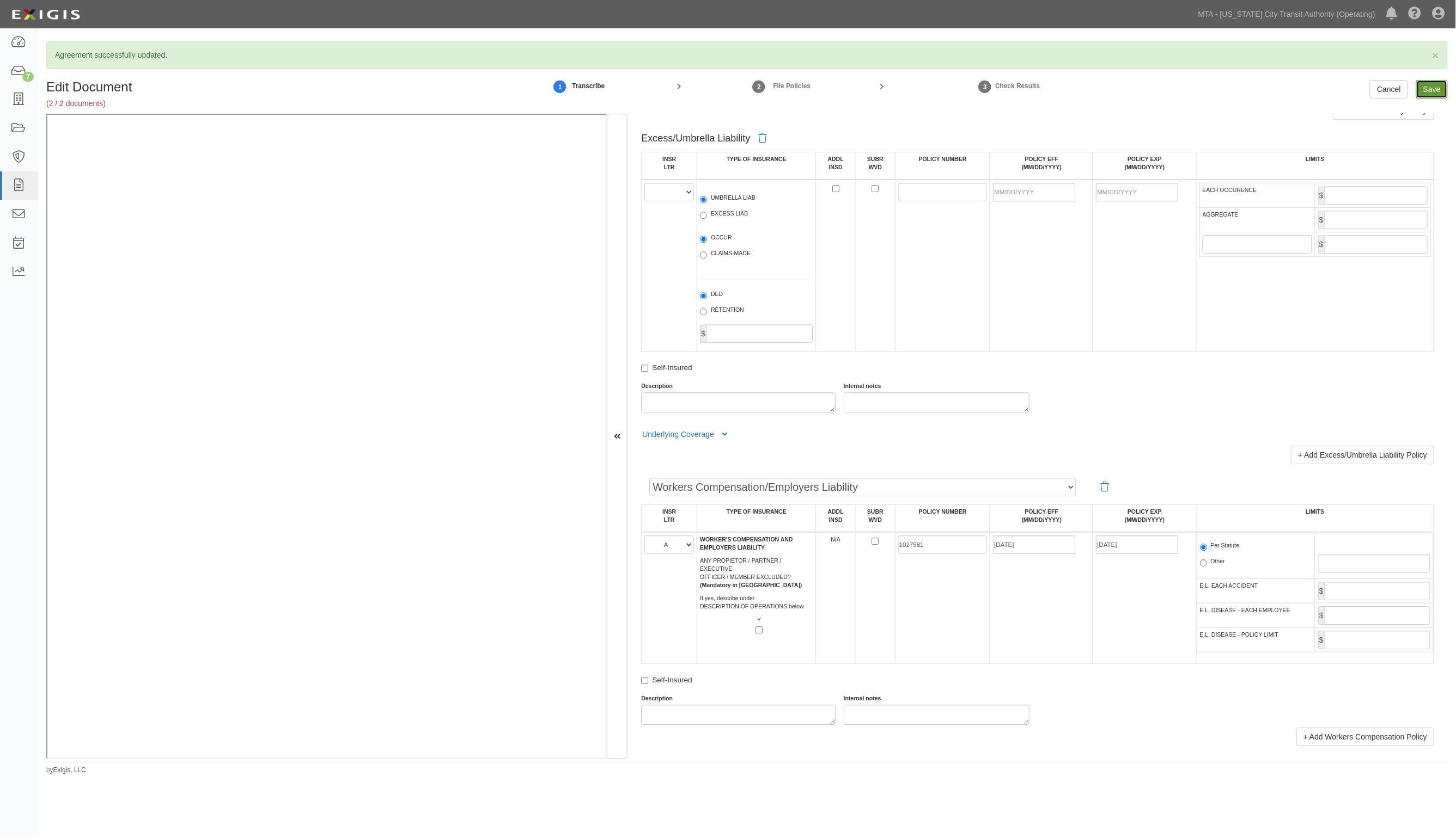
click at [1429, 85] on input "Save" at bounding box center [1431, 89] width 31 height 19
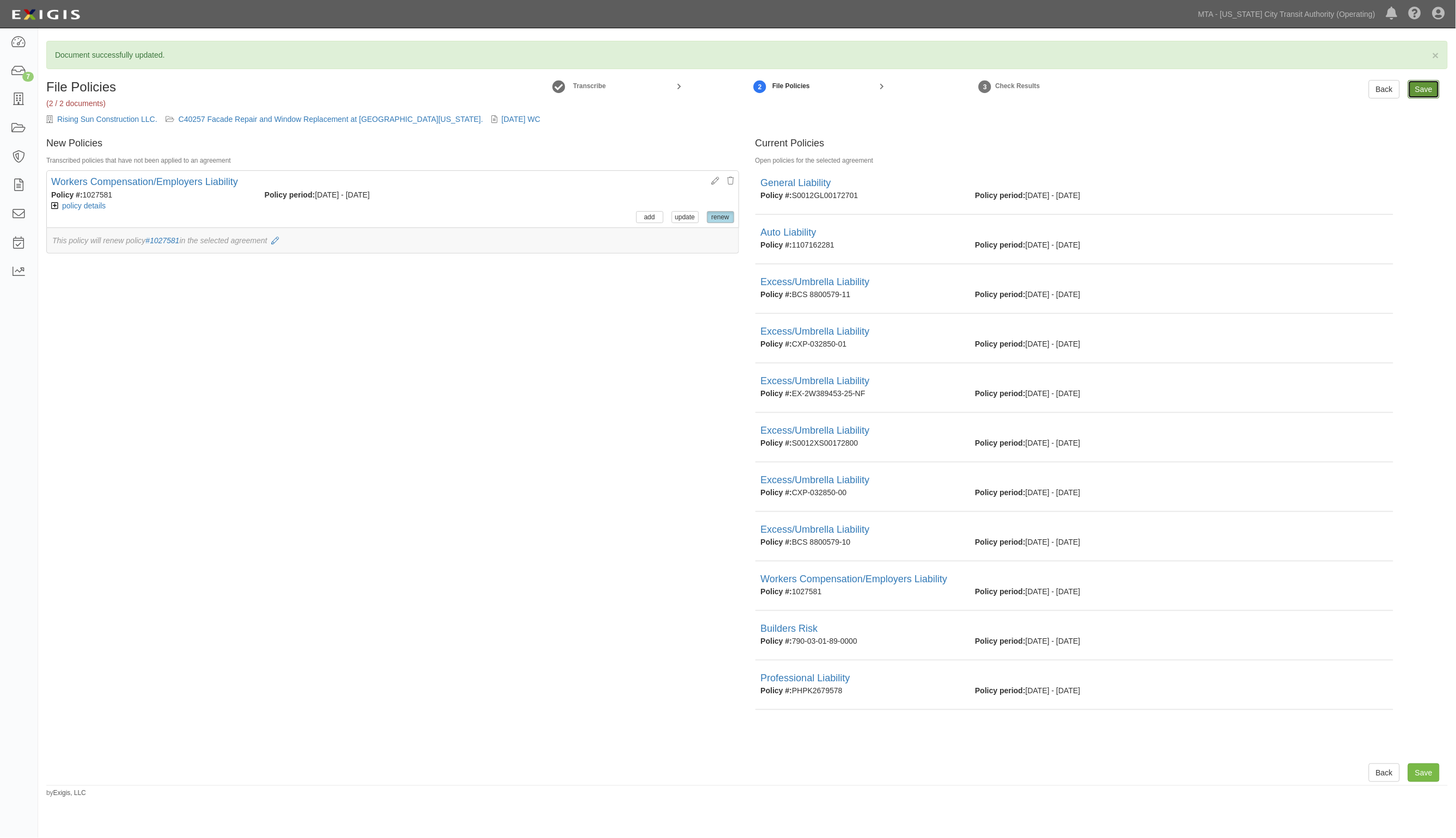
click at [1416, 93] on input "Save" at bounding box center [1423, 89] width 31 height 19
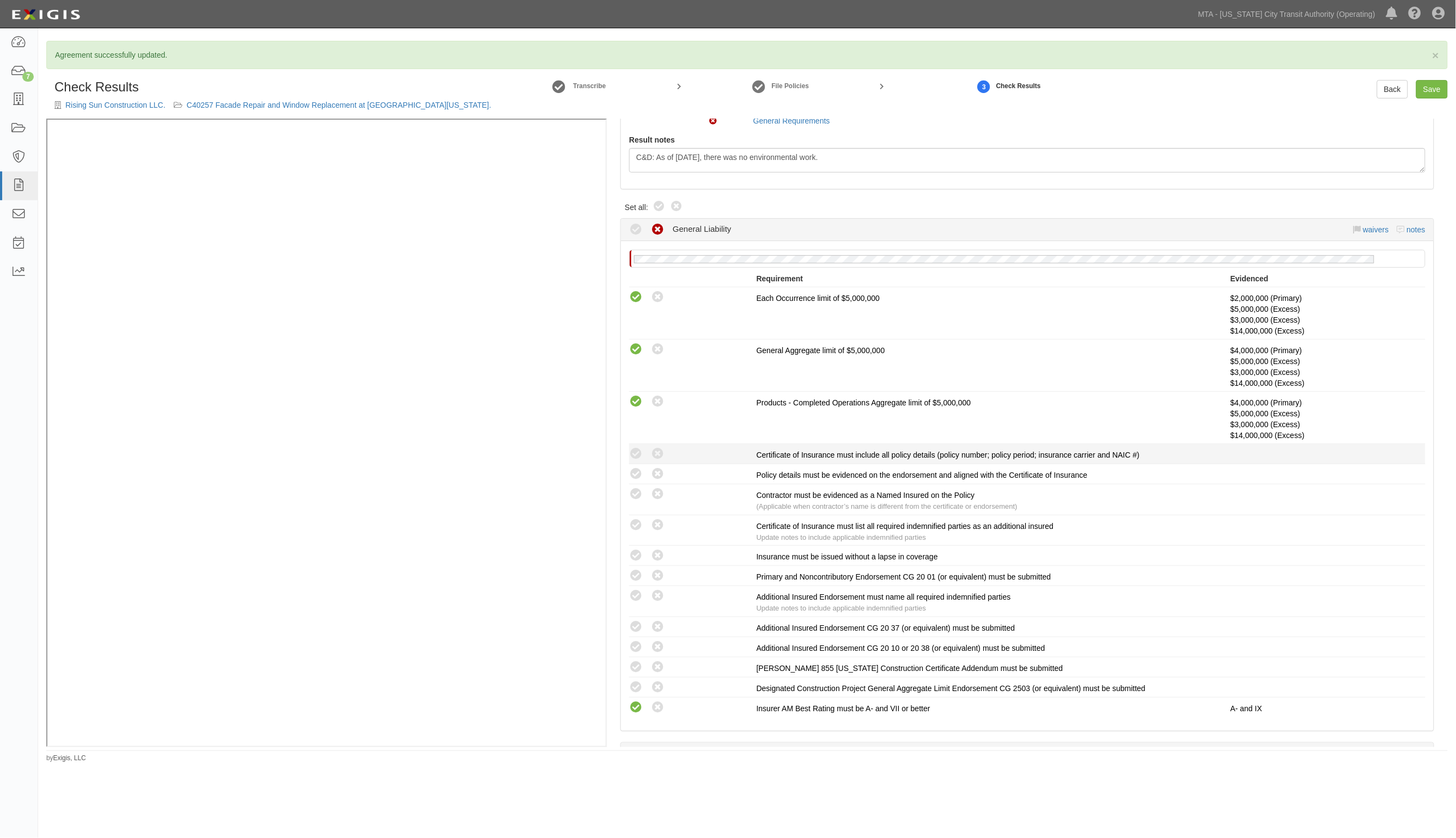
scroll to position [204, 0]
click at [654, 667] on icon at bounding box center [657, 666] width 14 height 14
radio input "true"
drag, startPoint x: 635, startPoint y: 667, endPoint x: 644, endPoint y: 678, distance: 14.2
click at [637, 671] on icon at bounding box center [635, 666] width 14 height 14
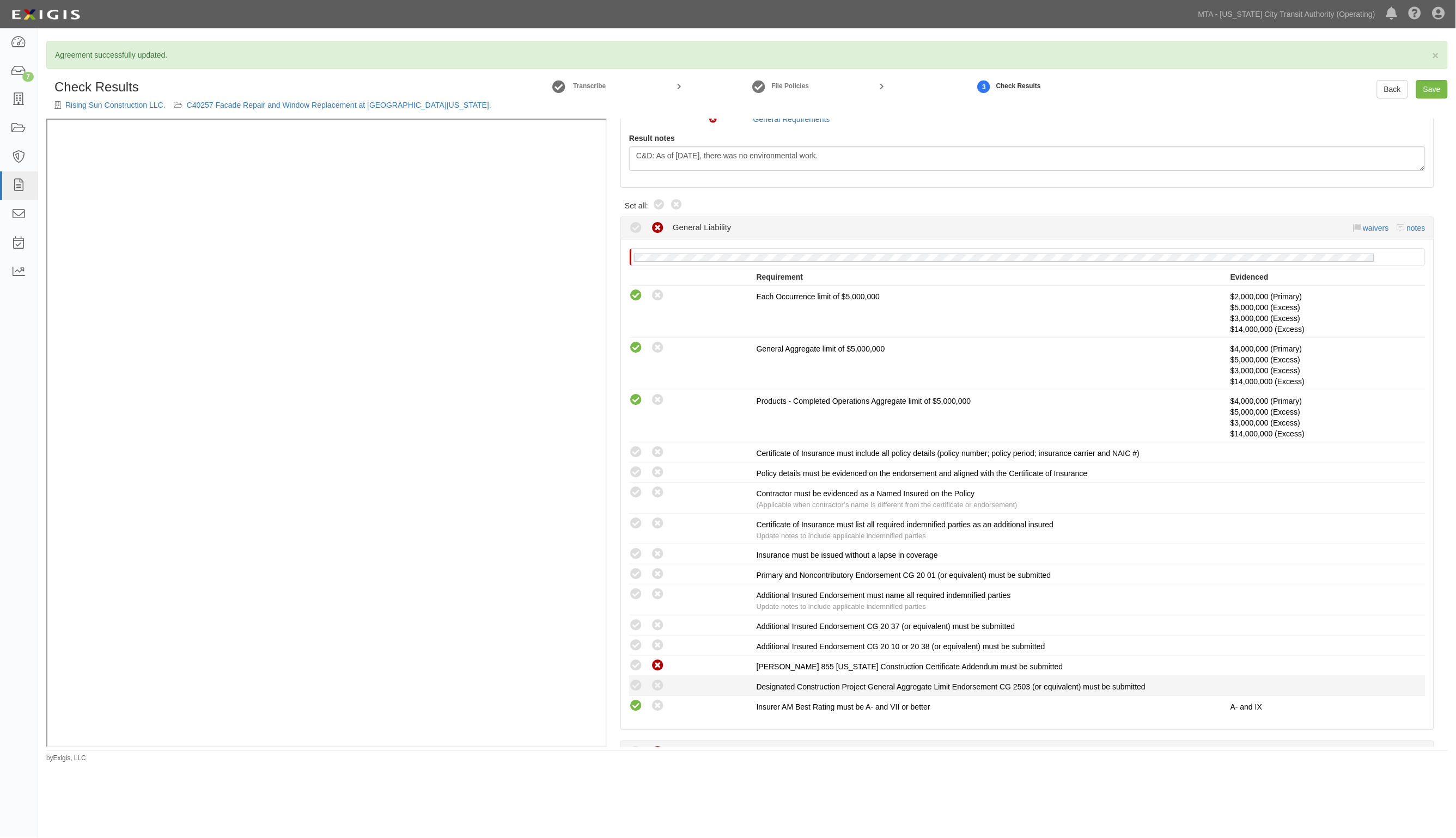
radio input "true"
click at [659, 683] on icon at bounding box center [657, 686] width 14 height 14
radio input "true"
click at [651, 642] on icon at bounding box center [657, 645] width 14 height 14
radio input "true"
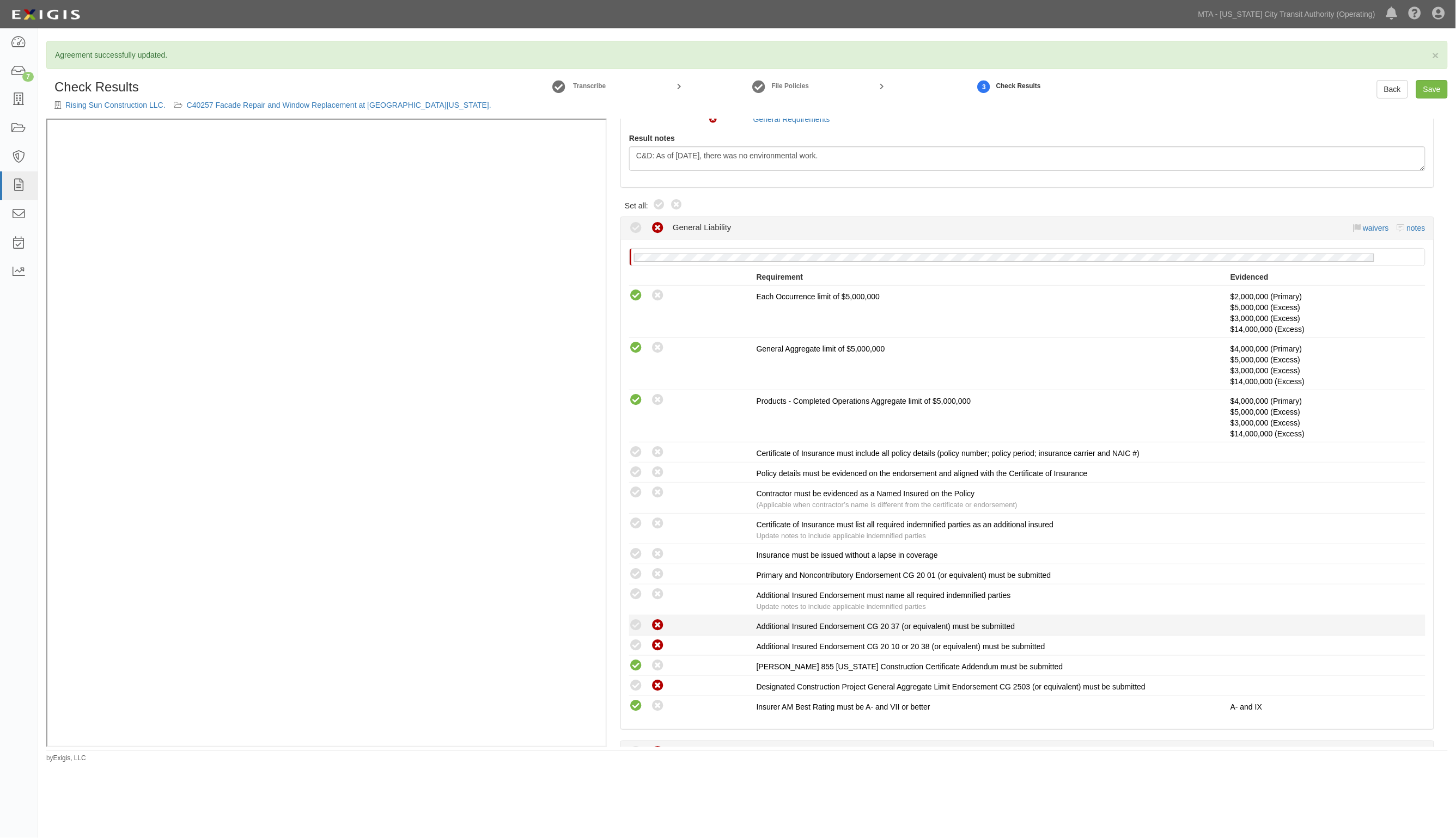
click at [654, 624] on icon at bounding box center [657, 625] width 14 height 14
radio input "true"
click at [652, 597] on icon at bounding box center [657, 595] width 14 height 14
radio input "true"
click at [659, 573] on icon at bounding box center [657, 575] width 14 height 14
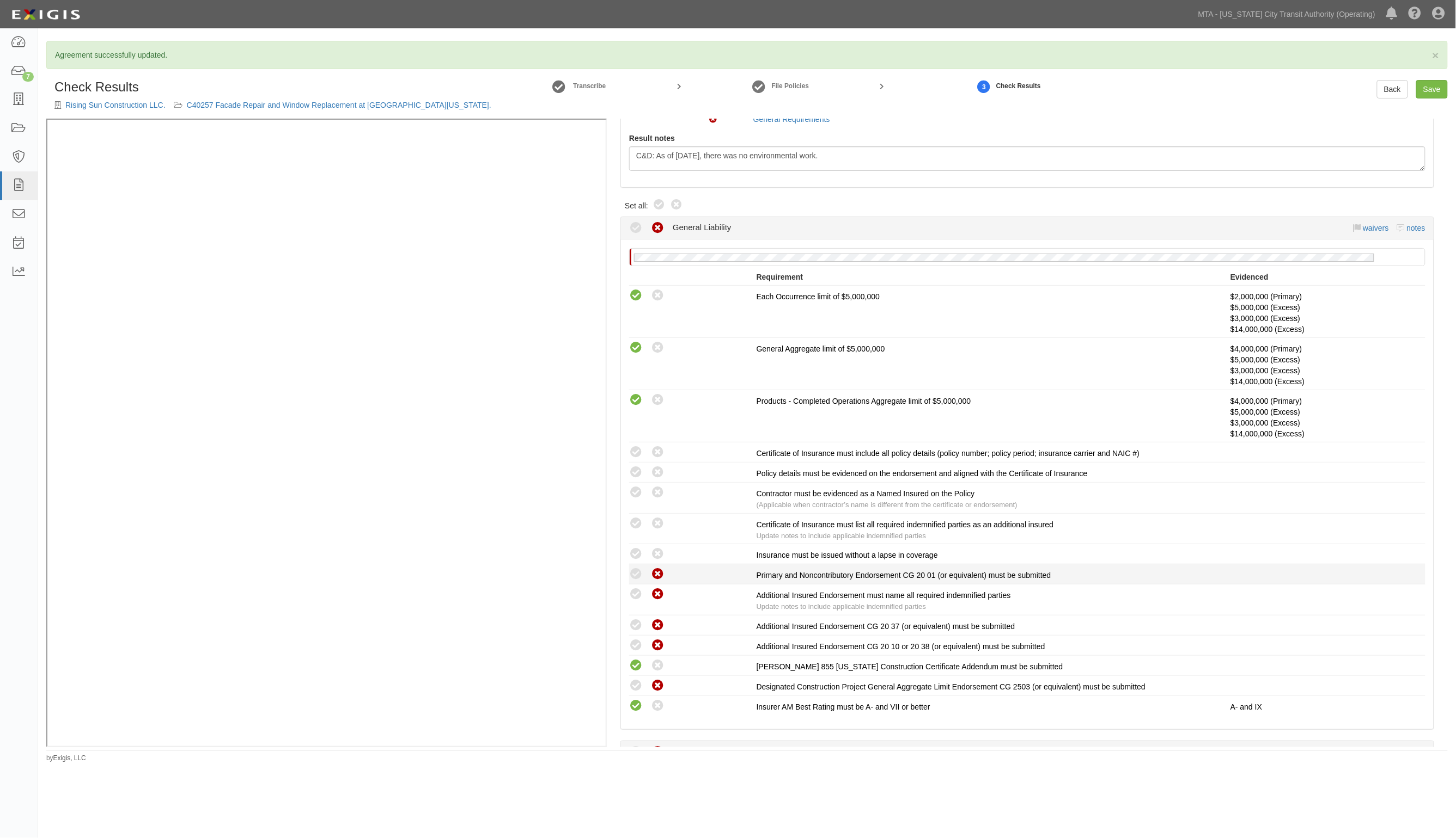
radio input "true"
click at [636, 556] on icon at bounding box center [635, 554] width 14 height 14
radio input "true"
click at [639, 532] on div "Compliant Waived: Non-Compliant Certificate of Insurance must list all required…" at bounding box center [1027, 529] width 813 height 25
click at [637, 491] on icon at bounding box center [635, 492] width 14 height 14
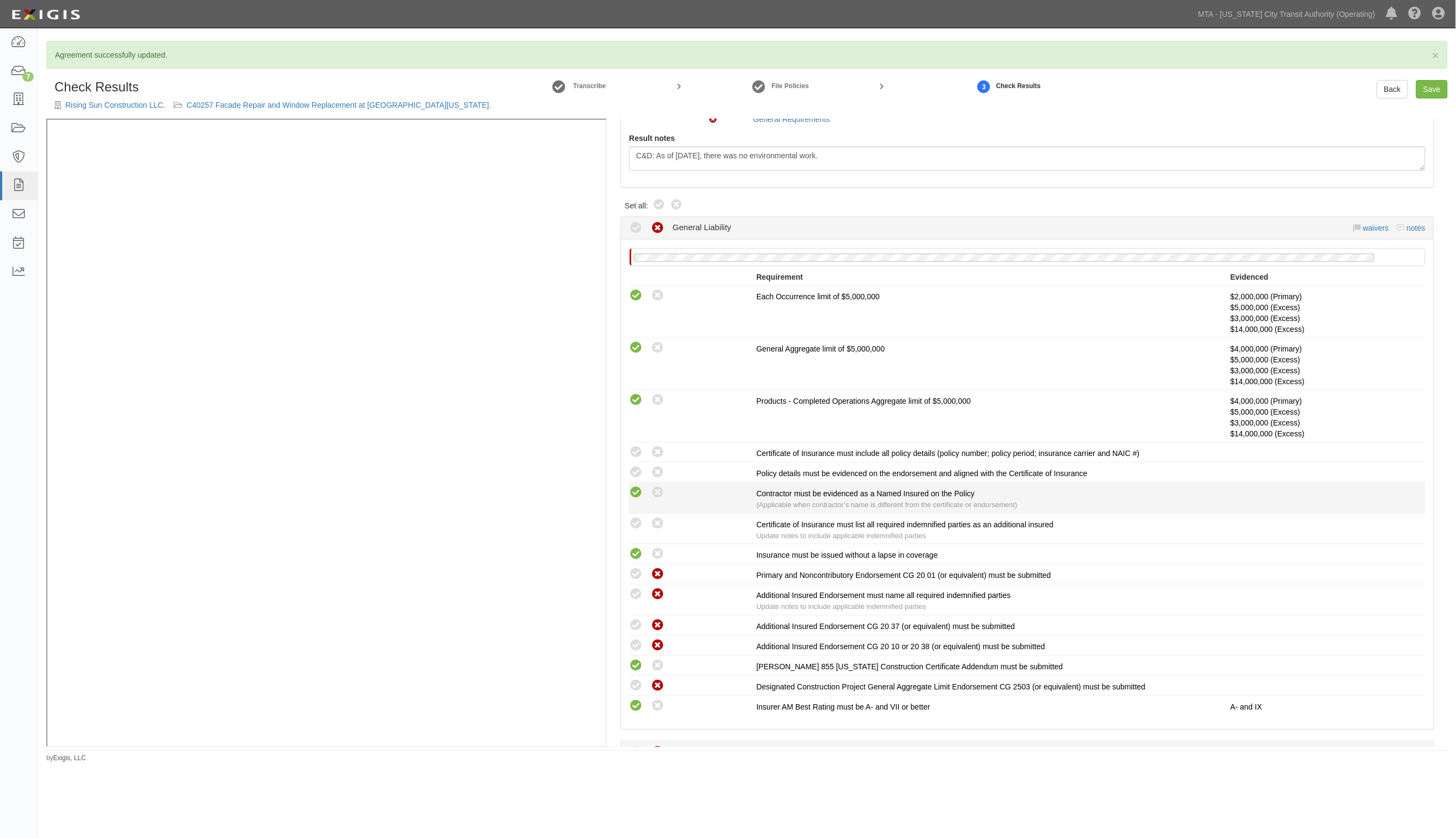
radio input "true"
click at [659, 472] on icon at bounding box center [657, 472] width 14 height 14
radio input "true"
click at [639, 452] on icon at bounding box center [635, 452] width 14 height 14
radio input "true"
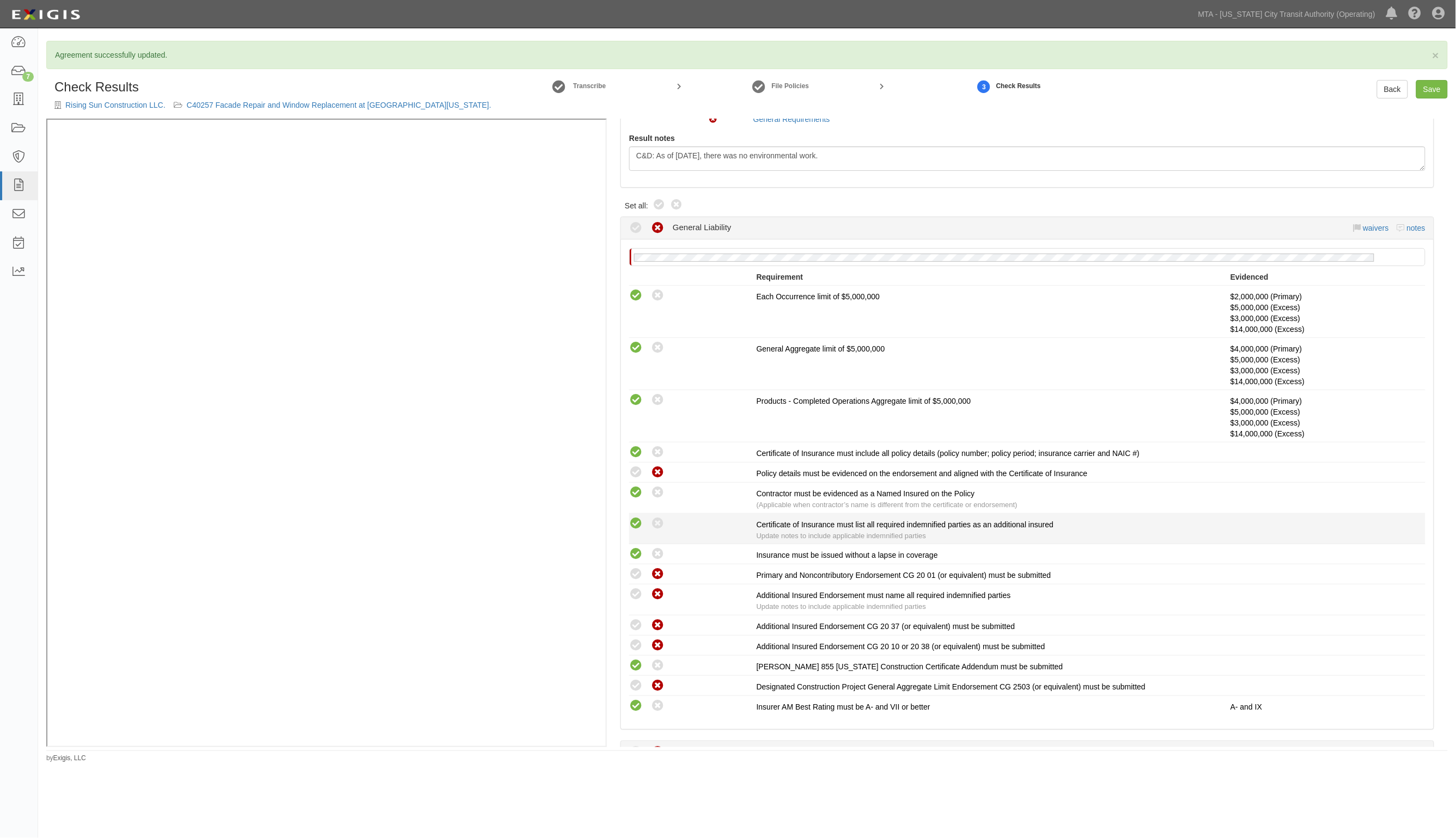
click at [634, 521] on icon at bounding box center [635, 524] width 14 height 14
radio input "true"
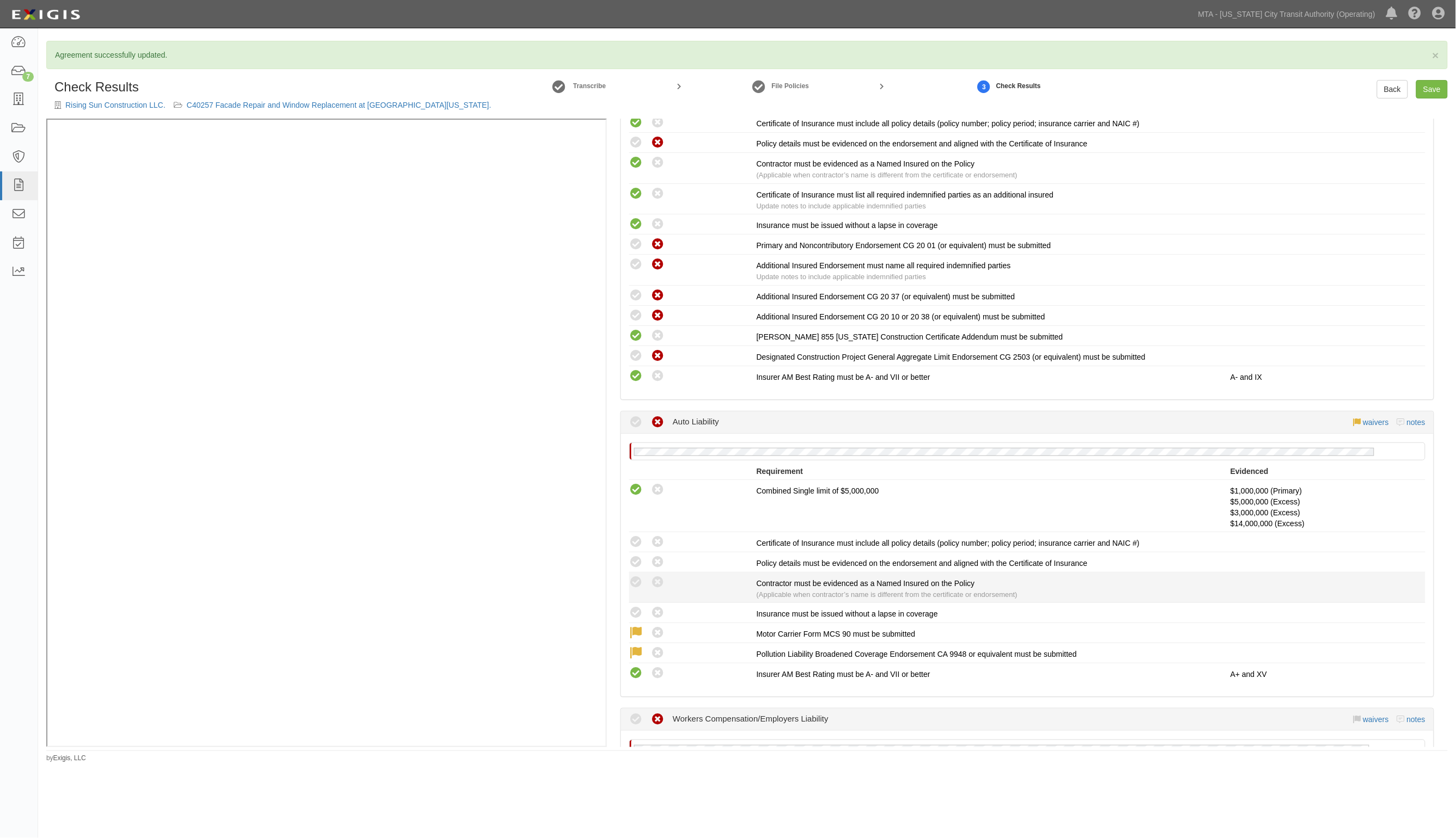
scroll to position [612, 0]
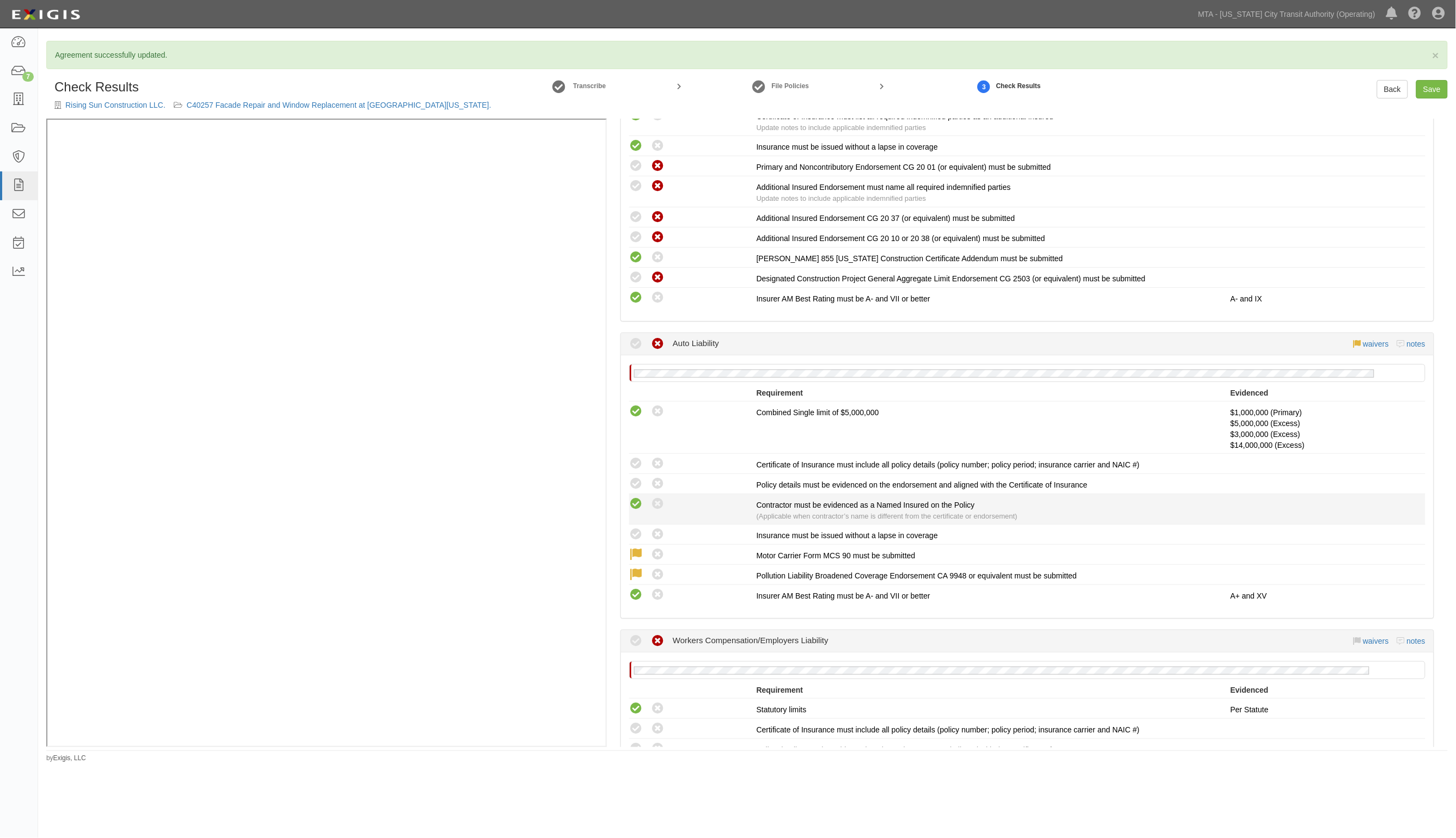
drag, startPoint x: 634, startPoint y: 529, endPoint x: 632, endPoint y: 497, distance: 32.1
click at [634, 528] on icon at bounding box center [635, 534] width 14 height 14
radio input "true"
click at [632, 497] on icon at bounding box center [635, 504] width 14 height 14
radio input "true"
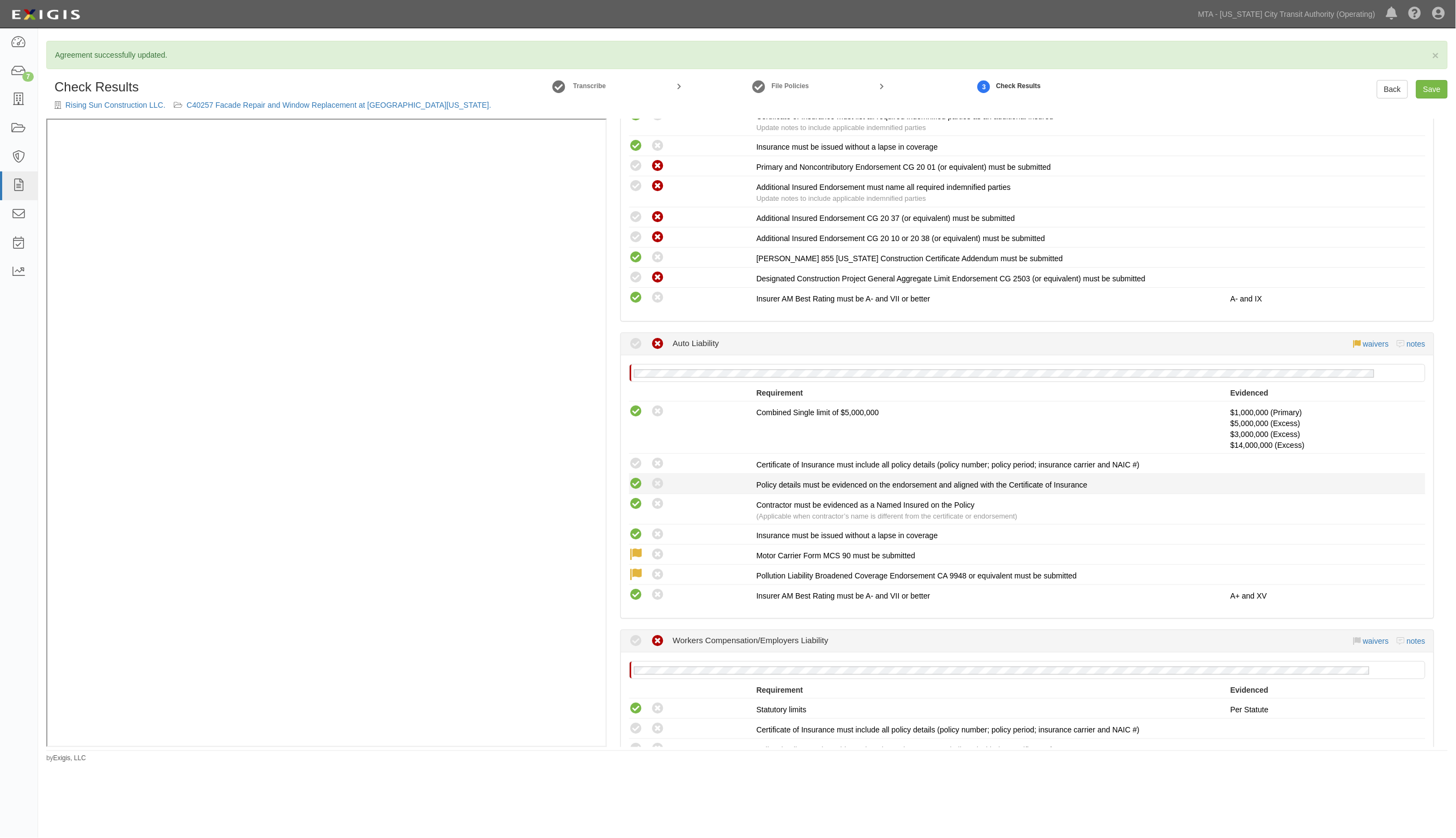
drag, startPoint x: 632, startPoint y: 480, endPoint x: 633, endPoint y: 459, distance: 21.0
click at [632, 479] on icon at bounding box center [635, 483] width 14 height 14
radio input "true"
click at [640, 463] on icon at bounding box center [635, 463] width 14 height 14
radio input "true"
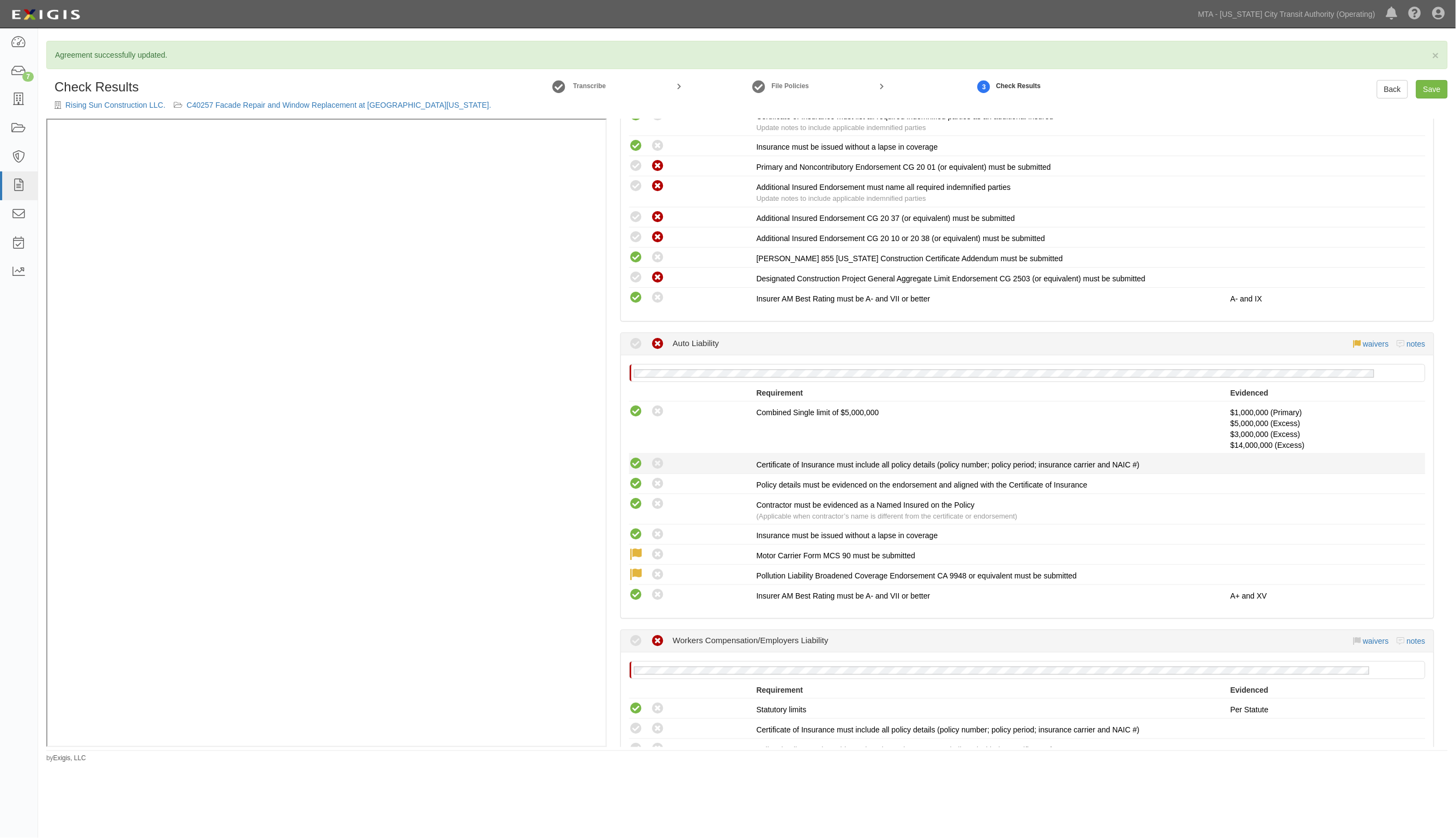
radio input "true"
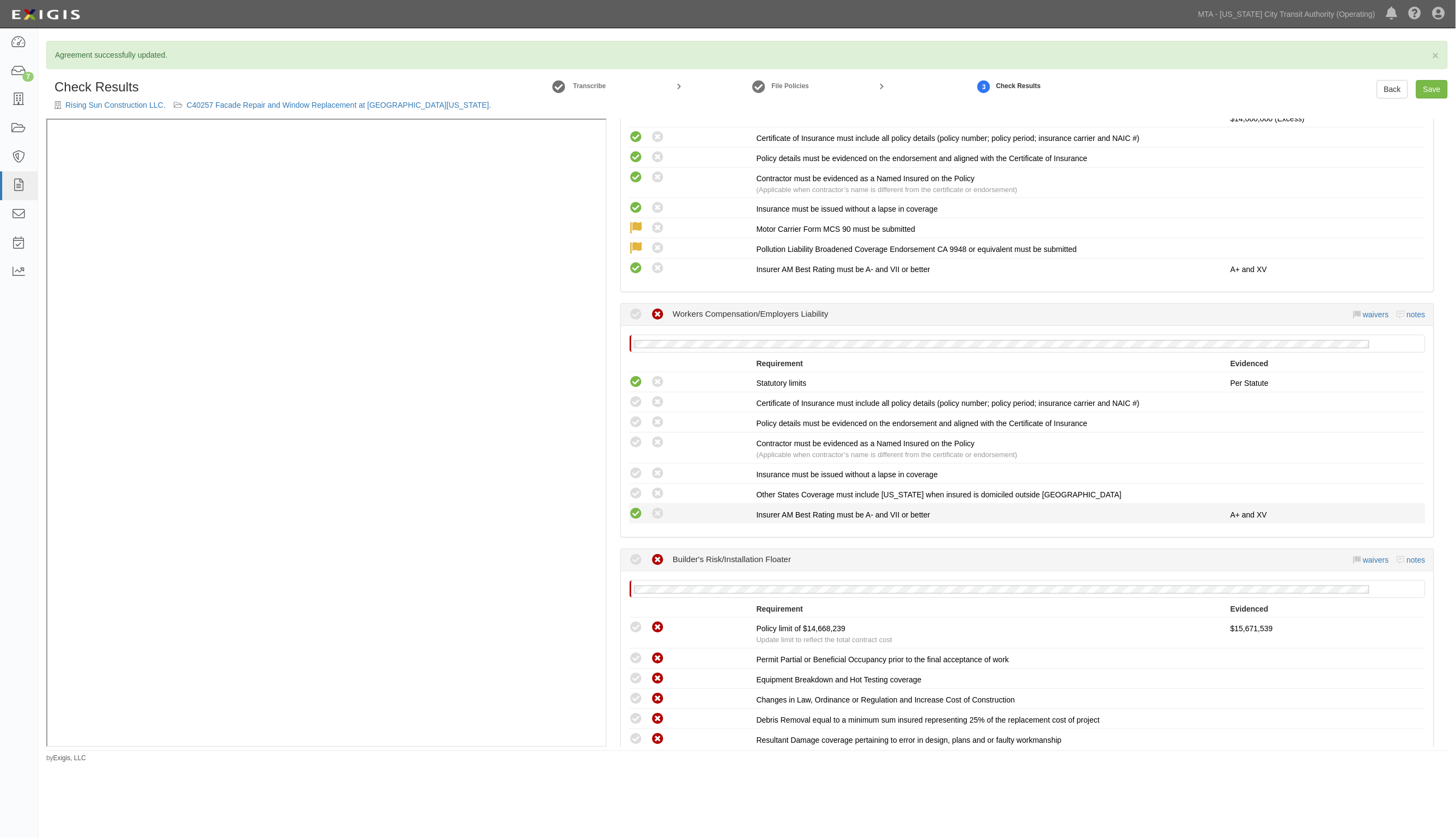
scroll to position [952, 0]
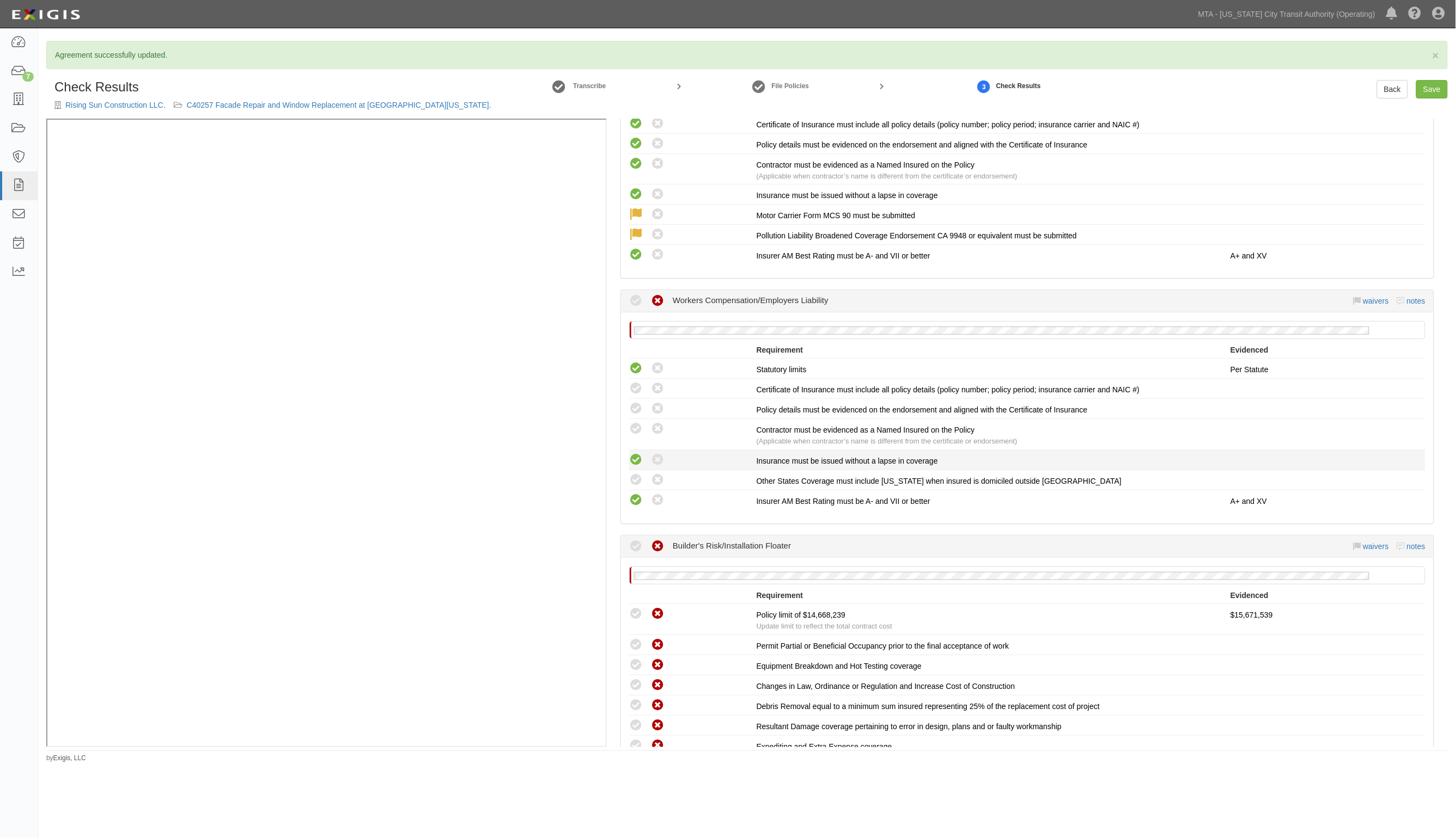
drag, startPoint x: 635, startPoint y: 474, endPoint x: 632, endPoint y: 463, distance: 11.4
click at [633, 474] on icon at bounding box center [635, 480] width 14 height 14
radio input "true"
drag, startPoint x: 632, startPoint y: 461, endPoint x: 635, endPoint y: 444, distance: 17.3
click at [632, 459] on icon at bounding box center [635, 460] width 14 height 14
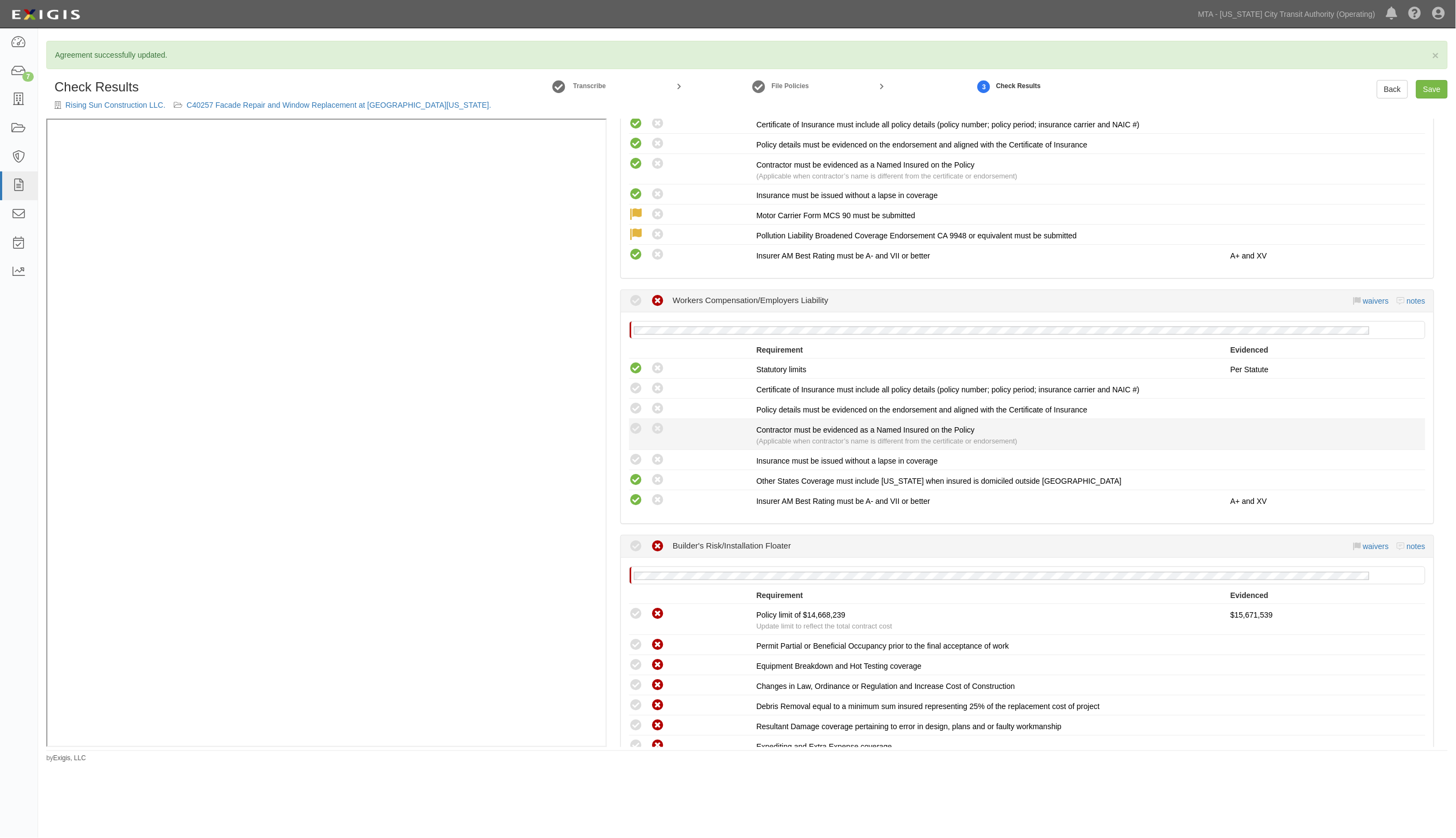
radio input "true"
click at [635, 436] on div "Compliant Waived: Non-Compliant Contractor must be evidenced as a Named Insured…" at bounding box center [1027, 434] width 813 height 25
click at [635, 429] on icon at bounding box center [635, 429] width 14 height 14
radio input "true"
click at [639, 414] on li "Compliant Waived: Non-Compliant Policy details must be evidenced on the endorse…" at bounding box center [1027, 409] width 797 height 20
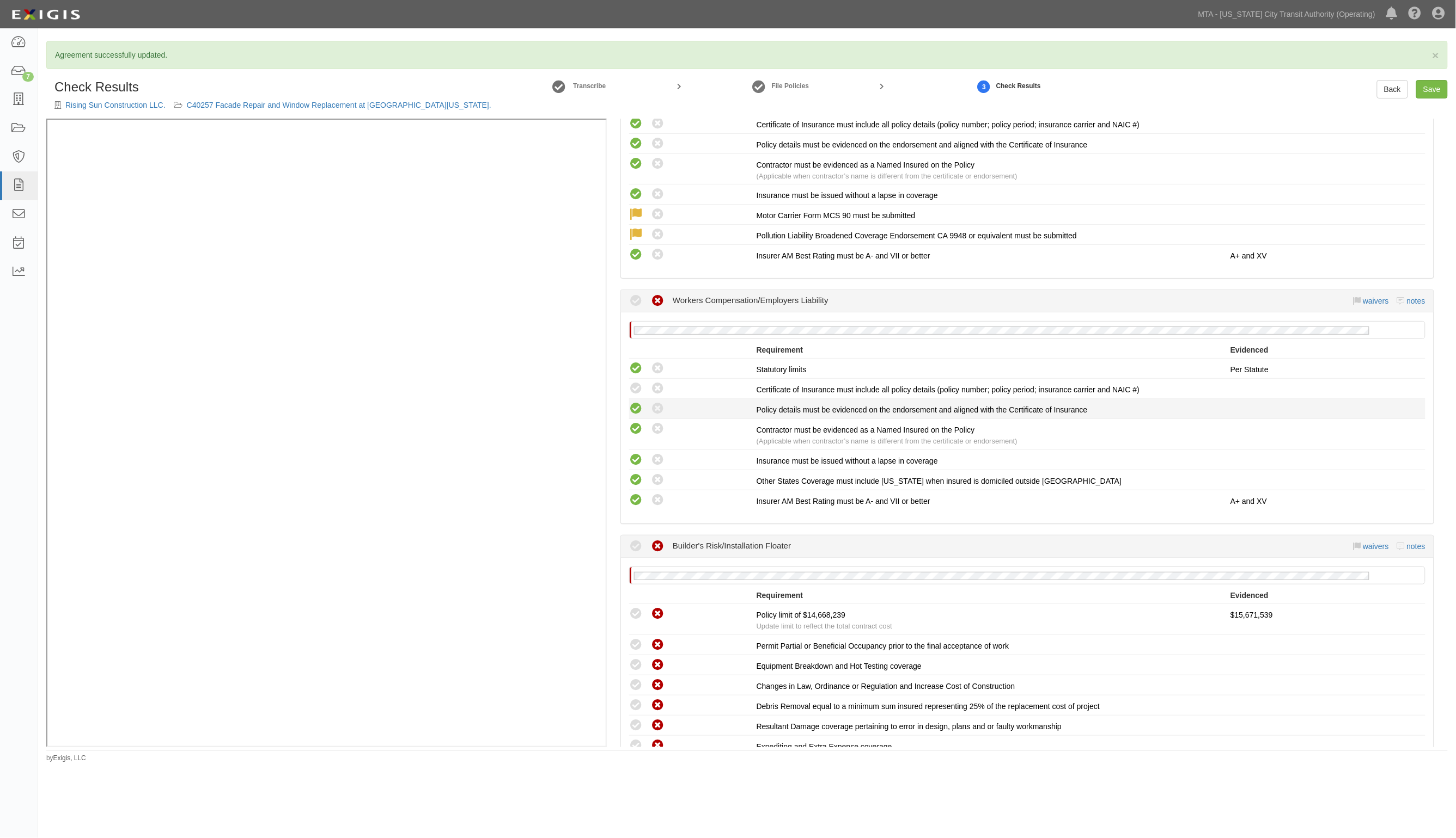
drag, startPoint x: 639, startPoint y: 384, endPoint x: 642, endPoint y: 405, distance: 21.2
click at [640, 385] on icon at bounding box center [635, 388] width 14 height 14
radio input "true"
click at [639, 409] on icon at bounding box center [635, 409] width 14 height 14
radio input "true"
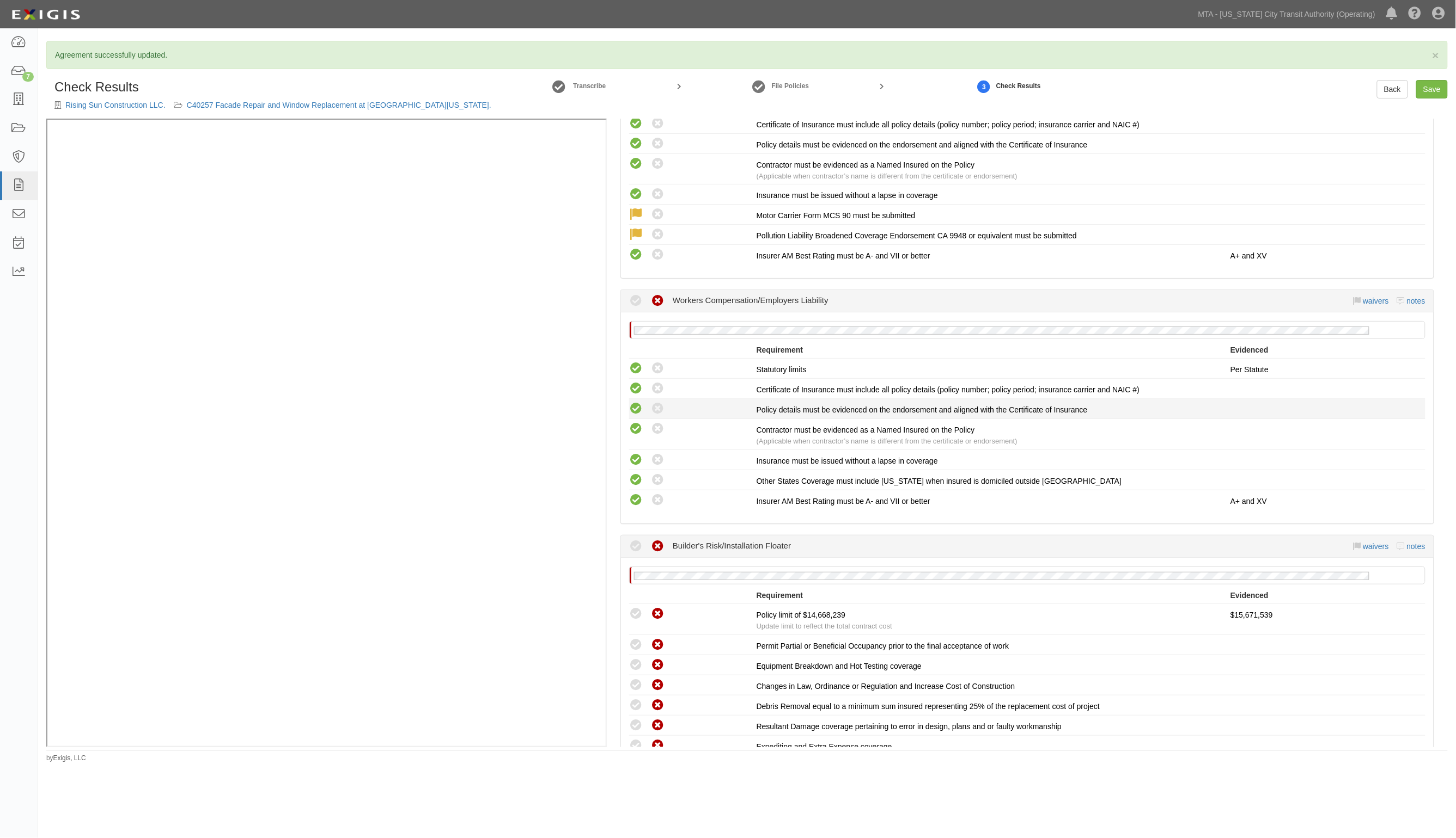
radio input "true"
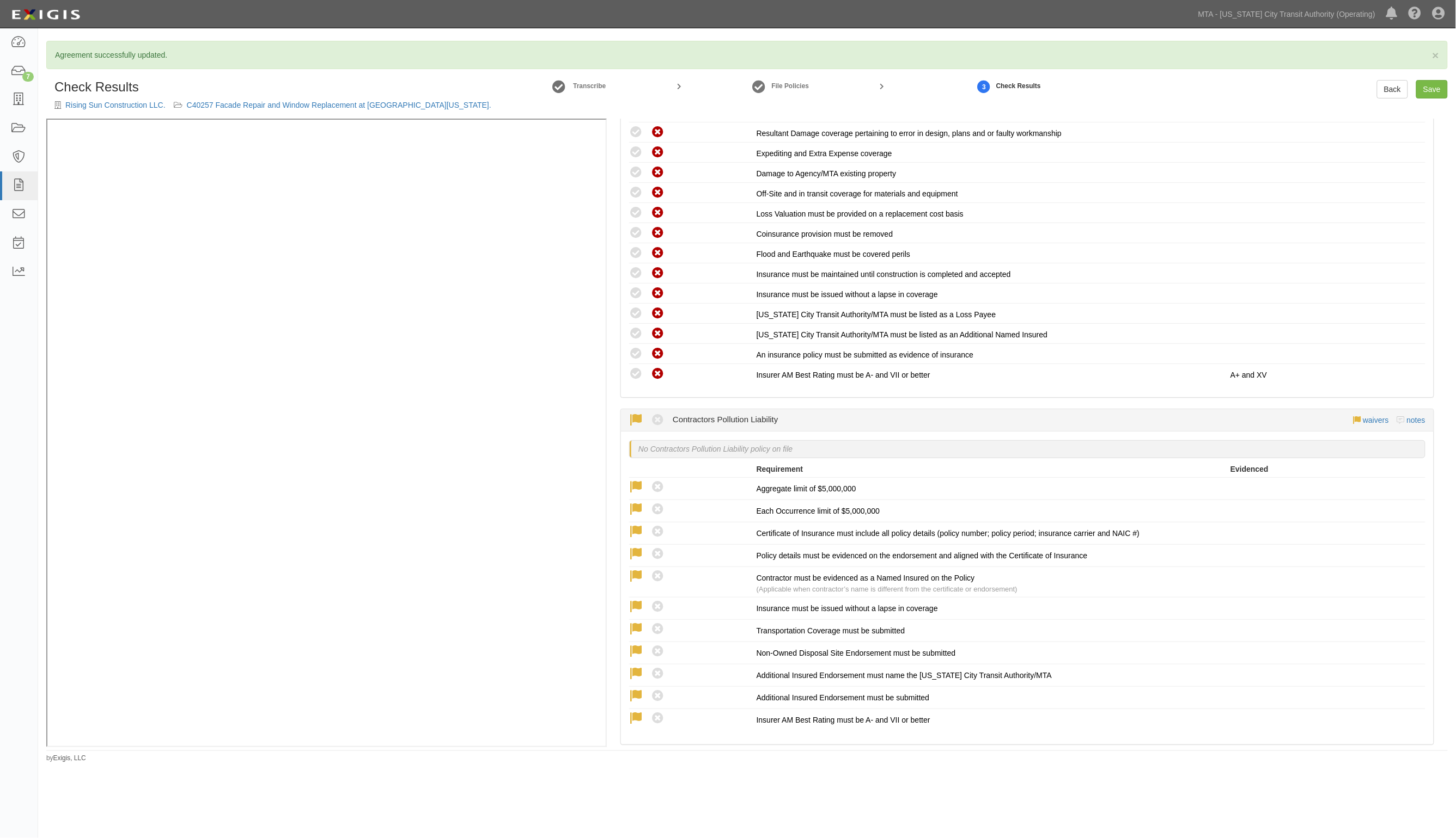
scroll to position [1769, 0]
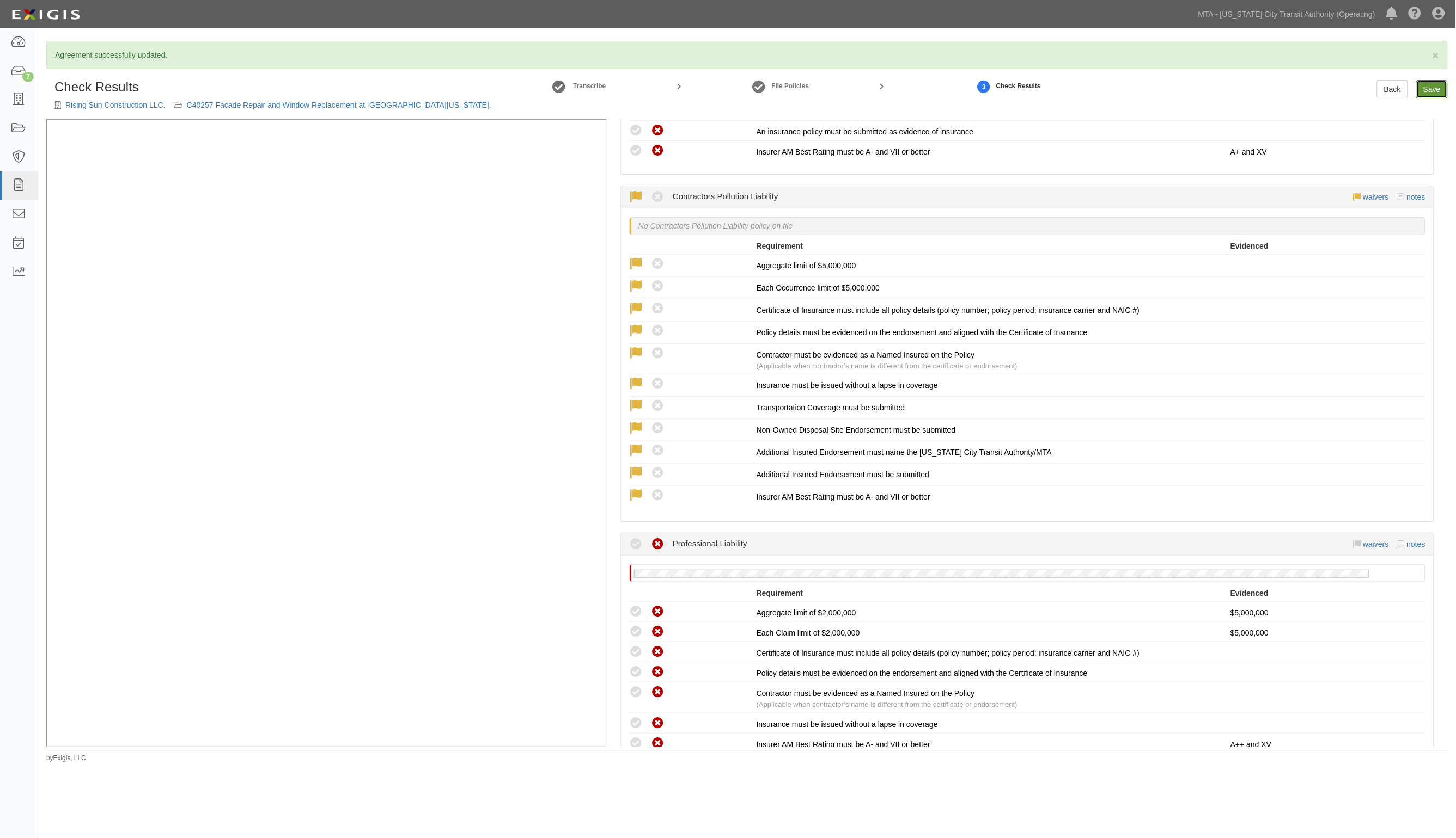
click at [1429, 91] on link "Save" at bounding box center [1431, 89] width 31 height 19
radio input "true"
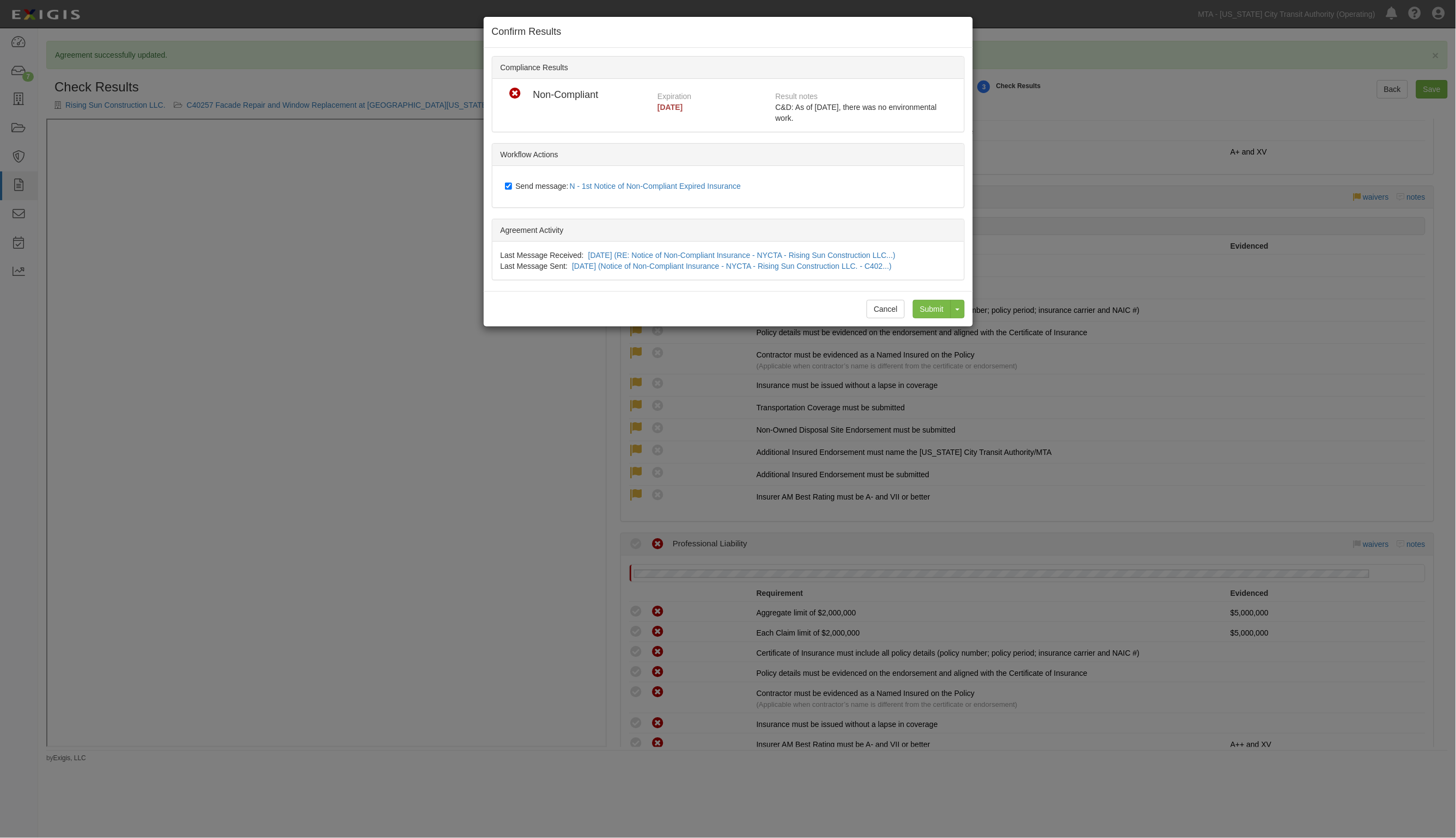
click at [539, 179] on div "Send message: N - 1st Notice of Non-Compliant Expired Insurance" at bounding box center [730, 186] width 468 height 25
click at [535, 188] on span "Send message: N - 1st Notice of Non-Compliant Expired Insurance" at bounding box center [630, 186] width 230 height 9
click at [512, 188] on input "Send message: N - 1st Notice of Non-Compliant Expired Insurance" at bounding box center [508, 186] width 7 height 9
checkbox input "false"
click at [931, 311] on input "Submit" at bounding box center [931, 309] width 38 height 19
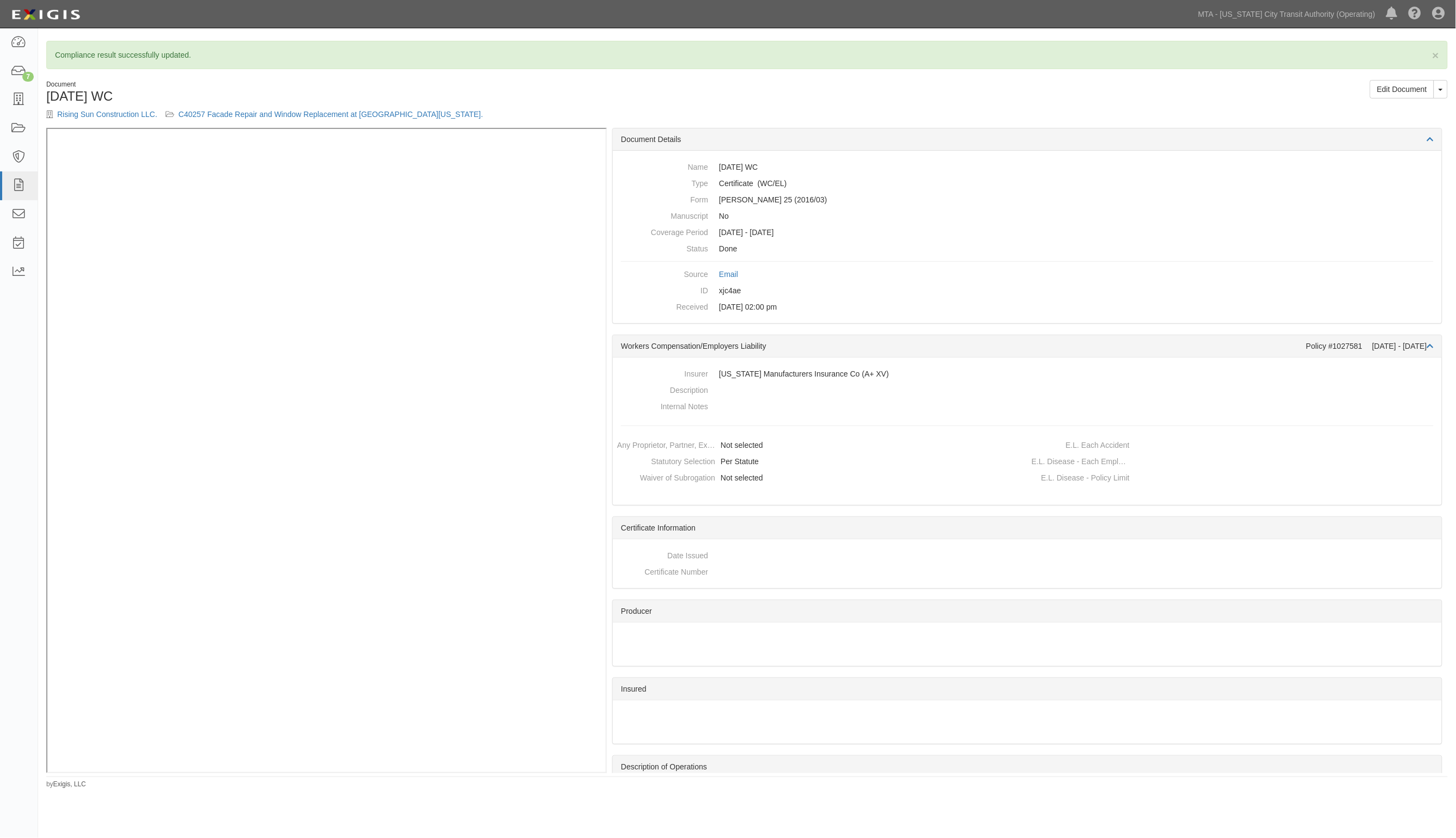
click at [269, 109] on div "Rising Sun Construction LLC. C40257 Facade Repair and Window Replacement at [GE…" at bounding box center [392, 114] width 693 height 11
click at [270, 111] on link "C40257 Facade Repair and Window Replacement at [GEOGRAPHIC_DATA][US_STATE]." at bounding box center [331, 114] width 305 height 9
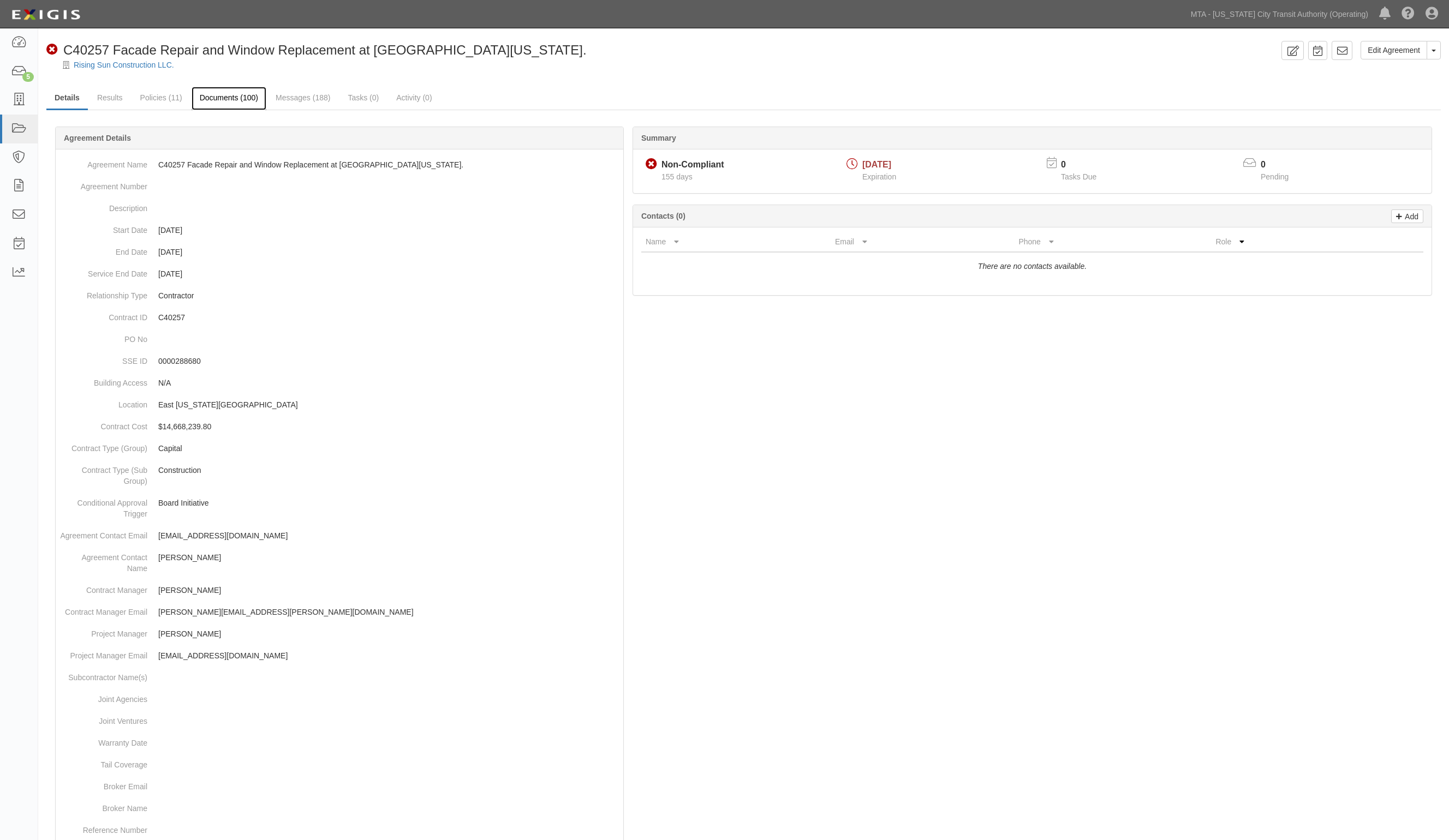
click at [225, 94] on link "Documents (100)" at bounding box center [229, 98] width 75 height 23
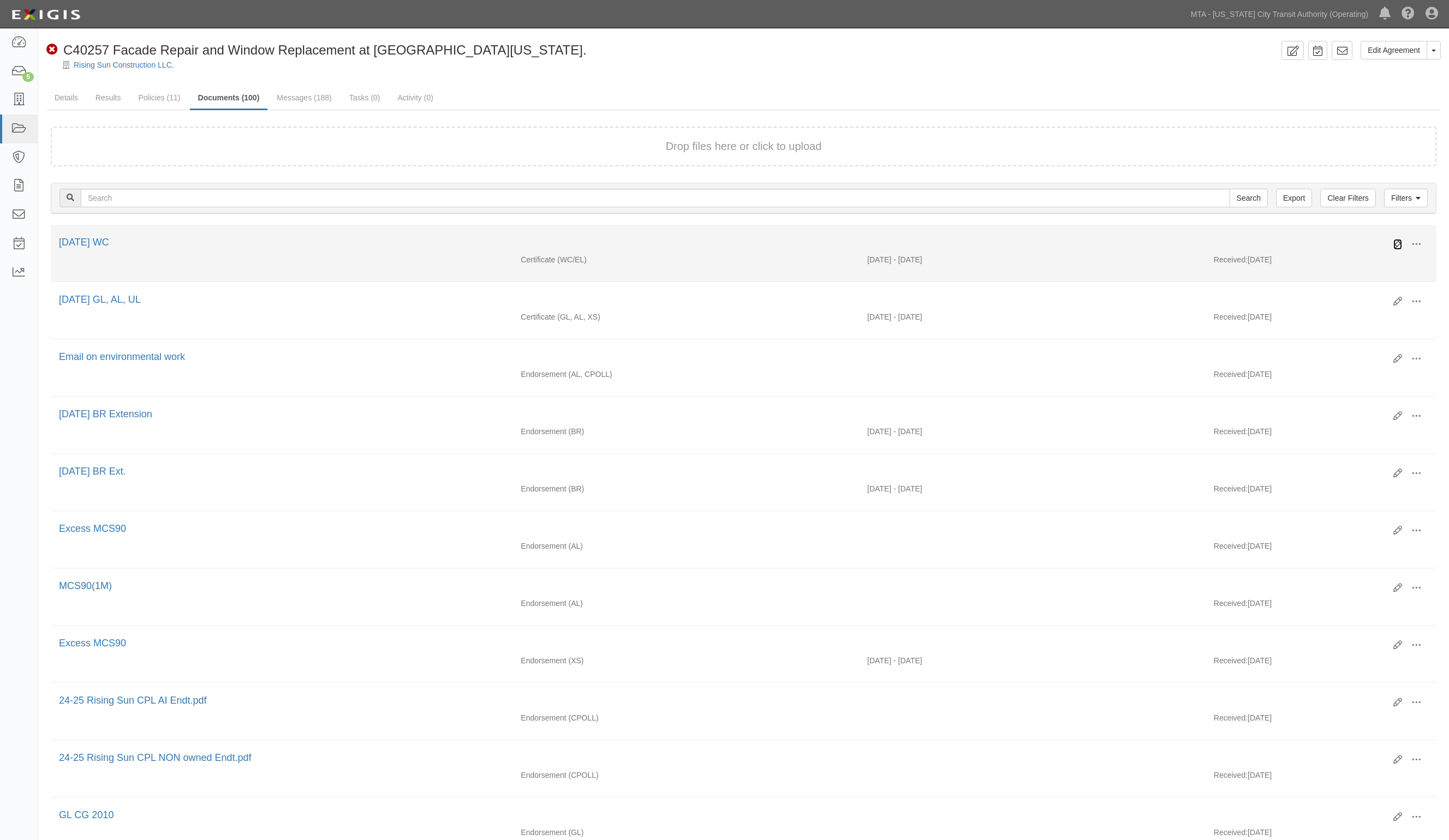
click at [1395, 243] on icon at bounding box center [1397, 244] width 9 height 9
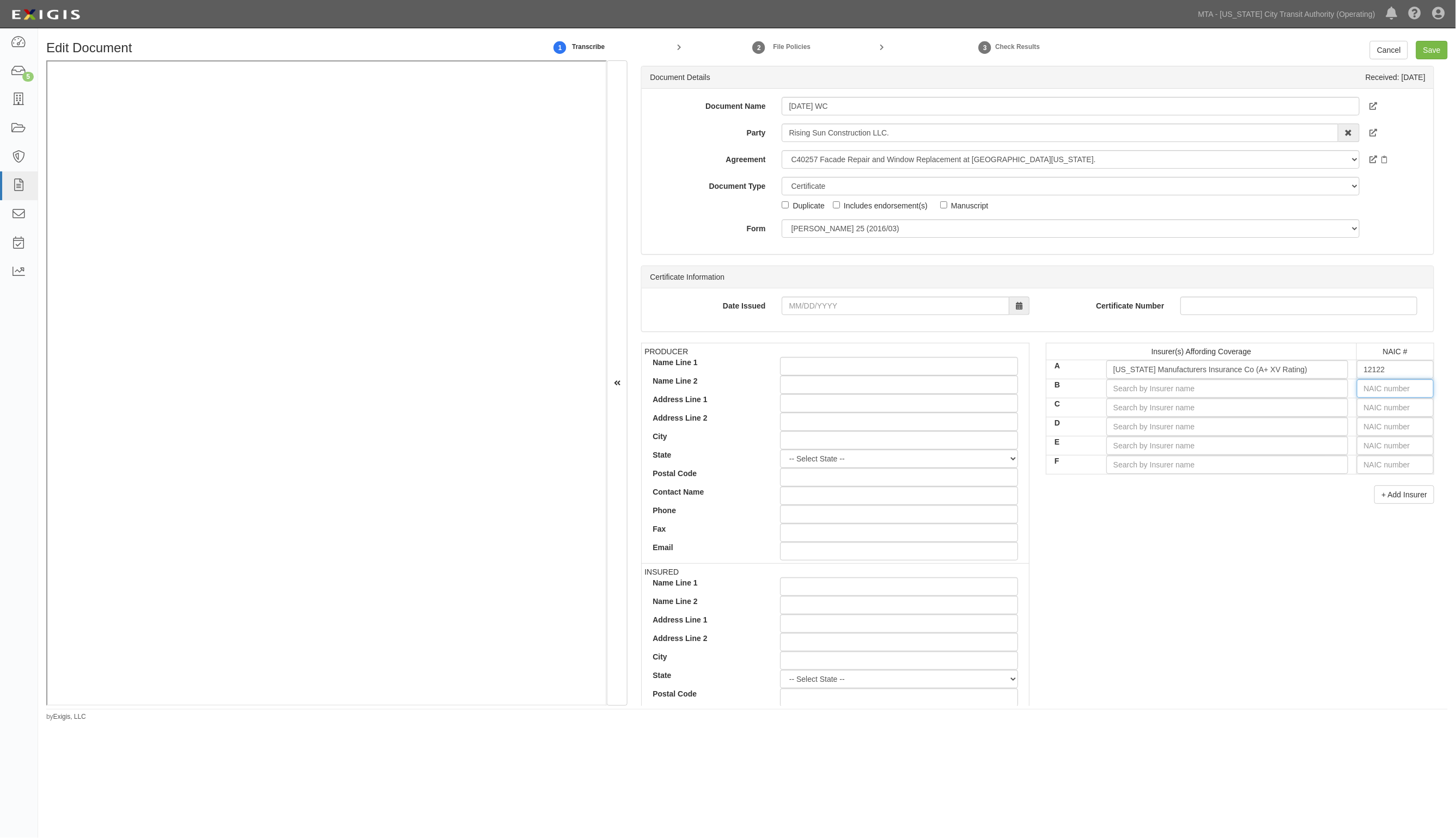
click at [1379, 388] on input "text" at bounding box center [1395, 388] width 77 height 19
type input "16862"
type input "1"
type input "18430"
type input "18"
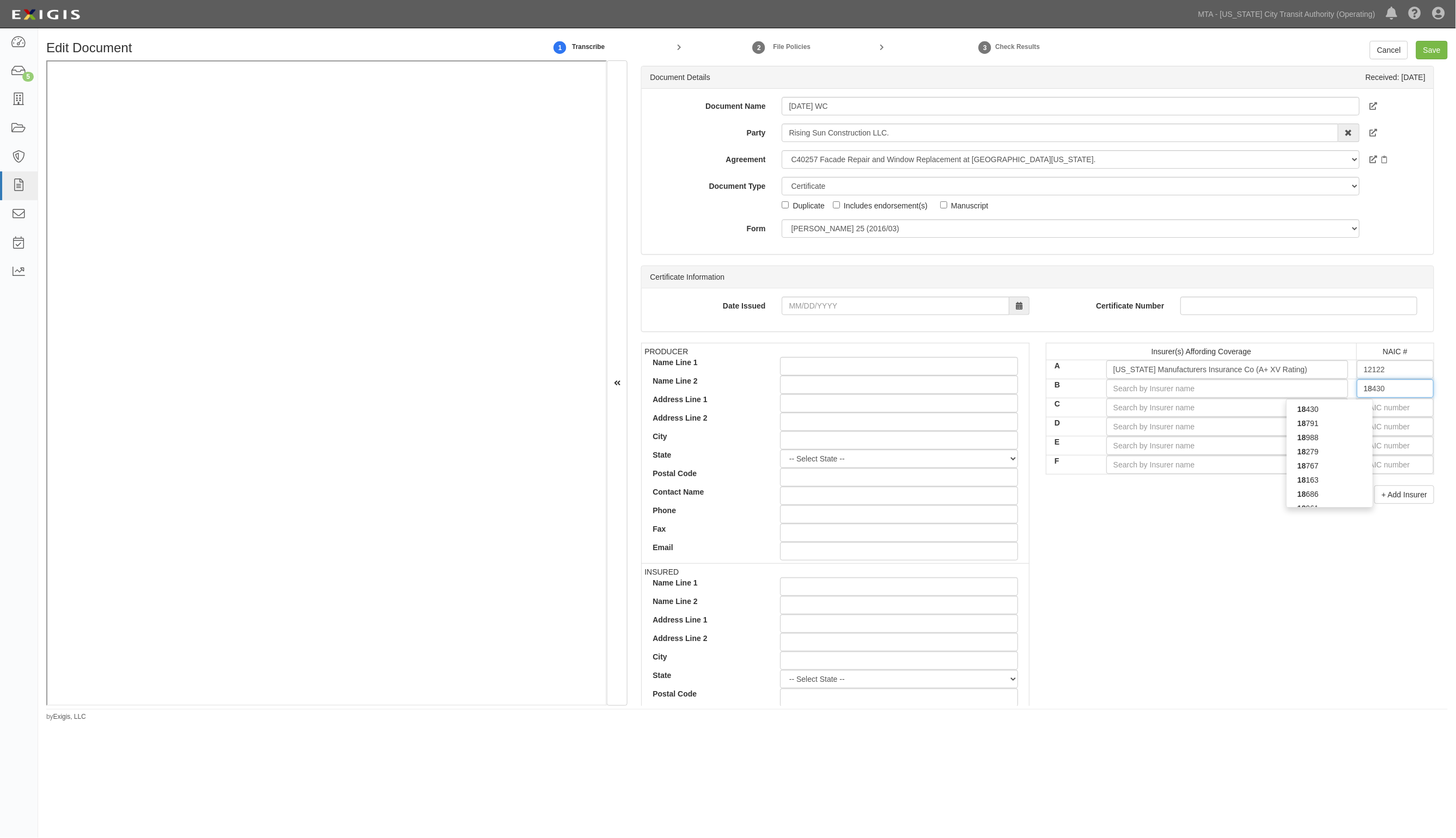
type input "18058"
type input "1805"
type input "18058"
click at [1357, 411] on div "18058" at bounding box center [1329, 409] width 86 height 15
type input "Philadelphia Indemnity Insurance Company (A++ XV Rating)"
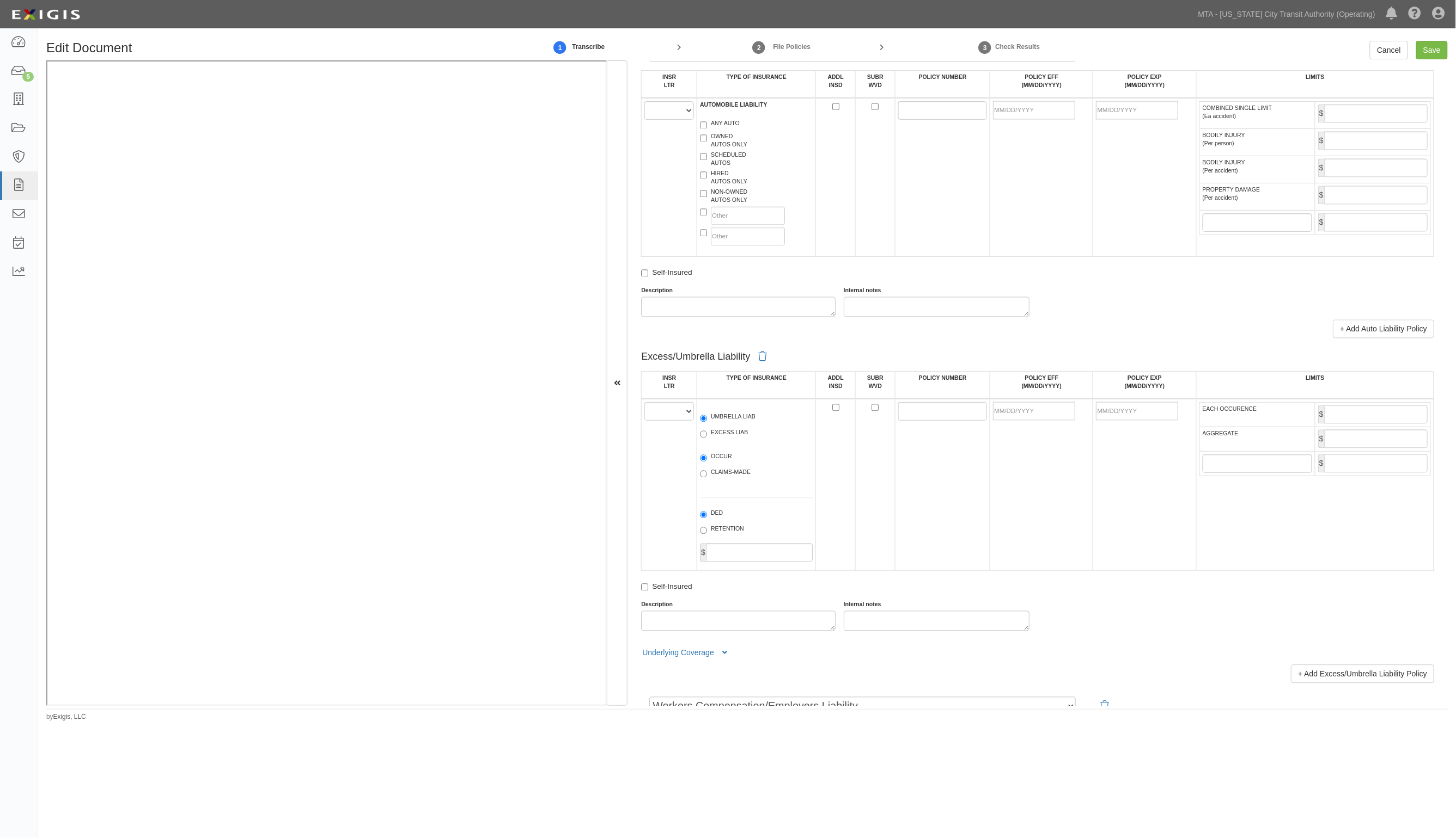
scroll to position [1497, 0]
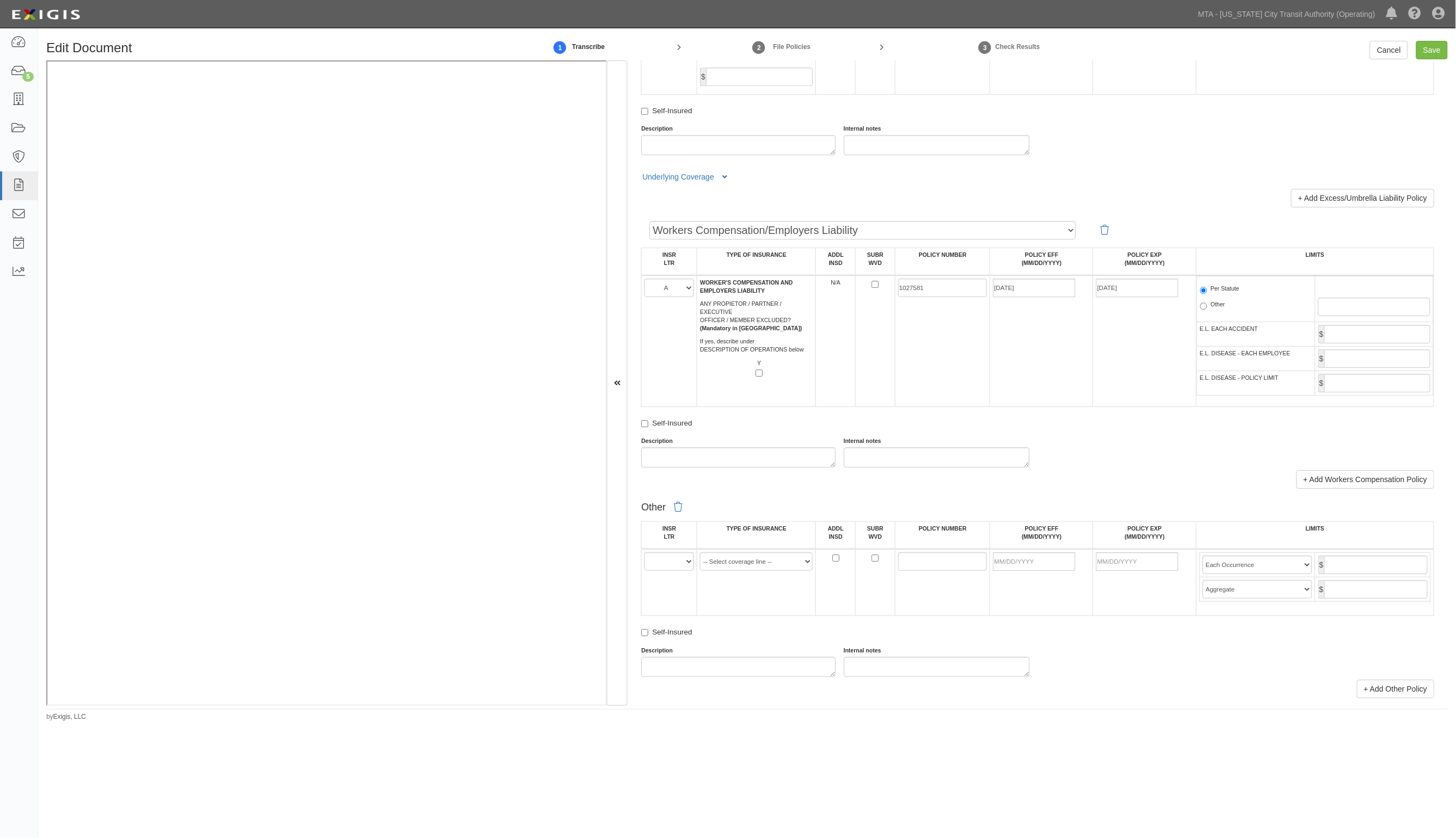
type input "18058"
click at [678, 563] on select "A B C D E F" at bounding box center [668, 562] width 49 height 19
select select "B"
click at [645, 553] on select "A B C D E F" at bounding box center [668, 562] width 49 height 19
click at [729, 567] on select "-- Select coverage line -- Asbestos Abatement Auto Physical Damage Aviation Lia…" at bounding box center [756, 562] width 113 height 19
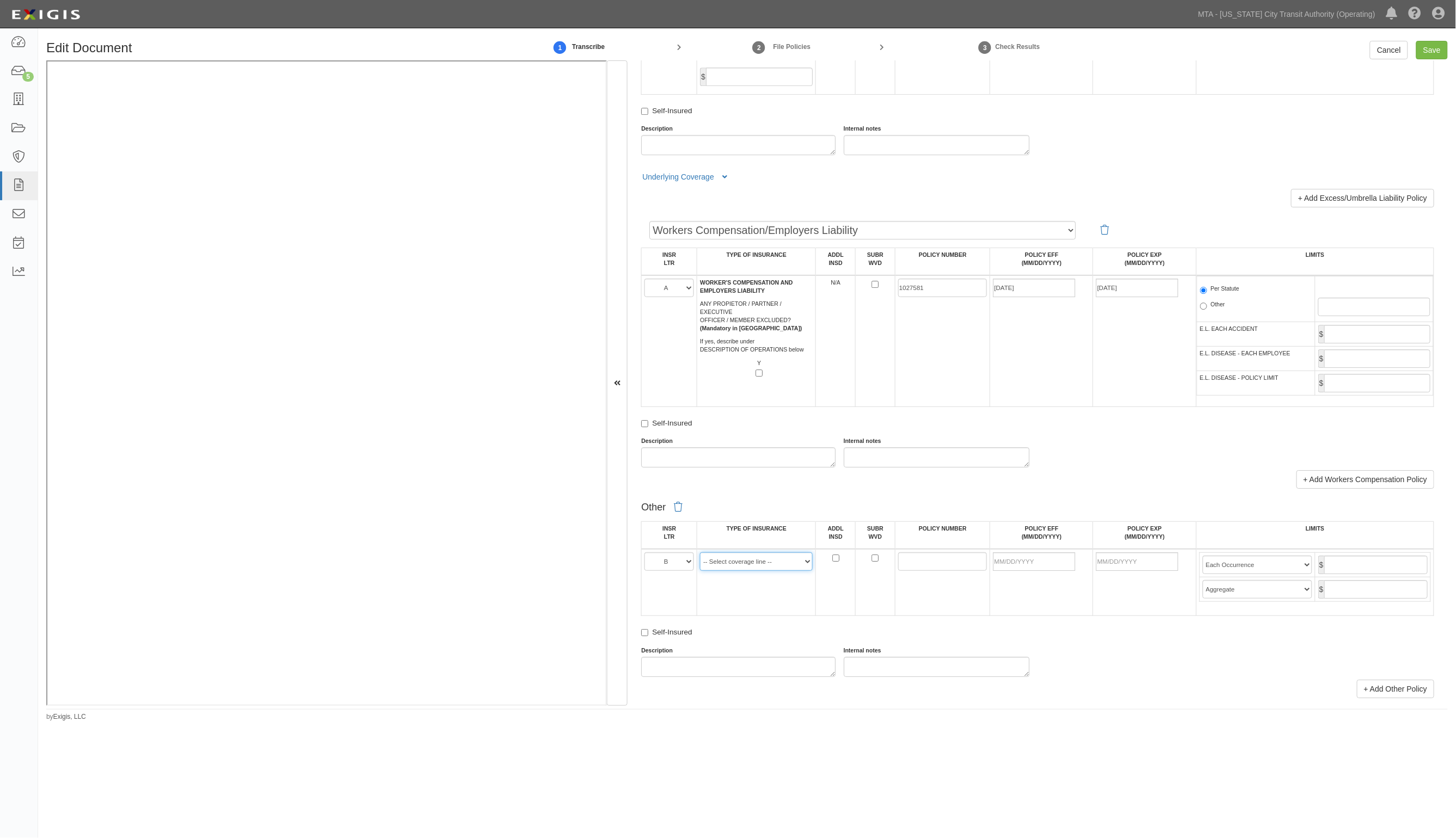
select select "44"
click at [700, 553] on select "-- Select coverage line -- Asbestos Abatement Auto Physical Damage Aviation Lia…" at bounding box center [756, 562] width 113 height 19
click at [930, 561] on input "POLICY NUMBER" at bounding box center [942, 562] width 89 height 19
paste input "PHPK2679578"
type input "PHPK2679578"
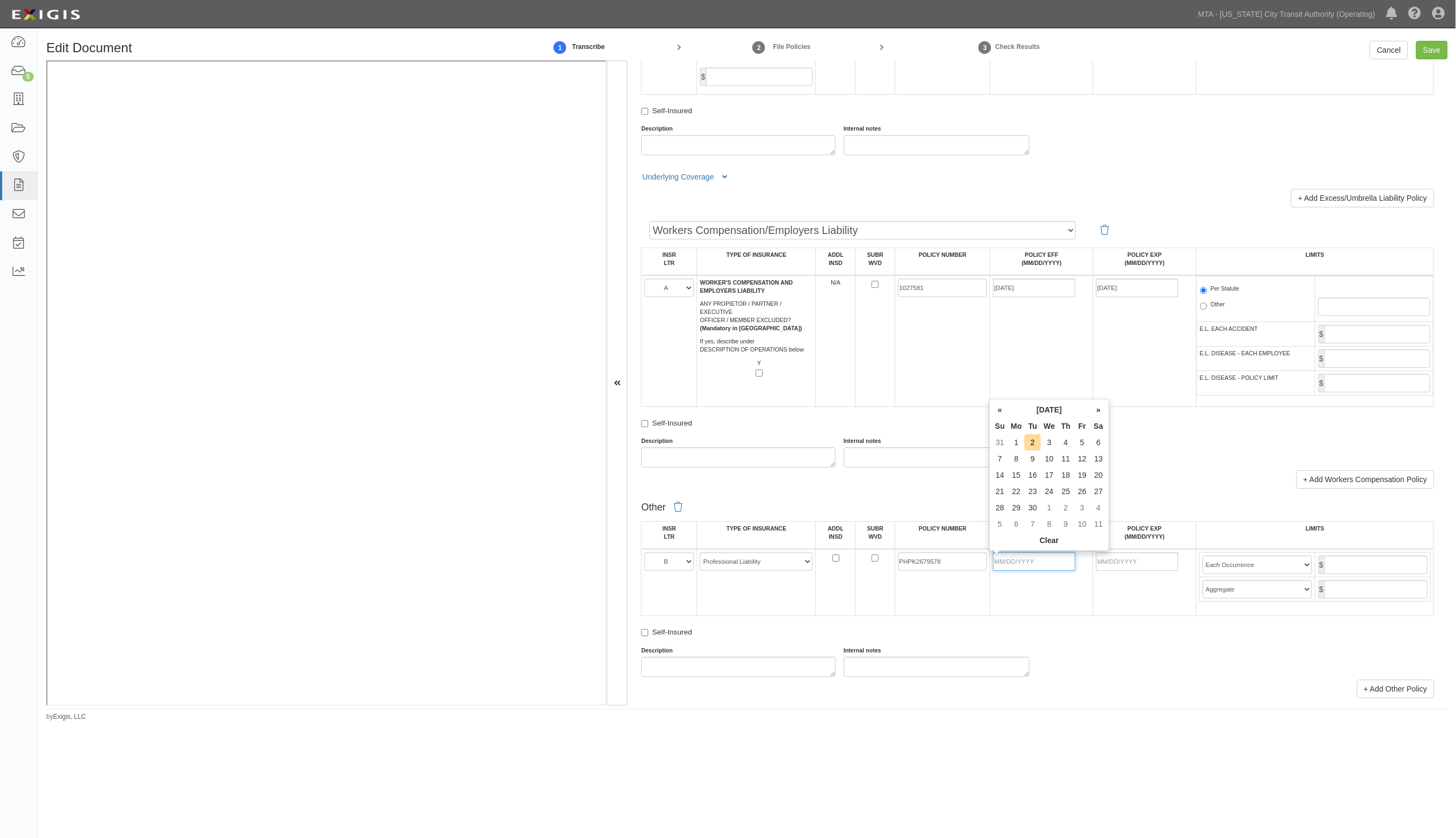
click at [1009, 567] on input "POLICY EFF (MM/DD/YYYY)" at bounding box center [1034, 562] width 82 height 19
type input "04/26/2025"
type input "04/26/2026"
click at [1363, 562] on input "text" at bounding box center [1375, 565] width 103 height 19
type input "5,000,000"
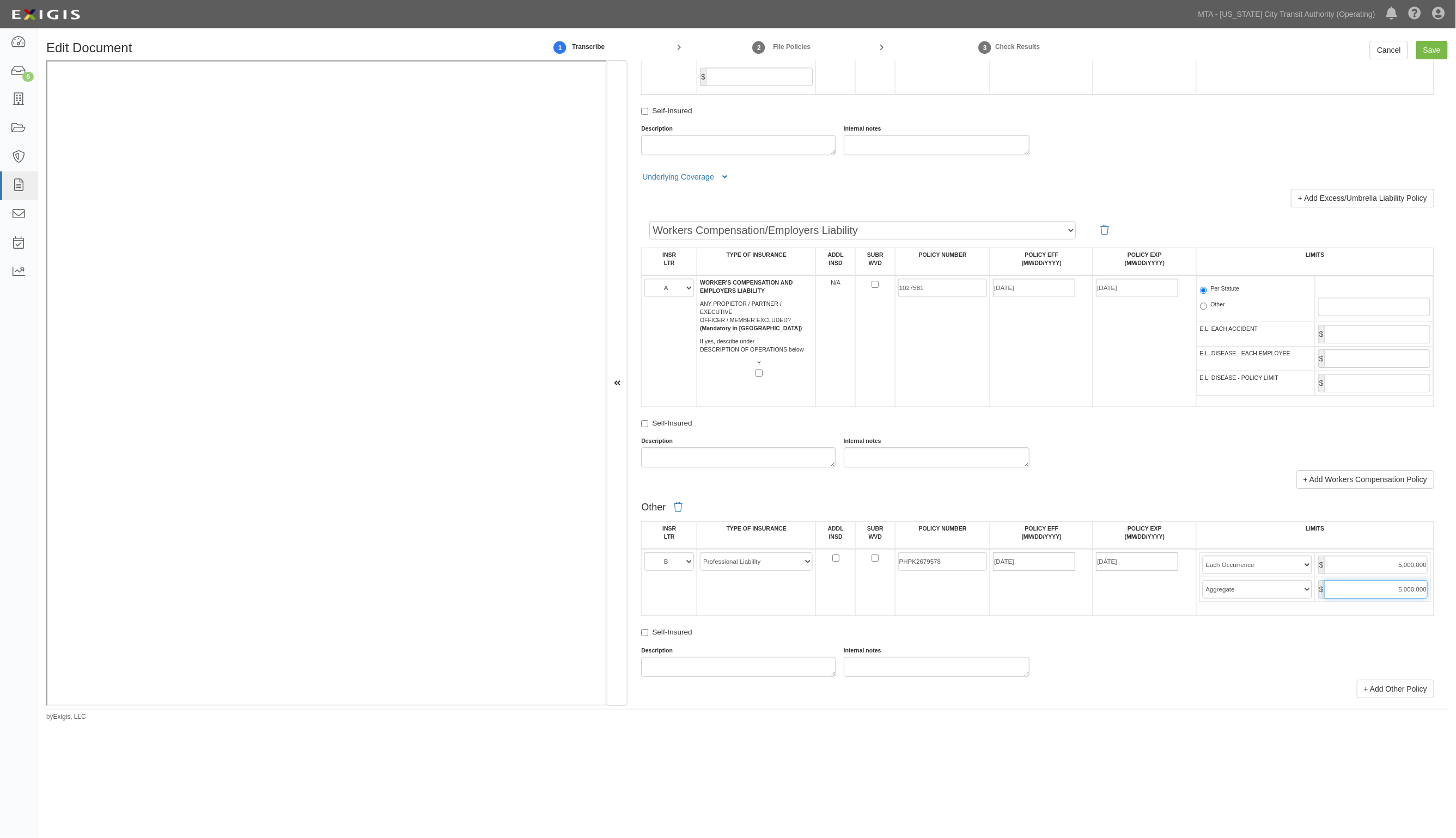
type input "5,000,000"
click at [1279, 559] on select "Limit Each Occurrence Each Claim Aggregate Deductible Self-Insured Retention Pe…" at bounding box center [1258, 565] width 110 height 19
select select "Each Claim"
click at [1203, 556] on select "Limit Each Occurrence Each Claim Aggregate Deductible Self-Insured Retention Pe…" at bounding box center [1258, 565] width 110 height 19
click at [1429, 50] on input "Save" at bounding box center [1431, 50] width 31 height 19
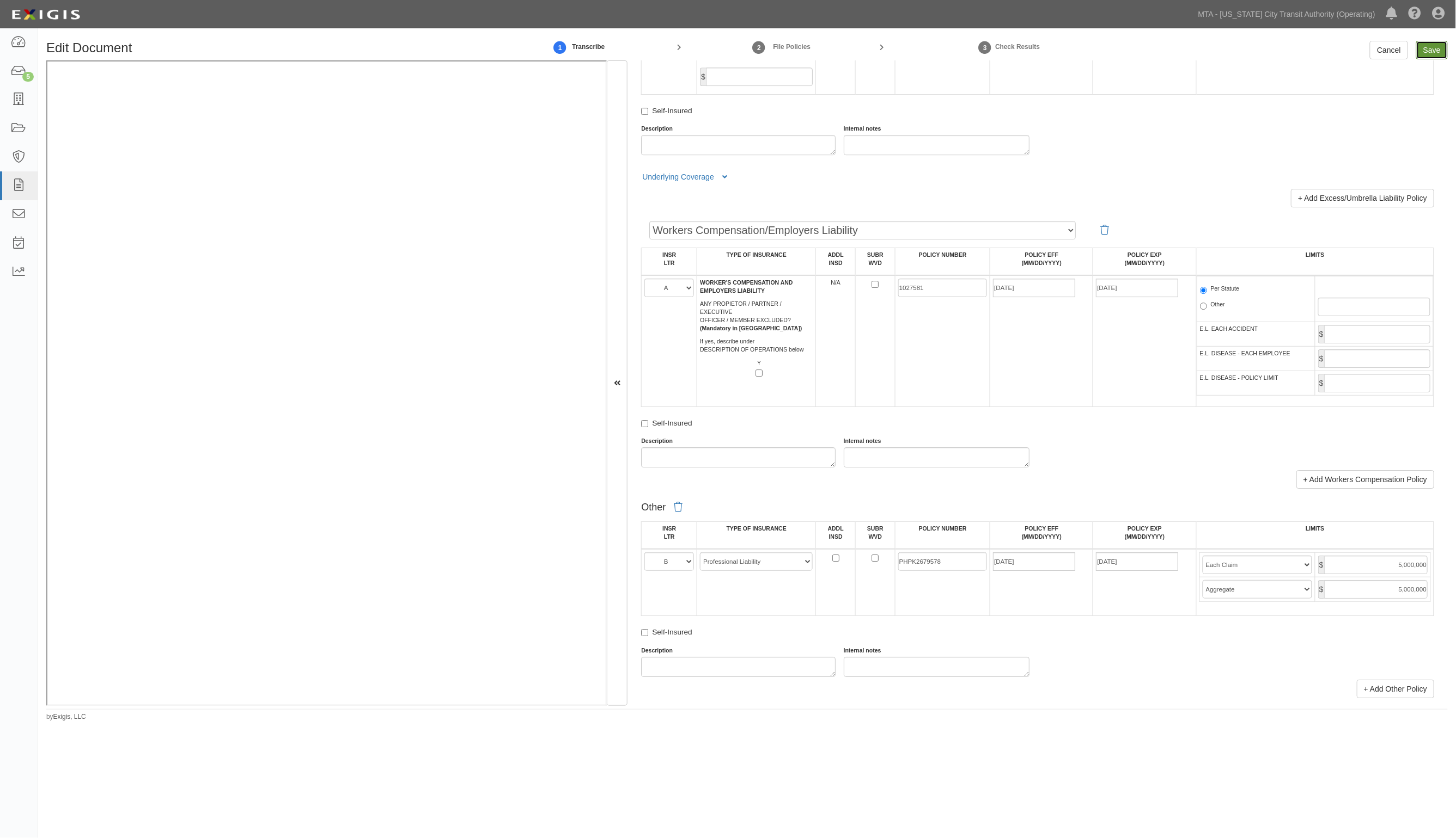
type input "5000000"
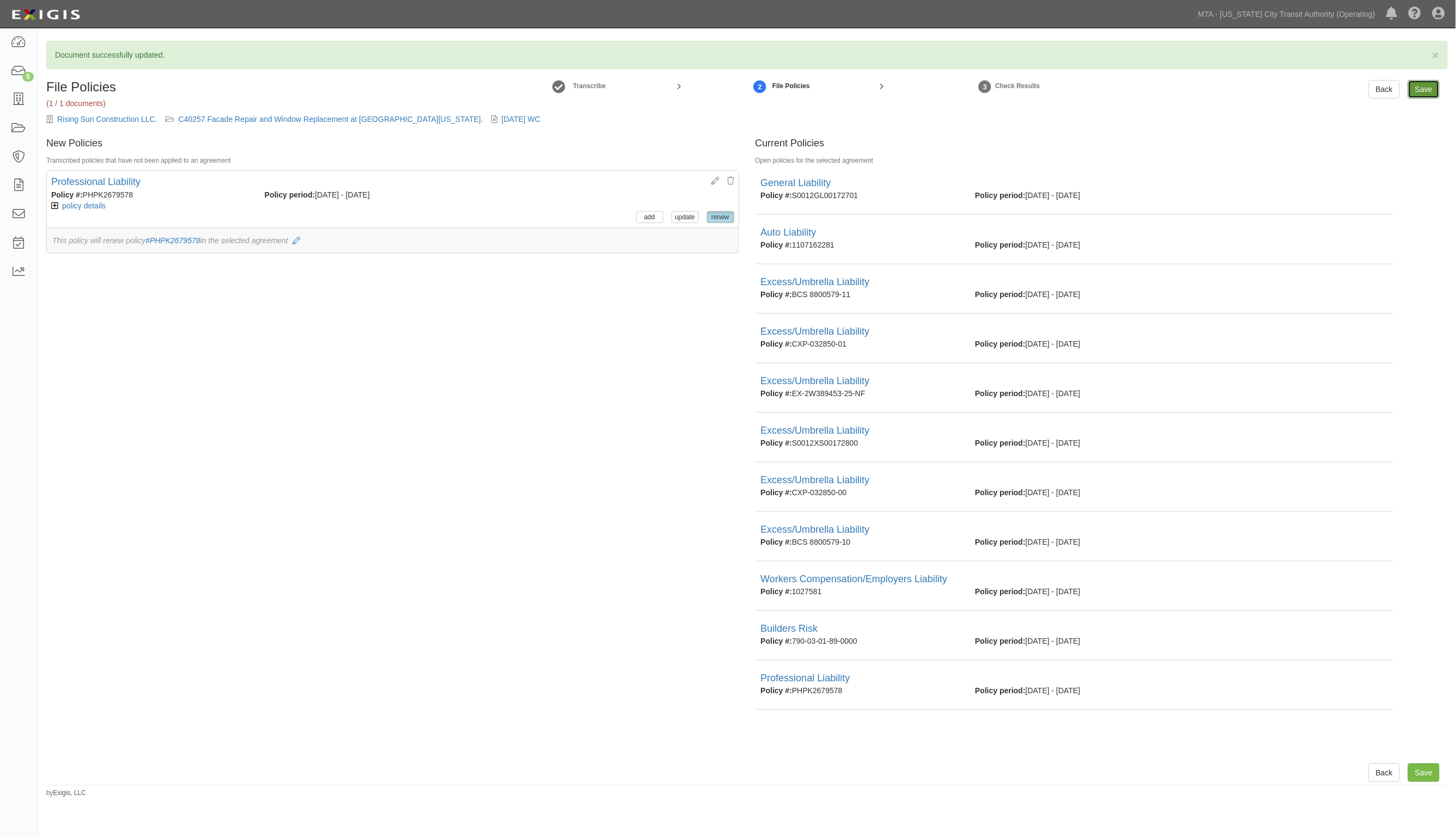
click at [1416, 96] on input "Save" at bounding box center [1423, 89] width 31 height 19
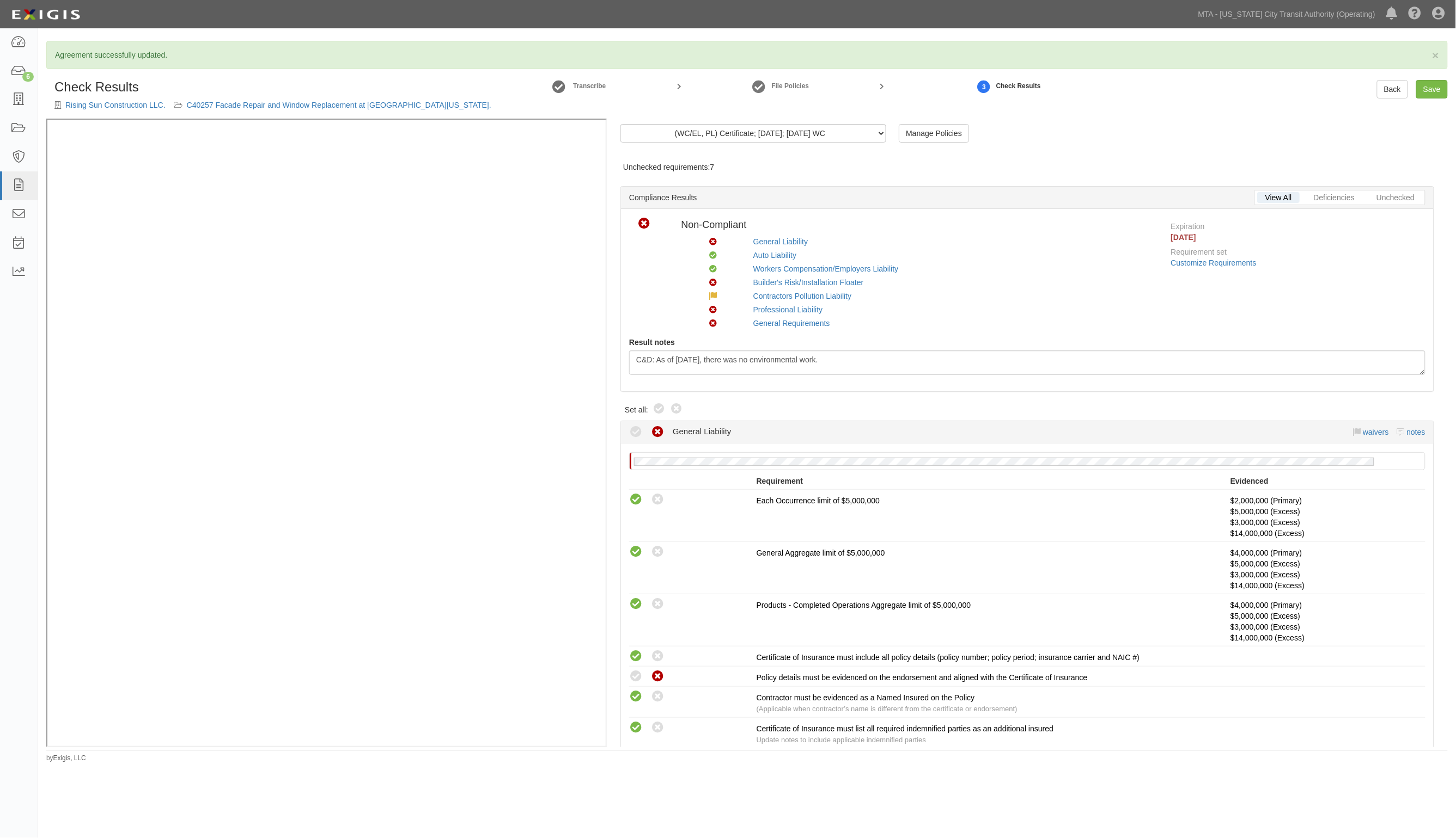
click at [820, 427] on div "Compliant Waived Non-Compliant General Liability waivers notes" at bounding box center [1027, 432] width 797 height 22
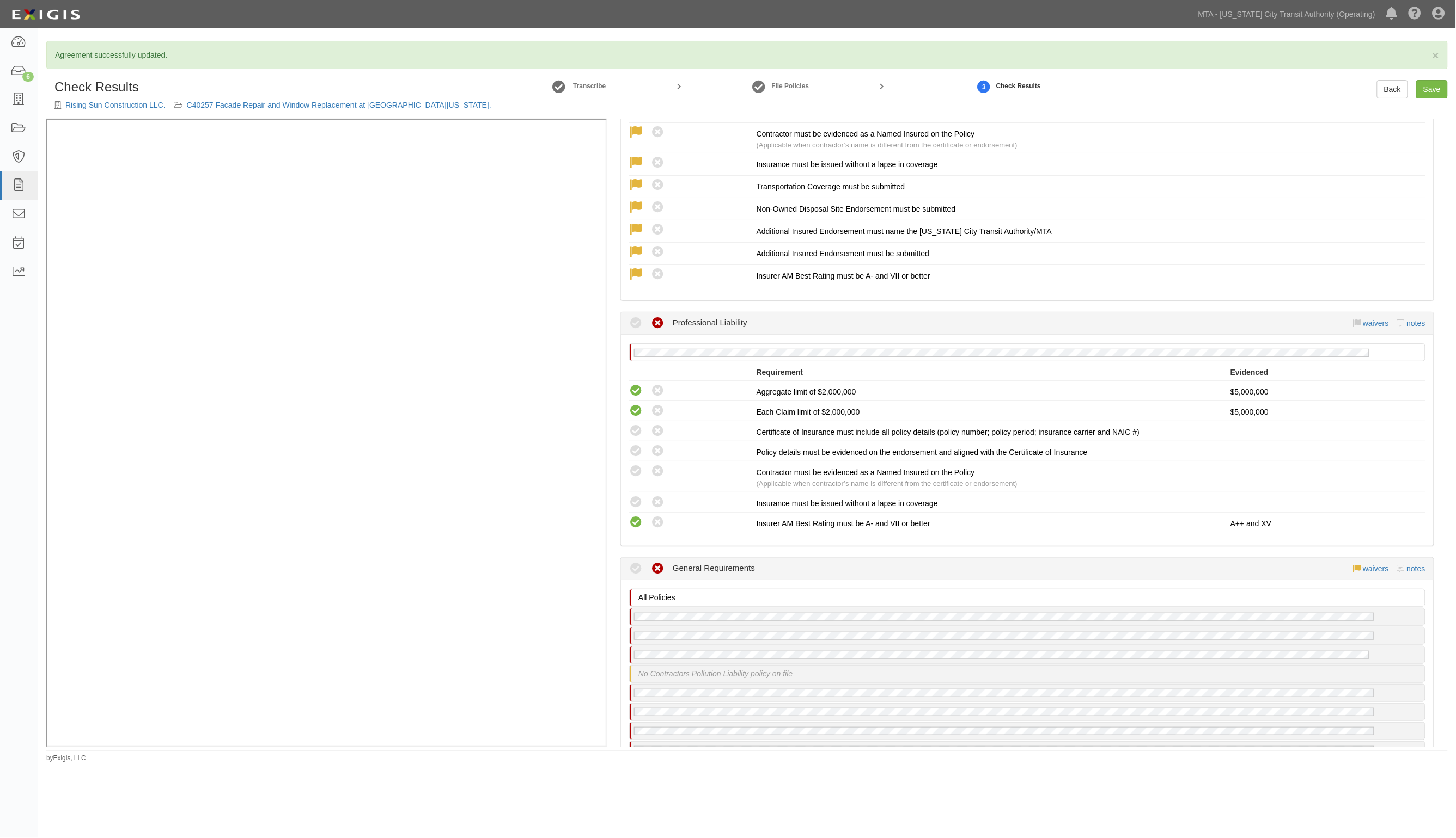
scroll to position [1973, 0]
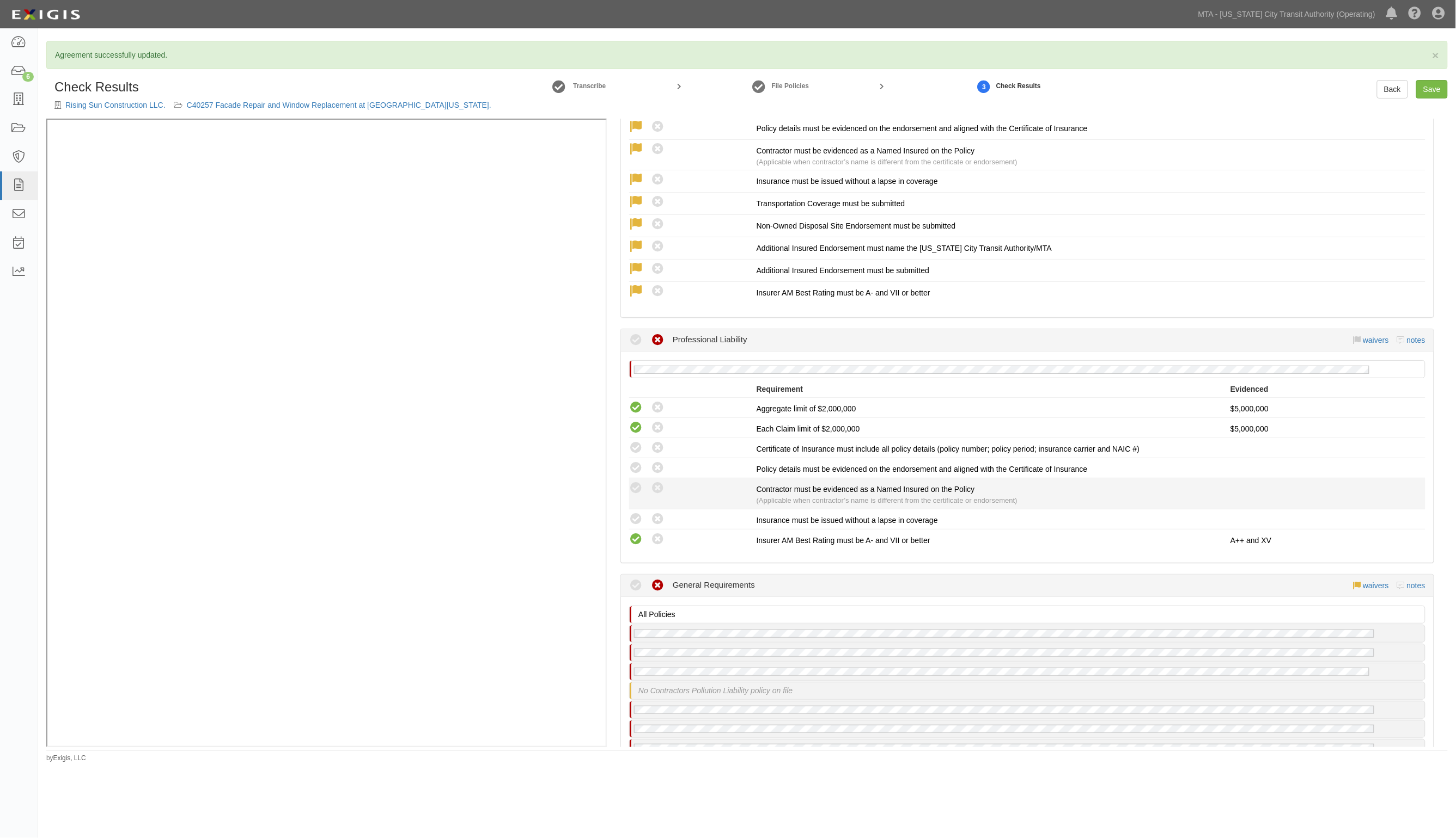
drag, startPoint x: 630, startPoint y: 499, endPoint x: 634, endPoint y: 484, distance: 15.5
click at [630, 512] on icon at bounding box center [635, 519] width 14 height 14
radio input "true"
click at [636, 482] on icon at bounding box center [635, 488] width 14 height 14
radio input "true"
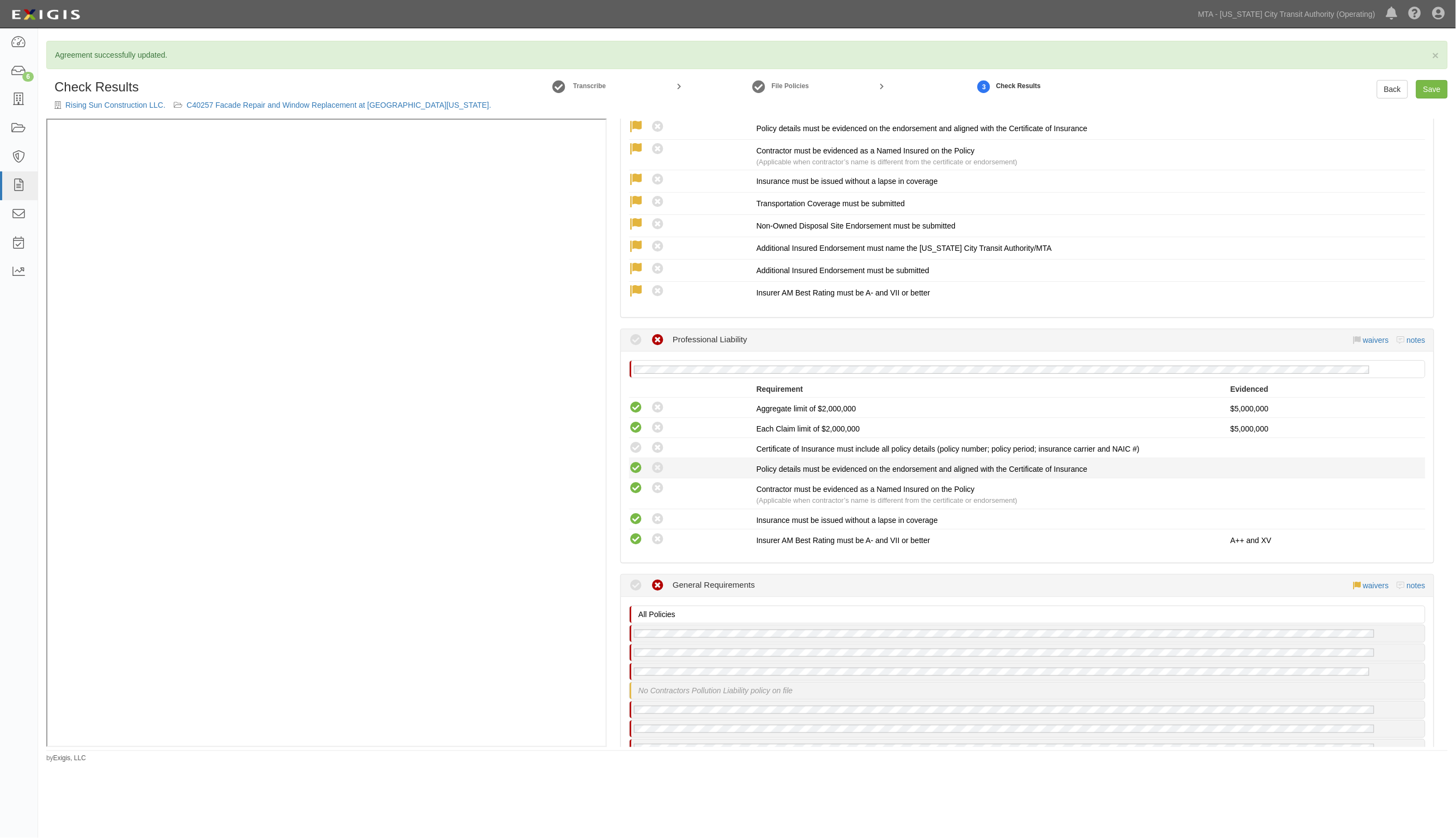
click at [636, 462] on icon at bounding box center [635, 468] width 14 height 14
radio input "true"
click at [637, 442] on icon at bounding box center [635, 448] width 14 height 14
radio input "true"
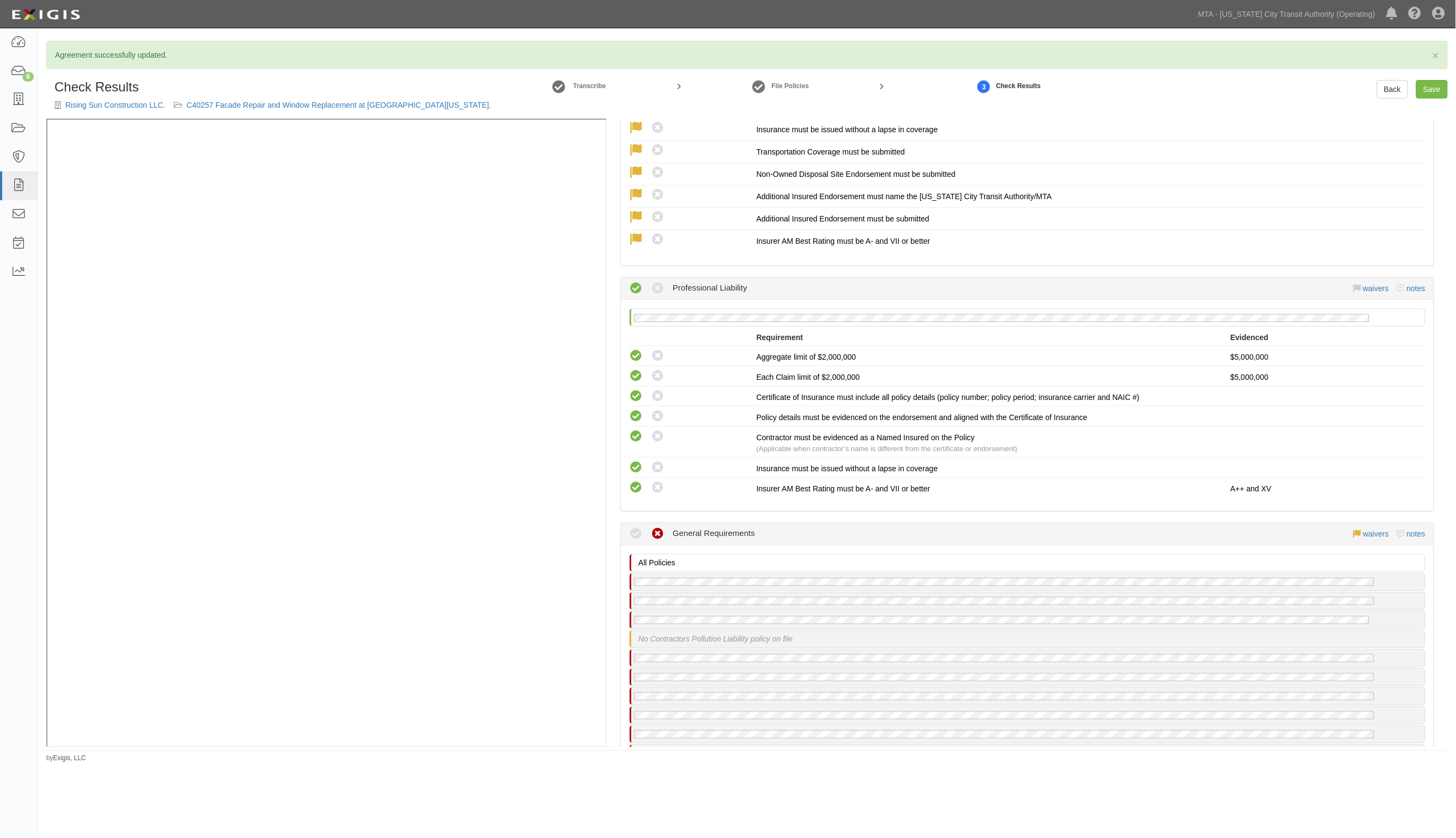
scroll to position [2110, 0]
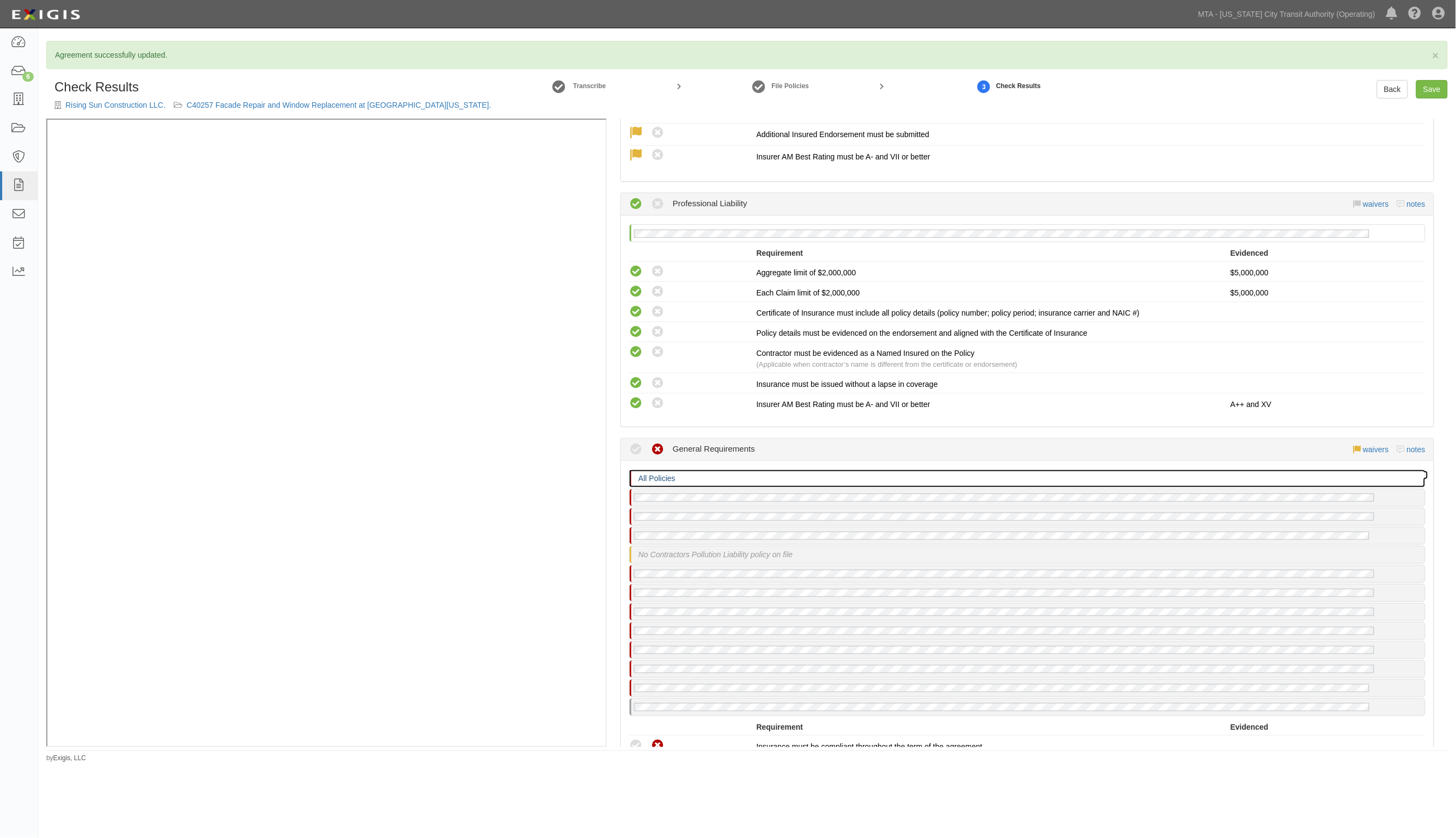
click at [752, 473] on p "All Policies" at bounding box center [1030, 479] width 784 height 11
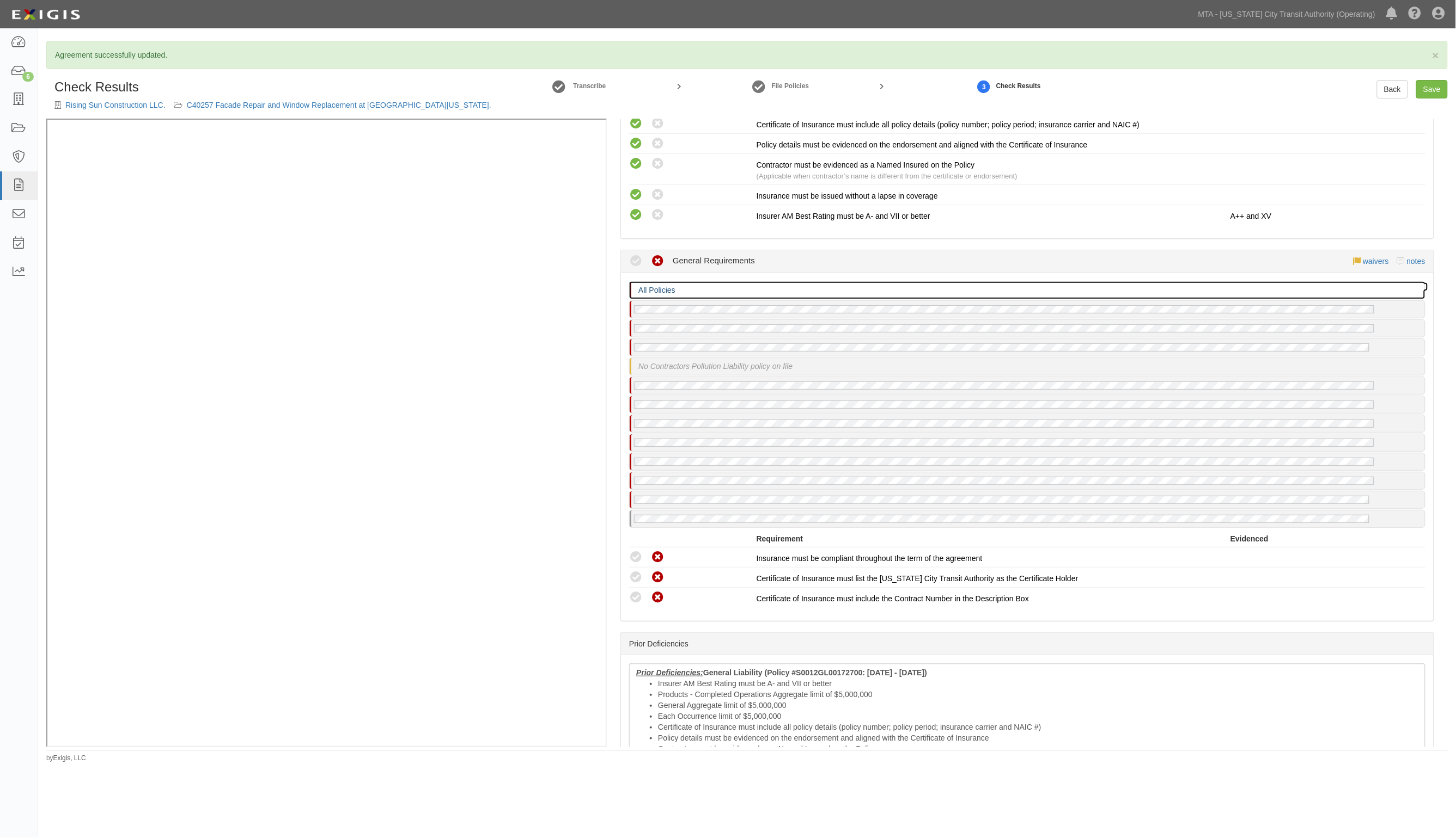
scroll to position [2313, 0]
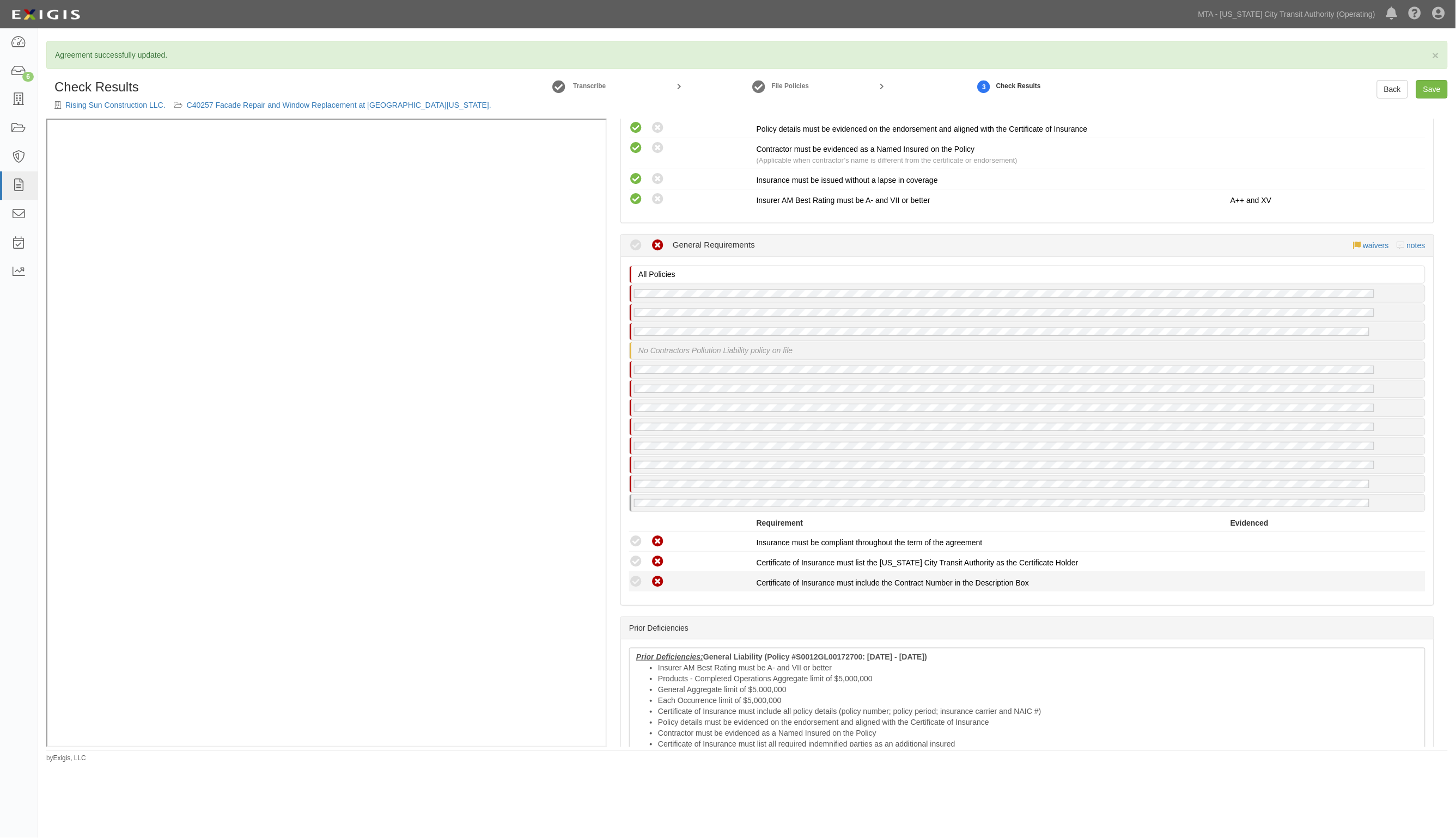
click at [640, 575] on icon at bounding box center [635, 582] width 14 height 14
drag, startPoint x: 640, startPoint y: 562, endPoint x: 651, endPoint y: 553, distance: 14.2
click at [642, 575] on icon at bounding box center [635, 582] width 14 height 14
drag, startPoint x: 634, startPoint y: 562, endPoint x: 635, endPoint y: 537, distance: 25.0
click at [634, 575] on icon at bounding box center [635, 582] width 14 height 14
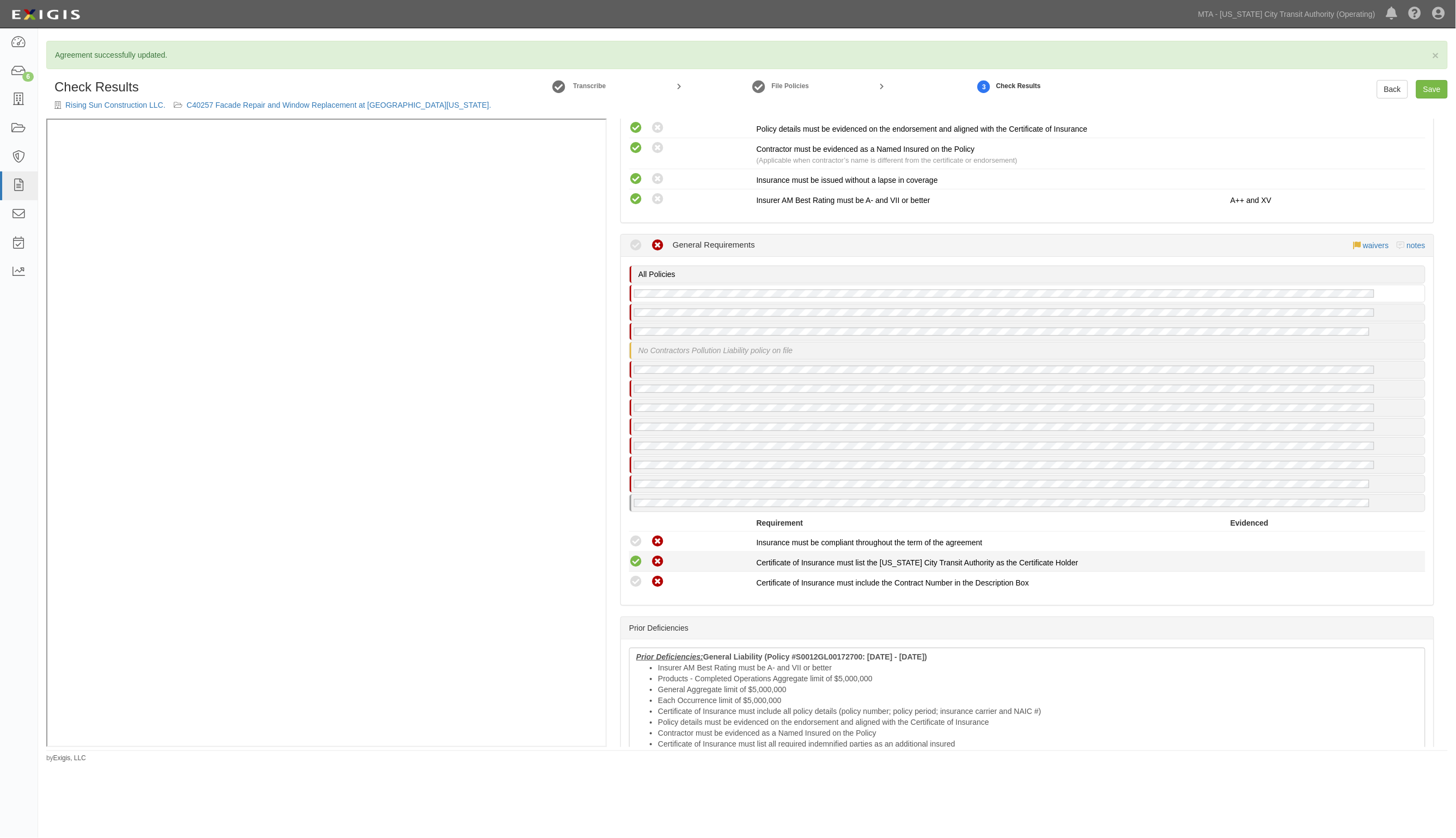
radio input "true"
drag, startPoint x: 635, startPoint y: 537, endPoint x: 638, endPoint y: 523, distance: 14.3
click at [635, 555] on icon at bounding box center [635, 562] width 14 height 14
radio input "true"
drag, startPoint x: 638, startPoint y: 523, endPoint x: 656, endPoint y: 508, distance: 23.4
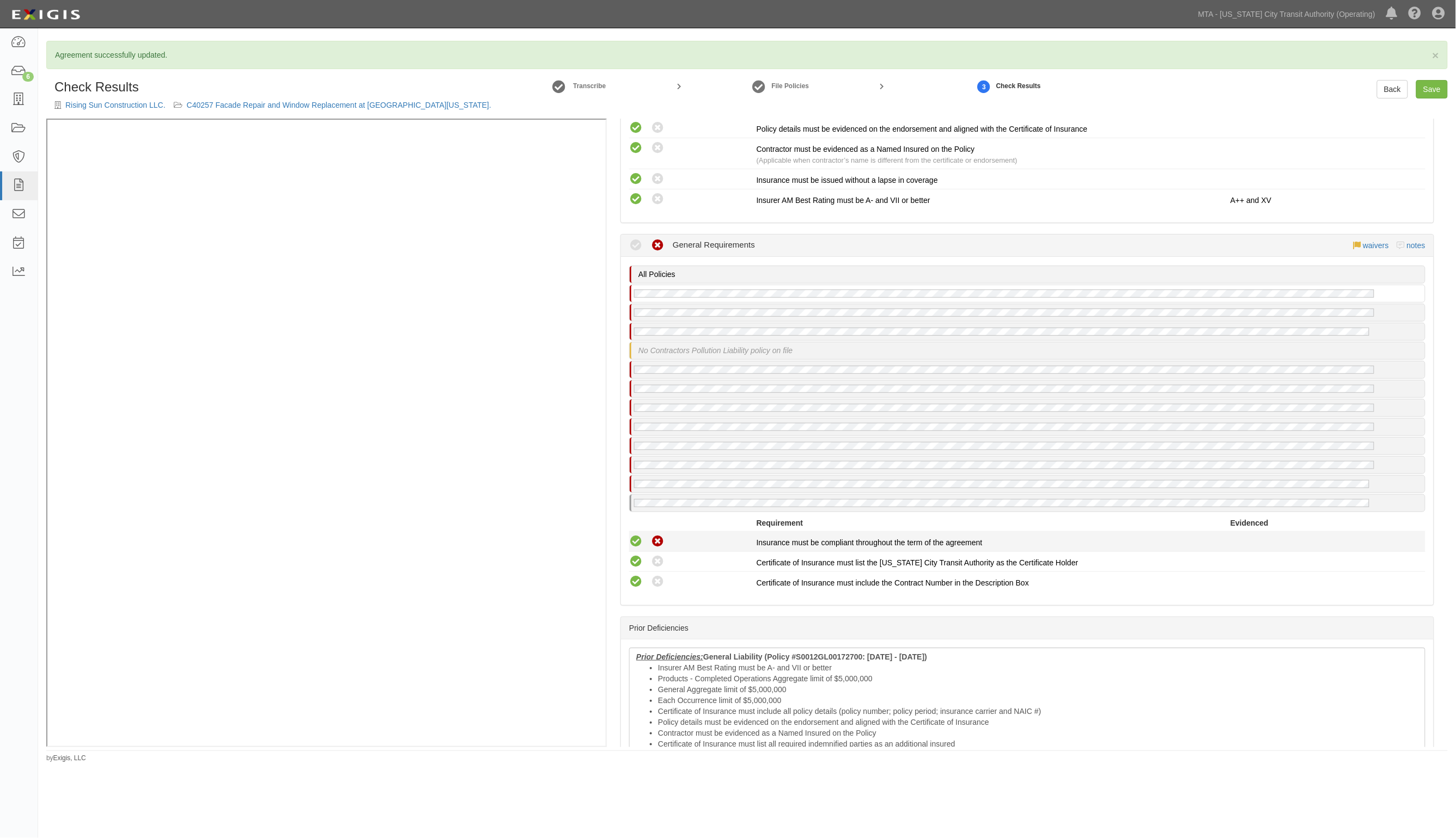
click at [639, 535] on icon at bounding box center [635, 541] width 14 height 14
radio input "true"
drag, startPoint x: 640, startPoint y: 562, endPoint x: 636, endPoint y: 545, distance: 17.5
click at [639, 575] on icon at bounding box center [635, 582] width 14 height 14
radio input "true"
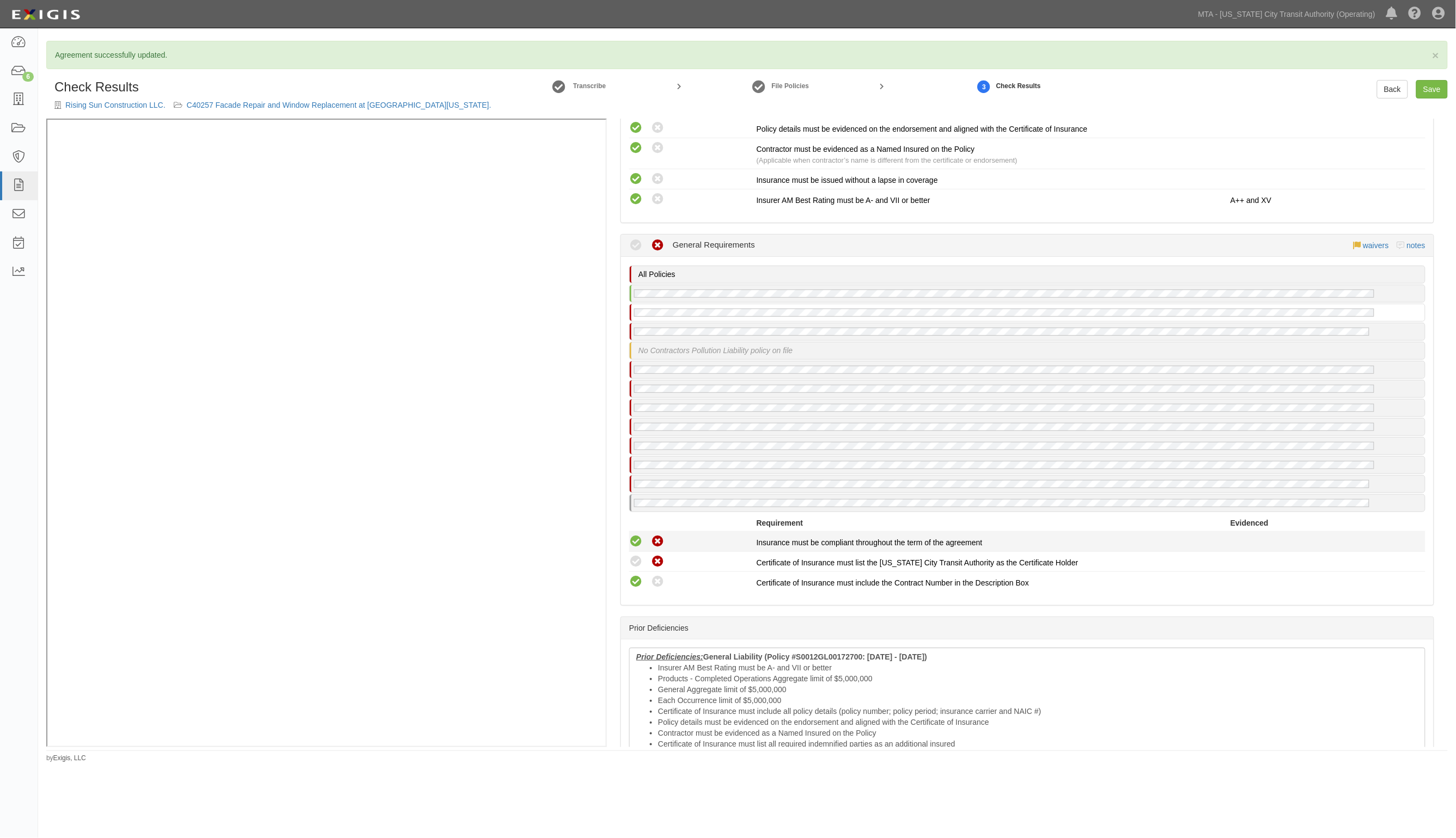
drag, startPoint x: 636, startPoint y: 545, endPoint x: 635, endPoint y: 525, distance: 20.0
click at [635, 555] on icon at bounding box center [635, 562] width 14 height 14
radio input "true"
click at [635, 535] on icon at bounding box center [635, 541] width 14 height 14
radio input "true"
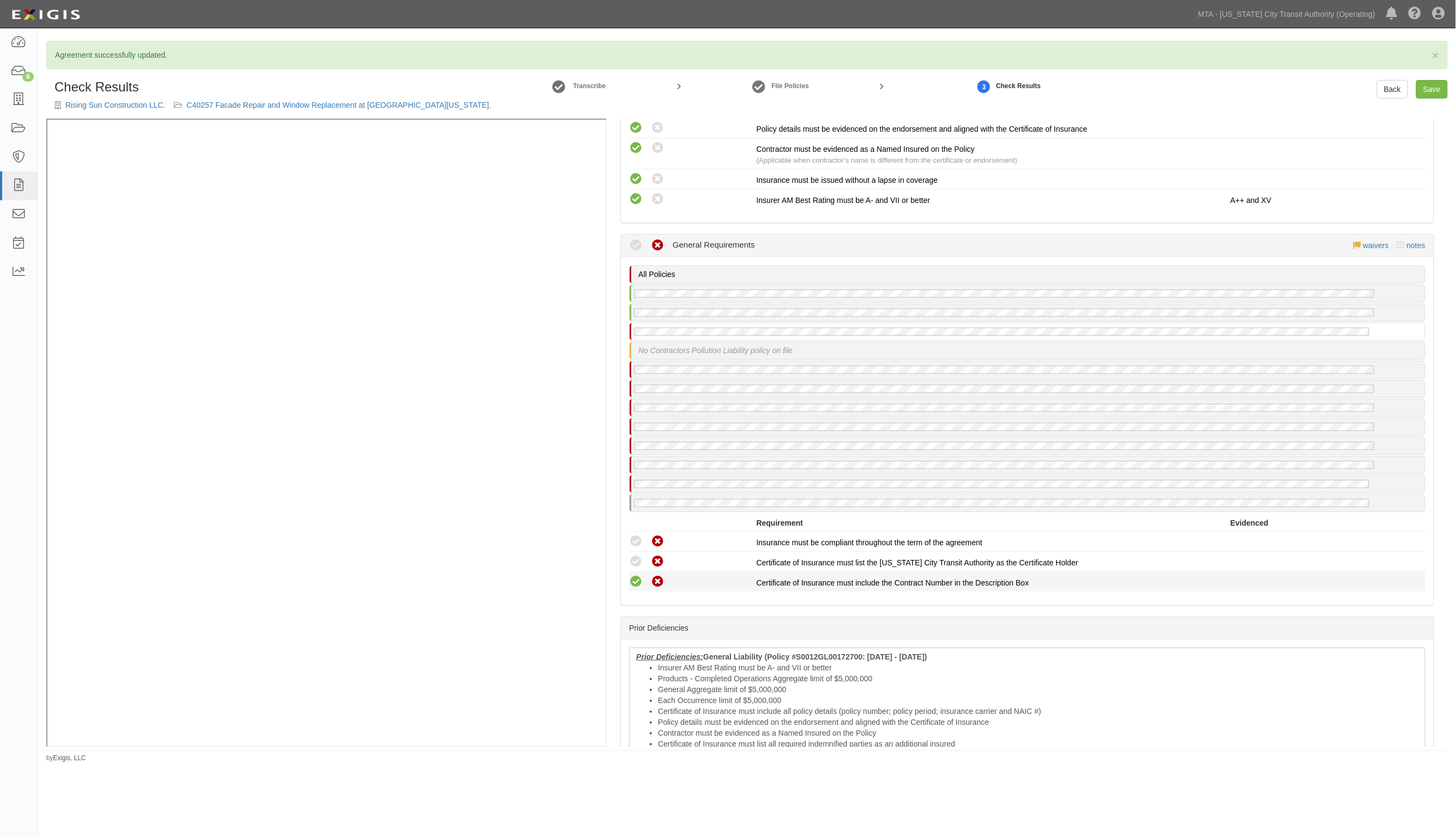
click at [632, 575] on icon at bounding box center [635, 582] width 14 height 14
radio input "true"
drag, startPoint x: 630, startPoint y: 541, endPoint x: 632, endPoint y: 528, distance: 13.2
click at [630, 555] on icon at bounding box center [635, 562] width 14 height 14
radio input "true"
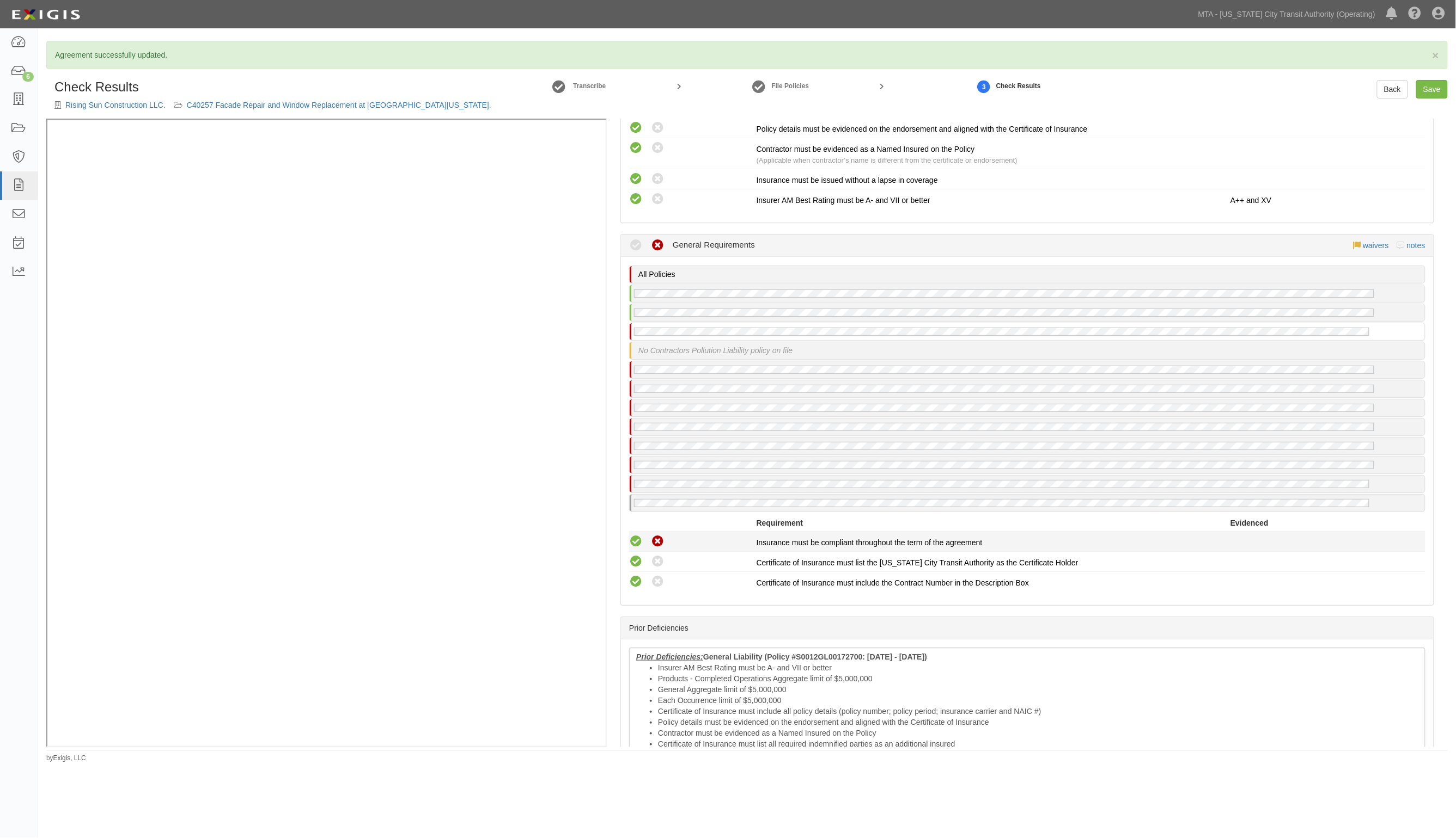
click at [632, 535] on icon at bounding box center [635, 541] width 14 height 14
radio input "true"
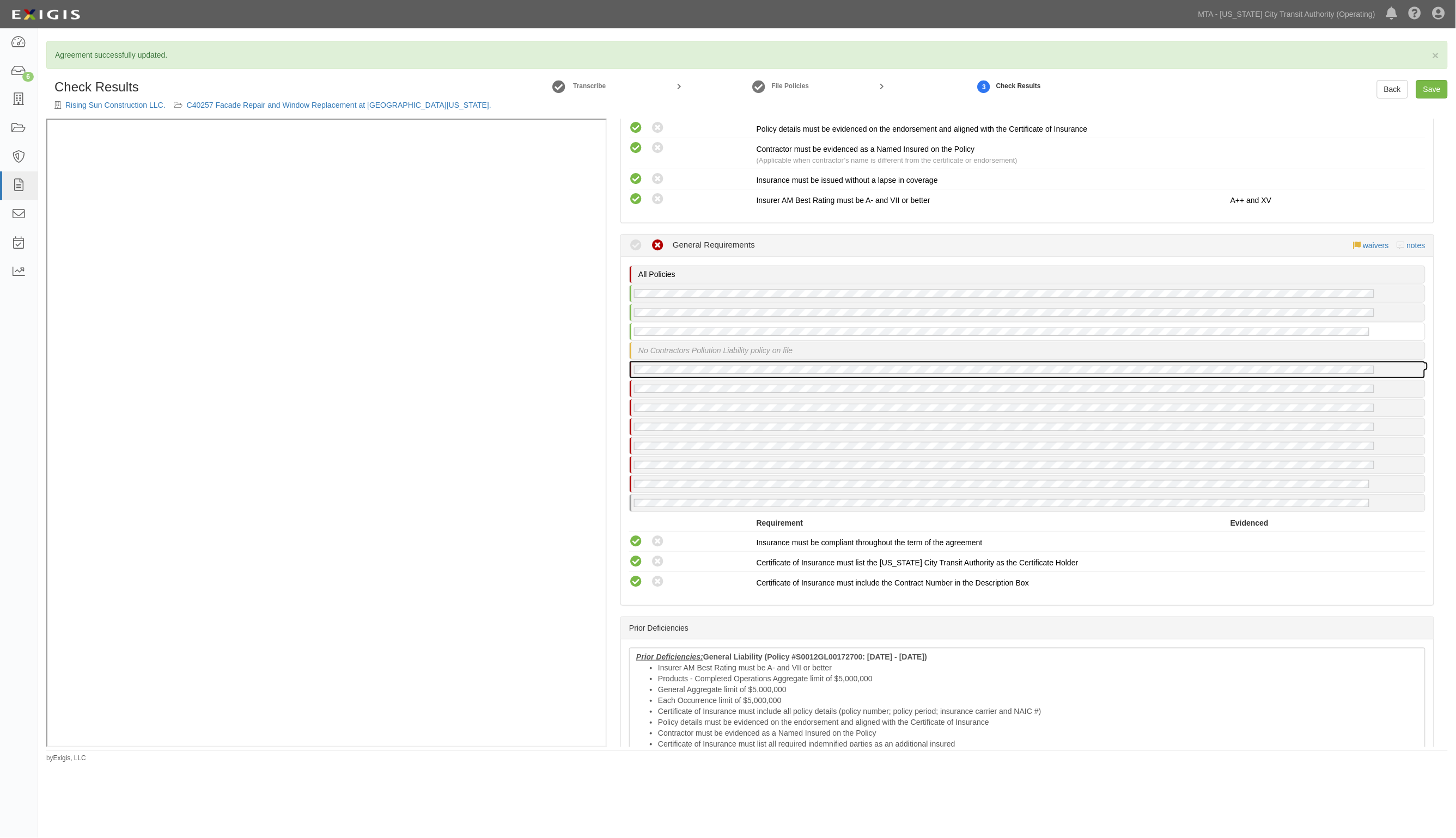
click at [772, 362] on div at bounding box center [1027, 370] width 795 height 17
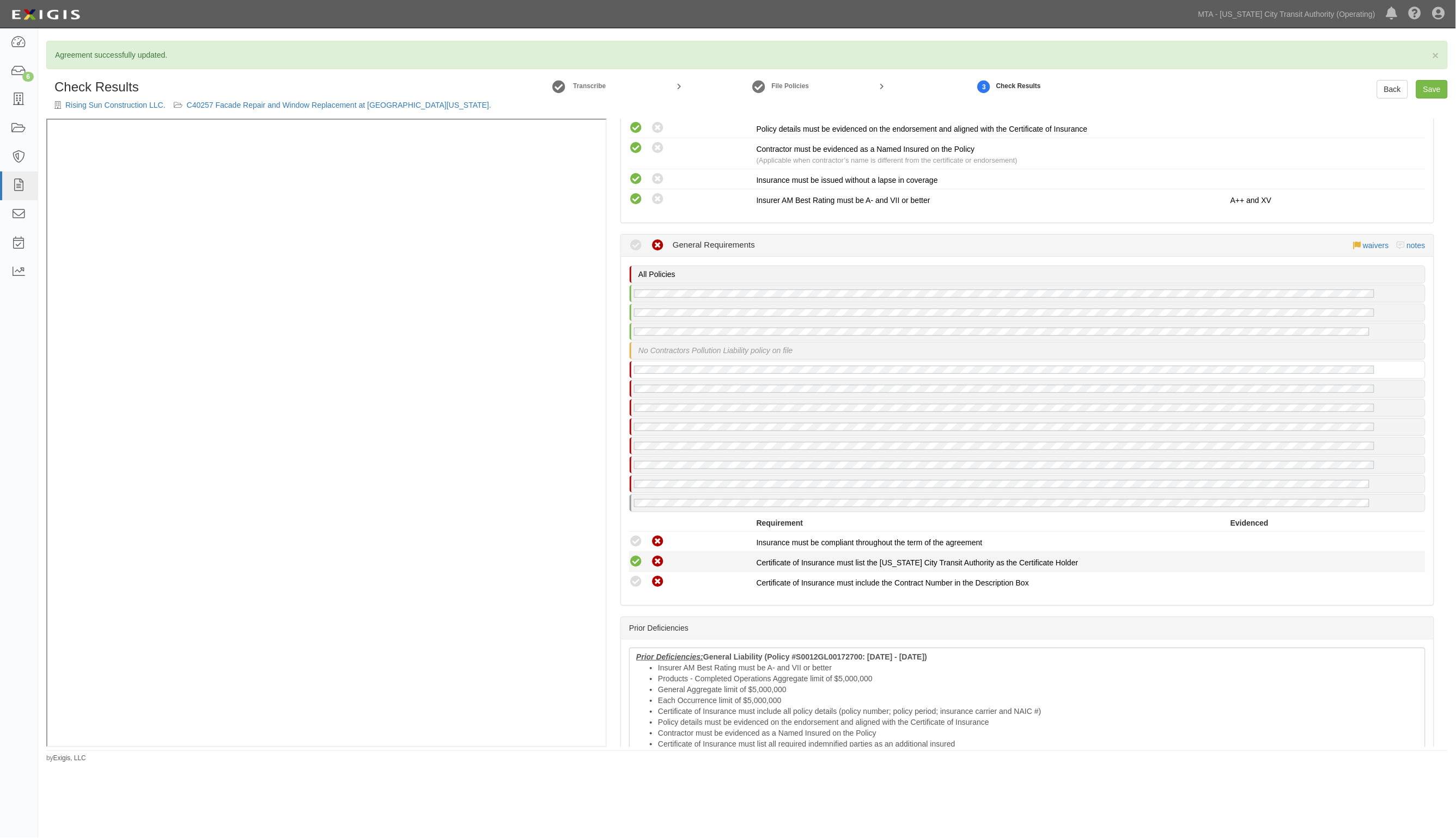
drag, startPoint x: 634, startPoint y: 559, endPoint x: 632, endPoint y: 540, distance: 19.1
click at [632, 575] on icon at bounding box center [635, 582] width 14 height 14
radio input "true"
drag, startPoint x: 632, startPoint y: 539, endPoint x: 632, endPoint y: 525, distance: 14.0
click at [632, 555] on icon at bounding box center [635, 562] width 14 height 14
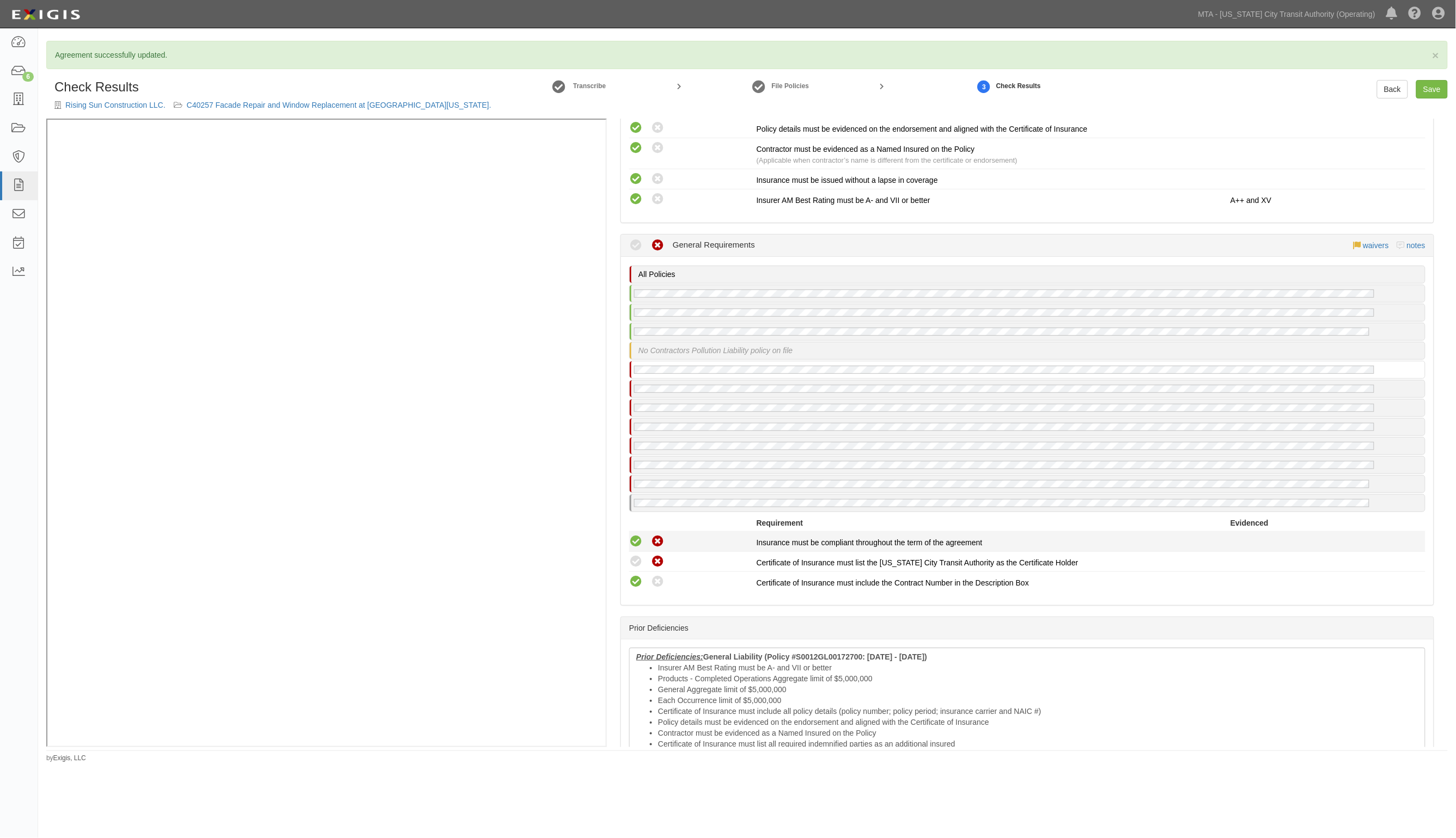
radio input "true"
click at [632, 535] on icon at bounding box center [635, 541] width 14 height 14
radio input "true"
drag, startPoint x: 639, startPoint y: 562, endPoint x: 632, endPoint y: 541, distance: 22.1
click at [635, 575] on icon at bounding box center [635, 582] width 14 height 14
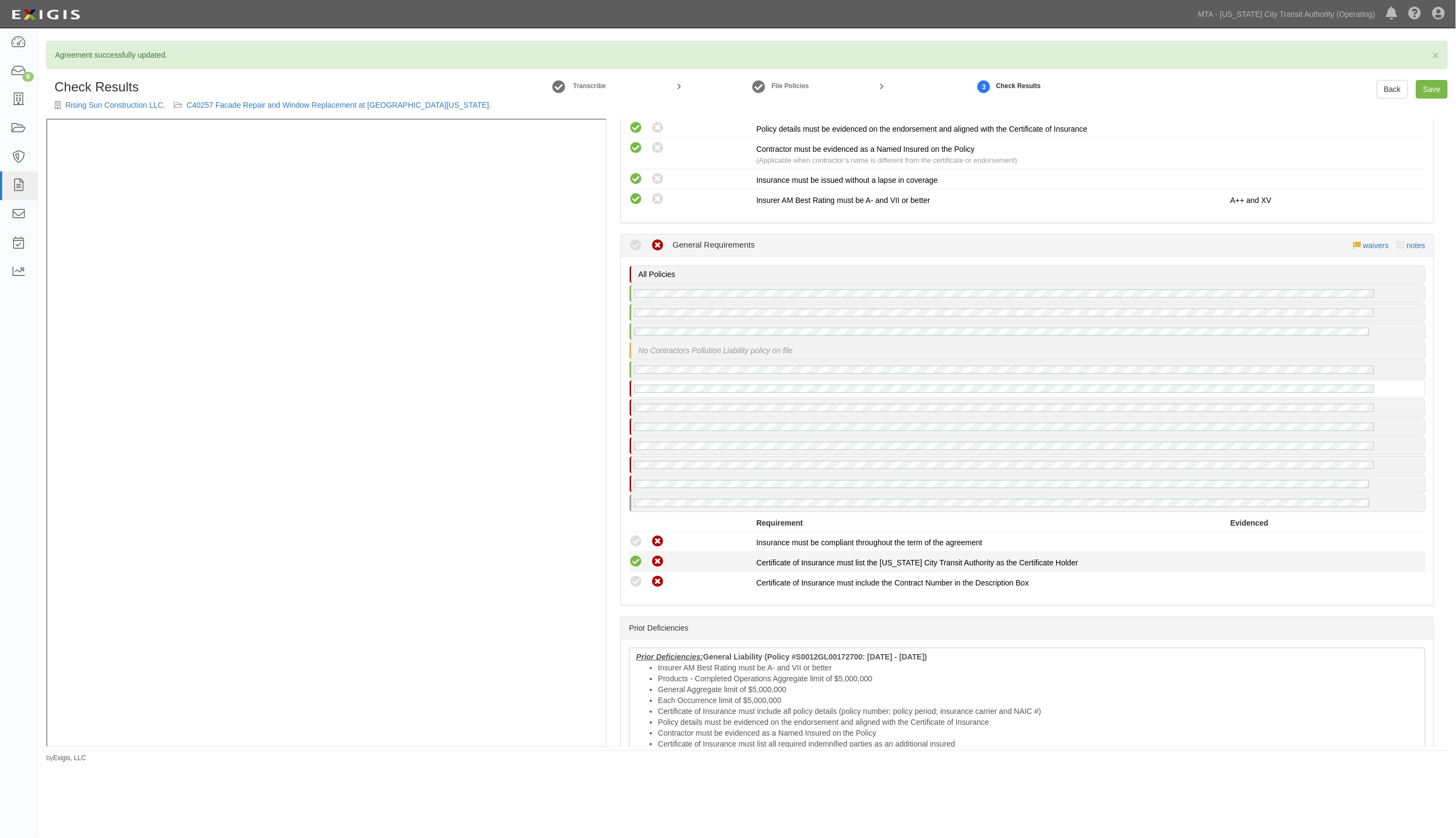
radio input "true"
drag, startPoint x: 632, startPoint y: 541, endPoint x: 632, endPoint y: 521, distance: 20.0
click at [632, 555] on icon at bounding box center [635, 562] width 14 height 14
radio input "true"
click at [632, 535] on icon at bounding box center [635, 541] width 14 height 14
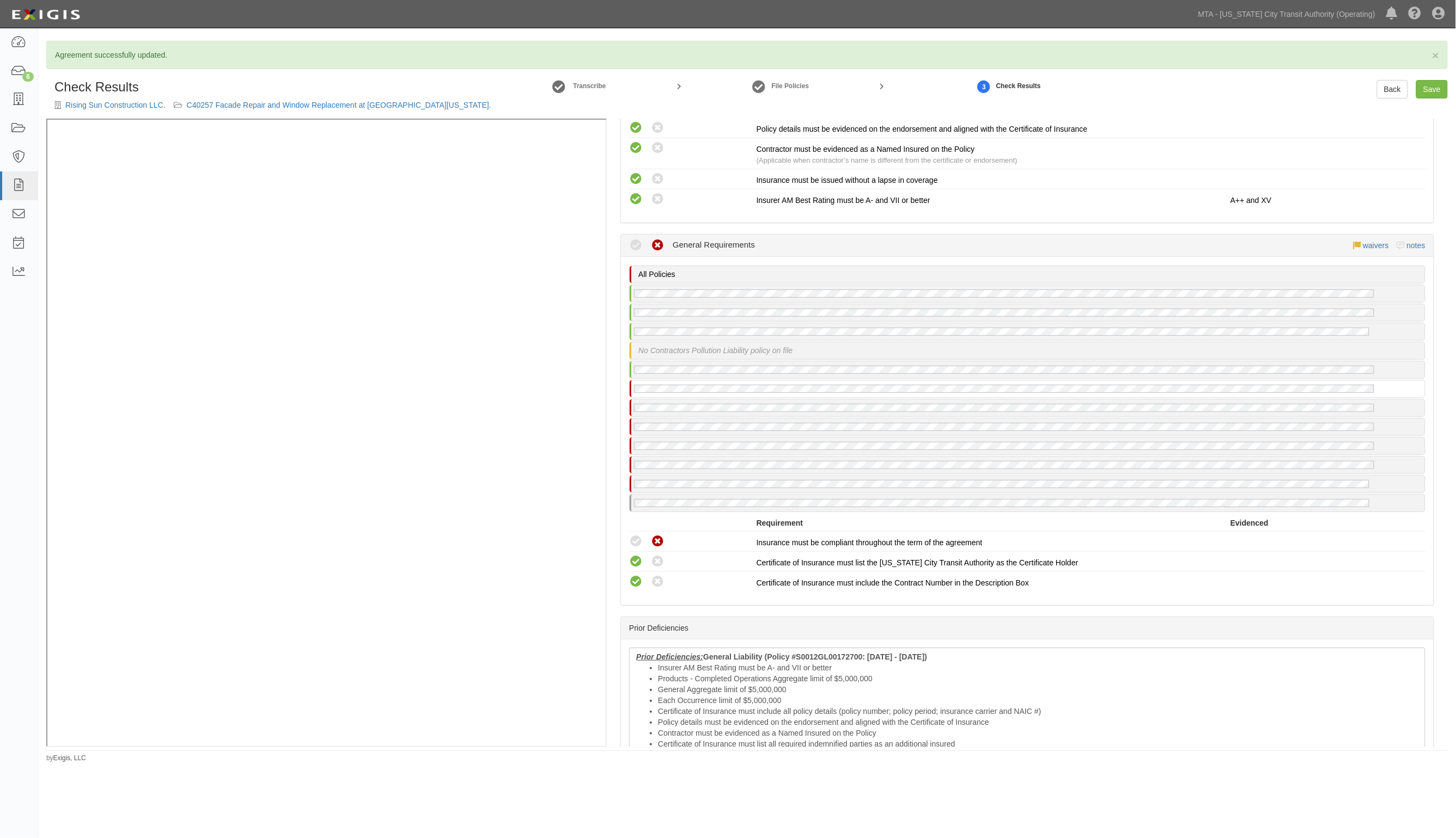
radio input "true"
drag, startPoint x: 634, startPoint y: 562, endPoint x: 630, endPoint y: 545, distance: 17.5
click at [634, 575] on icon at bounding box center [635, 582] width 14 height 14
radio input "true"
drag, startPoint x: 630, startPoint y: 543, endPoint x: 629, endPoint y: 526, distance: 17.0
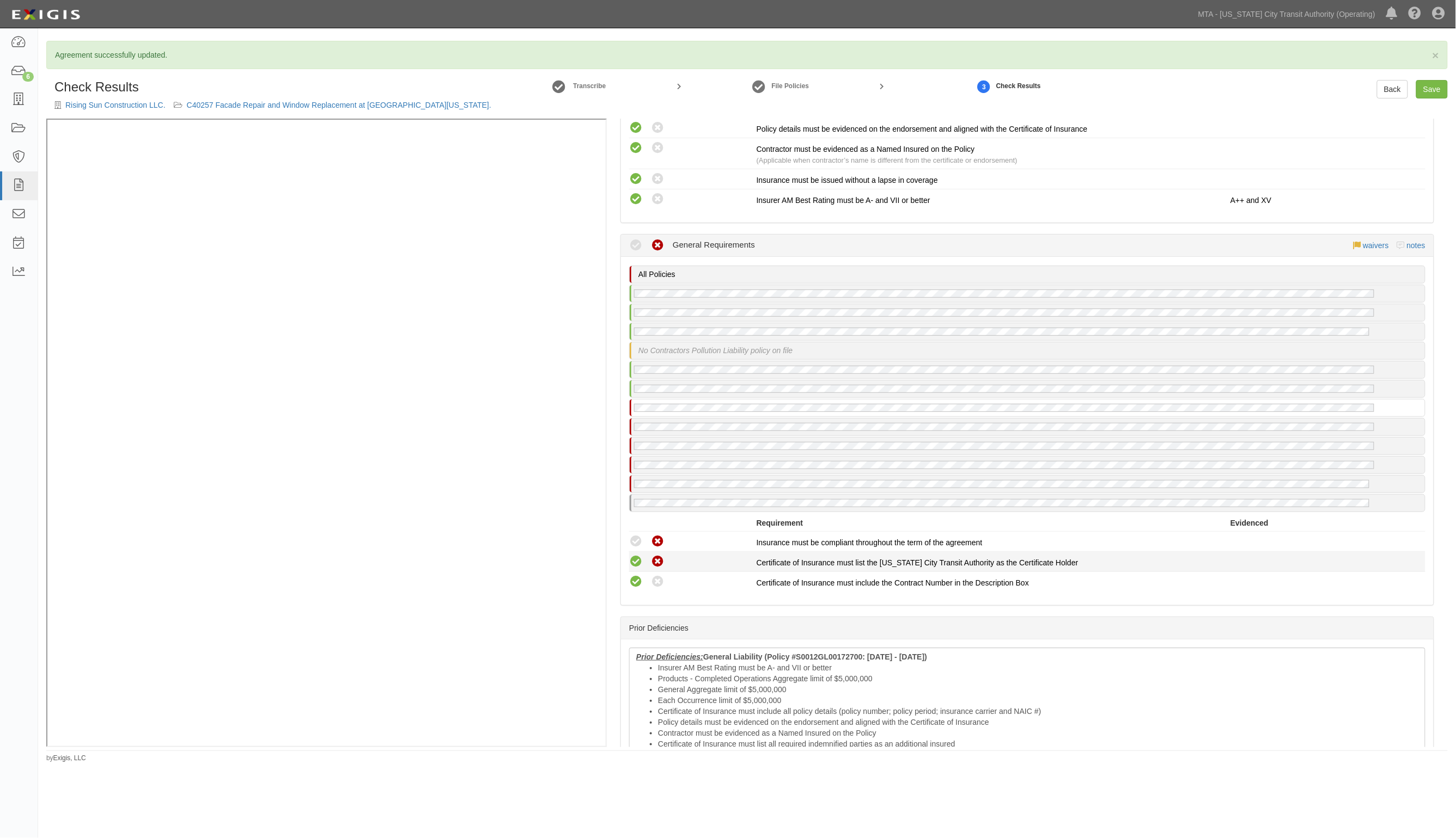
click at [630, 555] on icon at bounding box center [635, 562] width 14 height 14
radio input "true"
click at [629, 535] on icon at bounding box center [635, 541] width 14 height 14
radio input "true"
drag, startPoint x: 632, startPoint y: 562, endPoint x: 632, endPoint y: 550, distance: 12.0
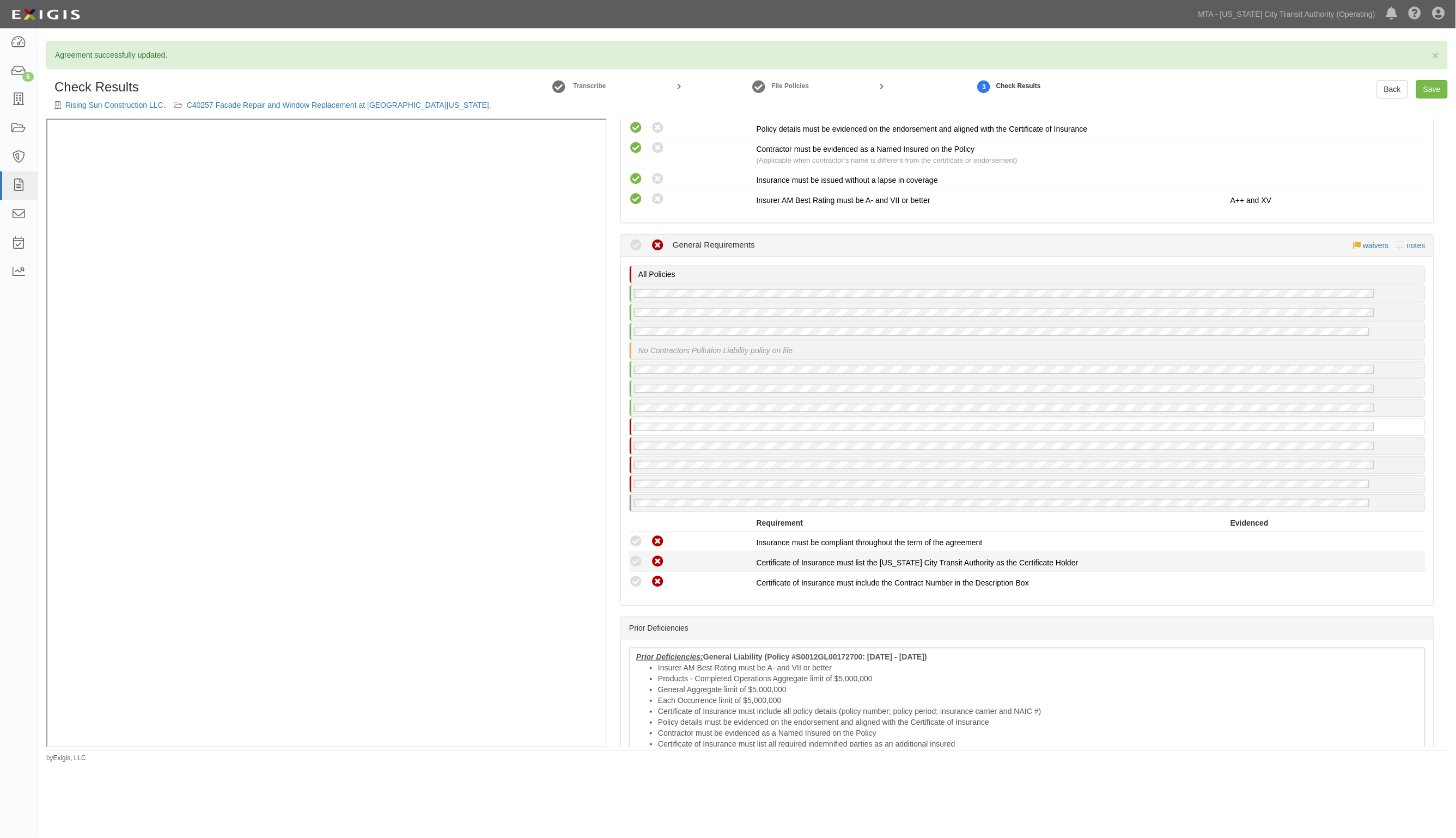
click at [632, 575] on icon at bounding box center [635, 582] width 14 height 14
drag, startPoint x: 632, startPoint y: 541, endPoint x: 632, endPoint y: 521, distance: 20.0
click at [632, 555] on icon at bounding box center [635, 562] width 14 height 14
drag, startPoint x: 630, startPoint y: 558, endPoint x: 632, endPoint y: 541, distance: 17.1
click at [630, 575] on icon at bounding box center [635, 582] width 14 height 14
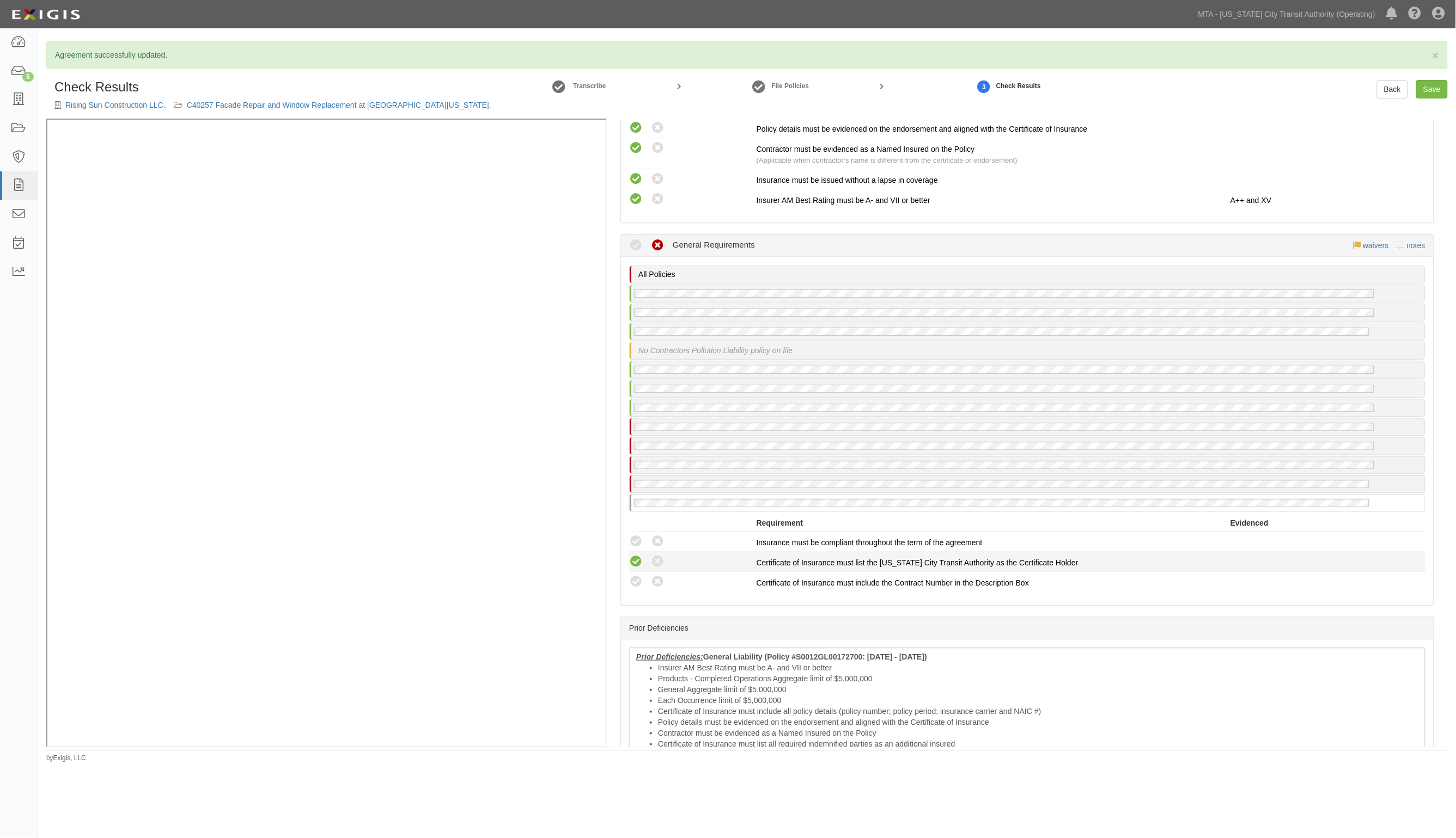
radio input "true"
drag, startPoint x: 632, startPoint y: 540, endPoint x: 632, endPoint y: 521, distance: 19.0
click at [632, 533] on div "Compliant Waived: Non-Compliant Insurance must be compliant throughout the term…" at bounding box center [1027, 562] width 797 height 60
click at [632, 535] on icon at bounding box center [635, 541] width 14 height 14
radio input "true"
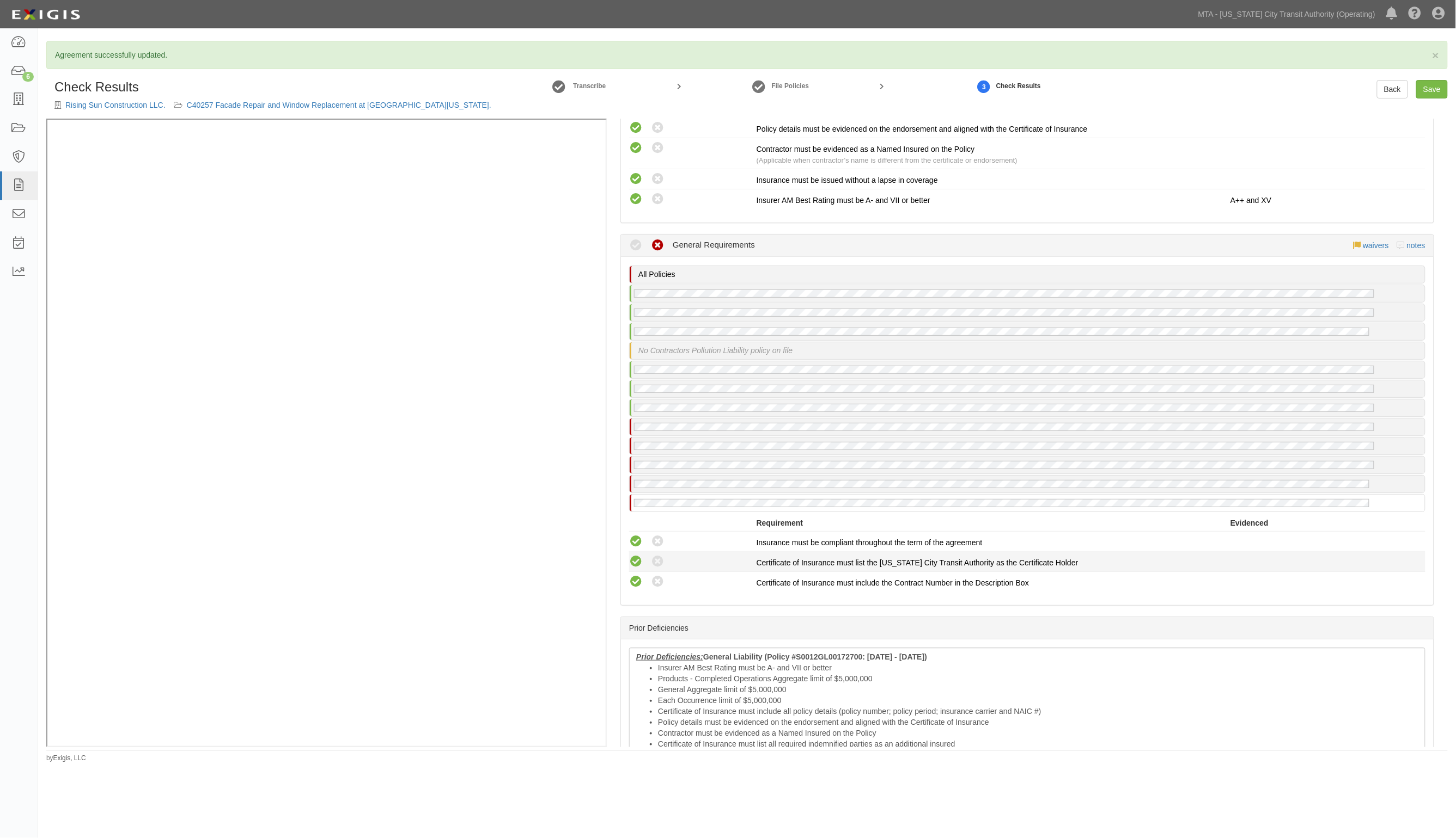
click at [636, 555] on icon at bounding box center [635, 562] width 14 height 14
radio input "true"
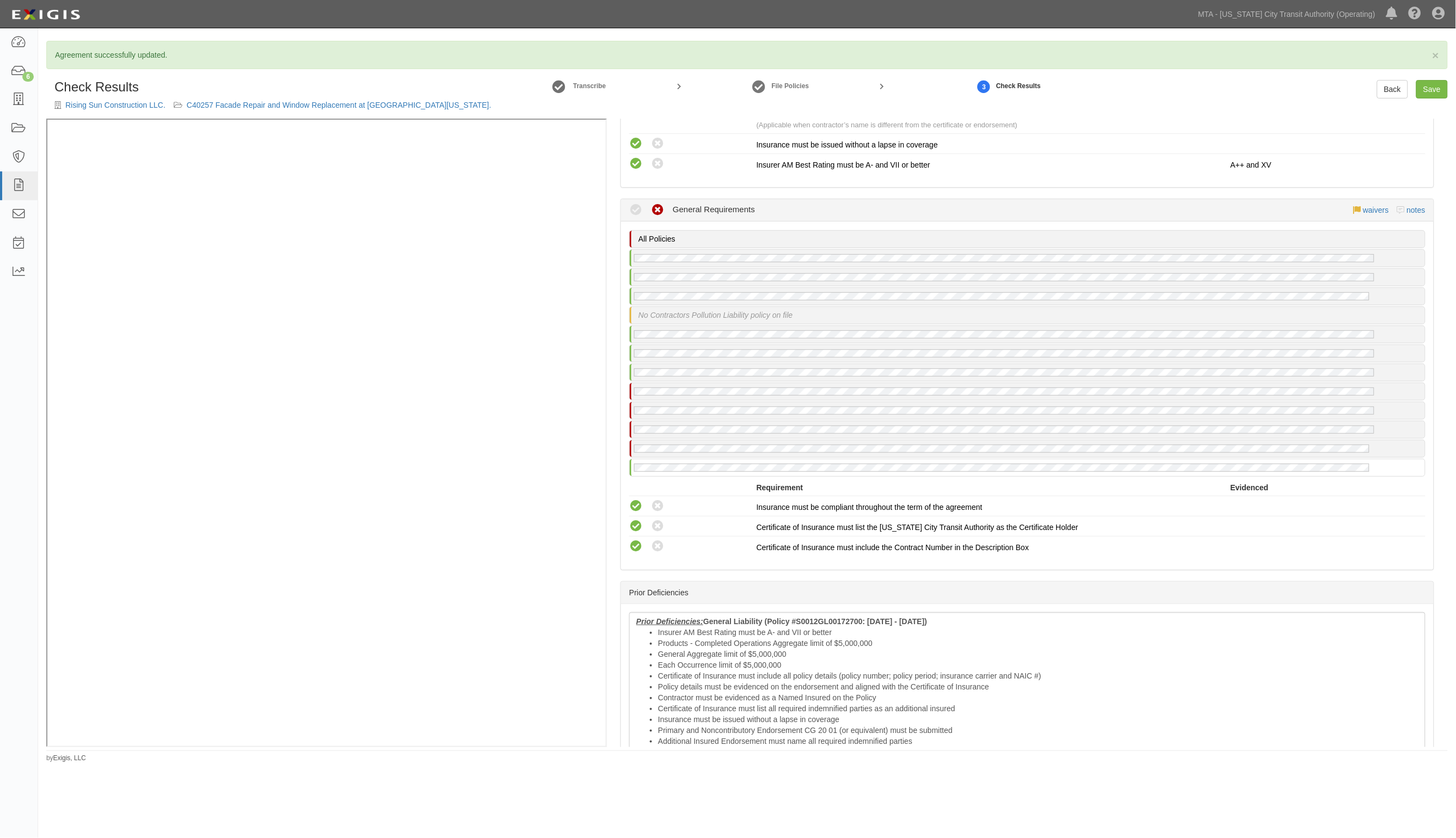
scroll to position [2278, 0]
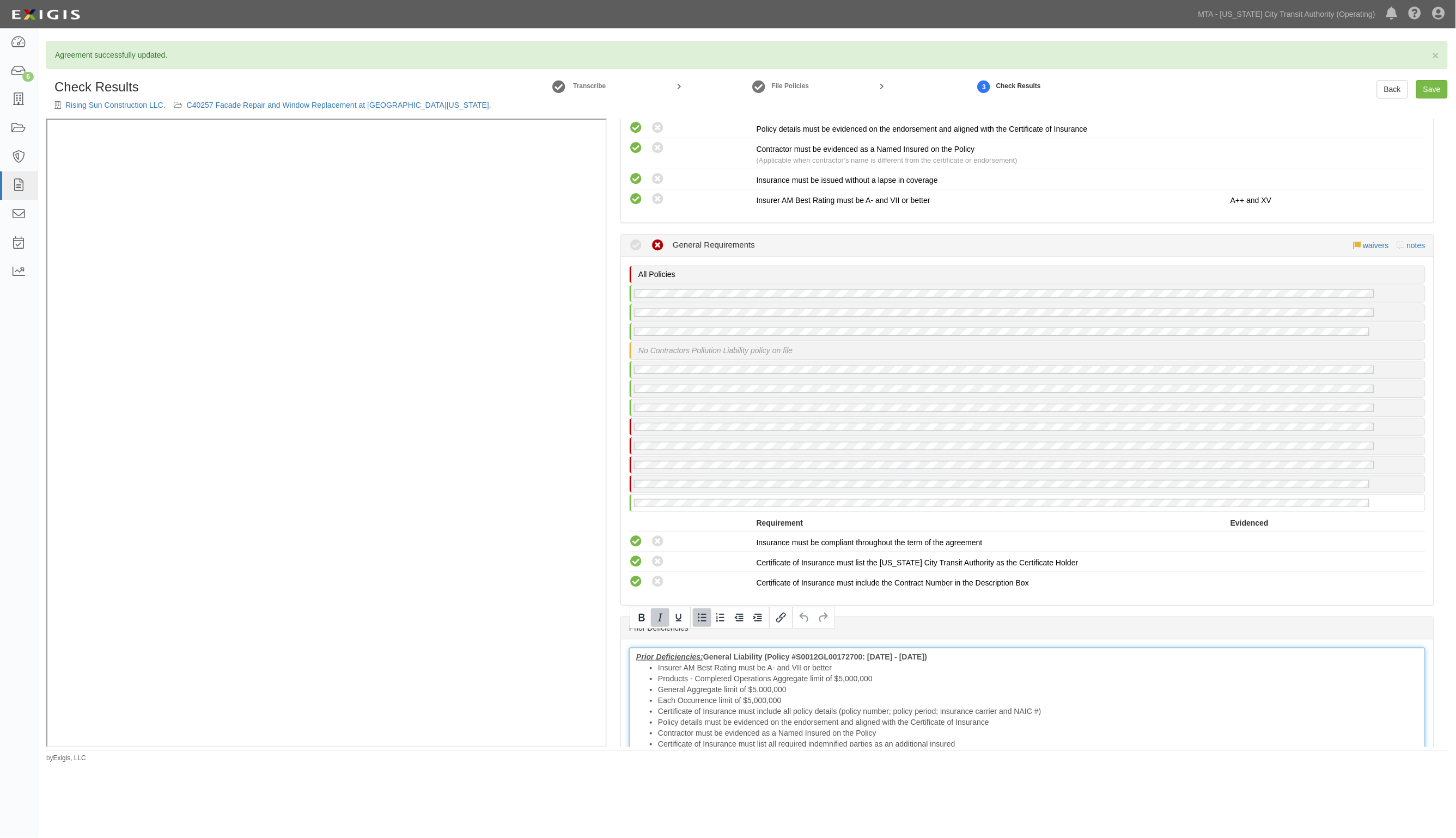
click at [684, 684] on li "General Aggregate limit of $5,000,000" at bounding box center [1038, 690] width 760 height 11
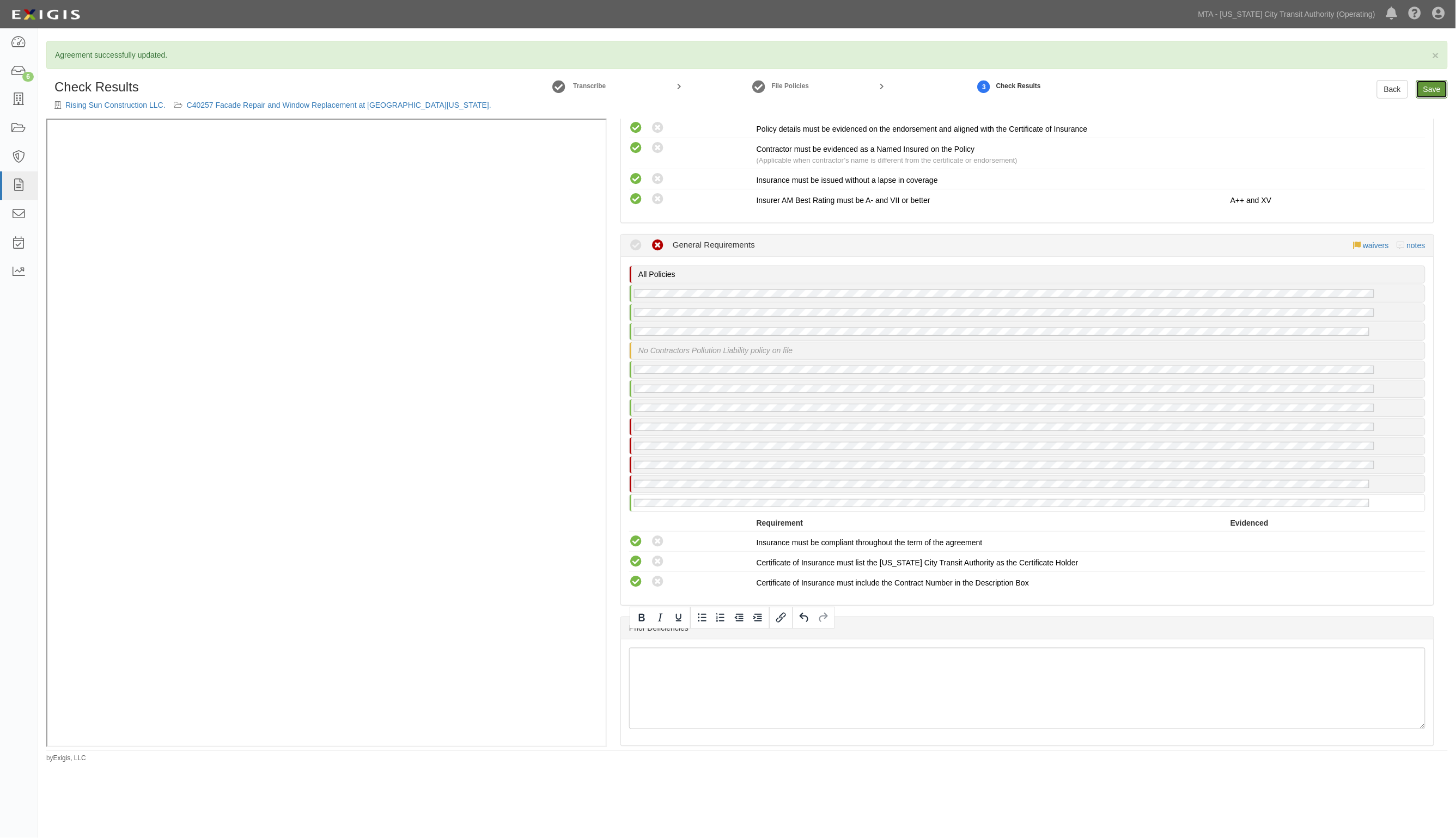
click at [1431, 85] on link "Save" at bounding box center [1431, 89] width 31 height 19
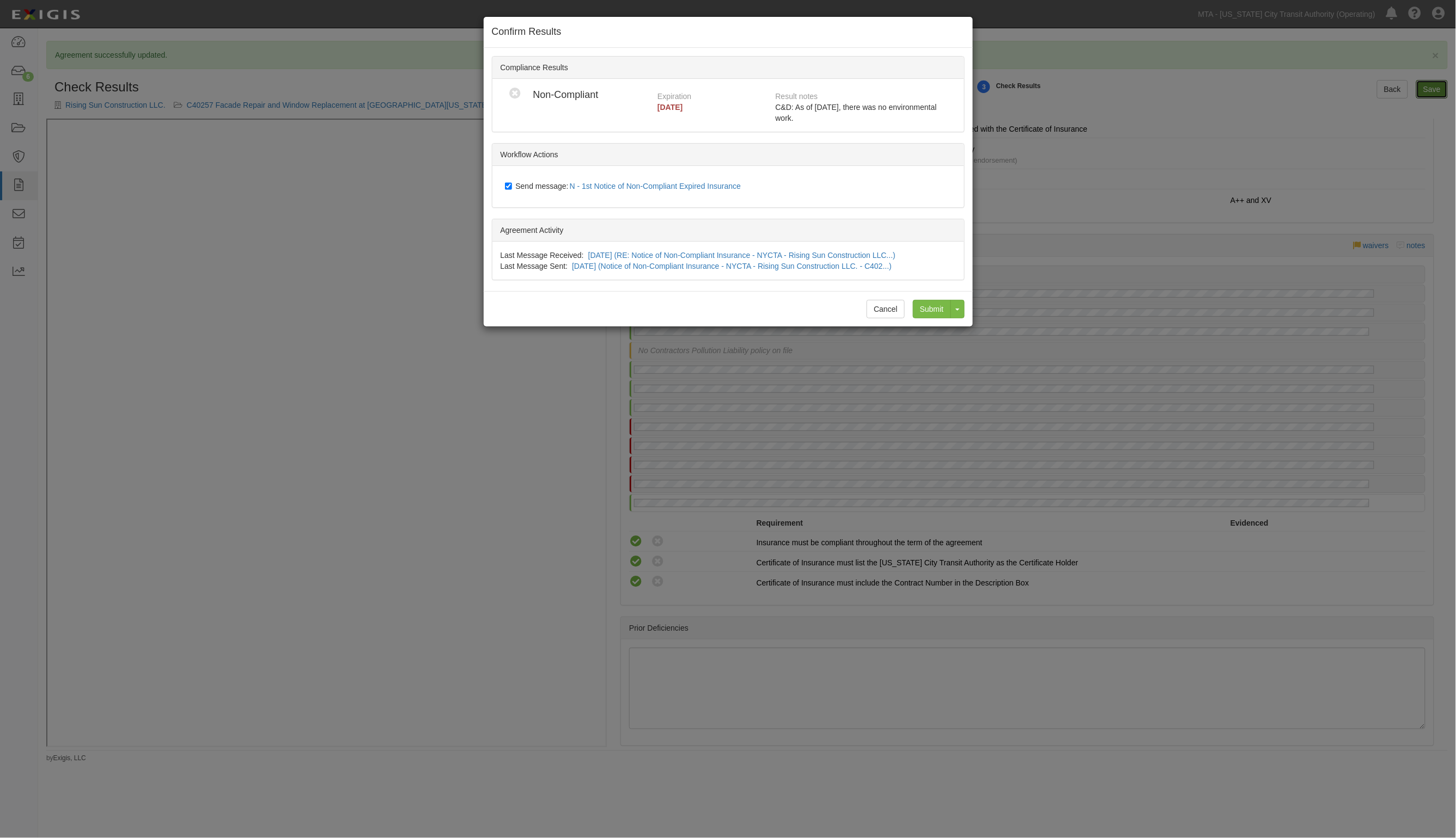
radio input "true"
click at [529, 183] on span "Send message: N - 1st Notice of Non-Compliant Expired Insurance" at bounding box center [630, 186] width 230 height 9
click at [512, 183] on input "Send message: N - 1st Notice of Non-Compliant Expired Insurance" at bounding box center [508, 186] width 7 height 9
checkbox input "false"
click at [927, 308] on input "Submit" at bounding box center [931, 309] width 38 height 19
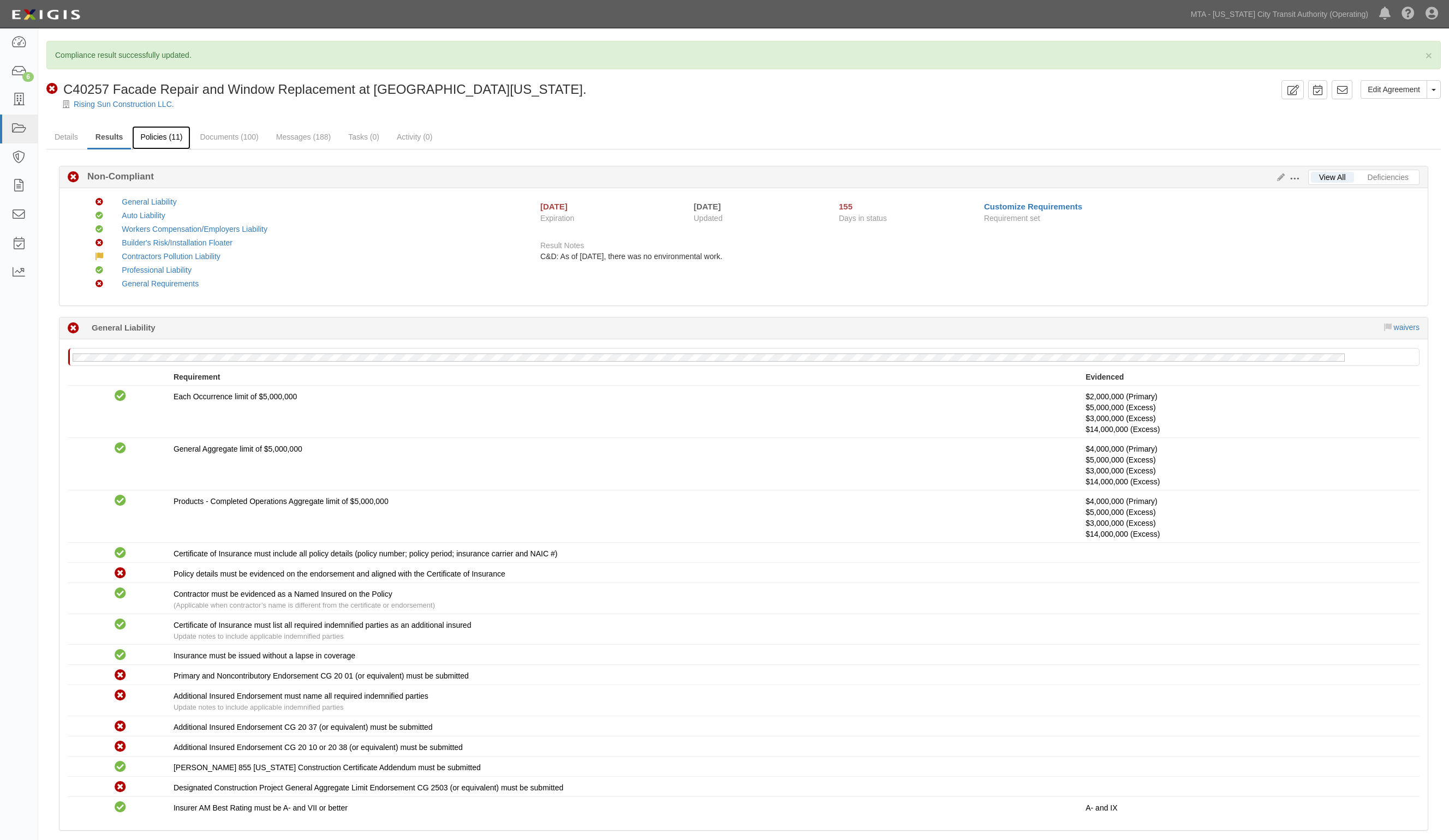
click at [160, 137] on link "Policies (11)" at bounding box center [161, 137] width 58 height 23
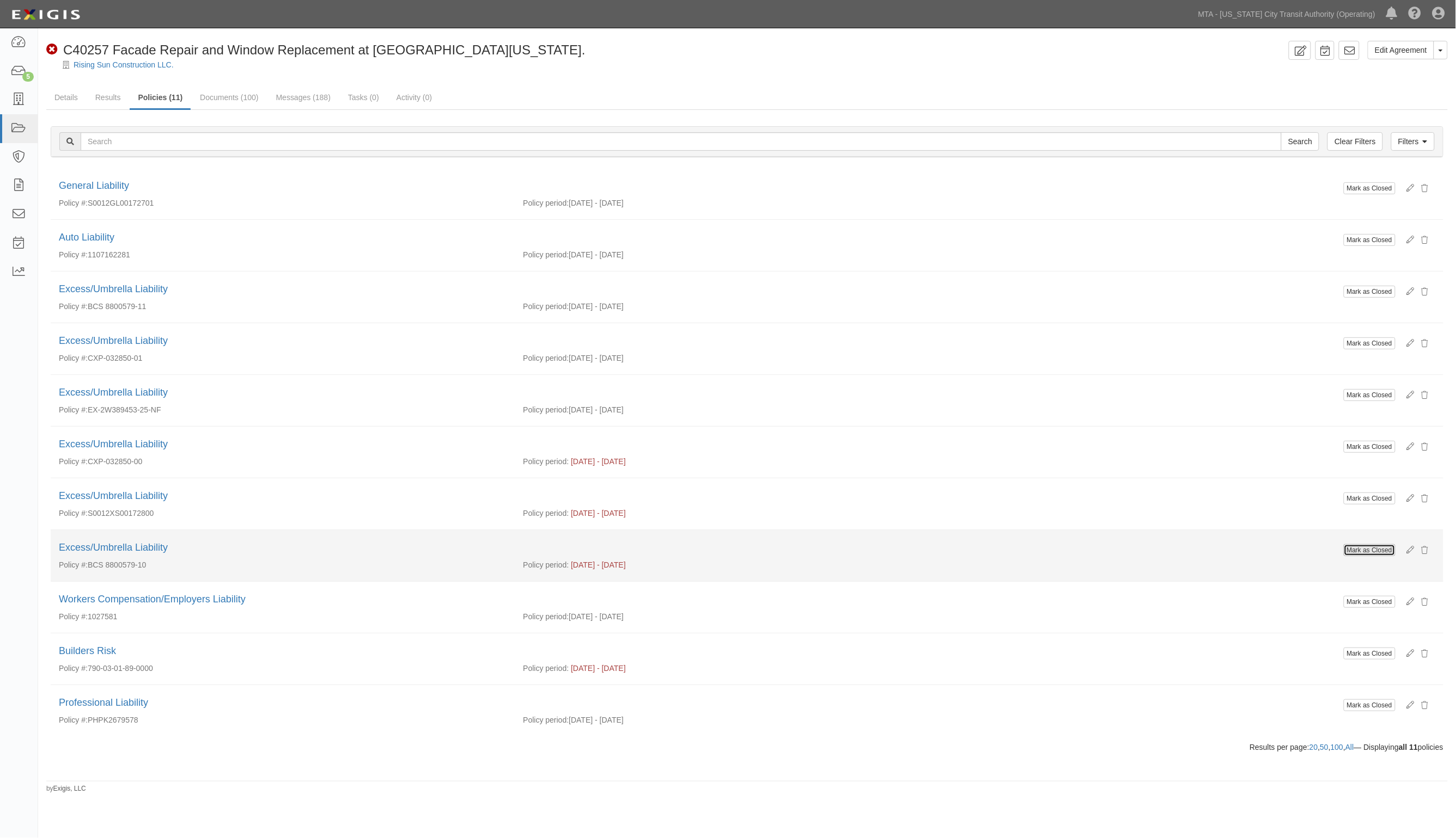
click at [1358, 553] on input "Mark as Closed" at bounding box center [1370, 550] width 52 height 12
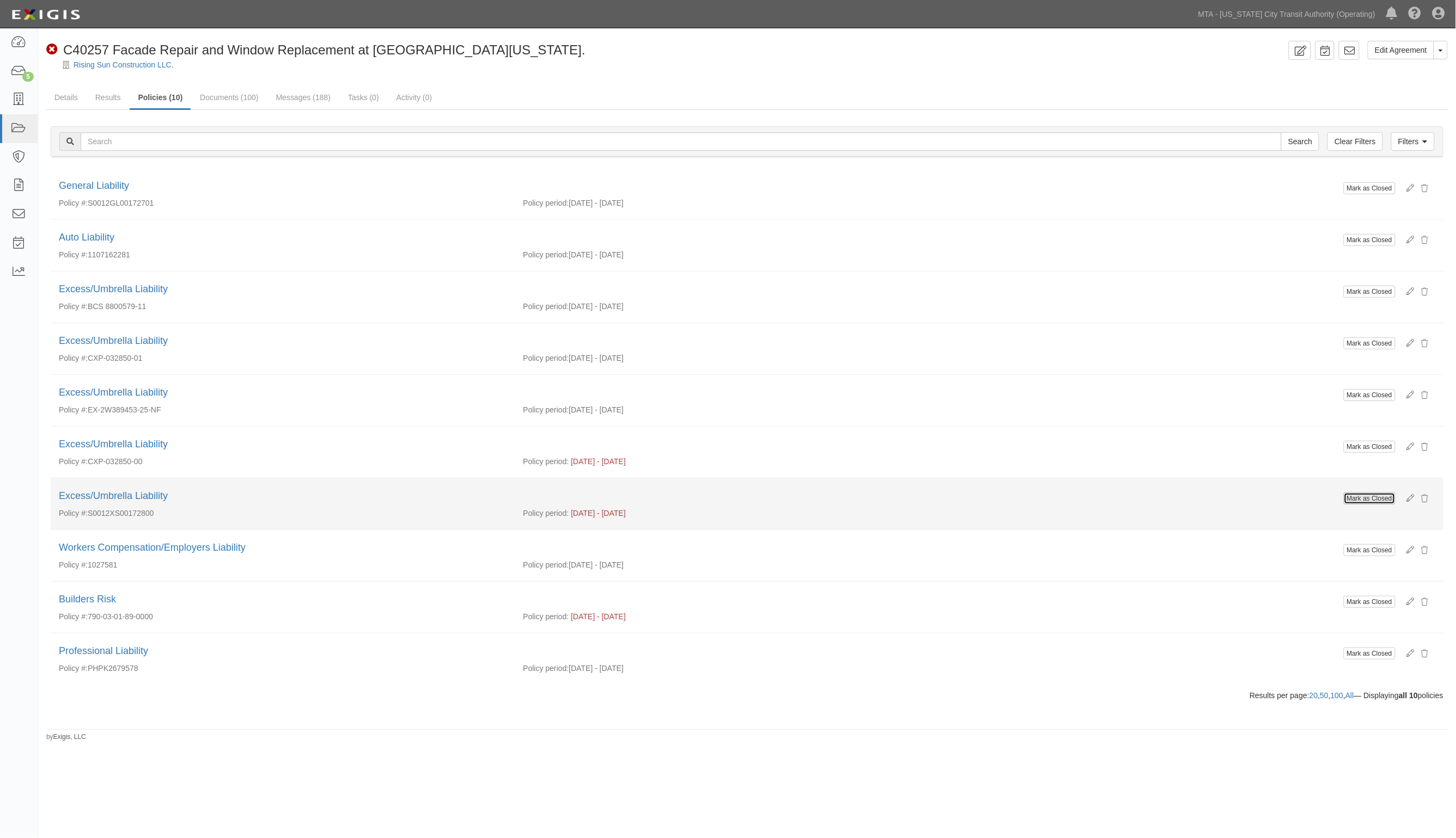
click at [1362, 499] on input "Mark as Closed" at bounding box center [1370, 498] width 52 height 12
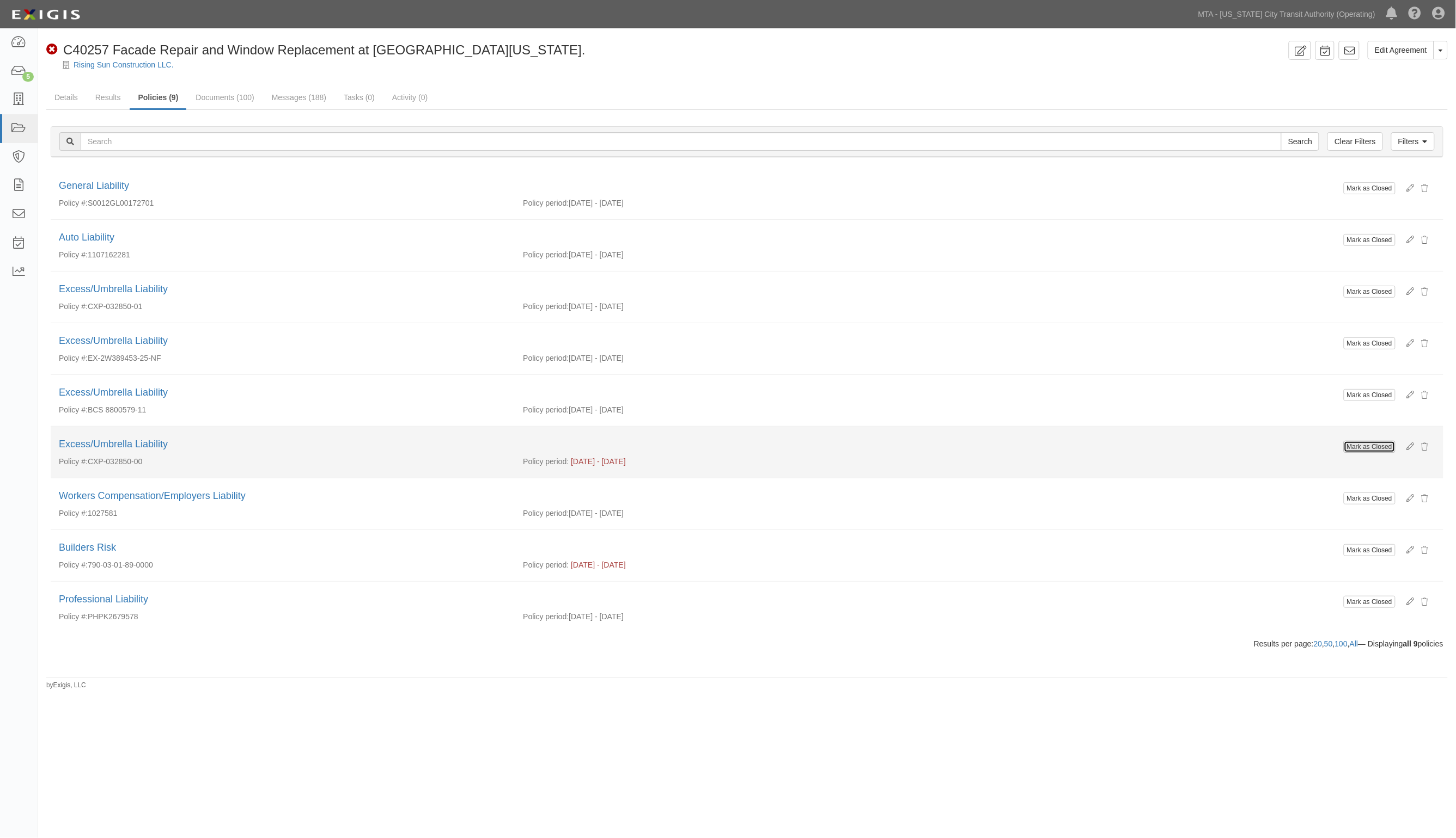
click at [1364, 450] on input "Mark as Closed" at bounding box center [1370, 446] width 52 height 12
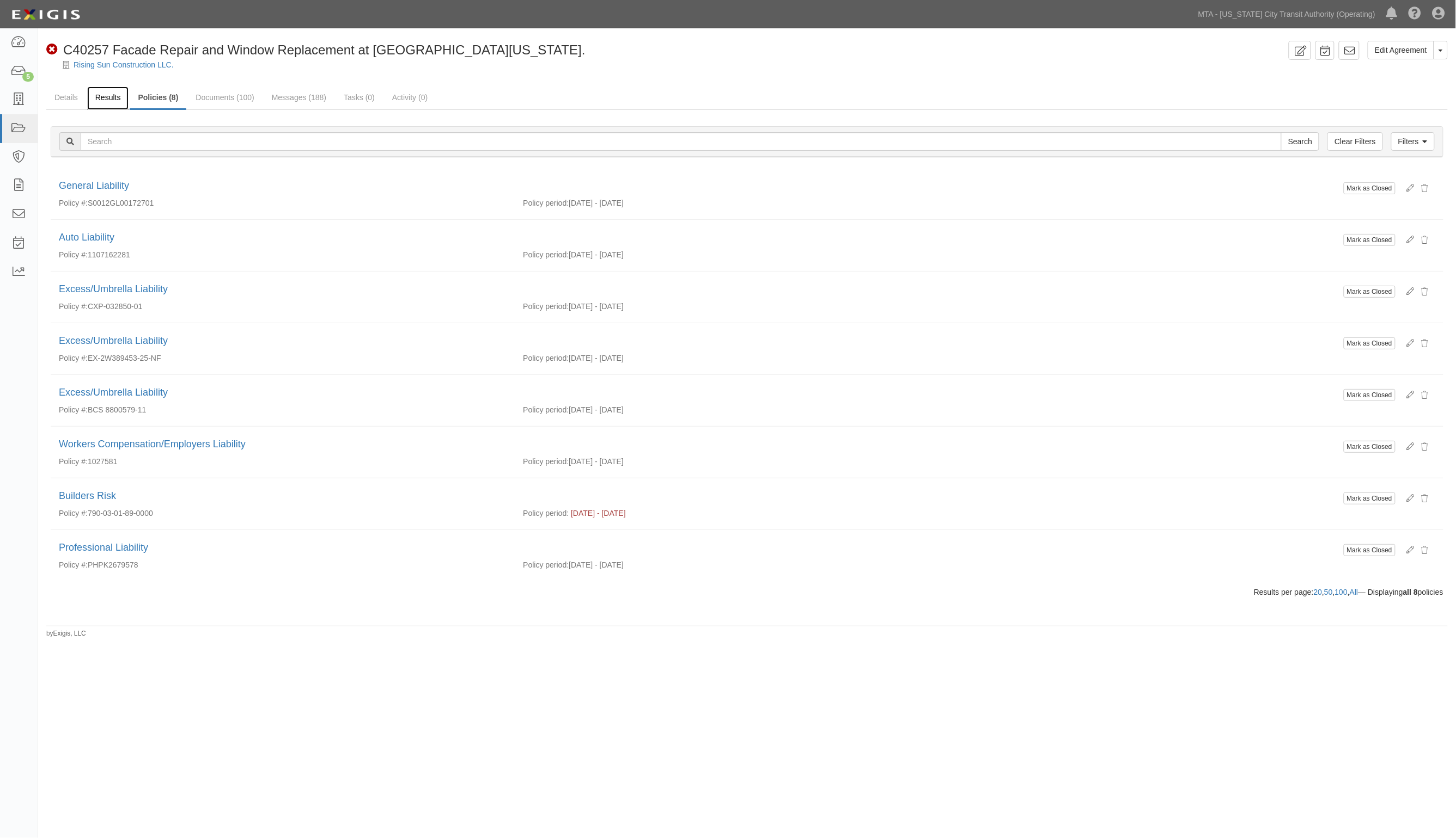
click at [100, 98] on link "Results" at bounding box center [108, 97] width 42 height 23
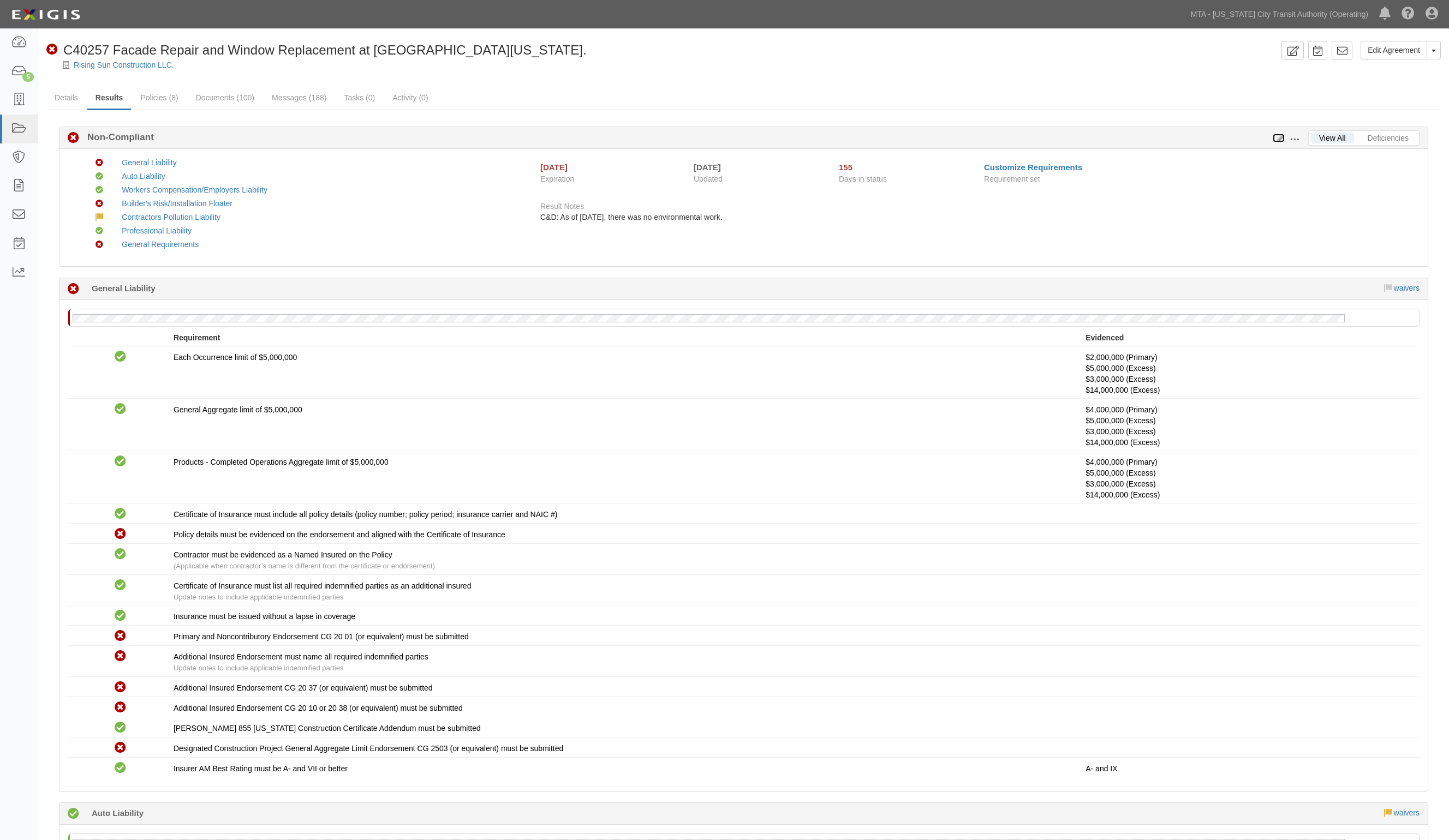
click at [1278, 139] on icon at bounding box center [1278, 138] width 12 height 7
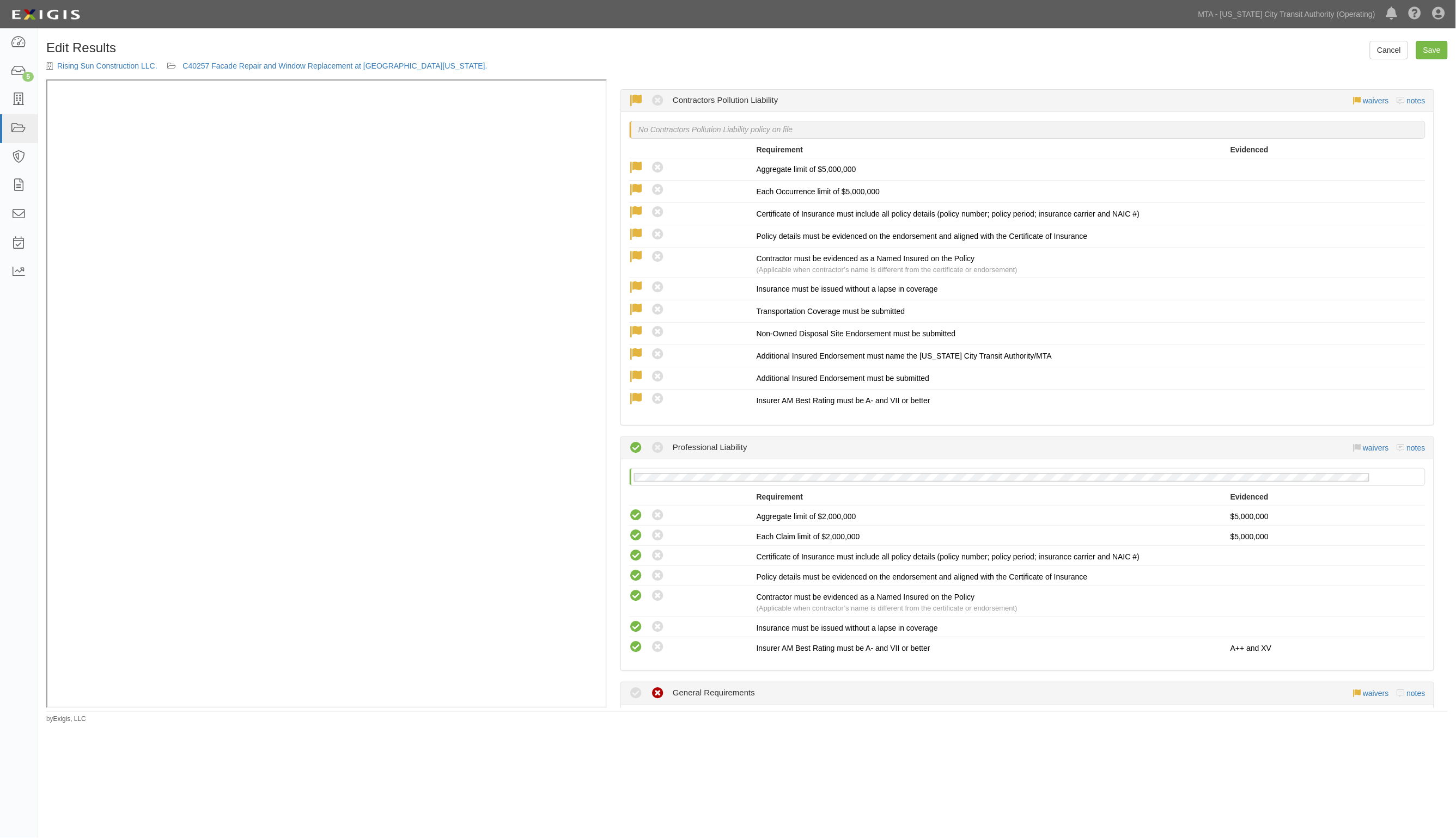
scroll to position [2267, 0]
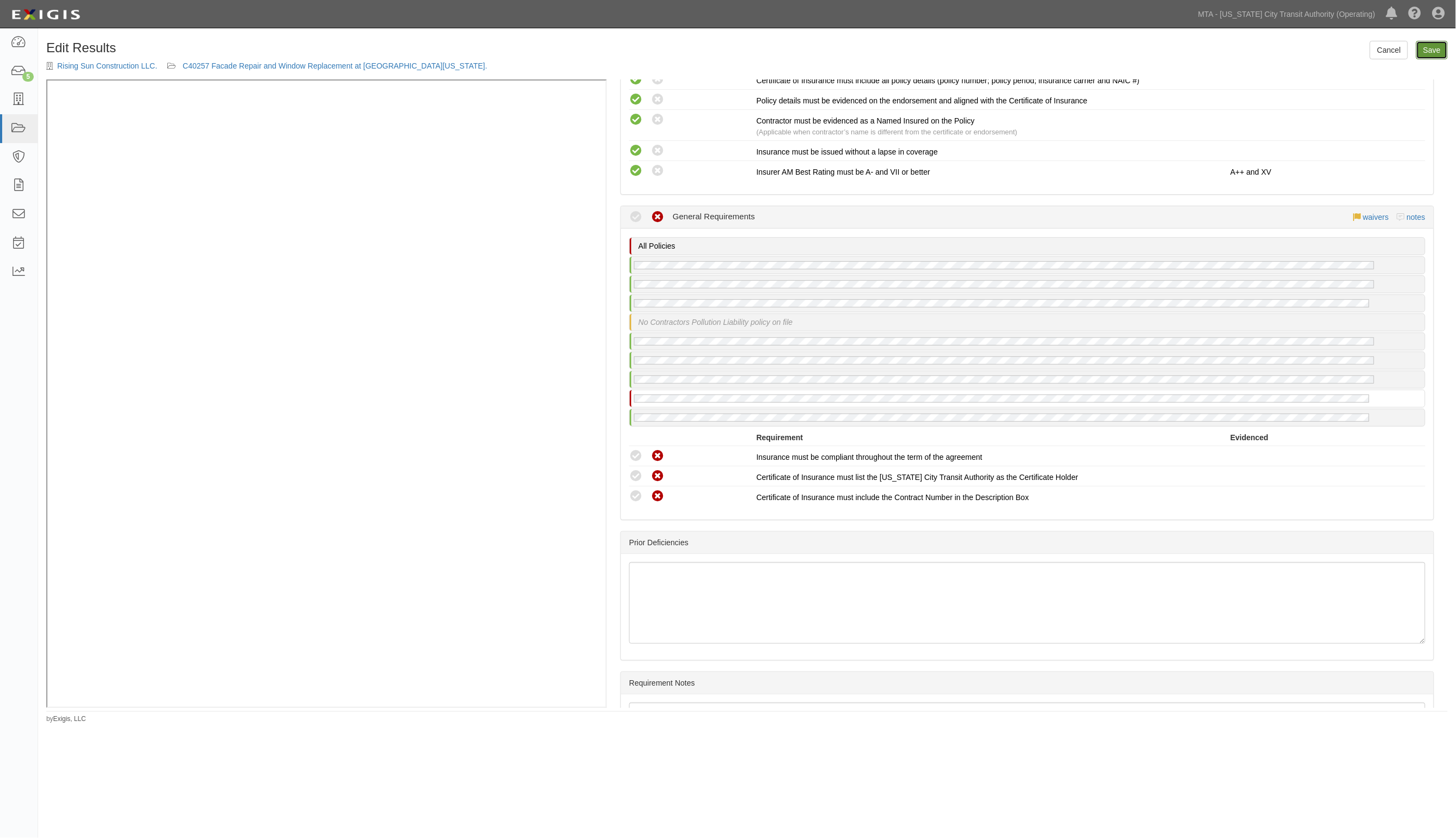
click at [1434, 49] on link "Save" at bounding box center [1431, 50] width 31 height 19
radio input "true"
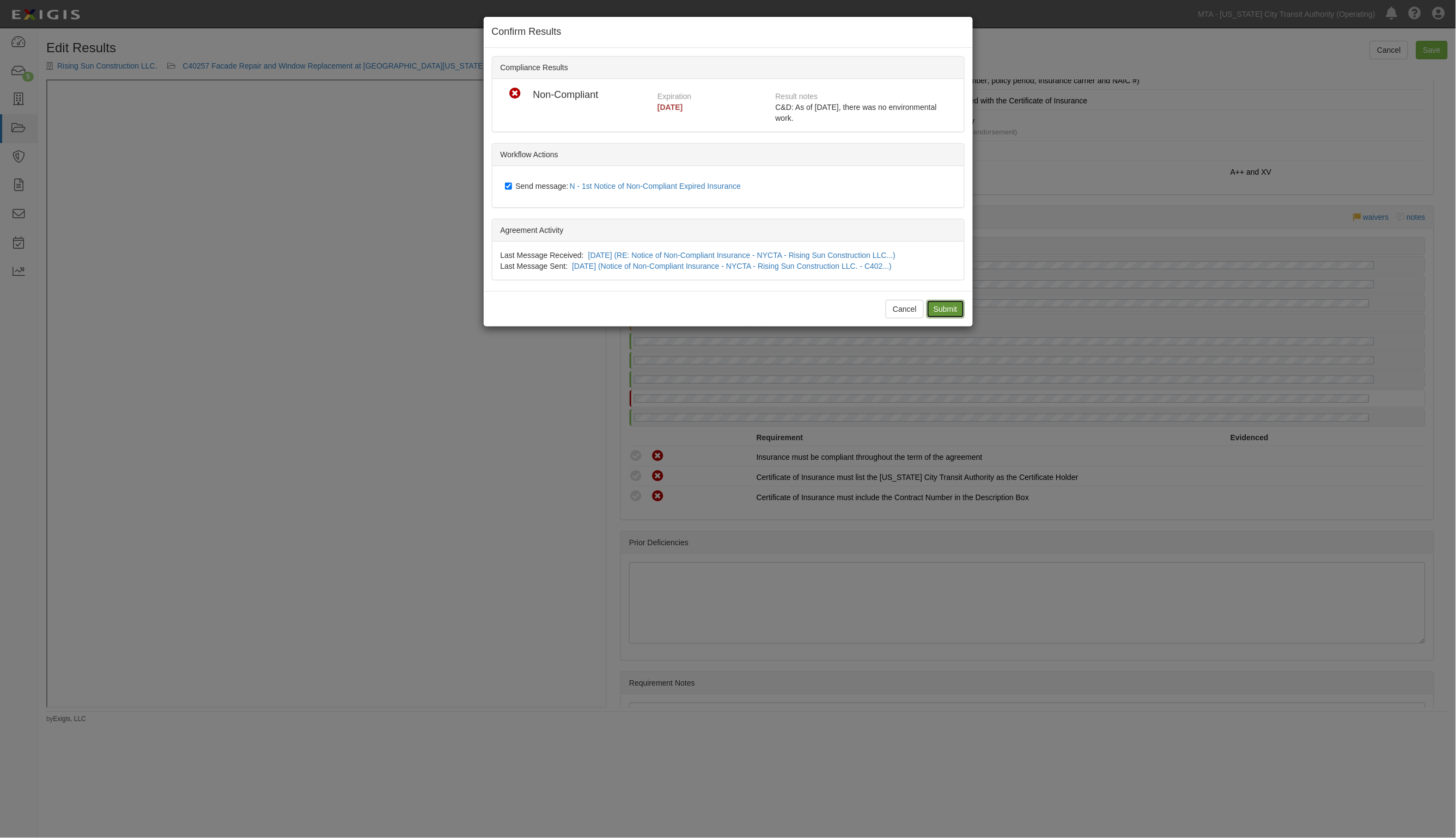
click at [933, 309] on input "Submit" at bounding box center [945, 309] width 38 height 19
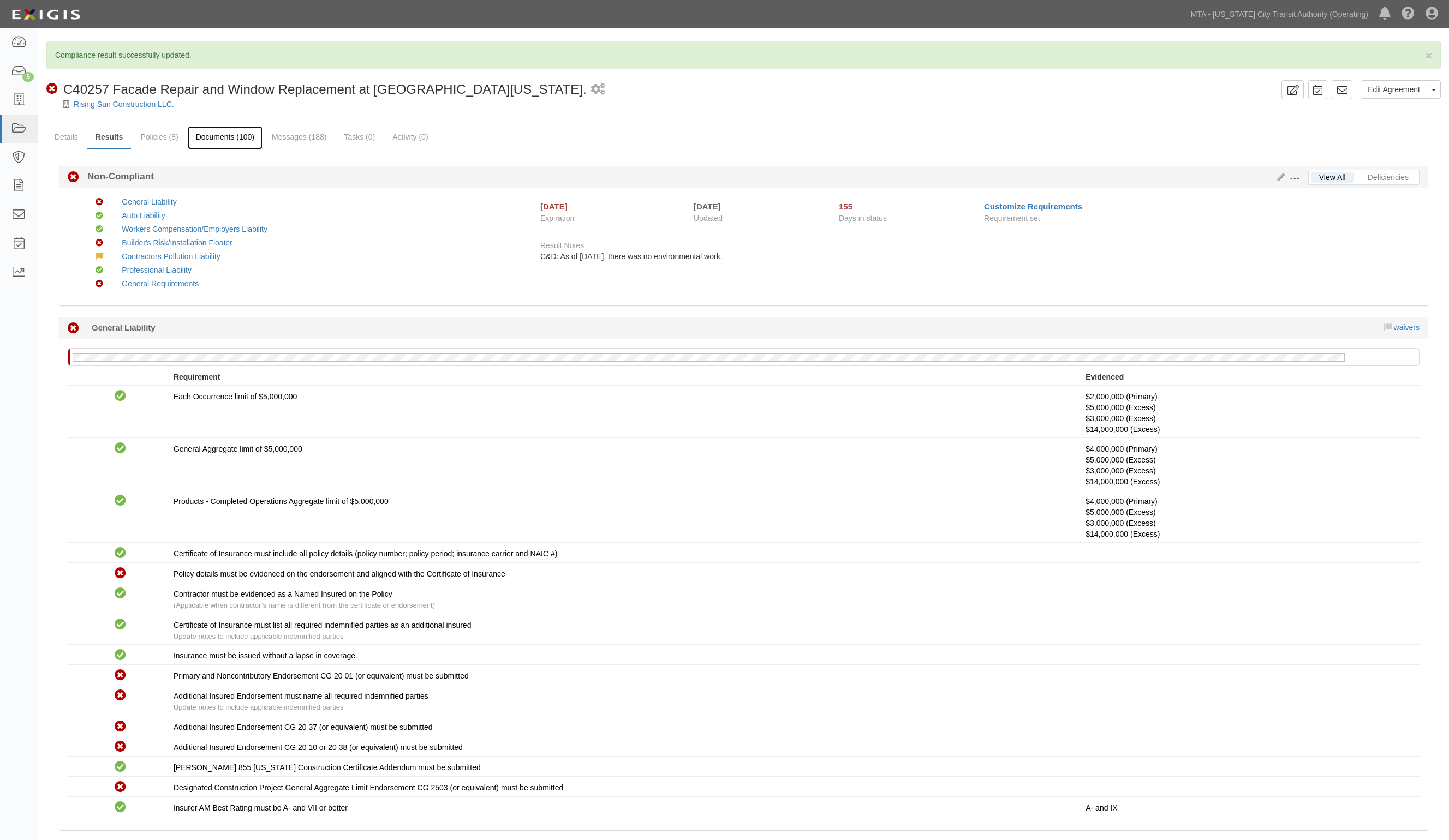
click at [218, 139] on link "Documents (100)" at bounding box center [225, 137] width 75 height 23
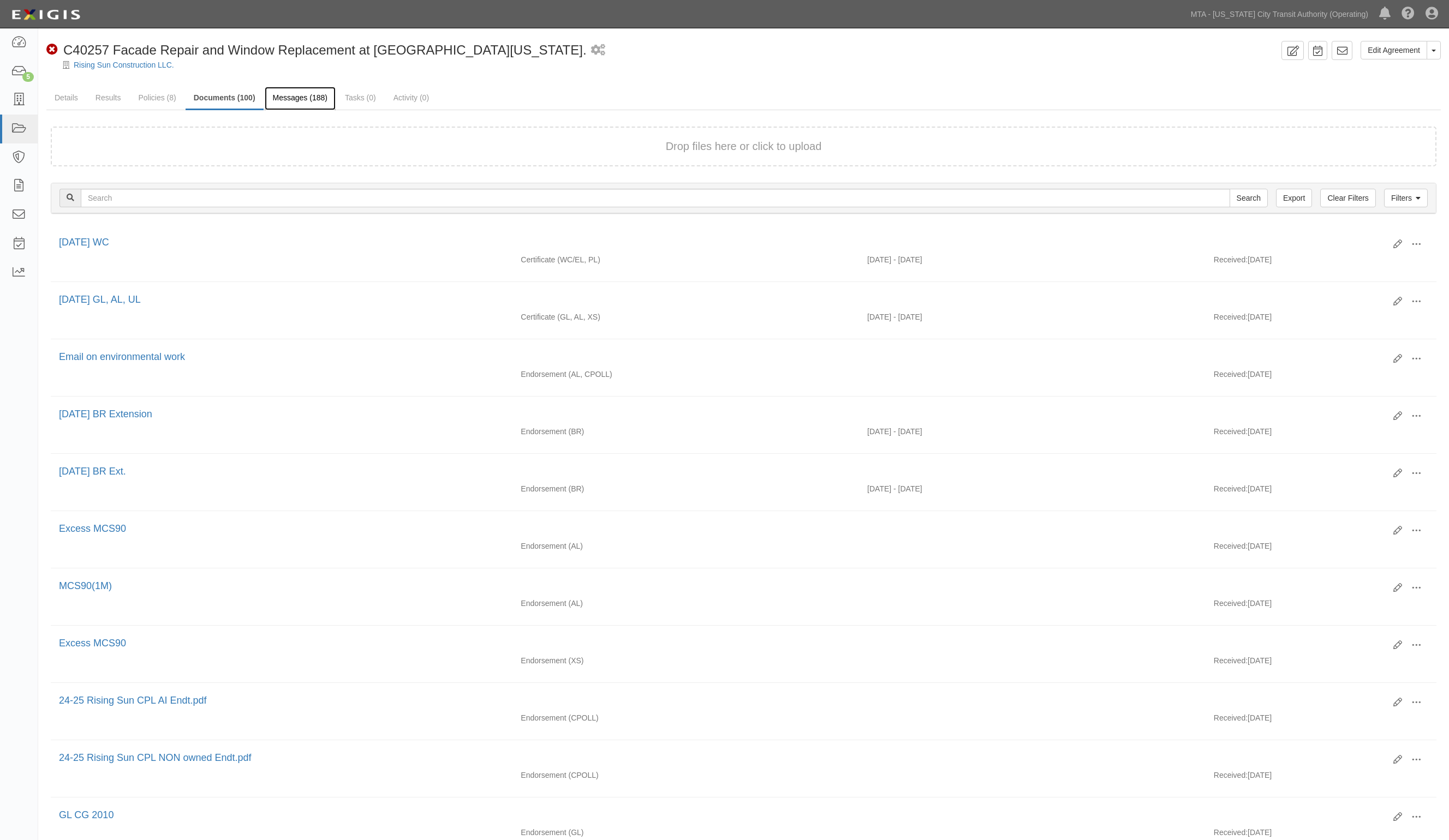
click at [292, 97] on link "Messages (188)" at bounding box center [300, 98] width 71 height 23
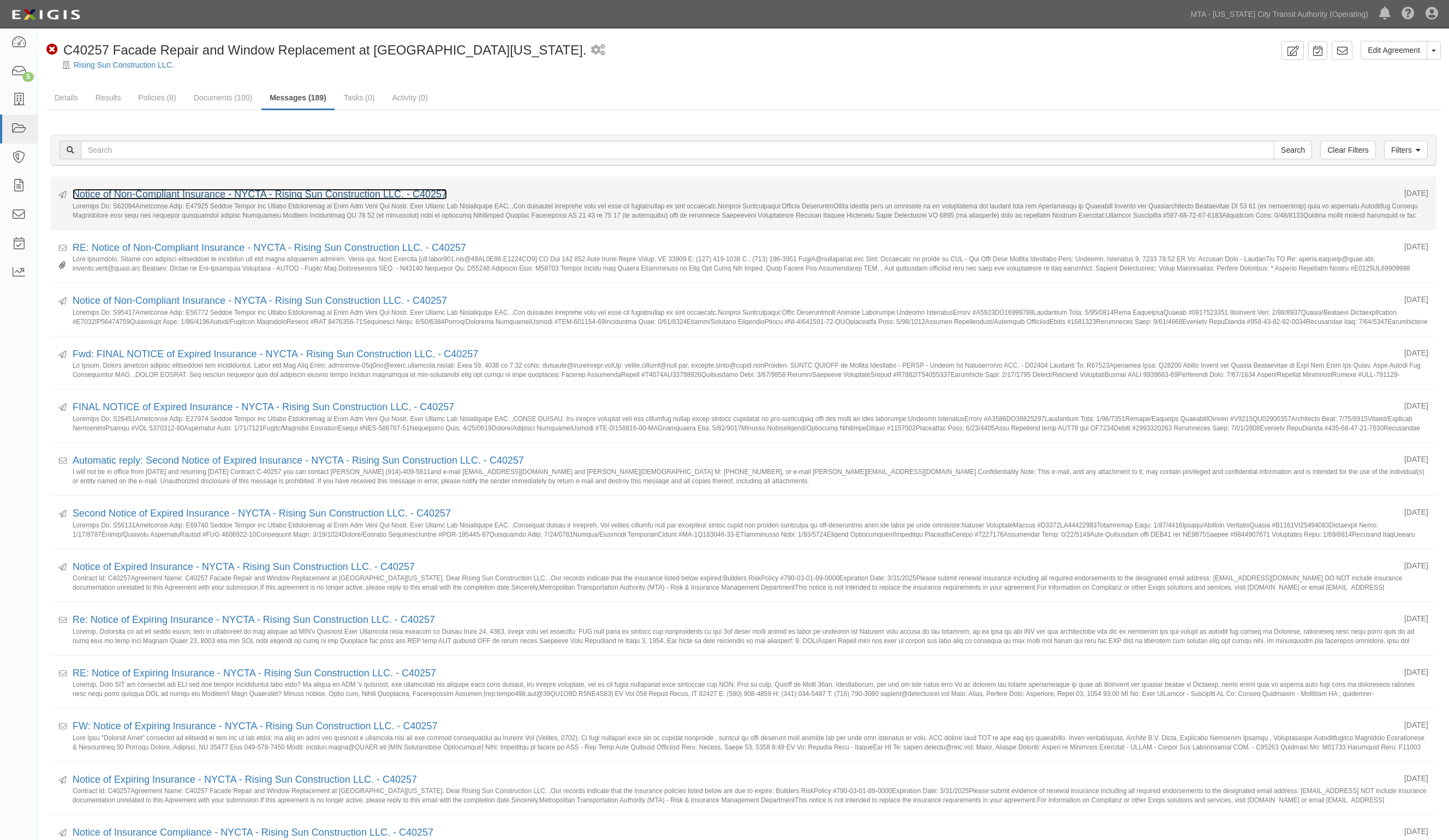
click at [233, 195] on link "Notice of Non-Compliant Insurance - NYCTA - Rising Sun Construction LLC. - C402…" at bounding box center [259, 195] width 374 height 11
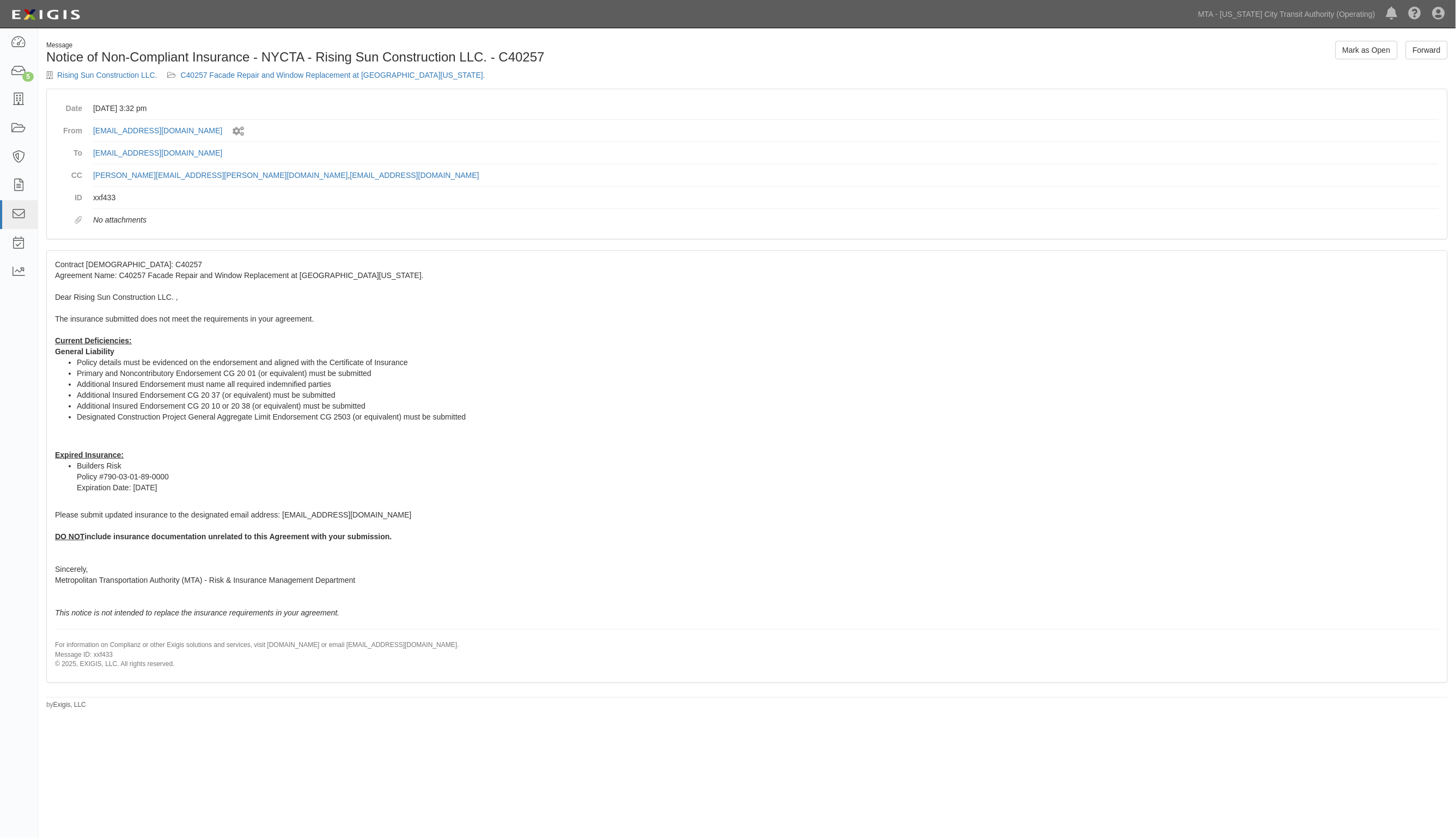
drag, startPoint x: 980, startPoint y: 123, endPoint x: 592, endPoint y: 16, distance: 402.5
click at [978, 123] on dd "[EMAIL_ADDRESS][DOMAIN_NAME] Sent by system workflow" at bounding box center [766, 131] width 1346 height 23
click at [366, 77] on link "C40257 Facade Repair and Window Replacement at [GEOGRAPHIC_DATA][US_STATE]." at bounding box center [333, 75] width 305 height 9
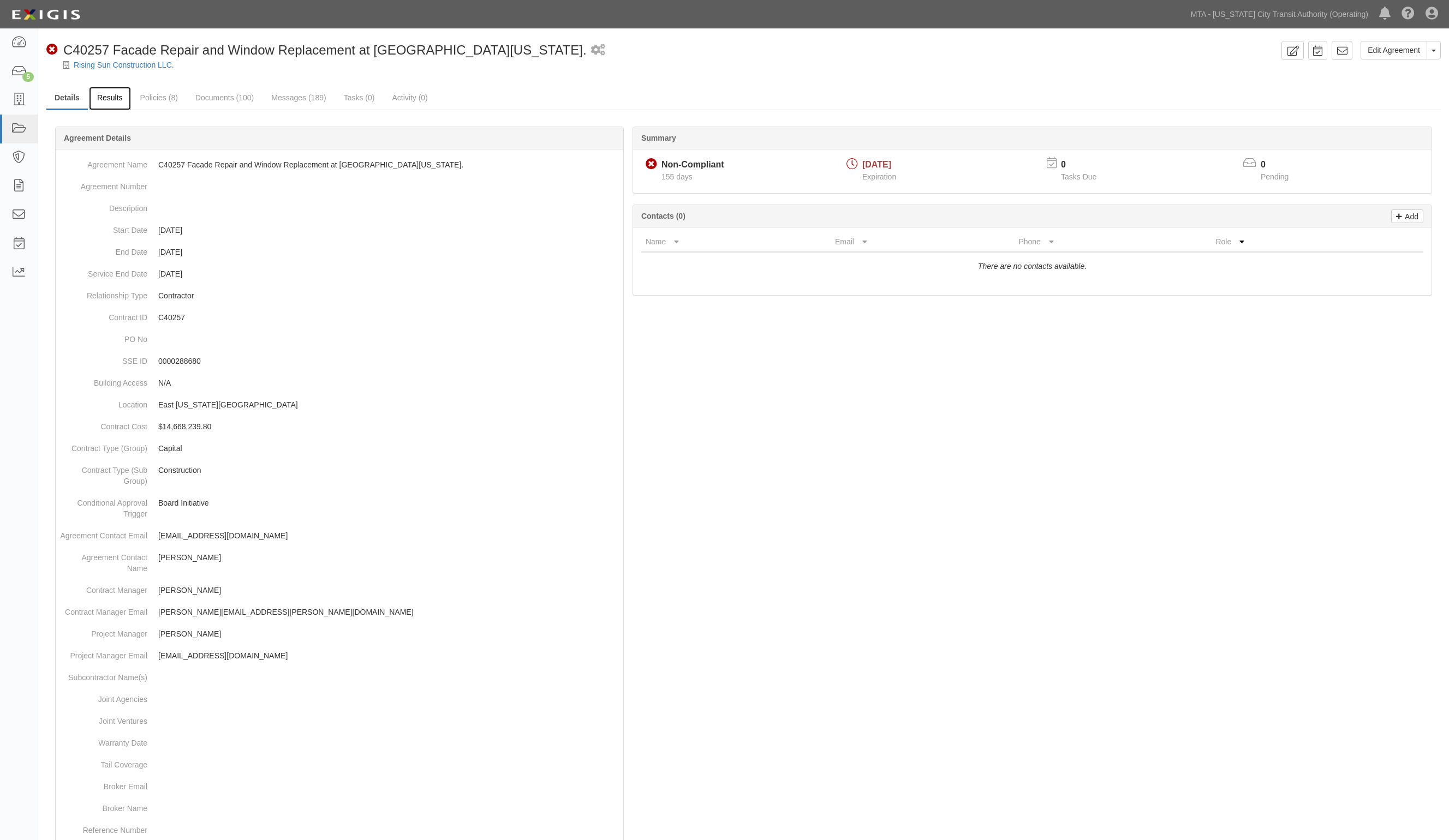
click at [119, 99] on link "Results" at bounding box center [110, 98] width 42 height 23
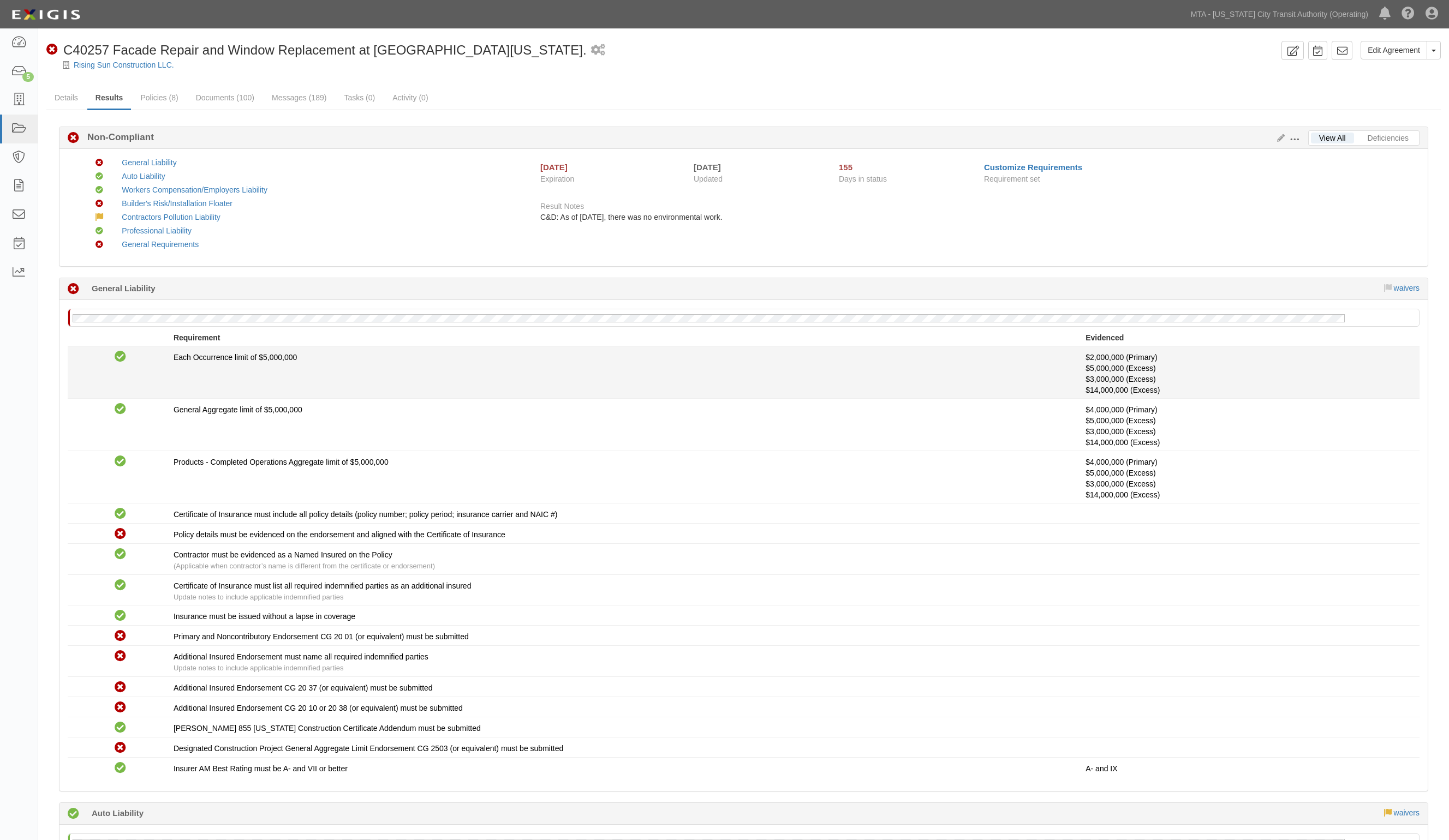
click at [842, 352] on div "Each Occurrence limit of $5,000,000" at bounding box center [629, 358] width 912 height 11
